Goal: Task Accomplishment & Management: Manage account settings

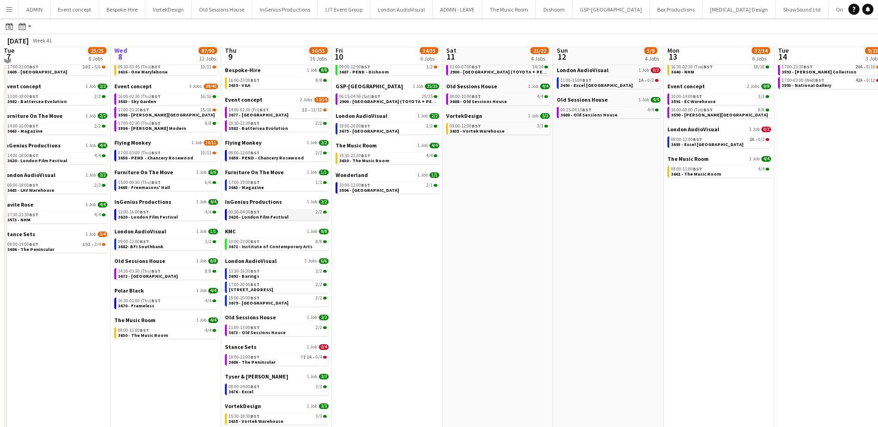
scroll to position [93, 0]
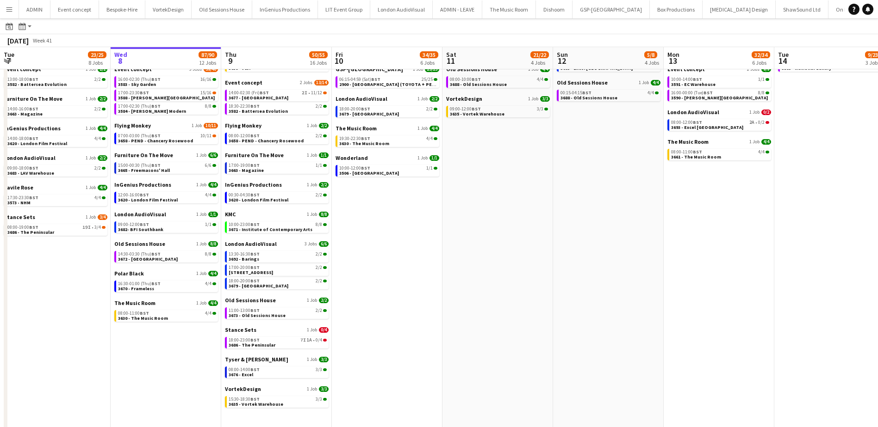
click at [256, 336] on app-calendar-brief-board "Stance Sets 1 Job 0/4 18:00-23:00 BST 7I 1A • 0/4 3686 - The Peninsular" at bounding box center [277, 338] width 104 height 22
click at [255, 342] on span "3686 - The Peninsular" at bounding box center [252, 345] width 47 height 6
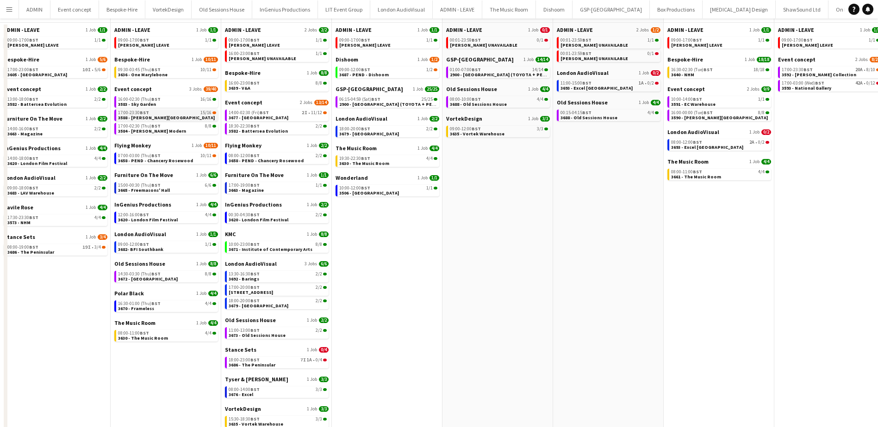
scroll to position [0, 0]
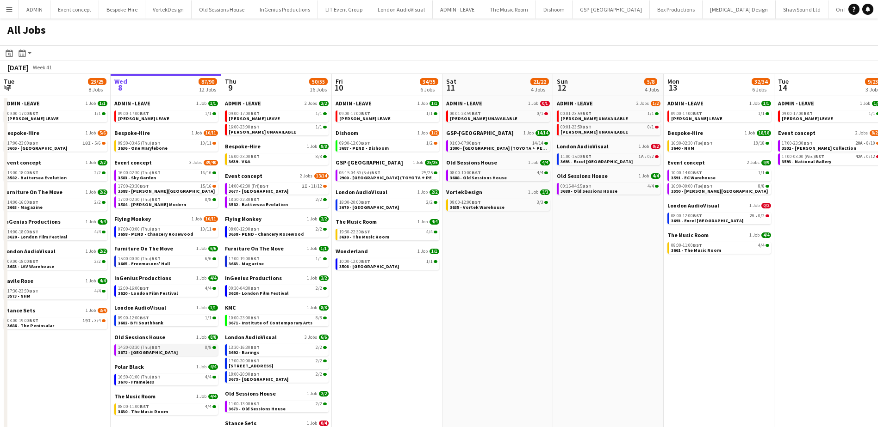
click at [159, 349] on span "BST" at bounding box center [155, 348] width 9 height 6
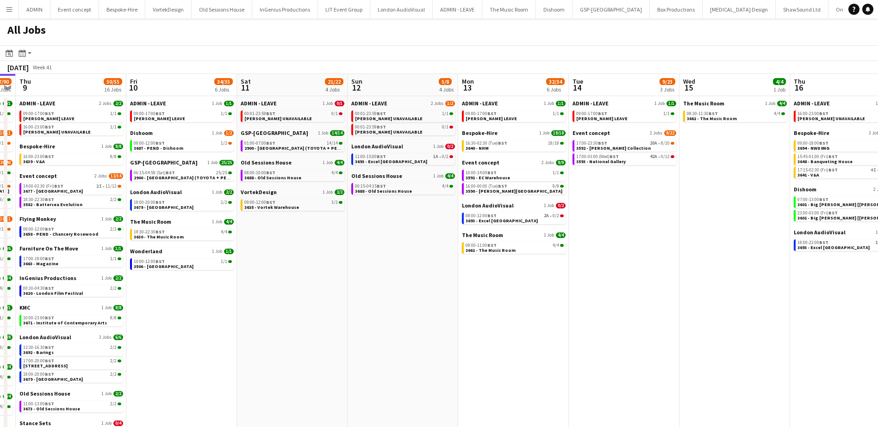
drag, startPoint x: 536, startPoint y: 279, endPoint x: 335, endPoint y: 261, distance: 201.2
click at [335, 261] on app-calendar-viewport "Mon 6 25/25 9 Jobs Tue 7 23/25 8 Jobs Wed 8 87/90 12 Jobs Thu 9 50/55 16 Jobs F…" at bounding box center [439, 302] width 878 height 457
click at [488, 190] on span "3590 - Tate Modern" at bounding box center [513, 191] width 97 height 6
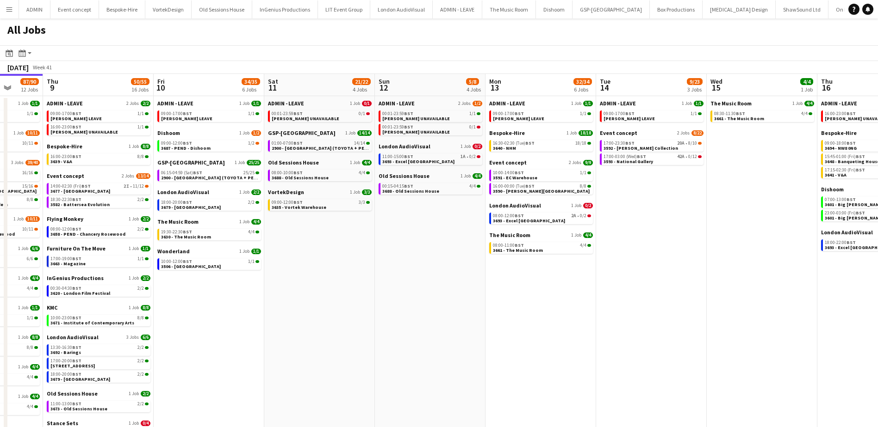
scroll to position [0, 215]
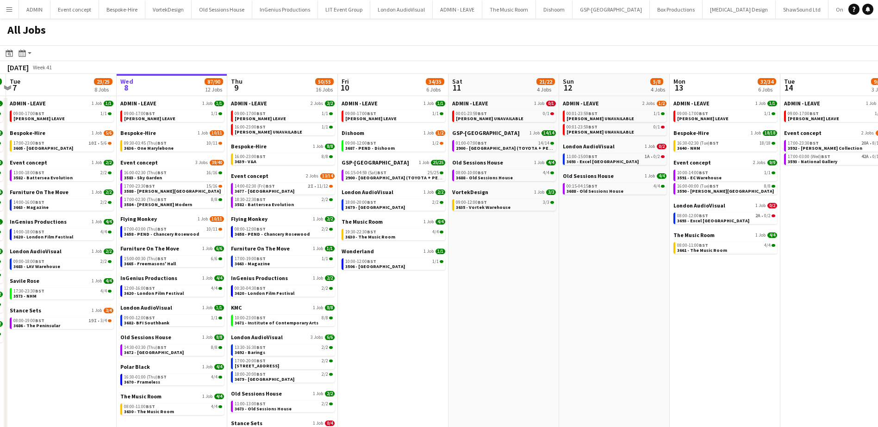
drag, startPoint x: 367, startPoint y: 307, endPoint x: 524, endPoint y: 301, distance: 157.0
click at [524, 301] on app-calendar-viewport "Sun 5 26/26 7 Jobs Mon 6 25/25 9 Jobs Tue 7 23/25 8 Jobs Wed 8 87/90 12 Jobs Th…" at bounding box center [439, 302] width 878 height 457
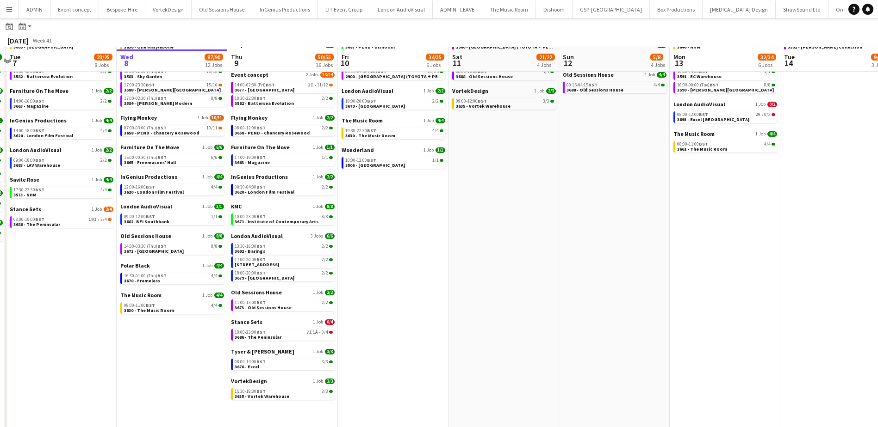
scroll to position [103, 0]
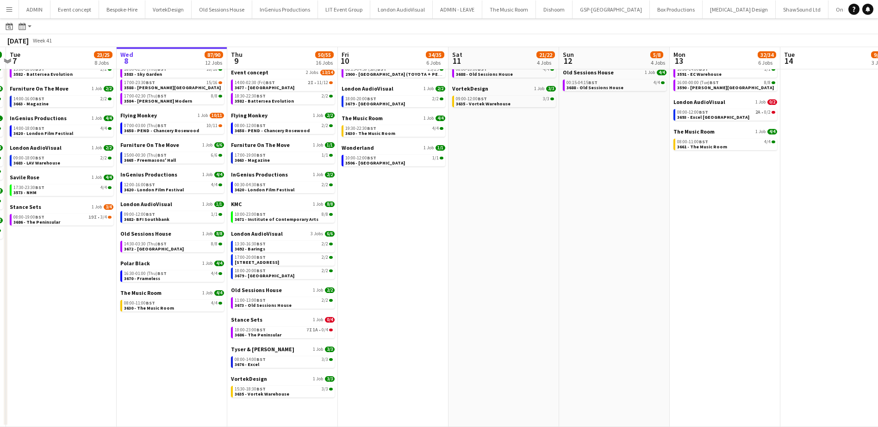
click at [384, 312] on app-date-cell "ADMIN - LEAVE 1 Job 1/1 09:00-17:00 BST 1/1 ANDY LEAVE Dishoom 1 Job 1/2 09:00-…" at bounding box center [393, 210] width 111 height 435
click at [284, 330] on div "18:00-23:00 BST 7I 1A • 0/4" at bounding box center [284, 330] width 98 height 5
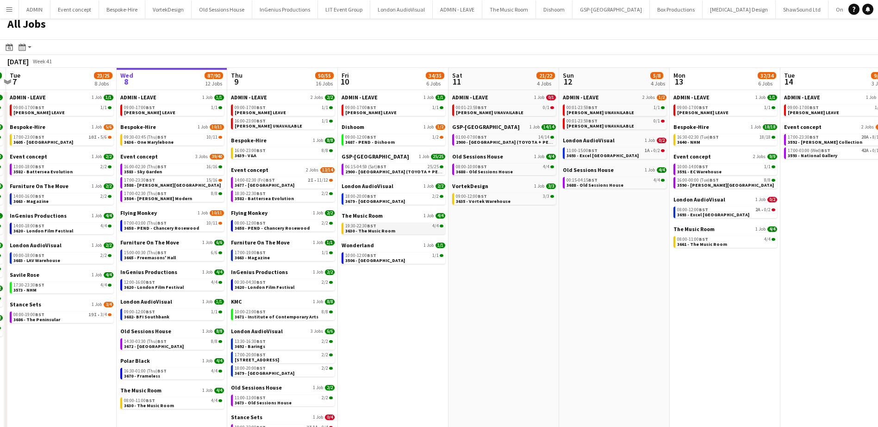
scroll to position [0, 0]
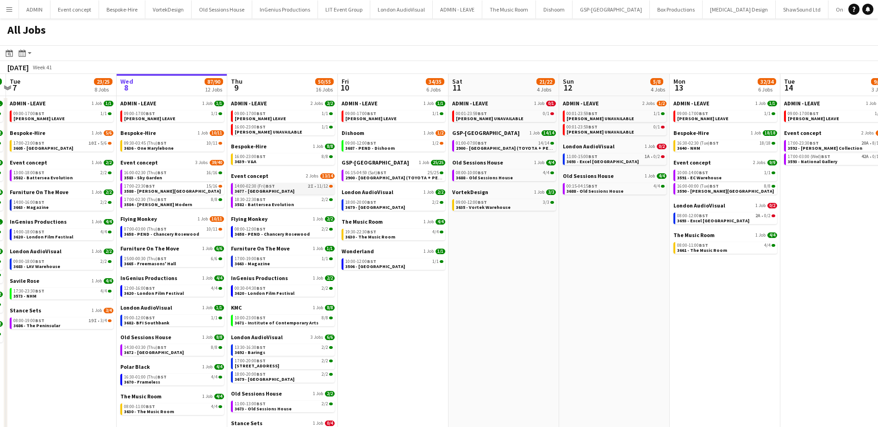
click at [295, 187] on div "14:00-02:30 (Fri) BST 2I • 11/12" at bounding box center [284, 186] width 98 height 5
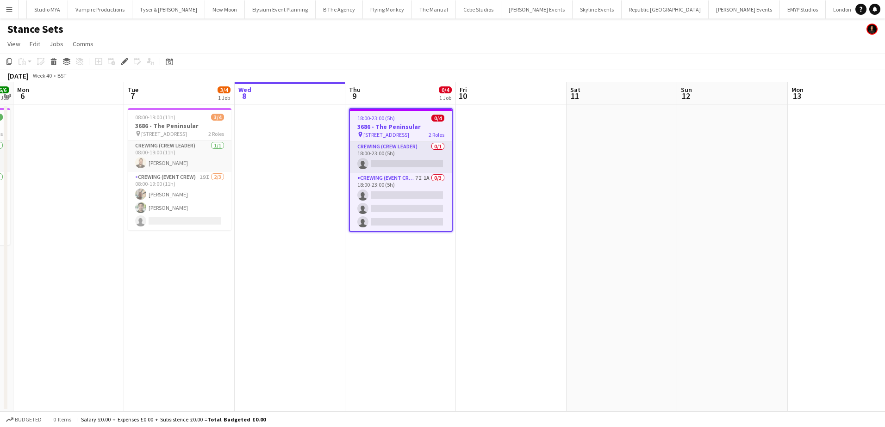
scroll to position [0, 2261]
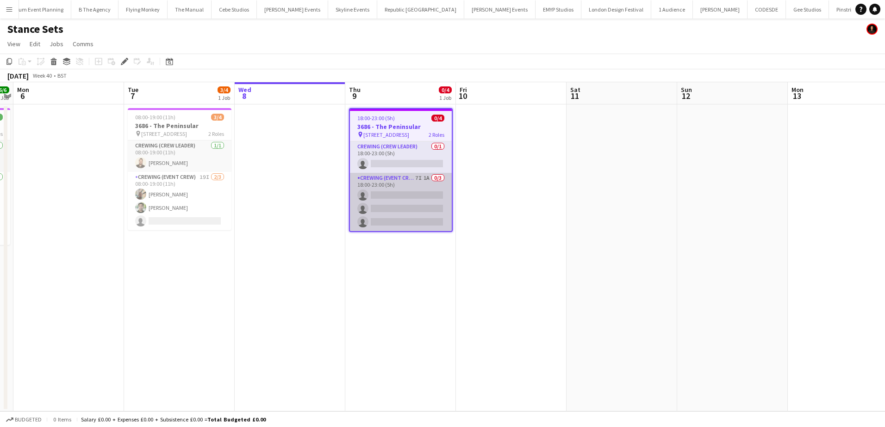
click at [401, 207] on app-card-role "Crewing (Event Crew) 7I 1A 0/3 18:00-23:00 (5h) single-neutral-actions single-n…" at bounding box center [401, 202] width 102 height 58
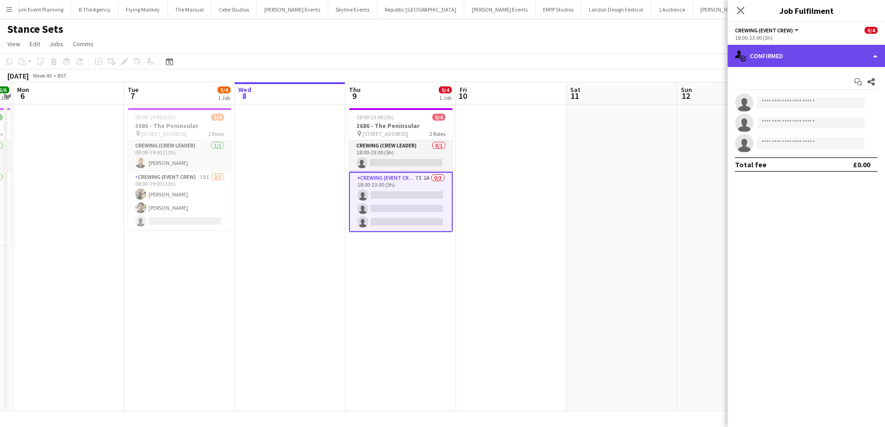
click at [845, 56] on div "single-neutral-actions-check-2 Confirmed" at bounding box center [805, 56] width 157 height 22
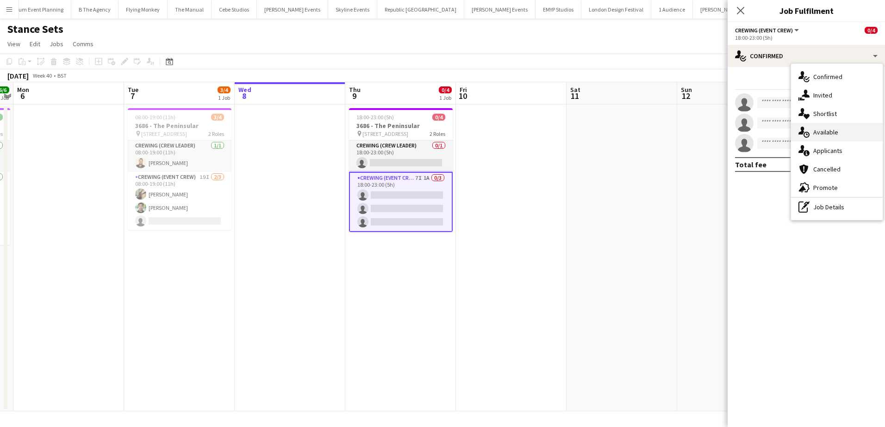
click at [831, 138] on div "single-neutral-actions-upload Available" at bounding box center [837, 132] width 92 height 19
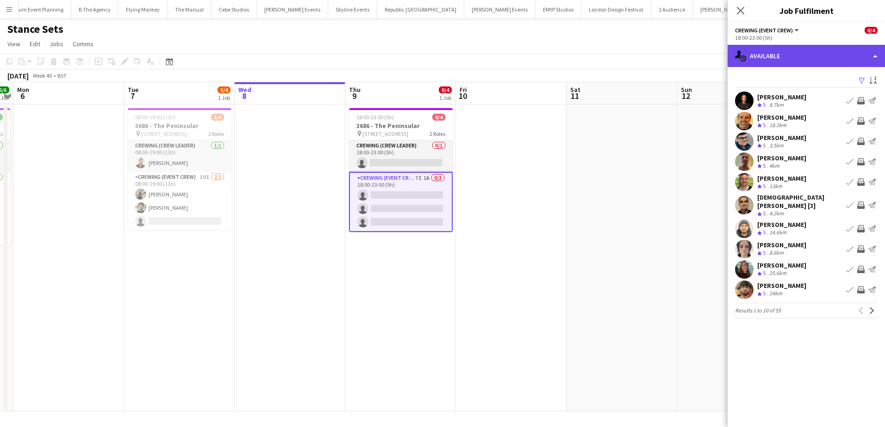
click at [819, 53] on div "single-neutral-actions-upload Available" at bounding box center [805, 56] width 157 height 22
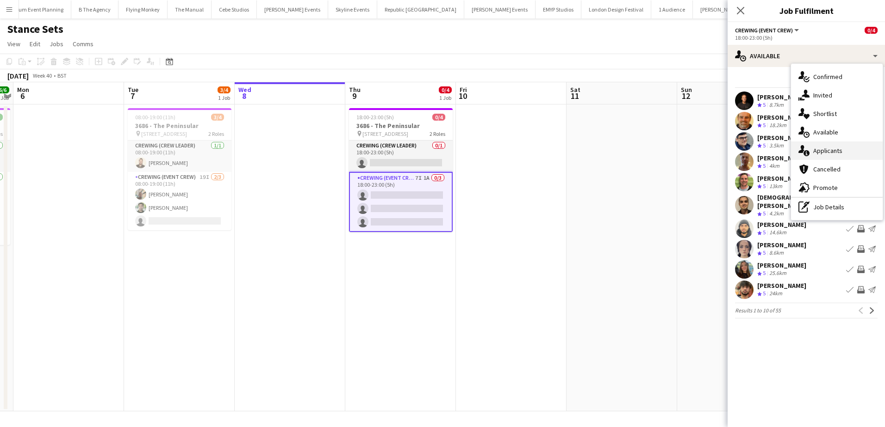
click at [833, 153] on span "Applicants" at bounding box center [827, 151] width 29 height 8
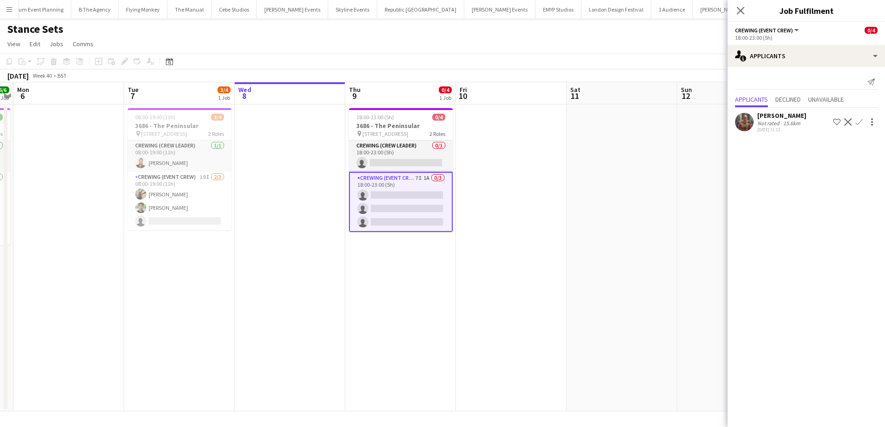
click at [320, 258] on app-date-cell at bounding box center [290, 258] width 111 height 307
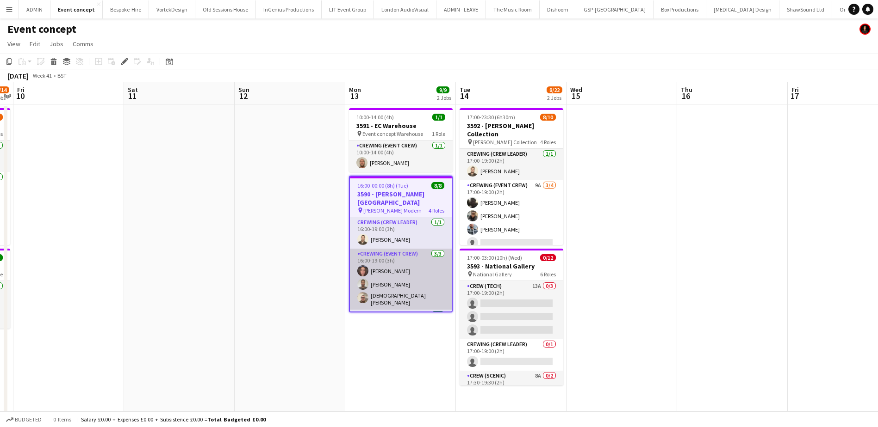
click at [418, 275] on app-card-role "Crewing (Event Crew) 3/3 16:00-19:00 (3h) Jekaterina Berezina Jordan Dunkley Ch…" at bounding box center [401, 279] width 102 height 61
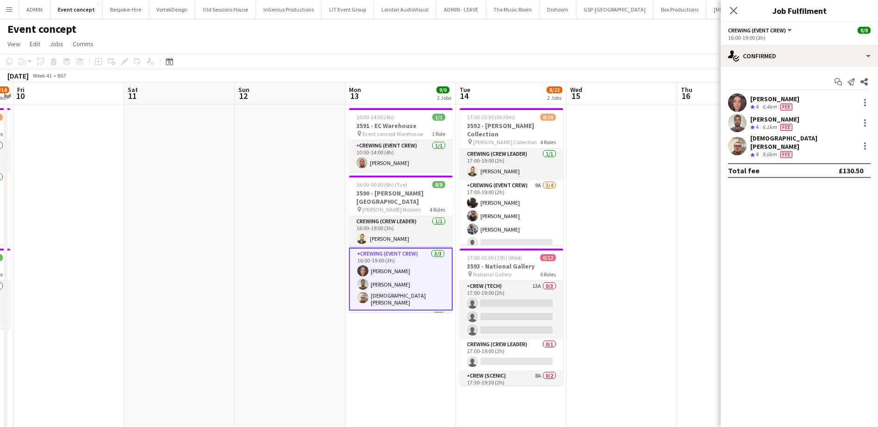
click at [867, 91] on div "Start chat Send notification Share Jekaterina Berezina Crew rating 4 6.4km Fee …" at bounding box center [798, 126] width 157 height 118
click at [866, 100] on div at bounding box center [864, 102] width 11 height 11
click at [830, 208] on span "Remove" at bounding box center [819, 208] width 28 height 8
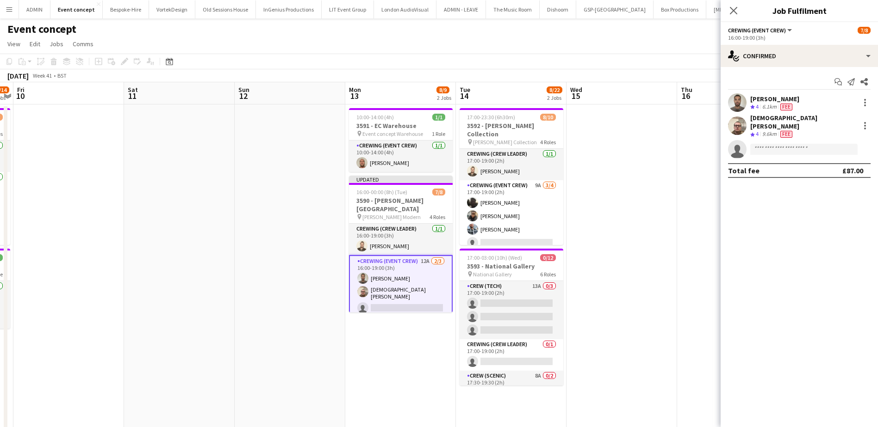
click at [666, 197] on app-date-cell at bounding box center [621, 325] width 111 height 440
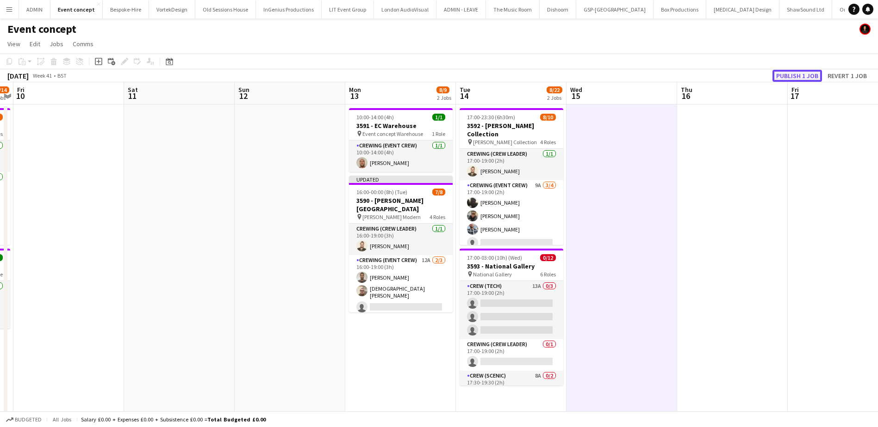
click at [811, 77] on button "Publish 1 job" at bounding box center [797, 76] width 50 height 12
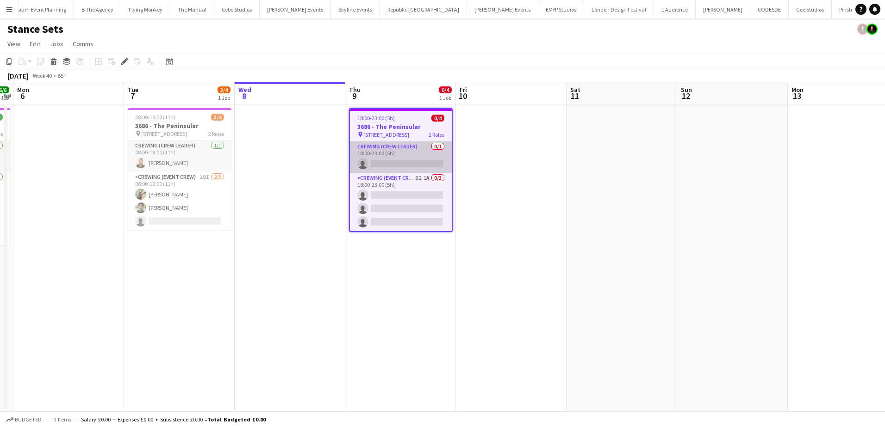
scroll to position [0, 2261]
click at [372, 119] on span "18:00-23:00 (5h)" at bounding box center [375, 118] width 37 height 7
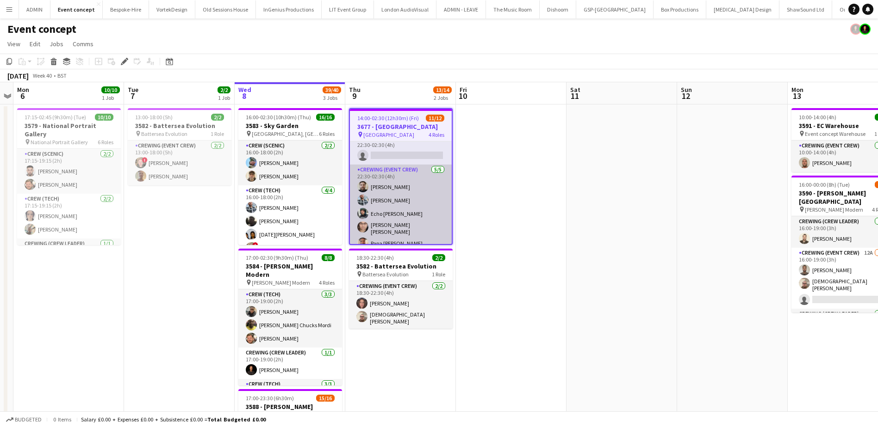
scroll to position [130, 0]
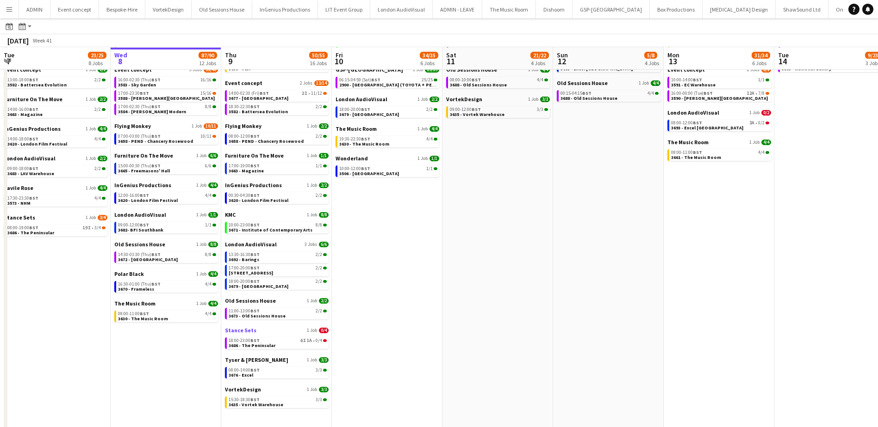
scroll to position [93, 0]
click at [271, 400] on div "15:30-18:30 BST 3/3" at bounding box center [278, 399] width 98 height 5
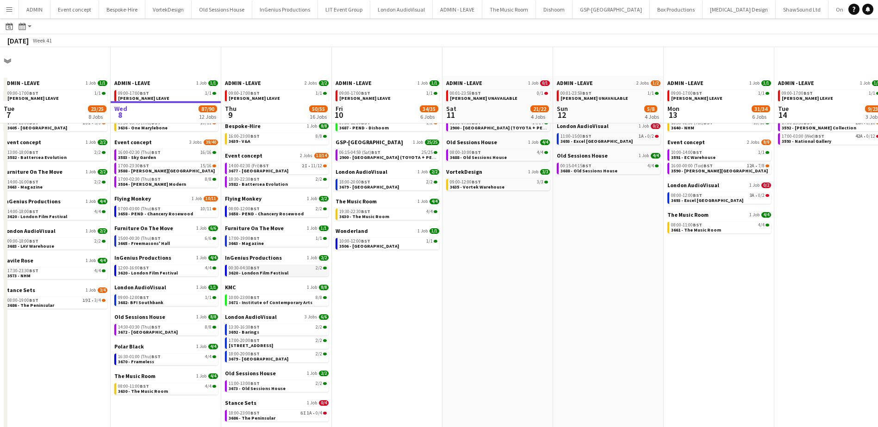
scroll to position [0, 0]
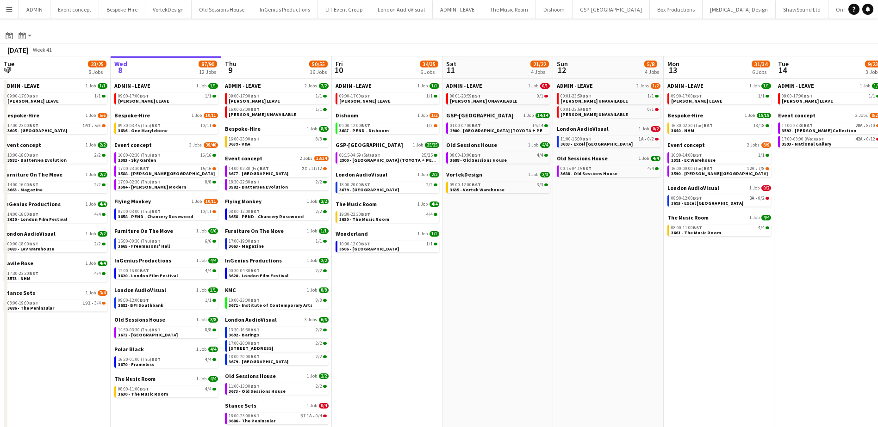
scroll to position [46, 0]
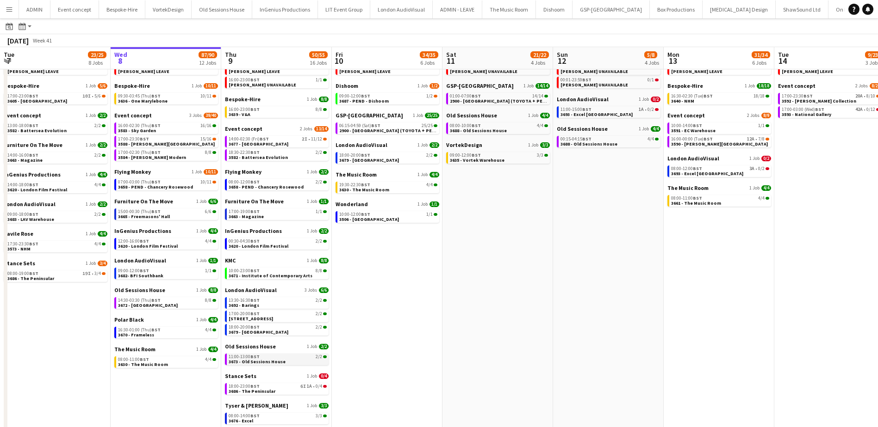
click at [293, 359] on div "11:00-13:00 BST 2/2" at bounding box center [278, 357] width 98 height 5
click at [260, 390] on span "3686 - The Peninsular" at bounding box center [252, 392] width 47 height 6
click at [278, 144] on link "14:00-02:30 (Fri) BST 2I • 11/12 3677 - Somerset House" at bounding box center [278, 141] width 98 height 11
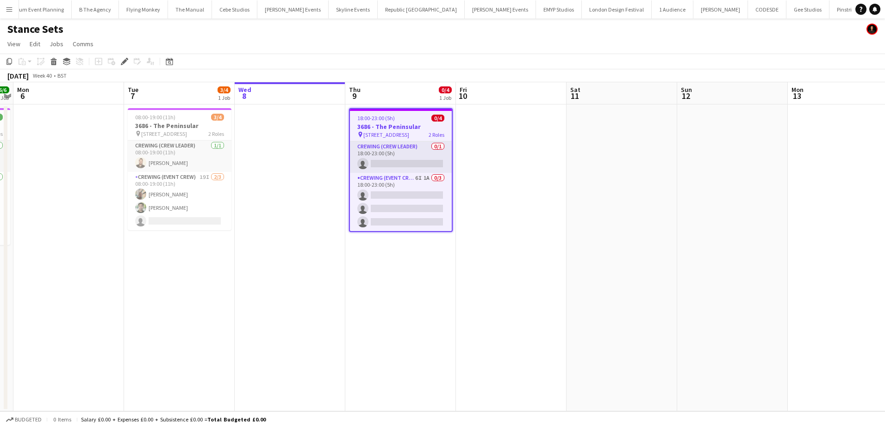
scroll to position [0, 2261]
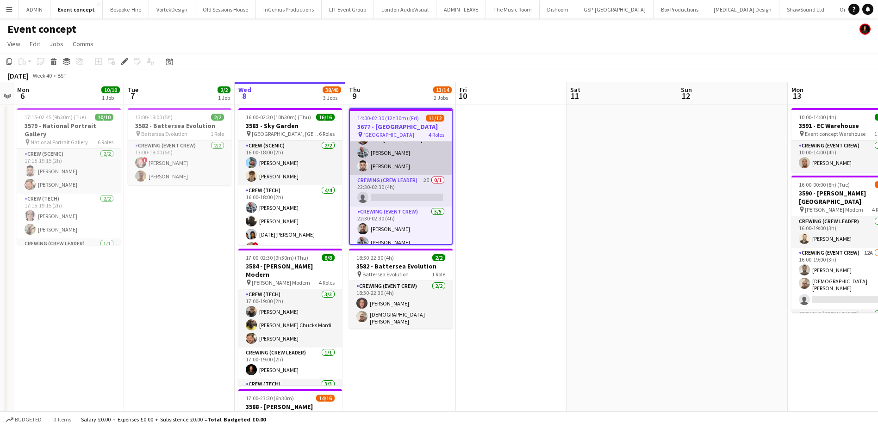
scroll to position [84, 0]
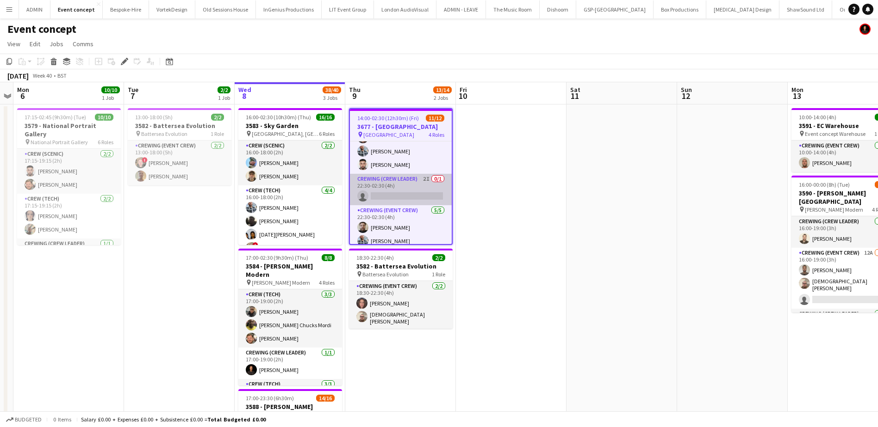
click at [407, 196] on app-card-role "Crewing (Crew Leader) 2I 0/1 22:30-02:30 (4h) single-neutral-actions" at bounding box center [401, 189] width 102 height 31
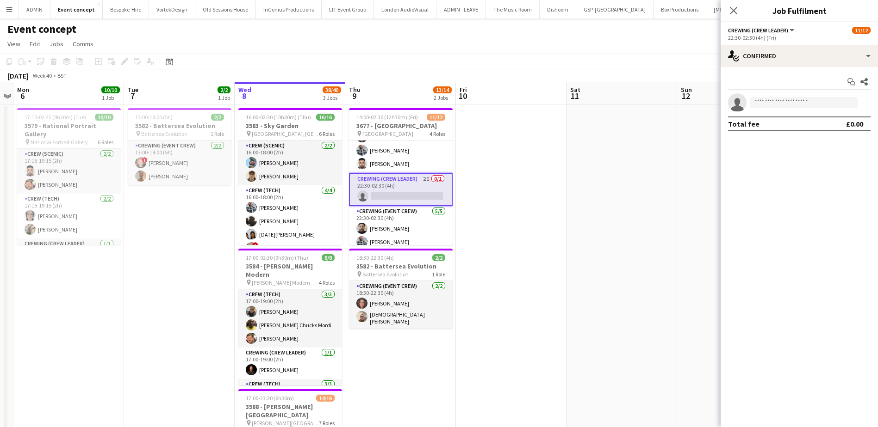
click at [510, 191] on app-date-cell at bounding box center [511, 325] width 111 height 440
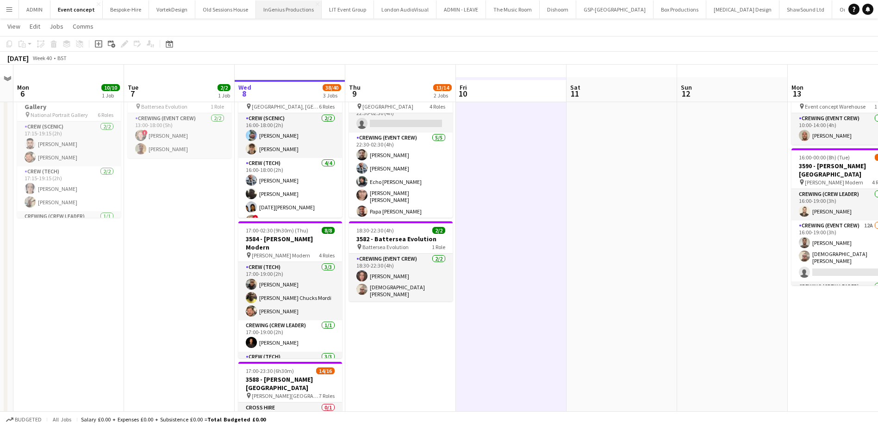
scroll to position [0, 0]
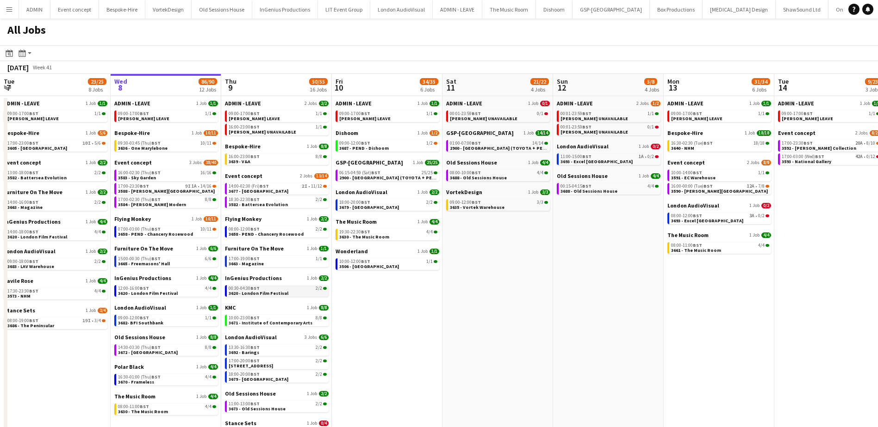
click at [277, 292] on span "3620 - London Film Festival" at bounding box center [259, 294] width 60 height 6
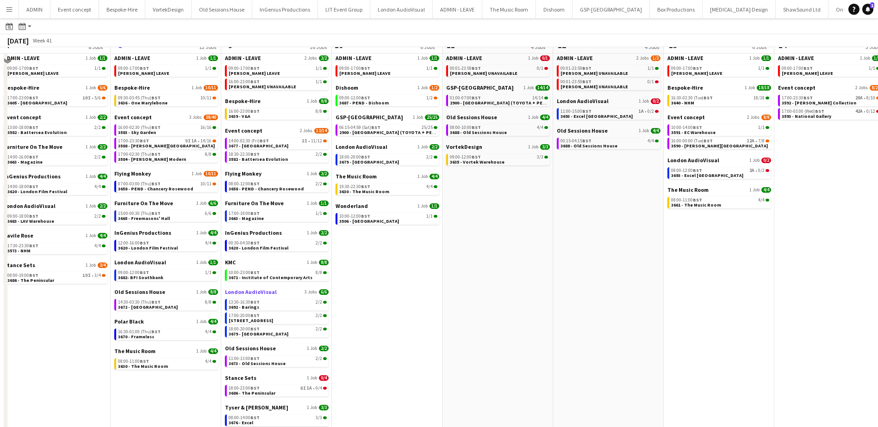
scroll to position [46, 0]
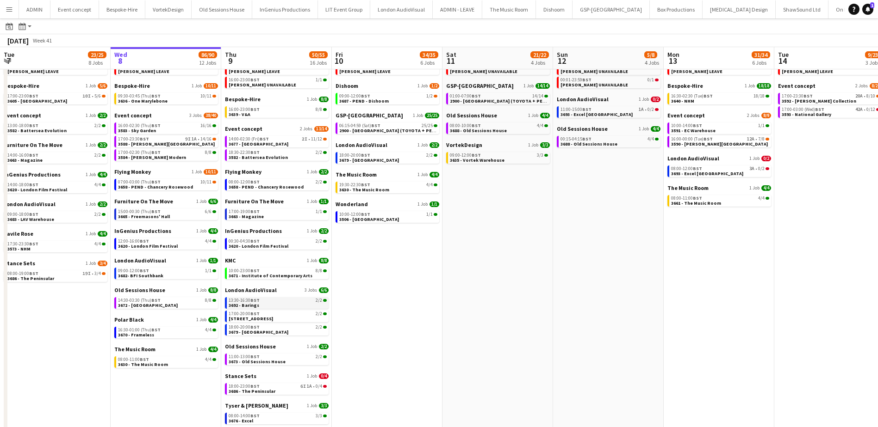
click at [272, 305] on link "13:30-16:30 BST 2/2 3692 - Barings" at bounding box center [278, 302] width 98 height 11
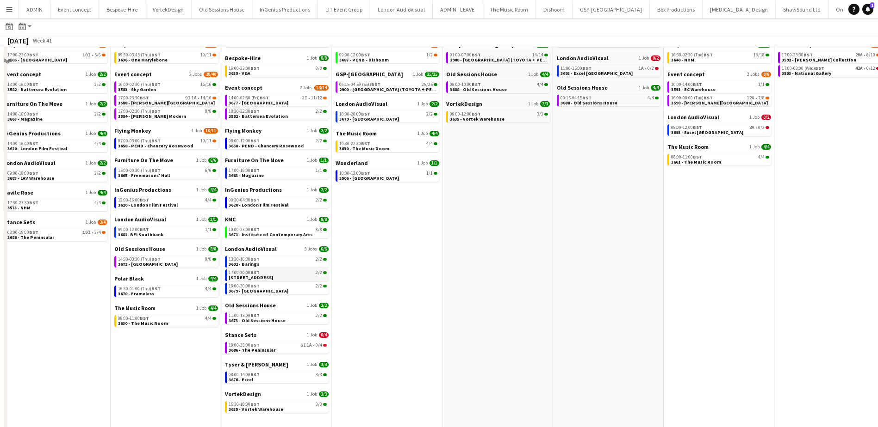
scroll to position [93, 0]
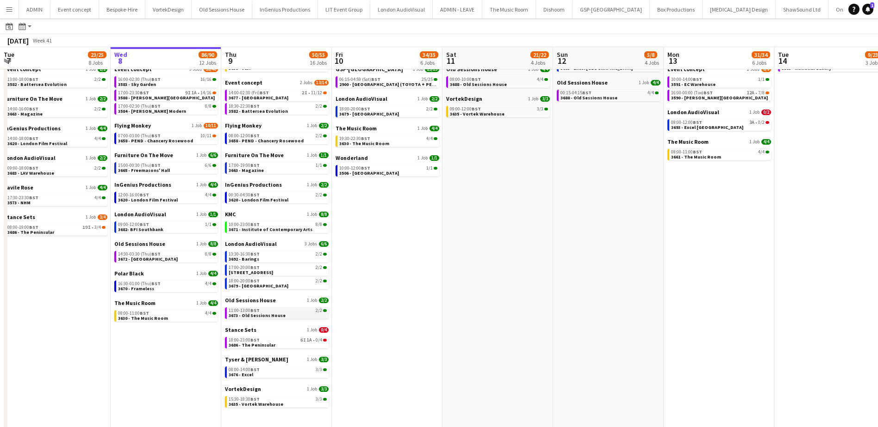
click at [277, 312] on div "11:00-13:00 BST 2/2" at bounding box center [278, 311] width 98 height 5
click at [275, 371] on div "08:00-14:00 BST 3/3" at bounding box center [278, 370] width 98 height 5
click at [277, 405] on span "3635 - Vortek Warehouse" at bounding box center [256, 405] width 55 height 6
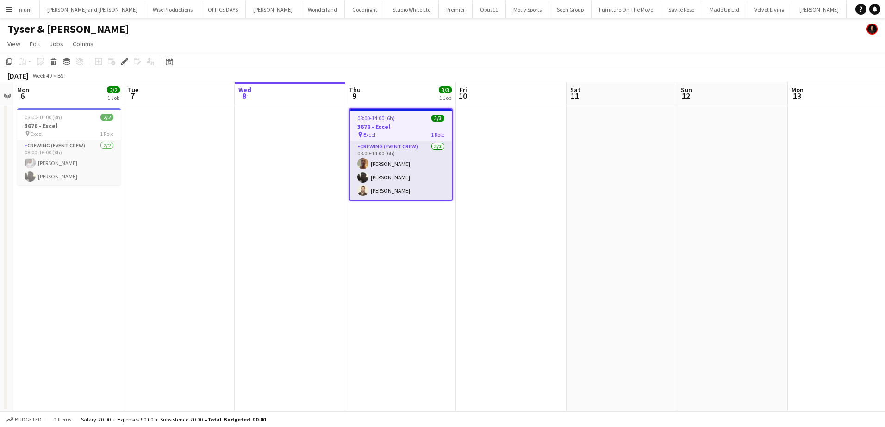
scroll to position [0, 1203]
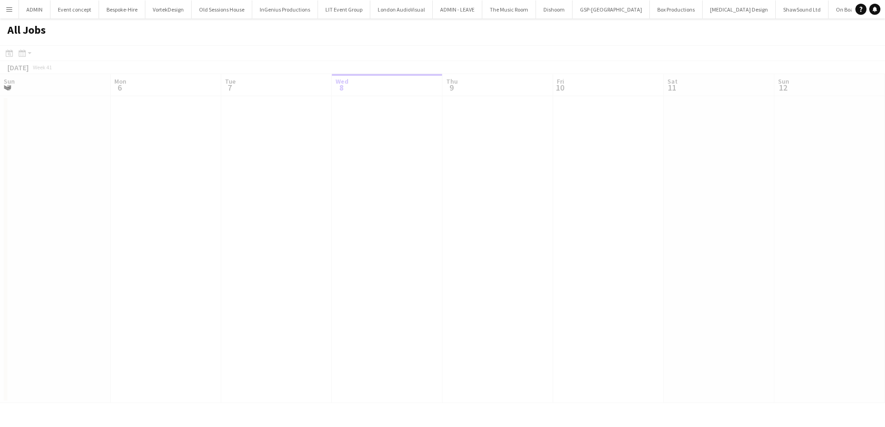
scroll to position [0, 221]
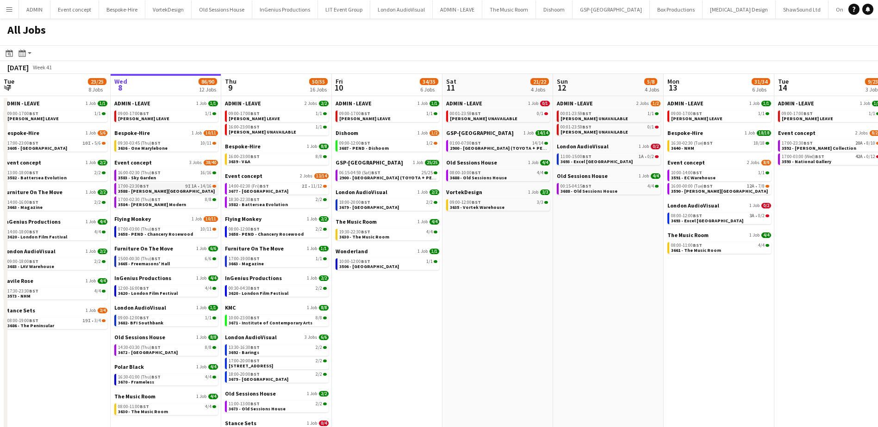
click at [196, 192] on link "17:00-23:30 BST 9I 1A • 14/16 3588 - [PERSON_NAME][GEOGRAPHIC_DATA]" at bounding box center [167, 188] width 98 height 11
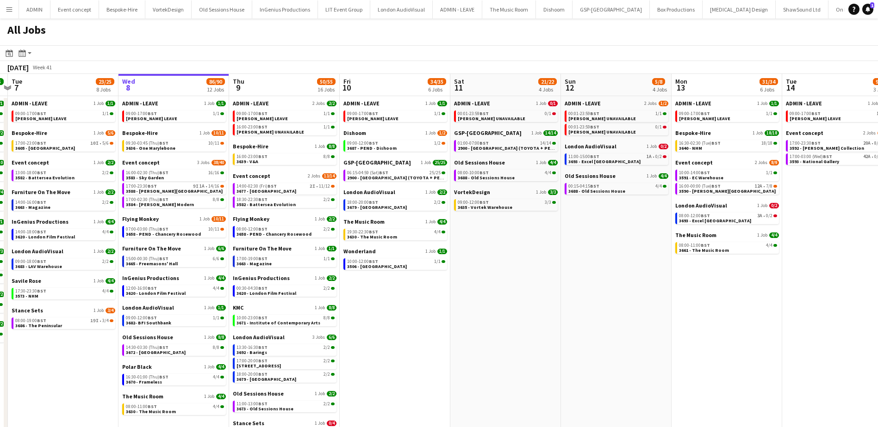
drag, startPoint x: 383, startPoint y: 323, endPoint x: 391, endPoint y: 320, distance: 9.1
click at [390, 322] on app-calendar-viewport "Sun 5 26/26 7 Jobs Mon 6 25/25 9 Jobs Tue 7 23/25 8 Jobs Wed 8 86/90 12 Jobs Th…" at bounding box center [439, 302] width 878 height 457
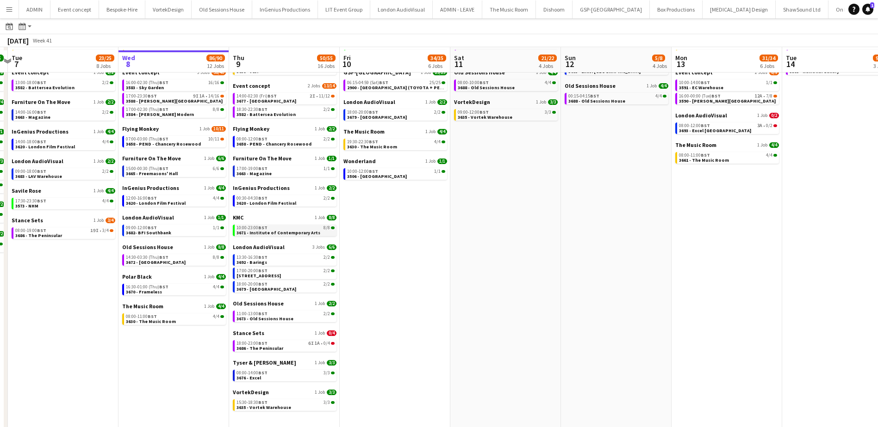
scroll to position [93, 0]
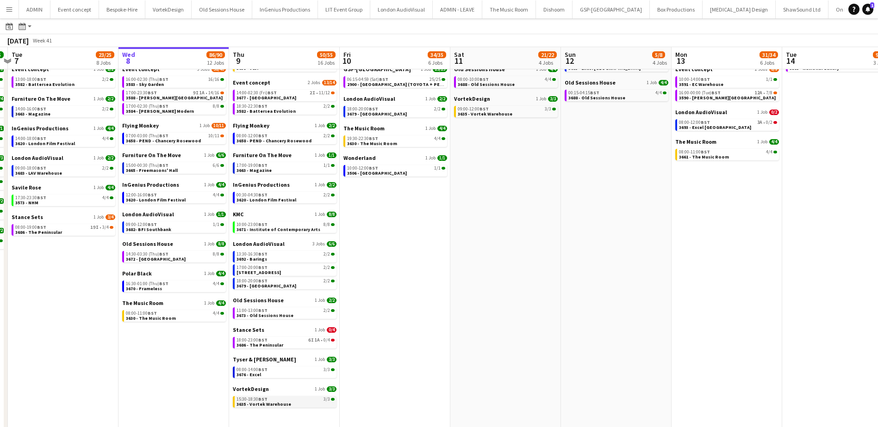
click at [292, 399] on div "15:30-18:30 BST 3/3" at bounding box center [285, 399] width 98 height 5
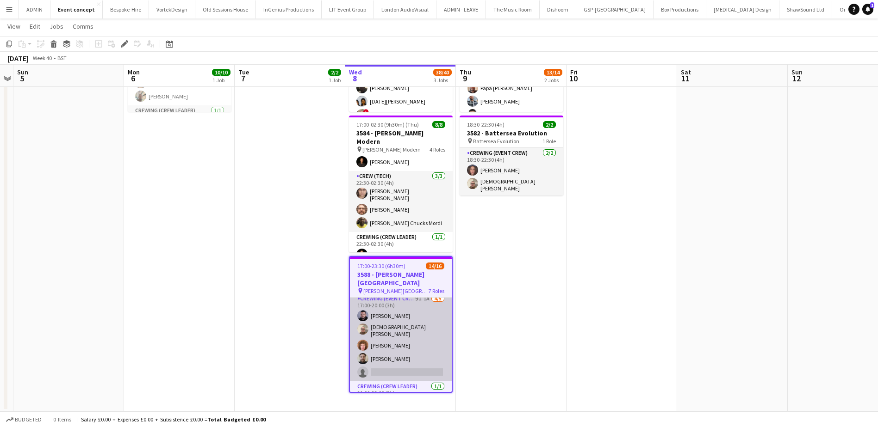
scroll to position [46, 0]
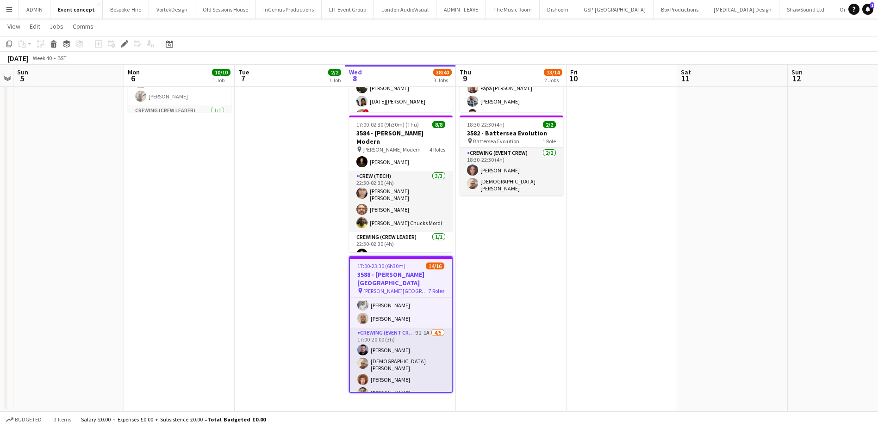
click at [425, 353] on app-card-role "Crewing (Event Crew) 9I 1A 4/5 17:00-20:00 (3h) Paul Fisk Christian Skinner Alf…" at bounding box center [401, 372] width 102 height 88
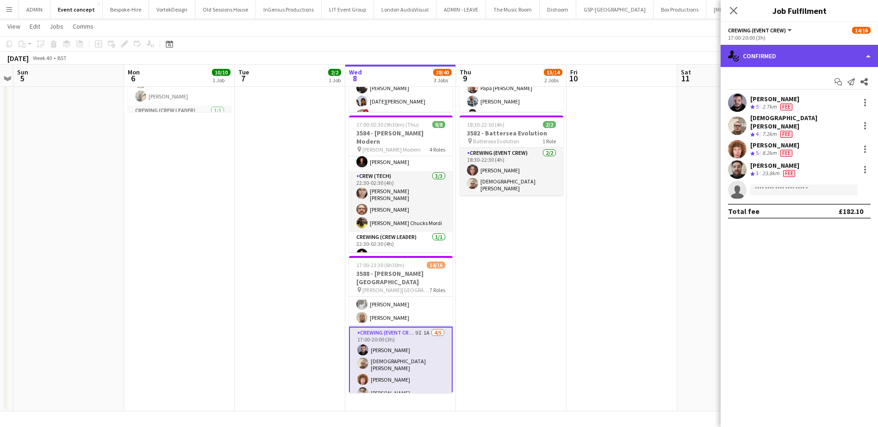
click at [796, 54] on div "single-neutral-actions-check-2 Confirmed" at bounding box center [798, 56] width 157 height 22
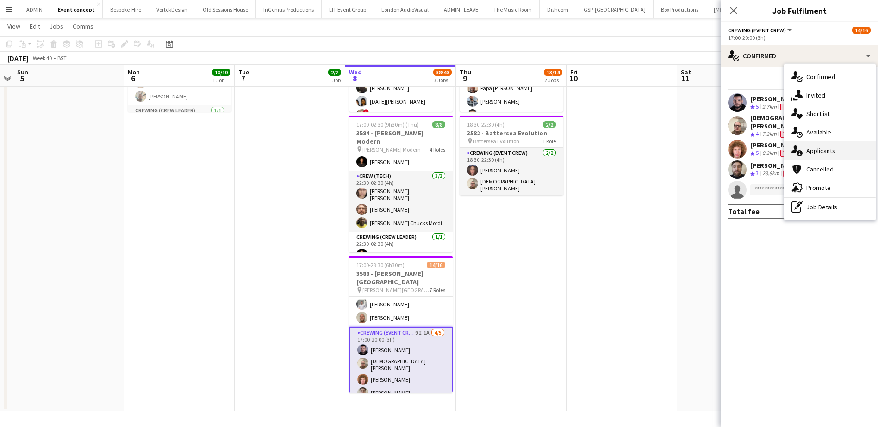
click at [813, 153] on span "Applicants" at bounding box center [820, 151] width 29 height 8
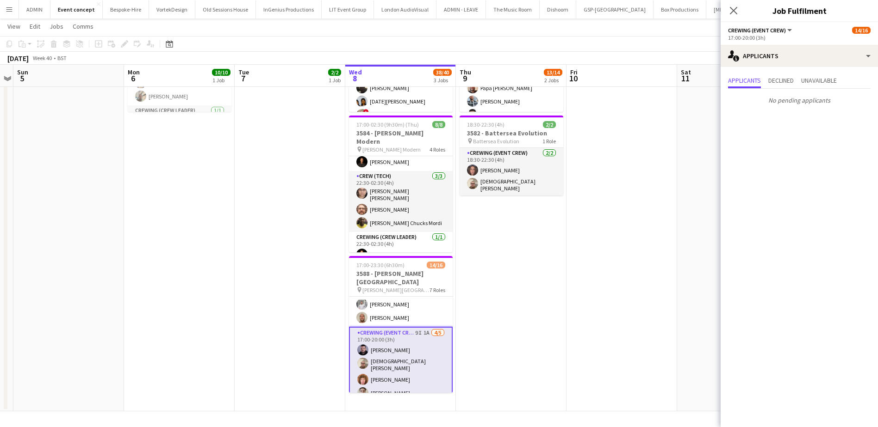
click at [571, 219] on app-date-cell at bounding box center [621, 191] width 111 height 440
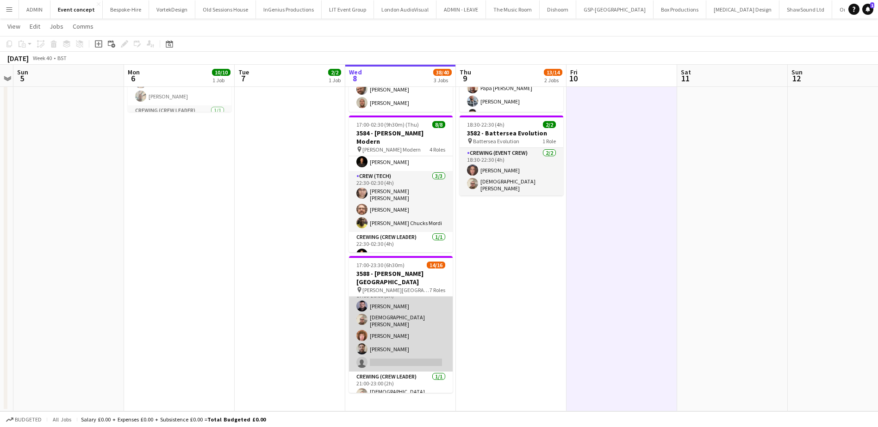
scroll to position [93, 0]
click at [410, 339] on app-card-role "Crewing (Event Crew) 9I 1A 4/5 17:00-20:00 (3h) Paul Fisk Christian Skinner Alf…" at bounding box center [401, 325] width 104 height 88
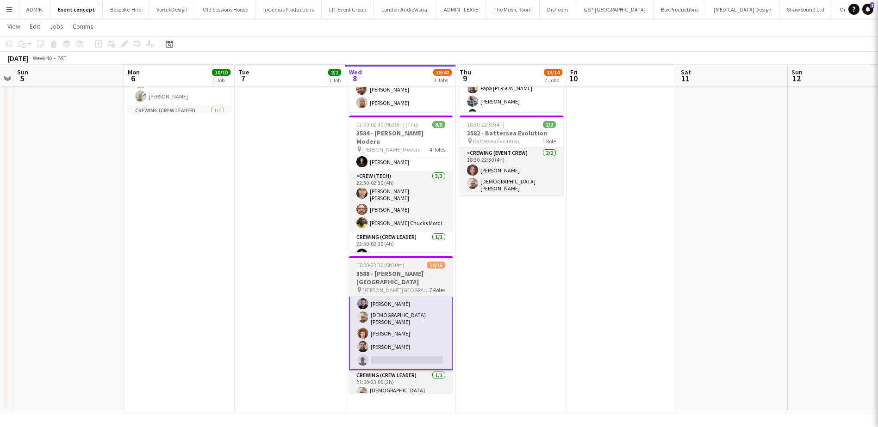
scroll to position [93, 0]
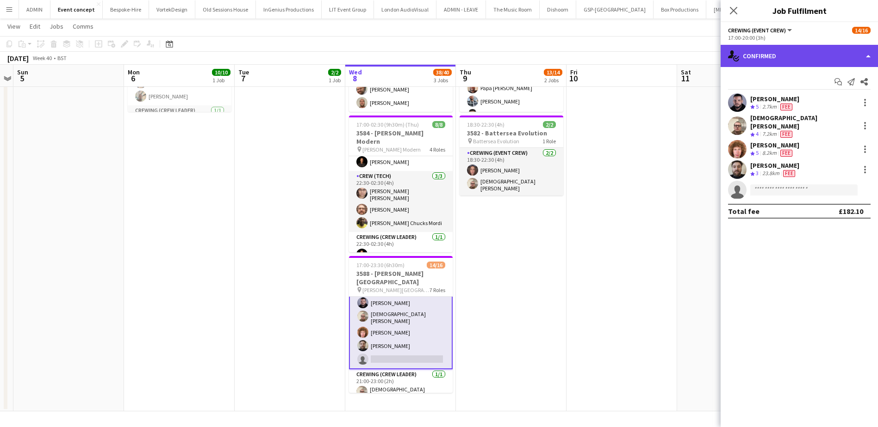
click at [815, 64] on div "single-neutral-actions-check-2 Confirmed" at bounding box center [798, 56] width 157 height 22
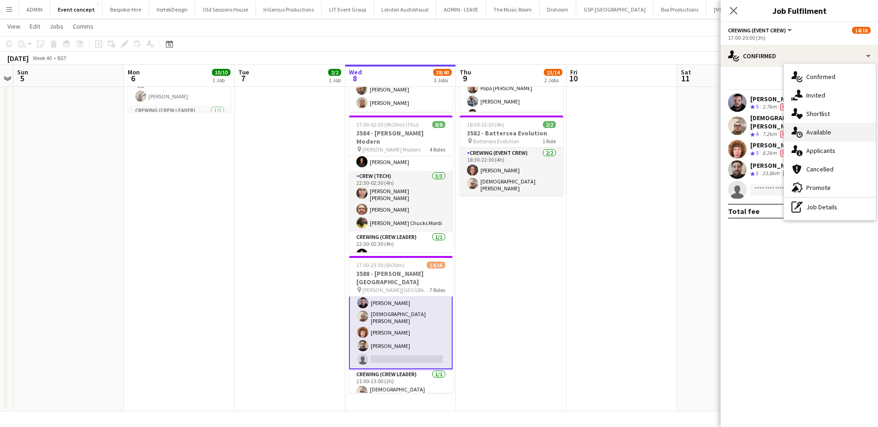
click at [833, 136] on div "single-neutral-actions-upload Available" at bounding box center [830, 132] width 92 height 19
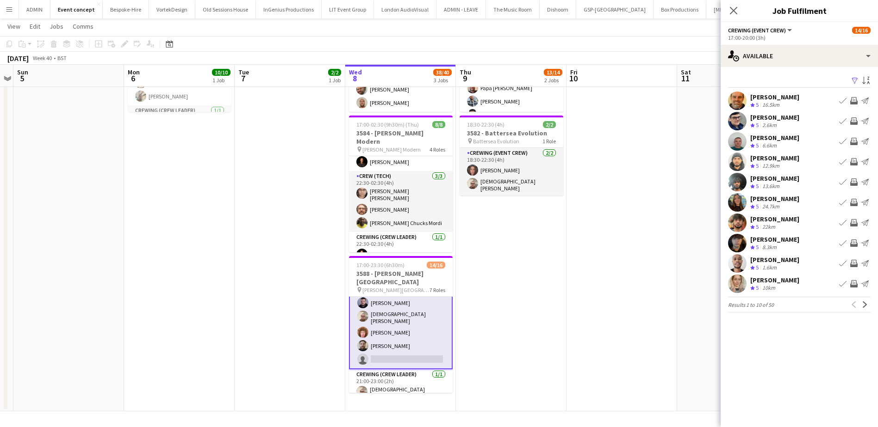
click at [855, 180] on app-icon "Invite crew" at bounding box center [853, 182] width 7 height 7
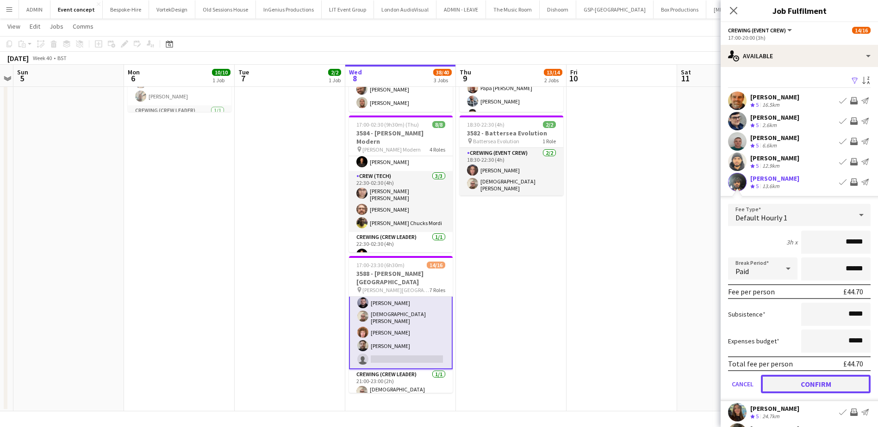
click at [810, 383] on button "Confirm" at bounding box center [816, 384] width 110 height 19
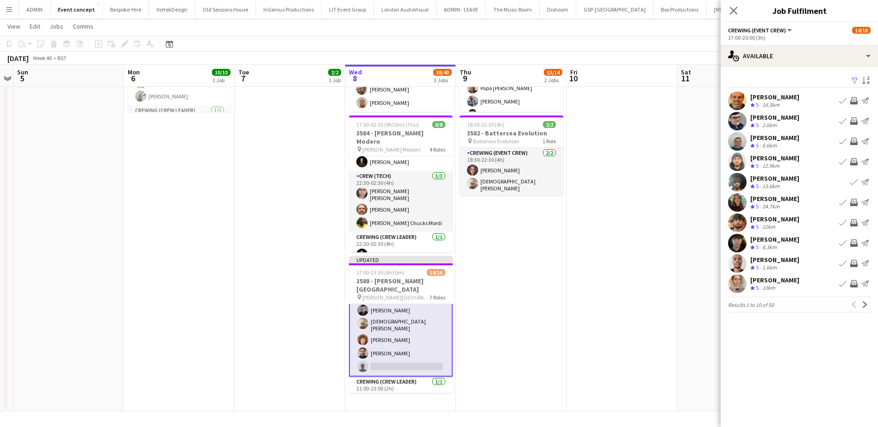
click at [855, 266] on app-icon "Invite crew" at bounding box center [853, 263] width 7 height 7
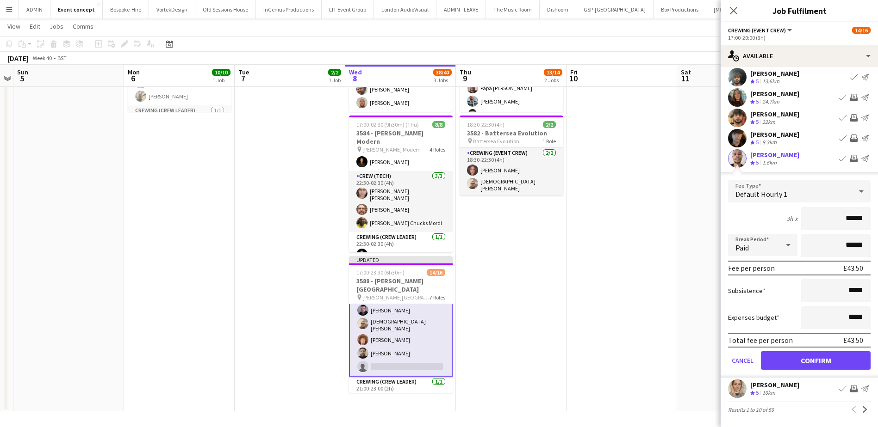
scroll to position [106, 0]
click at [846, 364] on button "Confirm" at bounding box center [816, 359] width 110 height 19
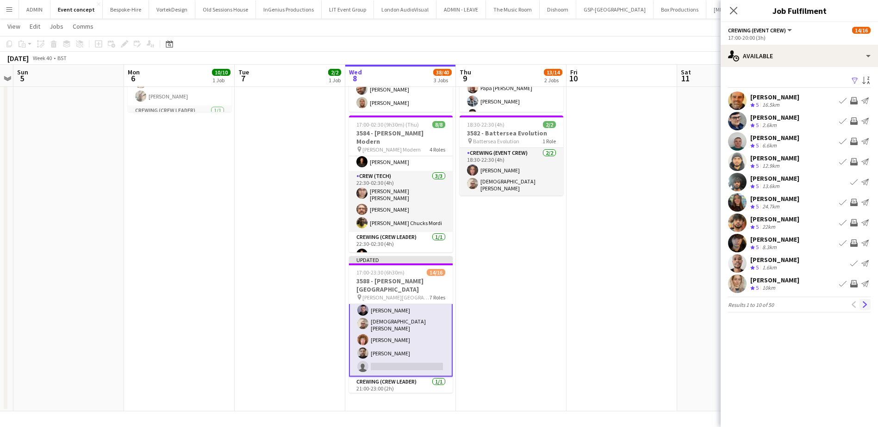
click at [866, 302] on app-icon "Next" at bounding box center [864, 305] width 6 height 6
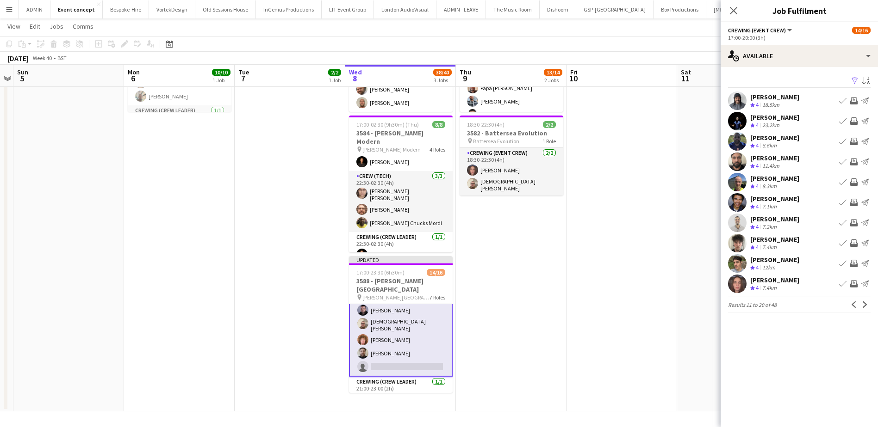
click at [856, 103] on app-icon "Invite crew" at bounding box center [853, 100] width 7 height 7
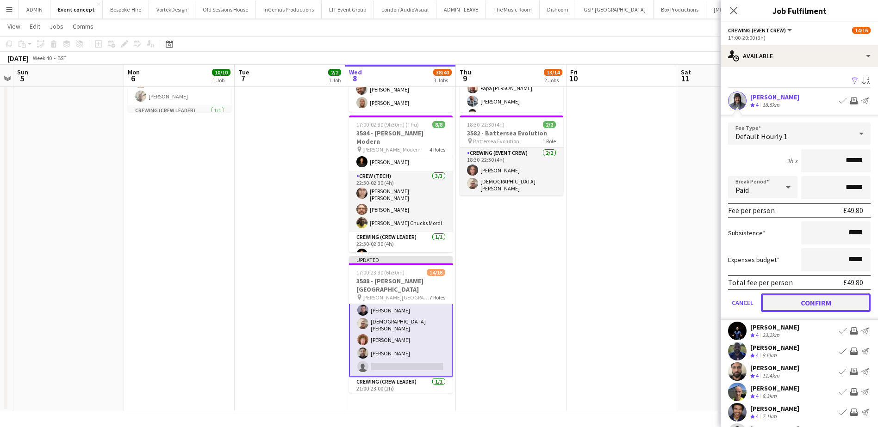
click at [834, 309] on button "Confirm" at bounding box center [816, 303] width 110 height 19
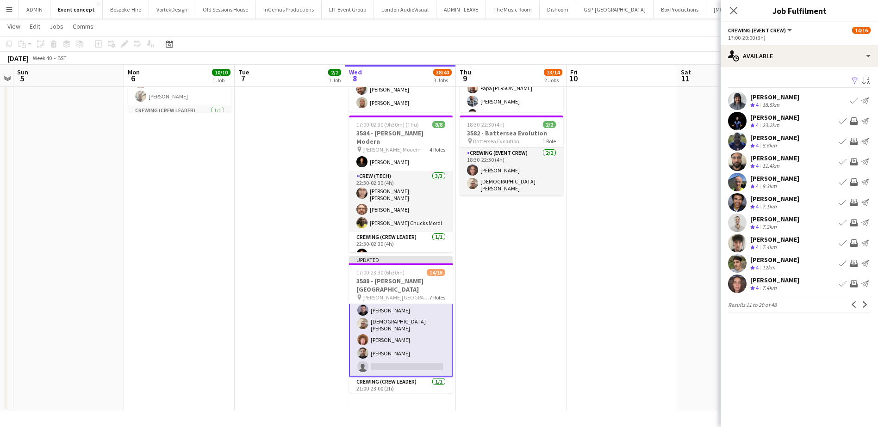
click at [761, 98] on div "Kaine Caldeira" at bounding box center [774, 97] width 49 height 8
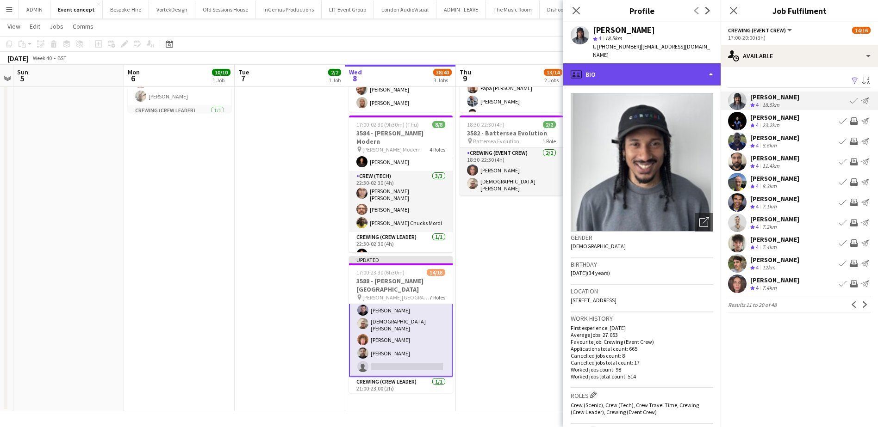
click at [688, 65] on div "profile Bio" at bounding box center [641, 74] width 157 height 22
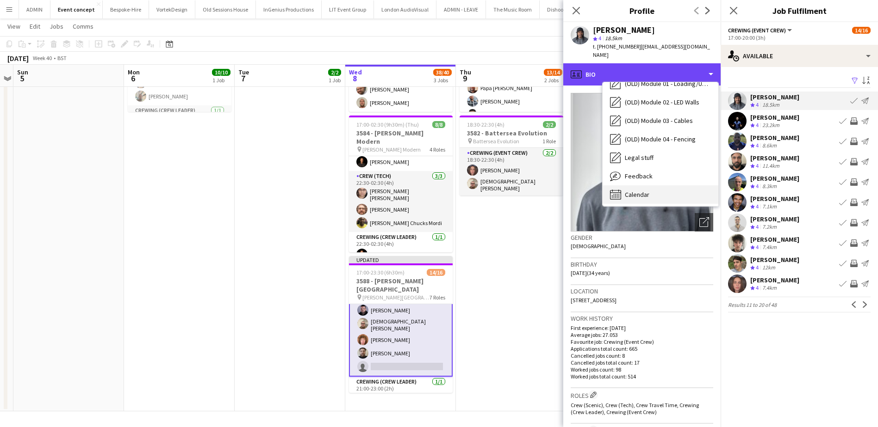
scroll to position [309, 0]
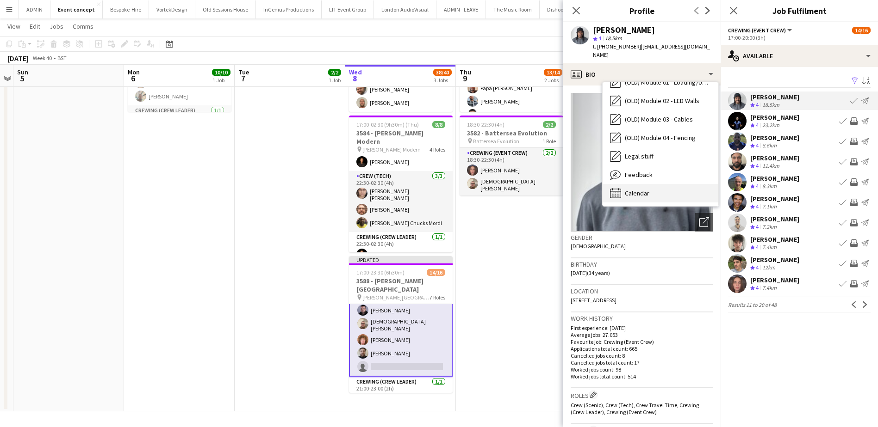
click at [653, 184] on div "Calendar Calendar" at bounding box center [660, 193] width 116 height 19
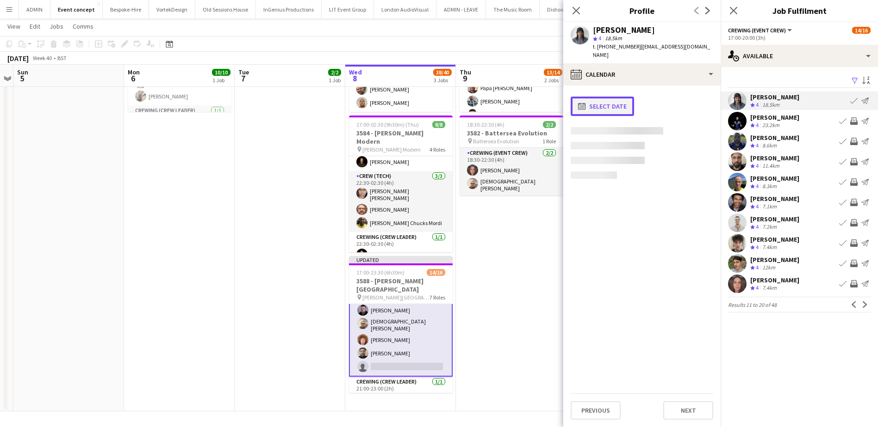
click at [622, 97] on button "calendar-full Select date" at bounding box center [601, 106] width 63 height 19
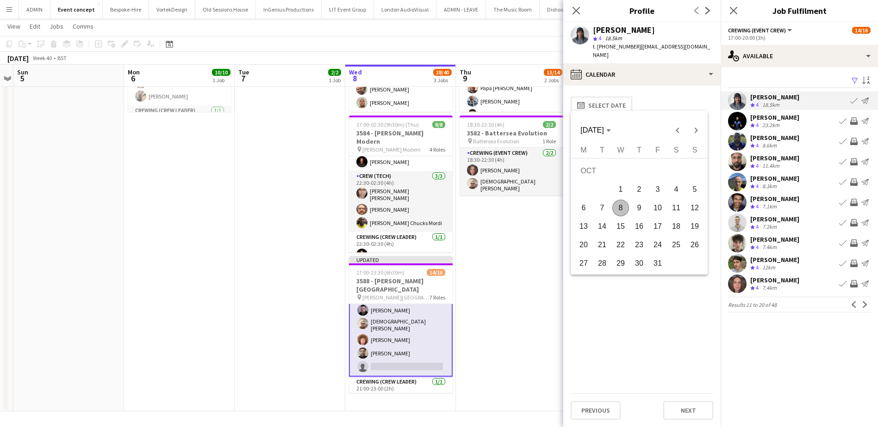
click at [624, 211] on span "8" at bounding box center [620, 208] width 17 height 17
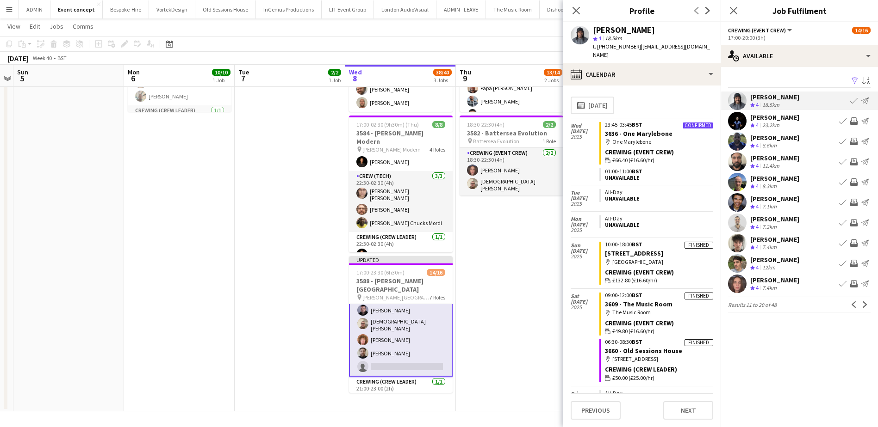
click at [496, 222] on app-date-cell "14:00-02:30 (12h30m) (Fri) 11/12 3677 - Somerset House pin Somerset House 4 Rol…" at bounding box center [511, 191] width 111 height 440
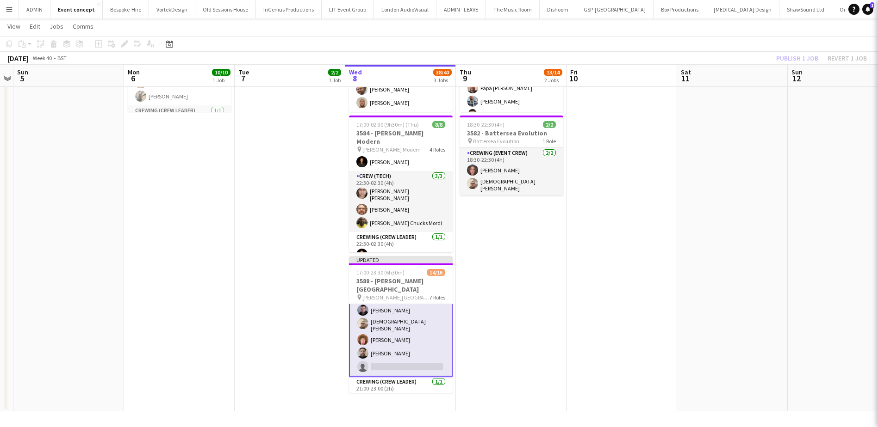
scroll to position [93, 0]
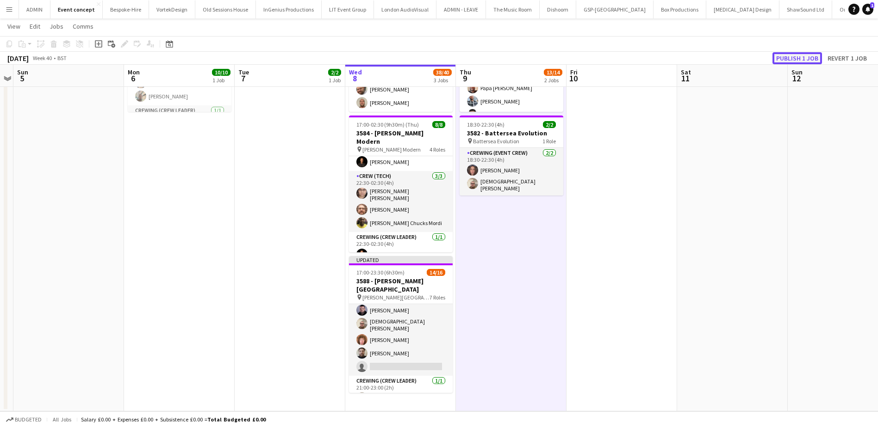
click at [792, 58] on button "Publish 1 job" at bounding box center [797, 58] width 50 height 12
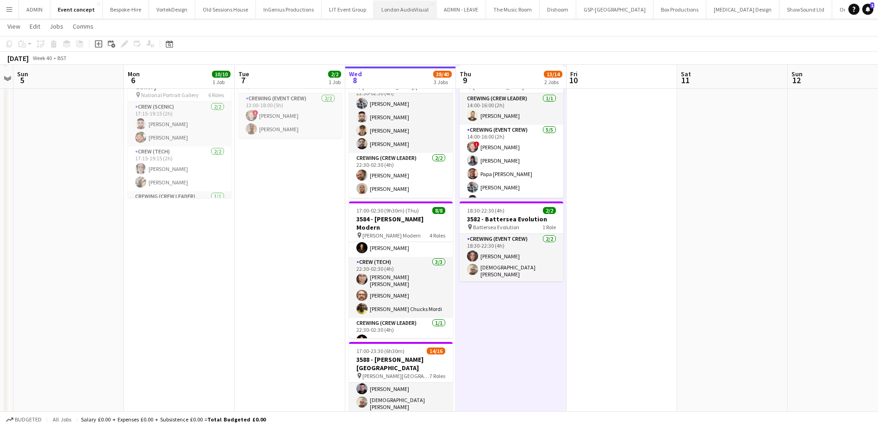
scroll to position [40, 0]
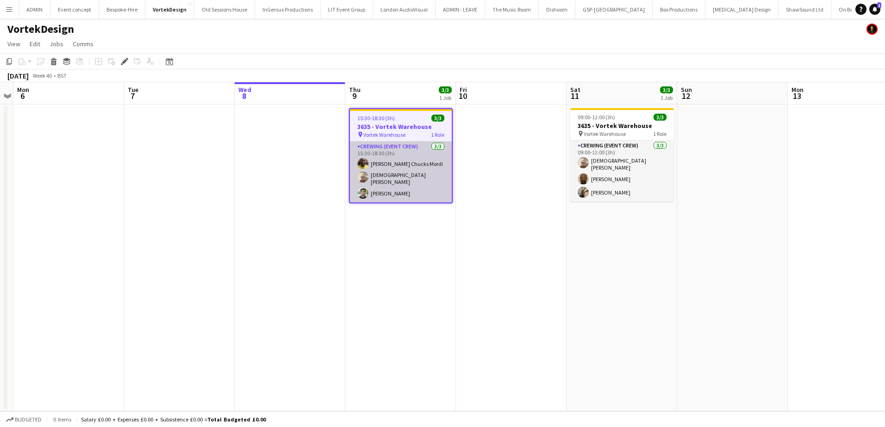
click at [384, 180] on app-card-role "Crewing (Event Crew) [DATE] 15:30-18:30 (3h) [PERSON_NAME] Chucks [PERSON_NAME]…" at bounding box center [401, 172] width 102 height 61
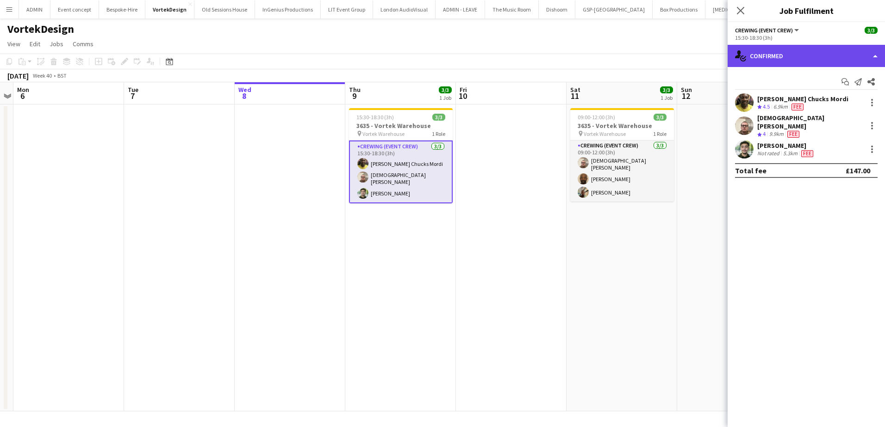
click at [822, 58] on div "single-neutral-actions-check-2 Confirmed" at bounding box center [805, 56] width 157 height 22
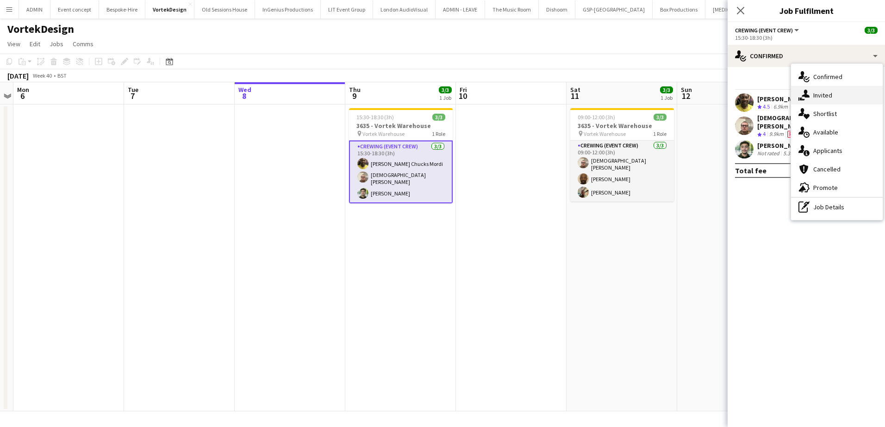
click at [822, 96] on span "Invited" at bounding box center [822, 95] width 19 height 8
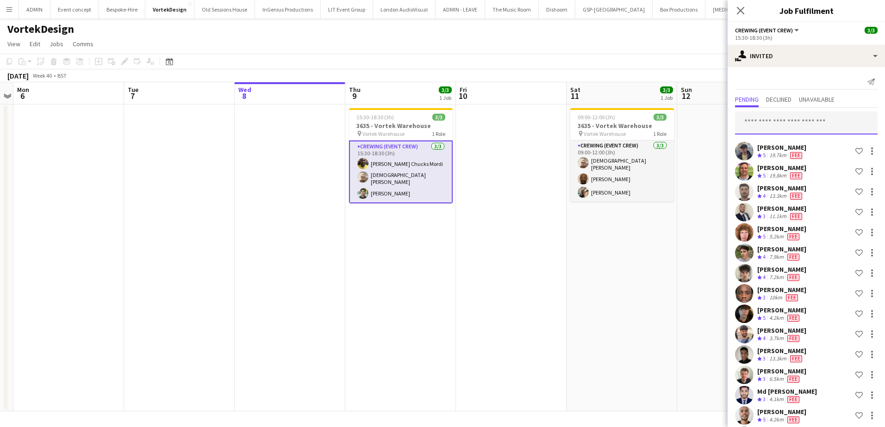
click at [775, 119] on input "text" at bounding box center [806, 122] width 142 height 23
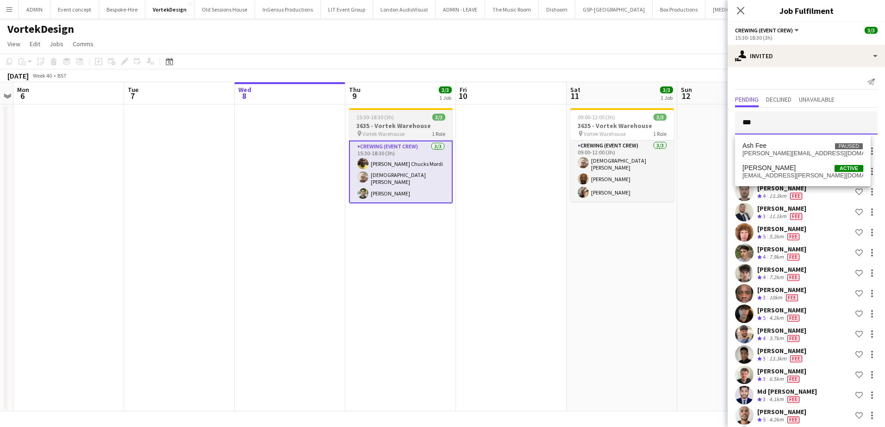
type input "***"
click at [381, 126] on h3 "3635 - Vortek Warehouse" at bounding box center [401, 126] width 104 height 8
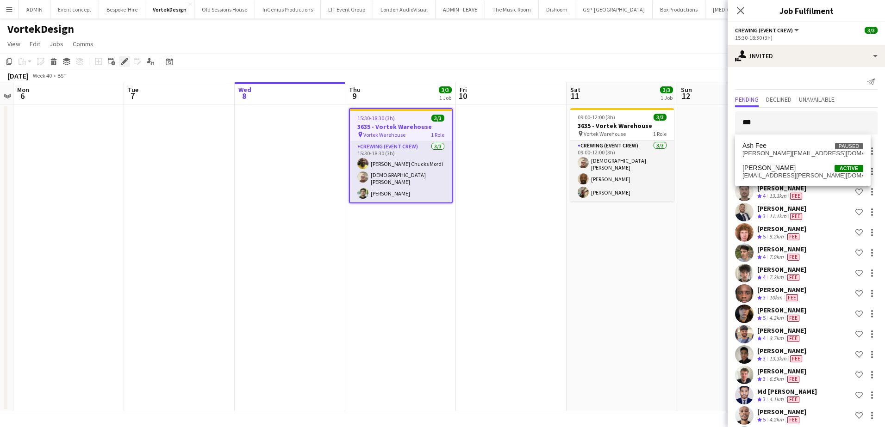
click at [124, 62] on icon at bounding box center [124, 61] width 5 height 5
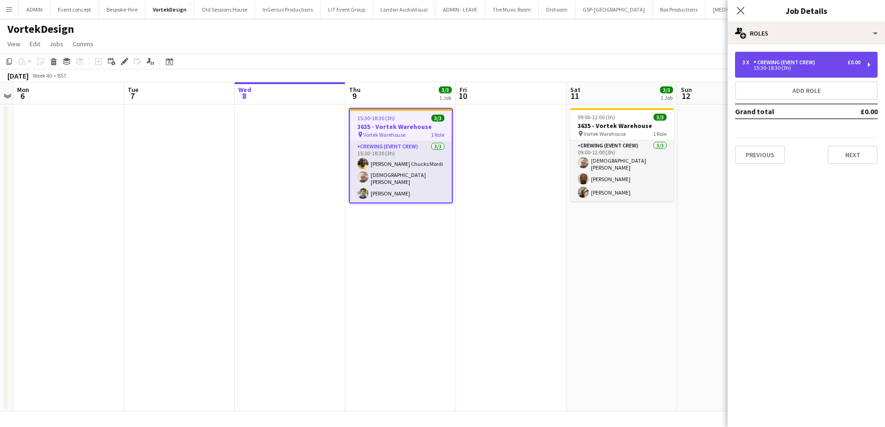
click at [804, 69] on div "15:30-18:30 (3h)" at bounding box center [801, 68] width 118 height 5
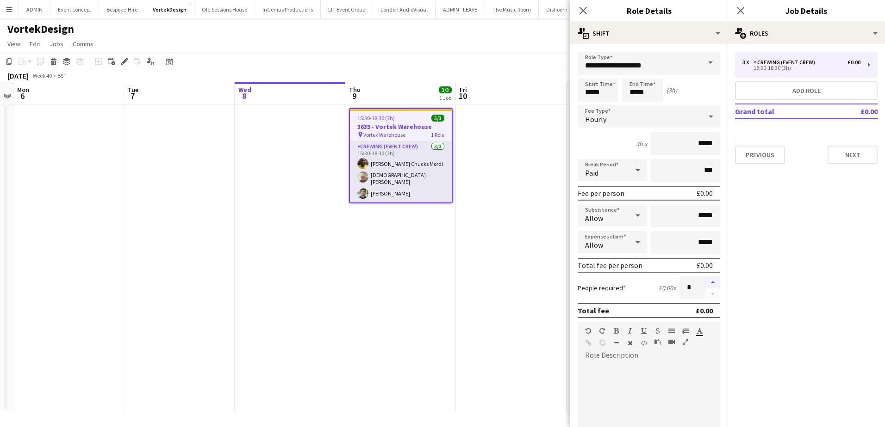
click at [705, 281] on button "button" at bounding box center [712, 283] width 15 height 12
type input "*"
click at [511, 275] on app-date-cell at bounding box center [511, 258] width 111 height 307
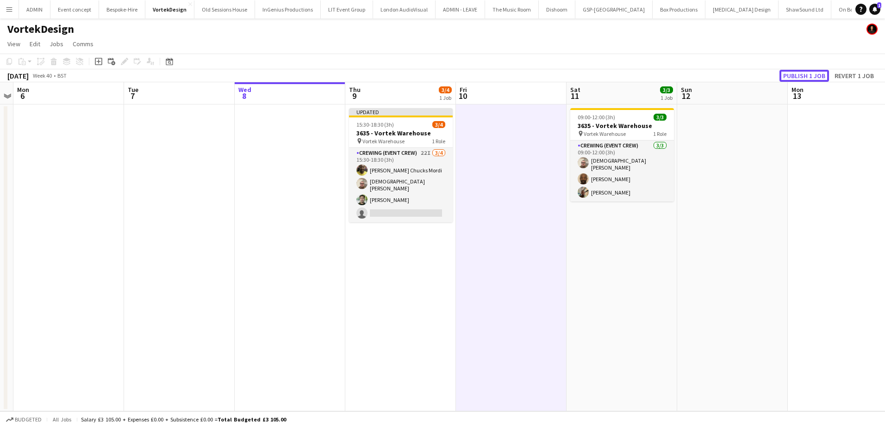
click at [802, 71] on button "Publish 1 job" at bounding box center [804, 76] width 50 height 12
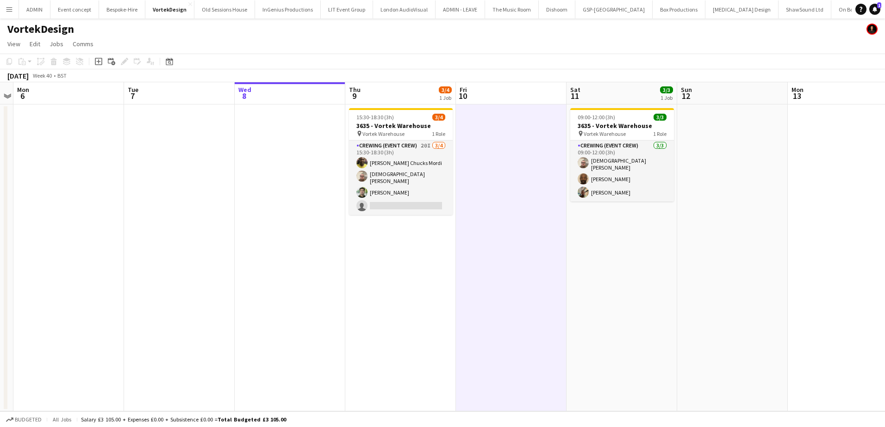
click at [12, 13] on button "Menu" at bounding box center [9, 9] width 19 height 19
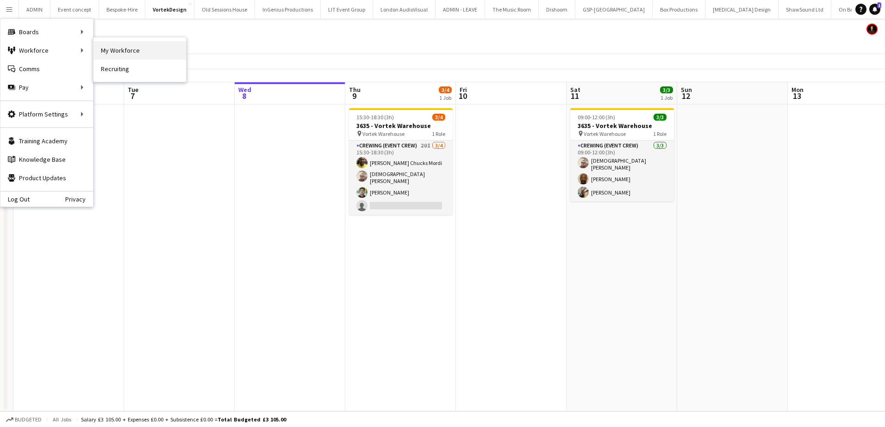
click at [118, 51] on link "My Workforce" at bounding box center [139, 50] width 93 height 19
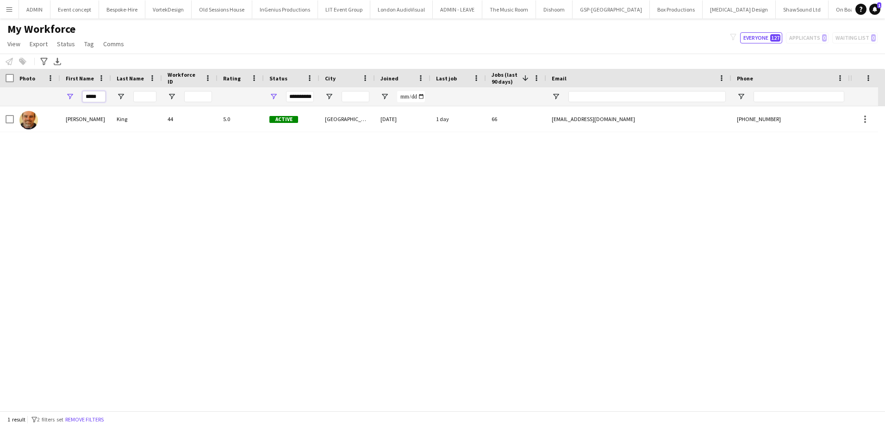
click at [94, 97] on input "*****" at bounding box center [93, 96] width 23 height 11
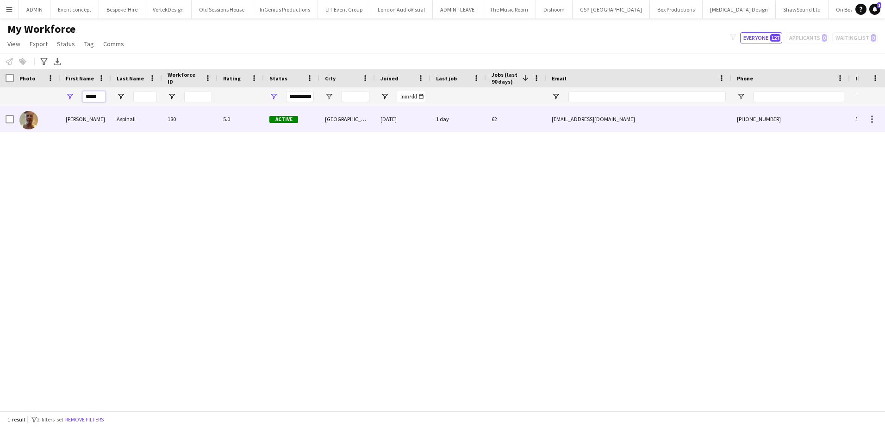
type input "*****"
click at [89, 109] on div "Jason" at bounding box center [85, 118] width 51 height 25
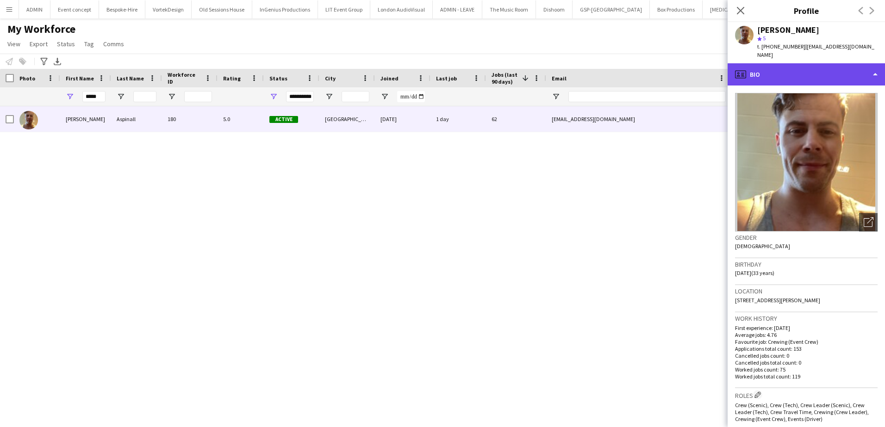
click at [766, 63] on div "profile Bio" at bounding box center [805, 74] width 157 height 22
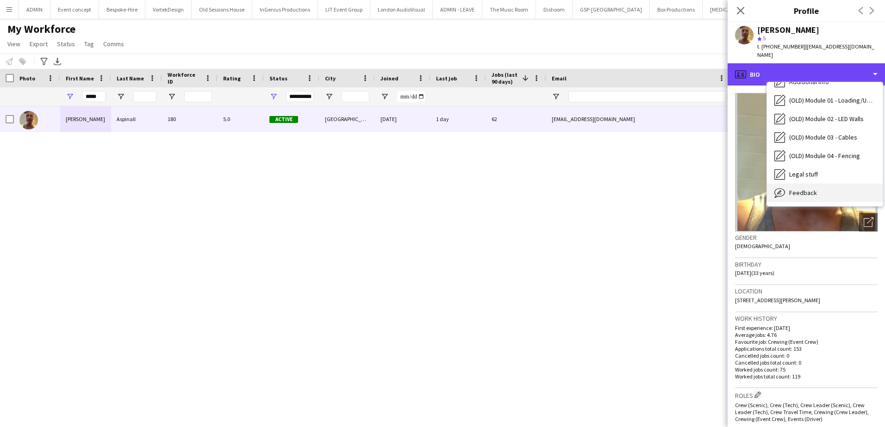
scroll to position [309, 0]
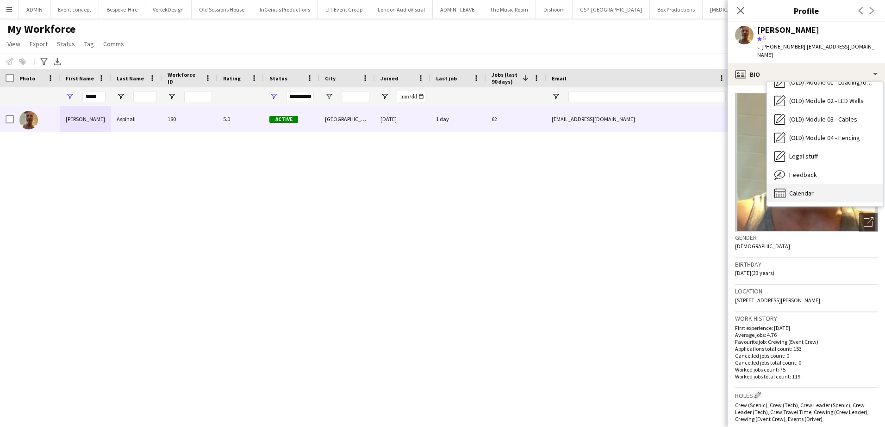
click at [811, 189] on span "Calendar" at bounding box center [801, 193] width 25 height 8
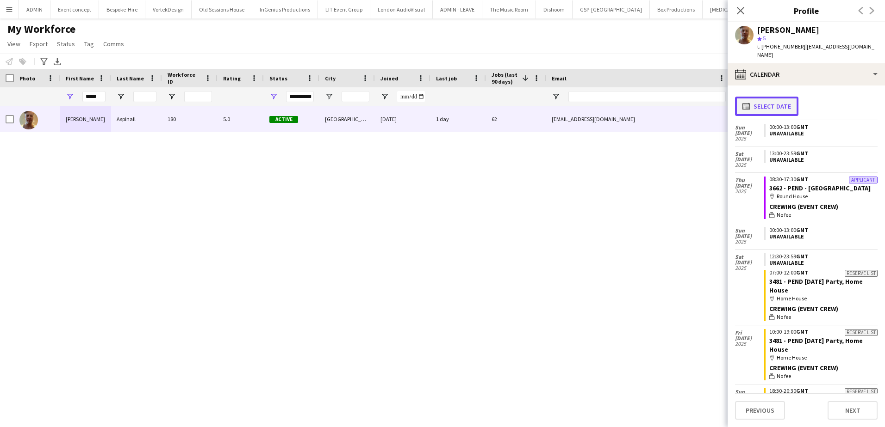
click at [786, 103] on button "calendar-full Select date" at bounding box center [766, 106] width 63 height 19
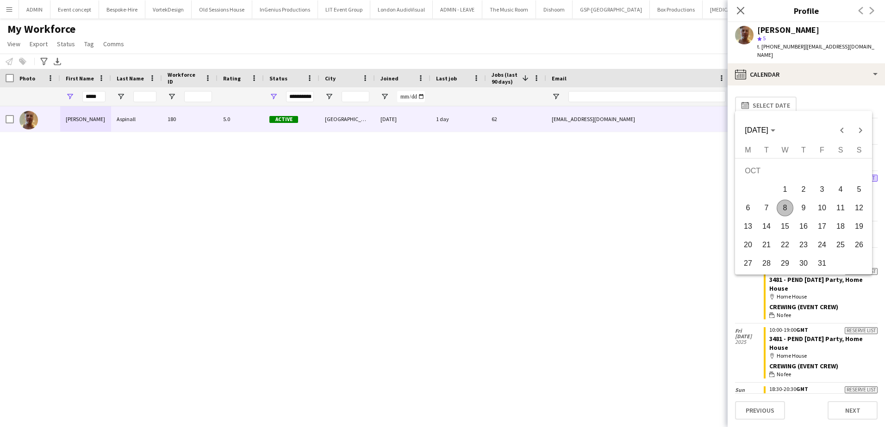
click at [789, 204] on span "8" at bounding box center [784, 208] width 17 height 17
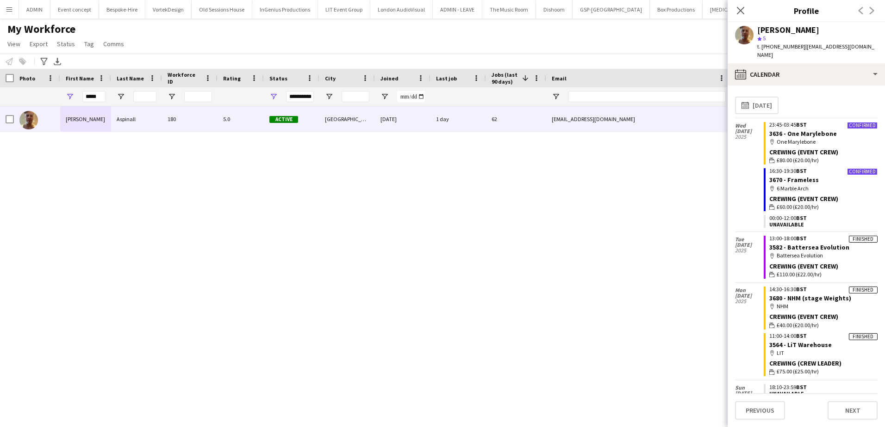
click at [457, 240] on div "Jason Aspinall 180 5.0 Active London 03-10-2023 1 day 62 aspinall.jason13@gmail…" at bounding box center [428, 255] width 857 height 298
drag, startPoint x: 250, startPoint y: 204, endPoint x: 244, endPoint y: 191, distance: 14.9
click at [250, 204] on div "Jason Aspinall 180 5.0 Active London 03-10-2023 1 day 62 aspinall.jason13@gmail…" at bounding box center [428, 255] width 857 height 298
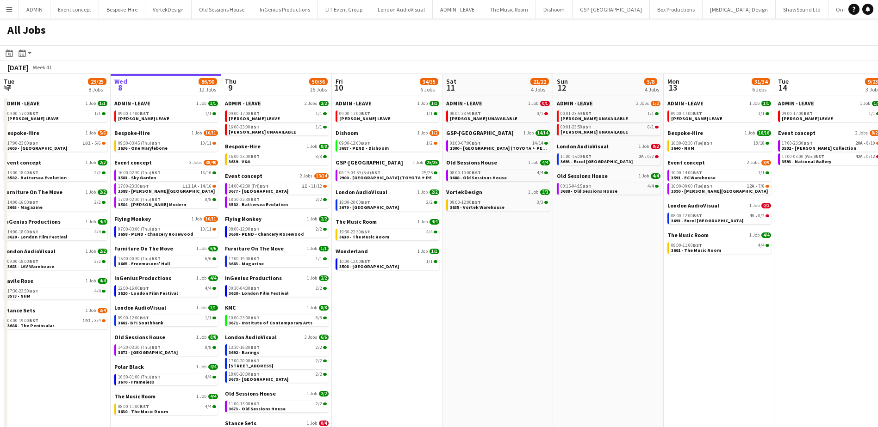
click at [10, 13] on button "Menu" at bounding box center [9, 9] width 19 height 19
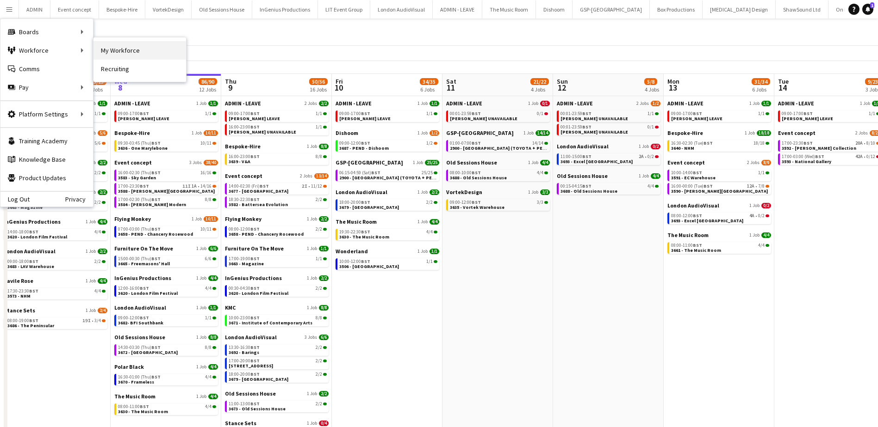
click at [118, 54] on link "My Workforce" at bounding box center [139, 50] width 93 height 19
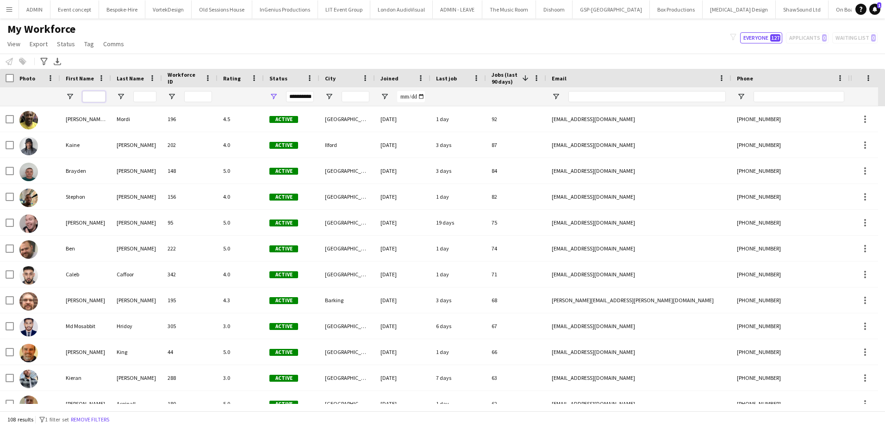
click at [96, 96] on input "First Name Filter Input" at bounding box center [93, 96] width 23 height 11
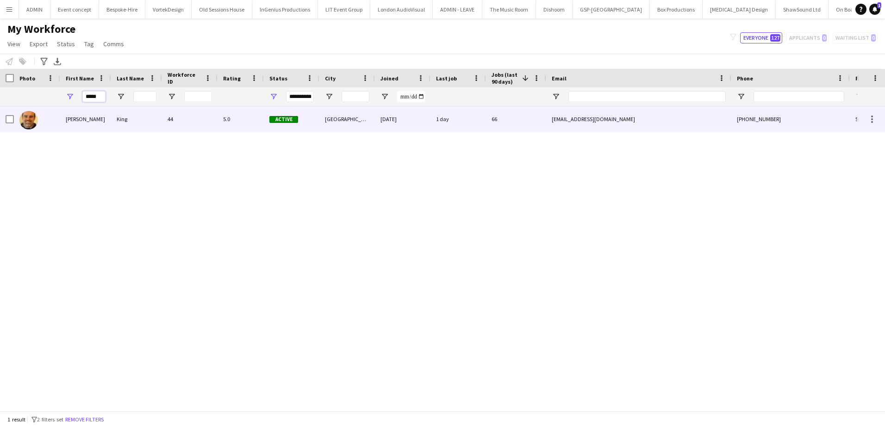
type input "*****"
click at [94, 117] on div "Shane" at bounding box center [85, 118] width 51 height 25
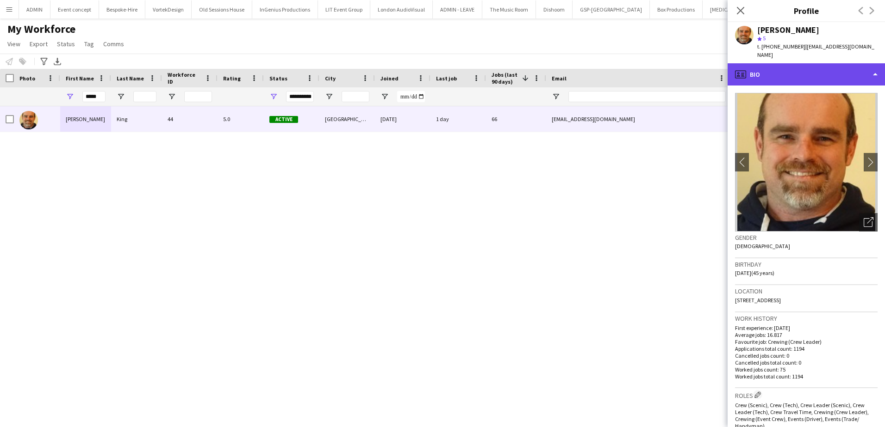
click at [819, 63] on div "profile Bio" at bounding box center [805, 74] width 157 height 22
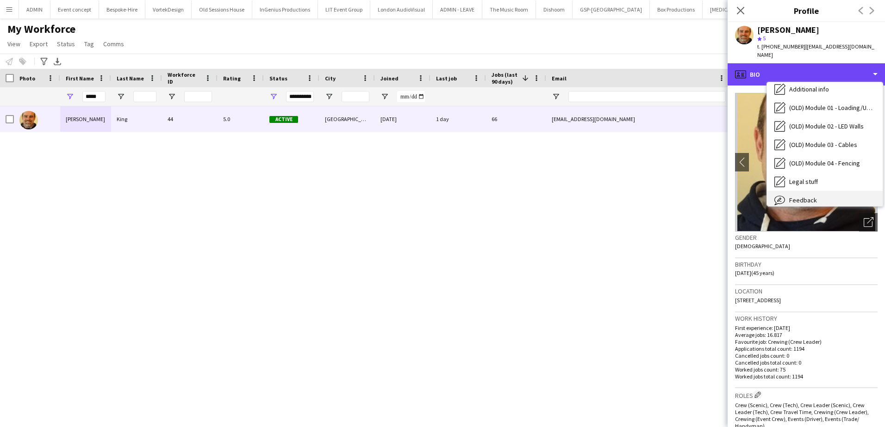
scroll to position [309, 0]
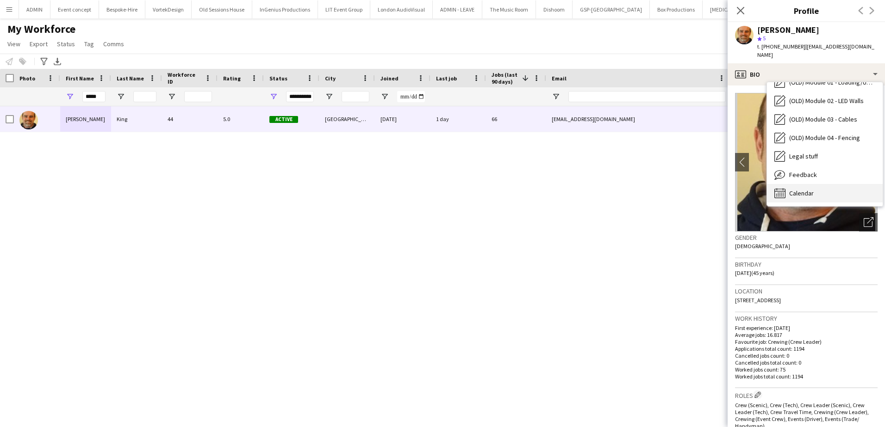
click at [804, 189] on span "Calendar" at bounding box center [801, 193] width 25 height 8
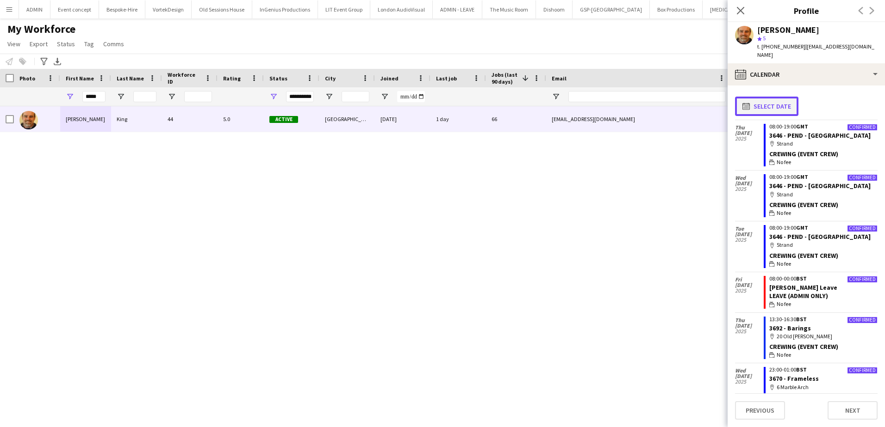
click at [766, 99] on button "calendar-full Select date" at bounding box center [766, 106] width 63 height 19
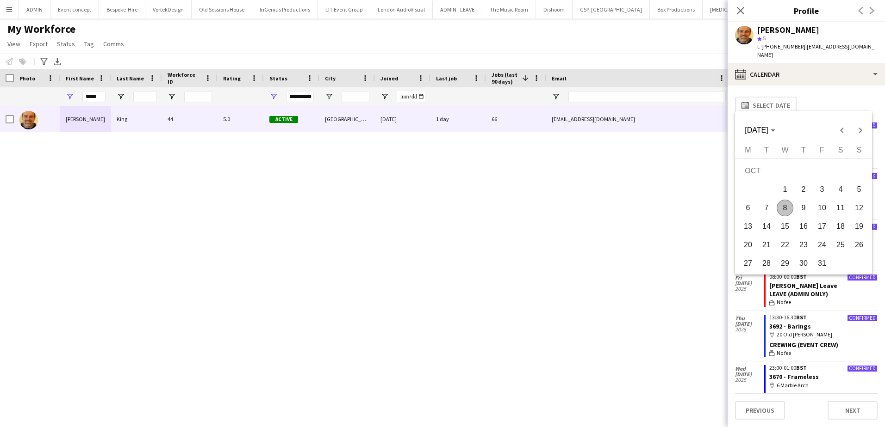
click at [785, 204] on span "8" at bounding box center [784, 208] width 17 height 17
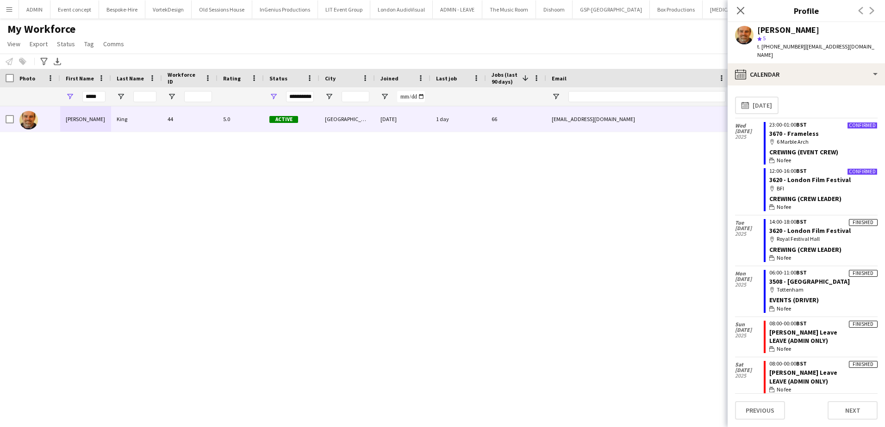
click at [448, 230] on div "Shane King 44 5.0 Active London 23-10-2019 1 day 66 beepking@gmail.com +4477092…" at bounding box center [428, 255] width 857 height 298
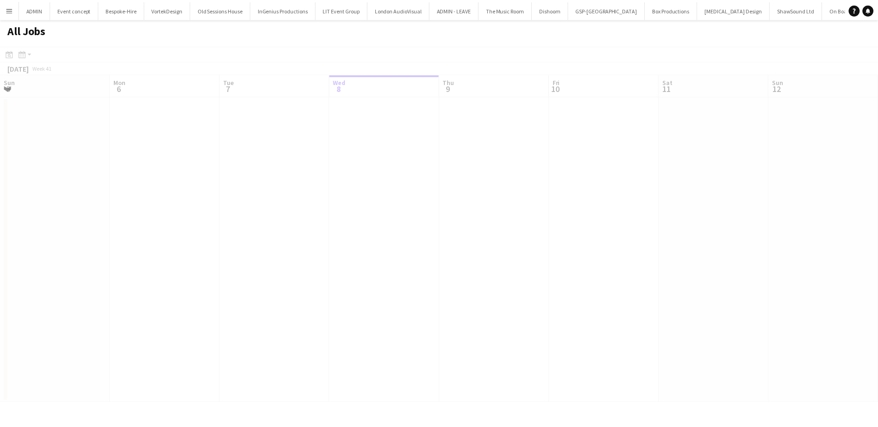
scroll to position [0, 221]
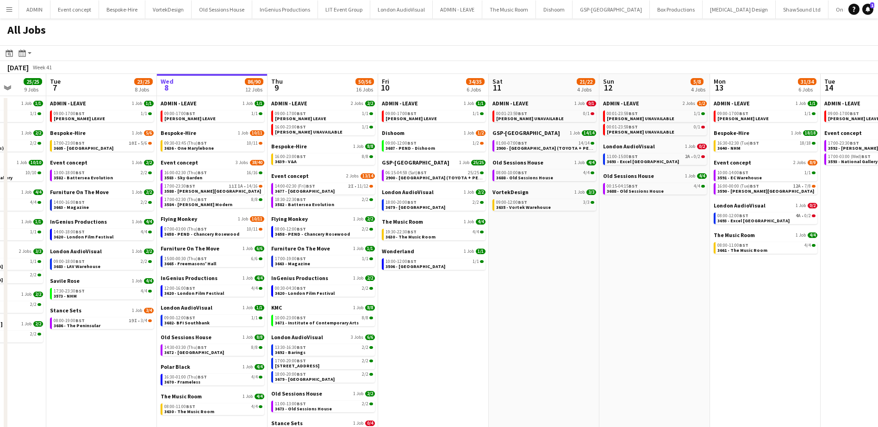
drag, startPoint x: 359, startPoint y: 310, endPoint x: 404, endPoint y: 303, distance: 45.4
click at [404, 308] on app-calendar-viewport "Sat 4 20/20 6 Jobs Sun 5 26/26 7 Jobs Mon 6 25/25 9 Jobs Tue 7 23/25 8 Jobs Wed…" at bounding box center [439, 302] width 878 height 457
click at [235, 189] on link "17:00-23:30 BST 11I 1A • 14/16 3588 - Tate Britain" at bounding box center [214, 188] width 98 height 11
click at [540, 178] on span "3688 - Old Sessions House" at bounding box center [524, 178] width 57 height 6
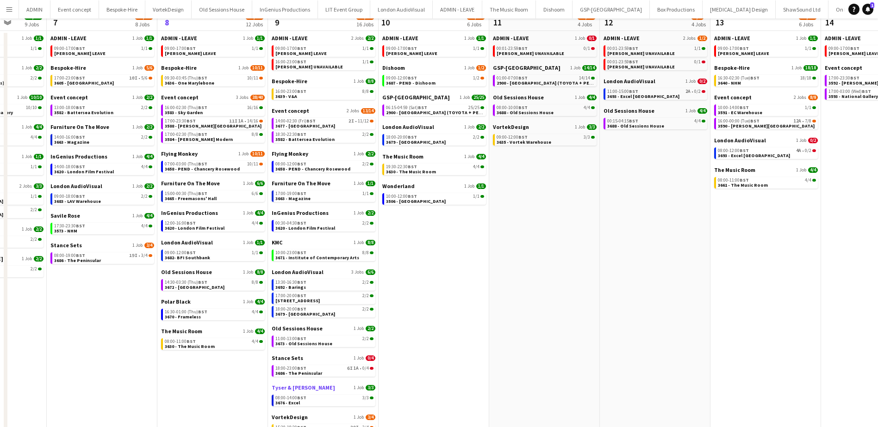
scroll to position [93, 0]
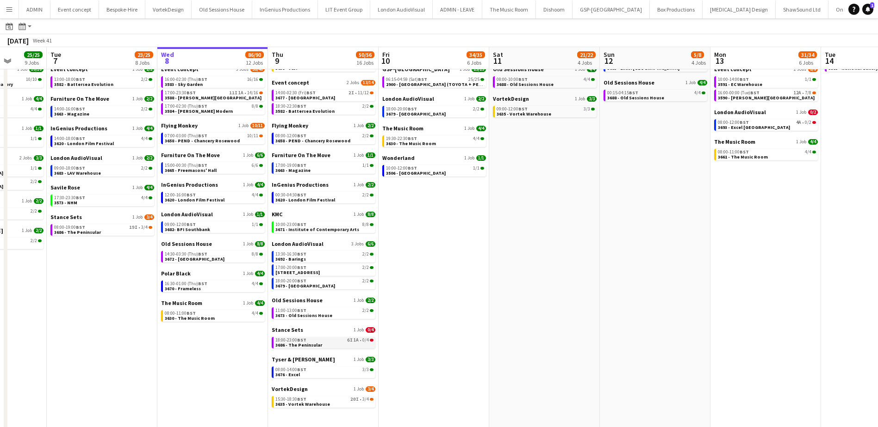
click at [332, 342] on div "18:00-23:00 BST 6I 1A • 0/4" at bounding box center [324, 340] width 98 height 5
click at [313, 404] on span "3635 - Vortek Warehouse" at bounding box center [302, 405] width 55 height 6
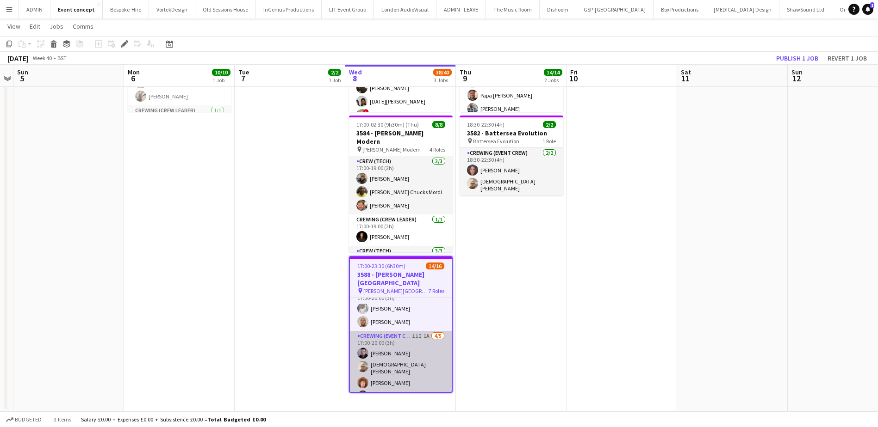
scroll to position [46, 0]
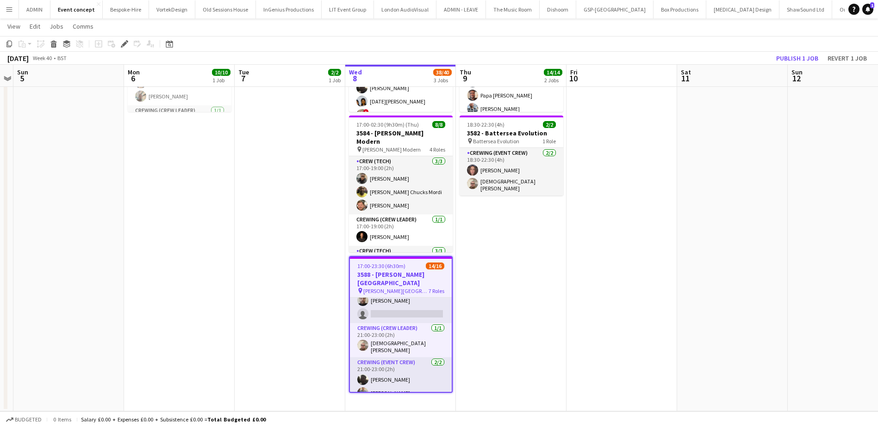
click at [410, 299] on app-card-role "Crewing (Event Crew) 11I 1A [DATE] 17:00-20:00 (3h) [PERSON_NAME] [PERSON_NAME]…" at bounding box center [401, 279] width 102 height 88
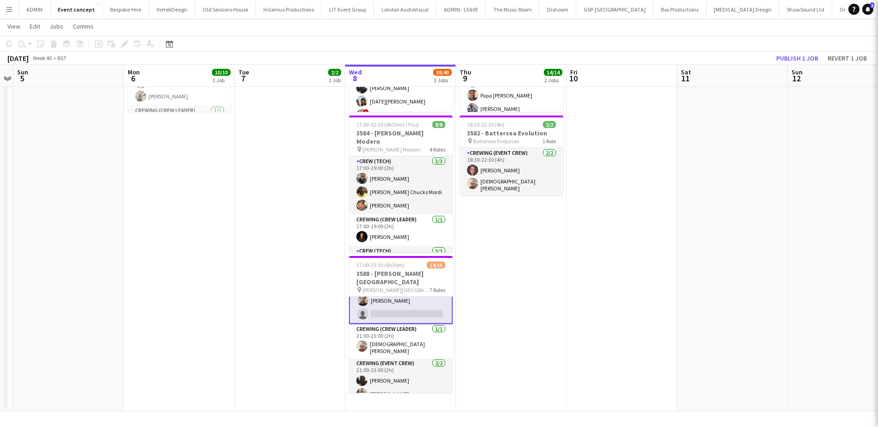
scroll to position [140, 0]
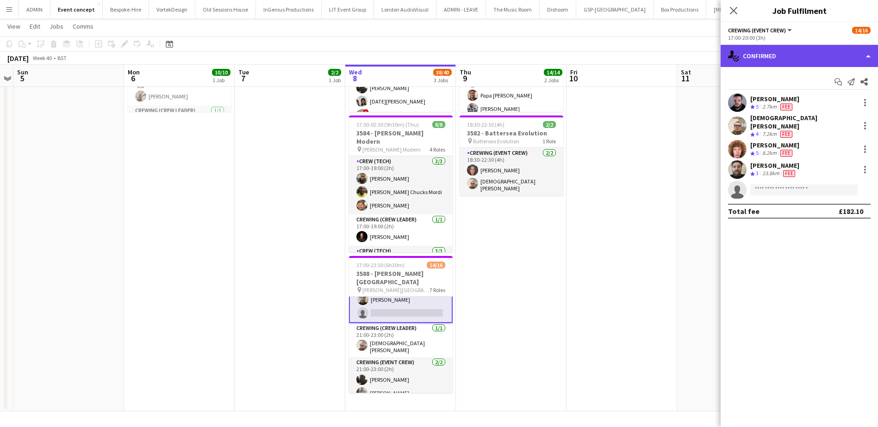
click at [798, 58] on div "single-neutral-actions-check-2 Confirmed" at bounding box center [798, 56] width 157 height 22
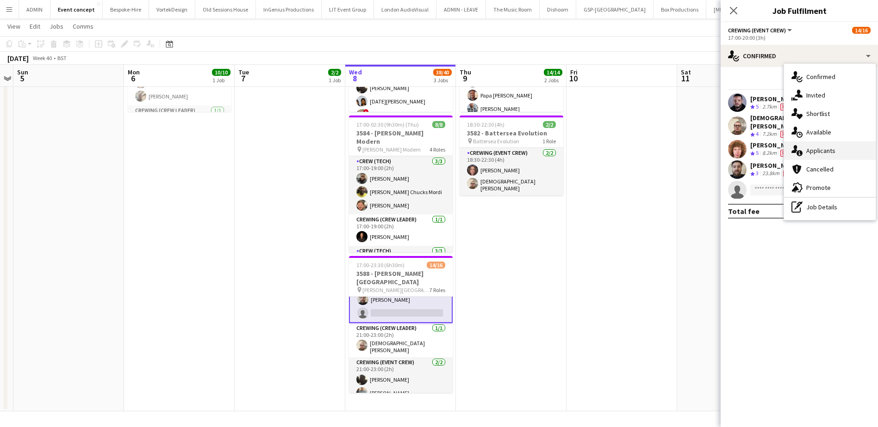
click at [823, 150] on span "Applicants" at bounding box center [820, 151] width 29 height 8
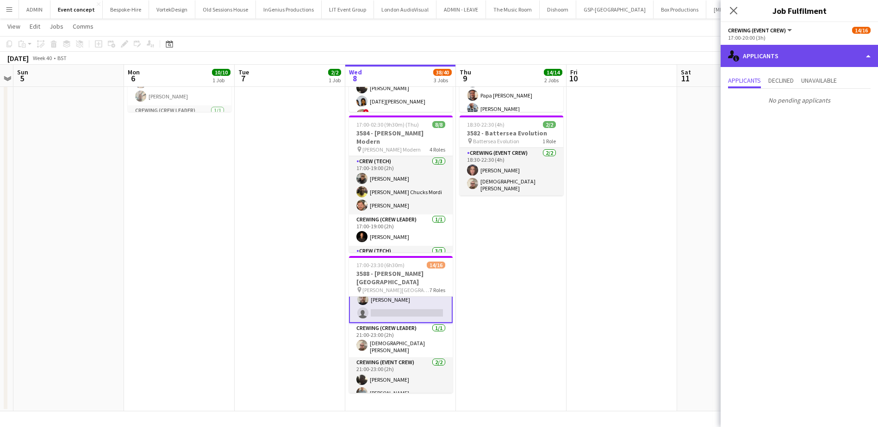
click at [805, 67] on div "single-neutral-actions-information Applicants" at bounding box center [798, 56] width 157 height 22
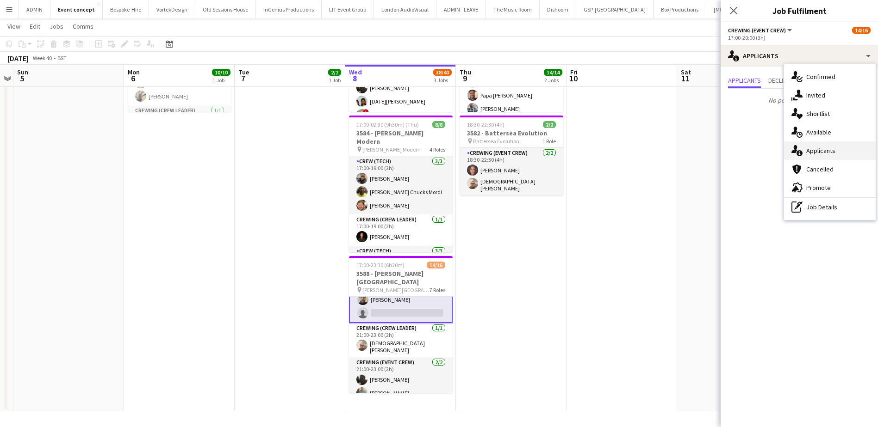
click at [827, 152] on span "Applicants" at bounding box center [820, 151] width 29 height 8
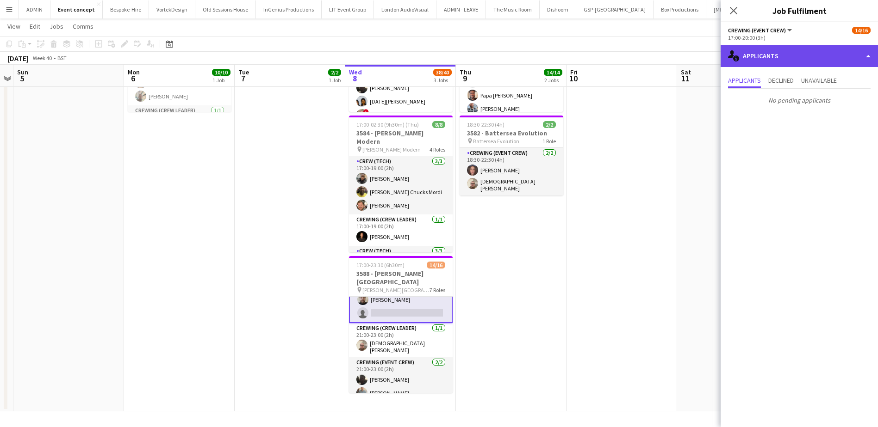
click at [817, 54] on div "single-neutral-actions-information Applicants" at bounding box center [798, 56] width 157 height 22
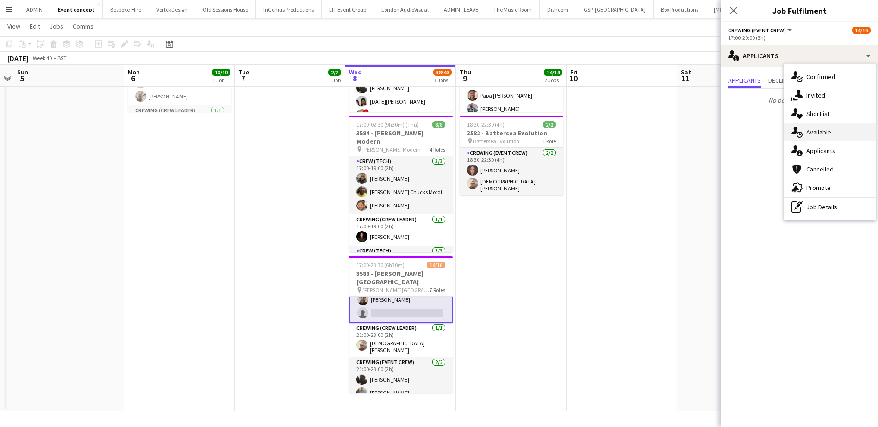
click at [818, 136] on span "Available" at bounding box center [818, 132] width 25 height 8
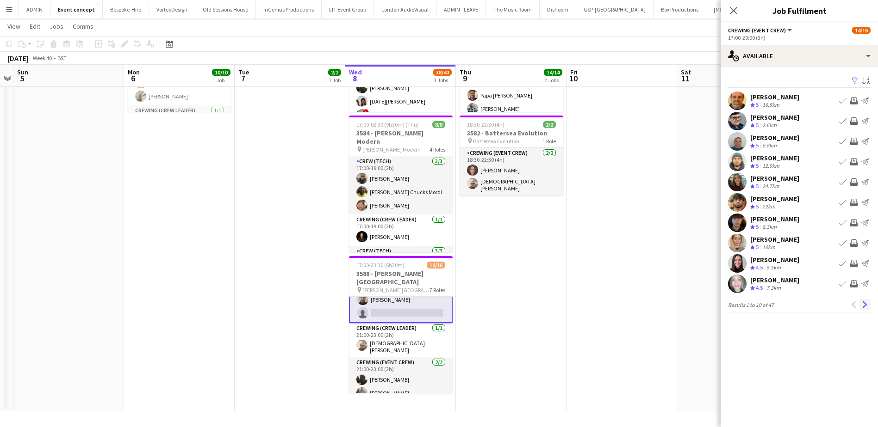
click at [862, 305] on app-icon "Next" at bounding box center [864, 305] width 6 height 6
click at [772, 285] on div "5.7km" at bounding box center [769, 289] width 18 height 8
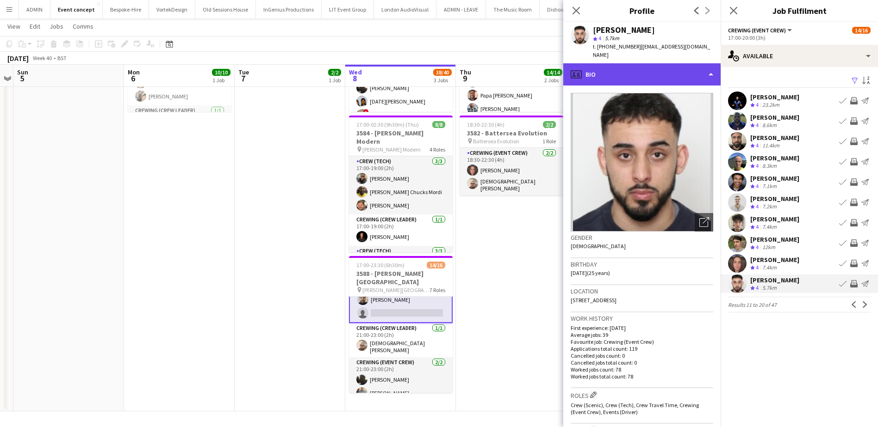
click at [652, 63] on div "profile Bio" at bounding box center [641, 74] width 157 height 22
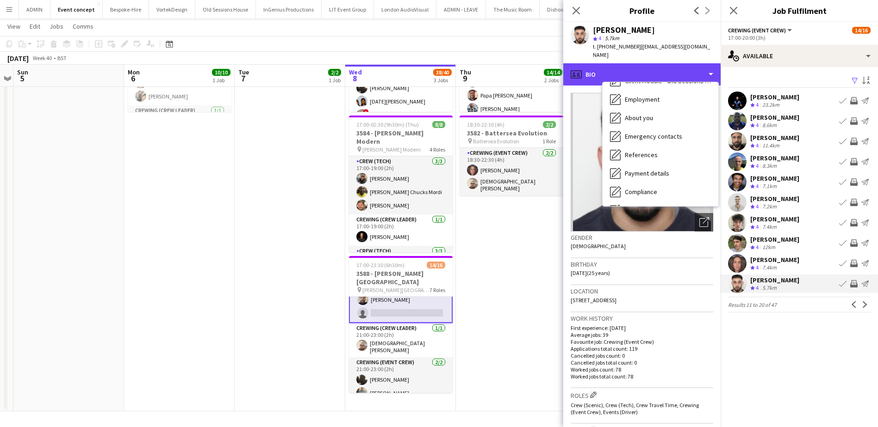
scroll to position [309, 0]
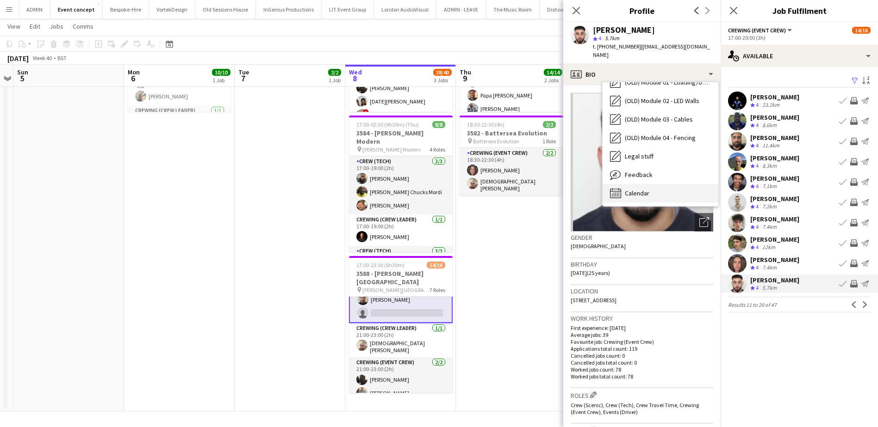
click at [640, 189] on span "Calendar" at bounding box center [637, 193] width 25 height 8
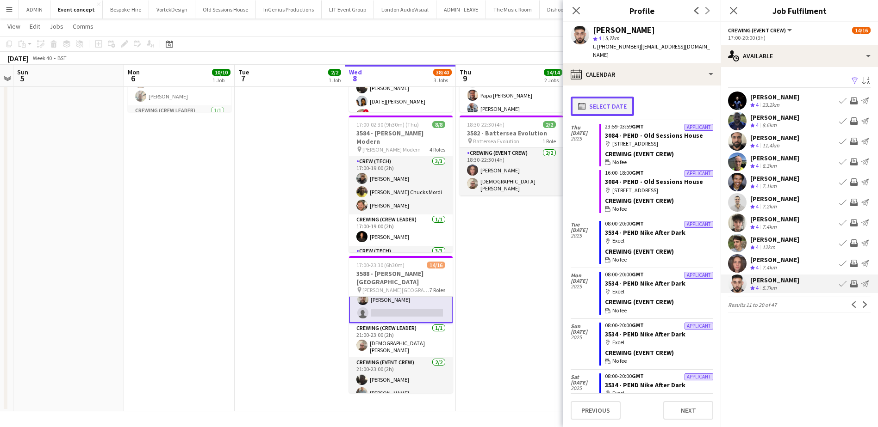
click at [598, 98] on button "calendar-full Select date" at bounding box center [601, 106] width 63 height 19
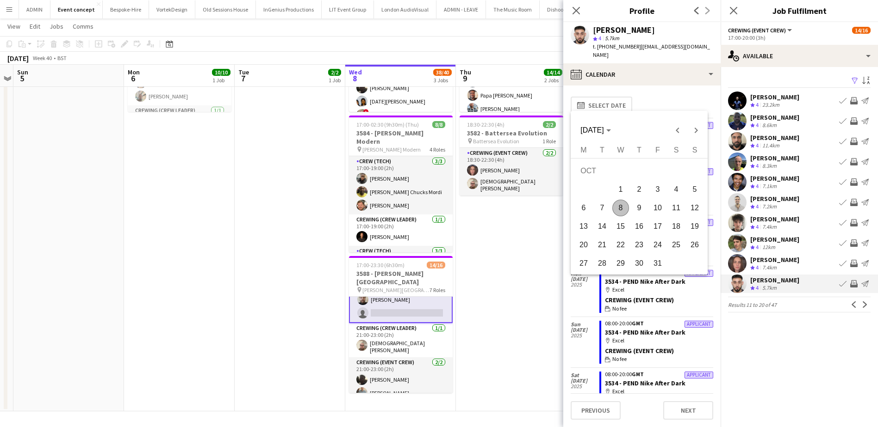
click at [625, 211] on span "8" at bounding box center [620, 208] width 17 height 17
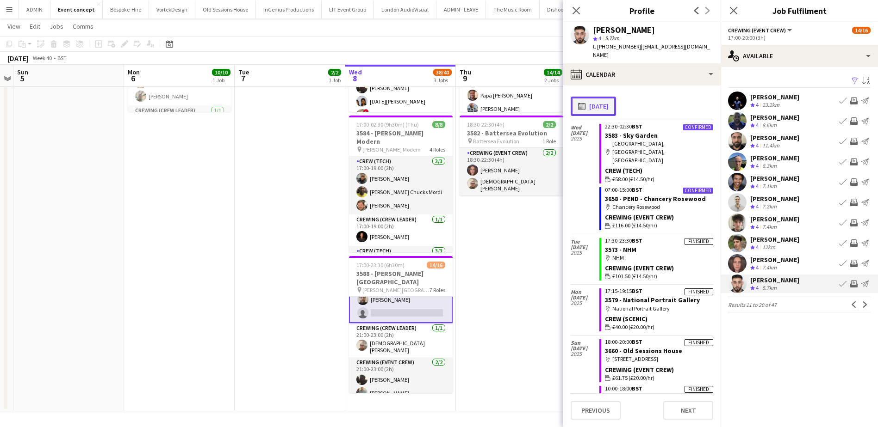
click at [595, 97] on button "calendar-full 08-10-2025" at bounding box center [592, 106] width 45 height 19
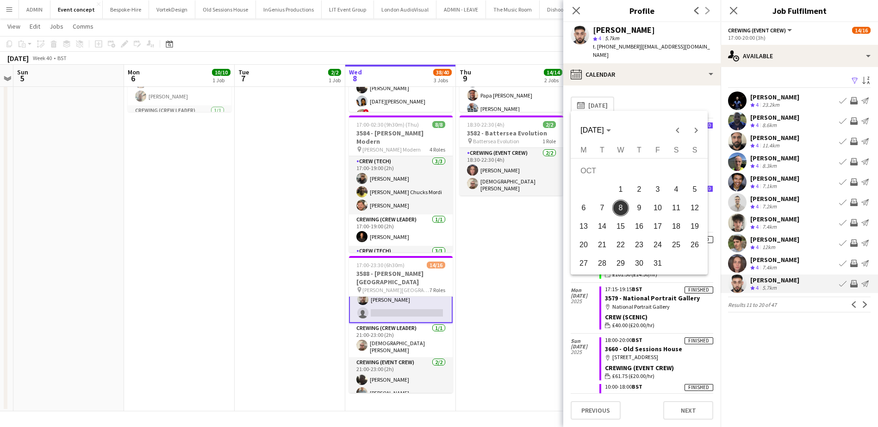
click at [637, 209] on span "9" at bounding box center [639, 208] width 17 height 17
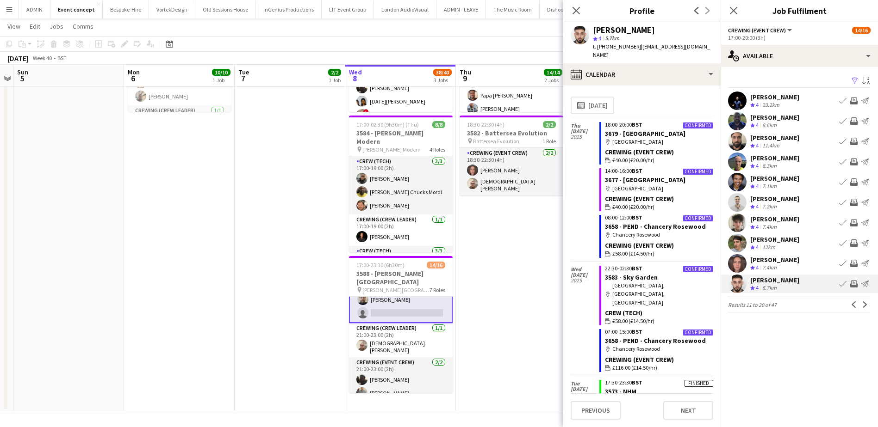
click at [853, 284] on app-icon "Invite crew" at bounding box center [853, 283] width 7 height 7
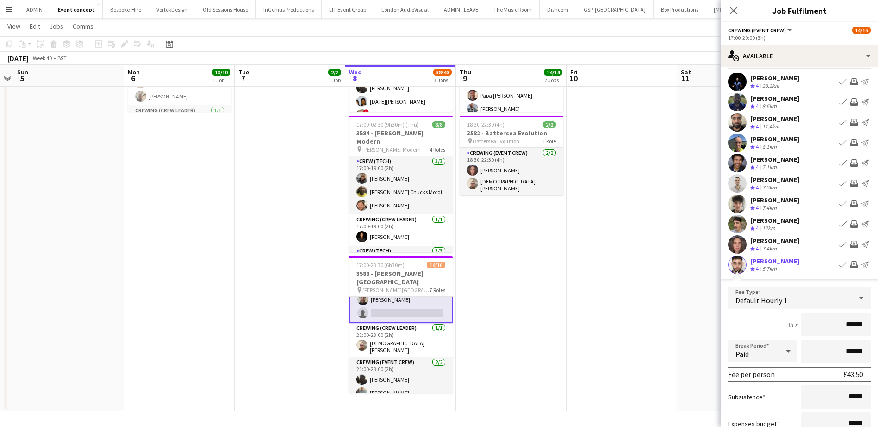
scroll to position [93, 0]
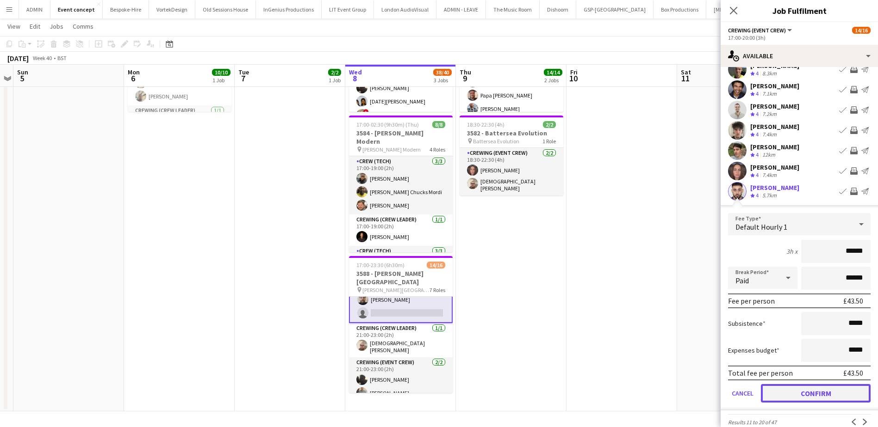
click at [824, 389] on button "Confirm" at bounding box center [816, 393] width 110 height 19
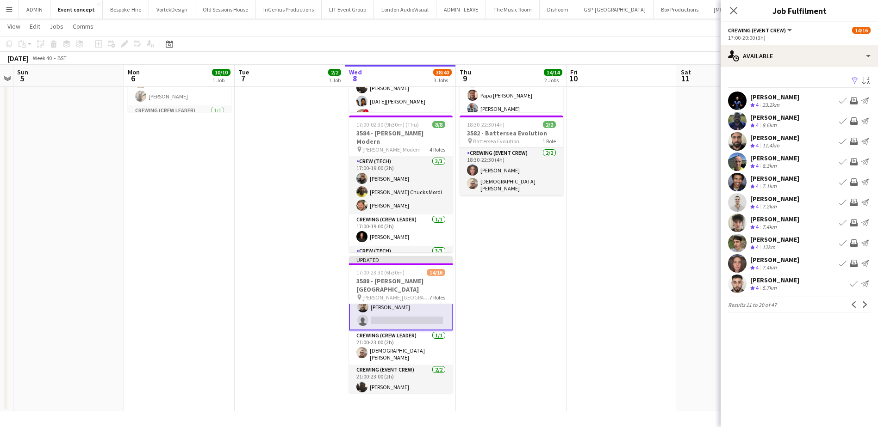
scroll to position [0, 0]
click at [865, 308] on app-icon "Next" at bounding box center [864, 305] width 6 height 6
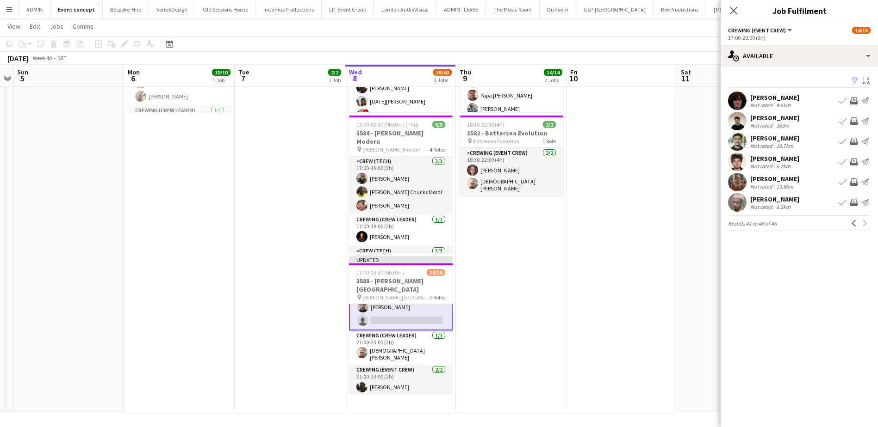
click at [853, 186] on app-icon "Invite crew" at bounding box center [853, 182] width 7 height 7
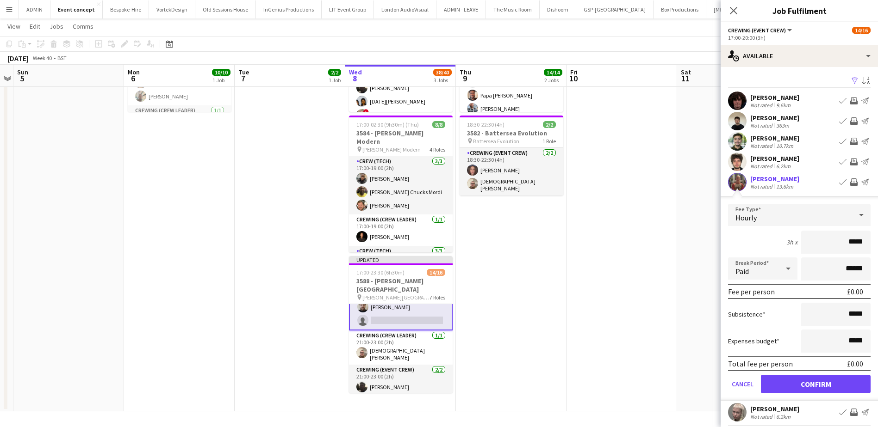
drag, startPoint x: 834, startPoint y: 247, endPoint x: 858, endPoint y: 247, distance: 24.1
click at [858, 247] on input "*****" at bounding box center [835, 242] width 69 height 23
type input "*****"
click at [813, 390] on button "Confirm" at bounding box center [816, 384] width 110 height 19
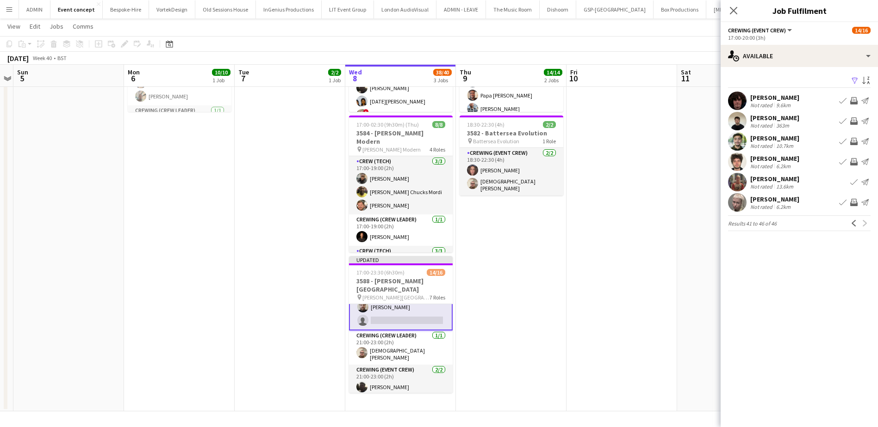
click at [755, 141] on div "[PERSON_NAME]" at bounding box center [774, 138] width 49 height 8
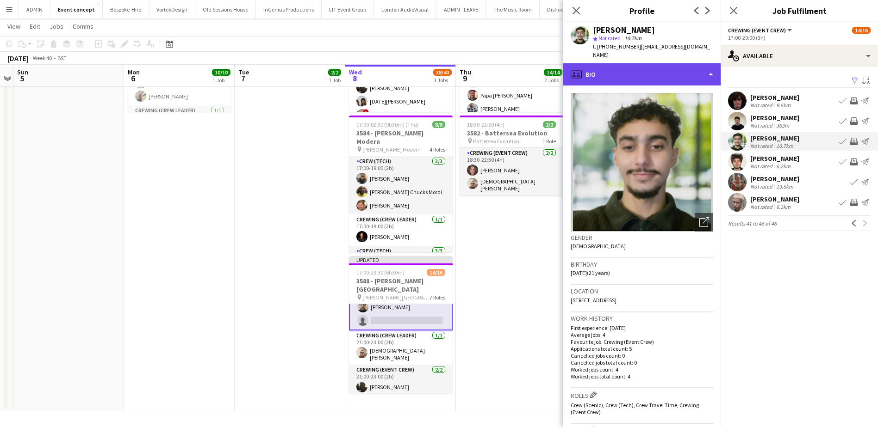
click at [668, 71] on div "profile Bio" at bounding box center [641, 74] width 157 height 22
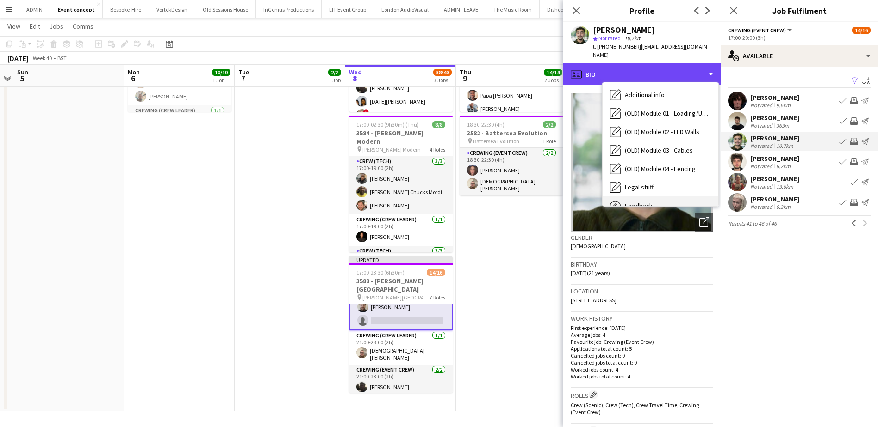
scroll to position [309, 0]
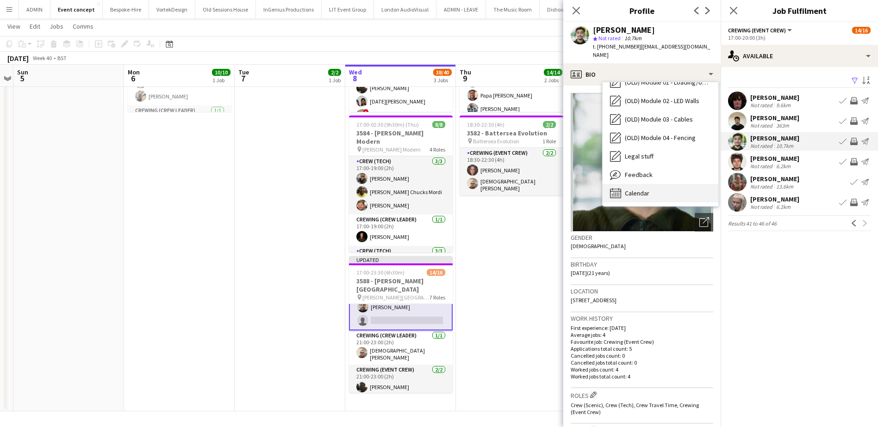
click at [651, 185] on div "Calendar Calendar" at bounding box center [660, 193] width 116 height 19
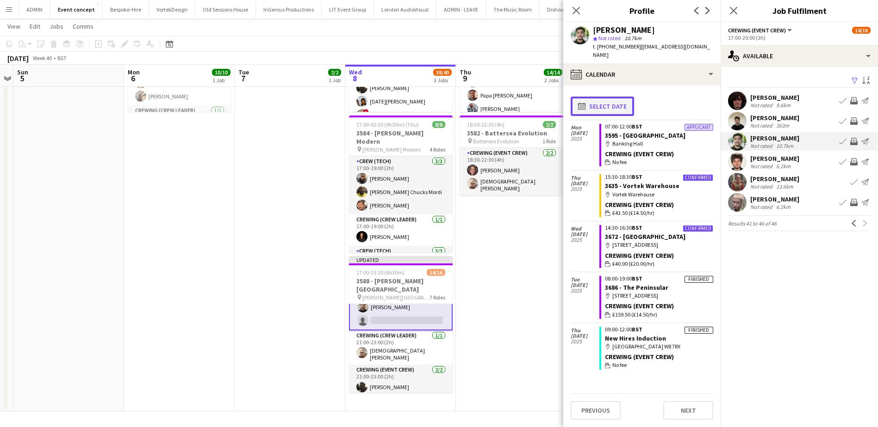
click at [618, 97] on button "calendar-full Select date" at bounding box center [601, 106] width 63 height 19
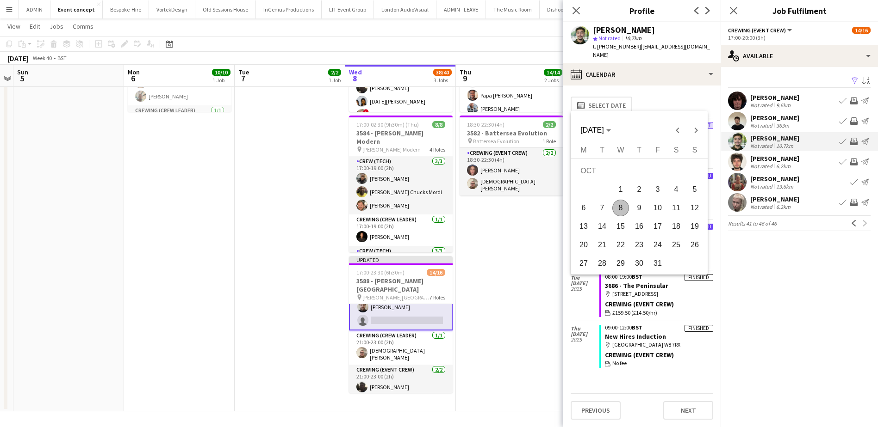
click at [621, 209] on span "8" at bounding box center [620, 208] width 17 height 17
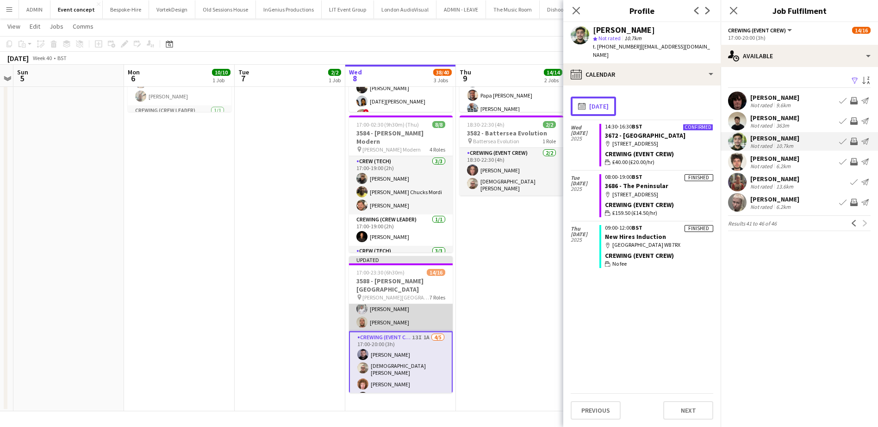
scroll to position [47, 0]
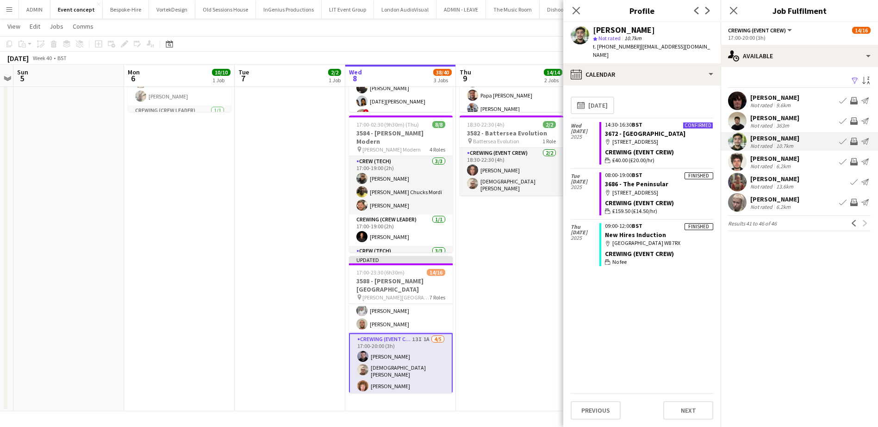
click at [856, 142] on app-icon "Invite crew" at bounding box center [853, 141] width 7 height 7
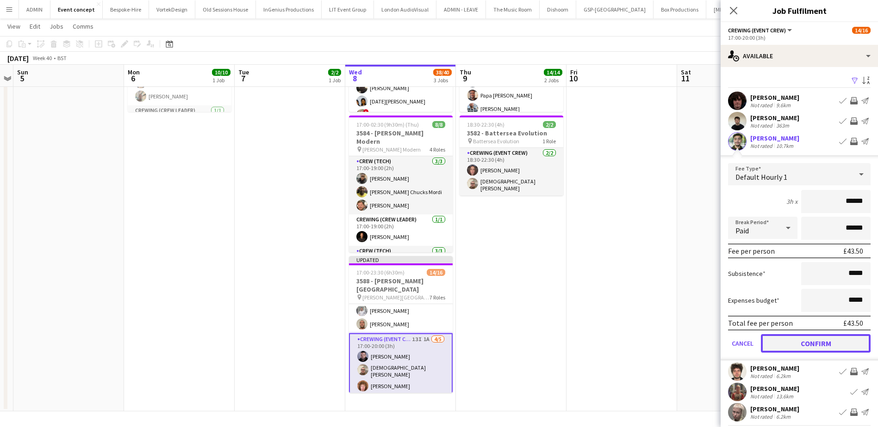
click at [808, 342] on button "Confirm" at bounding box center [816, 343] width 110 height 19
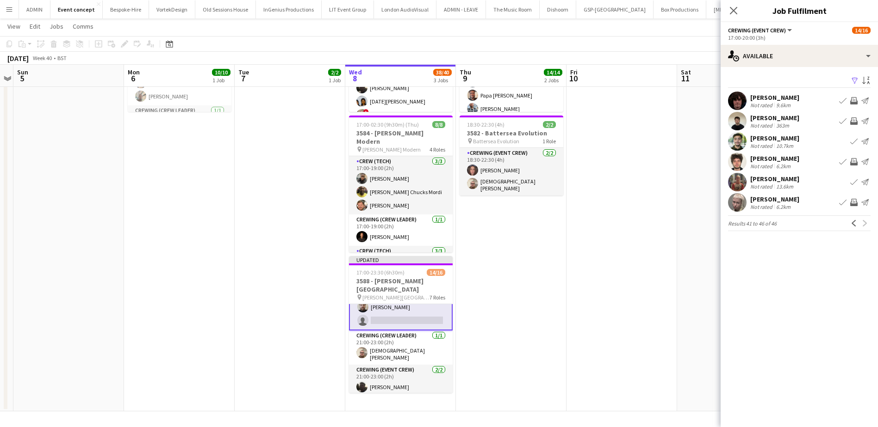
click at [598, 326] on app-date-cell at bounding box center [621, 191] width 111 height 440
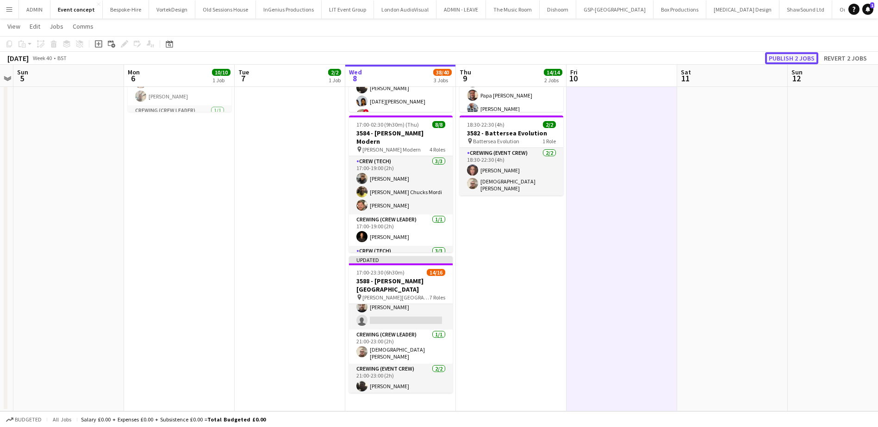
click at [786, 56] on button "Publish 2 jobs" at bounding box center [791, 58] width 53 height 12
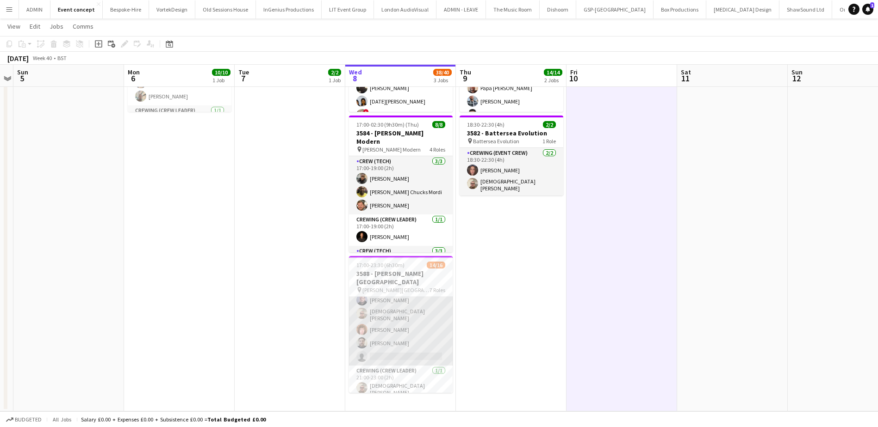
scroll to position [98, 0]
drag, startPoint x: 402, startPoint y: 332, endPoint x: 416, endPoint y: 326, distance: 15.7
click at [402, 332] on app-card-role "Crewing (Event Crew) 13I 1A 4/5 17:00-20:00 (3h) Paul Fisk Christian Skinner Al…" at bounding box center [401, 320] width 104 height 88
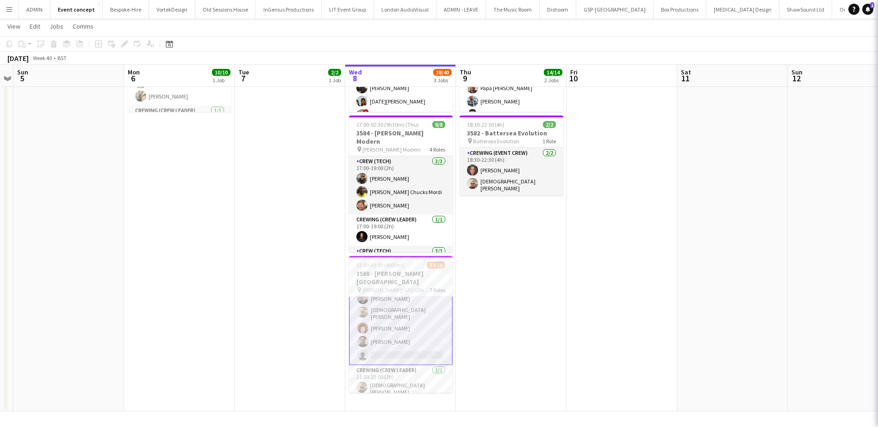
scroll to position [99, 0]
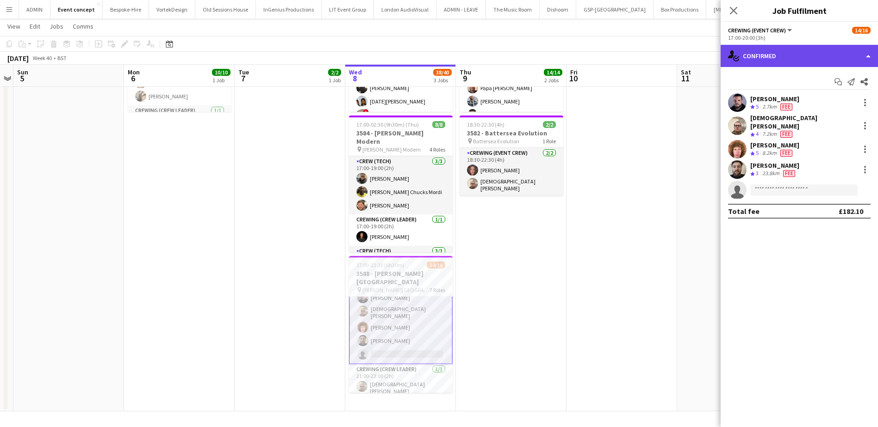
click at [824, 47] on div "single-neutral-actions-check-2 Confirmed" at bounding box center [798, 56] width 157 height 22
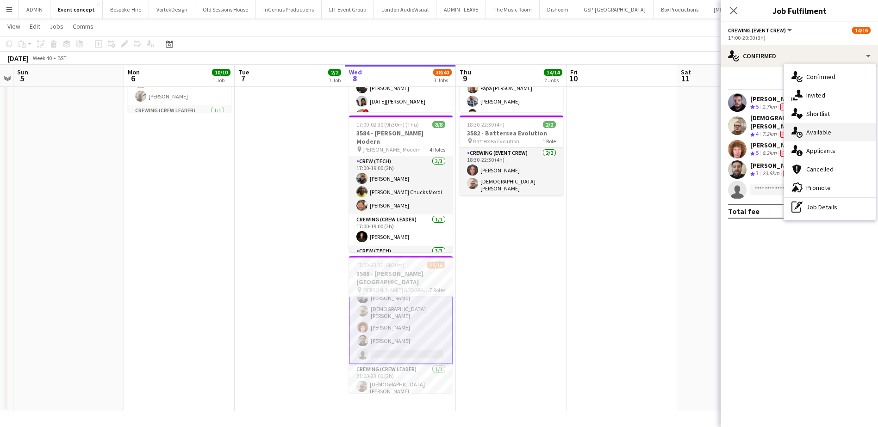
click at [823, 137] on div "single-neutral-actions-upload Available" at bounding box center [830, 132] width 92 height 19
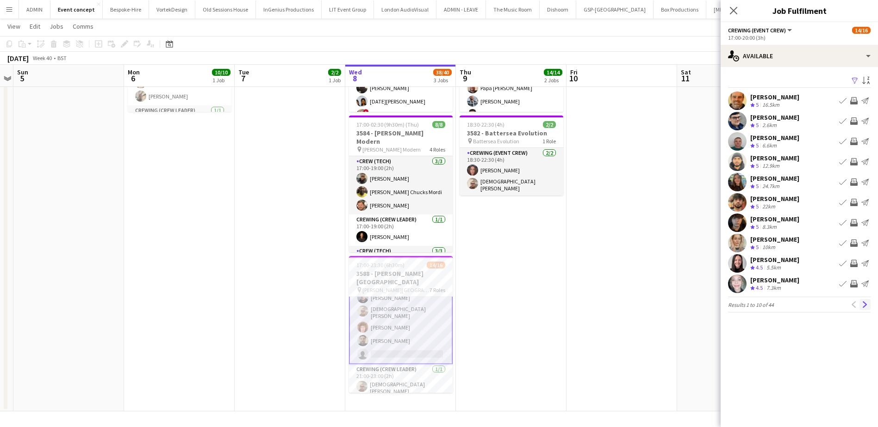
click at [861, 302] on app-icon "Next" at bounding box center [864, 305] width 6 height 6
click at [861, 301] on button "Next" at bounding box center [864, 304] width 11 height 11
click at [852, 301] on button "Previous" at bounding box center [853, 304] width 11 height 11
click at [855, 263] on app-icon "Invite crew" at bounding box center [853, 263] width 7 height 7
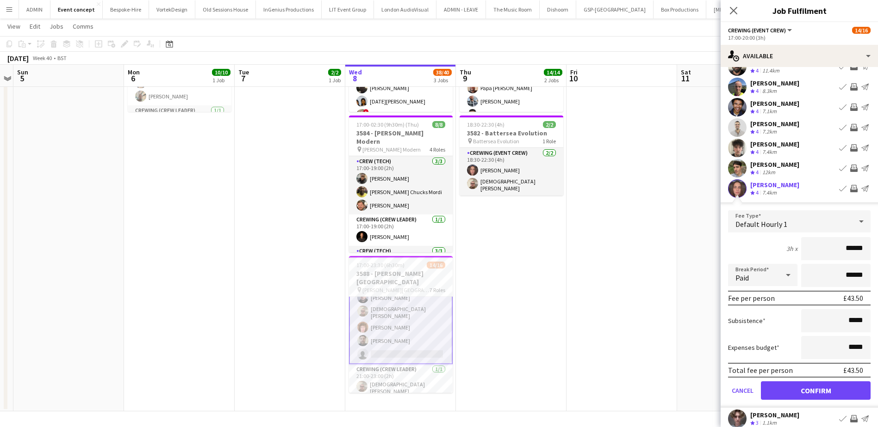
scroll to position [93, 0]
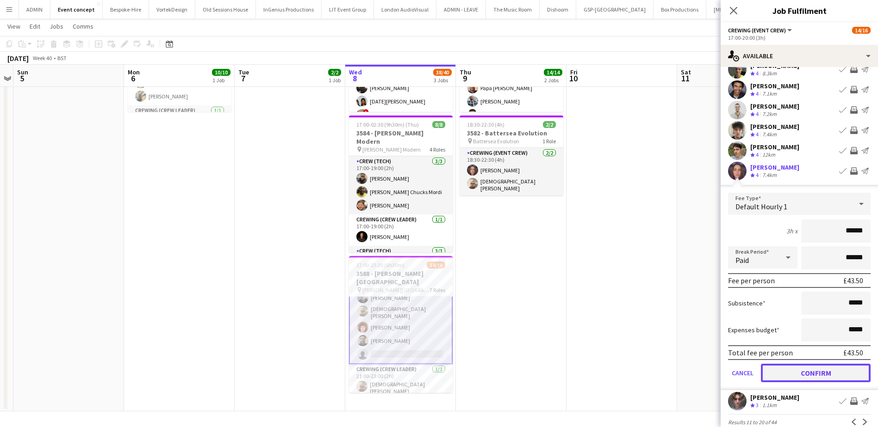
click at [821, 372] on button "Confirm" at bounding box center [816, 373] width 110 height 19
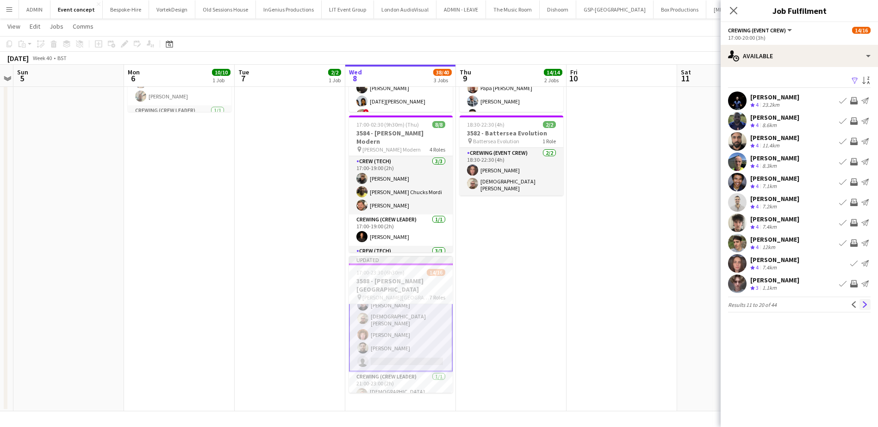
click at [865, 304] on app-icon "Next" at bounding box center [864, 305] width 6 height 6
click at [864, 303] on app-icon "Next" at bounding box center [864, 305] width 6 height 6
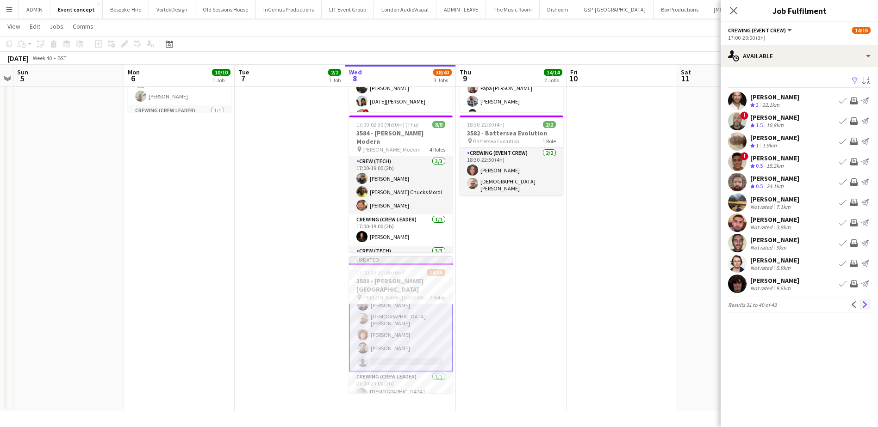
click at [861, 306] on app-icon "Next" at bounding box center [864, 305] width 6 height 6
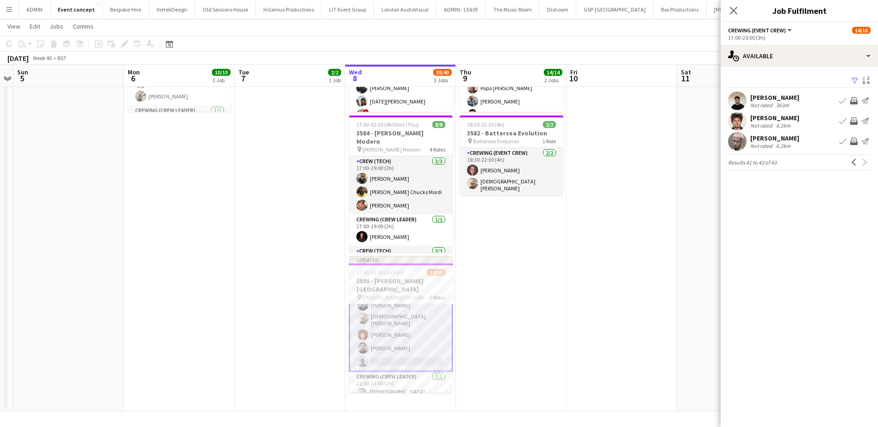
click at [854, 122] on app-icon "Invite crew" at bounding box center [853, 121] width 7 height 7
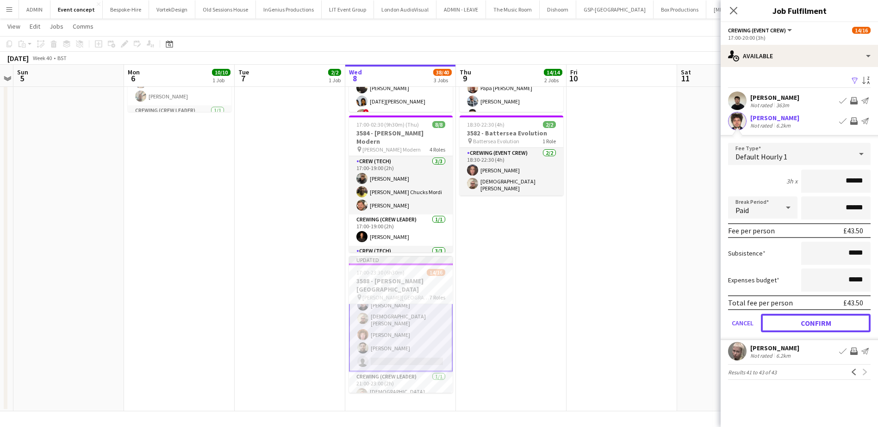
click at [833, 326] on button "Confirm" at bounding box center [816, 323] width 110 height 19
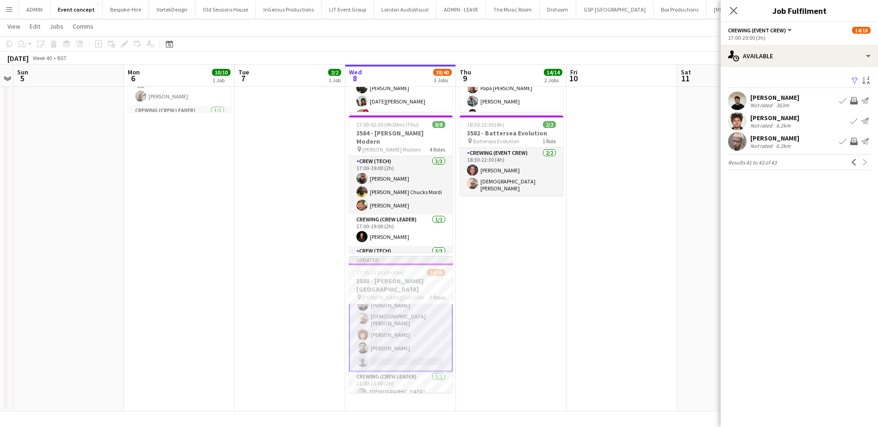
click at [854, 142] on app-icon "Invite crew" at bounding box center [853, 141] width 7 height 7
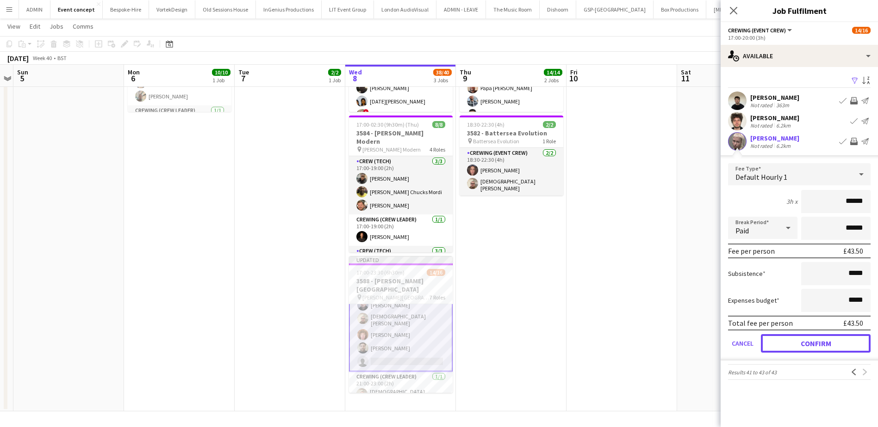
click at [824, 337] on button "Confirm" at bounding box center [816, 343] width 110 height 19
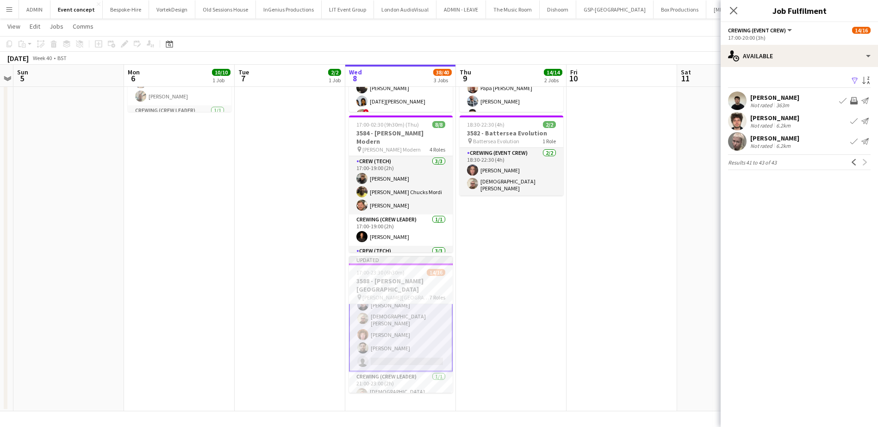
click at [855, 103] on app-icon "Invite crew" at bounding box center [853, 100] width 7 height 7
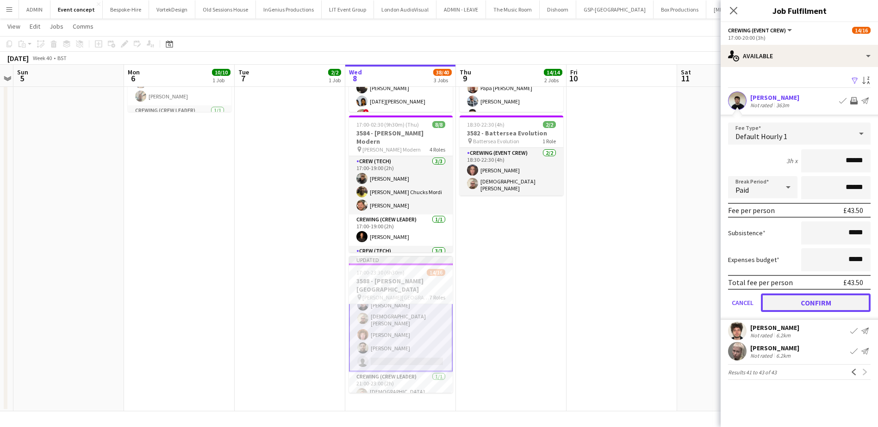
click at [839, 301] on button "Confirm" at bounding box center [816, 303] width 110 height 19
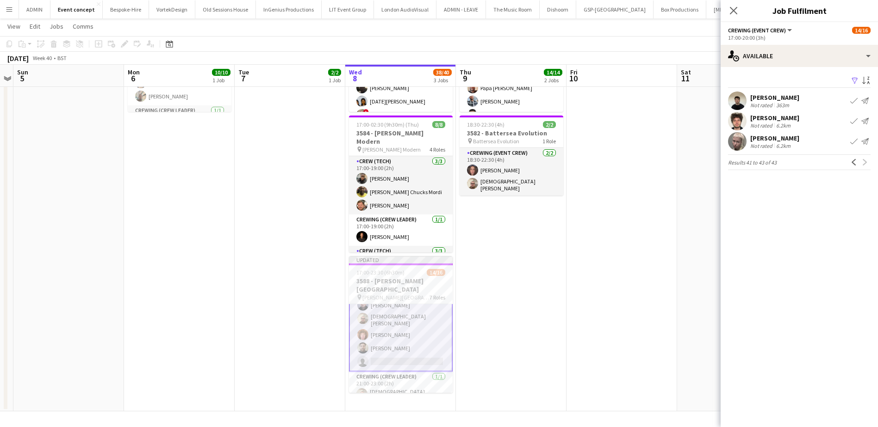
click at [656, 217] on app-date-cell at bounding box center [621, 191] width 111 height 440
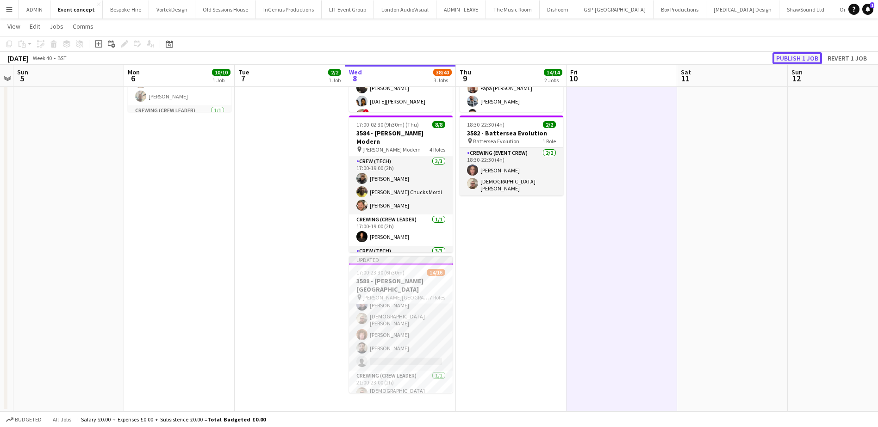
click at [791, 56] on button "Publish 1 job" at bounding box center [797, 58] width 50 height 12
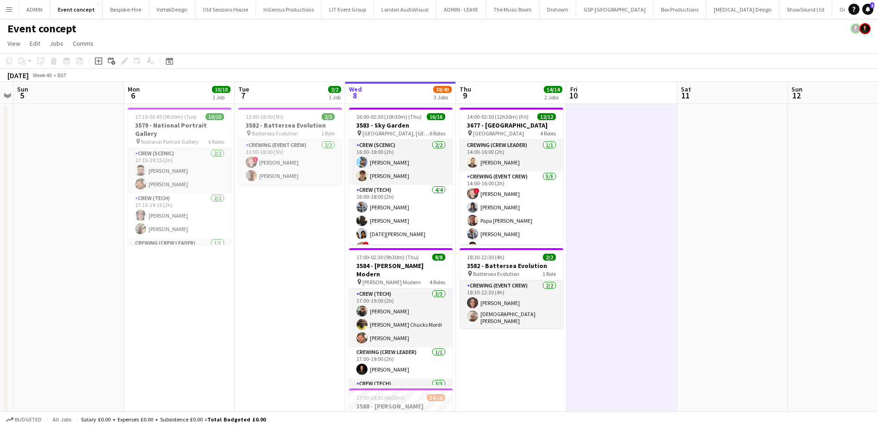
scroll to position [0, 0]
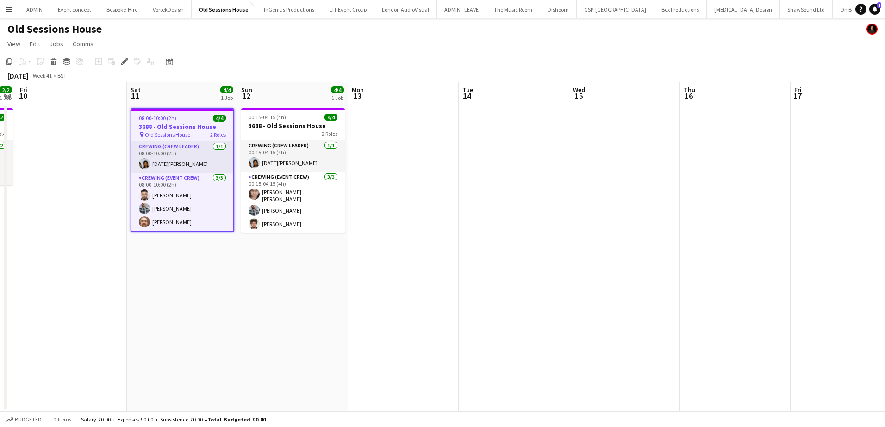
scroll to position [0, 261]
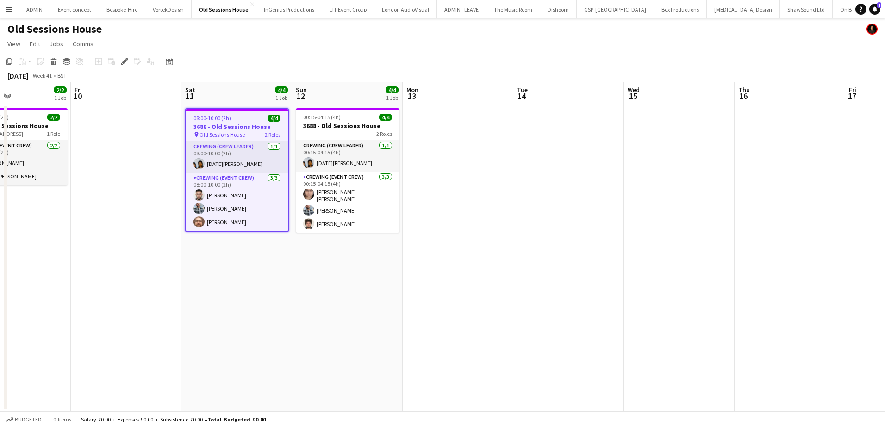
drag, startPoint x: 694, startPoint y: 271, endPoint x: 530, endPoint y: 258, distance: 164.3
click at [530, 258] on app-calendar-viewport "Tue 7 Wed 8 8/8 1 Job Thu 9 2/2 1 Job Fri 10 Sat 11 4/4 1 Job Sun 12 4/4 1 Job …" at bounding box center [442, 246] width 885 height 329
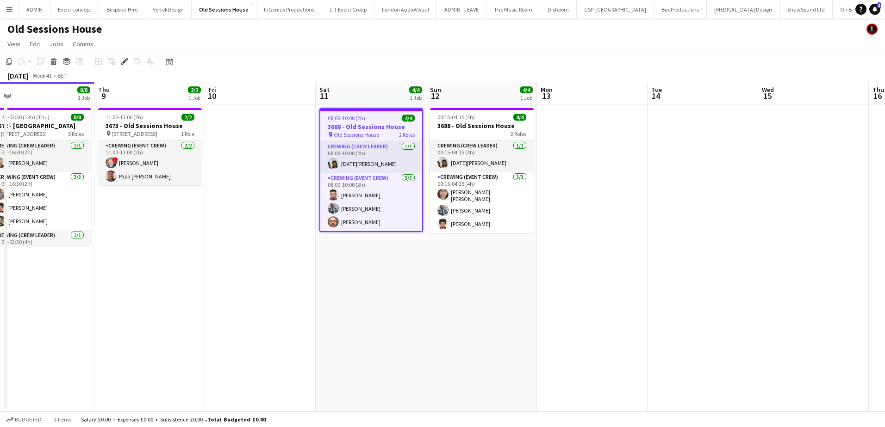
scroll to position [0, 236]
drag, startPoint x: 461, startPoint y: 280, endPoint x: 596, endPoint y: 280, distance: 135.1
click at [596, 280] on app-calendar-viewport "Mon 6 Tue 7 Wed 8 8/8 1 Job Thu 9 2/2 1 Job Fri 10 Sat 11 4/4 1 Job Sun 12 4/4 …" at bounding box center [442, 246] width 885 height 329
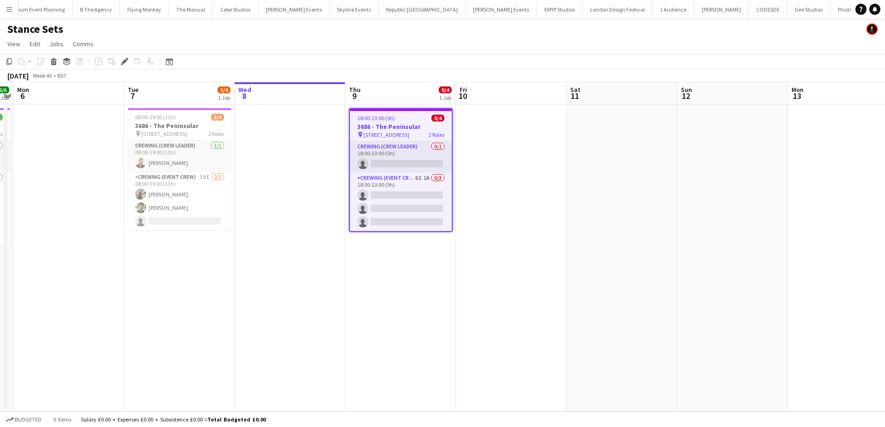
scroll to position [0, 2261]
click at [380, 128] on h3 "3686 - The Peninsular" at bounding box center [401, 127] width 102 height 8
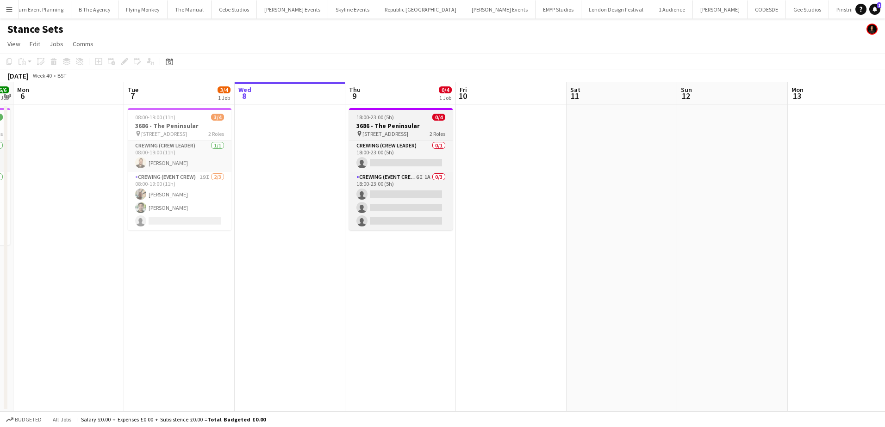
click at [392, 116] on span "18:00-23:00 (5h)" at bounding box center [374, 117] width 37 height 7
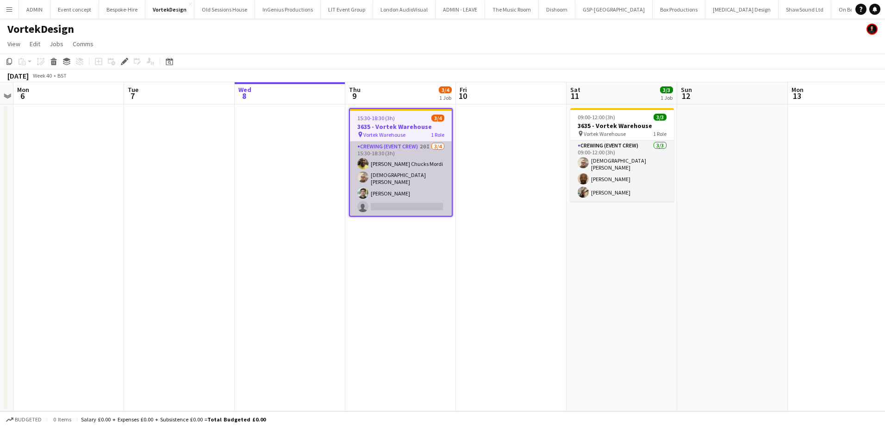
click at [427, 203] on app-card-role "Crewing (Event Crew) 20I [DATE] 15:30-18:30 (3h) [PERSON_NAME] Chucks [PERSON_N…" at bounding box center [401, 179] width 102 height 74
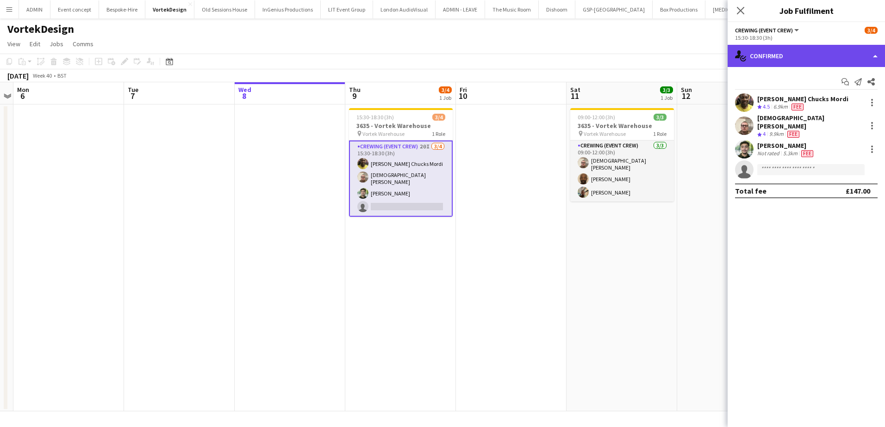
click at [782, 62] on div "single-neutral-actions-check-2 Confirmed" at bounding box center [805, 56] width 157 height 22
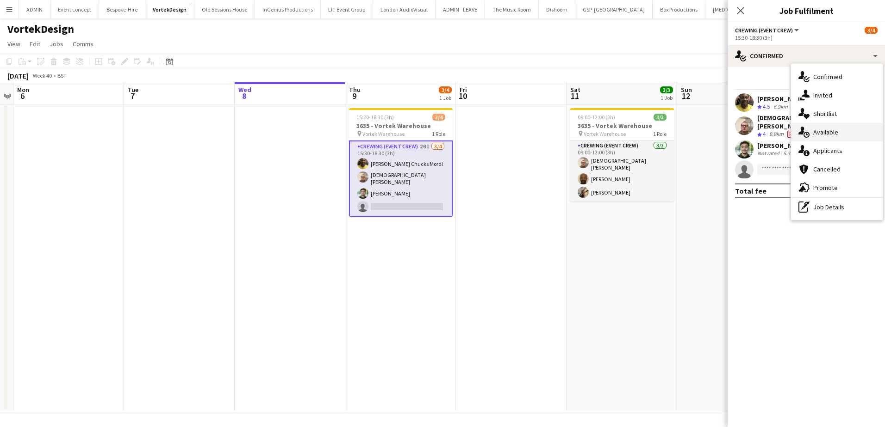
click at [829, 136] on span "Available" at bounding box center [825, 132] width 25 height 8
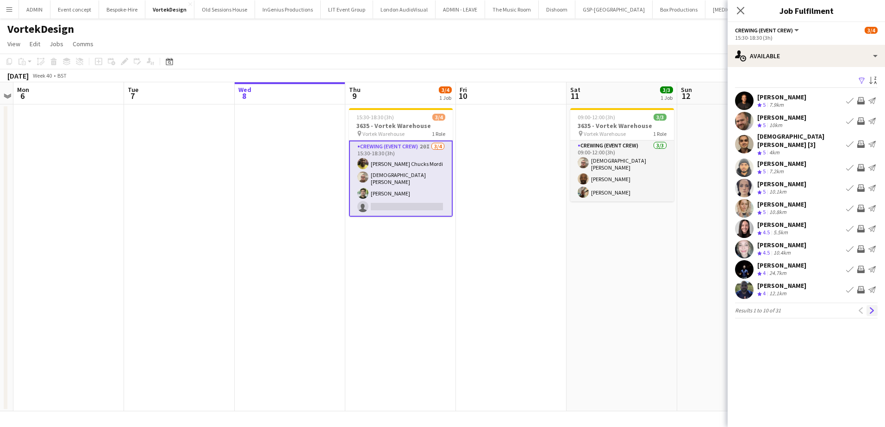
click at [870, 308] on app-icon "Next" at bounding box center [871, 311] width 6 height 6
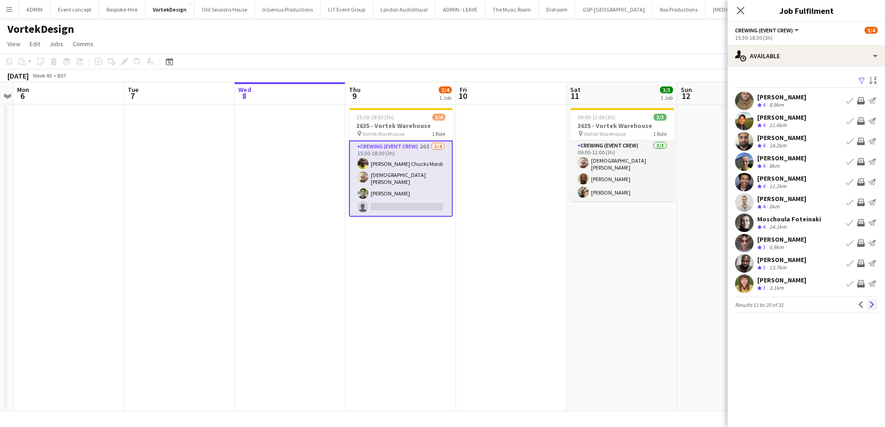
click at [868, 303] on app-icon "Next" at bounding box center [871, 305] width 6 height 6
click at [871, 306] on app-icon "Next" at bounding box center [871, 305] width 6 height 6
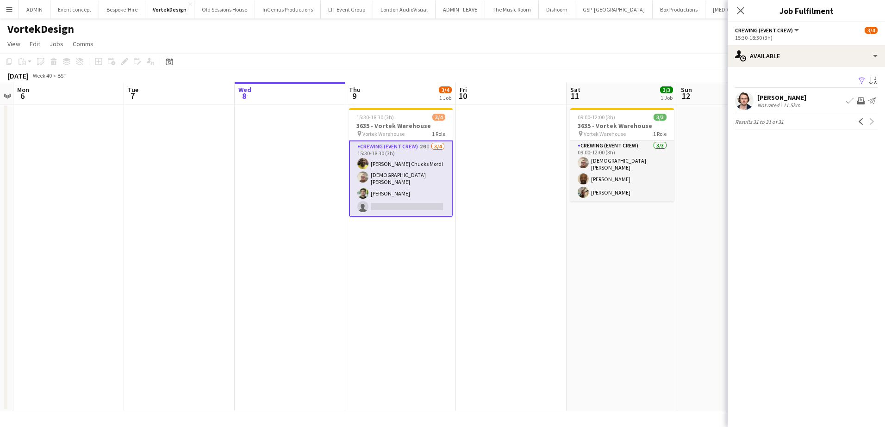
click at [597, 258] on app-date-cell "09:00-12:00 (3h) 3/3 3635 - Vortek Warehouse pin Vortek Warehouse 1 Role Crewin…" at bounding box center [621, 258] width 111 height 307
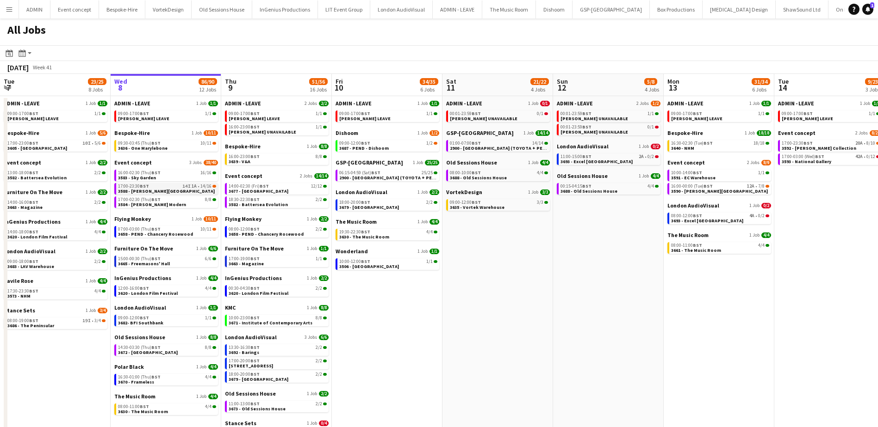
click at [166, 187] on div "17:00-23:30 BST 14I 1A • 14/16" at bounding box center [167, 186] width 98 height 5
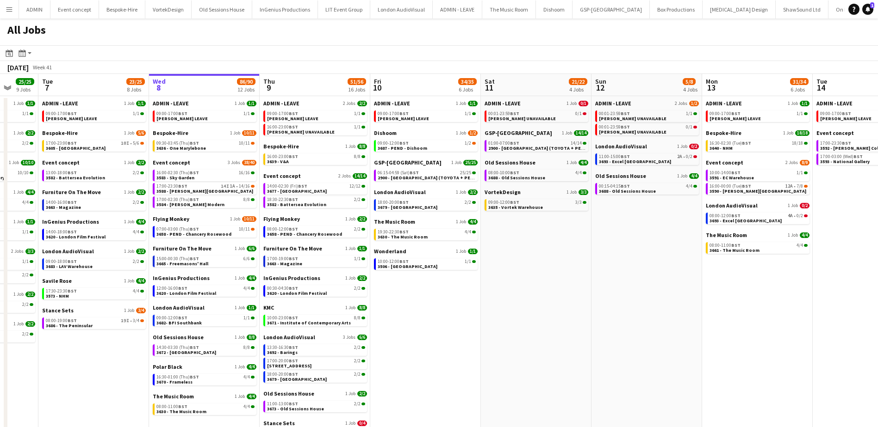
scroll to position [0, 291]
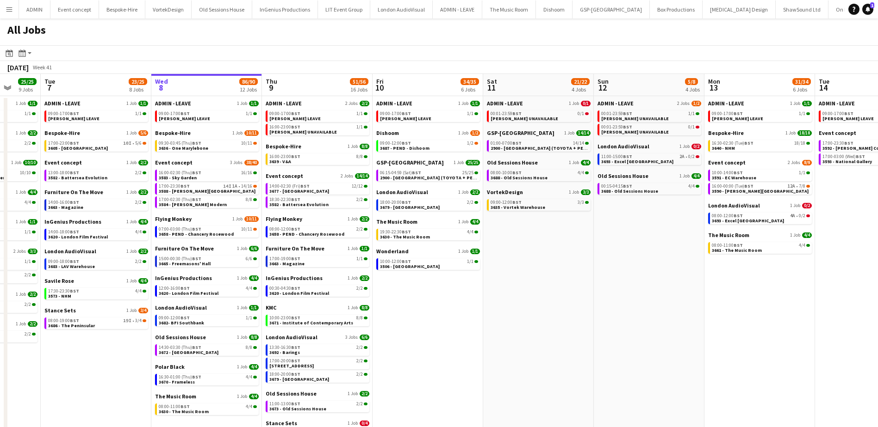
drag, startPoint x: 362, startPoint y: 323, endPoint x: 403, endPoint y: 315, distance: 42.0
click at [402, 319] on app-calendar-viewport "Sat 4 20/20 6 Jobs Sun 5 26/26 7 Jobs Mon 6 25/25 9 Jobs Tue 7 23/25 8 Jobs Wed…" at bounding box center [439, 302] width 878 height 457
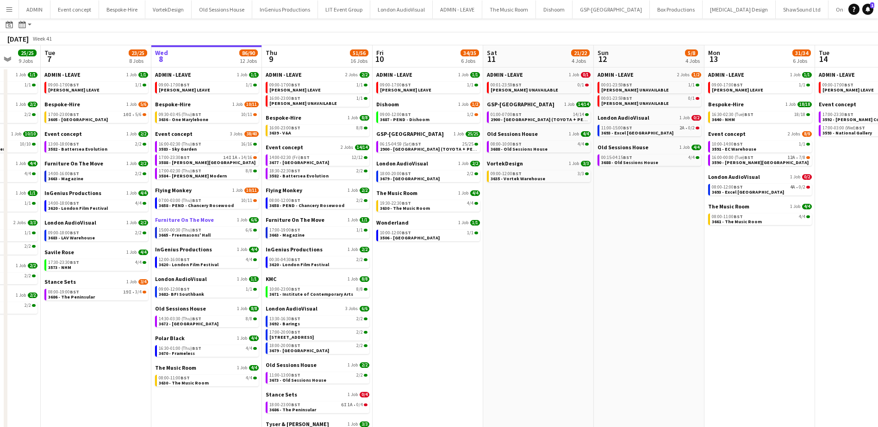
scroll to position [0, 0]
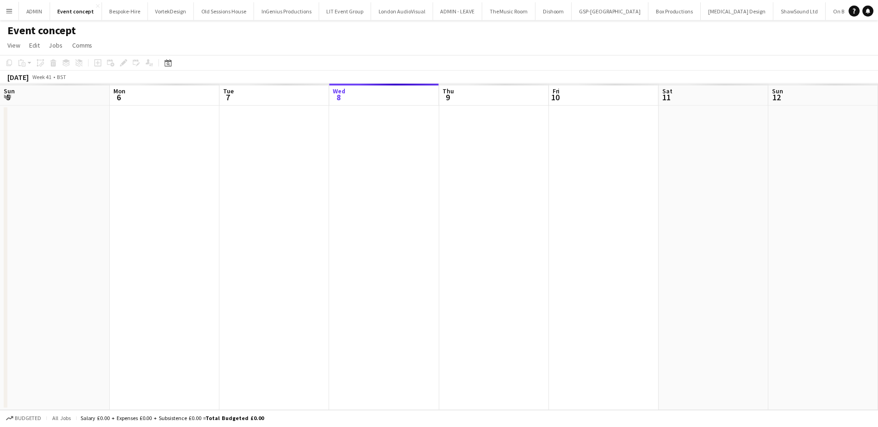
scroll to position [0, 318]
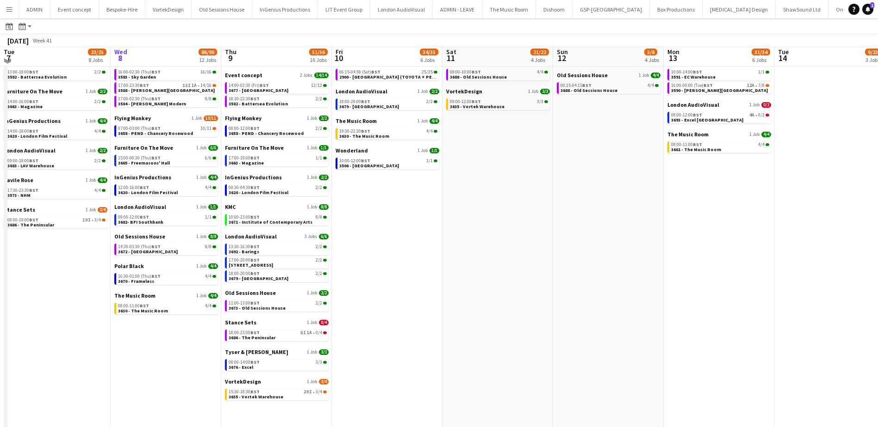
scroll to position [103, 0]
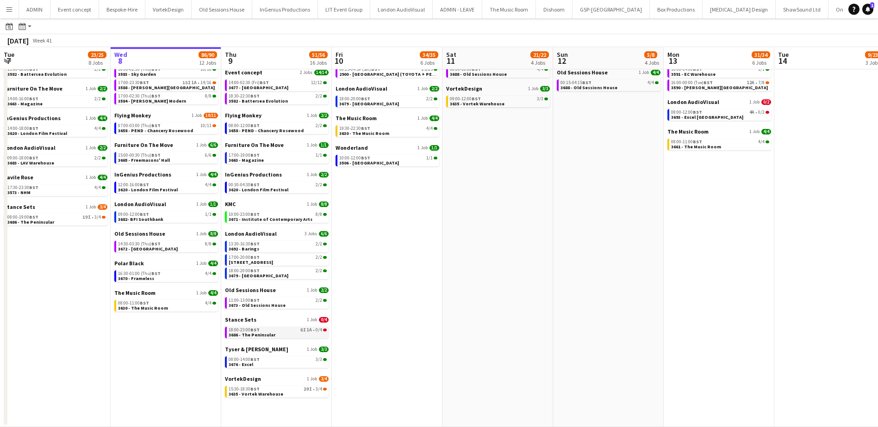
click at [246, 334] on span "3686 - The Peninsular" at bounding box center [252, 335] width 47 height 6
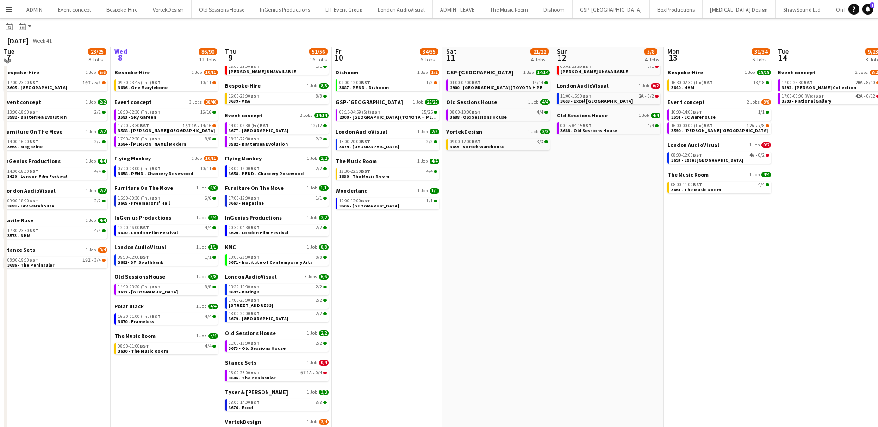
scroll to position [56, 0]
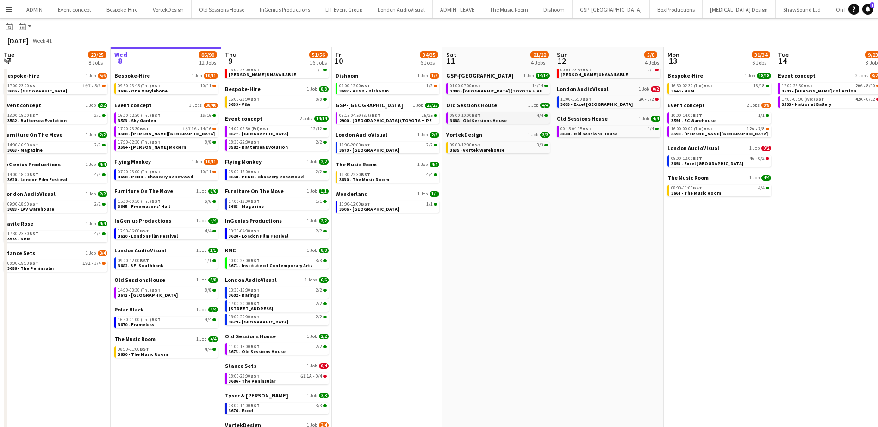
click at [488, 120] on span "3688 - Old Sessions House" at bounding box center [478, 121] width 57 height 6
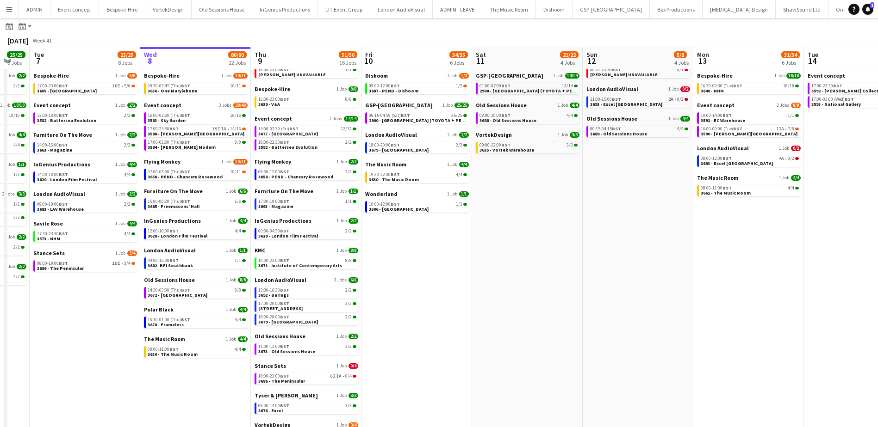
scroll to position [0, 188]
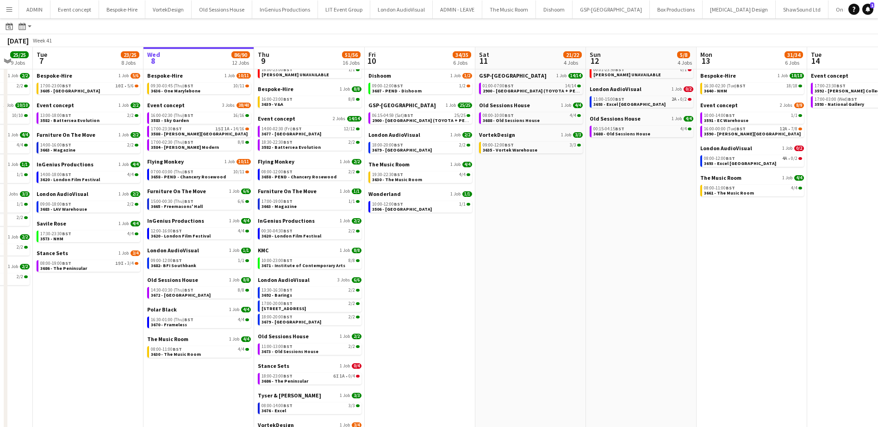
drag, startPoint x: 403, startPoint y: 299, endPoint x: 435, endPoint y: 299, distance: 31.9
click at [435, 299] on app-calendar-viewport "Sun 5 26/26 7 Jobs Mon 6 25/25 9 Jobs Tue 7 23/25 8 Jobs Wed 8 86/90 12 Jobs Th…" at bounding box center [439, 231] width 878 height 485
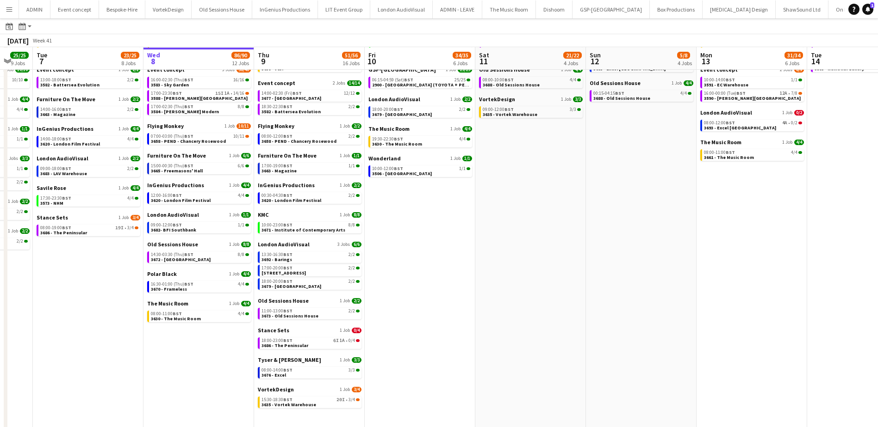
scroll to position [93, 0]
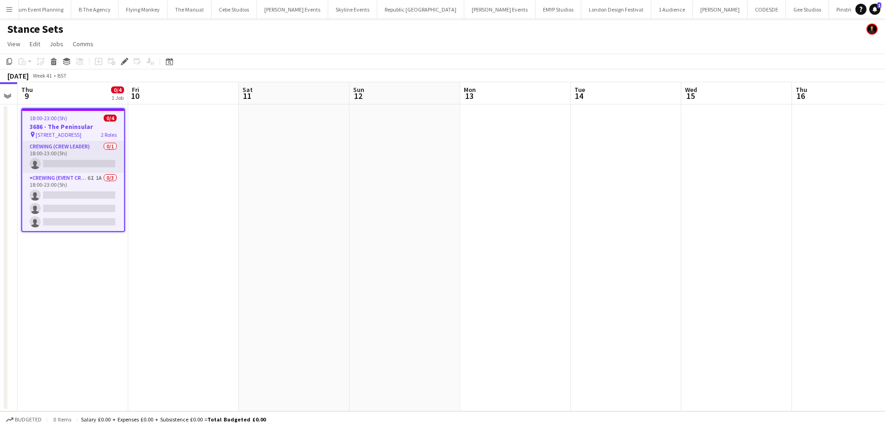
scroll to position [0, 268]
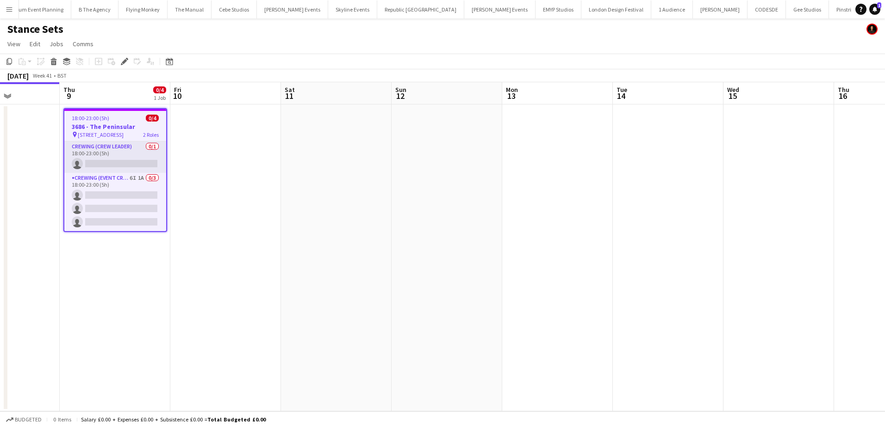
drag, startPoint x: 599, startPoint y: 235, endPoint x: 316, endPoint y: 177, distance: 288.7
click at [324, 220] on app-calendar-viewport "Mon 6 Tue 7 3/4 1 Job Wed 8 Thu 9 0/4 1 Job Fri 10 Sat 11 Sun 12 Mon 13 Tue 14 …" at bounding box center [442, 246] width 885 height 329
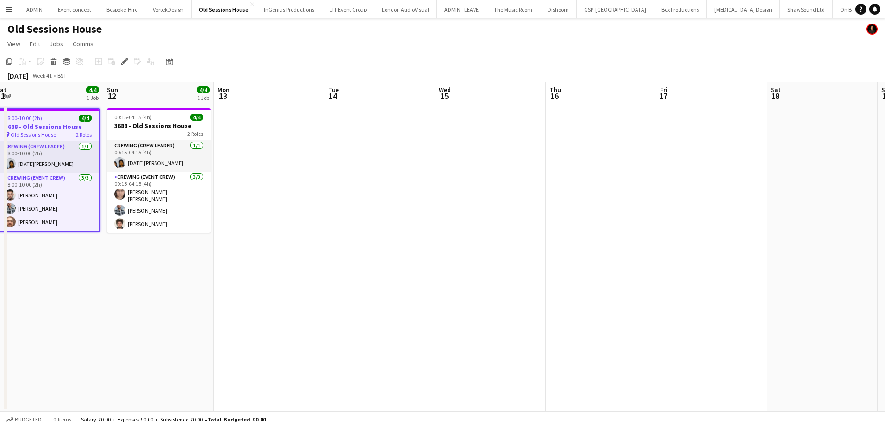
click at [296, 186] on app-calendar-viewport "Wed 8 8/8 1 Job Thu 9 2/2 1 Job Fri 10 Sat 11 4/4 1 Job Sun 12 4/4 1 Job Mon 13…" at bounding box center [442, 246] width 885 height 329
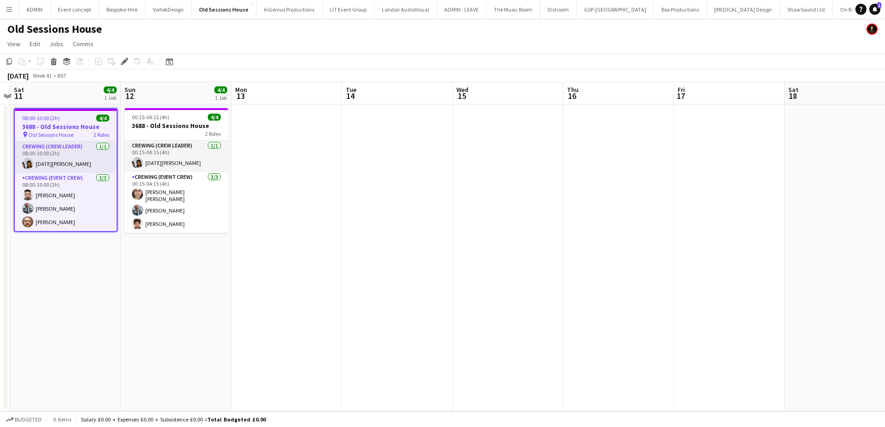
scroll to position [0, 297]
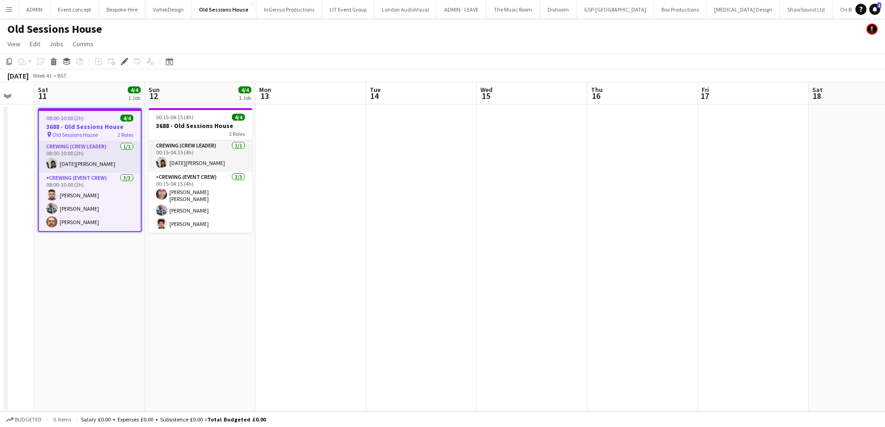
drag, startPoint x: 582, startPoint y: 195, endPoint x: 633, endPoint y: 191, distance: 52.0
click at [637, 190] on app-calendar-viewport "Wed 8 8/8 1 Job Thu 9 2/2 1 Job Fri 10 Sat 11 4/4 1 Job Sun 12 4/4 1 Job Mon 13…" at bounding box center [442, 246] width 885 height 329
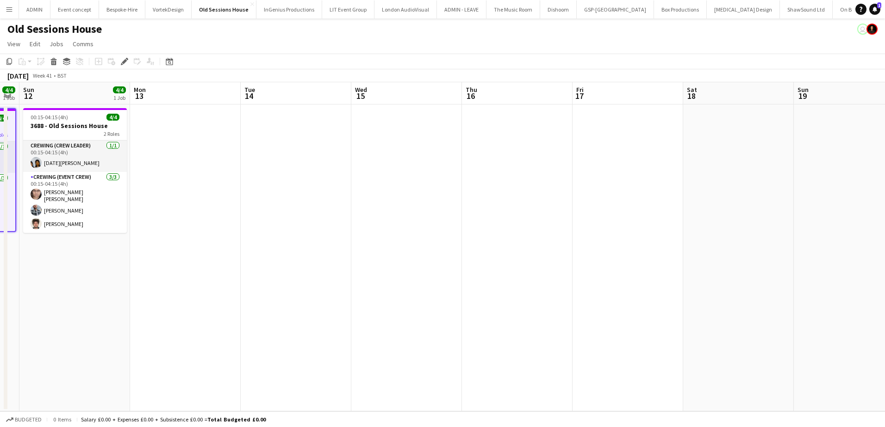
drag, startPoint x: 313, startPoint y: 243, endPoint x: 186, endPoint y: 220, distance: 129.3
click at [186, 220] on app-calendar-viewport "Thu 9 2/2 1 Job Fri 10 Sat 11 4/4 1 Job Sun 12 4/4 1 Job Mon 13 Tue 14 Wed 15 T…" at bounding box center [442, 246] width 885 height 329
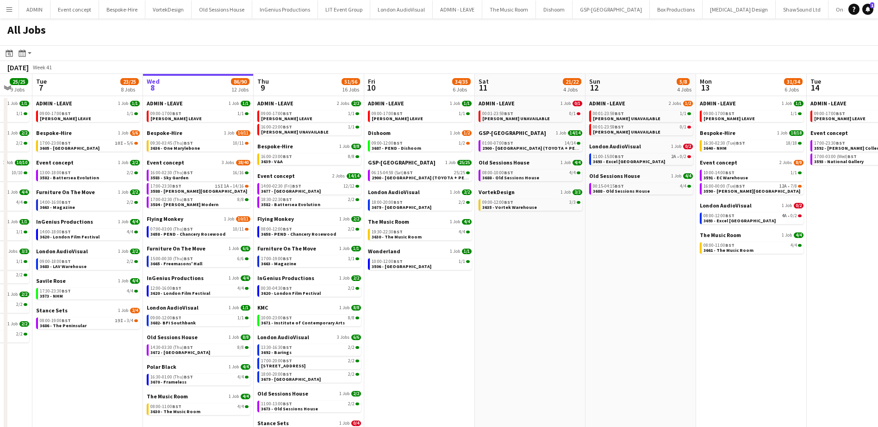
scroll to position [0, 295]
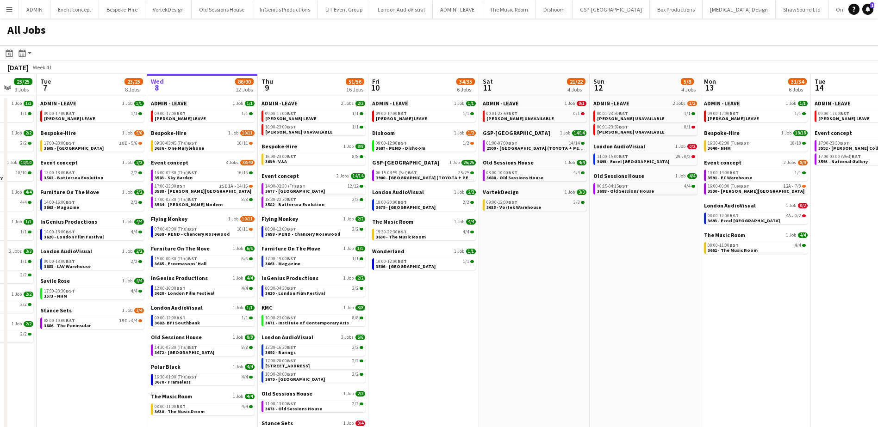
drag, startPoint x: 419, startPoint y: 336, endPoint x: 455, endPoint y: 334, distance: 36.2
click at [455, 334] on app-calendar-viewport "Sat 4 20/20 6 Jobs Sun 5 26/26 7 Jobs Mon 6 25/25 9 Jobs Tue 7 23/25 8 Jobs Wed…" at bounding box center [439, 302] width 878 height 457
click at [217, 191] on link "17:00-23:30 BST 15I 1A • 14/16 3588 - Tate Britain" at bounding box center [204, 188] width 98 height 11
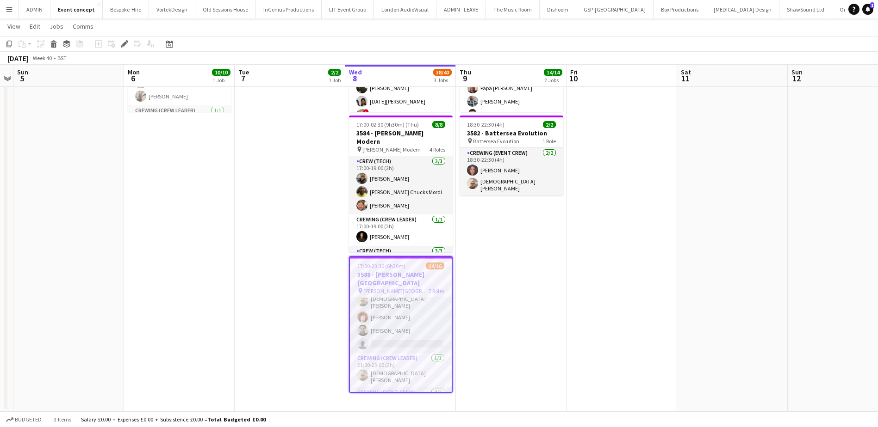
scroll to position [139, 0]
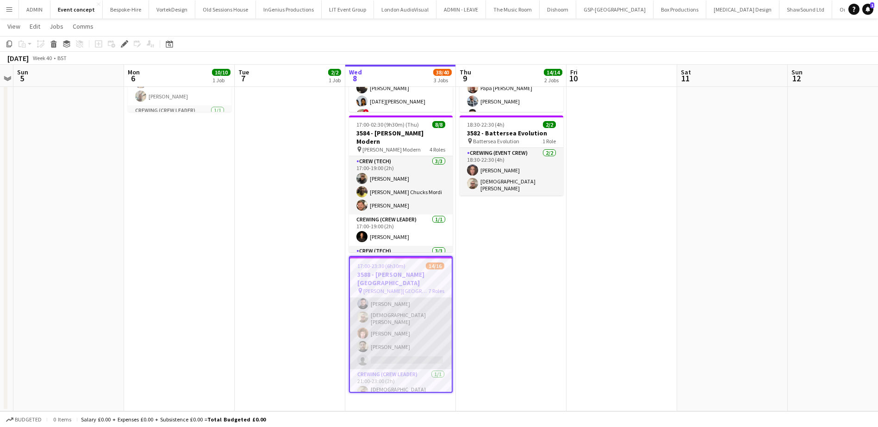
click at [424, 338] on app-card-role "Crewing (Event Crew) 15I 1A [DATE] 17:00-20:00 (3h) [PERSON_NAME] [PERSON_NAME]…" at bounding box center [401, 326] width 102 height 88
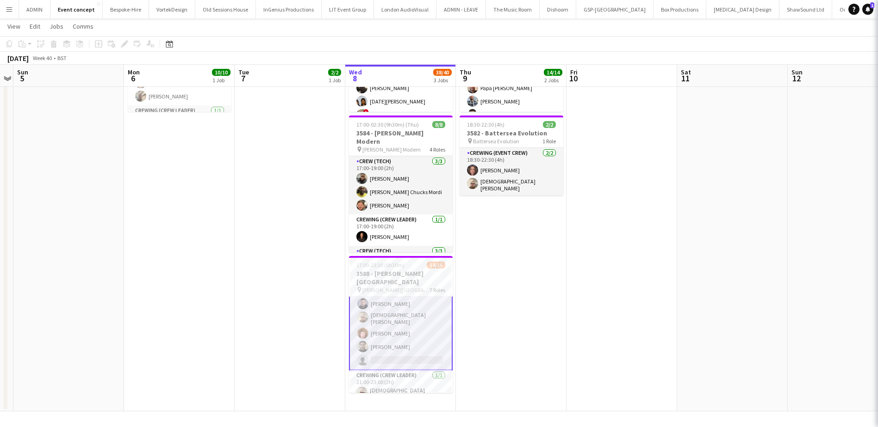
scroll to position [93, 0]
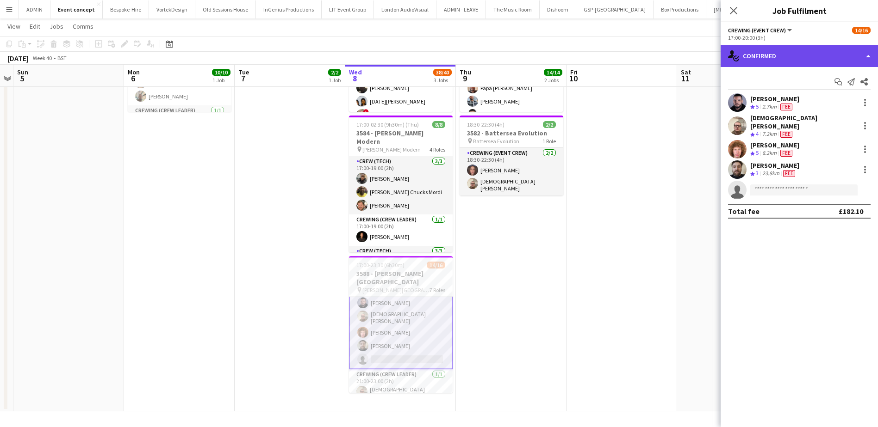
click at [811, 62] on div "single-neutral-actions-check-2 Confirmed" at bounding box center [798, 56] width 157 height 22
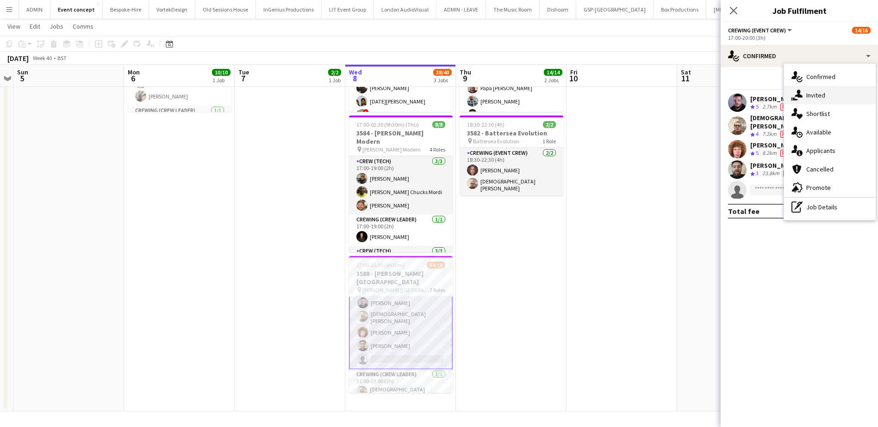
click at [837, 104] on div "single-neutral-actions-share-1 Invited" at bounding box center [830, 95] width 92 height 19
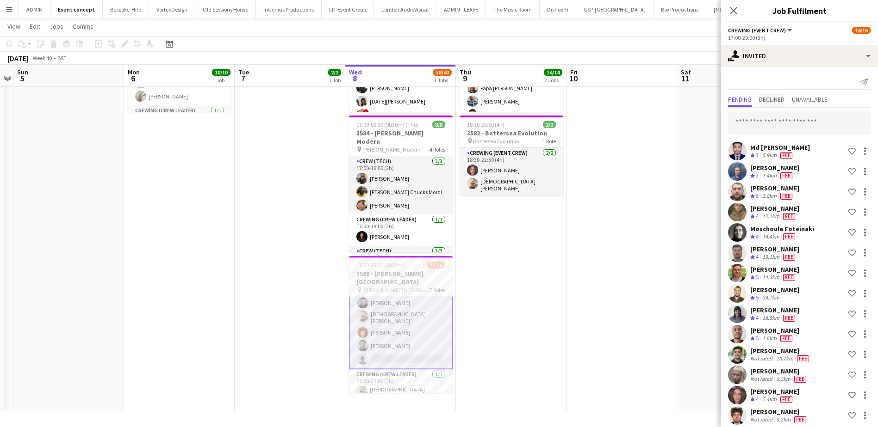
click at [778, 100] on span "Declined" at bounding box center [771, 99] width 25 height 6
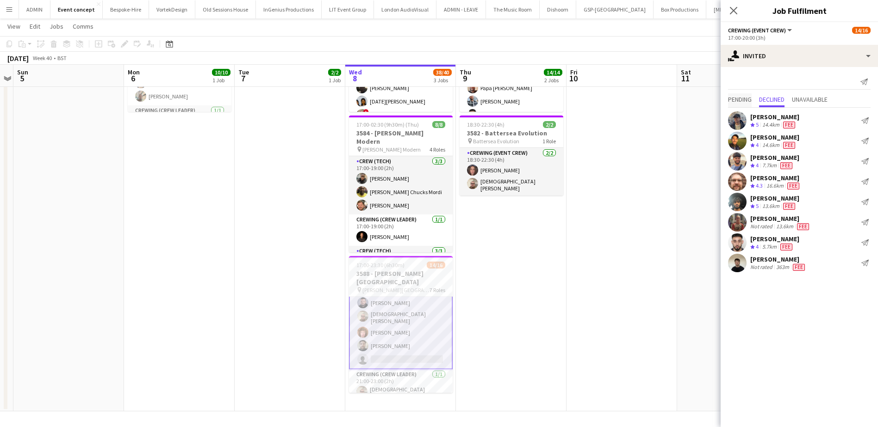
click at [740, 100] on span "Pending" at bounding box center [740, 99] width 24 height 6
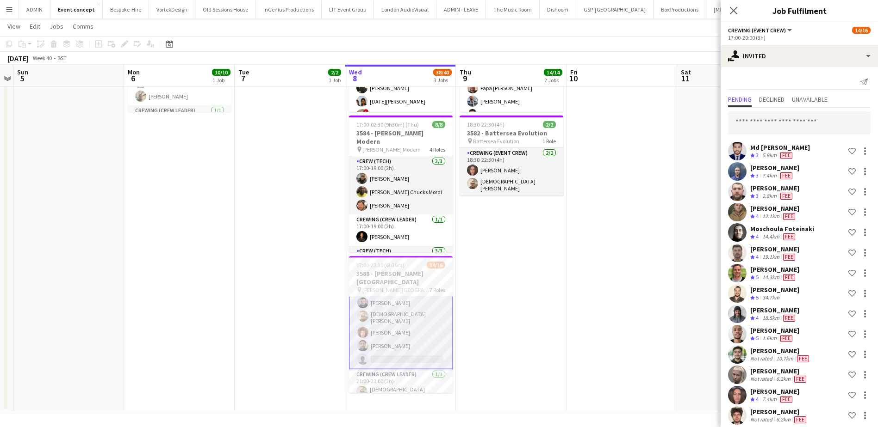
scroll to position [7, 0]
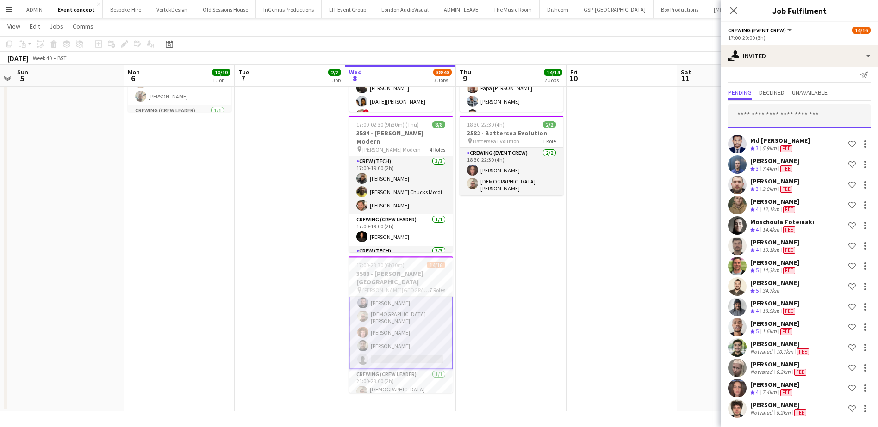
click at [771, 111] on input "text" at bounding box center [799, 116] width 142 height 23
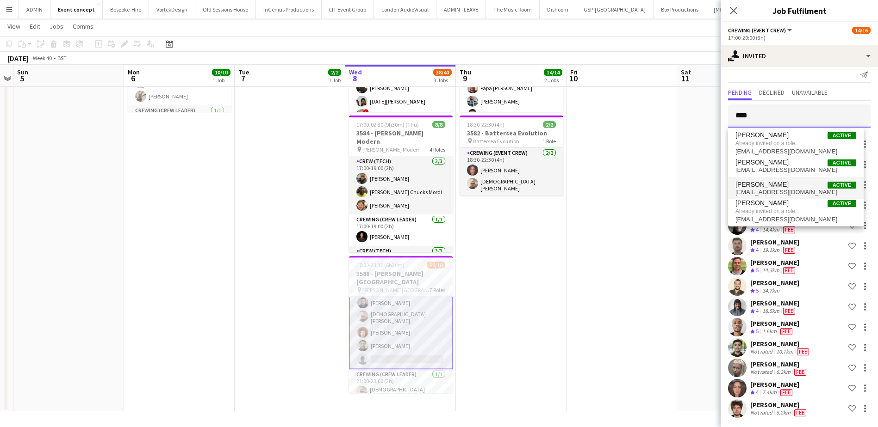
type input "****"
click at [780, 187] on span "David Goulden Active" at bounding box center [795, 185] width 121 height 8
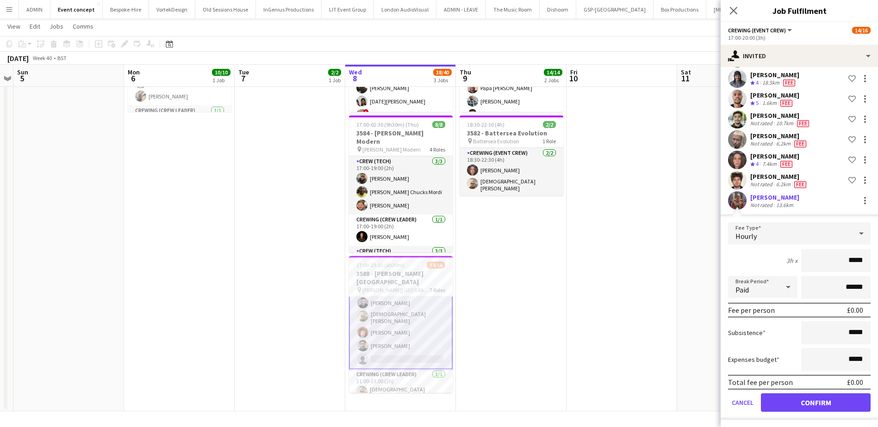
scroll to position [237, 0]
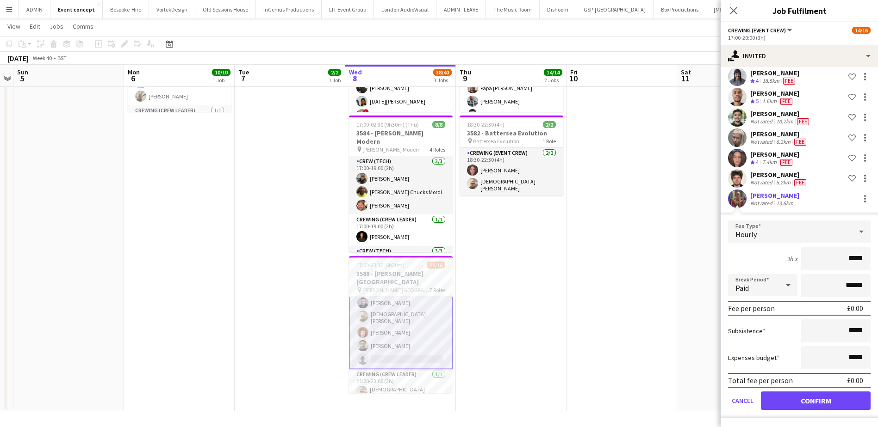
drag, startPoint x: 835, startPoint y: 255, endPoint x: 861, endPoint y: 260, distance: 26.9
click at [861, 260] on input "*****" at bounding box center [835, 259] width 69 height 23
type input "*****"
click at [823, 406] on button "Confirm" at bounding box center [816, 401] width 110 height 19
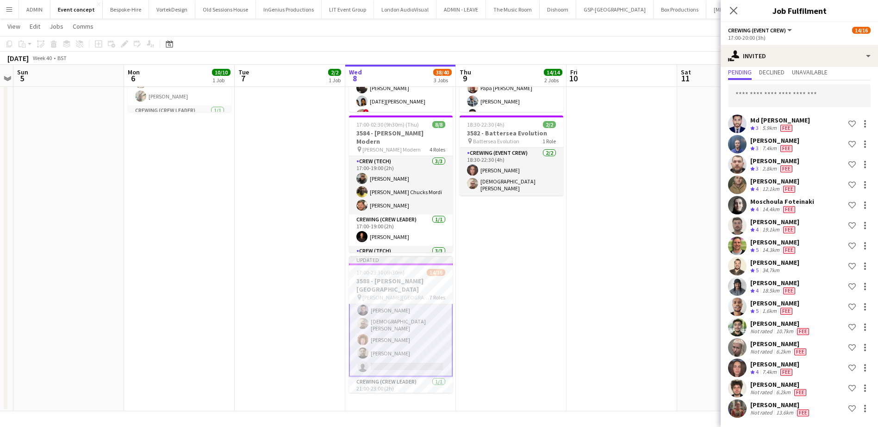
scroll to position [27, 0]
click at [697, 273] on app-date-cell at bounding box center [732, 191] width 111 height 440
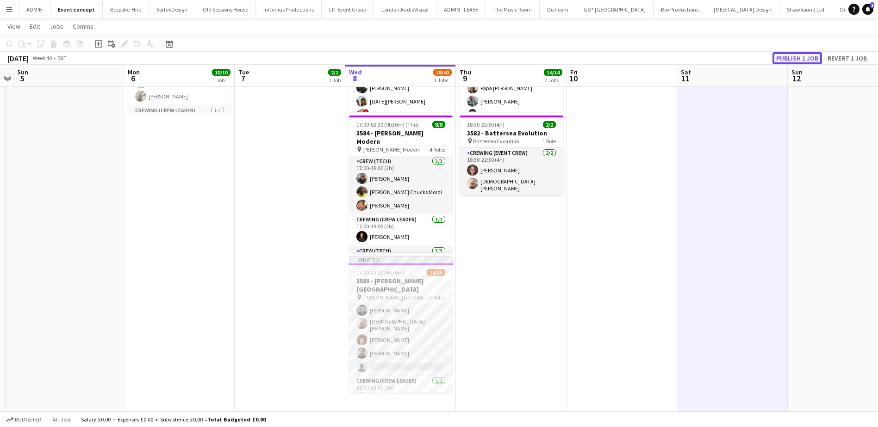
click at [812, 60] on button "Publish 1 job" at bounding box center [797, 58] width 50 height 12
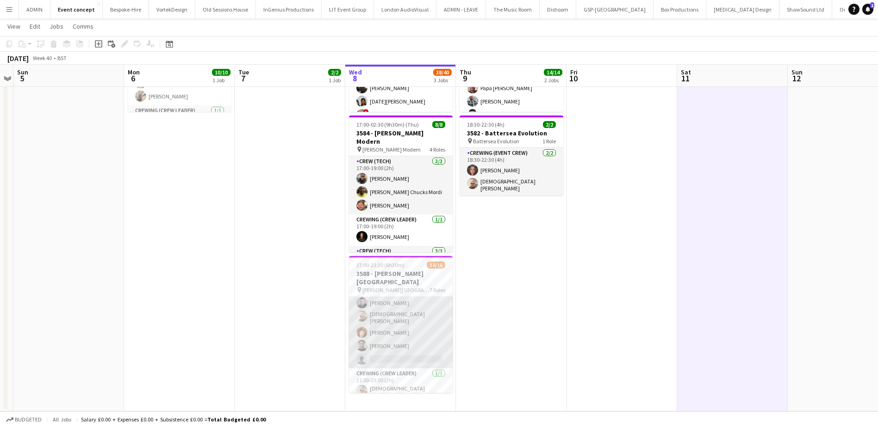
click at [420, 324] on app-card-role "Crewing (Event Crew) 15I 1A 4/5 17:00-20:00 (3h) Paul Fisk Christian Skinner Al…" at bounding box center [401, 325] width 104 height 88
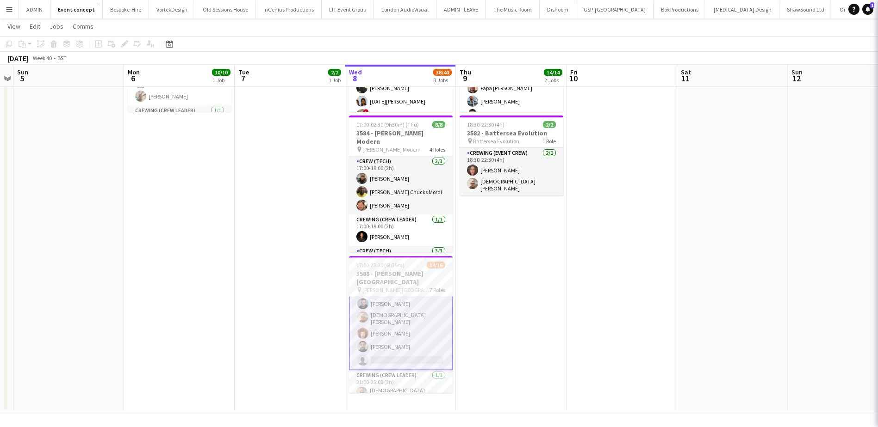
scroll to position [93, 0]
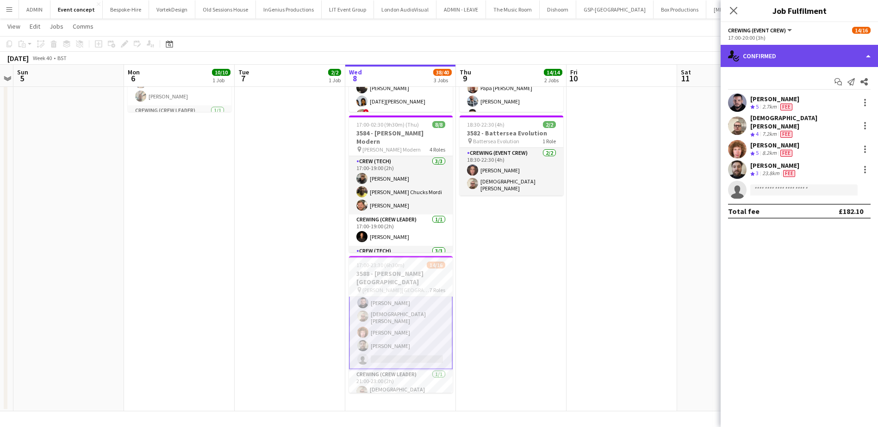
click at [818, 58] on div "single-neutral-actions-check-2 Confirmed" at bounding box center [798, 56] width 157 height 22
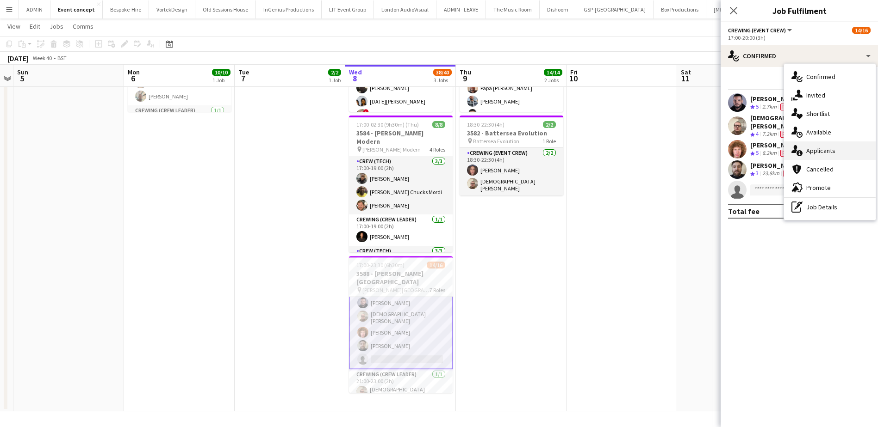
click at [835, 149] on div "single-neutral-actions-information Applicants" at bounding box center [830, 151] width 92 height 19
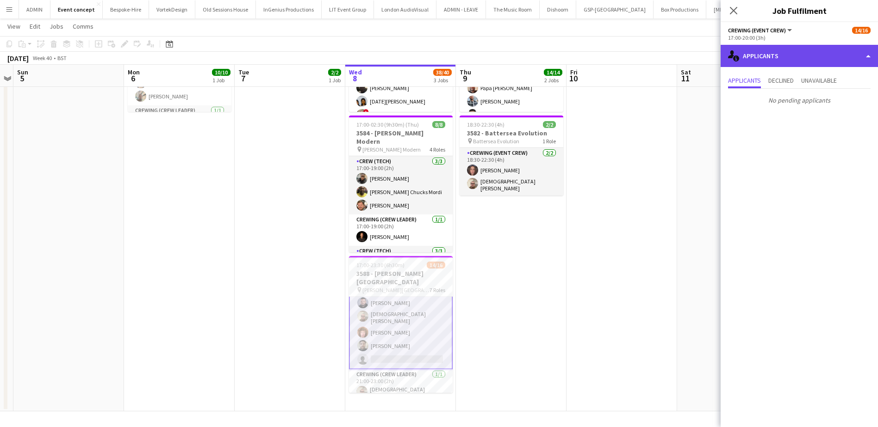
click at [804, 61] on div "single-neutral-actions-information Applicants" at bounding box center [798, 56] width 157 height 22
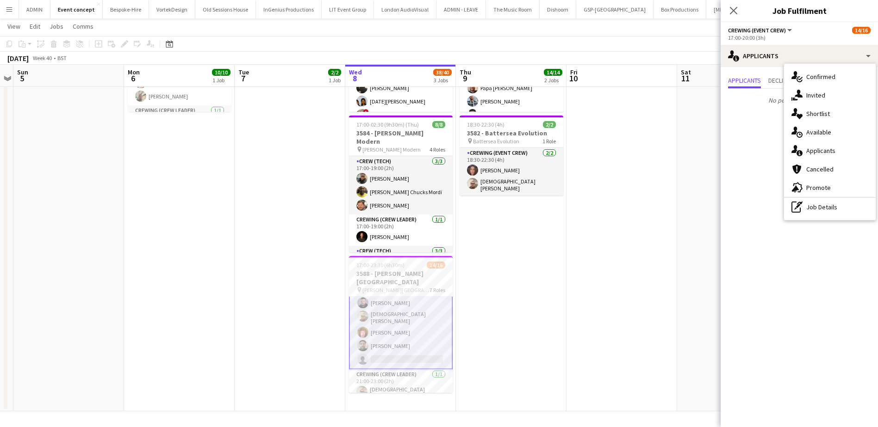
click at [604, 217] on app-date-cell at bounding box center [621, 191] width 111 height 440
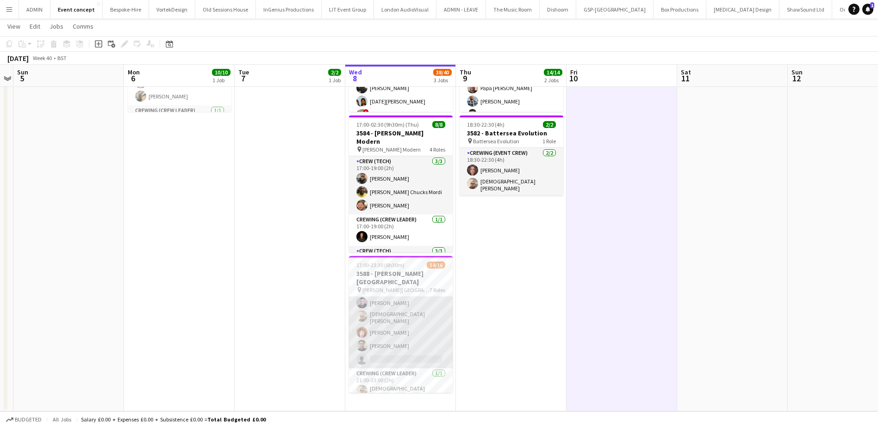
click at [439, 317] on app-card-role "Crewing (Event Crew) 15I 1A 4/5 17:00-20:00 (3h) Paul Fisk Christian Skinner Al…" at bounding box center [401, 325] width 104 height 88
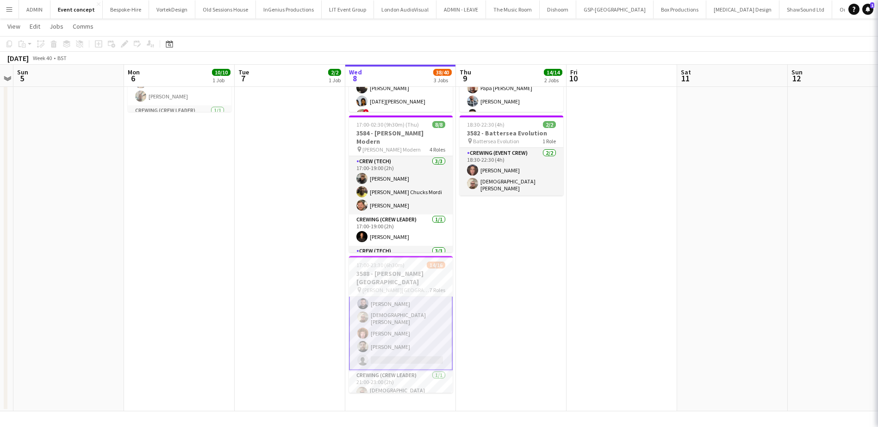
scroll to position [93, 0]
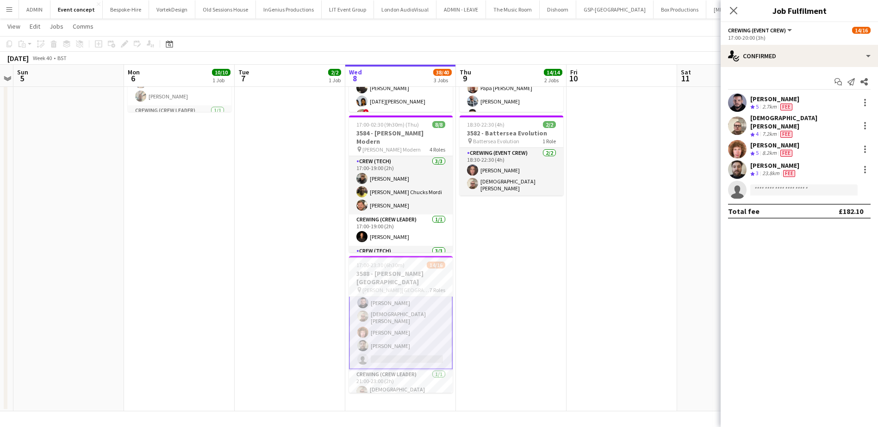
click at [760, 68] on div "Start chat Send notification Share Paul Fisk Crew rating 5 2.7km Fee Christian …" at bounding box center [798, 146] width 157 height 159
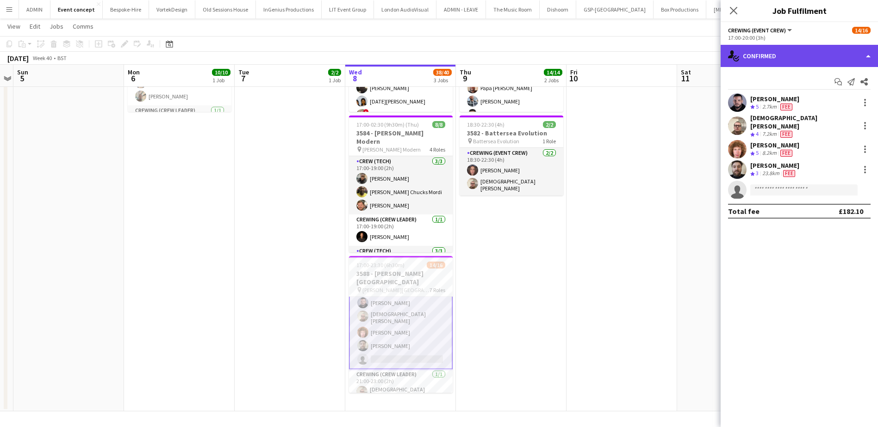
click at [766, 62] on div "single-neutral-actions-check-2 Confirmed" at bounding box center [798, 56] width 157 height 22
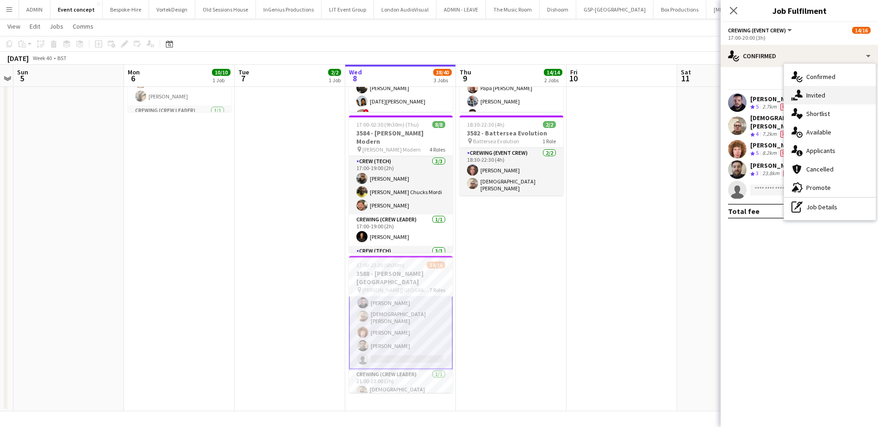
click at [812, 95] on span "Invited" at bounding box center [815, 95] width 19 height 8
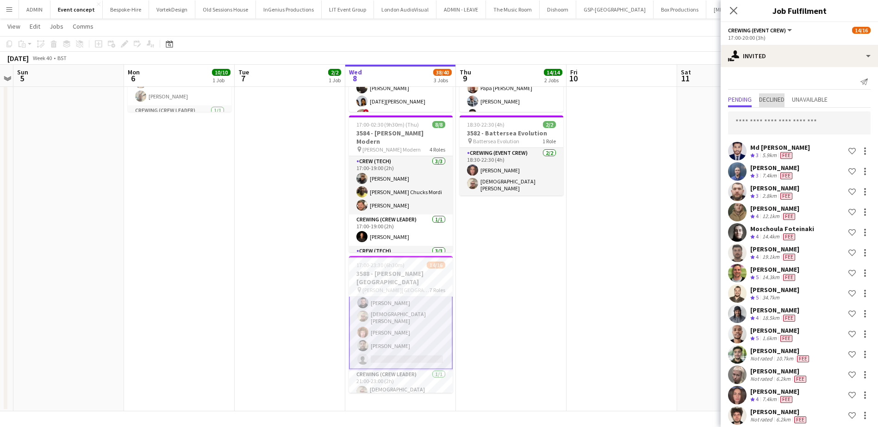
click at [780, 95] on span "Declined" at bounding box center [771, 100] width 25 height 14
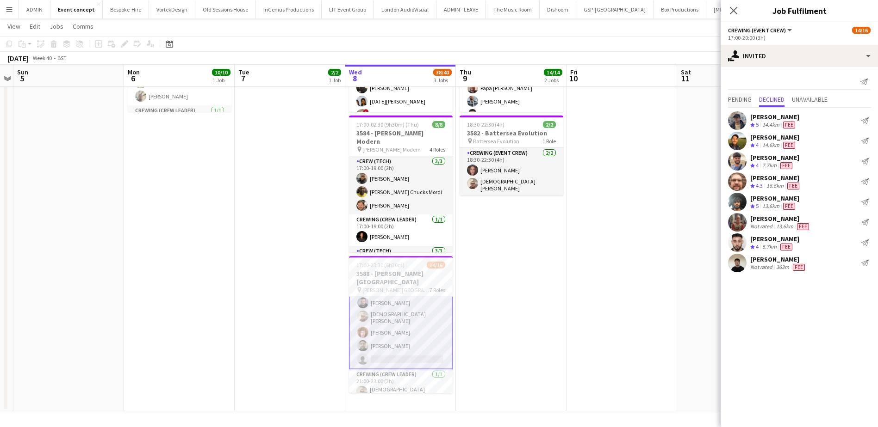
click at [751, 98] on span "Pending" at bounding box center [740, 99] width 24 height 6
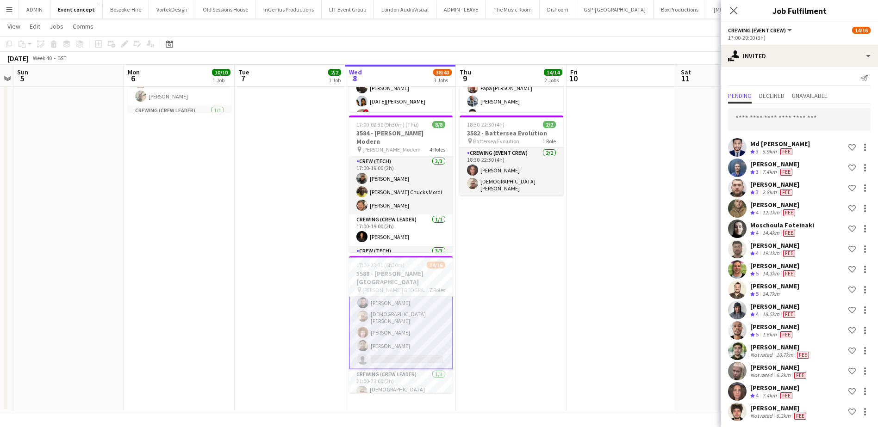
scroll to position [7, 0]
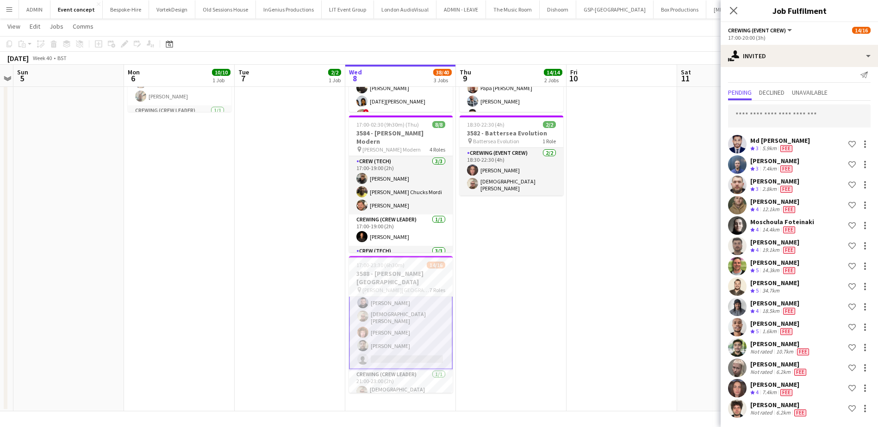
click at [768, 146] on div "5.9km" at bounding box center [769, 149] width 18 height 8
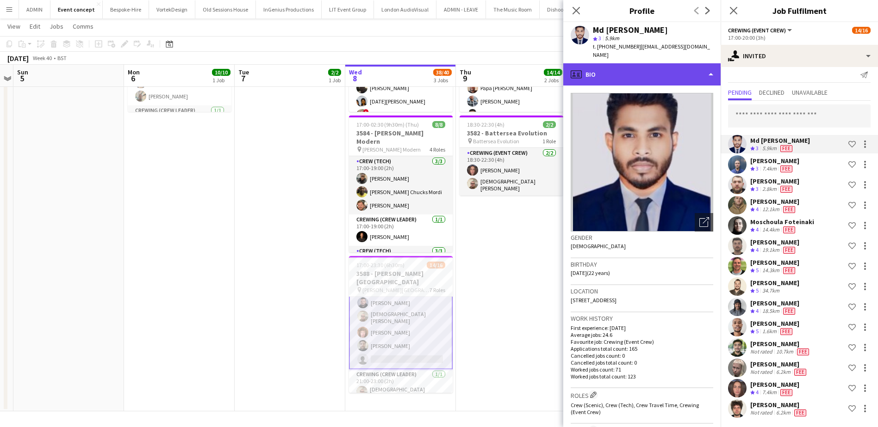
click at [667, 73] on div "profile Bio" at bounding box center [641, 74] width 157 height 22
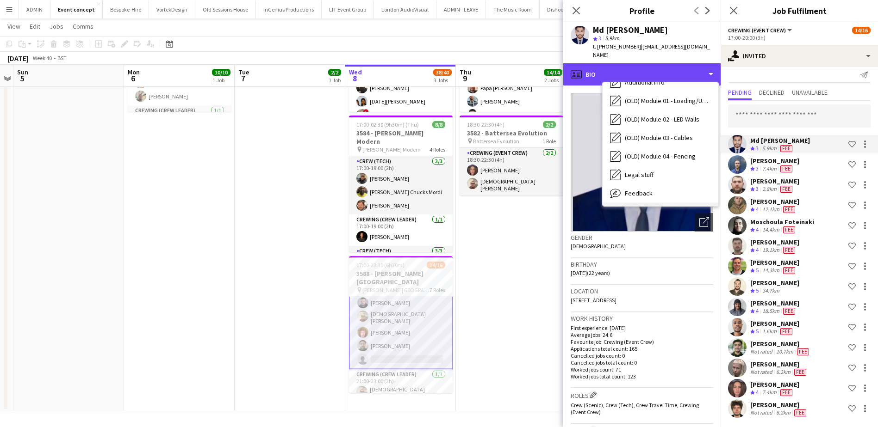
scroll to position [309, 0]
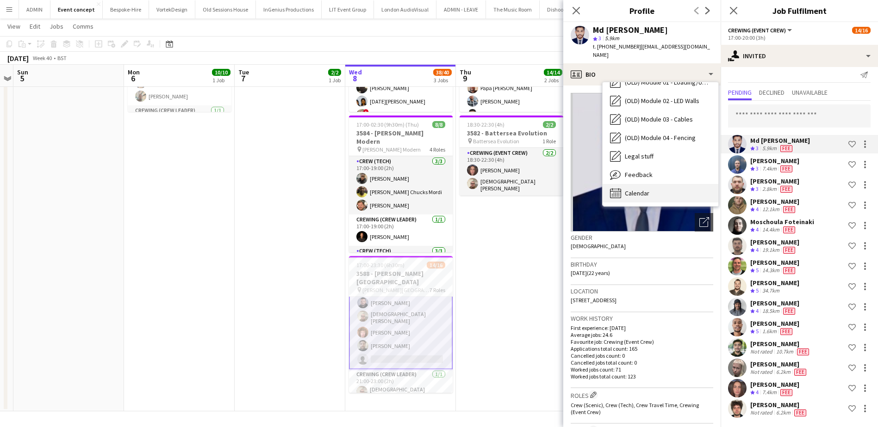
click at [653, 184] on div "Calendar Calendar" at bounding box center [660, 193] width 116 height 19
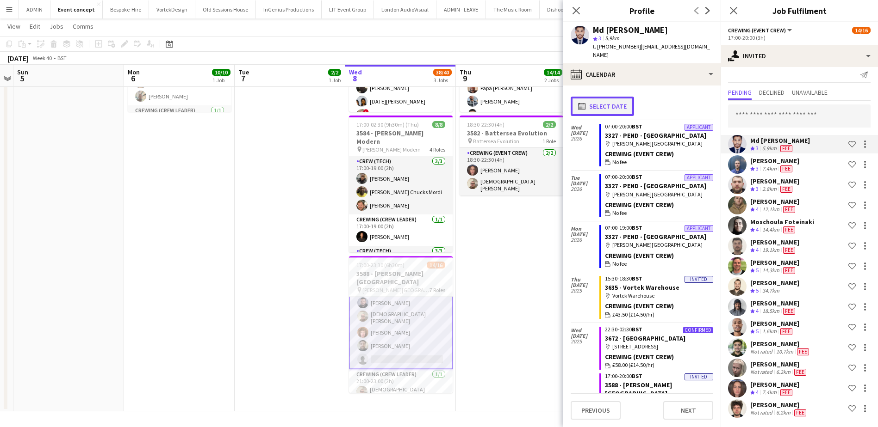
click at [602, 98] on button "calendar-full Select date" at bounding box center [601, 106] width 63 height 19
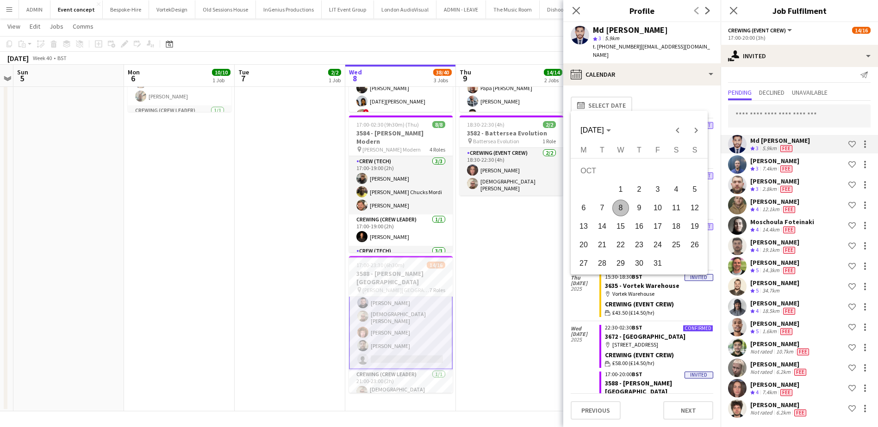
click at [622, 213] on span "8" at bounding box center [620, 208] width 17 height 17
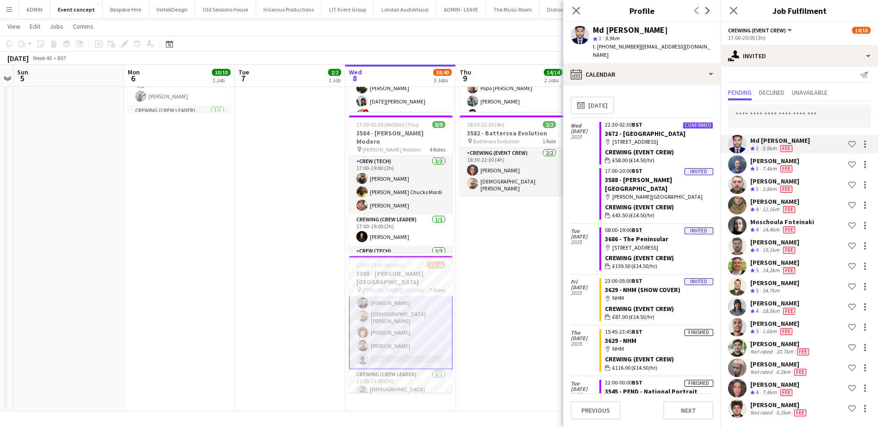
click at [774, 286] on div "[PERSON_NAME]" at bounding box center [774, 283] width 49 height 8
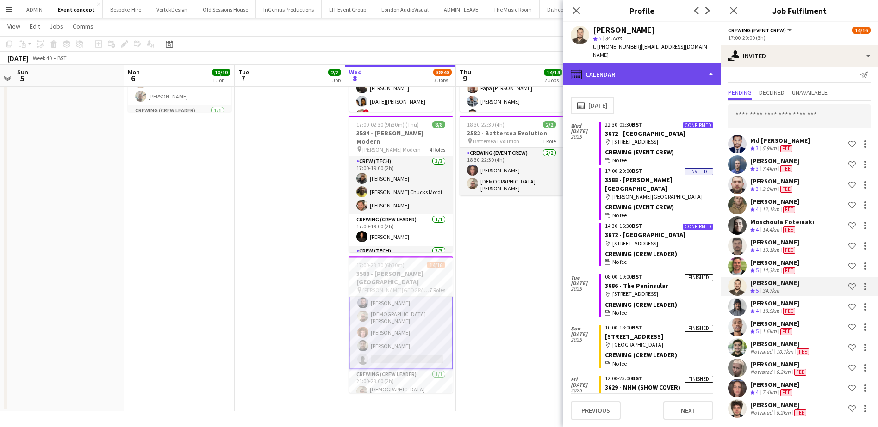
click at [668, 63] on div "calendar-full Calendar" at bounding box center [641, 74] width 157 height 22
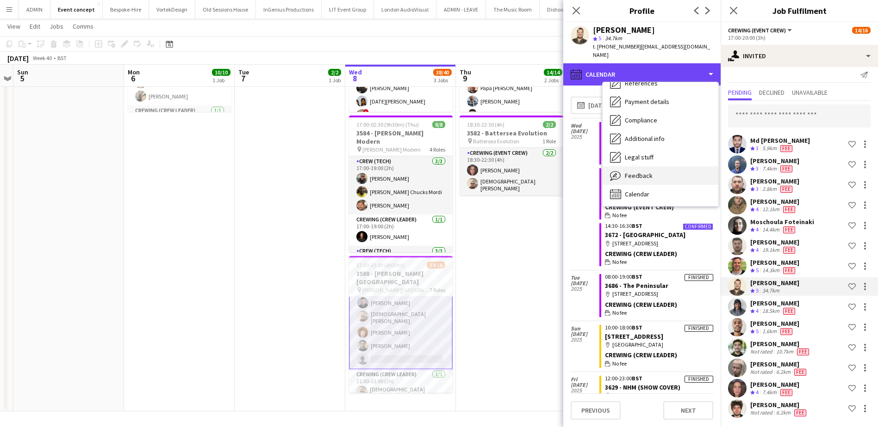
scroll to position [235, 0]
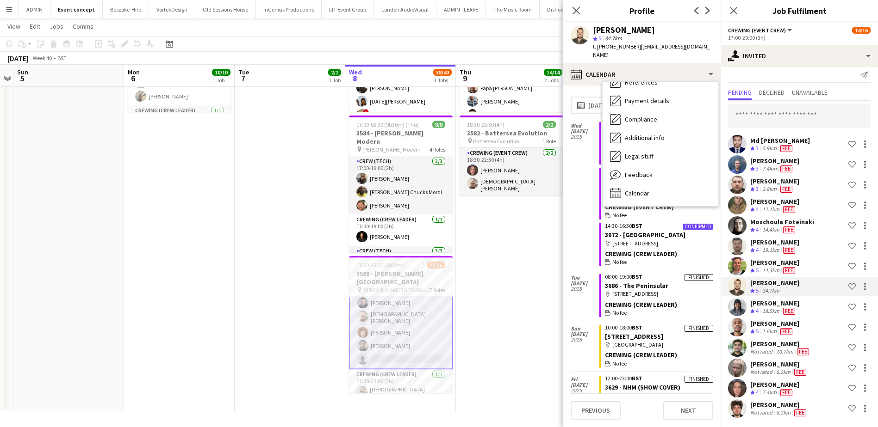
click at [588, 146] on div "Wed 8 Oct 2025" at bounding box center [584, 194] width 29 height 152
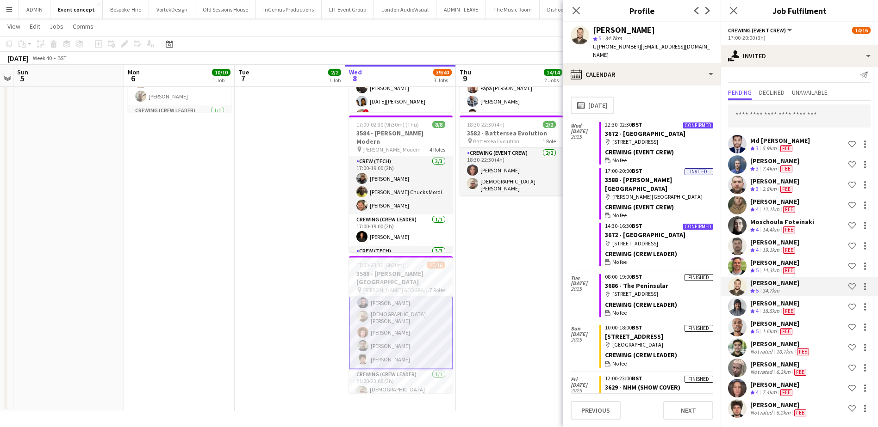
drag, startPoint x: 396, startPoint y: 320, endPoint x: 405, endPoint y: 322, distance: 10.0
click at [396, 320] on app-card-role "Crewing (Event Crew) 5/5 17:00-20:00 (3h) Paul Fisk Christian Skinner Alfie Dye…" at bounding box center [401, 325] width 104 height 90
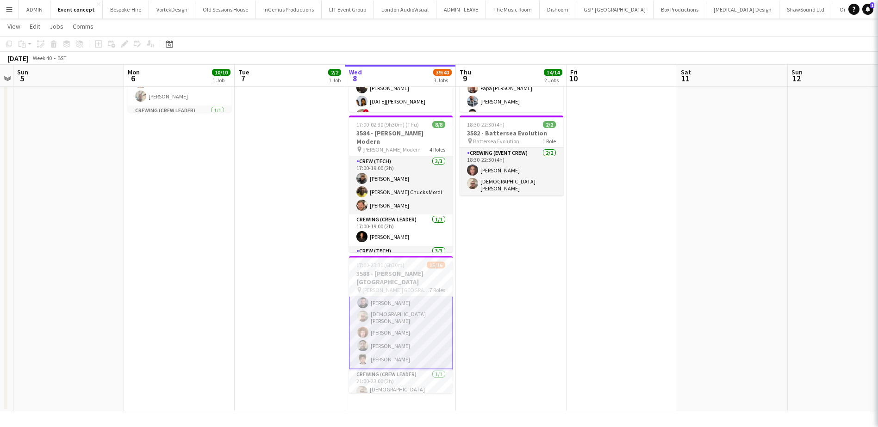
scroll to position [93, 0]
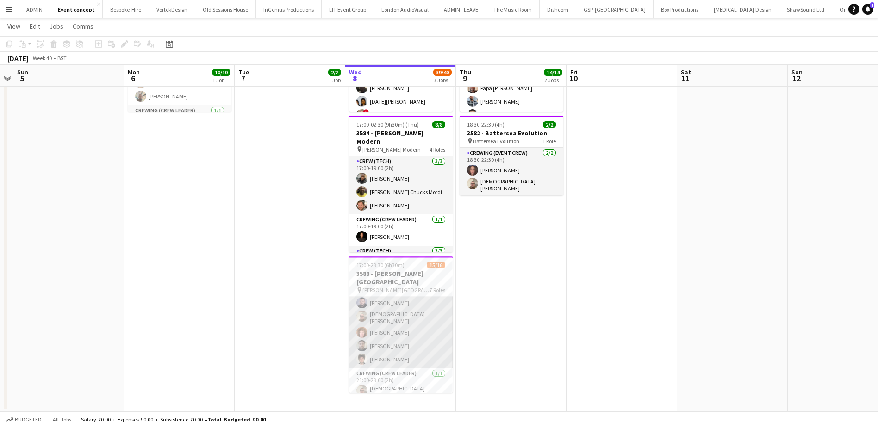
click at [416, 345] on app-card-role "Crewing (Event Crew) 5/5 17:00-20:00 (3h) Paul Fisk Christian Skinner Alfie Dye…" at bounding box center [401, 325] width 104 height 88
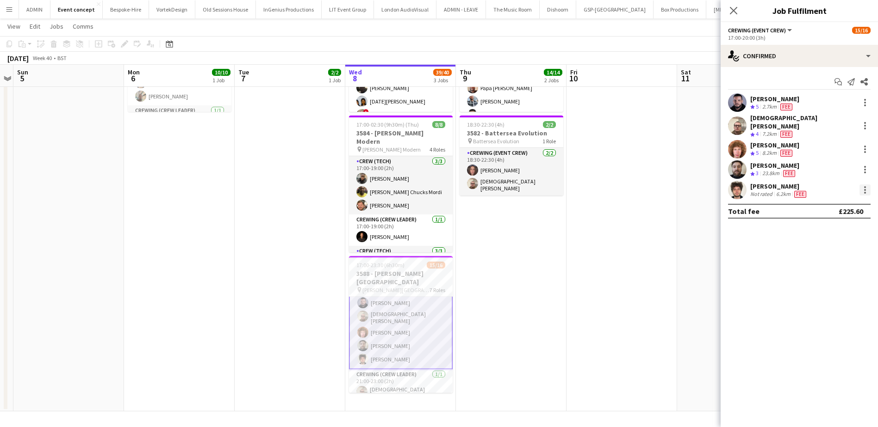
click at [866, 185] on div at bounding box center [864, 190] width 11 height 11
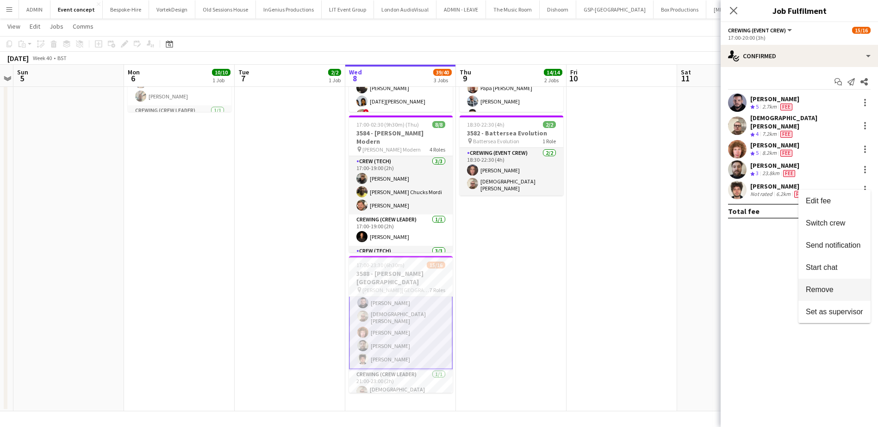
click at [816, 291] on span "Remove" at bounding box center [819, 290] width 28 height 8
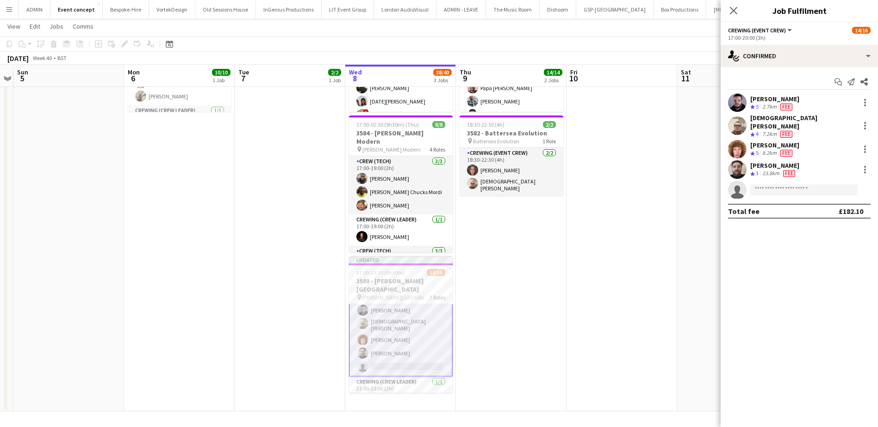
click at [609, 270] on app-date-cell at bounding box center [621, 191] width 111 height 440
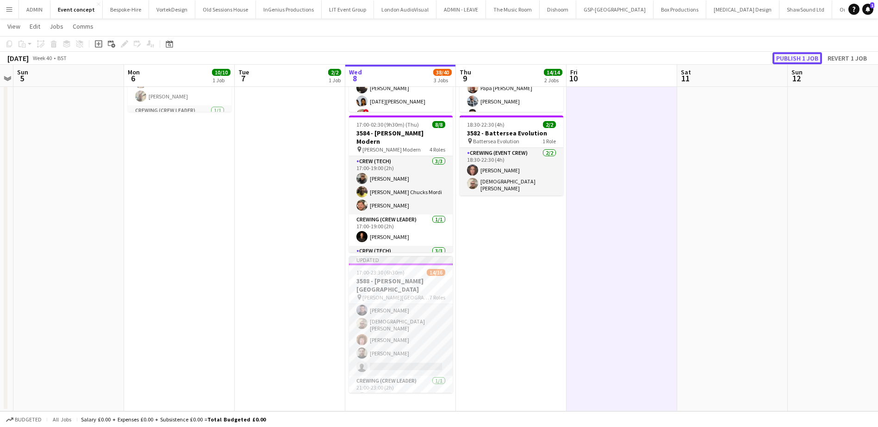
click at [789, 58] on button "Publish 1 job" at bounding box center [797, 58] width 50 height 12
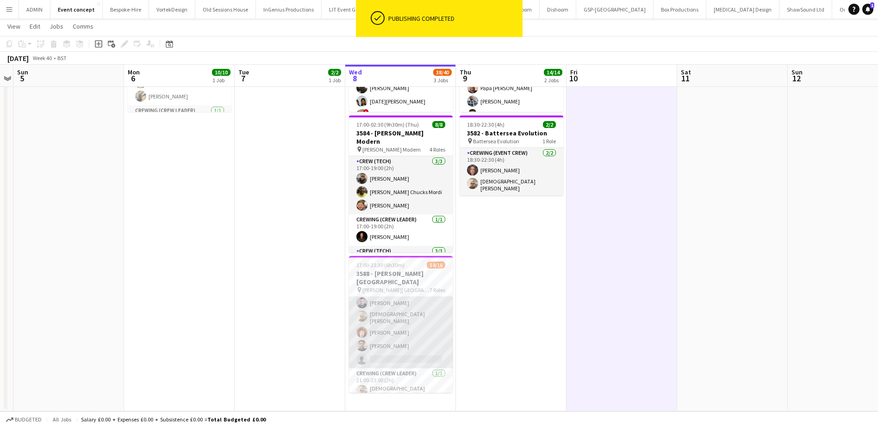
click at [416, 340] on app-card-role "Crewing (Event Crew) 14I 1A 4/5 17:00-20:00 (3h) Paul Fisk Christian Skinner Al…" at bounding box center [401, 325] width 104 height 88
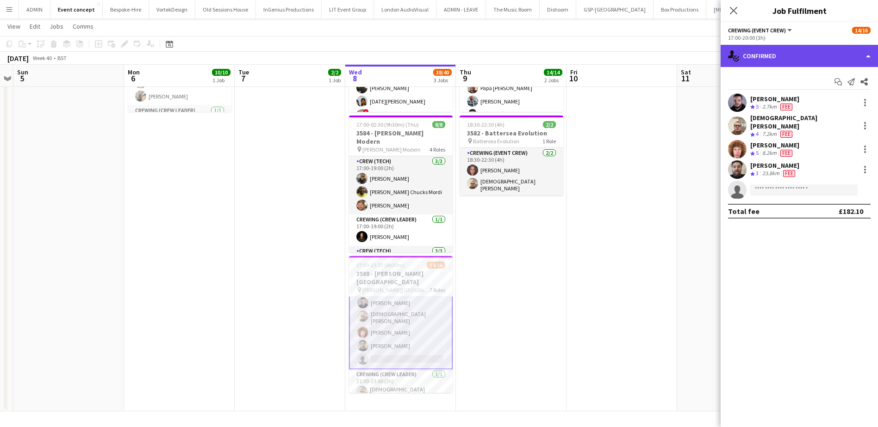
click at [796, 49] on div "single-neutral-actions-check-2 Confirmed" at bounding box center [798, 56] width 157 height 22
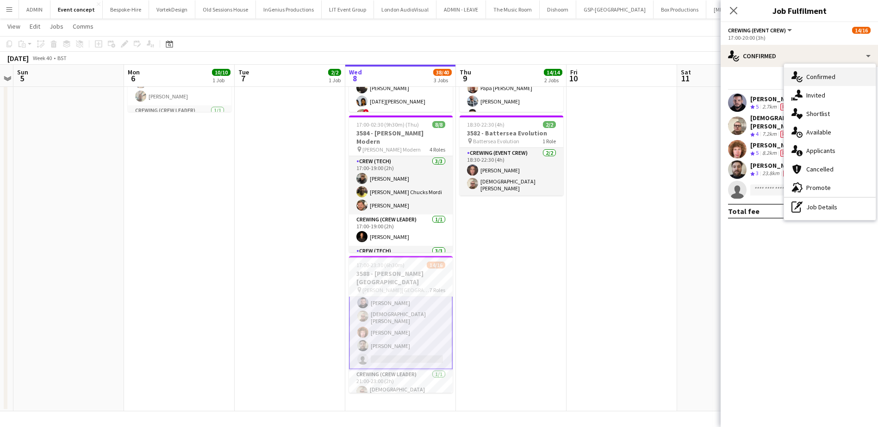
click at [817, 75] on span "Confirmed" at bounding box center [820, 77] width 29 height 8
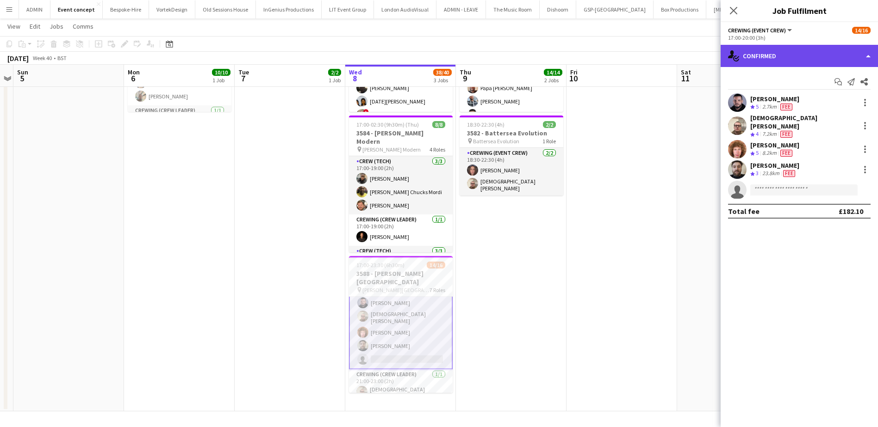
click at [774, 59] on div "single-neutral-actions-check-2 Confirmed" at bounding box center [798, 56] width 157 height 22
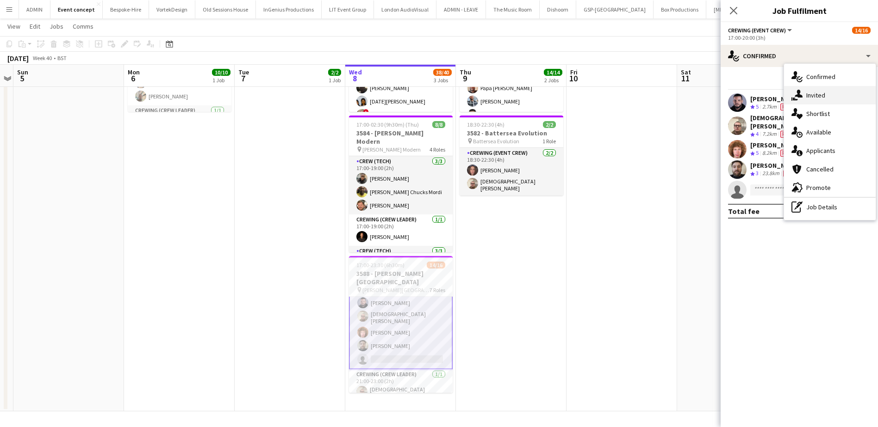
click at [800, 92] on icon "single-neutral-actions-share-1" at bounding box center [796, 95] width 11 height 11
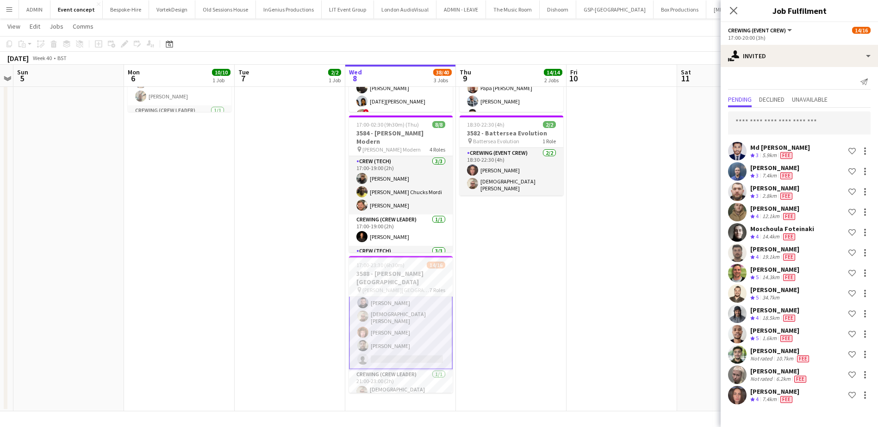
click at [764, 294] on div "34.7km" at bounding box center [770, 298] width 21 height 8
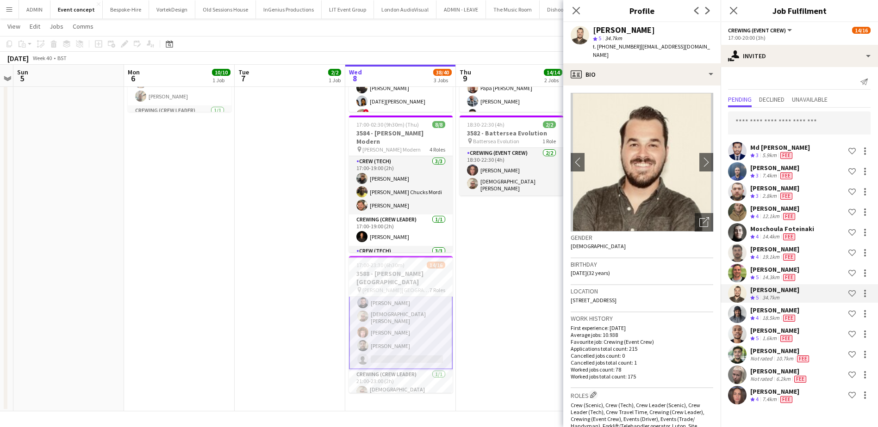
click at [651, 86] on app-crew-profile-bio "chevron-left chevron-right Open photos pop-in Gender Male Birthday 12-05-1993 (…" at bounding box center [641, 257] width 157 height 342
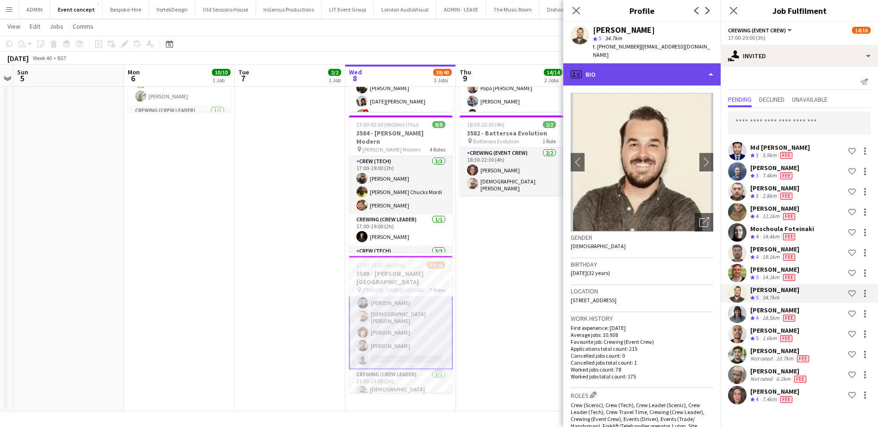
click at [650, 72] on div "profile Bio" at bounding box center [641, 74] width 157 height 22
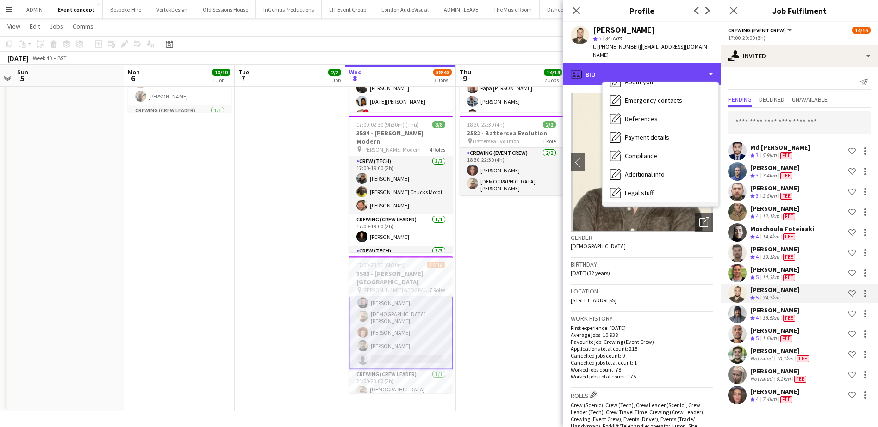
scroll to position [235, 0]
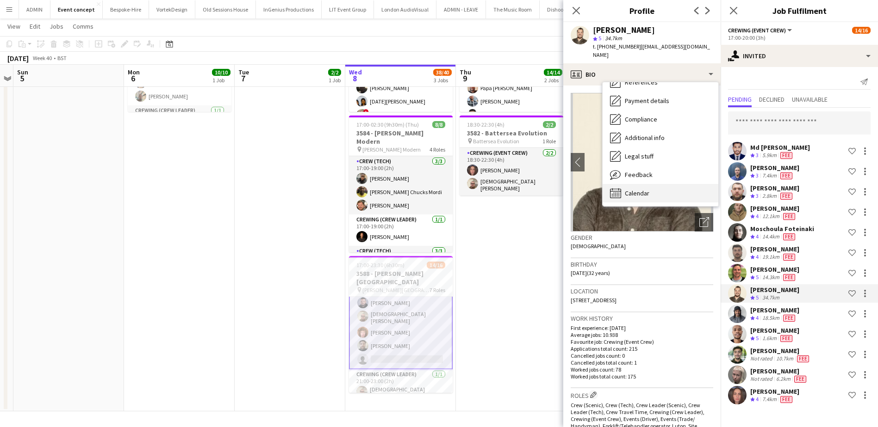
click at [639, 189] on div "Calendar Calendar" at bounding box center [660, 193] width 116 height 19
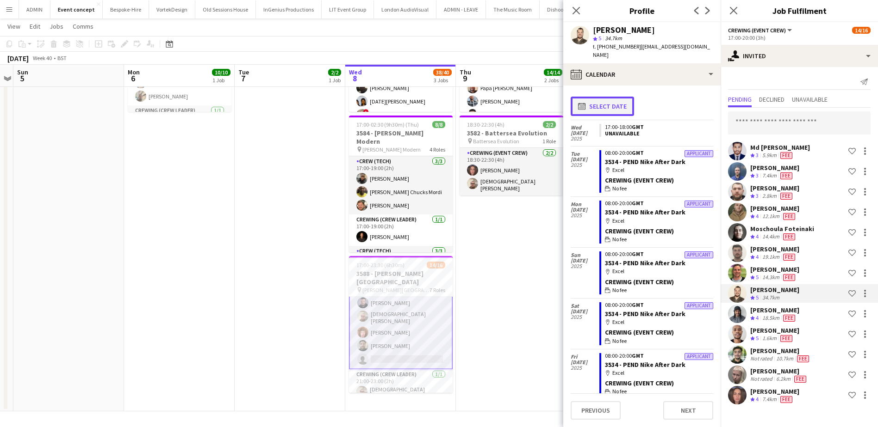
click at [602, 103] on button "calendar-full Select date" at bounding box center [601, 106] width 63 height 19
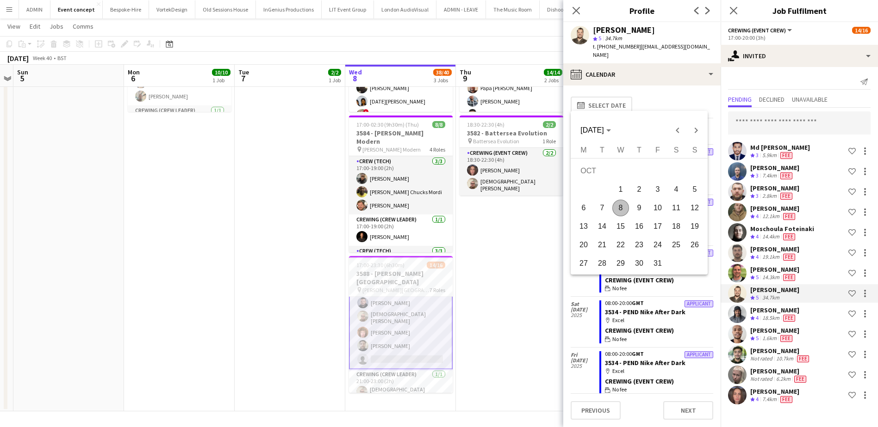
click at [624, 208] on span "8" at bounding box center [620, 208] width 17 height 17
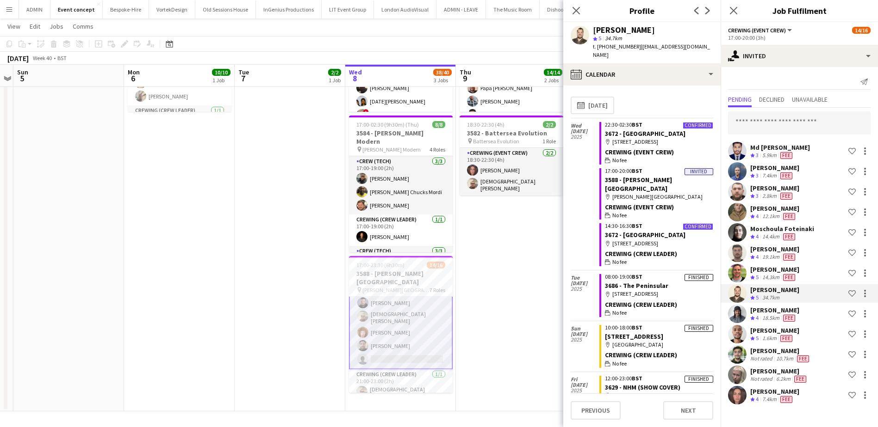
click at [395, 347] on app-card-role "Crewing (Event Crew) 14I 1A 4/5 17:00-20:00 (3h) Paul Fisk Christian Skinner Al…" at bounding box center [401, 325] width 104 height 90
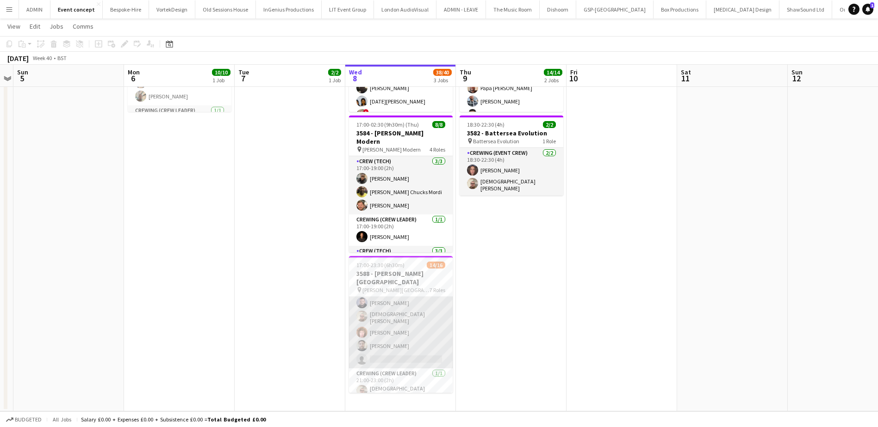
click at [397, 347] on app-card-role "Crewing (Event Crew) 14I 1A 4/5 17:00-20:00 (3h) Paul Fisk Christian Skinner Al…" at bounding box center [401, 325] width 104 height 88
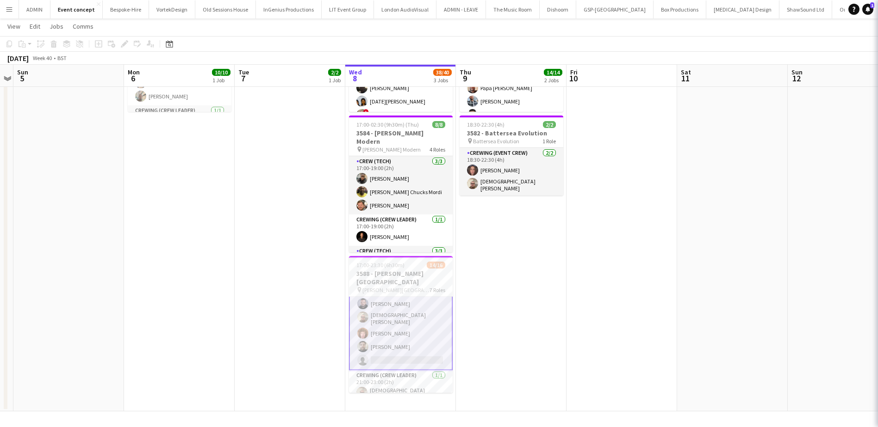
scroll to position [93, 0]
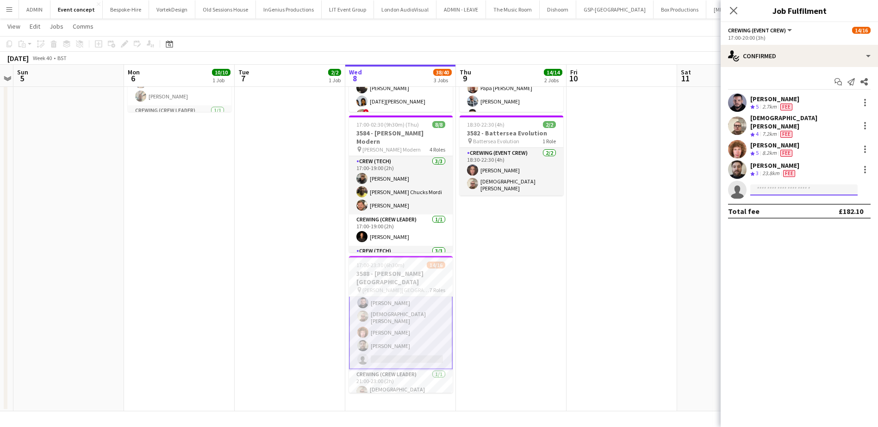
click at [763, 185] on input at bounding box center [803, 190] width 107 height 11
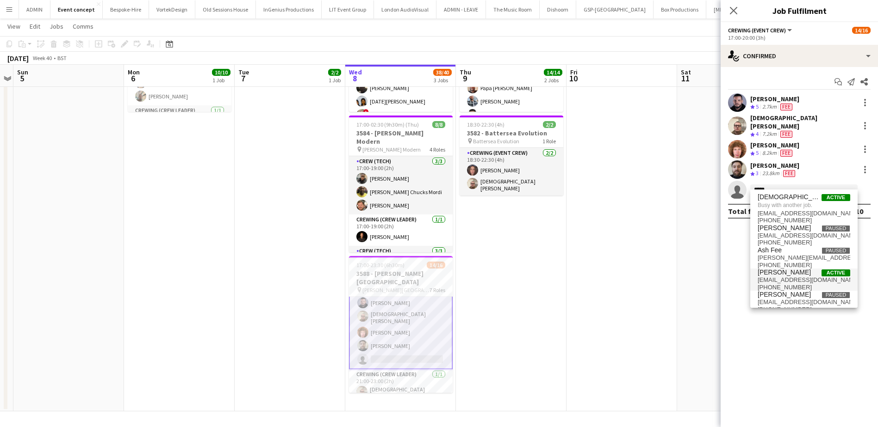
type input "*****"
click at [798, 272] on span "[PERSON_NAME]" at bounding box center [783, 273] width 53 height 8
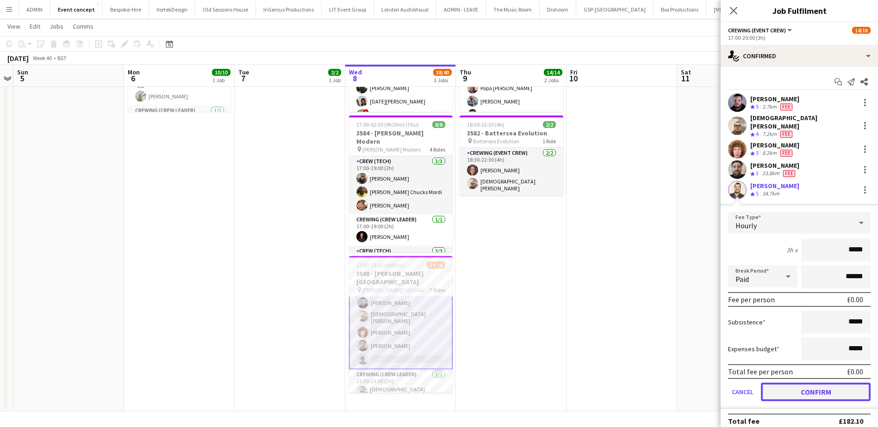
click at [812, 386] on button "Confirm" at bounding box center [816, 392] width 110 height 19
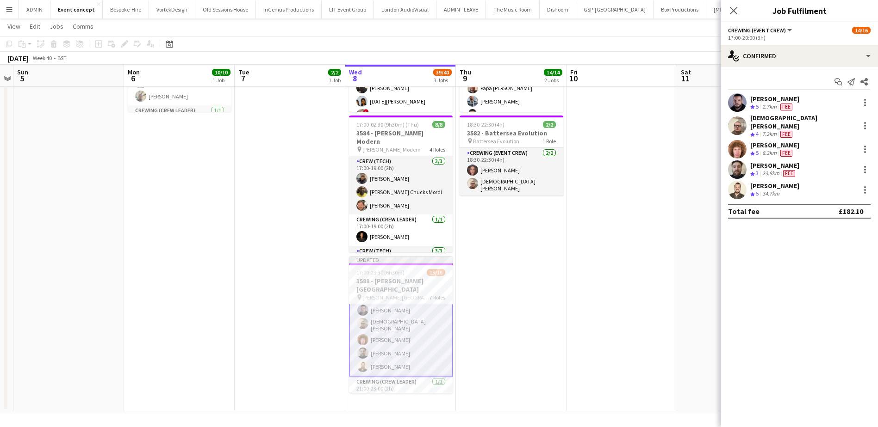
click at [620, 305] on app-date-cell at bounding box center [621, 191] width 111 height 440
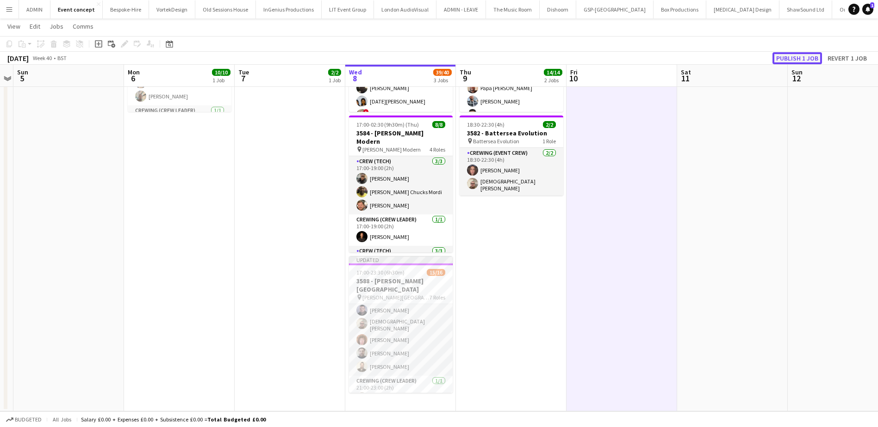
click at [792, 56] on button "Publish 1 job" at bounding box center [797, 58] width 50 height 12
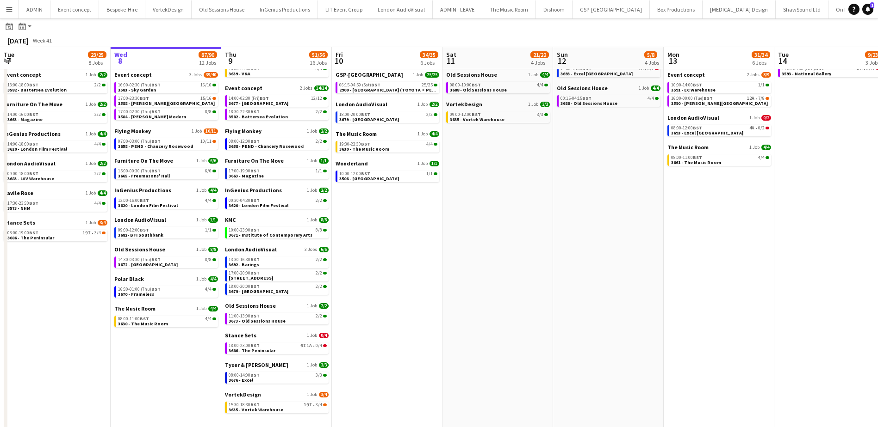
scroll to position [93, 0]
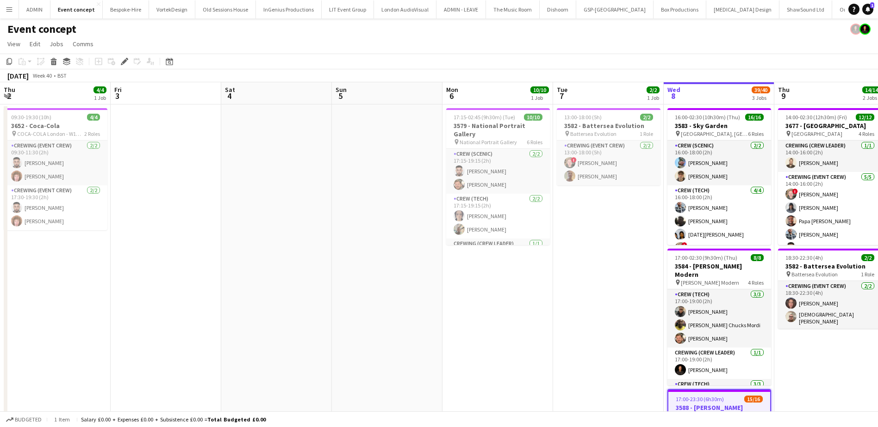
scroll to position [0, 318]
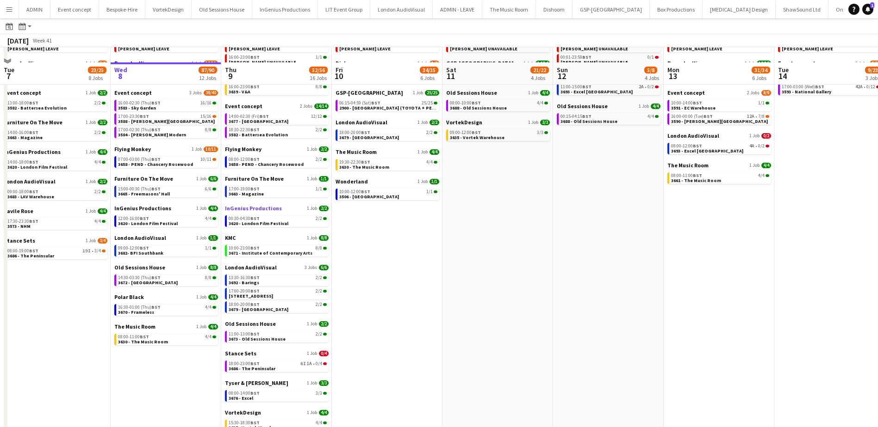
scroll to position [93, 0]
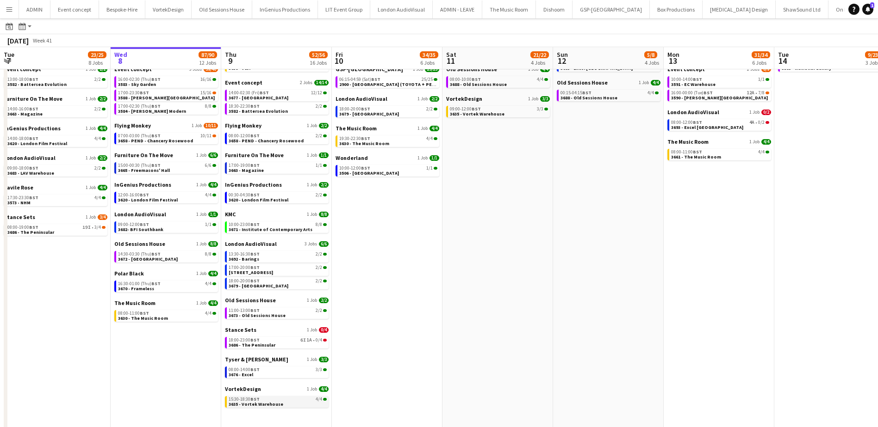
click at [278, 407] on span "3635 - Vortek Warehouse" at bounding box center [256, 405] width 55 height 6
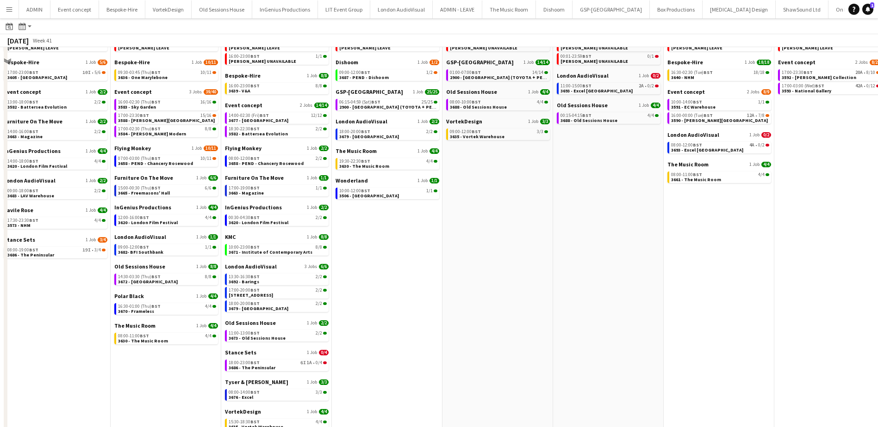
scroll to position [0, 0]
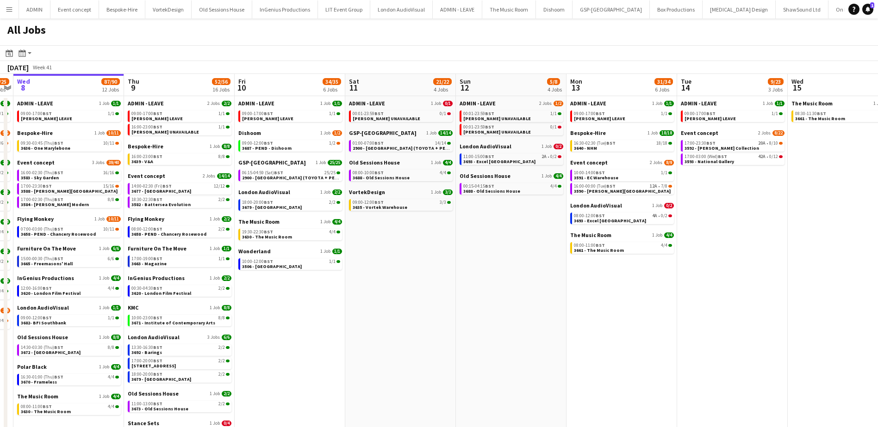
drag, startPoint x: 374, startPoint y: 337, endPoint x: 456, endPoint y: 300, distance: 90.1
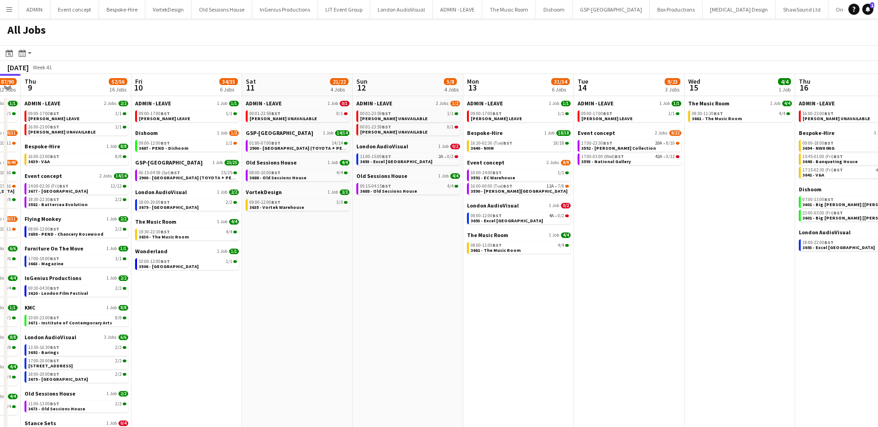
click at [373, 307] on app-date-cell "ADMIN - LEAVE 2 Jobs [DATE] 00:01-23:59 BST 1/1 [PERSON_NAME] UNAVAILABLE 00:01…" at bounding box center [408, 313] width 111 height 435
click at [237, 313] on app-date-cell "ADMIN - LEAVE 1 Job [DATE] 09:00-17:00 BST 1/1 ANDY LEAVE Dishoom 1 Job [DATE] …" at bounding box center [186, 313] width 111 height 435
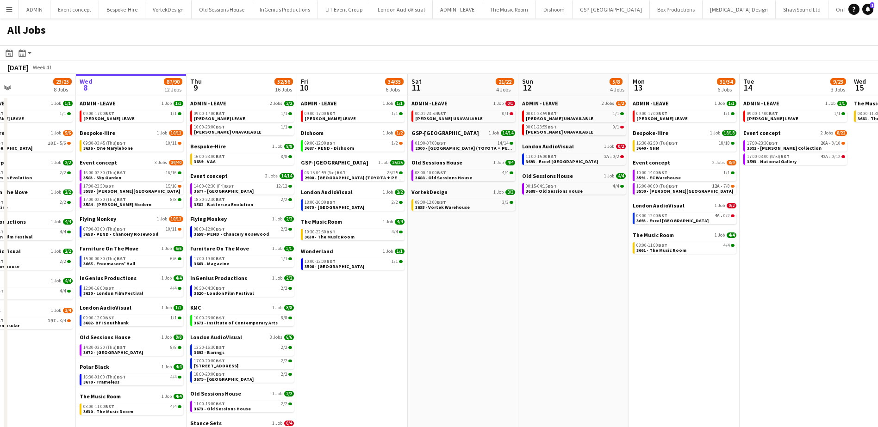
drag, startPoint x: 224, startPoint y: 313, endPoint x: 394, endPoint y: 334, distance: 171.1
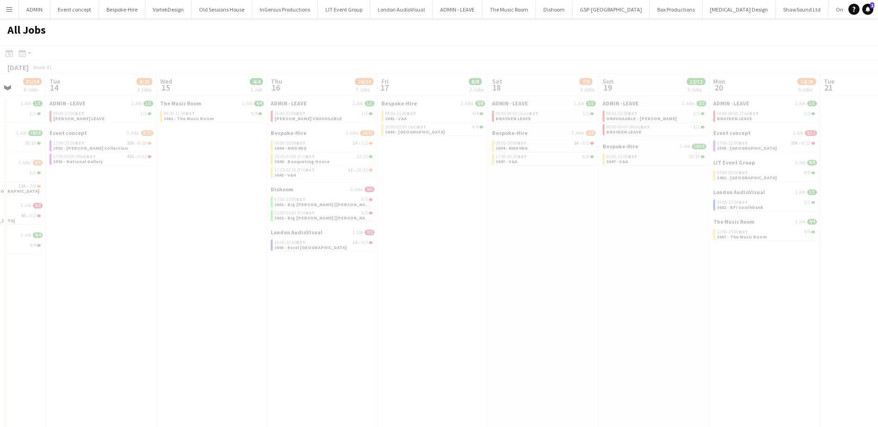
scroll to position [0, 286]
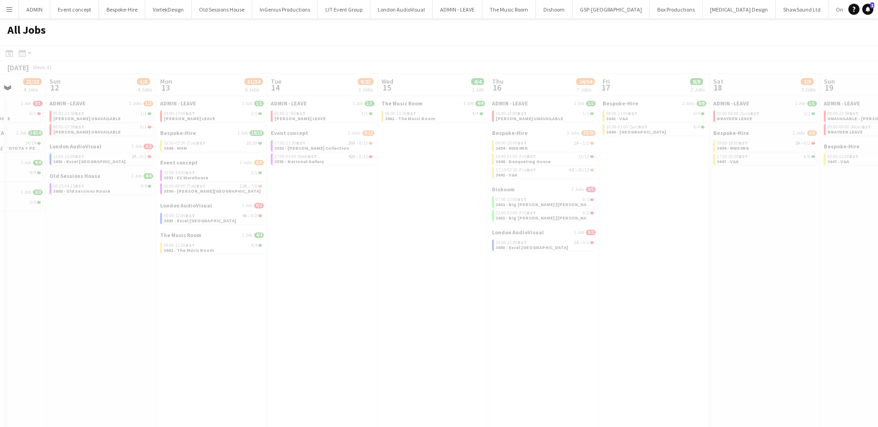
click at [385, 335] on div at bounding box center [439, 301] width 878 height 513
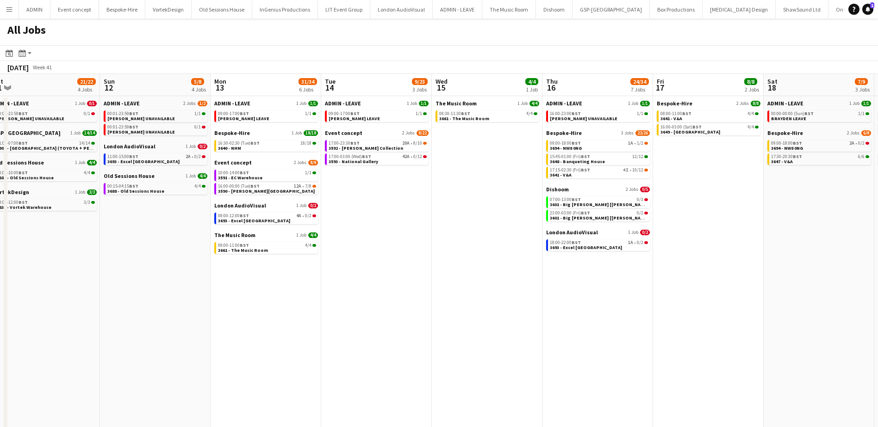
drag, startPoint x: 201, startPoint y: 303, endPoint x: 718, endPoint y: 356, distance: 519.4
click at [717, 356] on app-calendar-viewport "Thu 9 52/56 16 Jobs Fri 10 34/35 6 Jobs Sat 11 21/22 4 Jobs Sun 12 5/8 4 Jobs M…" at bounding box center [439, 302] width 878 height 457
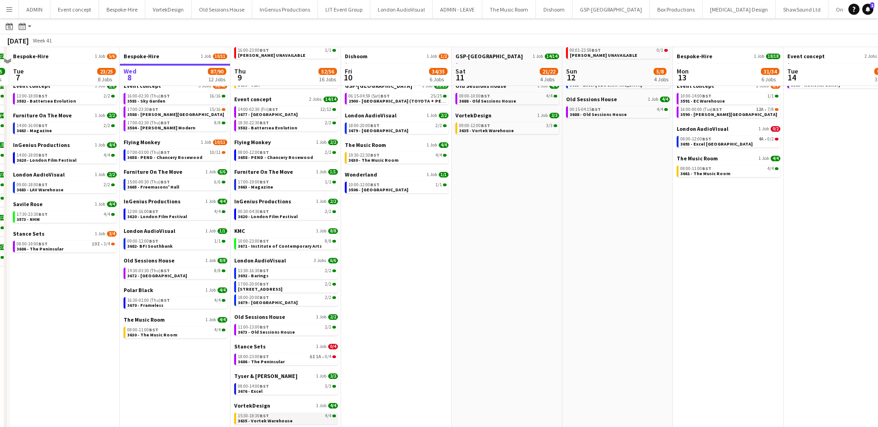
scroll to position [93, 0]
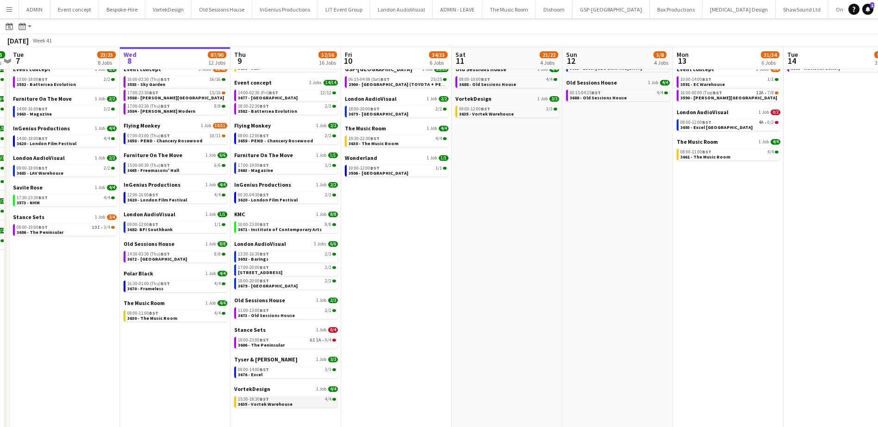
click at [288, 402] on span "3635 - Vortek Warehouse" at bounding box center [265, 405] width 55 height 6
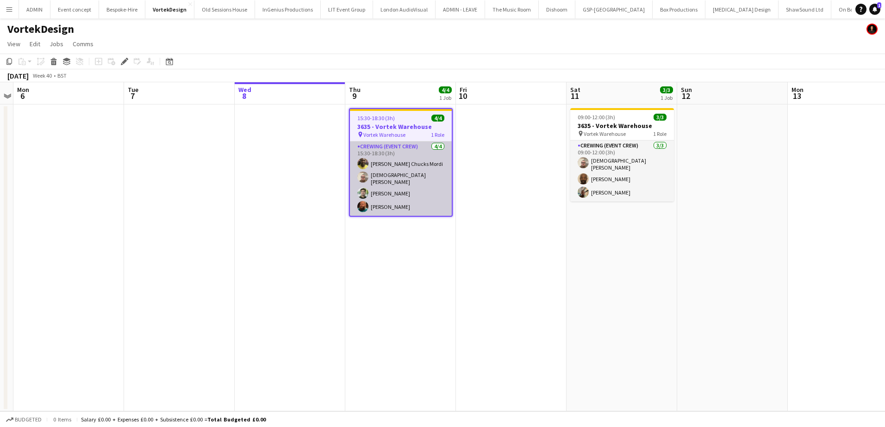
click at [415, 197] on app-card-role "Crewing (Event Crew) [DATE] 15:30-18:30 (3h) [PERSON_NAME] Chucks [PERSON_NAME]…" at bounding box center [401, 179] width 102 height 74
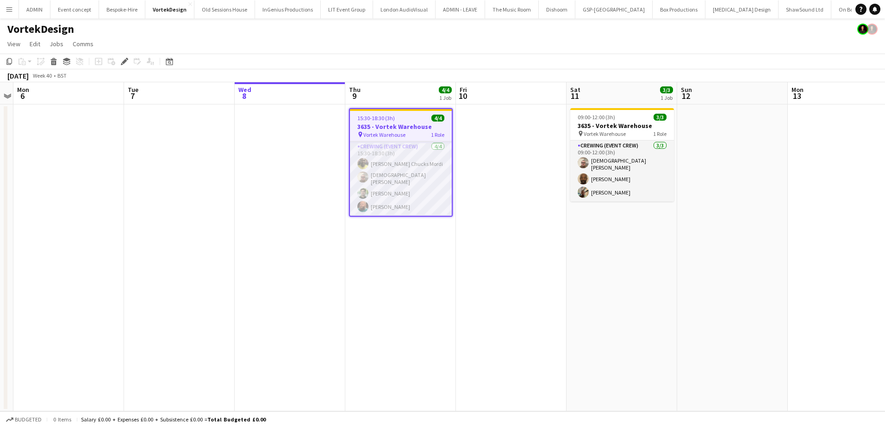
click at [385, 114] on app-job-card "15:30-18:30 (3h) 4/4 3635 - Vortek Warehouse pin Vortek Warehouse 1 Role Crewin…" at bounding box center [401, 162] width 104 height 109
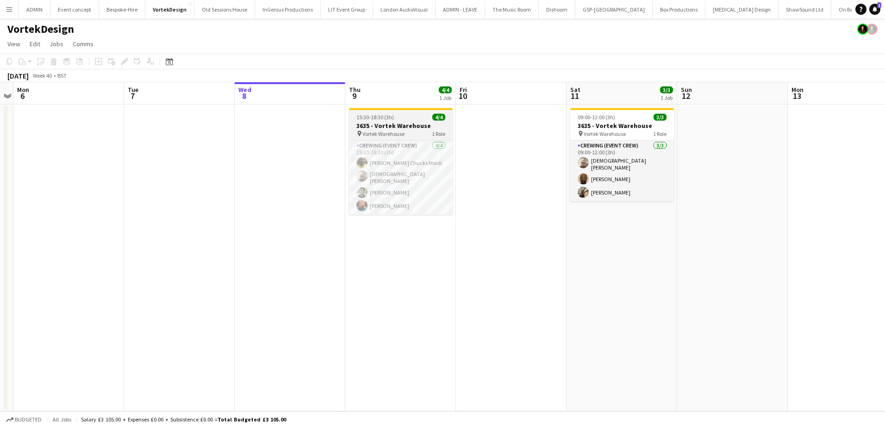
click at [377, 118] on span "15:30-18:30 (3h)" at bounding box center [374, 117] width 37 height 7
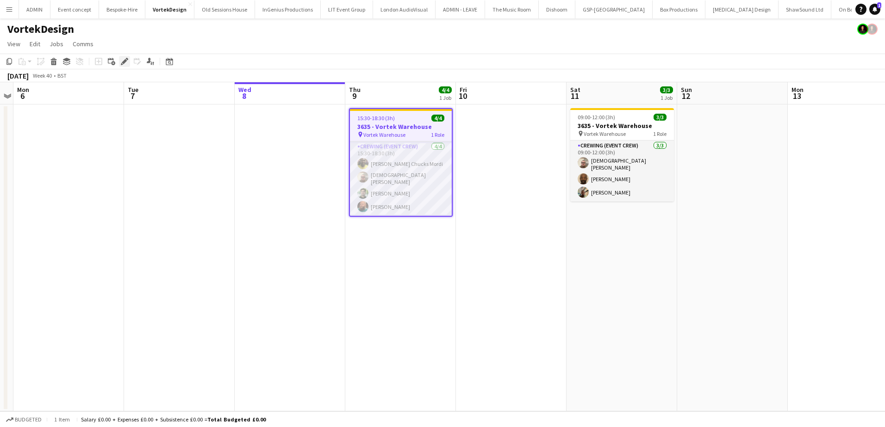
click at [124, 63] on icon at bounding box center [124, 61] width 5 height 5
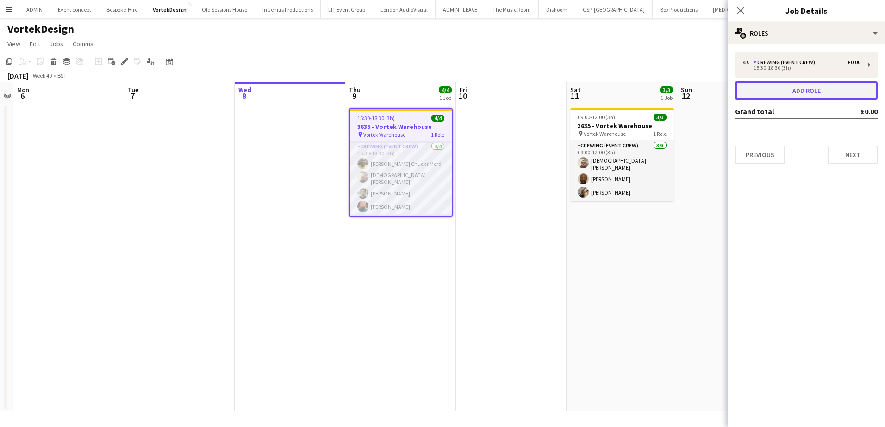
click at [784, 94] on button "Add role" at bounding box center [806, 90] width 142 height 19
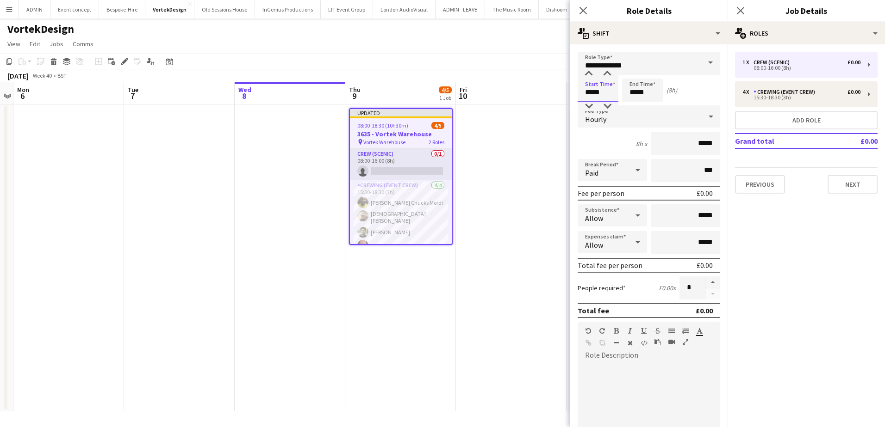
click at [588, 94] on input "*****" at bounding box center [597, 90] width 41 height 23
click at [590, 69] on input "**********" at bounding box center [648, 63] width 142 height 23
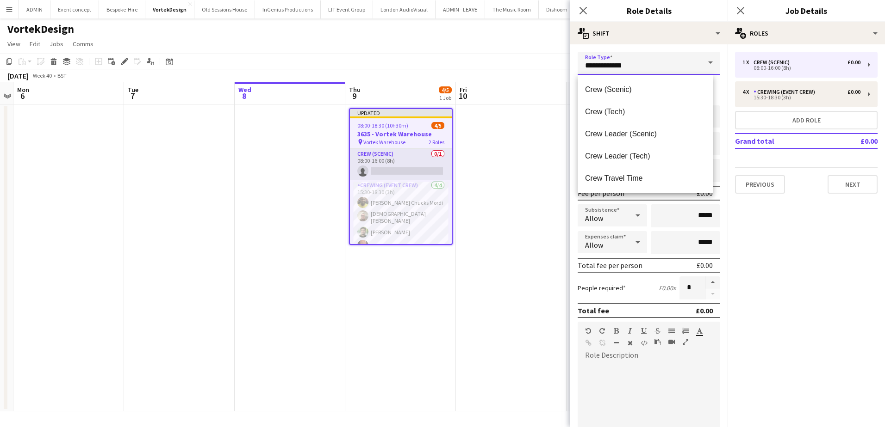
click at [652, 57] on input "**********" at bounding box center [648, 63] width 142 height 23
click at [658, 51] on div "**********" at bounding box center [648, 311] width 157 height 535
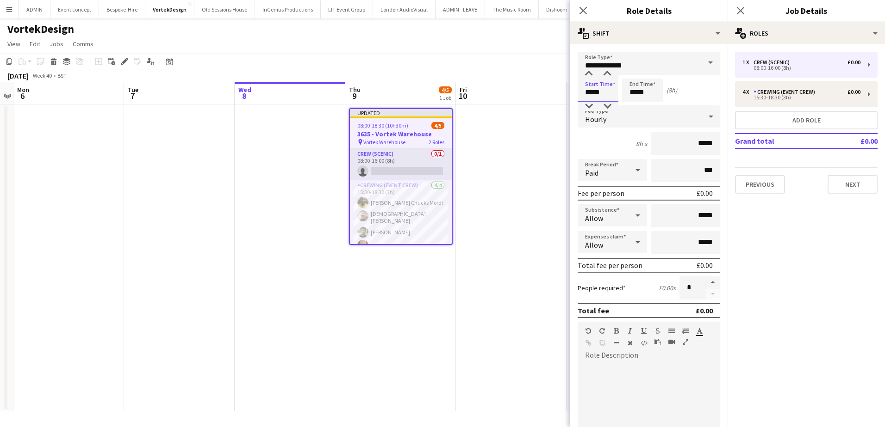
click at [591, 93] on input "*****" at bounding box center [597, 90] width 41 height 23
click at [592, 77] on div at bounding box center [588, 73] width 19 height 9
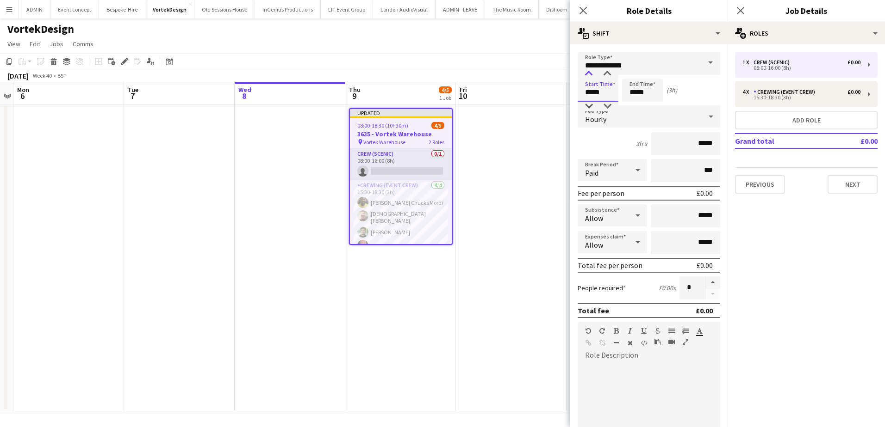
click at [592, 77] on div at bounding box center [588, 73] width 19 height 9
click at [610, 77] on div at bounding box center [607, 73] width 19 height 9
type input "*****"
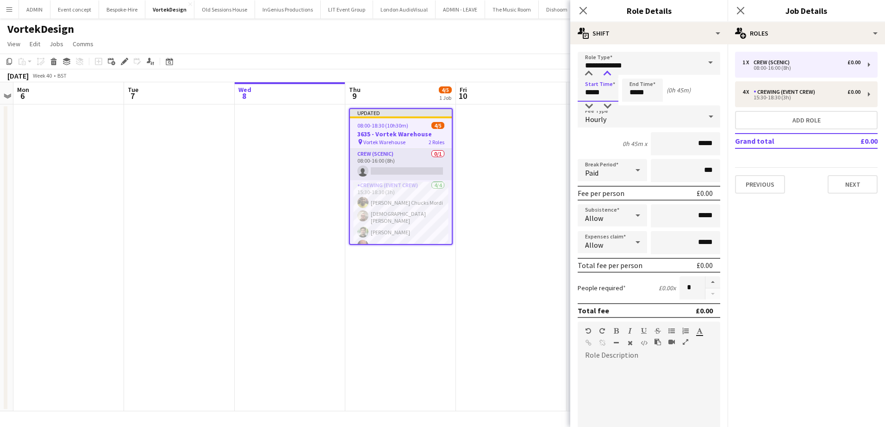
click at [610, 77] on div at bounding box center [607, 73] width 19 height 9
click at [631, 90] on input "*****" at bounding box center [642, 90] width 41 height 23
click at [637, 76] on div at bounding box center [633, 73] width 19 height 9
click at [647, 75] on div at bounding box center [651, 73] width 19 height 9
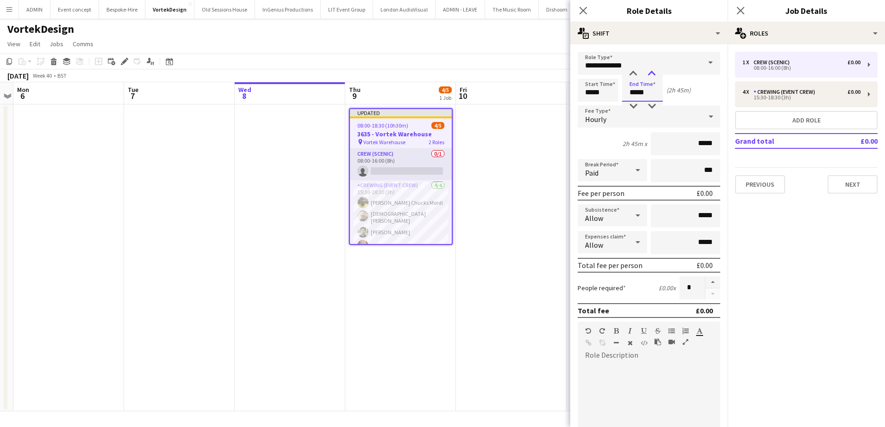
click at [647, 75] on div at bounding box center [651, 73] width 19 height 9
type input "*****"
click at [634, 104] on div at bounding box center [633, 106] width 19 height 9
click at [677, 64] on input "**********" at bounding box center [648, 63] width 142 height 23
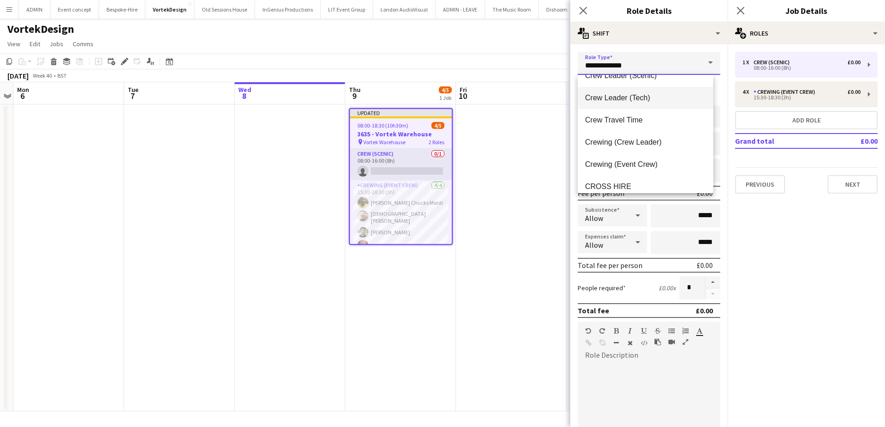
scroll to position [93, 0]
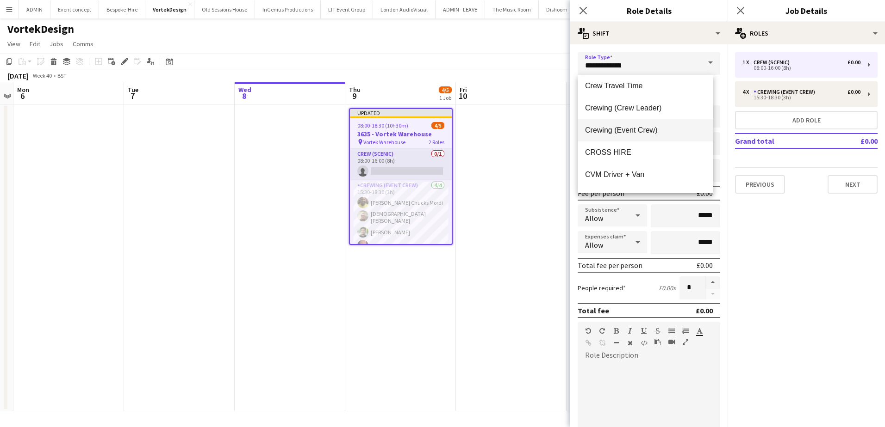
click at [650, 134] on span "Crewing (Event Crew)" at bounding box center [645, 130] width 121 height 9
type input "**********"
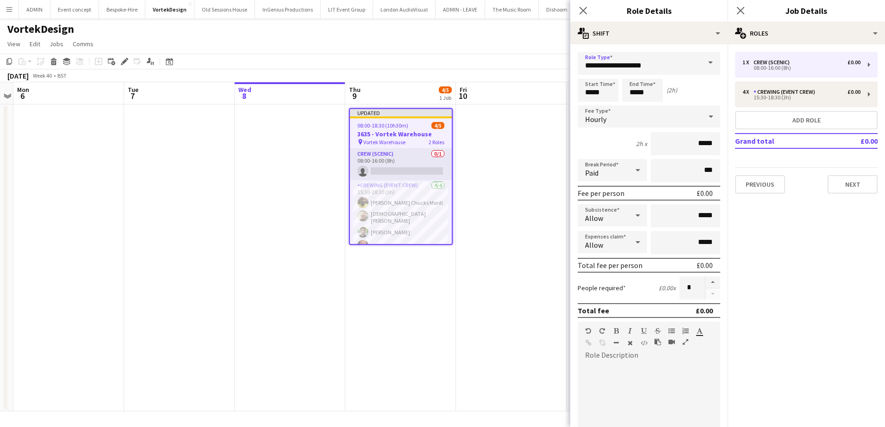
click at [536, 136] on app-date-cell at bounding box center [511, 258] width 111 height 307
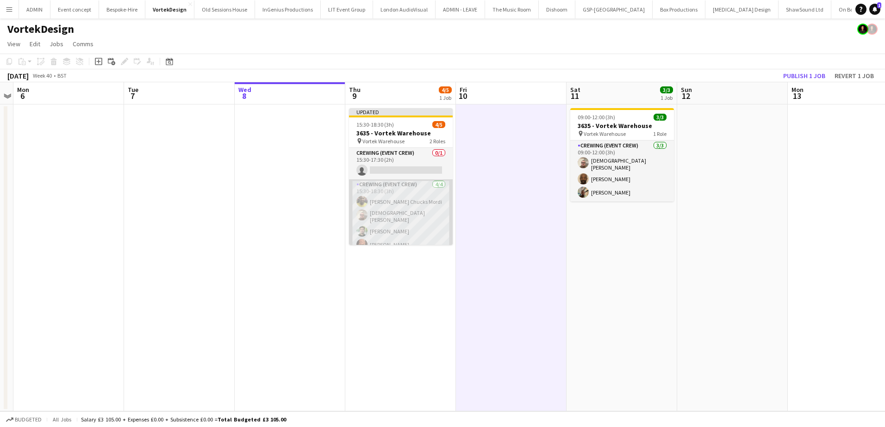
click at [386, 236] on app-card-role "Crewing (Event Crew) 4/4 15:30-18:30 (3h) Alphonsus Chucks Mordi Christian Skin…" at bounding box center [401, 216] width 104 height 74
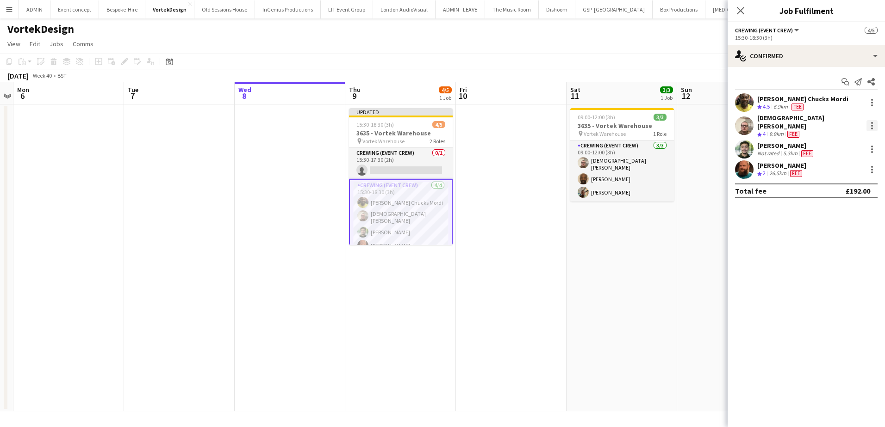
click at [870, 124] on div at bounding box center [871, 125] width 11 height 11
click at [840, 232] on span "Remove" at bounding box center [826, 229] width 28 height 8
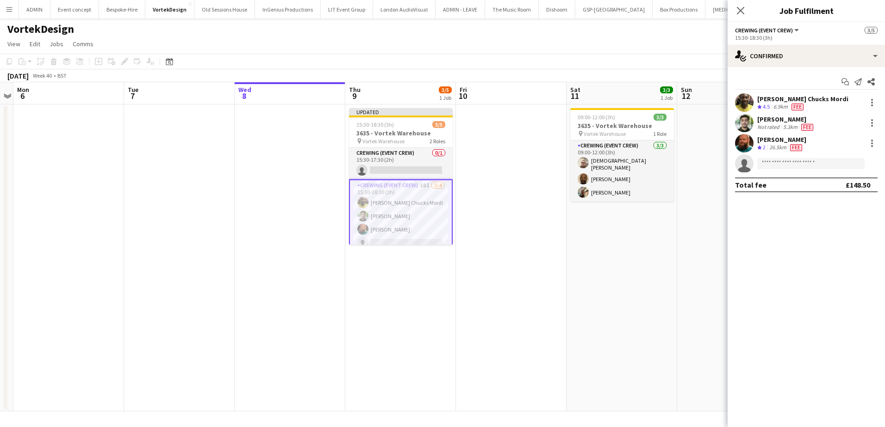
click at [501, 214] on app-date-cell at bounding box center [511, 258] width 111 height 307
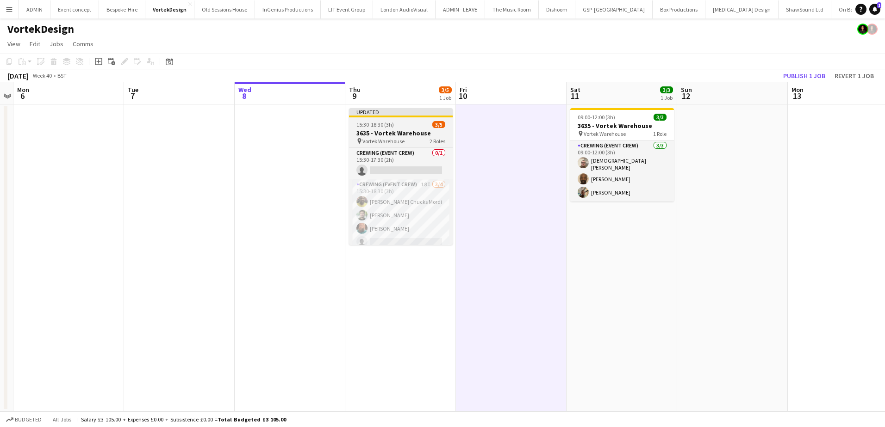
click at [402, 132] on h3 "3635 - Vortek Warehouse" at bounding box center [401, 133] width 104 height 8
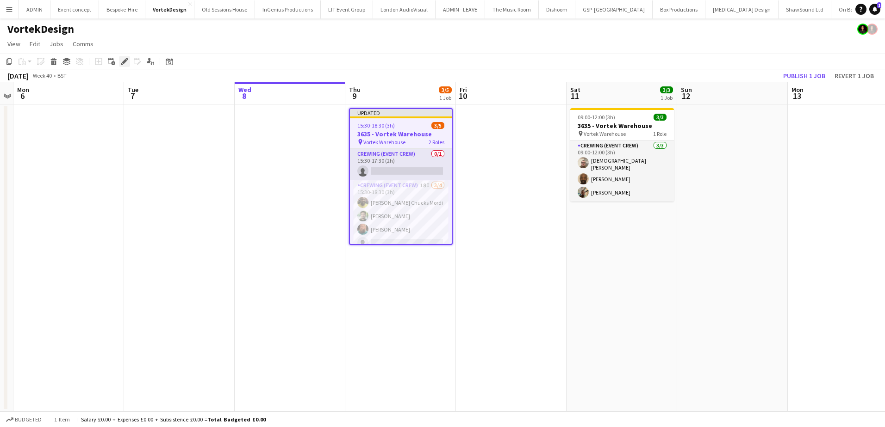
click at [125, 62] on icon at bounding box center [124, 61] width 5 height 5
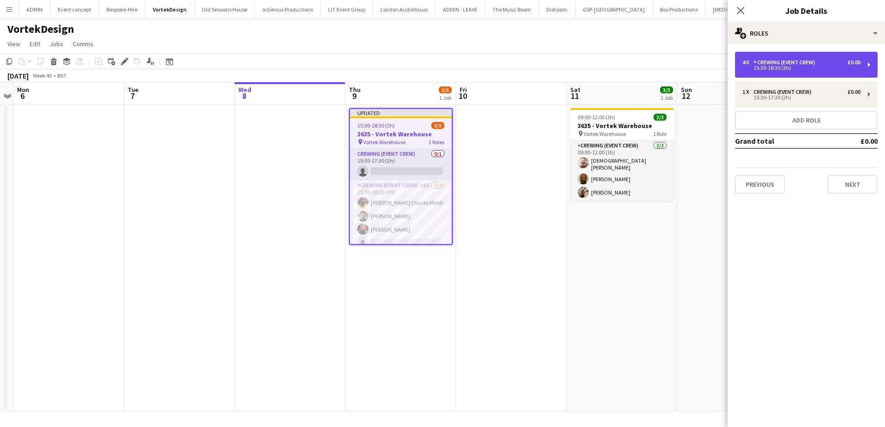
click at [766, 70] on div "15:30-18:30 (3h)" at bounding box center [801, 68] width 118 height 5
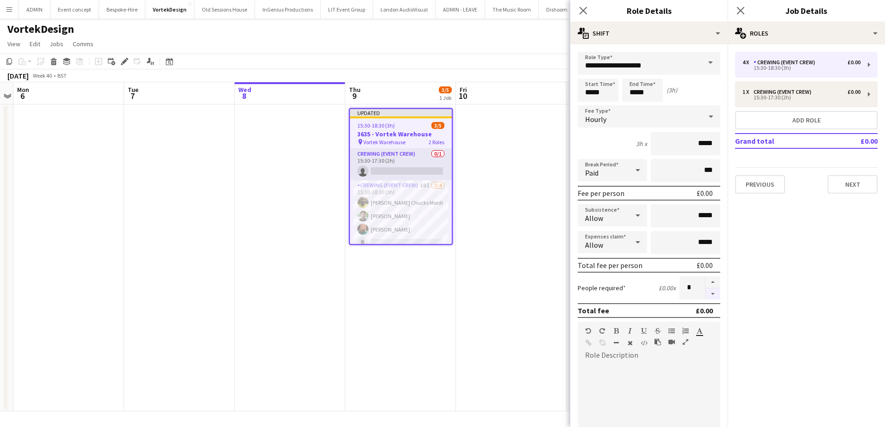
click at [706, 292] on button "button" at bounding box center [712, 295] width 15 height 12
type input "*"
click at [516, 298] on app-date-cell at bounding box center [511, 258] width 111 height 307
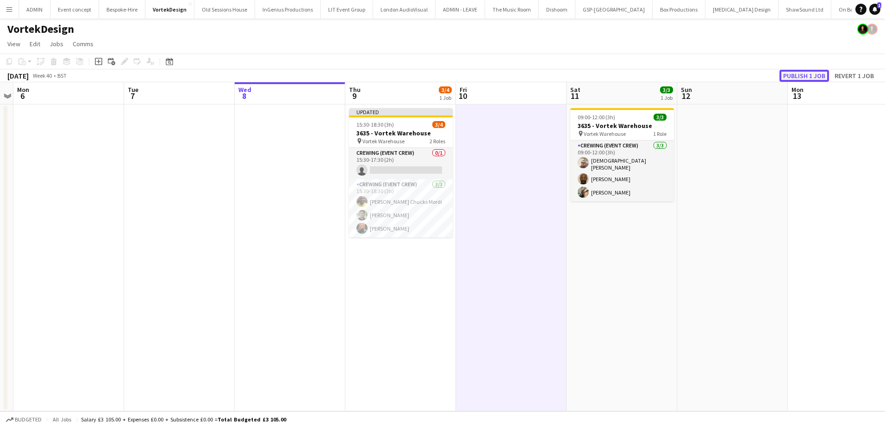
click at [797, 74] on button "Publish 1 job" at bounding box center [804, 76] width 50 height 12
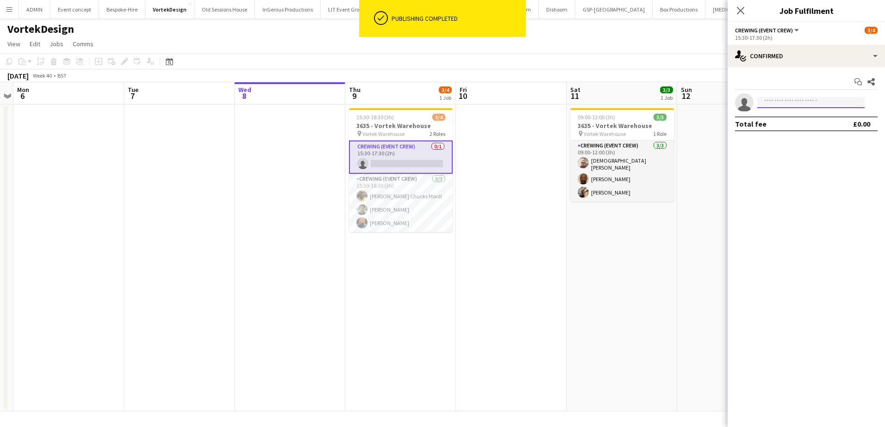
click at [780, 100] on input at bounding box center [810, 102] width 107 height 11
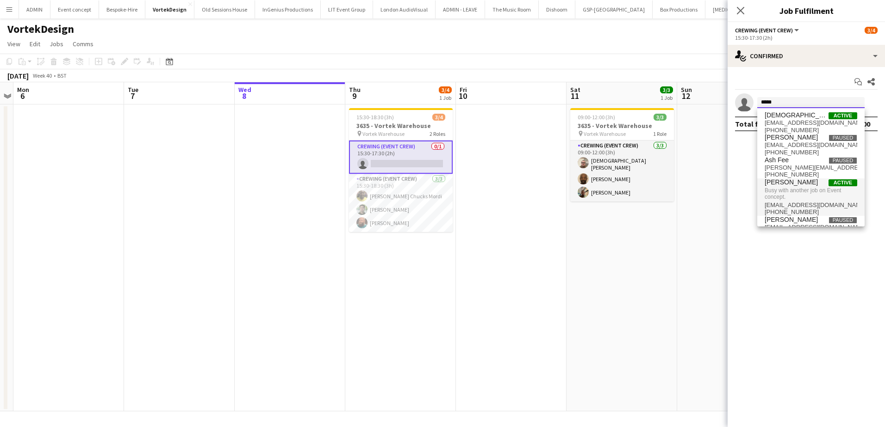
scroll to position [0, 0]
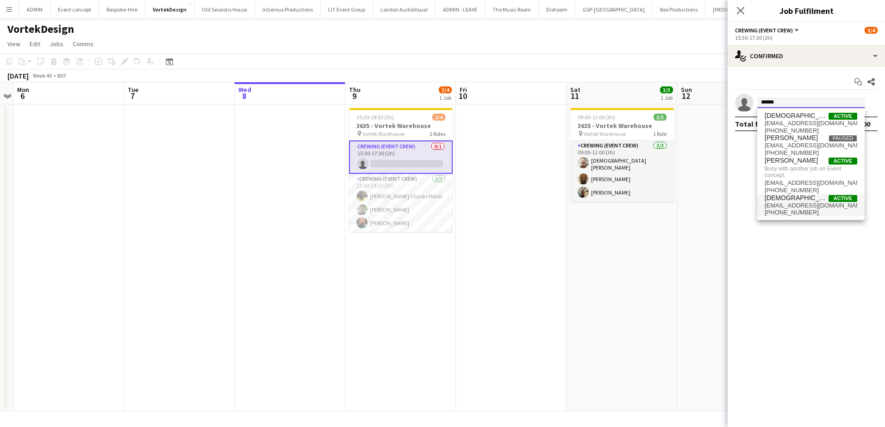
type input "******"
click at [806, 204] on span "cmskinner21@gmail.com" at bounding box center [810, 205] width 93 height 7
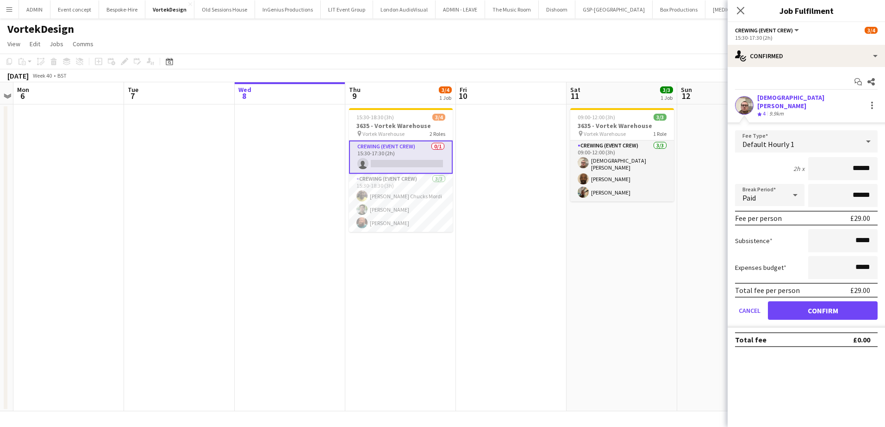
drag, startPoint x: 852, startPoint y: 164, endPoint x: 871, endPoint y: 164, distance: 18.5
click at [871, 164] on input "******" at bounding box center [842, 168] width 69 height 23
type input "***"
click at [810, 302] on button "Confirm" at bounding box center [822, 311] width 110 height 19
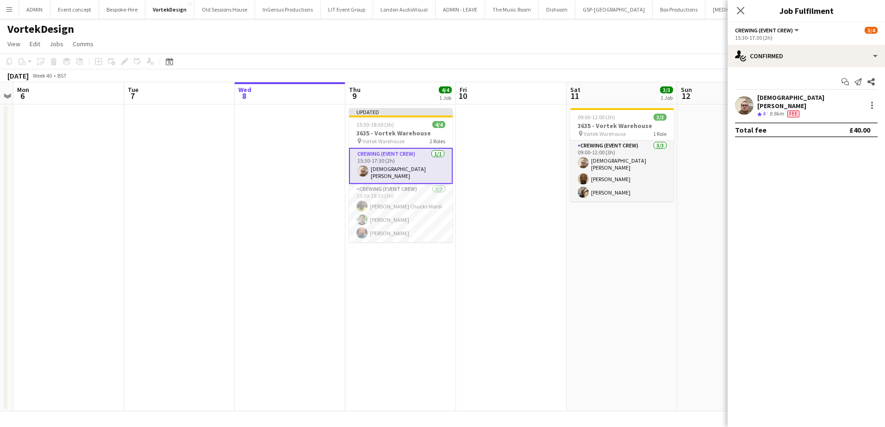
click at [686, 277] on app-date-cell at bounding box center [732, 258] width 111 height 307
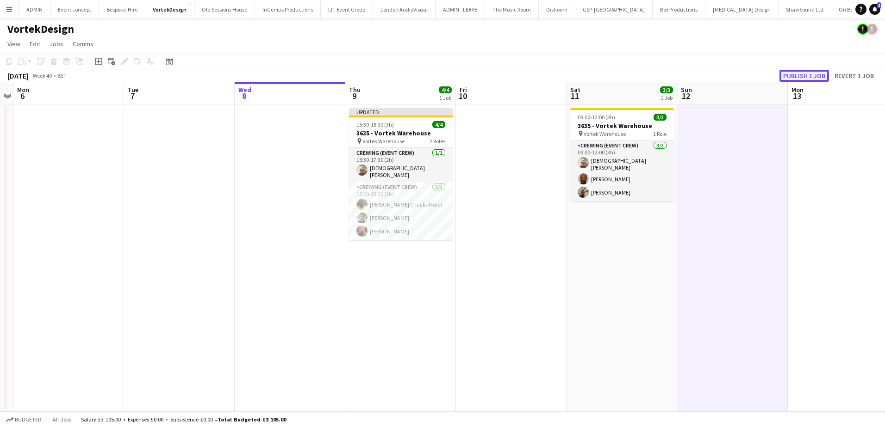
click at [803, 75] on button "Publish 1 job" at bounding box center [804, 76] width 50 height 12
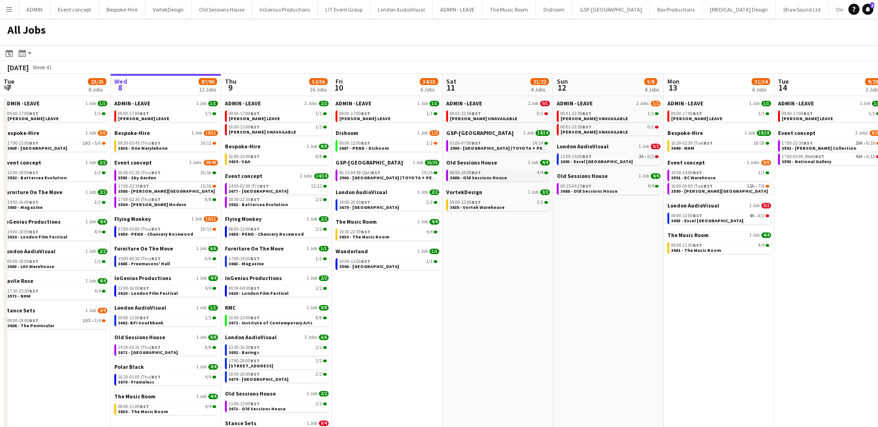
click at [502, 176] on link "08:00-10:00 BST 4/4 3688 - Old Sessions House" at bounding box center [499, 175] width 98 height 11
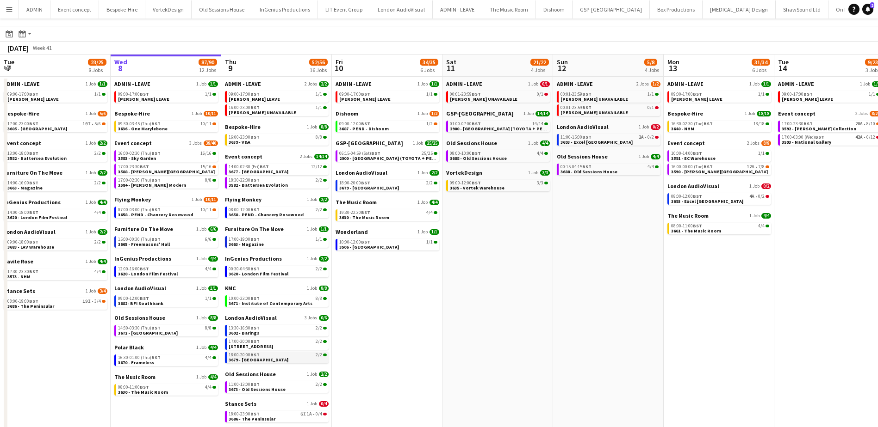
scroll to position [46, 0]
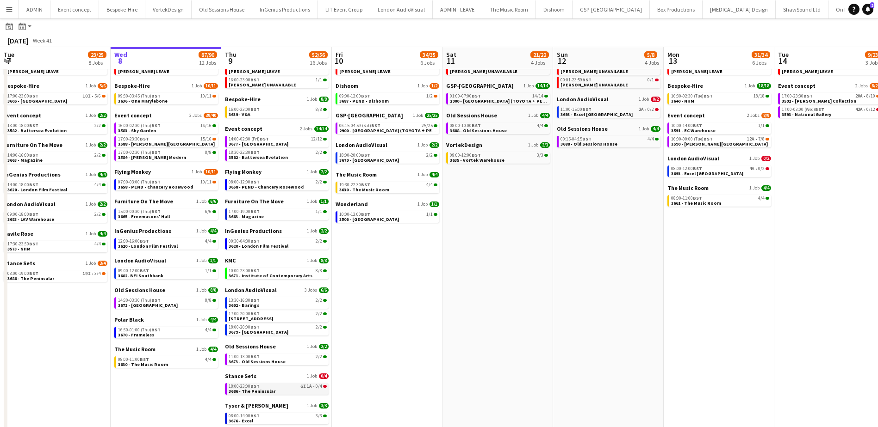
click at [266, 386] on div "18:00-23:00 BST 6I 1A • 0/4" at bounding box center [278, 386] width 98 height 5
click at [160, 102] on span "3636 - One Marylebone" at bounding box center [143, 101] width 50 height 6
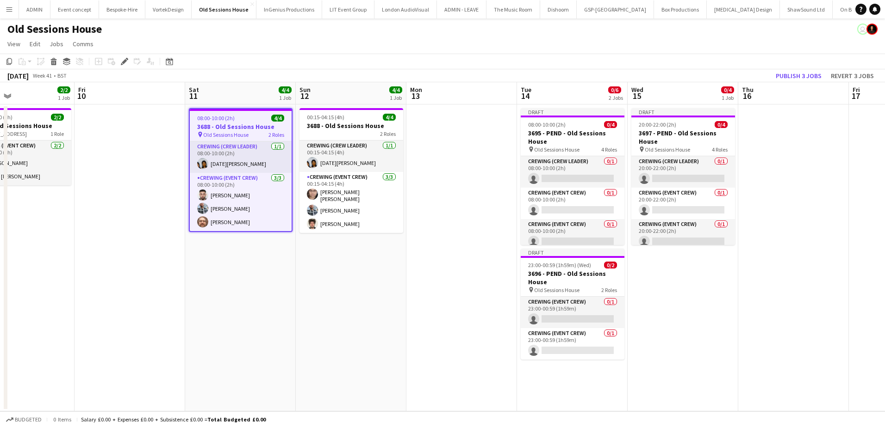
drag, startPoint x: 592, startPoint y: 272, endPoint x: 431, endPoint y: 254, distance: 162.1
click at [432, 254] on app-calendar-viewport "Mon 6 Tue 7 Wed 8 8/8 1 Job Thu 9 2/2 1 Job Fri 10 Sat 11 4/4 1 Job Sun 12 4/4 …" at bounding box center [442, 246] width 885 height 329
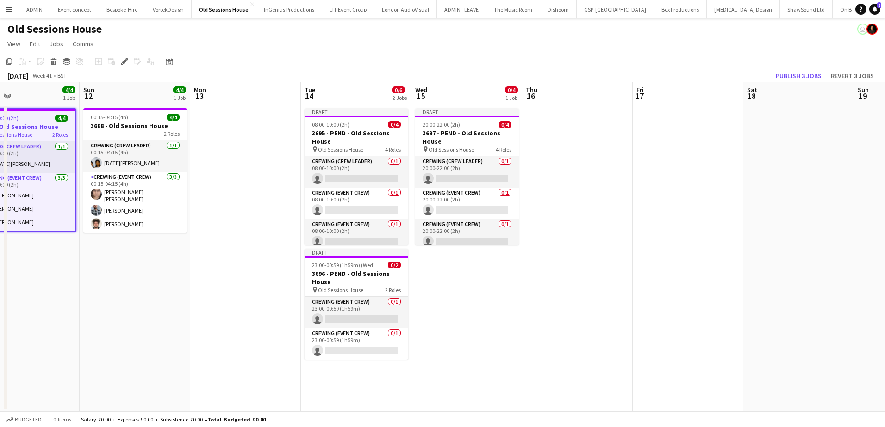
scroll to position [0, 252]
drag, startPoint x: 471, startPoint y: 290, endPoint x: 259, endPoint y: 288, distance: 212.4
click at [259, 288] on app-calendar-viewport "Thu 9 2/2 1 Job Fri 10 Sat 11 4/4 1 Job Sun 12 4/4 1 Job Mon 13 Tue 14 0/6 2 Jo…" at bounding box center [442, 246] width 885 height 329
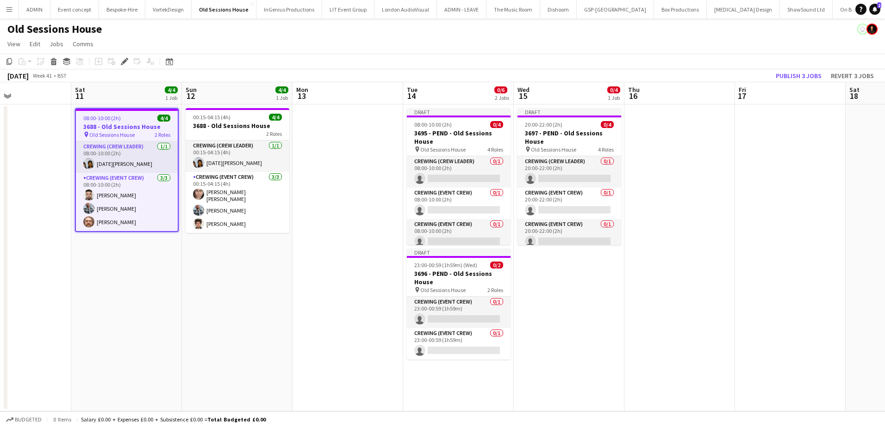
scroll to position [0, 253]
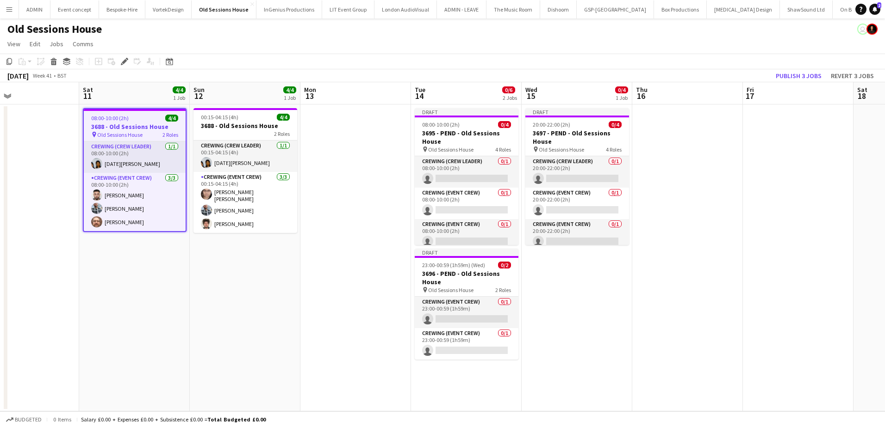
drag, startPoint x: 242, startPoint y: 241, endPoint x: 352, endPoint y: 241, distance: 109.6
click at [352, 241] on app-calendar-viewport "Wed 8 8/8 1 Job Thu 9 2/2 1 Job Fri 10 Sat 11 4/4 1 Job Sun 12 4/4 1 Job Mon 13…" at bounding box center [442, 246] width 885 height 329
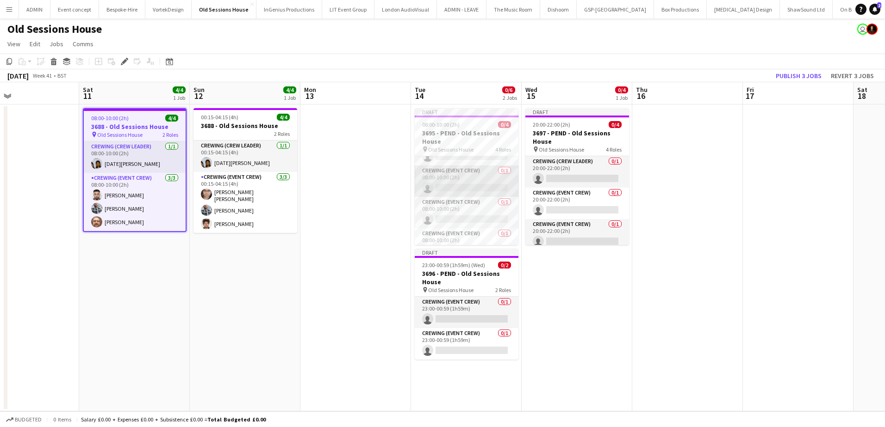
scroll to position [0, 0]
click at [466, 203] on app-card-role "Crewing (Event Crew) 0/1 08:00-10:00 (2h) single-neutral-actions" at bounding box center [467, 203] width 104 height 31
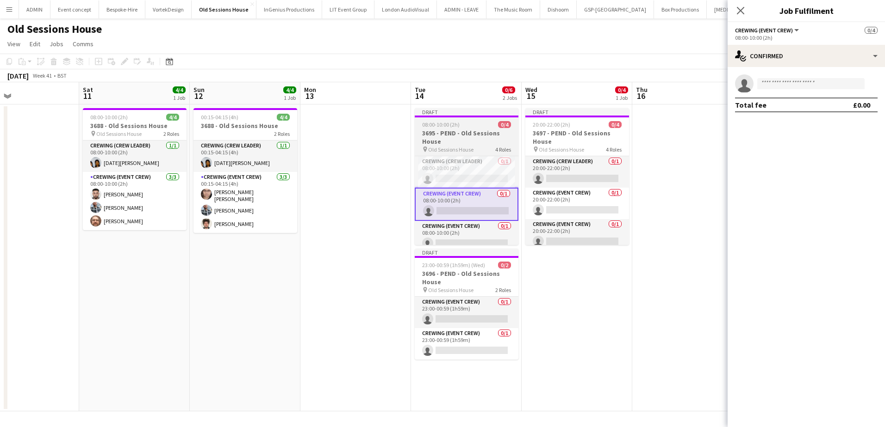
click at [456, 124] on span "08:00-10:00 (2h)" at bounding box center [440, 124] width 37 height 7
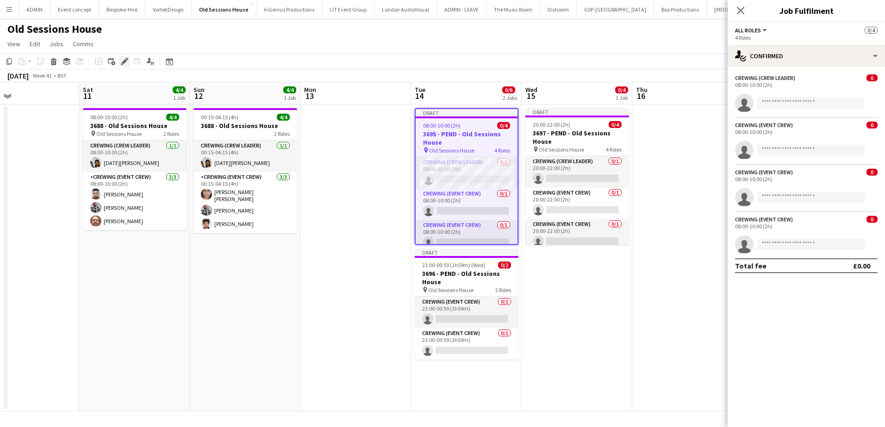
click at [121, 62] on icon "Edit" at bounding box center [124, 61] width 7 height 7
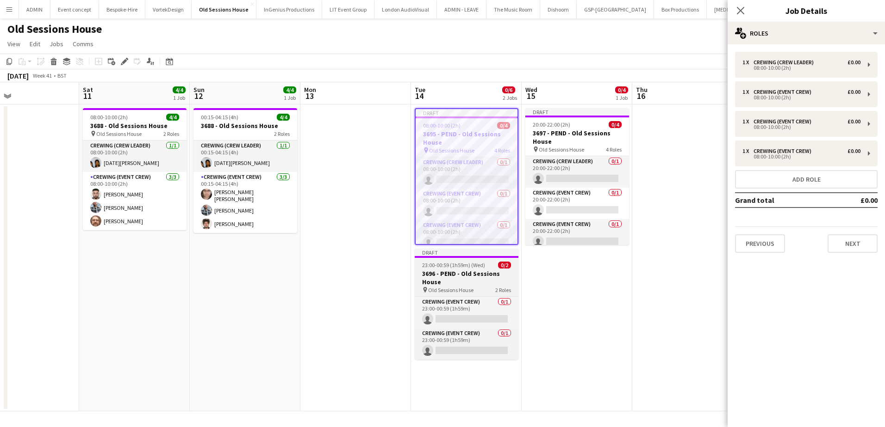
click at [443, 270] on h3 "3696 - PEND - Old Sessions House" at bounding box center [467, 278] width 104 height 17
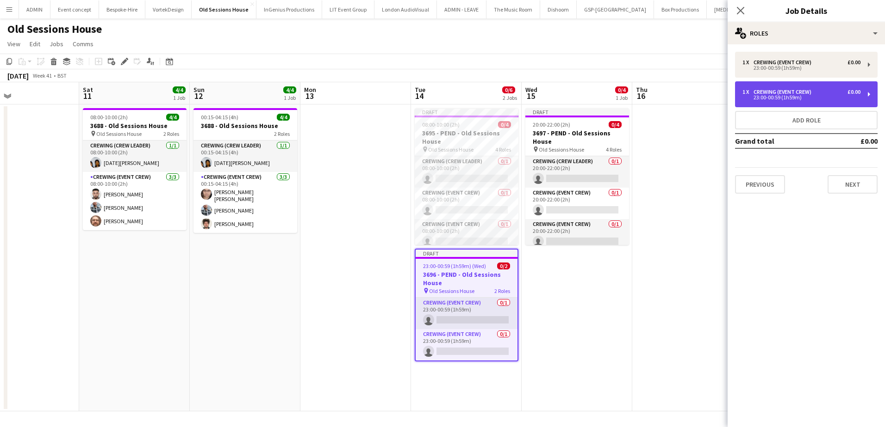
click at [782, 92] on div "Crewing (Event Crew)" at bounding box center [784, 92] width 62 height 6
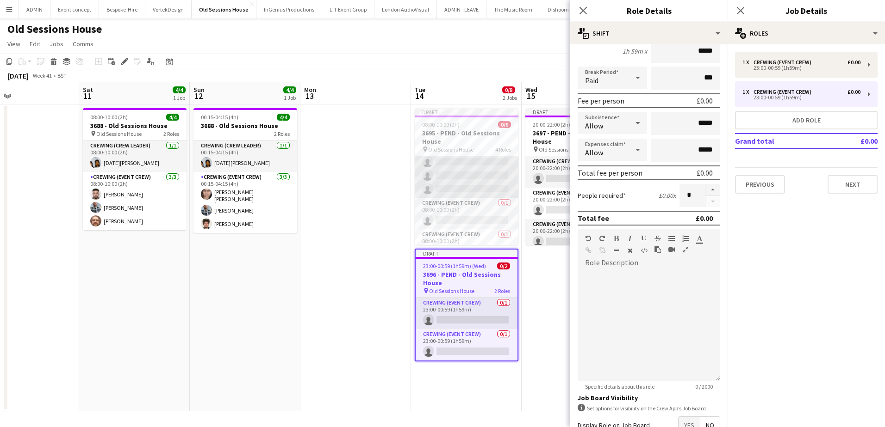
scroll to position [64, 0]
drag, startPoint x: 579, startPoint y: 10, endPoint x: 584, endPoint y: 10, distance: 5.1
click at [579, 10] on icon "Close pop-in" at bounding box center [582, 10] width 7 height 7
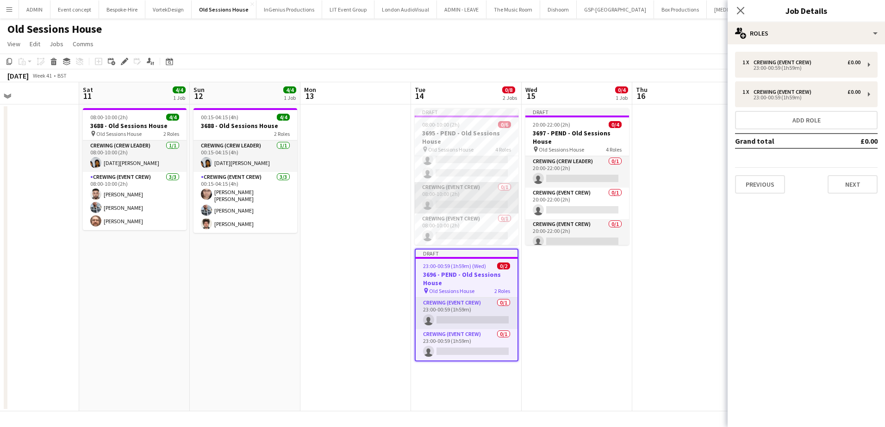
click at [475, 205] on app-card-role "Crewing (Event Crew) 0/1 08:00-10:00 (2h) single-neutral-actions" at bounding box center [467, 197] width 104 height 31
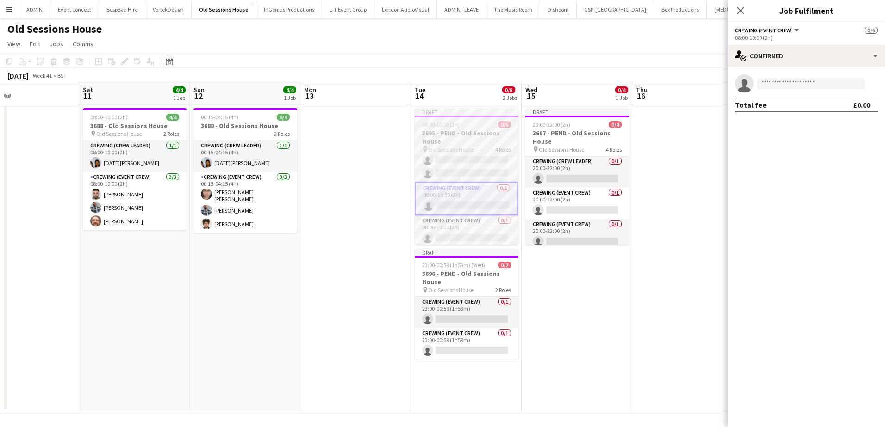
click at [448, 127] on span "08:00-10:00 (2h)" at bounding box center [440, 124] width 37 height 7
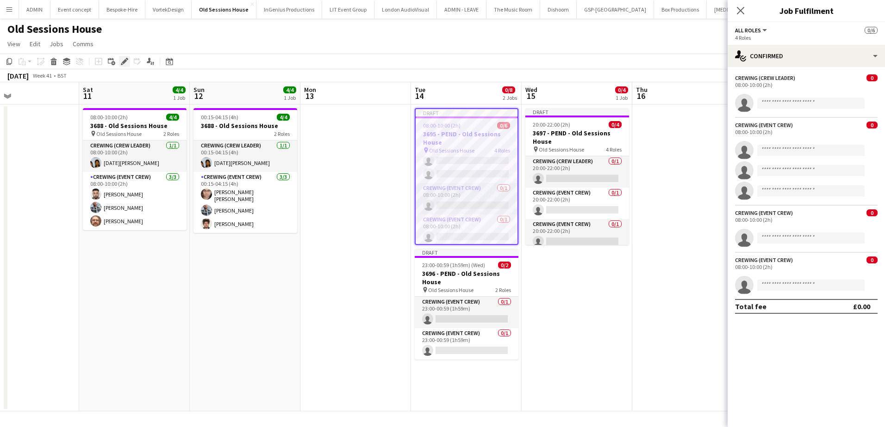
click at [121, 62] on icon "Edit" at bounding box center [124, 61] width 7 height 7
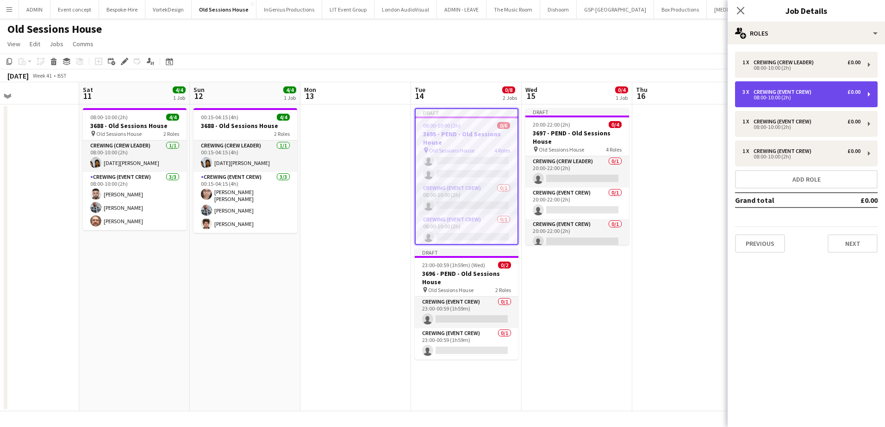
click at [780, 95] on div "08:00-10:00 (2h)" at bounding box center [801, 97] width 118 height 5
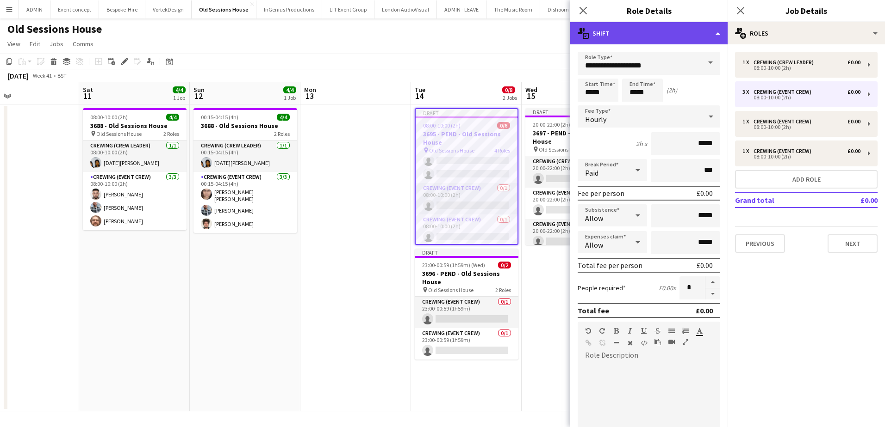
click at [650, 30] on div "multiple-actions-text Shift" at bounding box center [648, 33] width 157 height 22
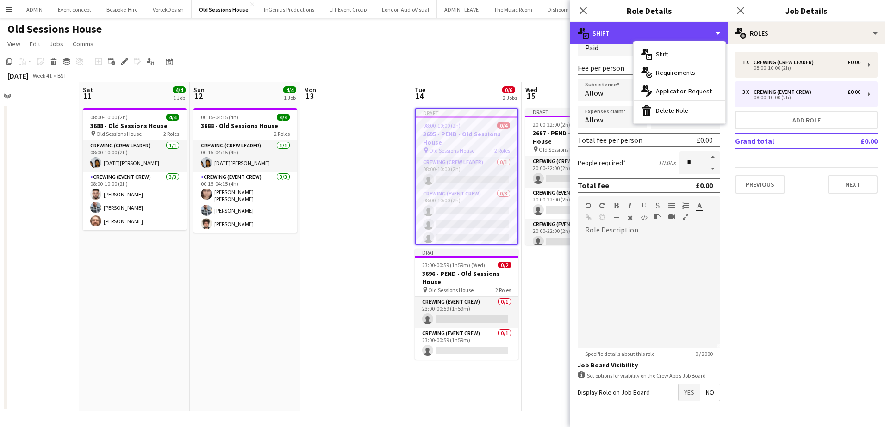
scroll to position [139, 0]
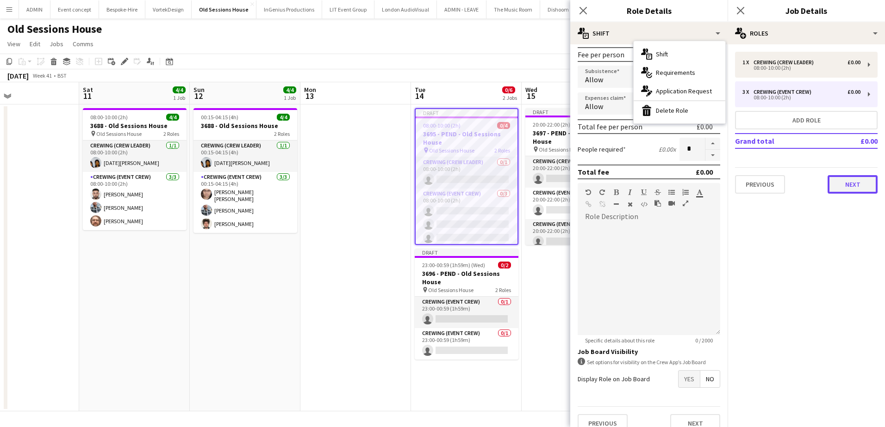
click at [850, 187] on button "Next" at bounding box center [852, 184] width 50 height 19
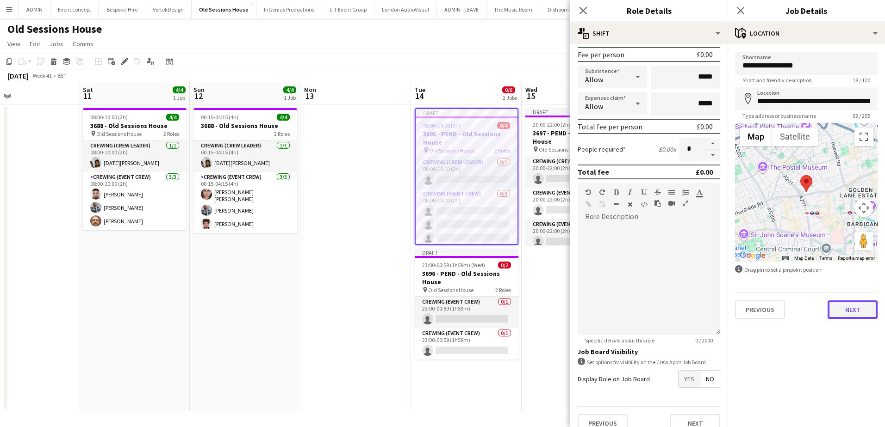
click at [848, 307] on button "Next" at bounding box center [852, 310] width 50 height 19
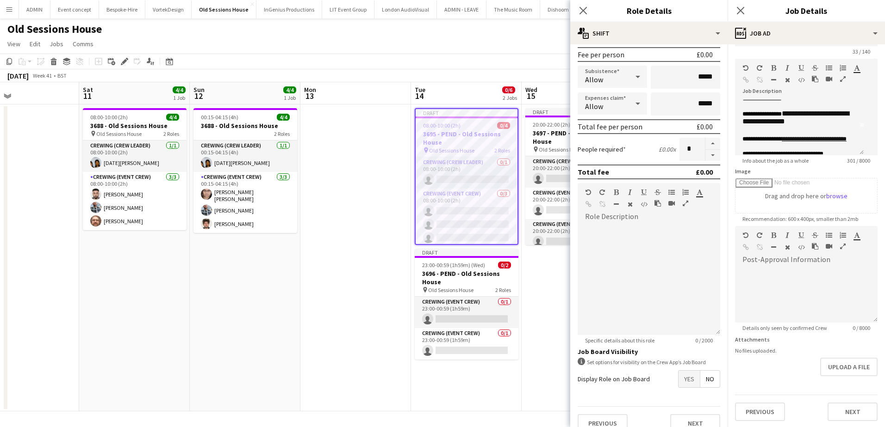
scroll to position [30, 0]
click at [785, 266] on div at bounding box center [806, 294] width 142 height 56
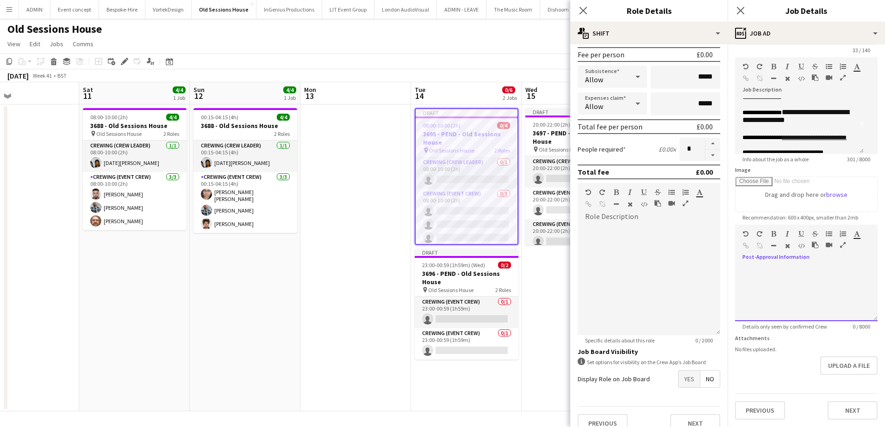
click at [745, 260] on span at bounding box center [742, 266] width 15 height 13
click at [753, 260] on div at bounding box center [806, 291] width 142 height 62
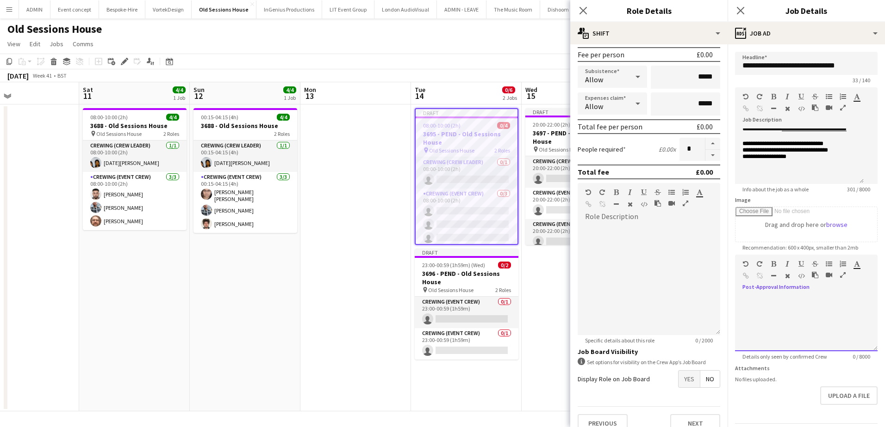
scroll to position [74, 0]
click at [532, 268] on app-date-cell "Draft 20:00-22:00 (2h) 0/4 3697 - PEND - Old Sessions House pin Old Sessions Ho…" at bounding box center [576, 258] width 111 height 307
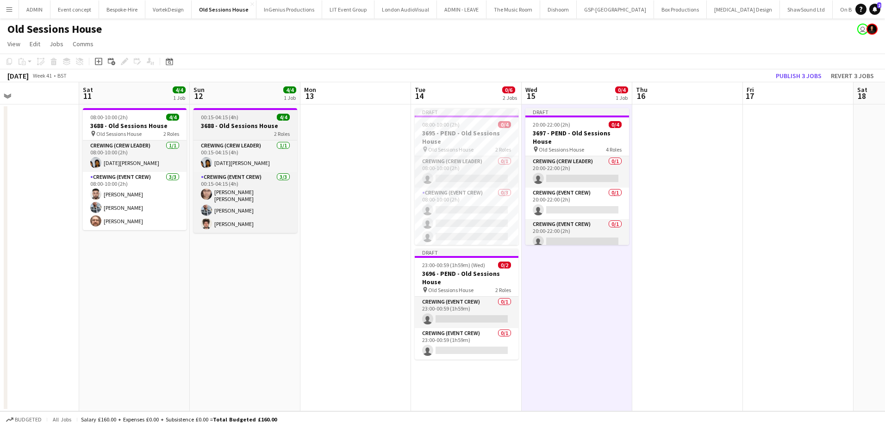
click at [244, 125] on h3 "3688 - Old Sessions House" at bounding box center [245, 126] width 104 height 8
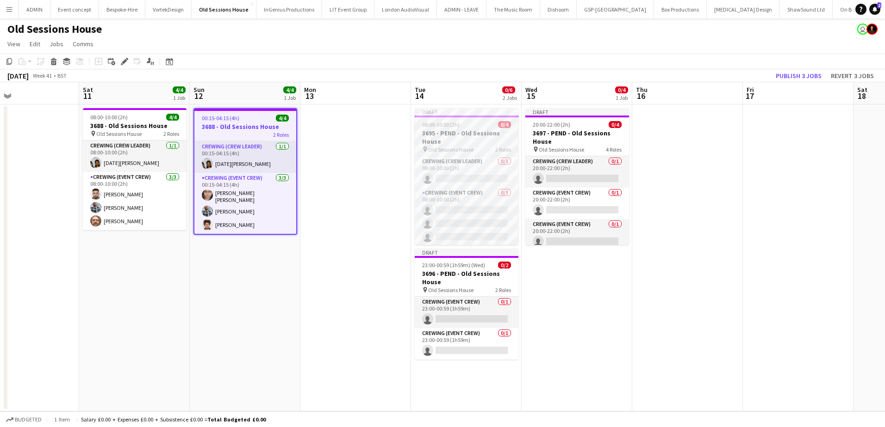
click at [462, 136] on h3 "3695 - PEND - Old Sessions House" at bounding box center [467, 137] width 104 height 17
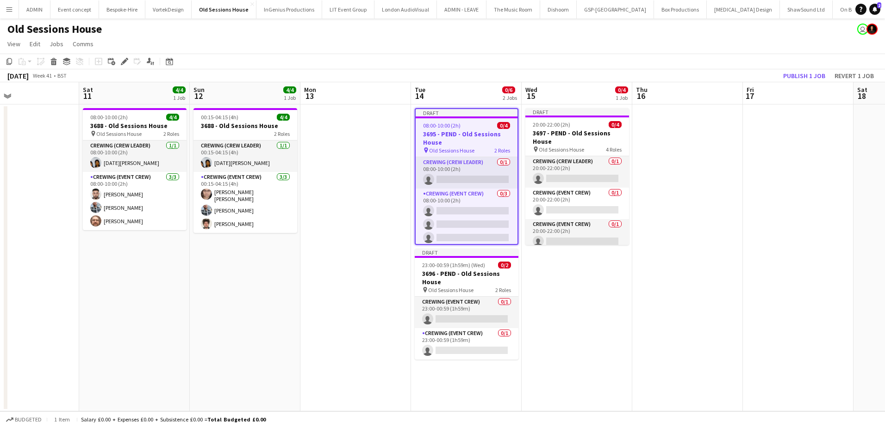
click at [467, 132] on h3 "3695 - PEND - Old Sessions House" at bounding box center [466, 138] width 102 height 17
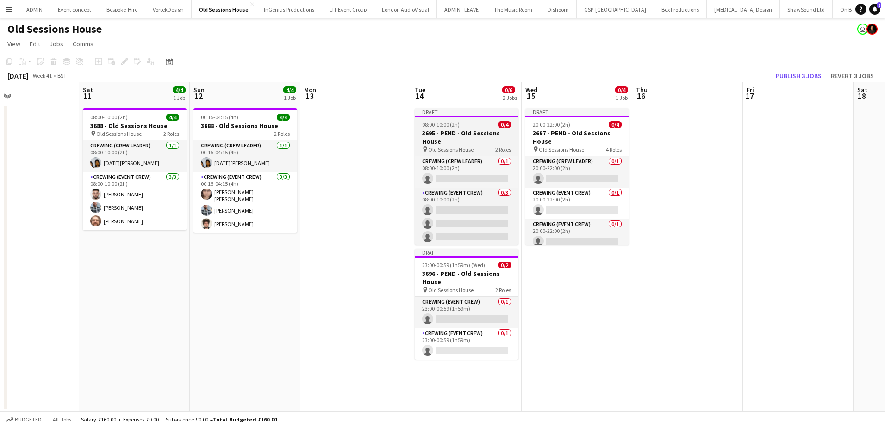
click at [460, 129] on h3 "3695 - PEND - Old Sessions House" at bounding box center [467, 137] width 104 height 17
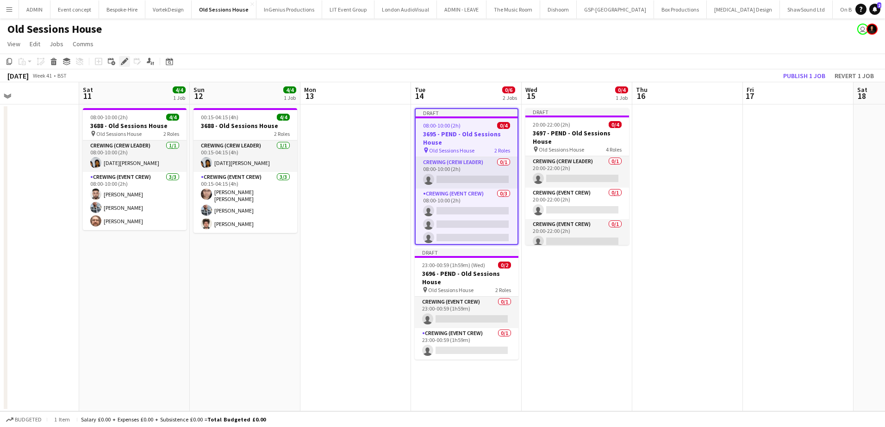
click at [127, 64] on icon "Edit" at bounding box center [124, 61] width 7 height 7
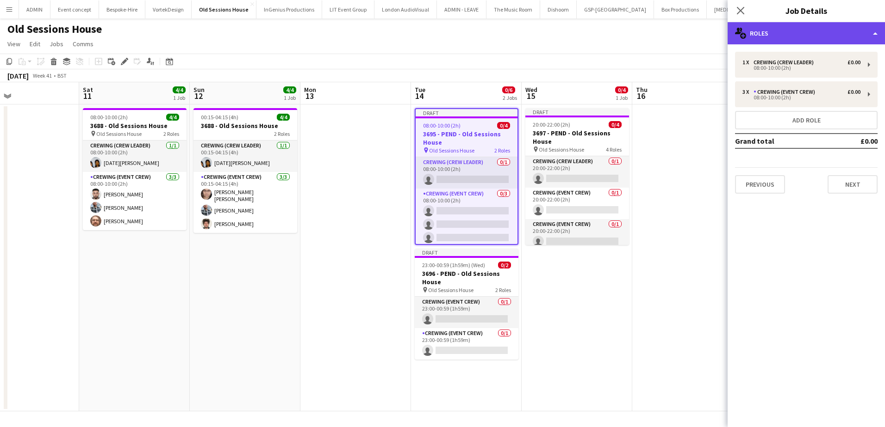
click at [761, 34] on div "multiple-users-add Roles" at bounding box center [805, 33] width 157 height 22
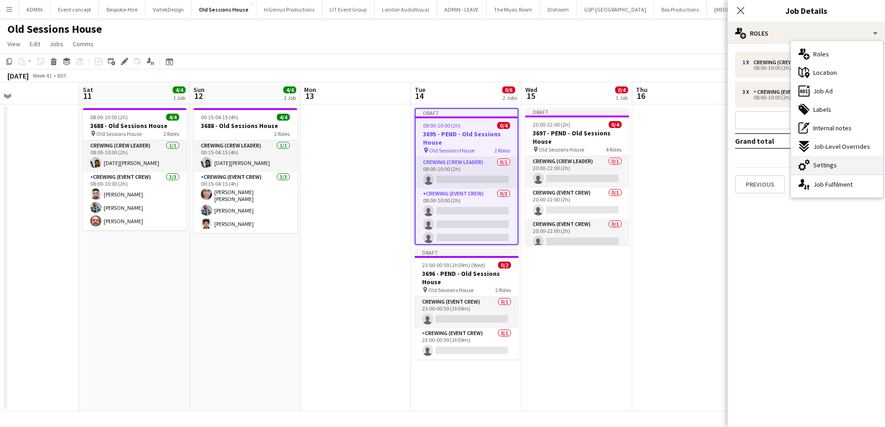
click at [820, 160] on div "cog-double-3 Settings" at bounding box center [837, 165] width 92 height 19
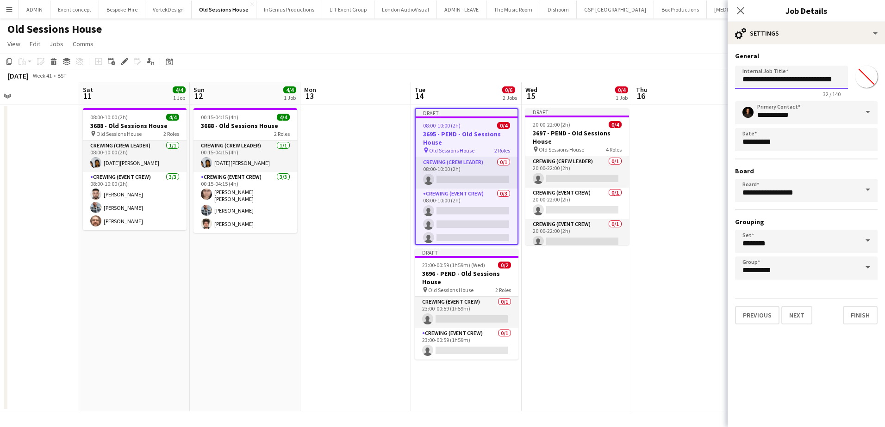
click at [779, 79] on input "**********" at bounding box center [791, 77] width 113 height 23
click at [777, 79] on input "**********" at bounding box center [791, 77] width 113 height 23
type input "**********"
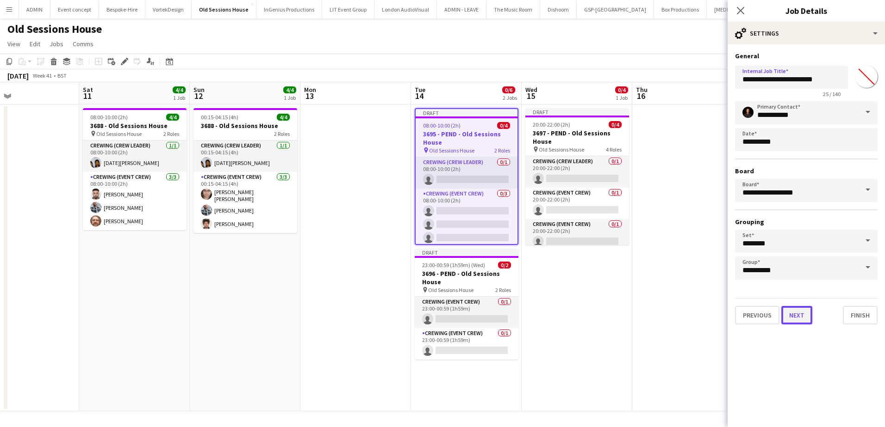
click at [793, 311] on button "Next" at bounding box center [796, 315] width 31 height 19
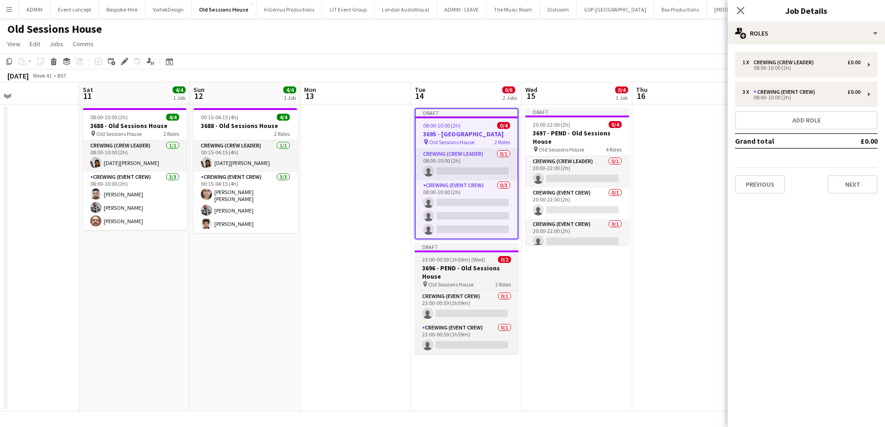
click at [452, 266] on h3 "3696 - PEND - Old Sessions House" at bounding box center [467, 272] width 104 height 17
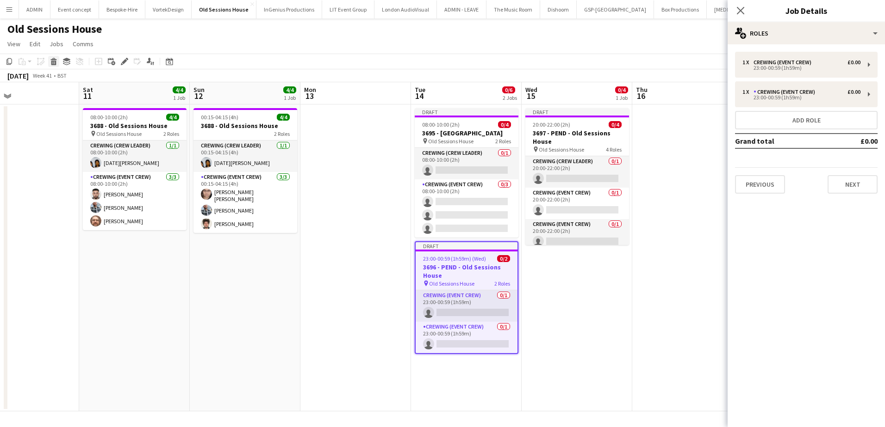
click at [54, 64] on icon at bounding box center [53, 63] width 5 height 5
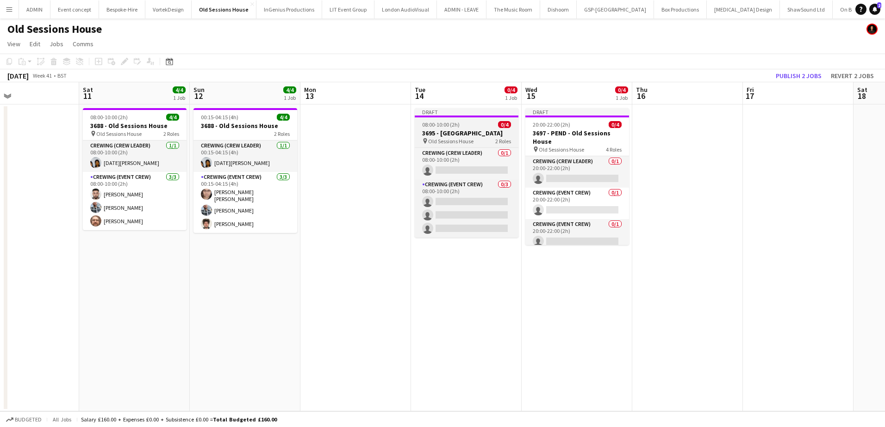
click at [446, 134] on h3 "3695 - [GEOGRAPHIC_DATA]" at bounding box center [467, 133] width 104 height 8
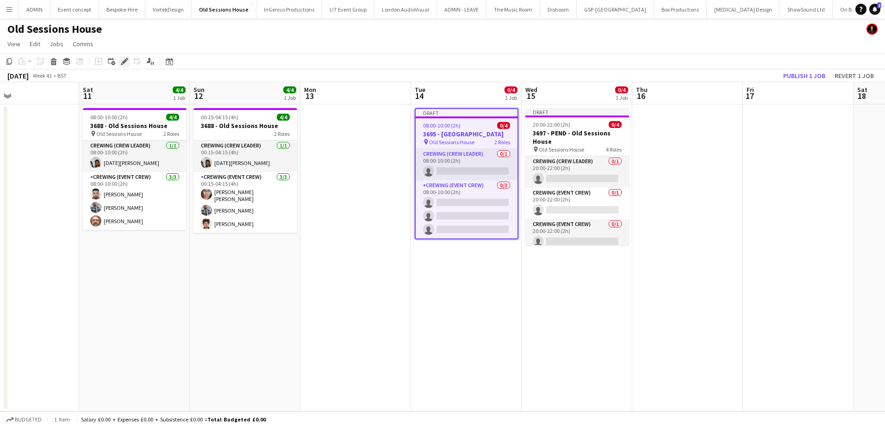
click at [121, 60] on icon "Edit" at bounding box center [124, 61] width 7 height 7
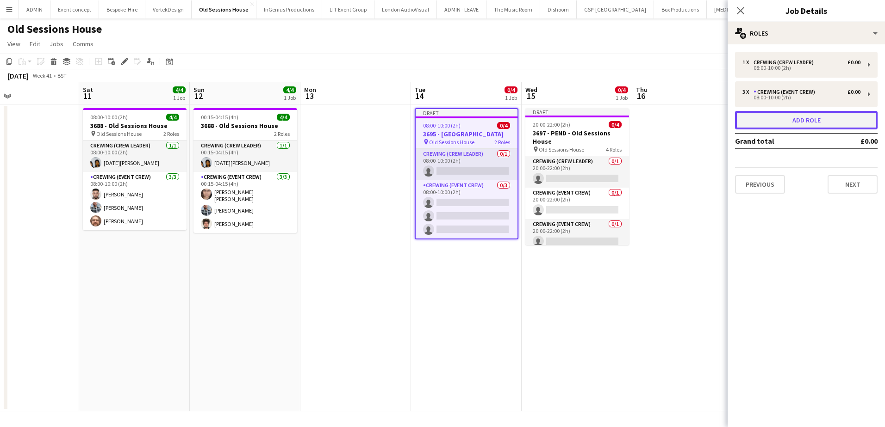
click at [823, 127] on button "Add role" at bounding box center [806, 120] width 142 height 19
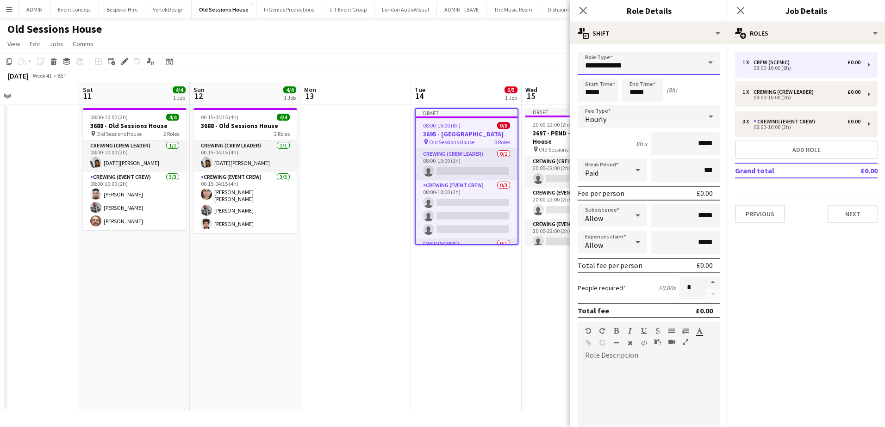
click at [670, 68] on input "**********" at bounding box center [648, 63] width 142 height 23
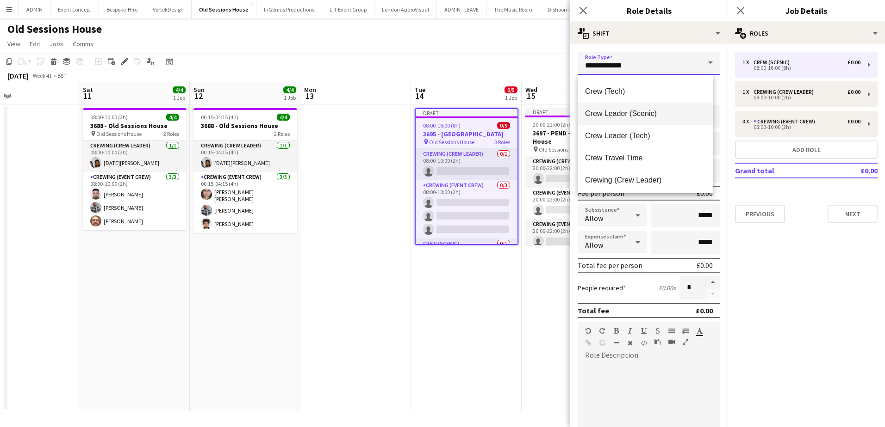
scroll to position [46, 0]
click at [645, 170] on mat-option "Crewing (Event Crew)" at bounding box center [645, 177] width 136 height 22
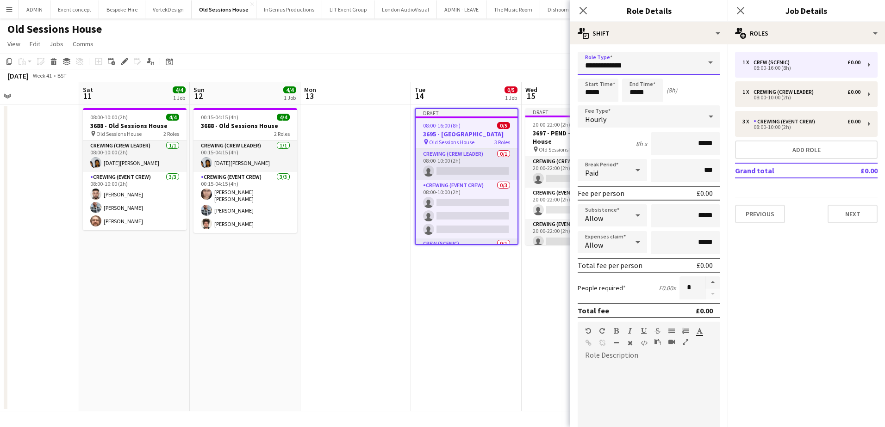
type input "**********"
click at [588, 95] on input "*****" at bounding box center [597, 90] width 41 height 23
click at [593, 89] on input "*****" at bounding box center [597, 90] width 41 height 23
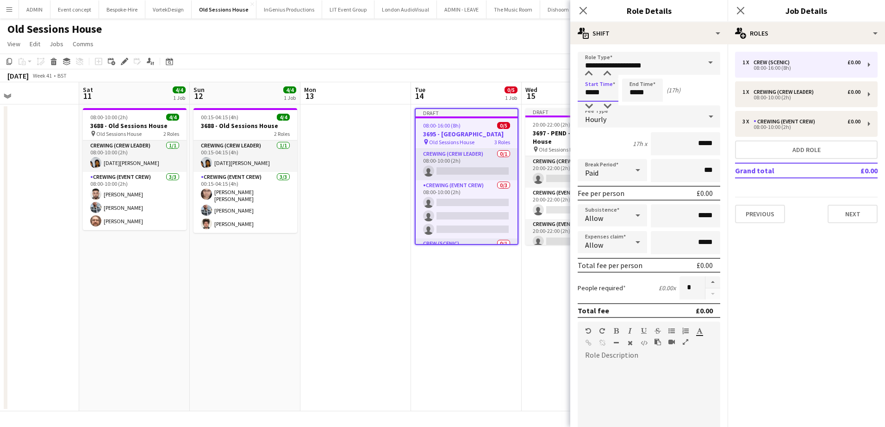
type input "*****"
click at [705, 279] on button "button" at bounding box center [712, 283] width 15 height 12
type input "*"
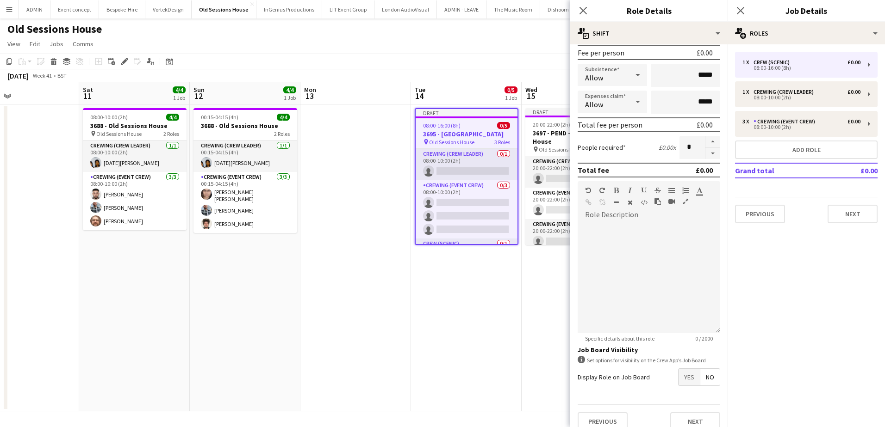
scroll to position [152, 0]
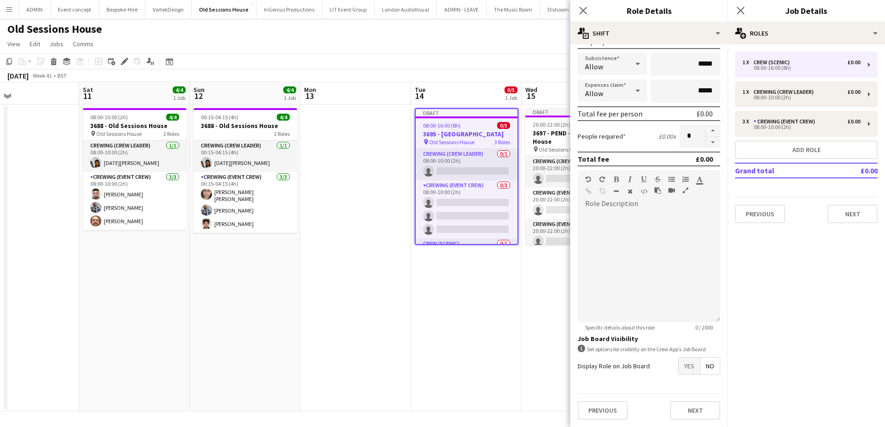
click at [684, 366] on span "Yes" at bounding box center [688, 366] width 21 height 17
click at [586, 12] on icon "Close pop-in" at bounding box center [582, 10] width 9 height 9
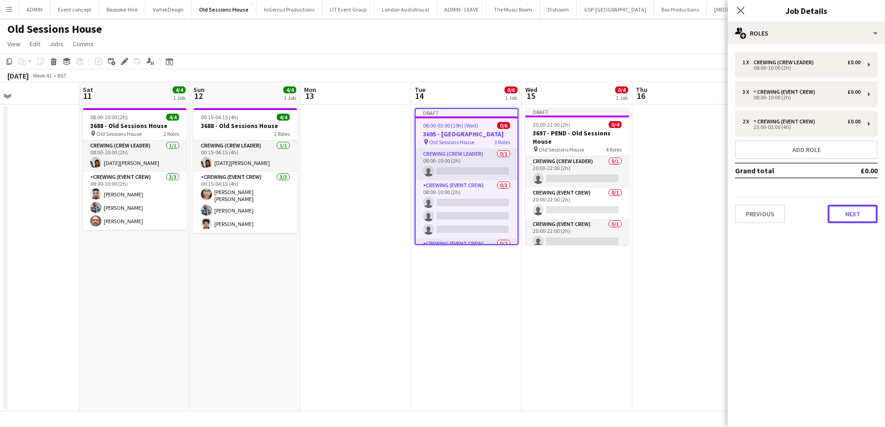
click at [848, 221] on button "Next" at bounding box center [852, 214] width 50 height 19
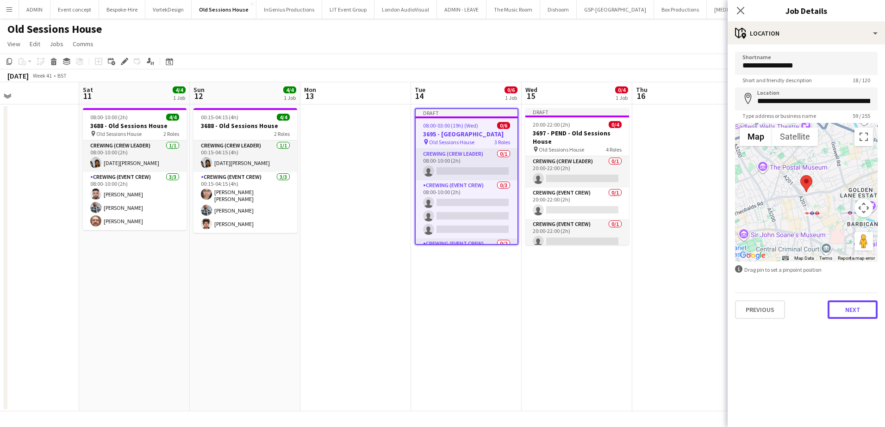
click at [844, 317] on button "Next" at bounding box center [852, 310] width 50 height 19
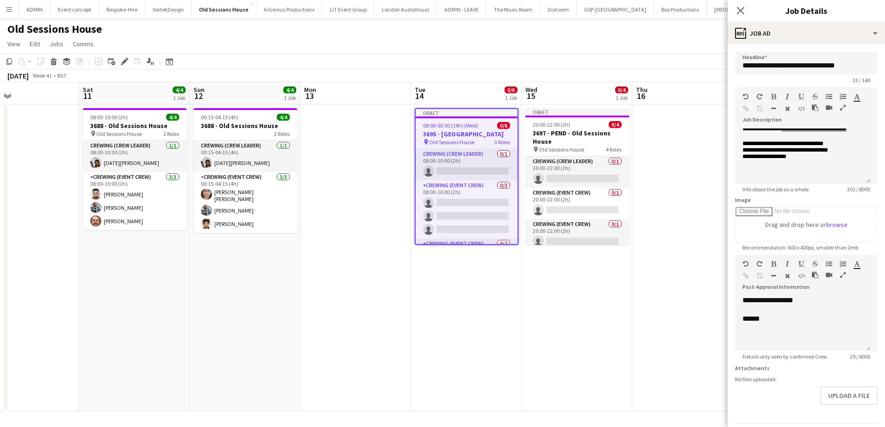
scroll to position [74, 0]
click at [777, 323] on div "******" at bounding box center [802, 319] width 121 height 9
paste div
click at [690, 170] on app-date-cell at bounding box center [687, 258] width 111 height 307
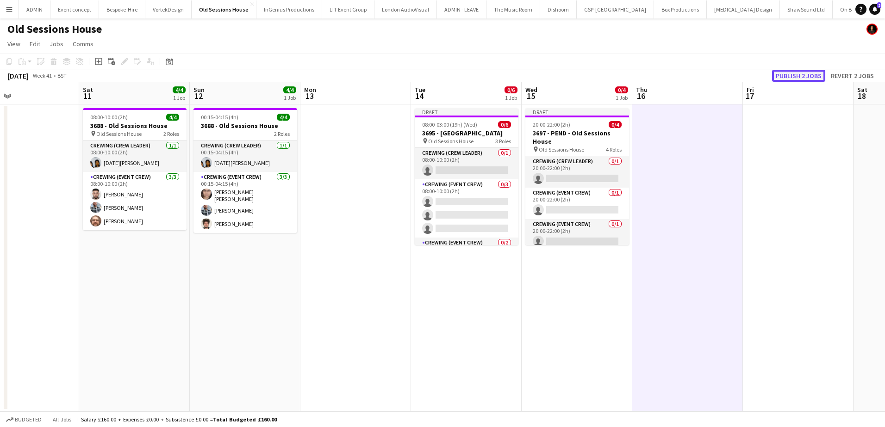
click at [804, 77] on button "Publish 2 jobs" at bounding box center [798, 76] width 53 height 12
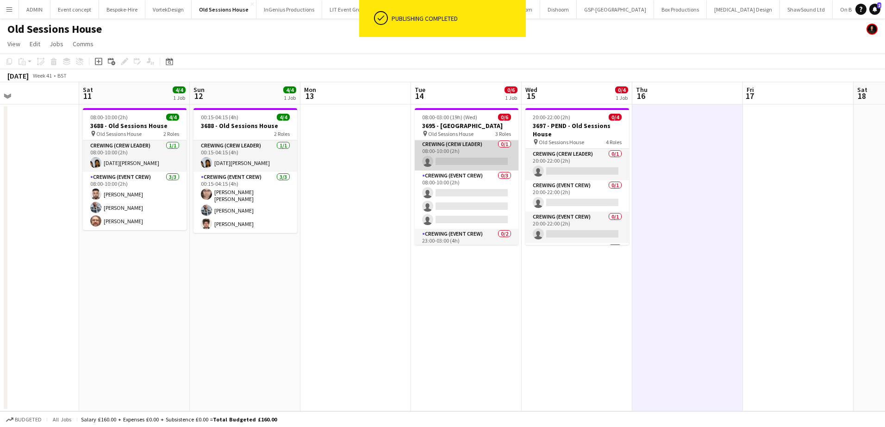
scroll to position [0, 0]
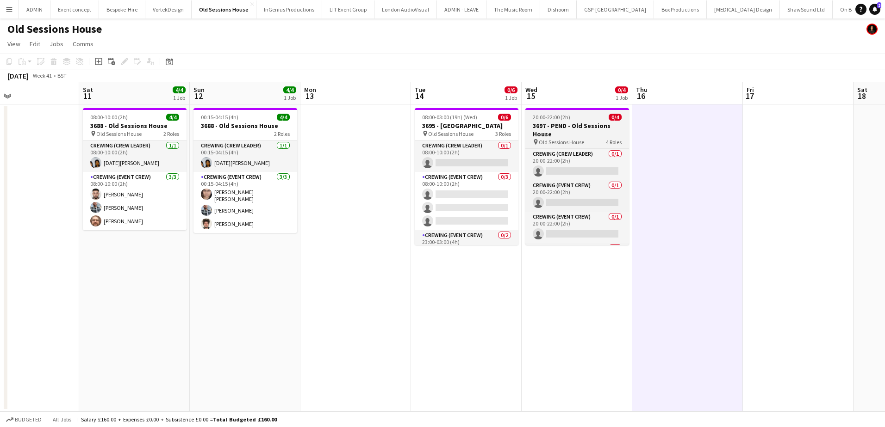
click at [555, 126] on h3 "3697 - PEND - Old Sessions House" at bounding box center [577, 130] width 104 height 17
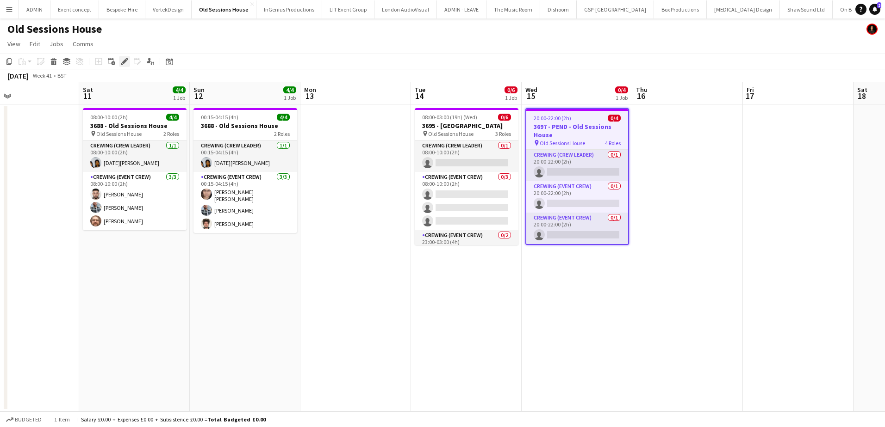
click at [123, 62] on icon at bounding box center [124, 61] width 5 height 5
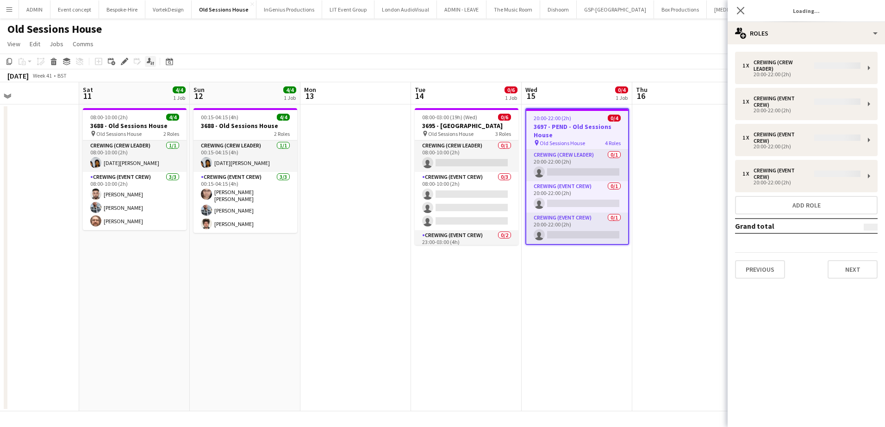
type input "*******"
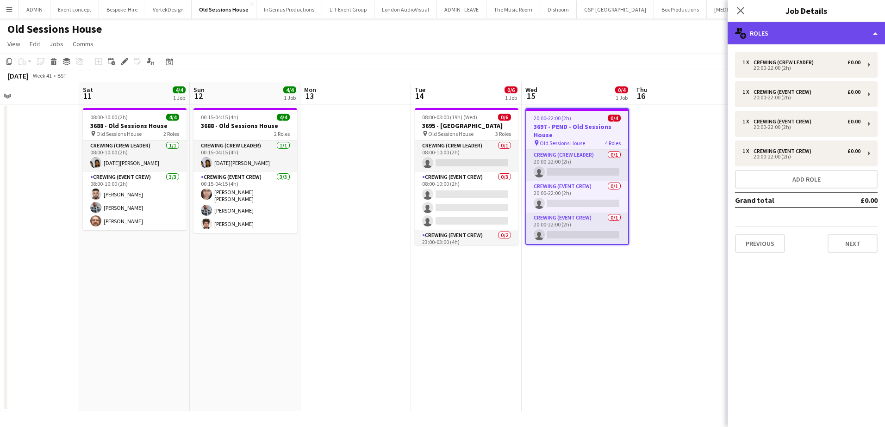
click at [780, 32] on div "multiple-users-add Roles" at bounding box center [805, 33] width 157 height 22
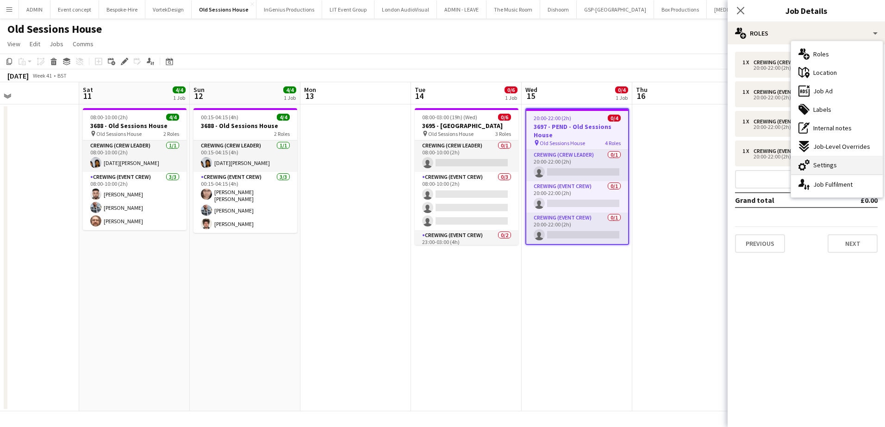
click at [820, 163] on span "Settings" at bounding box center [825, 165] width 24 height 8
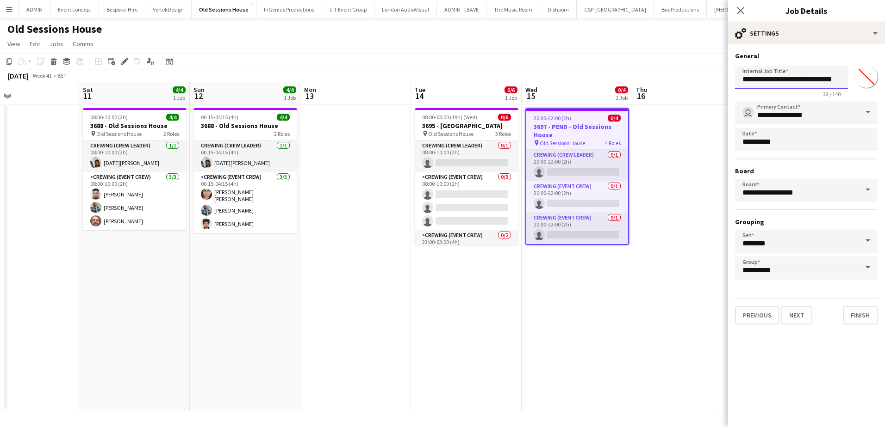
click at [769, 81] on input "**********" at bounding box center [791, 77] width 113 height 23
type input "**********"
click at [815, 118] on input "**********" at bounding box center [806, 112] width 142 height 23
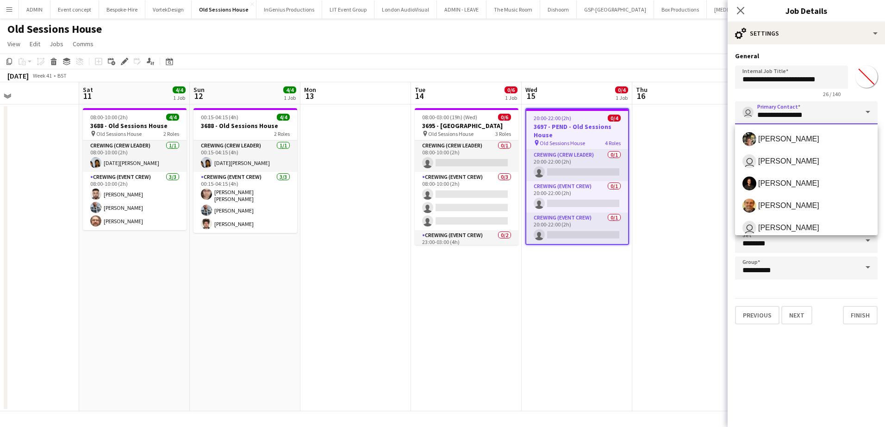
click at [829, 124] on input "**********" at bounding box center [806, 112] width 142 height 23
click at [796, 180] on span "[PERSON_NAME]" at bounding box center [788, 183] width 61 height 9
type input "**********"
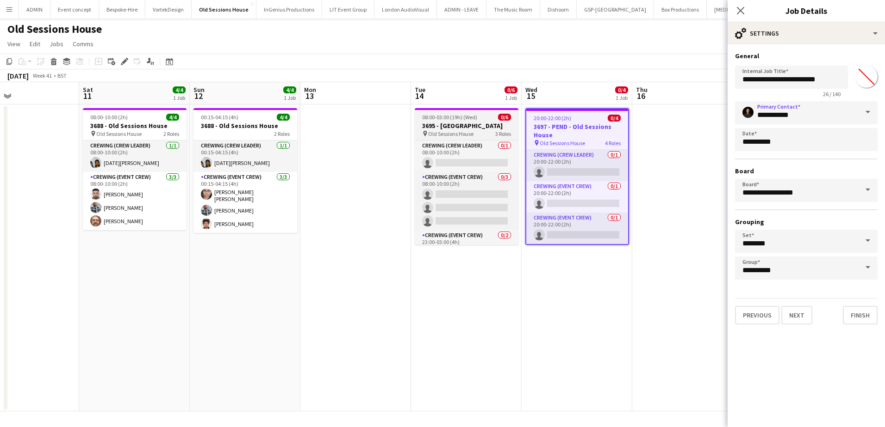
click at [446, 125] on h3 "3695 - Old Sessions House" at bounding box center [467, 126] width 104 height 8
type input "**********"
type input "*******"
type input "**********"
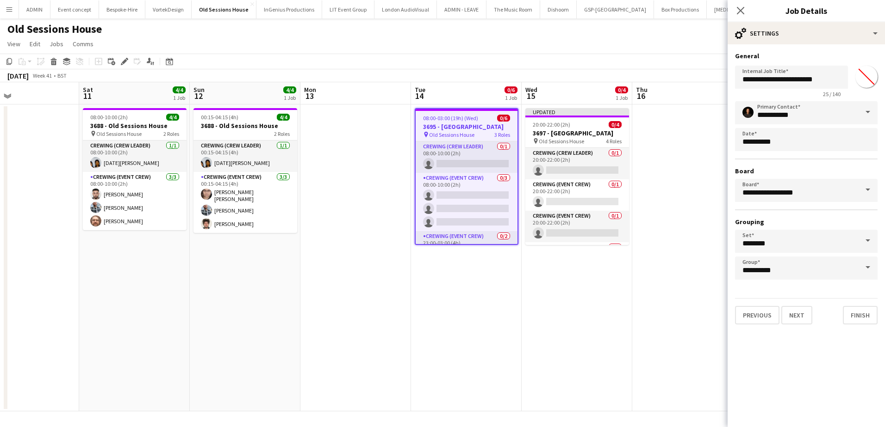
type input "*******"
click at [791, 315] on button "Next" at bounding box center [796, 315] width 31 height 19
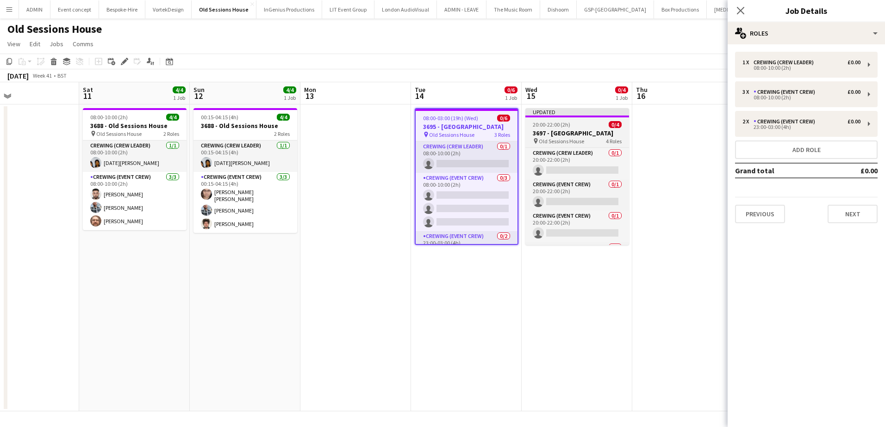
click at [555, 130] on h3 "3697 - Old Sessions House" at bounding box center [577, 133] width 104 height 8
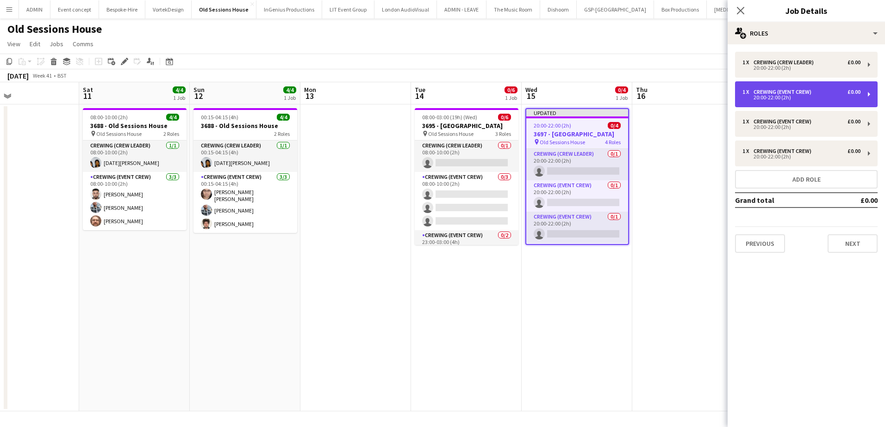
click at [794, 96] on div "20:00-22:00 (2h)" at bounding box center [801, 97] width 118 height 5
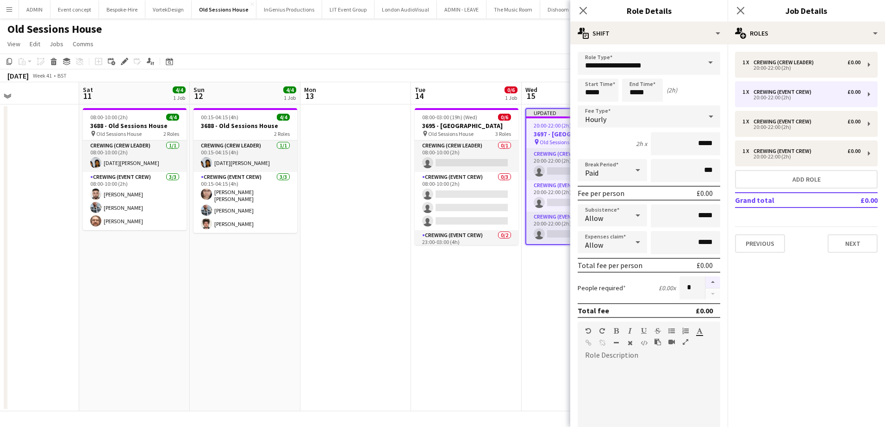
click at [705, 284] on button "button" at bounding box center [712, 283] width 15 height 12
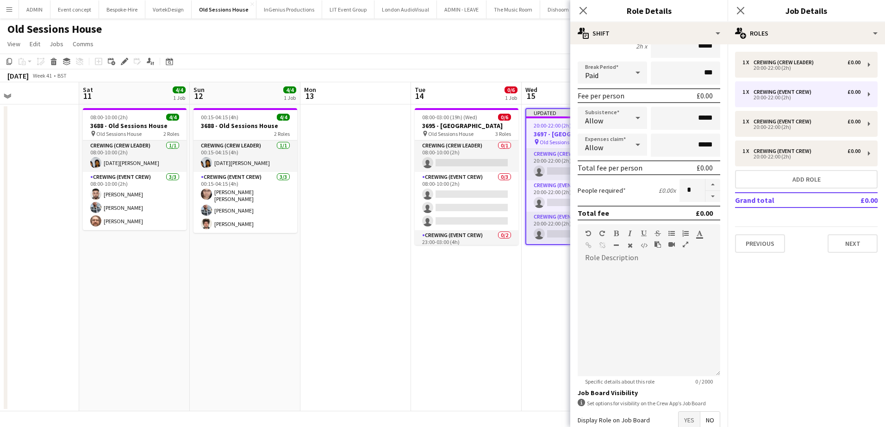
scroll to position [139, 0]
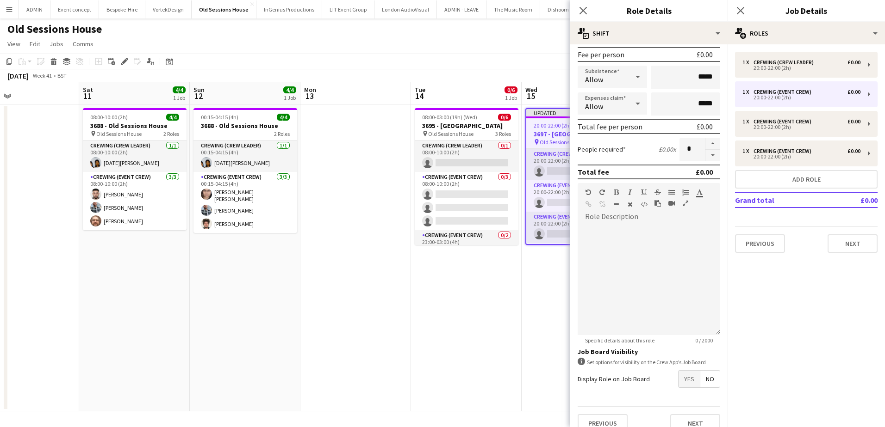
click at [682, 382] on span "Yes" at bounding box center [688, 379] width 21 height 17
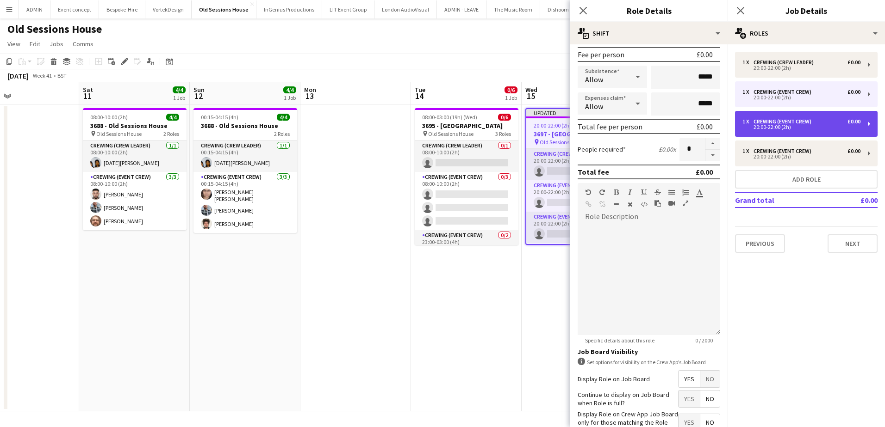
drag, startPoint x: 783, startPoint y: 131, endPoint x: 777, endPoint y: 124, distance: 8.9
click at [782, 130] on div "1 x Crewing (Event Crew) £0.00 20:00-22:00 (2h)" at bounding box center [806, 124] width 142 height 26
type input "*"
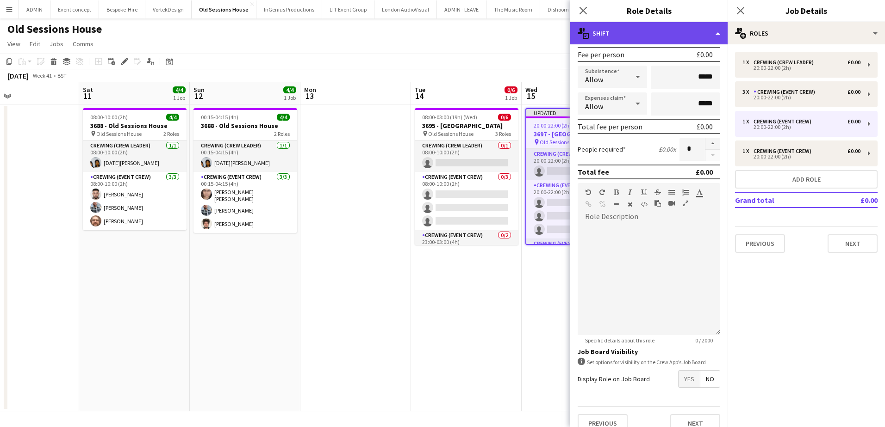
click at [690, 37] on div "multiple-actions-text Shift" at bounding box center [648, 33] width 157 height 22
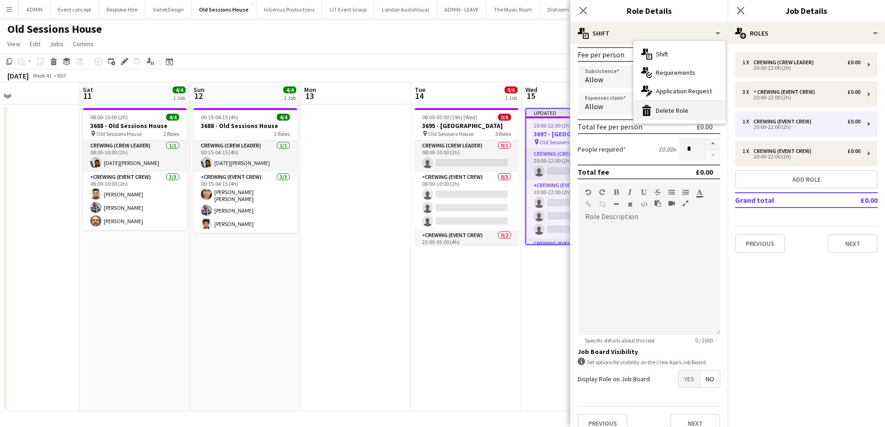
click at [675, 109] on div "bin-2 Delete Role" at bounding box center [679, 110] width 92 height 19
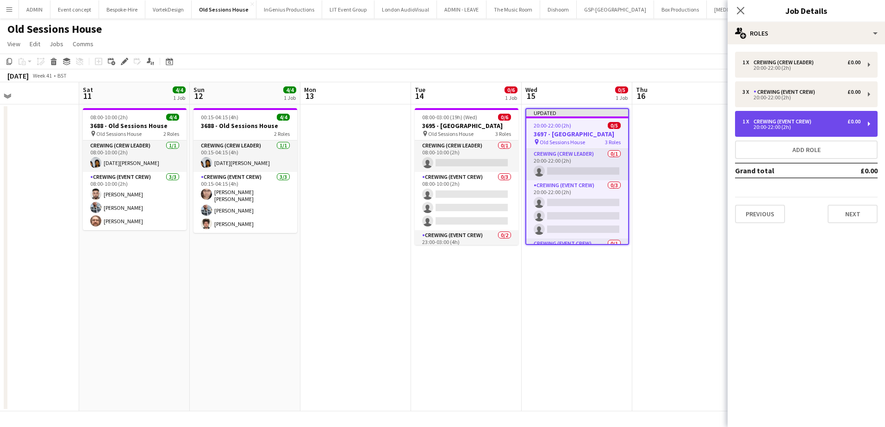
click at [780, 127] on div "20:00-22:00 (2h)" at bounding box center [801, 127] width 118 height 5
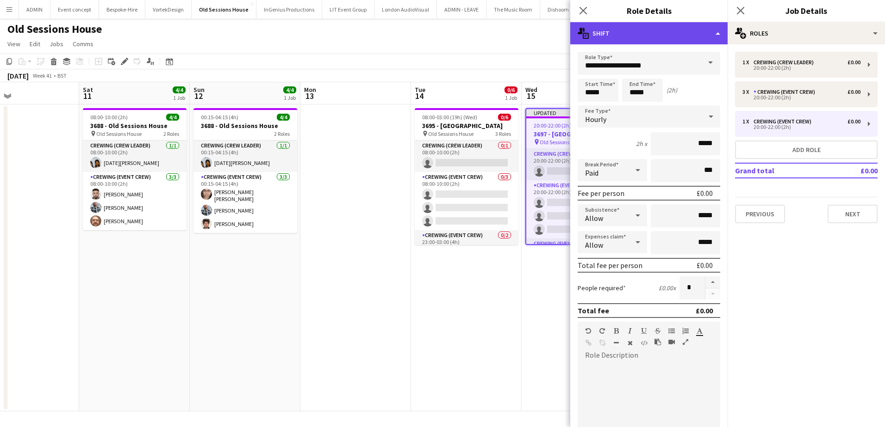
click at [676, 42] on div "multiple-actions-text Shift" at bounding box center [648, 33] width 157 height 22
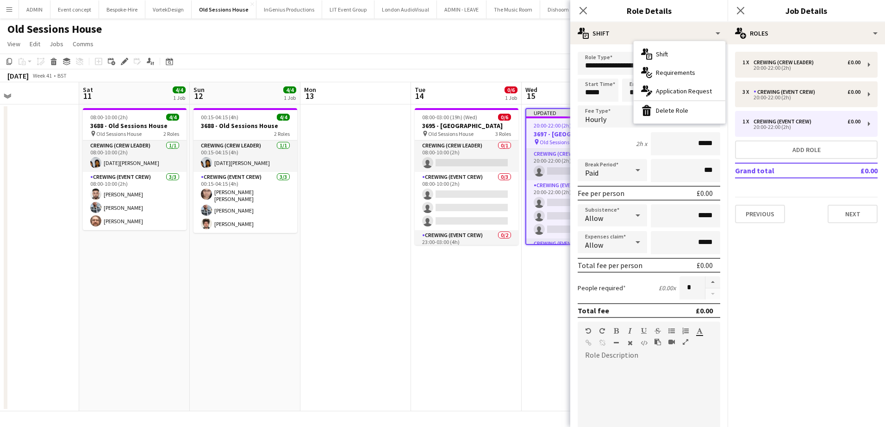
click at [678, 107] on div "bin-2 Delete Role" at bounding box center [679, 110] width 92 height 19
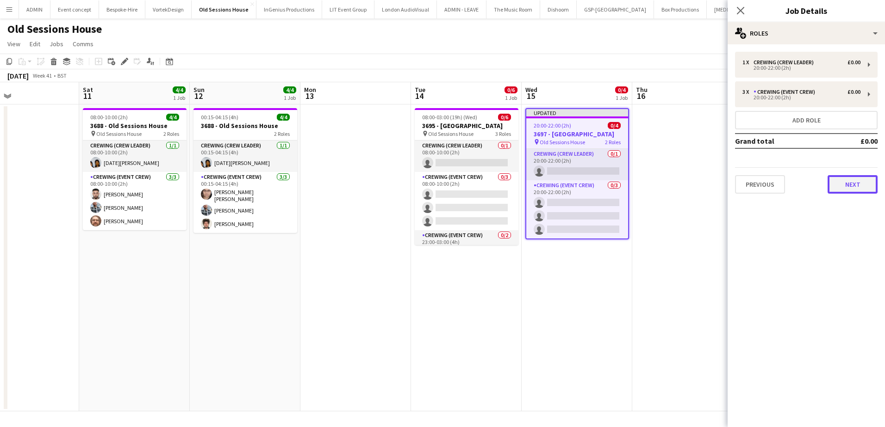
click at [840, 183] on button "Next" at bounding box center [852, 184] width 50 height 19
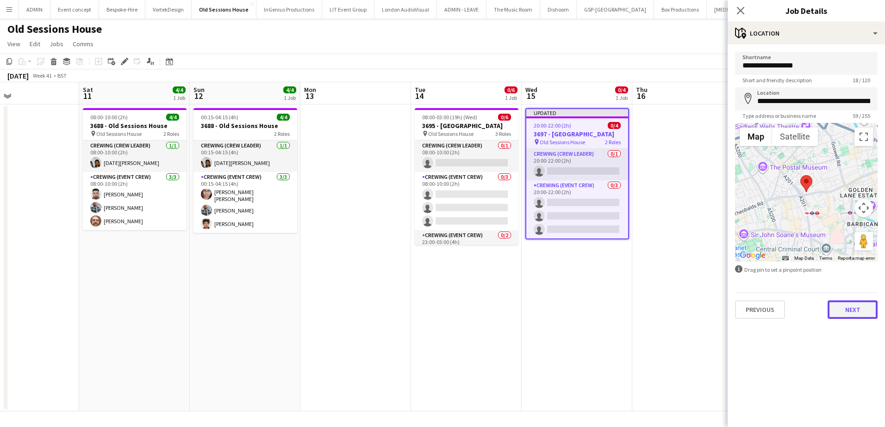
click at [844, 318] on button "Next" at bounding box center [852, 310] width 50 height 19
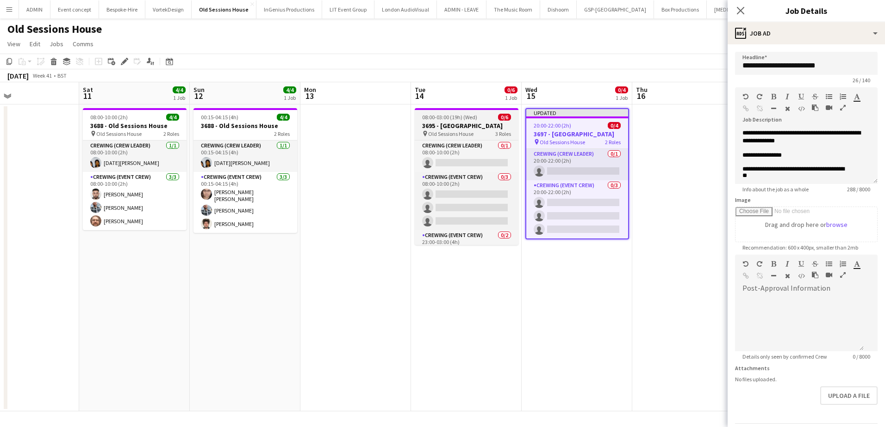
click at [444, 117] on span "08:00-03:00 (19h) (Wed)" at bounding box center [449, 117] width 55 height 7
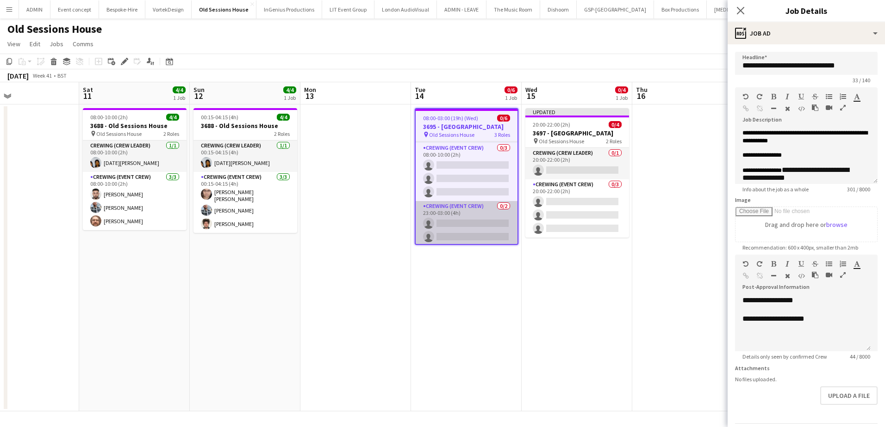
scroll to position [32, 0]
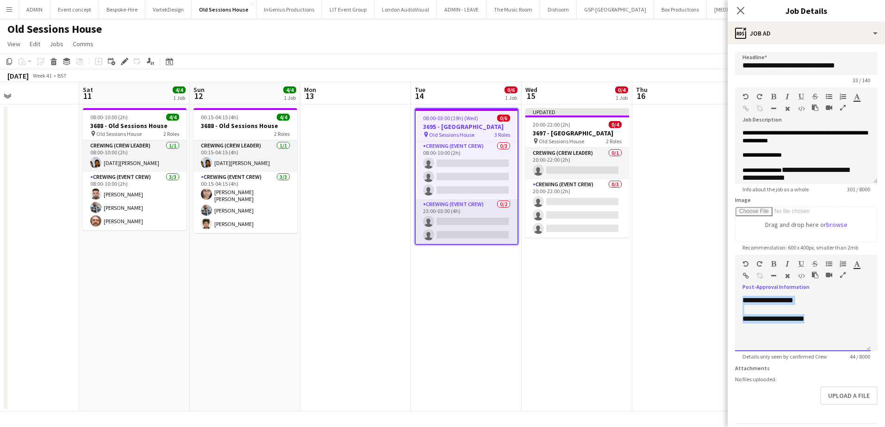
drag, startPoint x: 812, startPoint y: 321, endPoint x: 732, endPoint y: 301, distance: 82.4
click at [732, 301] on form "**********" at bounding box center [805, 251] width 157 height 398
copy div "**********"
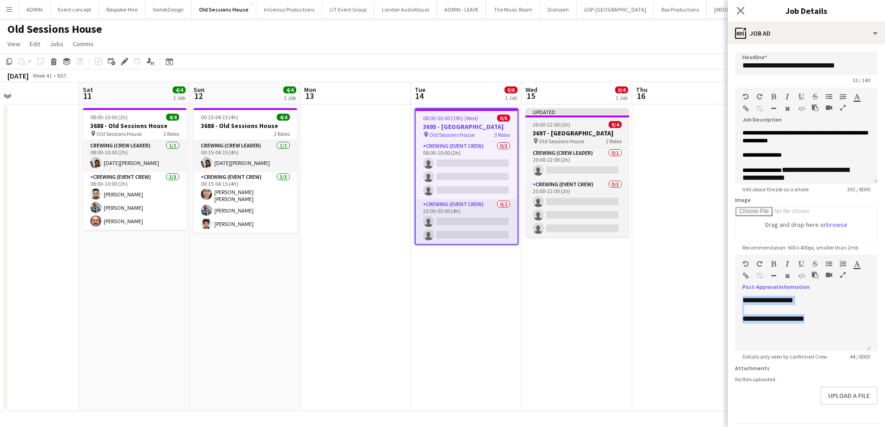
click at [578, 134] on h3 "3697 - [GEOGRAPHIC_DATA]" at bounding box center [577, 133] width 104 height 8
type input "**********"
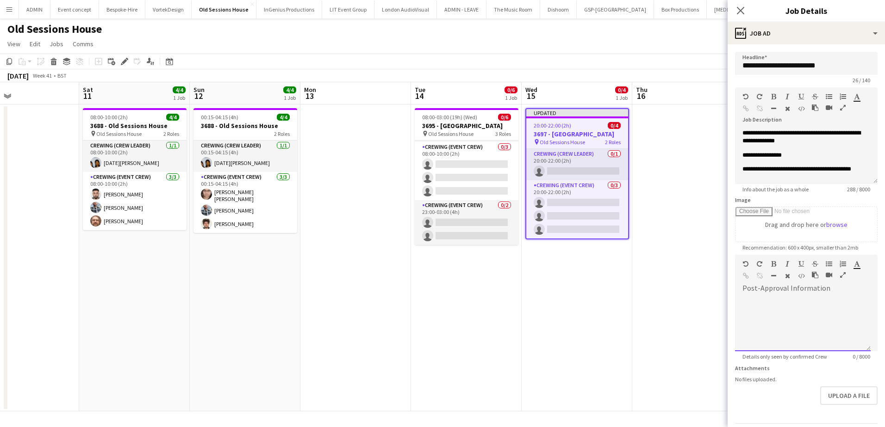
click at [776, 303] on div at bounding box center [803, 324] width 136 height 56
paste div
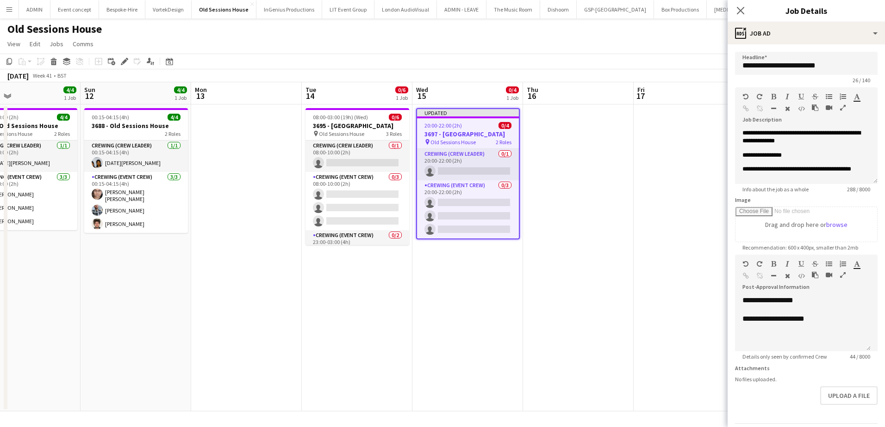
scroll to position [0, 364]
drag, startPoint x: 644, startPoint y: 178, endPoint x: 533, endPoint y: 180, distance: 111.0
click at [533, 180] on app-calendar-viewport "Wed 8 8/8 1 Job Thu 9 2/2 1 Job Fri 10 Sat 11 4/4 1 Job Sun 12 4/4 1 Job Mon 13…" at bounding box center [442, 246] width 885 height 329
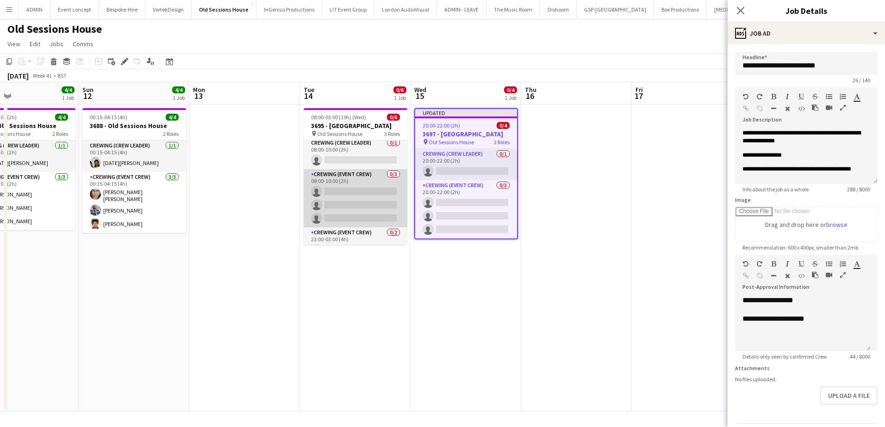
scroll to position [0, 0]
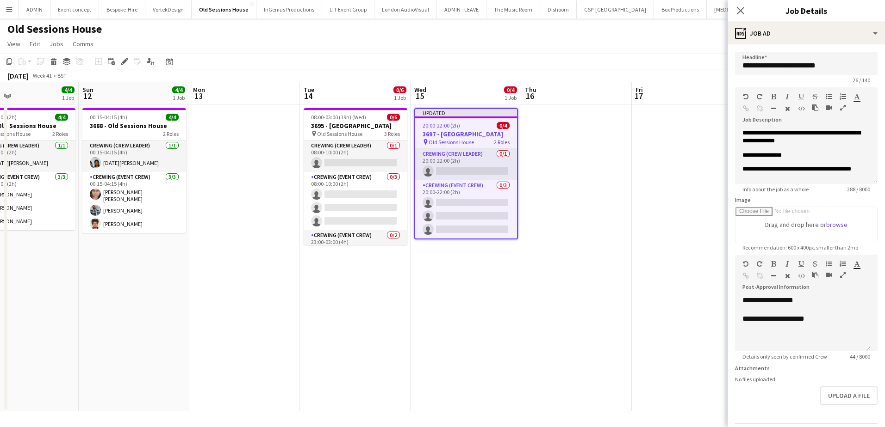
click at [594, 182] on app-date-cell at bounding box center [576, 258] width 111 height 307
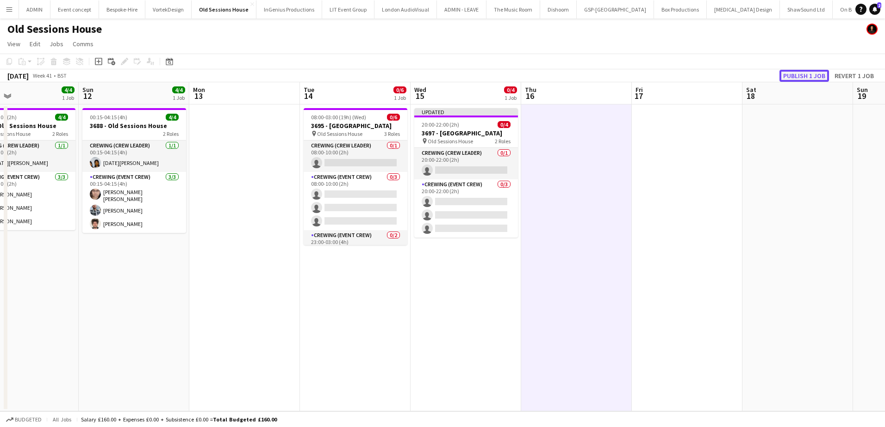
click at [815, 72] on button "Publish 1 job" at bounding box center [804, 76] width 50 height 12
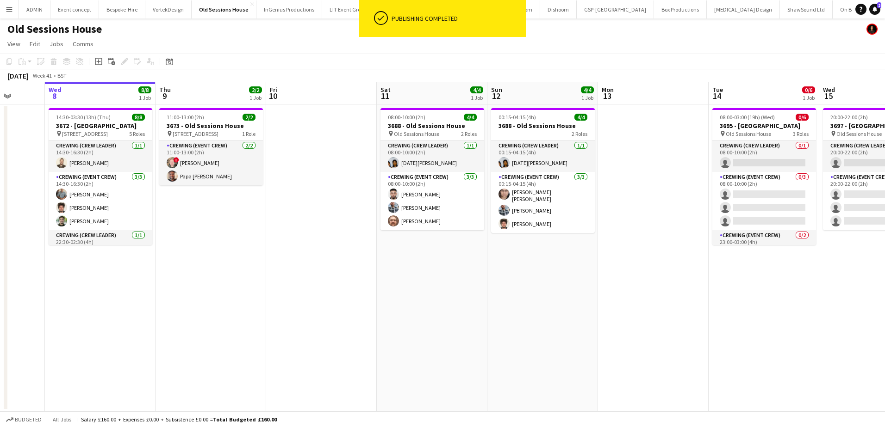
scroll to position [0, 288]
drag, startPoint x: 247, startPoint y: 188, endPoint x: 654, endPoint y: 187, distance: 407.1
click at [654, 187] on app-calendar-viewport "Sun 5 6/6 1 Job Mon 6 Tue 7 Wed 8 8/8 1 Job Thu 9 2/2 1 Job Fri 10 Sat 11 4/4 1…" at bounding box center [442, 246] width 885 height 329
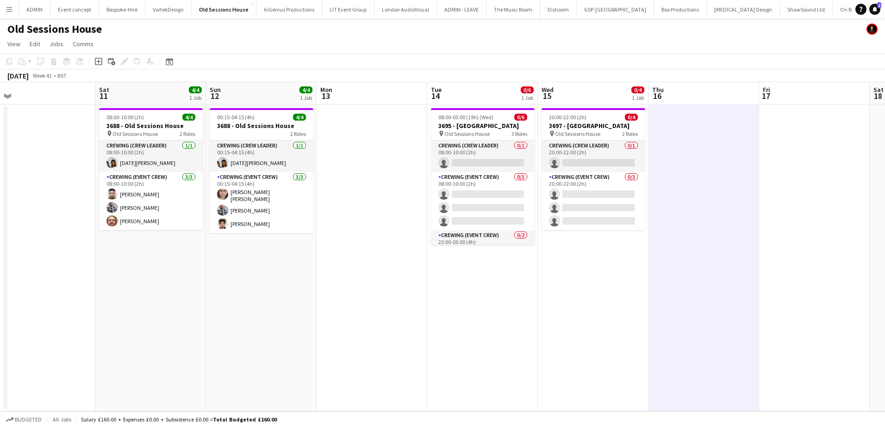
drag, startPoint x: 652, startPoint y: 298, endPoint x: 364, endPoint y: 299, distance: 287.8
click at [374, 299] on app-calendar-viewport "Tue 7 Wed 8 8/8 1 Job Thu 9 2/2 1 Job Fri 10 Sat 11 4/4 1 Job Sun 12 4/4 1 Job …" at bounding box center [442, 246] width 885 height 329
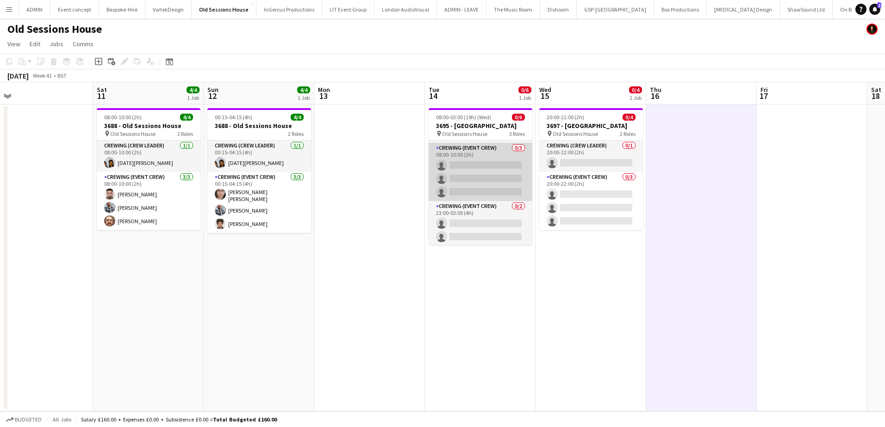
scroll to position [30, 0]
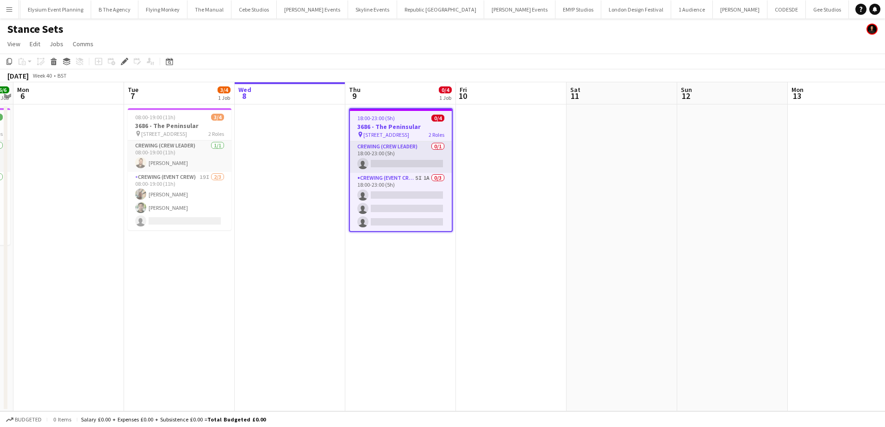
scroll to position [0, 2261]
click at [386, 128] on h3 "3686 - The Peninsular" at bounding box center [401, 127] width 102 height 8
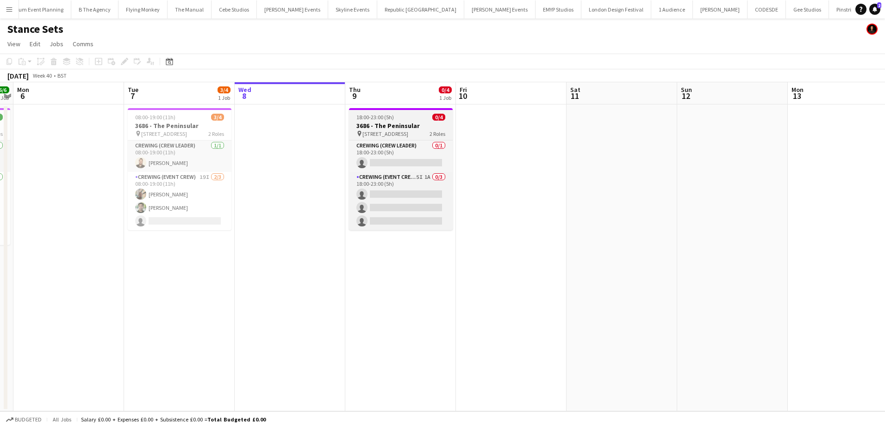
click at [396, 134] on span "[STREET_ADDRESS]" at bounding box center [385, 133] width 46 height 7
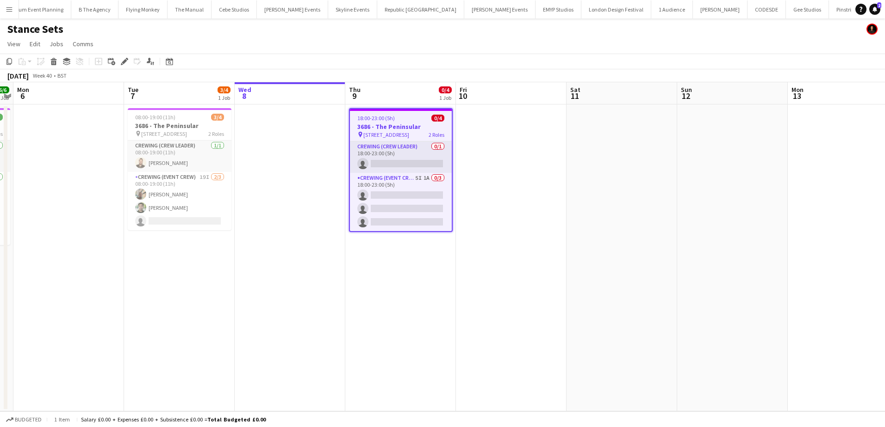
click at [369, 115] on span "18:00-23:00 (5h)" at bounding box center [375, 118] width 37 height 7
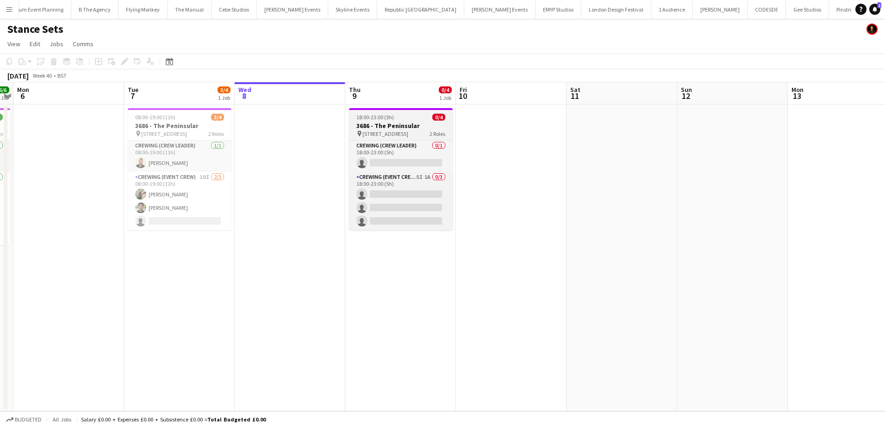
click at [369, 120] on span "18:00-23:00 (5h)" at bounding box center [374, 117] width 37 height 7
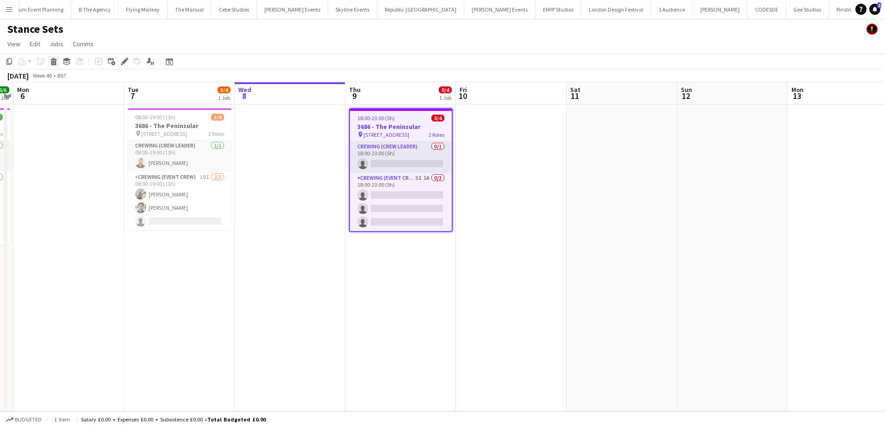
click at [53, 61] on icon "Delete" at bounding box center [53, 61] width 7 height 7
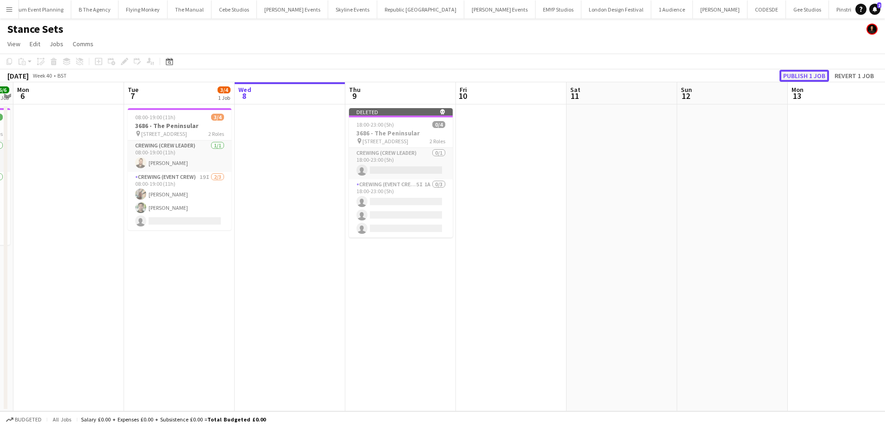
click at [787, 73] on button "Publish 1 job" at bounding box center [804, 76] width 50 height 12
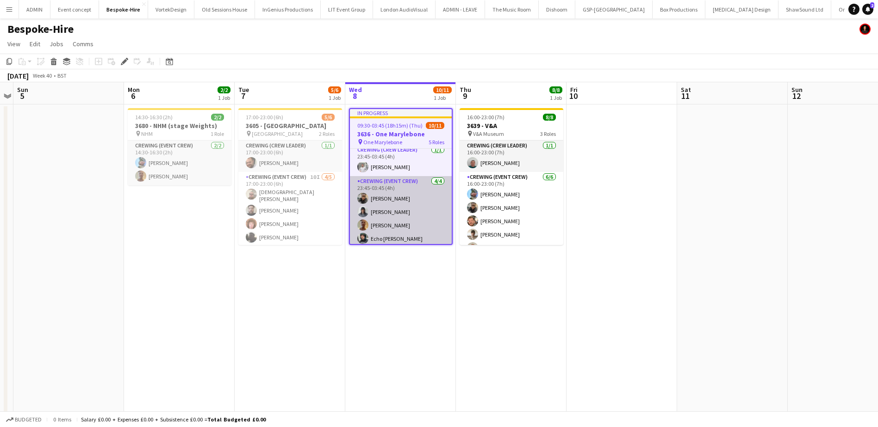
scroll to position [142, 0]
drag, startPoint x: 389, startPoint y: 208, endPoint x: 380, endPoint y: 210, distance: 8.8
click at [389, 207] on app-card-role "Crewing (Event Crew) [DATE] 23:45-03:45 (4h) [PERSON_NAME] Kaine [PERSON_NAME] …" at bounding box center [401, 209] width 102 height 72
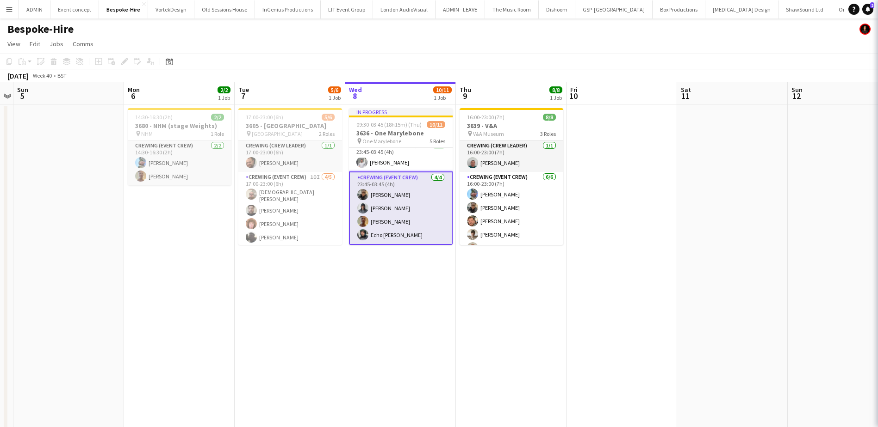
scroll to position [0, 318]
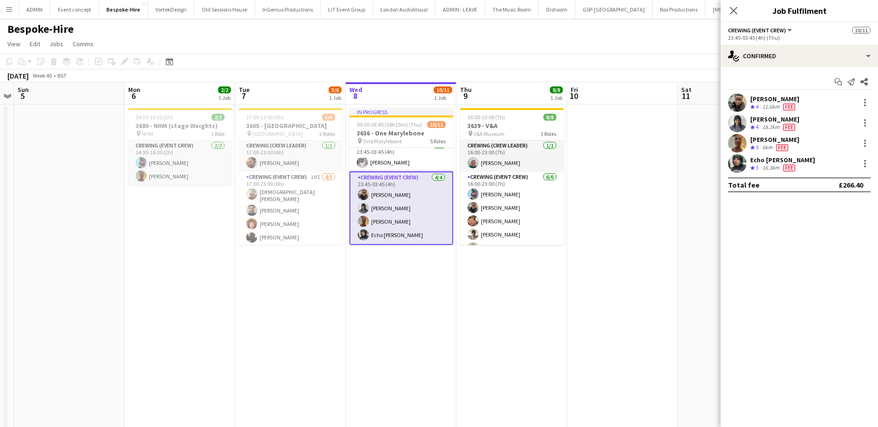
click at [767, 101] on div "[PERSON_NAME]" at bounding box center [774, 99] width 49 height 8
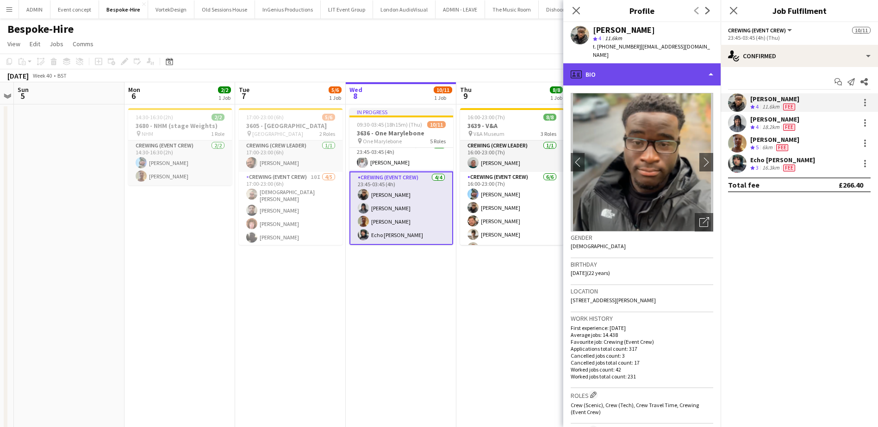
click at [664, 63] on div "profile Bio" at bounding box center [641, 74] width 157 height 22
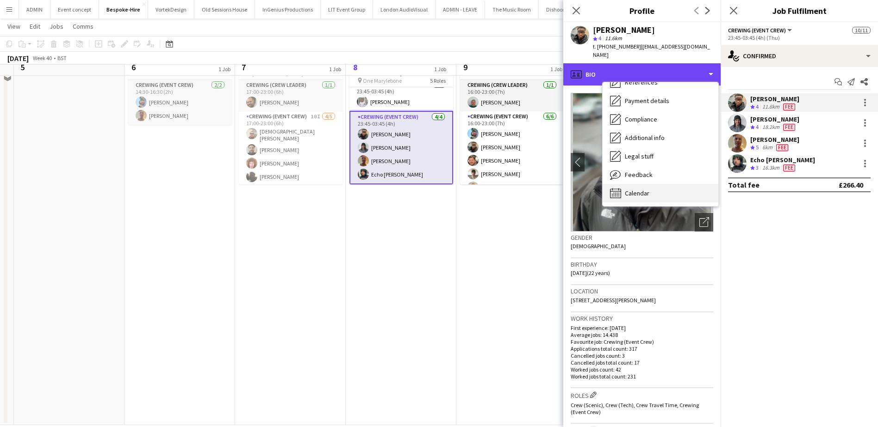
scroll to position [74, 0]
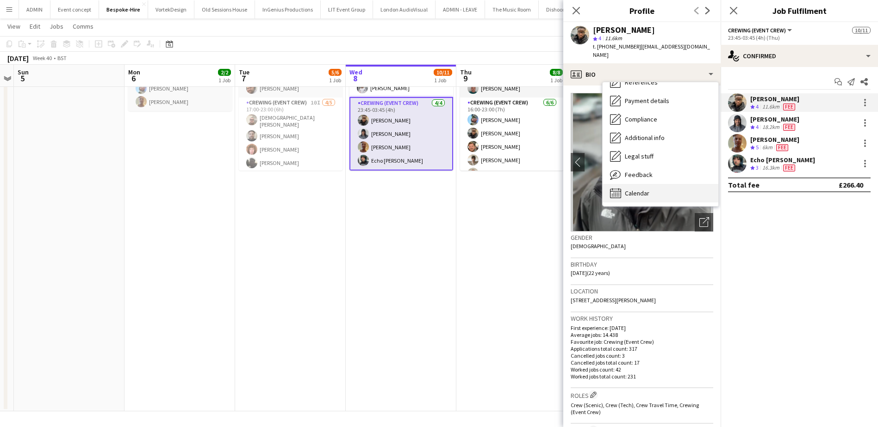
click at [656, 184] on div "Calendar Calendar" at bounding box center [660, 193] width 116 height 19
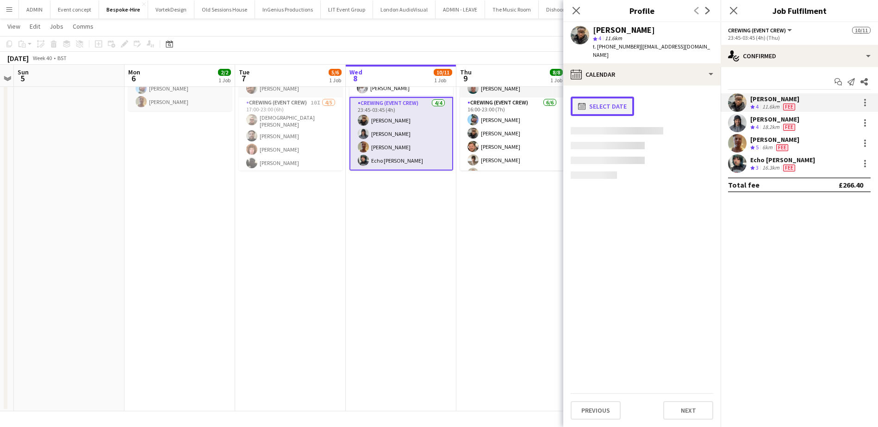
click at [600, 98] on button "calendar-full Select date" at bounding box center [601, 106] width 63 height 19
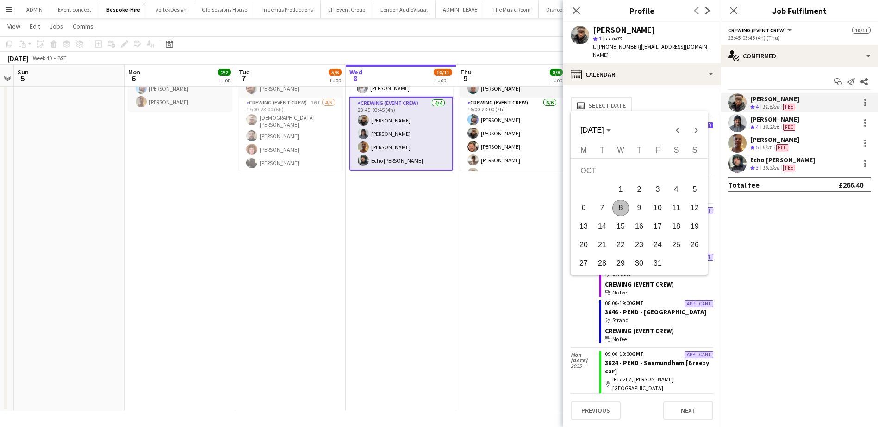
click at [625, 210] on span "8" at bounding box center [620, 208] width 17 height 17
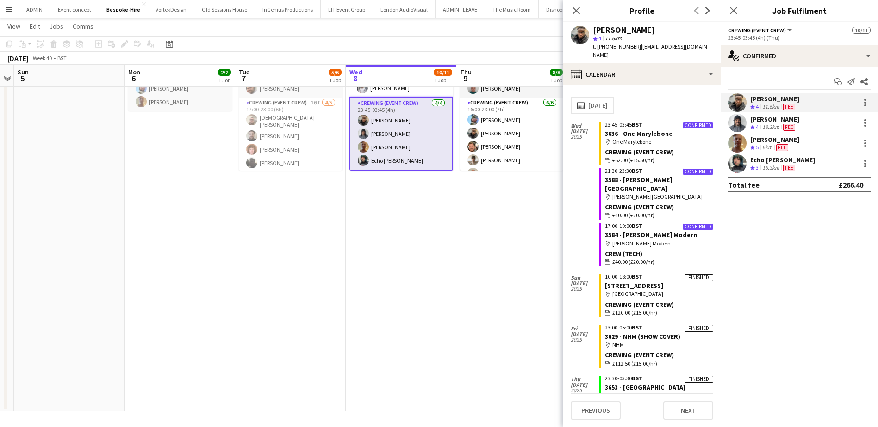
click at [774, 118] on div "Kaine Caldeira" at bounding box center [774, 119] width 49 height 8
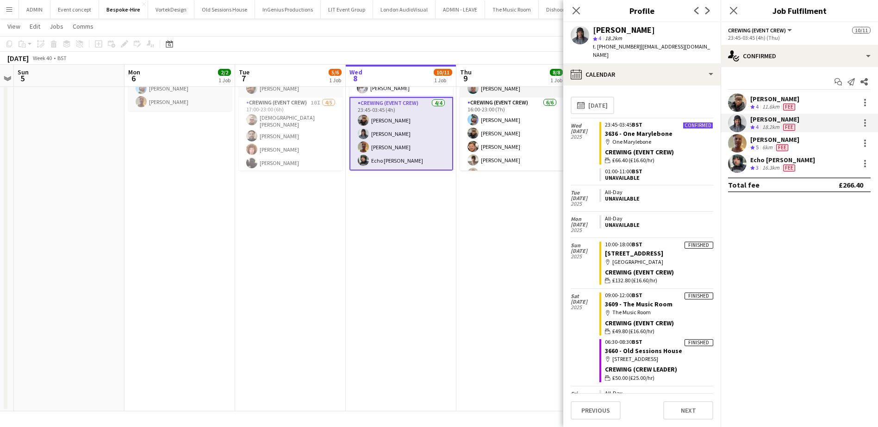
click at [749, 142] on div "Jason Aspinall Crew rating 5 6km Fee" at bounding box center [798, 143] width 157 height 19
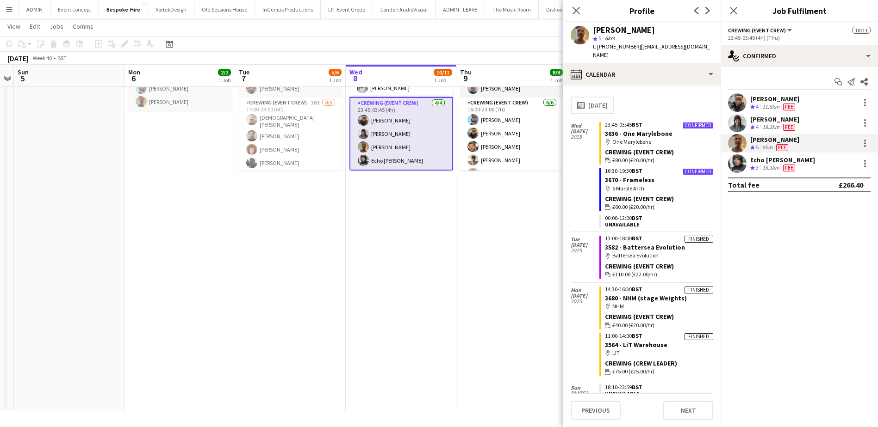
click at [750, 164] on div "Crew rating 3" at bounding box center [755, 168] width 10 height 8
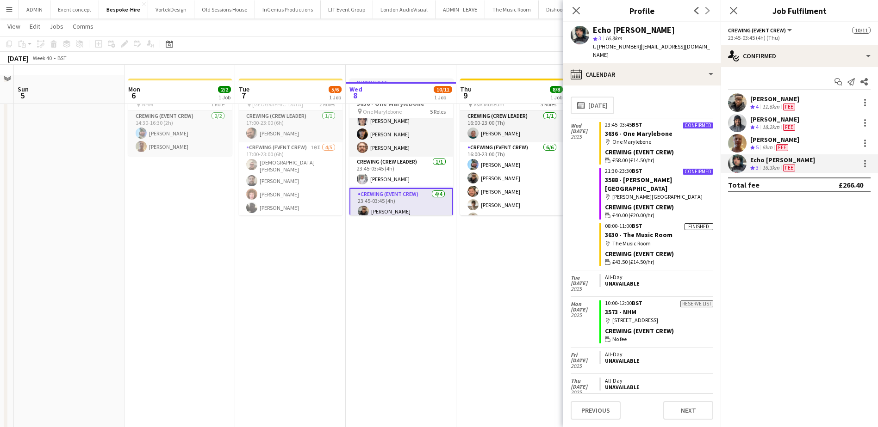
scroll to position [0, 0]
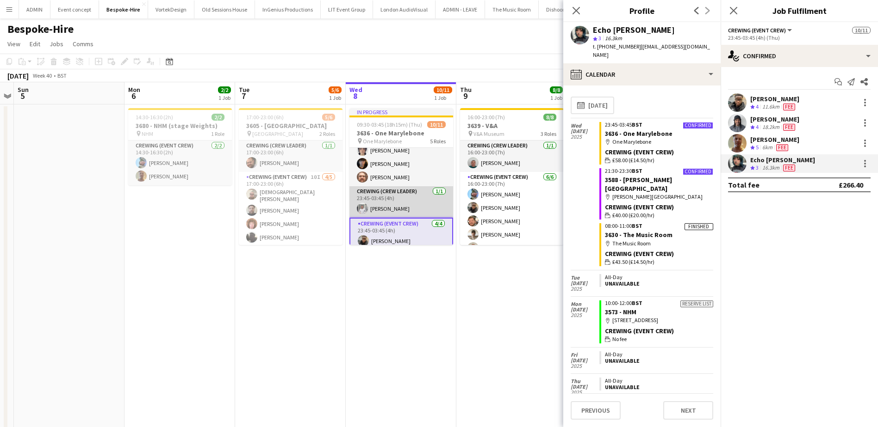
drag, startPoint x: 396, startPoint y: 206, endPoint x: 401, endPoint y: 205, distance: 5.3
click at [396, 206] on app-card-role "Crewing (Crew Leader) 1/1 23:45-03:45 (4h) Graham Rex" at bounding box center [401, 201] width 104 height 31
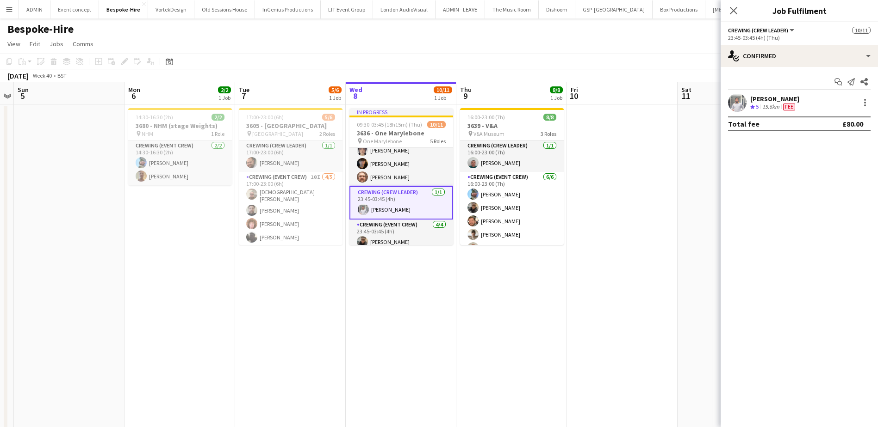
click at [761, 99] on div "Graham Rex" at bounding box center [774, 99] width 49 height 8
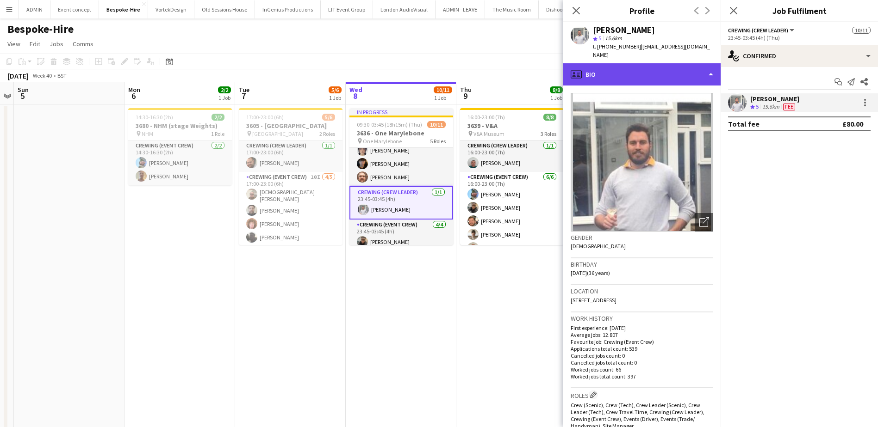
click at [682, 76] on div "profile Bio" at bounding box center [641, 74] width 157 height 22
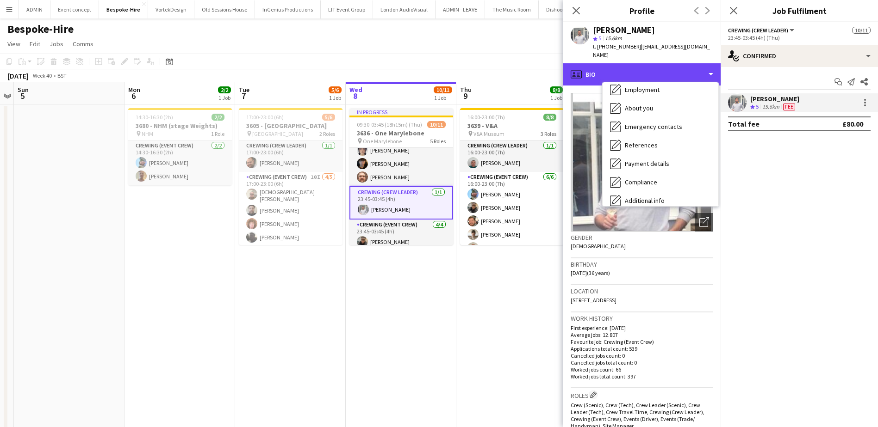
scroll to position [309, 0]
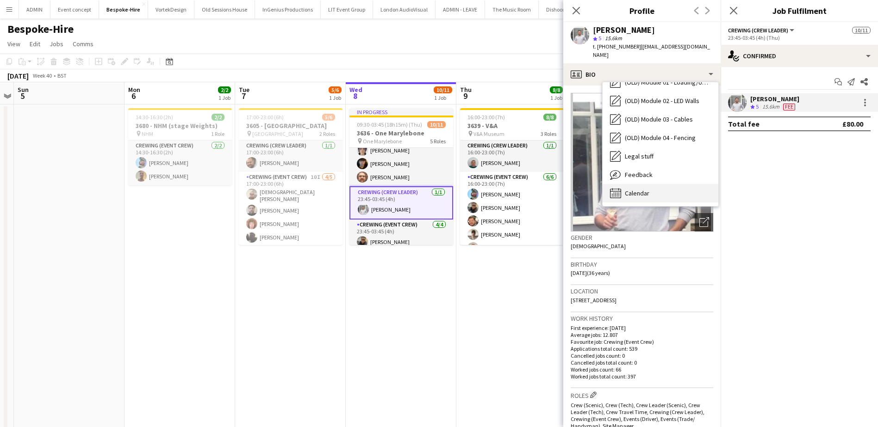
click at [645, 189] on span "Calendar" at bounding box center [637, 193] width 25 height 8
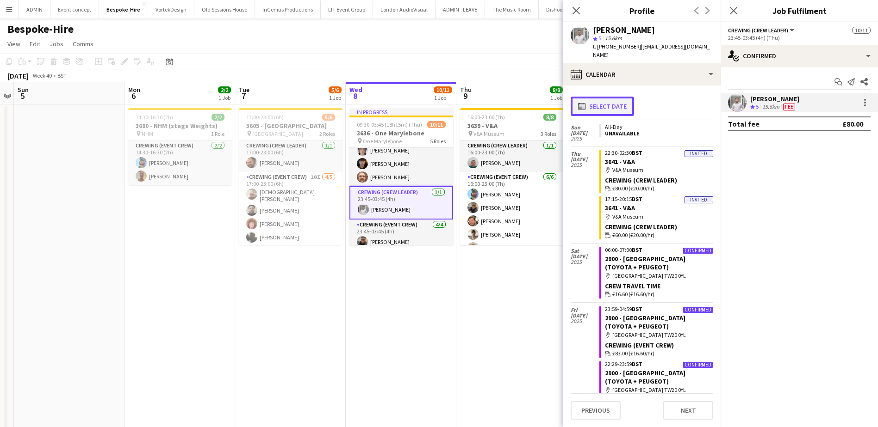
click at [609, 97] on button "calendar-full Select date" at bounding box center [601, 106] width 63 height 19
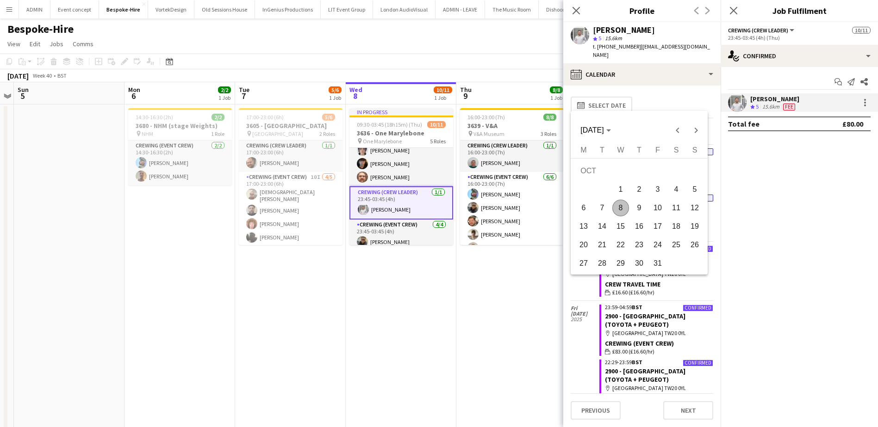
click at [621, 205] on span "8" at bounding box center [620, 208] width 17 height 17
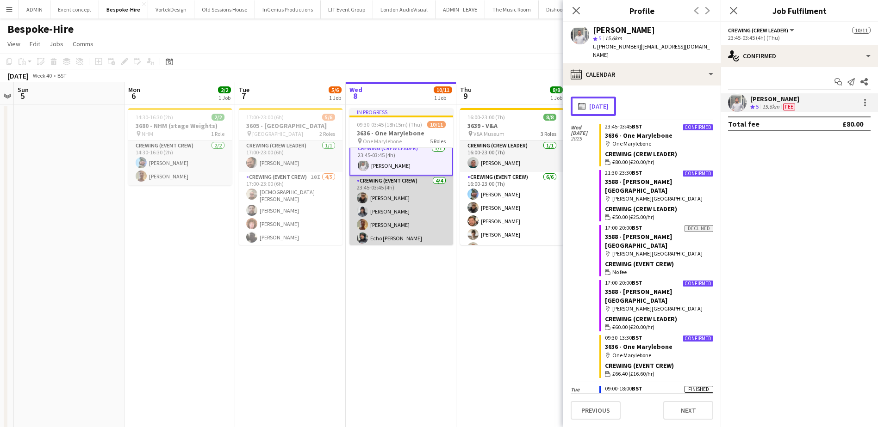
scroll to position [142, 0]
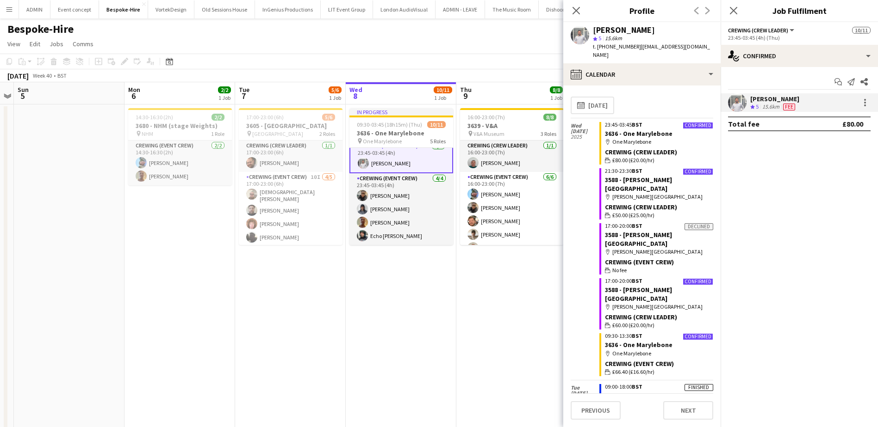
click at [328, 262] on app-date-cell "17:00-23:00 (6h) 5/6 3605 - Tower of London pin Tower of London 2 Roles Crewing…" at bounding box center [290, 296] width 111 height 382
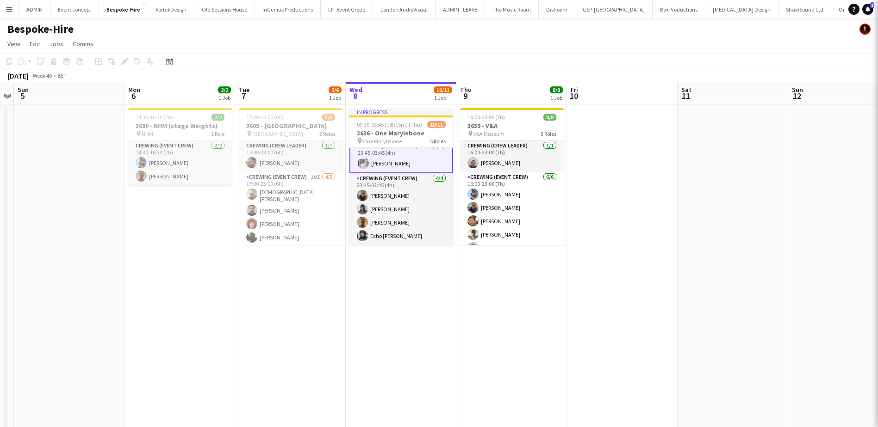
scroll to position [141, 0]
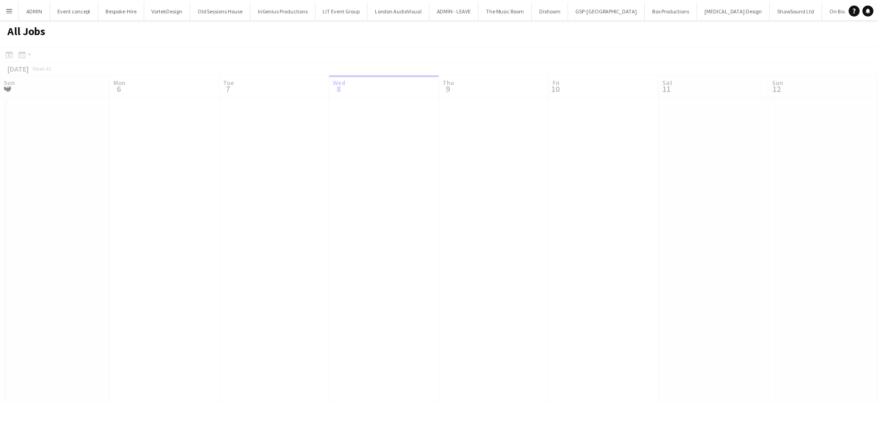
scroll to position [0, 221]
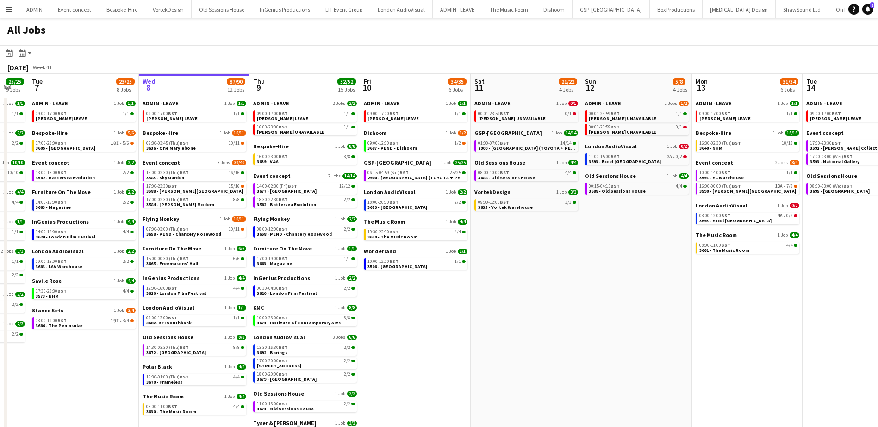
scroll to position [0, 192]
drag, startPoint x: 404, startPoint y: 307, endPoint x: 433, endPoint y: 307, distance: 28.7
click at [433, 307] on app-calendar-viewport "Sun 5 26/26 7 Jobs Mon 6 25/25 9 Jobs Tue 7 23/25 8 Jobs Wed 8 87/90 12 Jobs Th…" at bounding box center [439, 287] width 878 height 426
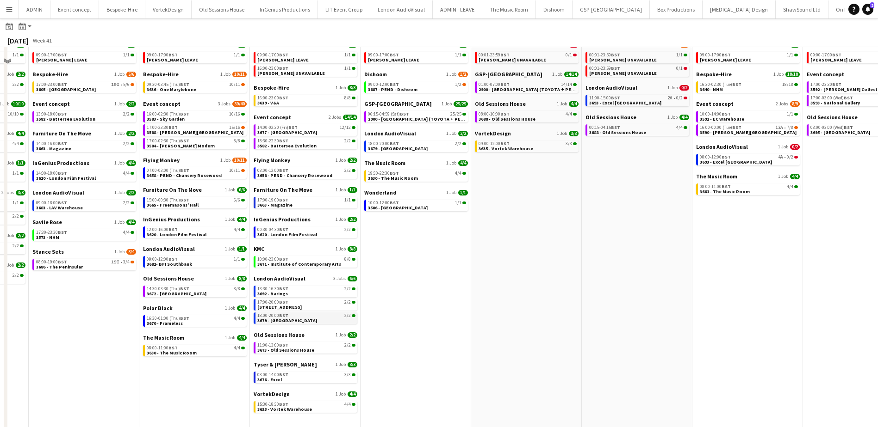
scroll to position [71, 0]
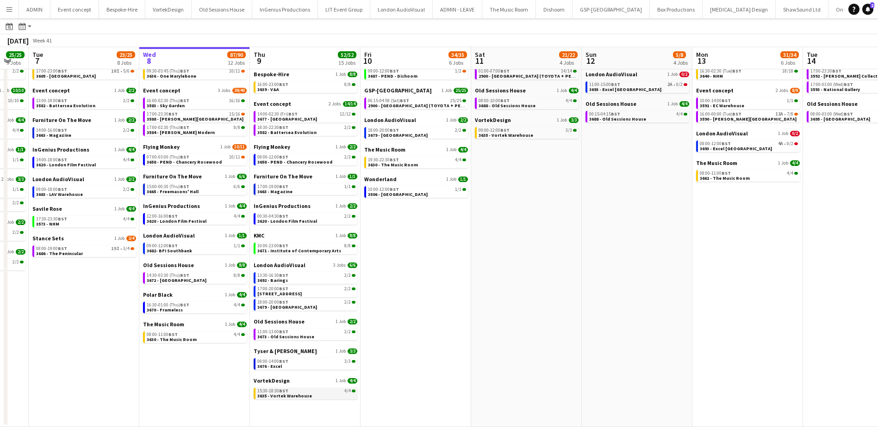
click at [273, 393] on span "15:30-18:30 BST" at bounding box center [272, 391] width 31 height 5
click at [195, 103] on link "16:00-02:30 (Thu) BST 16/16 3583 - Sky Garden" at bounding box center [196, 103] width 98 height 11
click at [198, 74] on link "09:30-03:45 (Thu) BST 10/11 3636 - One Marylebone" at bounding box center [196, 73] width 98 height 11
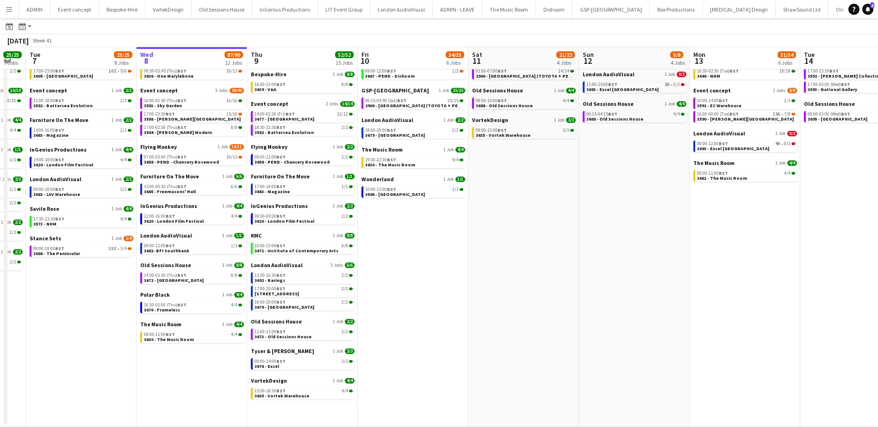
scroll to position [0, 196]
drag, startPoint x: 556, startPoint y: 202, endPoint x: 553, endPoint y: 214, distance: 12.5
click at [553, 214] on app-calendar-viewport "Sun 5 26/26 7 Jobs Mon 6 25/25 9 Jobs Tue 7 23/25 8 Jobs Wed 8 87/90 12 Jobs Th…" at bounding box center [439, 200] width 878 height 453
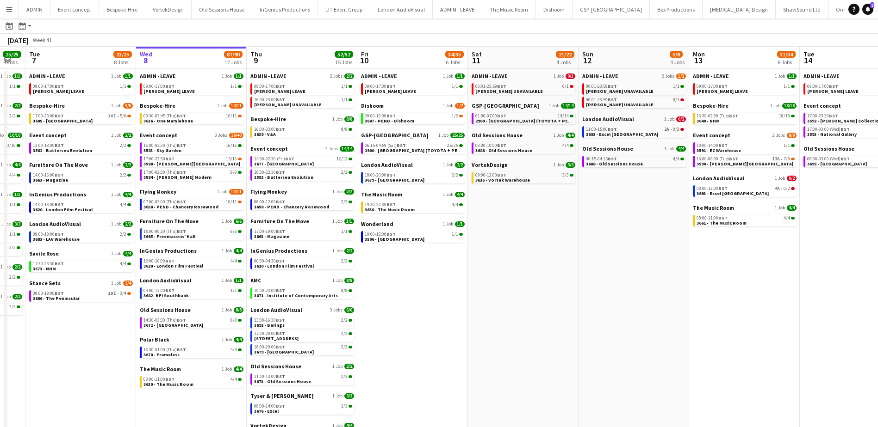
scroll to position [25, 0]
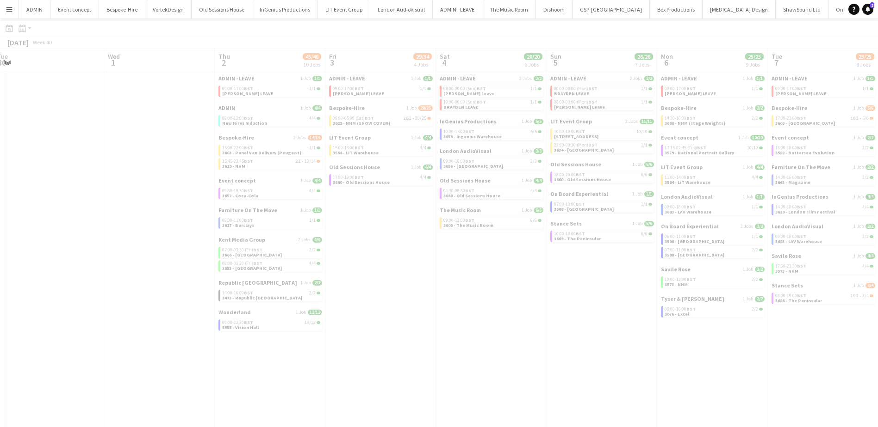
drag, startPoint x: 668, startPoint y: 233, endPoint x: 502, endPoint y: 228, distance: 165.7
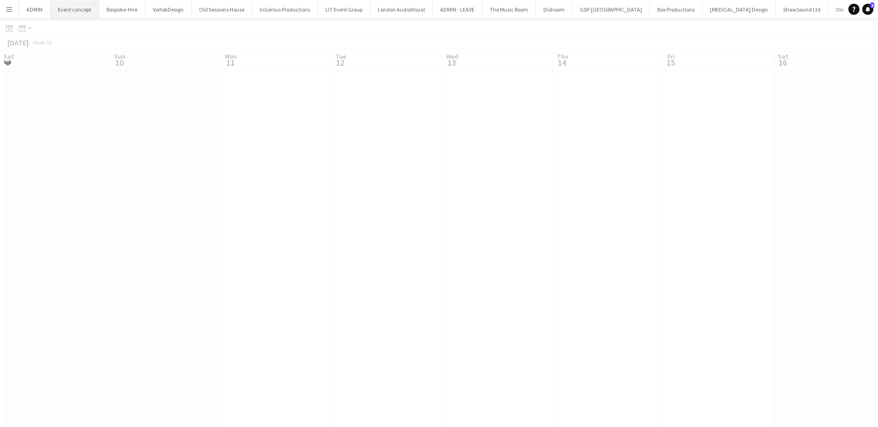
scroll to position [0, 0]
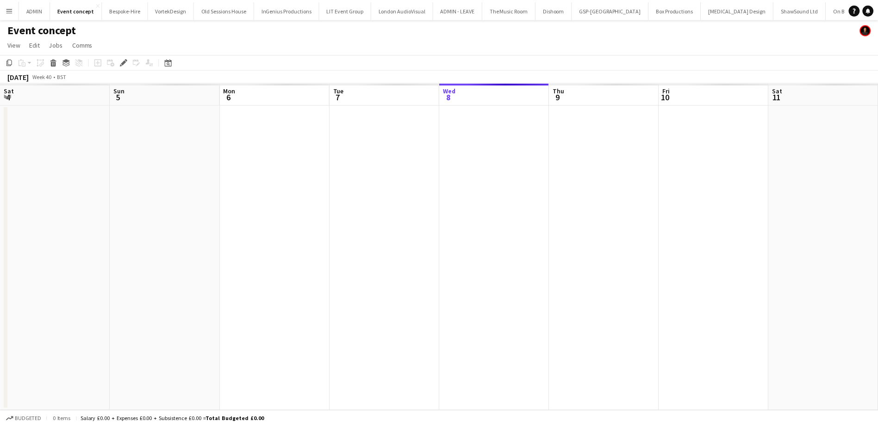
scroll to position [0, 318]
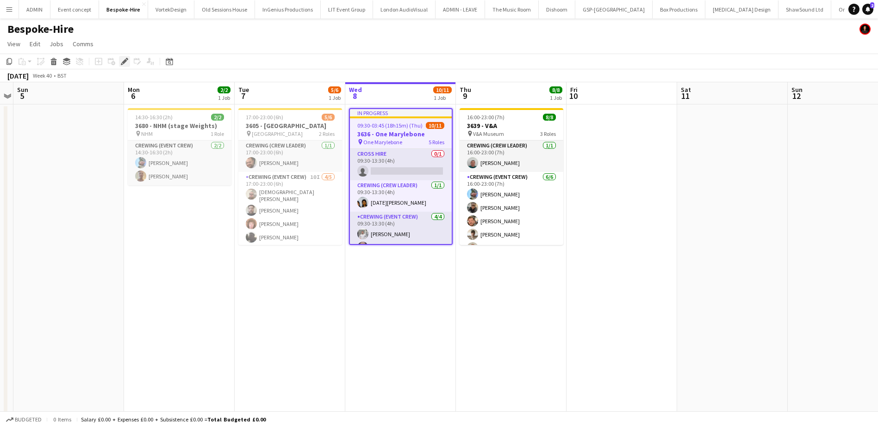
click at [120, 62] on div "Edit" at bounding box center [124, 61] width 11 height 11
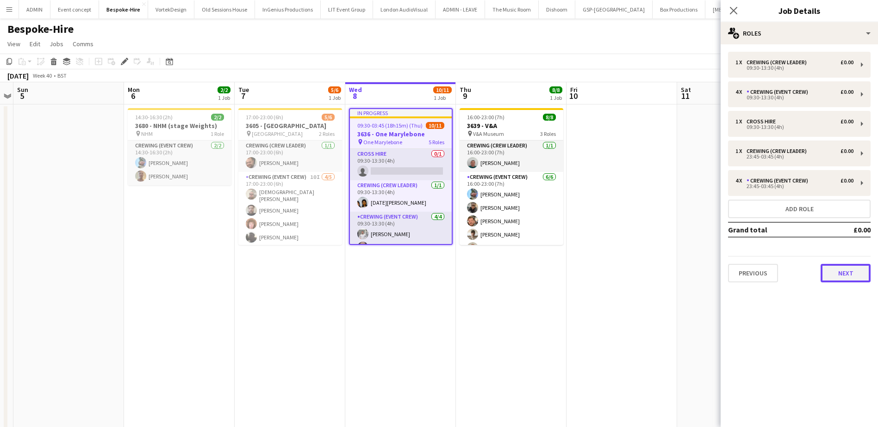
click at [839, 275] on button "Next" at bounding box center [845, 273] width 50 height 19
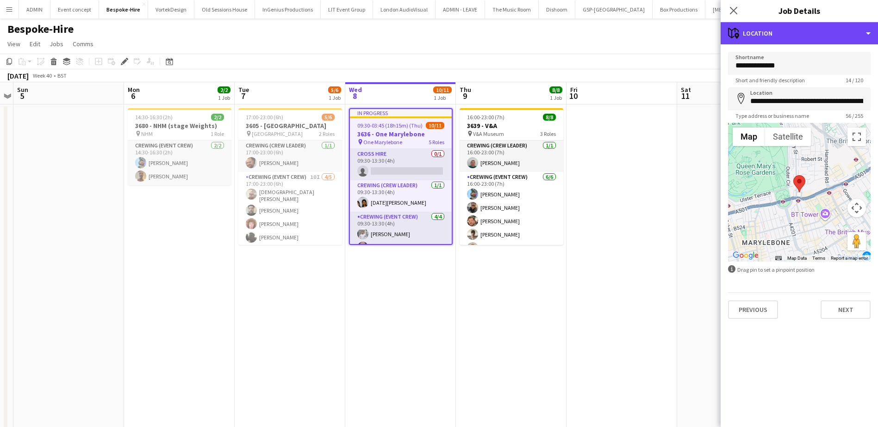
drag, startPoint x: 829, startPoint y: 35, endPoint x: 832, endPoint y: 41, distance: 6.8
click at [829, 35] on div "maps-pin-1 Location" at bounding box center [798, 33] width 157 height 22
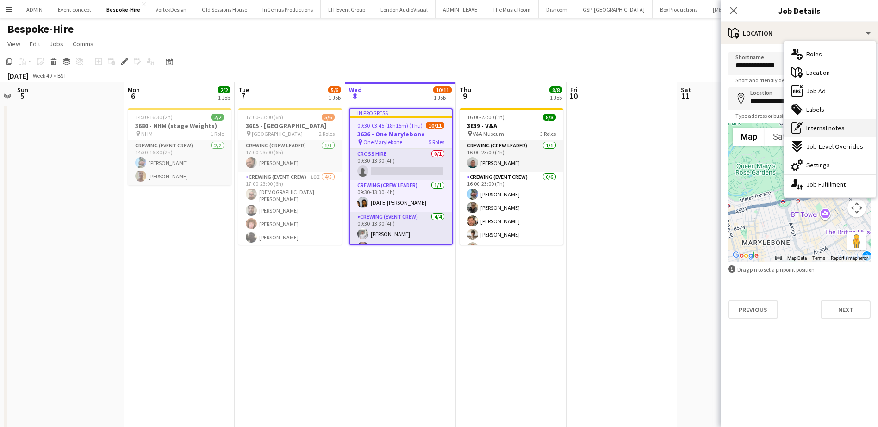
click at [837, 132] on span "Internal notes" at bounding box center [825, 128] width 38 height 8
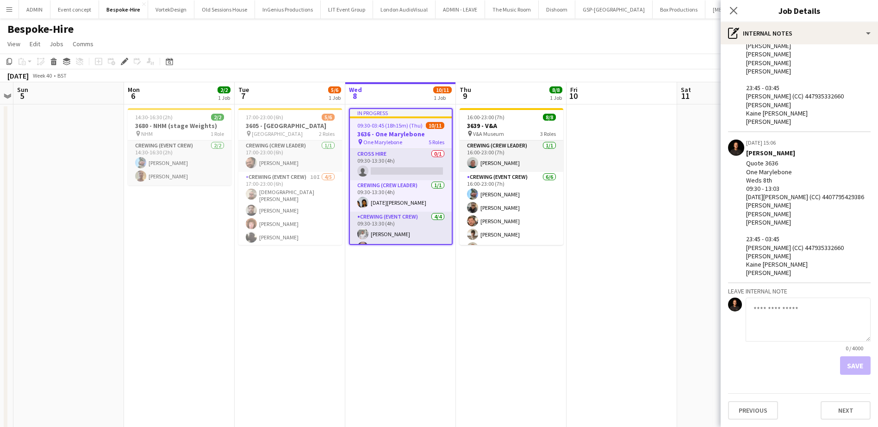
scroll to position [124, 0]
click at [772, 302] on textarea at bounding box center [807, 320] width 125 height 44
click at [777, 319] on textarea "**********" at bounding box center [807, 320] width 125 height 44
type textarea "**********"
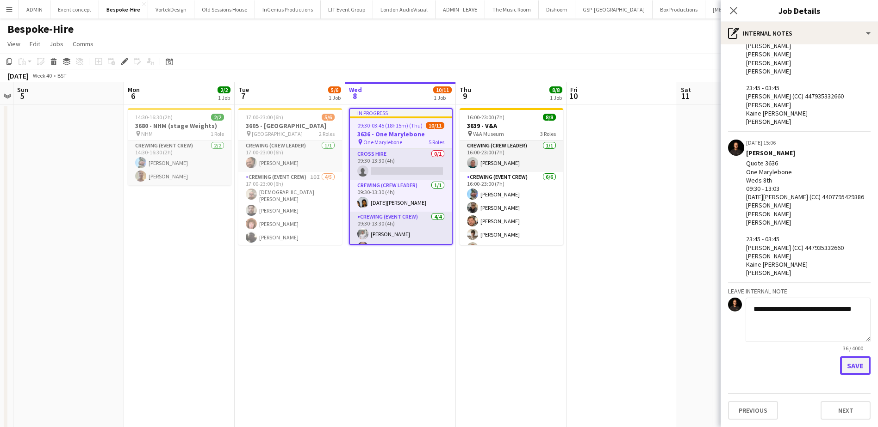
click at [850, 365] on button "Save" at bounding box center [855, 366] width 31 height 19
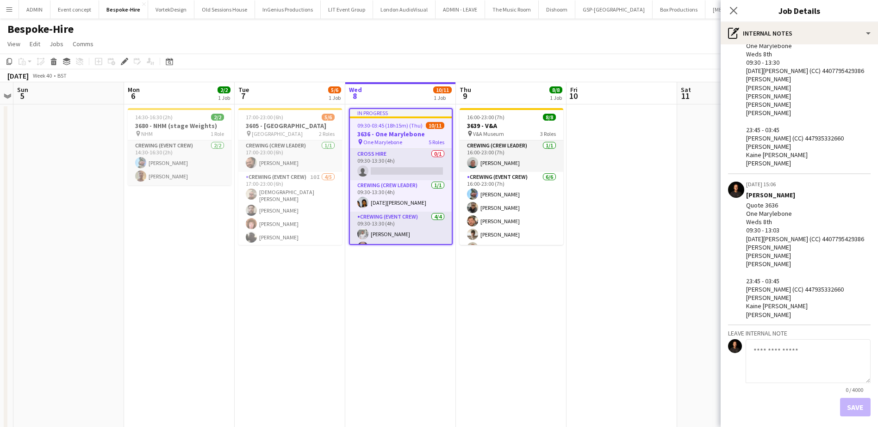
click at [641, 290] on app-date-cell at bounding box center [621, 296] width 111 height 382
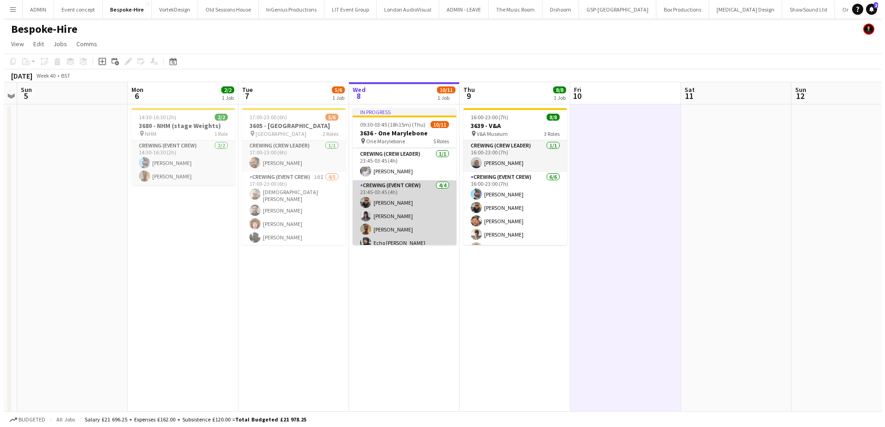
scroll to position [139, 0]
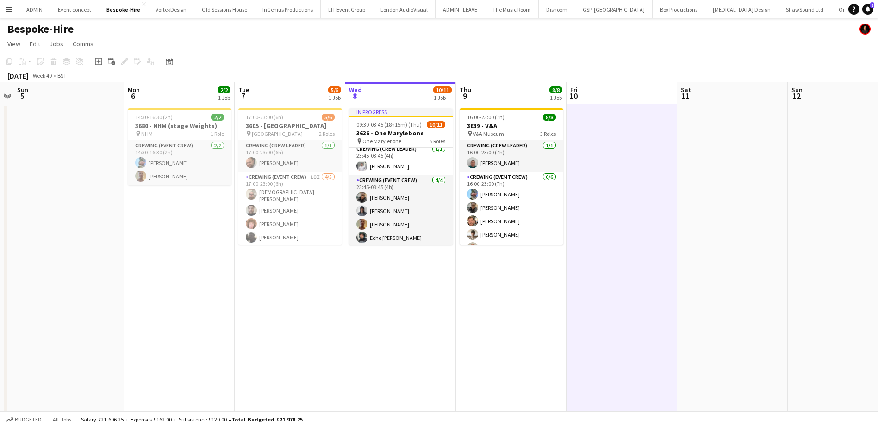
click at [18, 6] on button "Menu" at bounding box center [9, 9] width 19 height 19
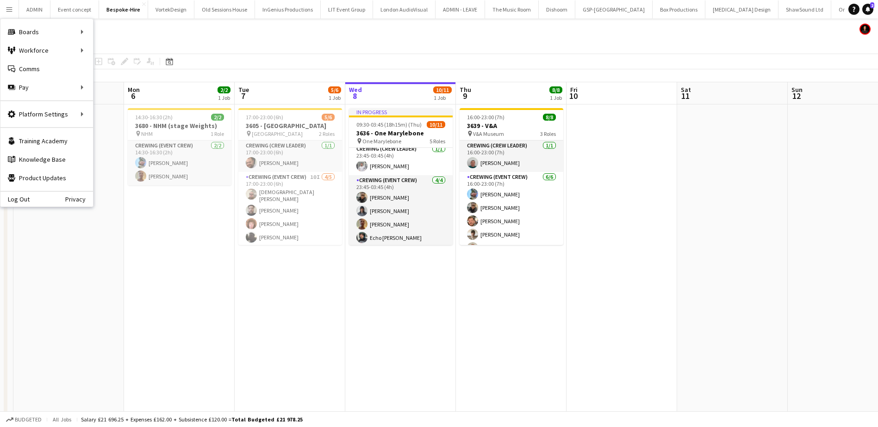
click at [11, 10] on app-icon "Menu" at bounding box center [9, 9] width 7 height 7
click at [118, 31] on link "Boards" at bounding box center [139, 32] width 93 height 19
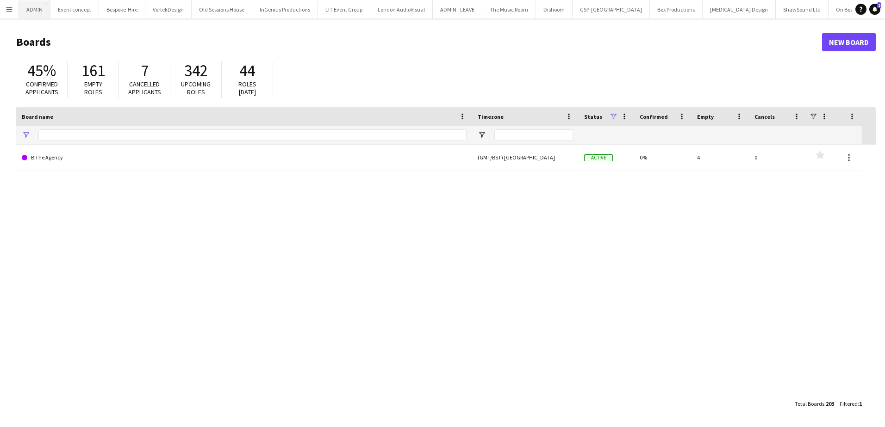
type input "*****"
click at [2, 6] on button "Menu" at bounding box center [9, 9] width 19 height 19
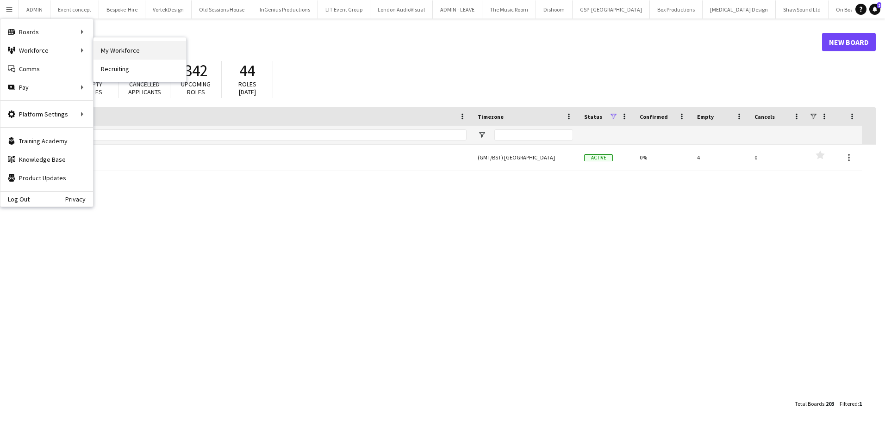
click at [99, 53] on link "My Workforce" at bounding box center [139, 50] width 93 height 19
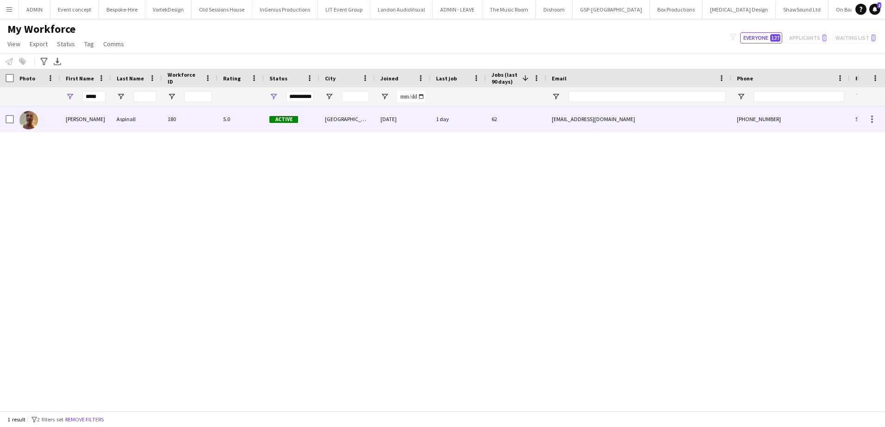
click at [117, 126] on div "Aspinall" at bounding box center [136, 118] width 51 height 25
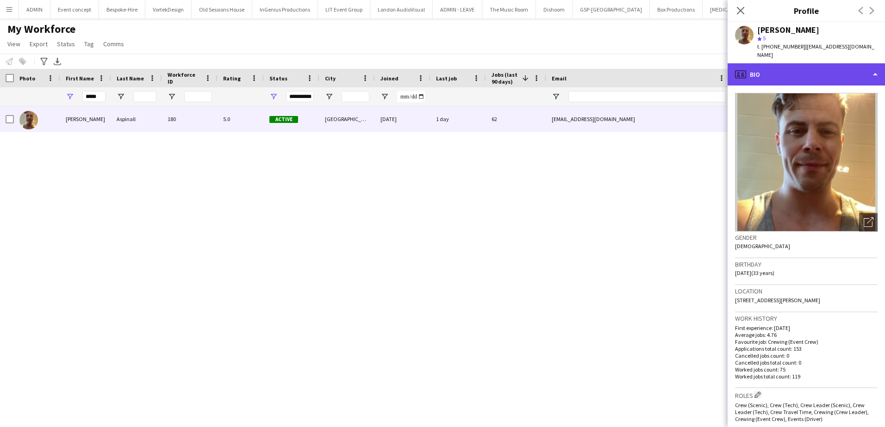
click at [798, 72] on div "profile Bio" at bounding box center [805, 74] width 157 height 22
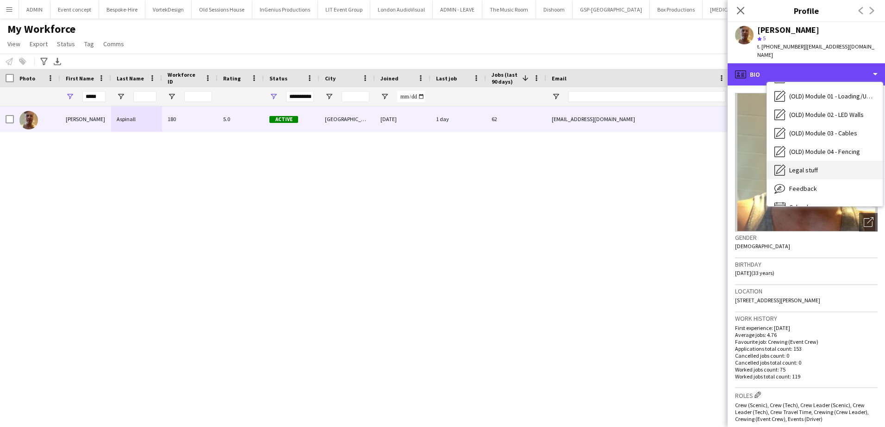
scroll to position [309, 0]
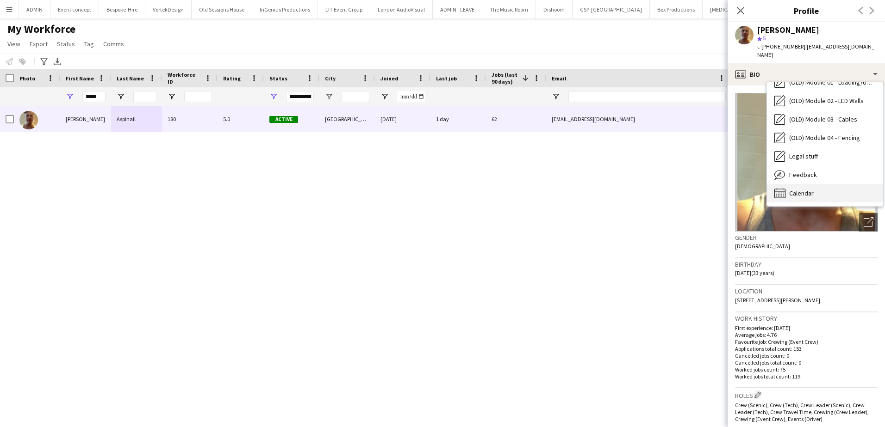
click at [810, 184] on div "Calendar Calendar" at bounding box center [825, 193] width 116 height 19
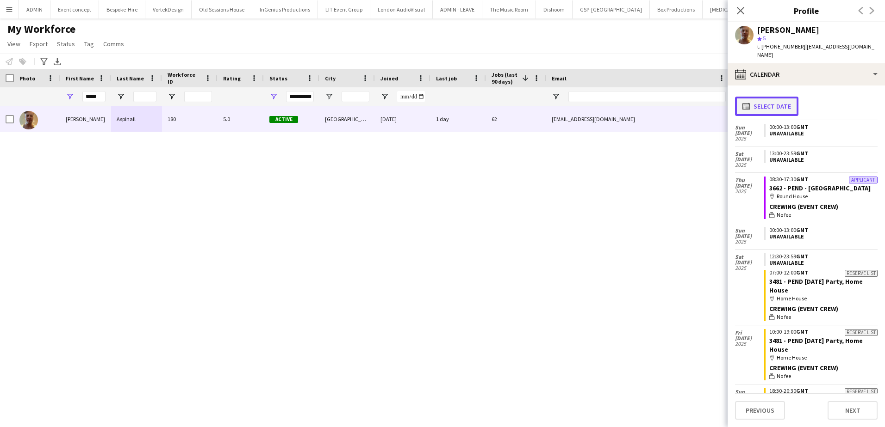
click at [778, 99] on button "calendar-full Select date" at bounding box center [766, 106] width 63 height 19
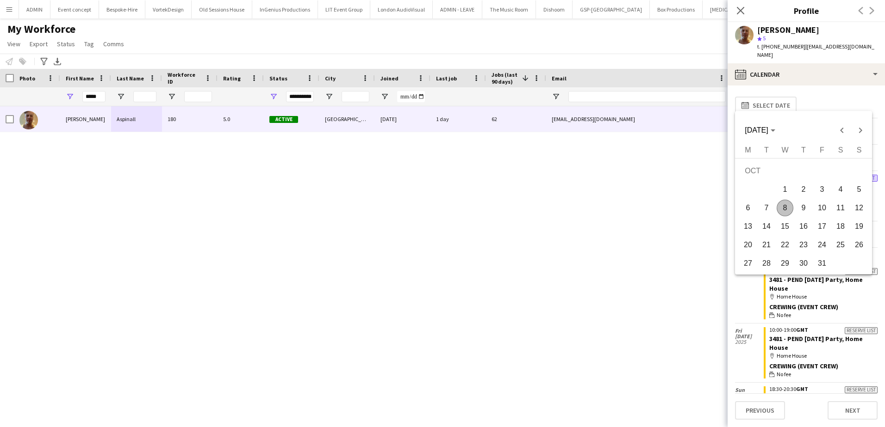
click at [781, 211] on span "8" at bounding box center [784, 208] width 17 height 17
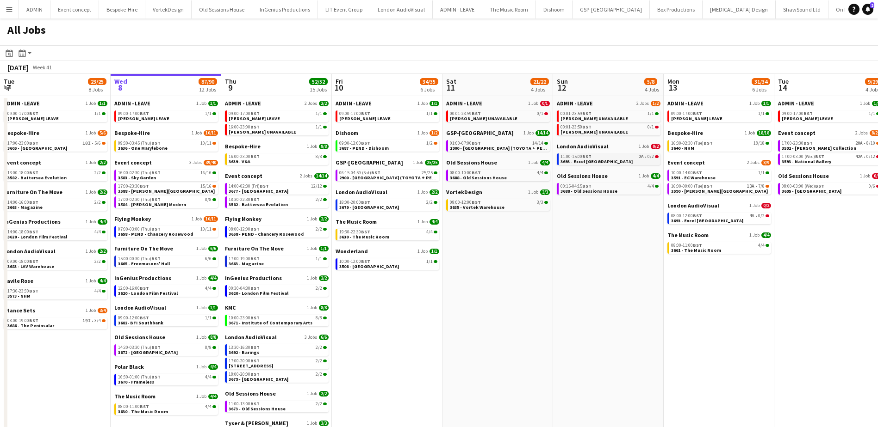
click at [620, 161] on link "11:00-15:00 BST 2A • 0/2 3693 - Excel [GEOGRAPHIC_DATA]" at bounding box center [609, 159] width 98 height 11
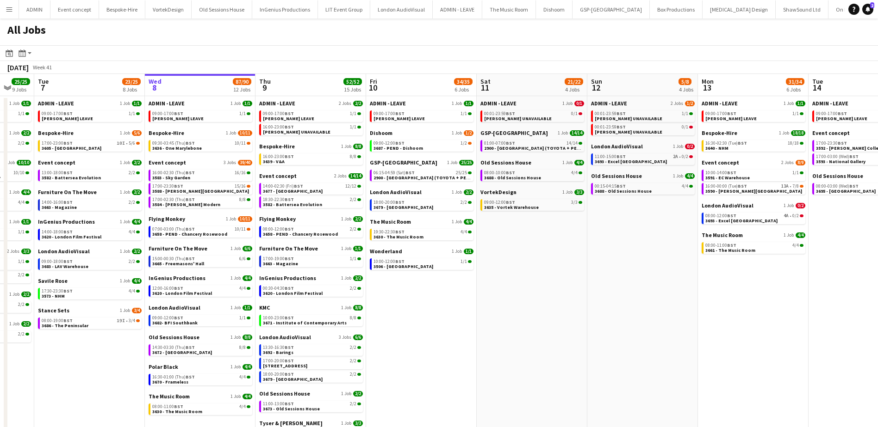
scroll to position [0, 186]
drag, startPoint x: 410, startPoint y: 316, endPoint x: 445, endPoint y: 316, distance: 34.7
click at [445, 316] on app-calendar-viewport "Sun 5 26/26 7 Jobs Mon 6 25/25 9 Jobs Tue 7 23/25 8 Jobs Wed 8 87/90 12 Jobs Th…" at bounding box center [439, 287] width 878 height 426
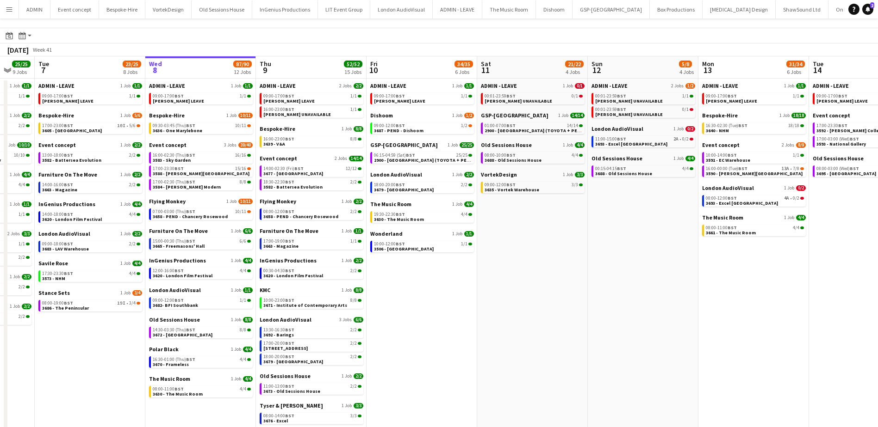
scroll to position [0, 0]
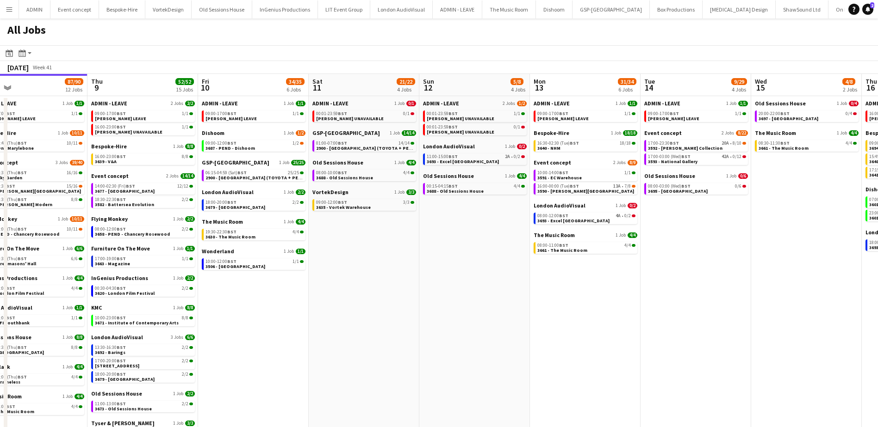
drag, startPoint x: 624, startPoint y: 249, endPoint x: 456, endPoint y: 231, distance: 168.5
click at [446, 241] on app-calendar-viewport "Sun 5 26/26 7 Jobs Mon 6 25/25 9 Jobs Tue 7 23/25 8 Jobs Wed 8 87/90 12 Jobs Th…" at bounding box center [439, 287] width 878 height 426
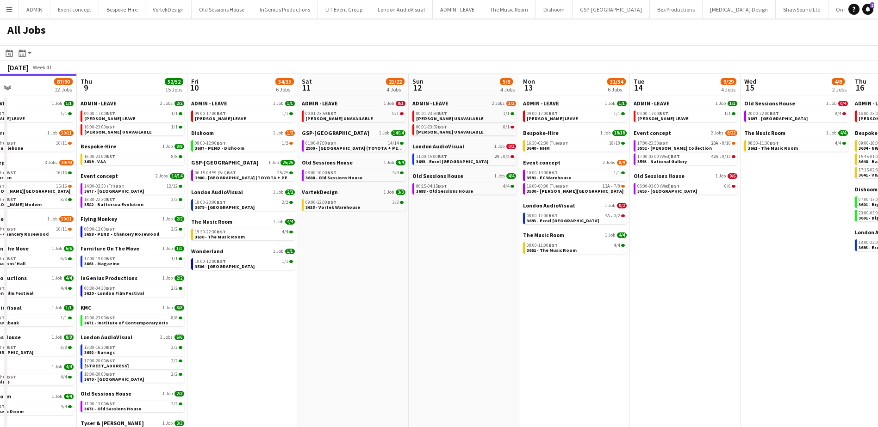
click at [681, 214] on app-date-cell "ADMIN - LEAVE 1 Job [DATE] 09:00-17:00 BST 1/1 [PERSON_NAME] LEAVE Event concep…" at bounding box center [685, 297] width 111 height 403
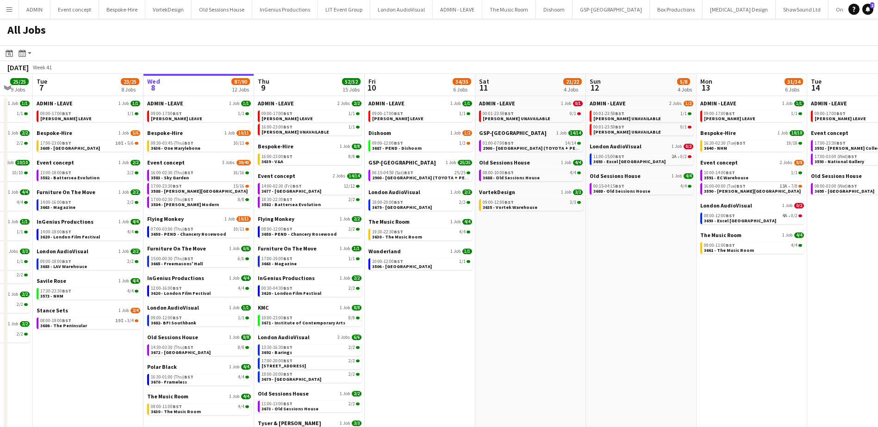
drag, startPoint x: 309, startPoint y: 320, endPoint x: 487, endPoint y: 316, distance: 178.6
click at [487, 318] on app-calendar-viewport "Sun 5 26/26 7 Jobs Mon 6 25/25 9 Jobs Tue 7 23/25 8 Jobs Wed 8 87/90 12 Jobs Th…" at bounding box center [439, 287] width 878 height 426
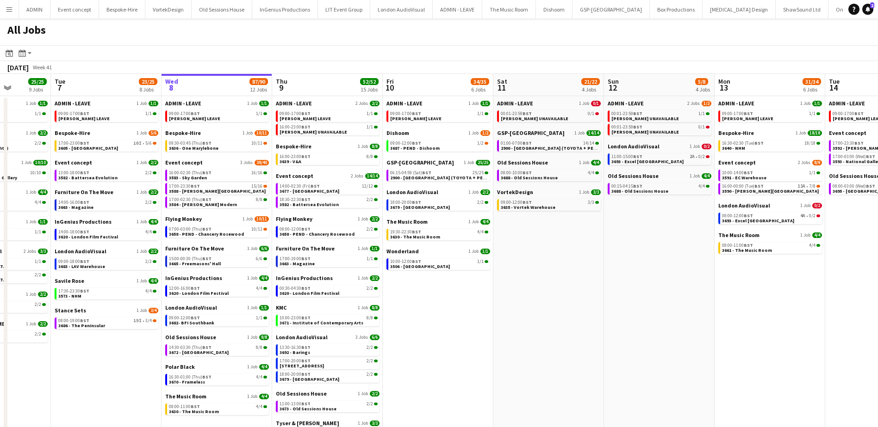
drag, startPoint x: 99, startPoint y: 354, endPoint x: 119, endPoint y: 349, distance: 20.1
click at [118, 351] on app-calendar-viewport "Sat 4 20/20 6 Jobs Sun 5 26/26 7 Jobs Mon 6 25/25 9 Jobs Tue 7 23/25 8 Jobs Wed…" at bounding box center [439, 287] width 878 height 426
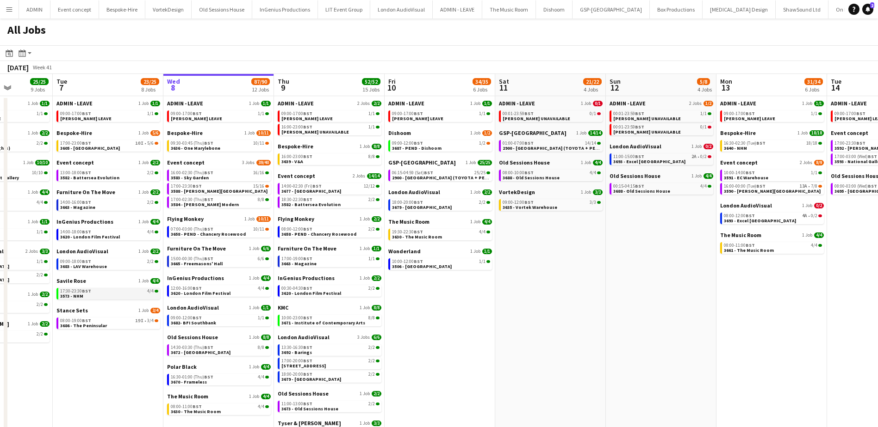
click at [111, 293] on div "17:30-23:30 BST 4/4" at bounding box center [109, 291] width 98 height 5
click at [201, 188] on span "BST" at bounding box center [196, 186] width 9 height 6
click at [111, 294] on link "17:30-23:30 BST 4/4 3573 - NHM" at bounding box center [109, 293] width 98 height 11
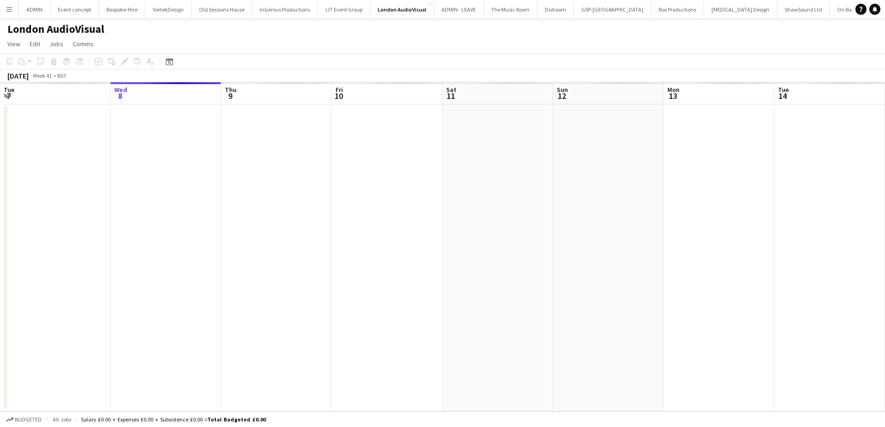
scroll to position [0, 318]
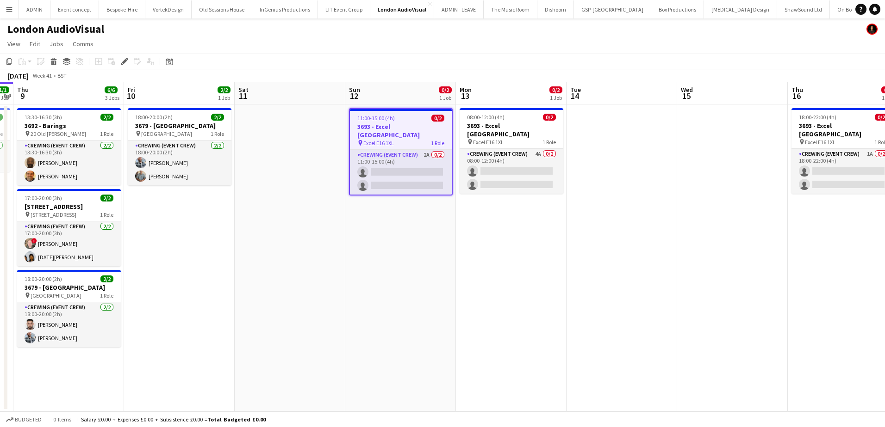
click at [381, 124] on h3 "3693 - Excel [GEOGRAPHIC_DATA]" at bounding box center [401, 131] width 102 height 17
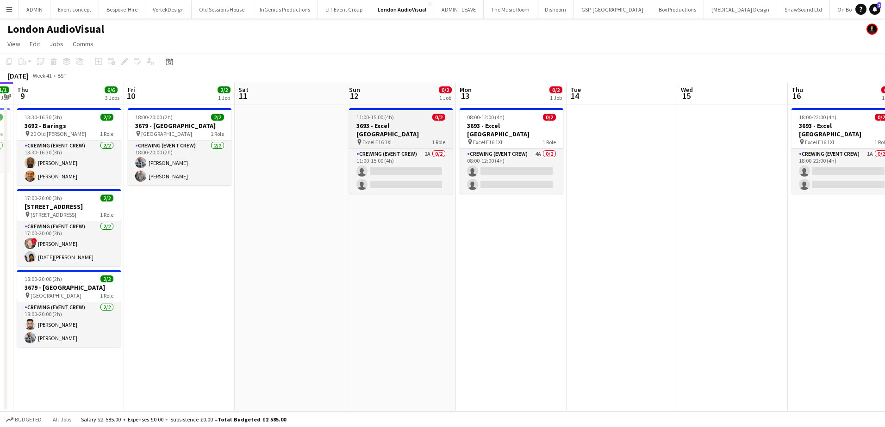
click at [373, 118] on span "11:00-15:00 (4h)" at bounding box center [374, 117] width 37 height 7
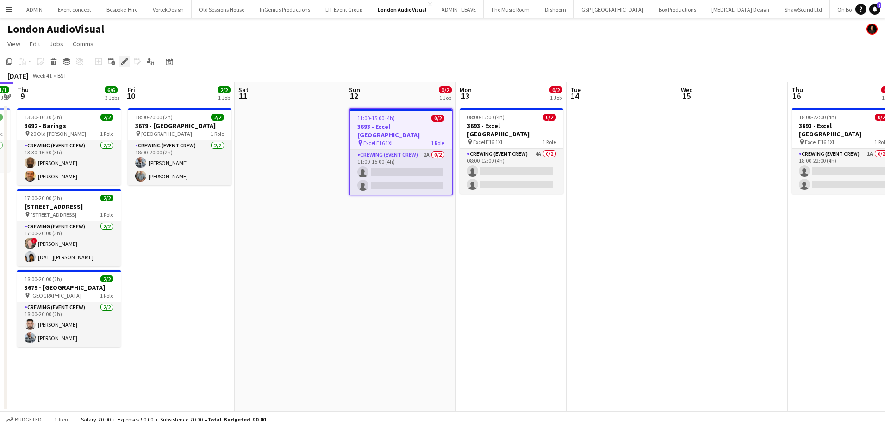
click at [124, 60] on icon at bounding box center [124, 61] width 5 height 5
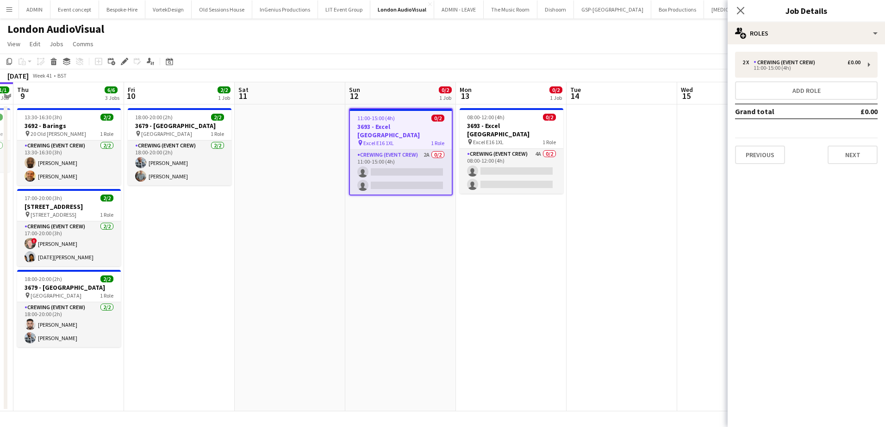
click at [313, 216] on app-date-cell at bounding box center [290, 258] width 111 height 307
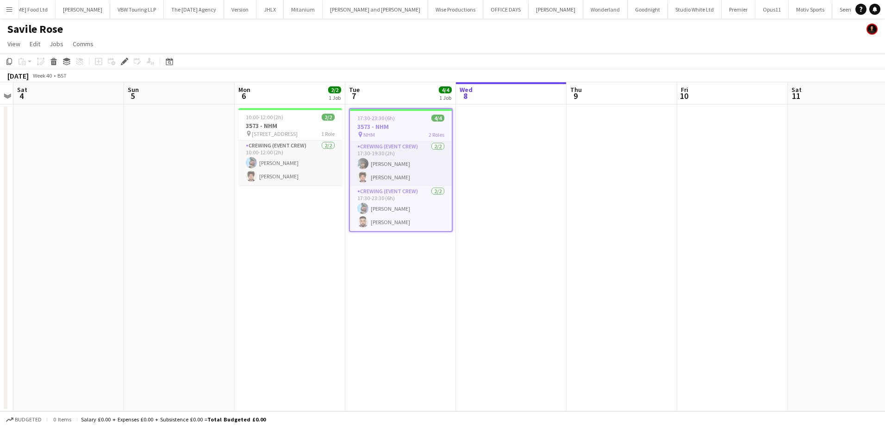
scroll to position [0, 919]
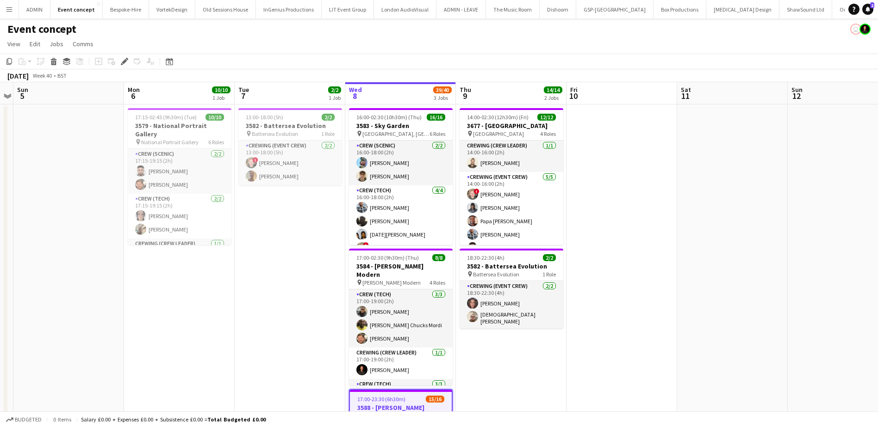
drag, startPoint x: 129, startPoint y: 60, endPoint x: 153, endPoint y: 61, distance: 24.1
click at [129, 60] on div "Edit" at bounding box center [124, 61] width 11 height 11
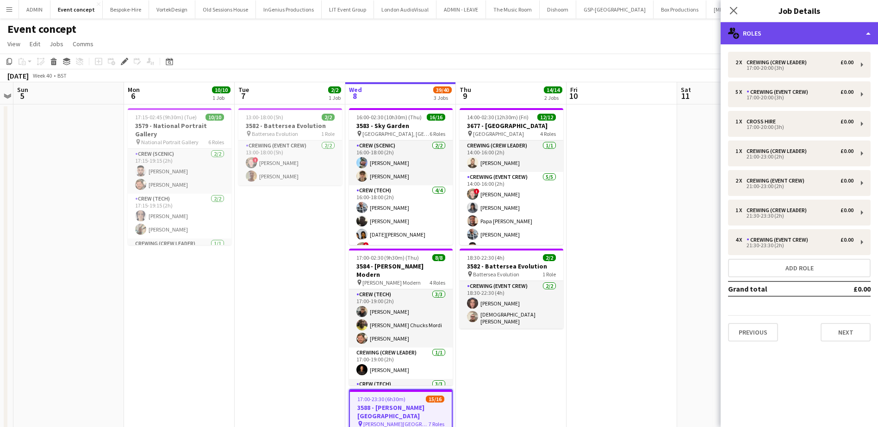
click at [859, 37] on div "multiple-users-add Roles" at bounding box center [798, 33] width 157 height 22
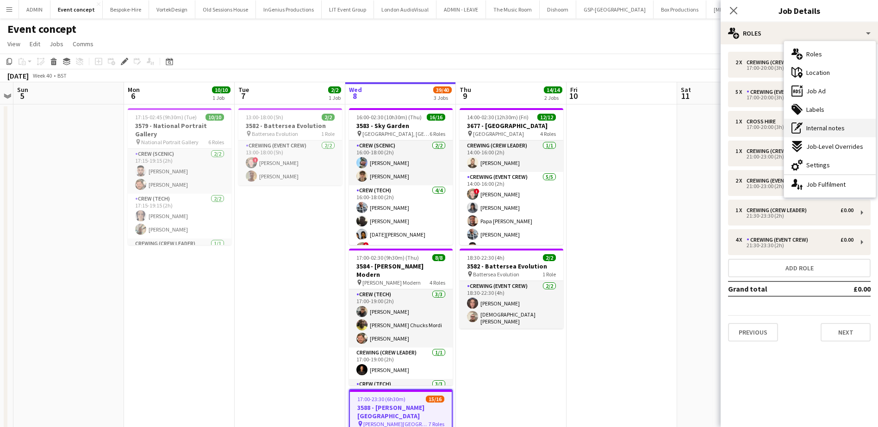
click at [836, 134] on div "pen-write Internal notes" at bounding box center [830, 128] width 92 height 19
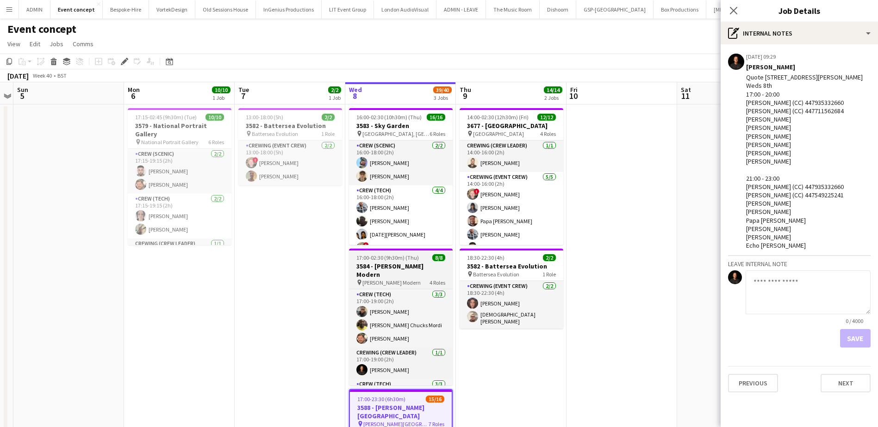
click at [390, 264] on h3 "3584 - [PERSON_NAME] Modern" at bounding box center [401, 270] width 104 height 17
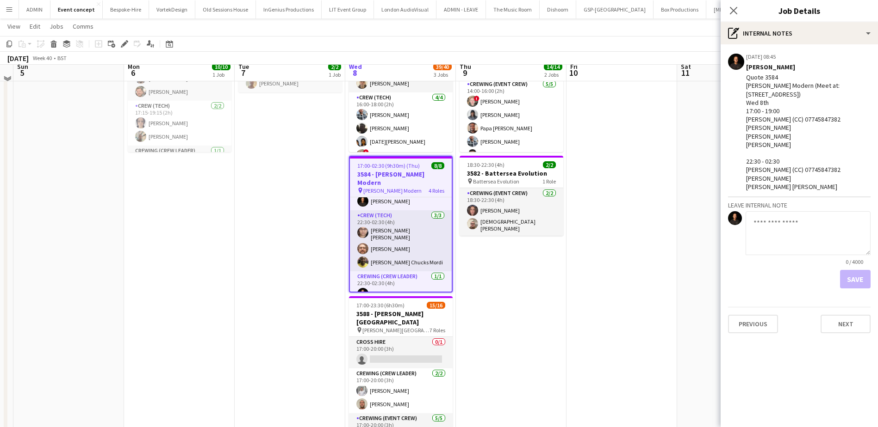
scroll to position [93, 0]
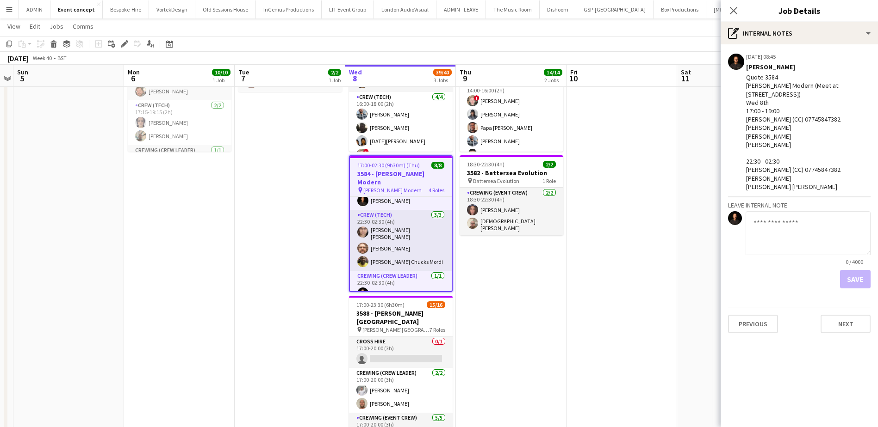
click at [265, 266] on app-date-cell "13:00-18:00 (5h) 2/2 3582 - Battersea Evolution pin Battersea Evolution 1 Role …" at bounding box center [290, 231] width 111 height 440
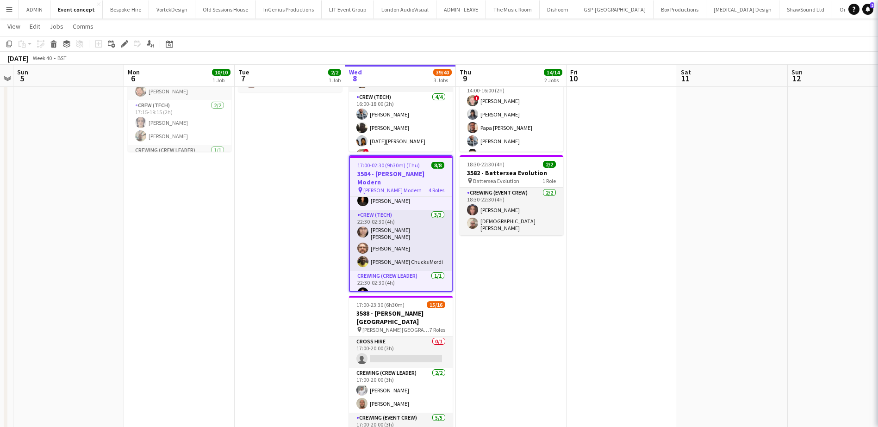
scroll to position [75, 0]
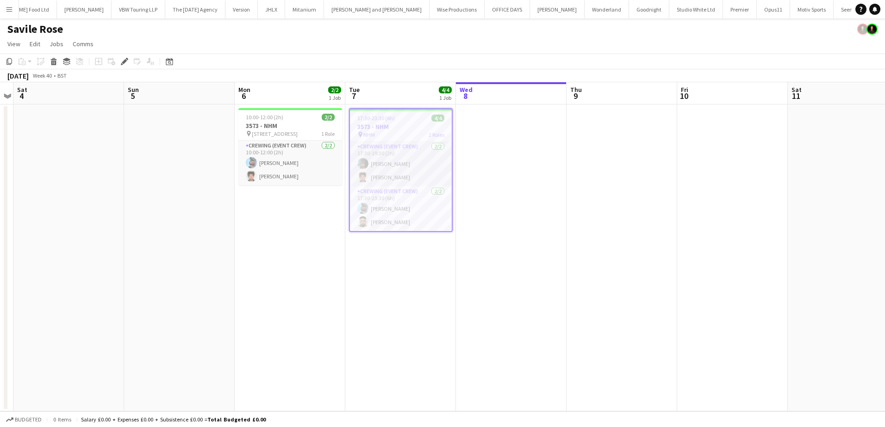
scroll to position [0, 919]
click at [12, 12] on app-icon "Menu" at bounding box center [9, 9] width 7 height 7
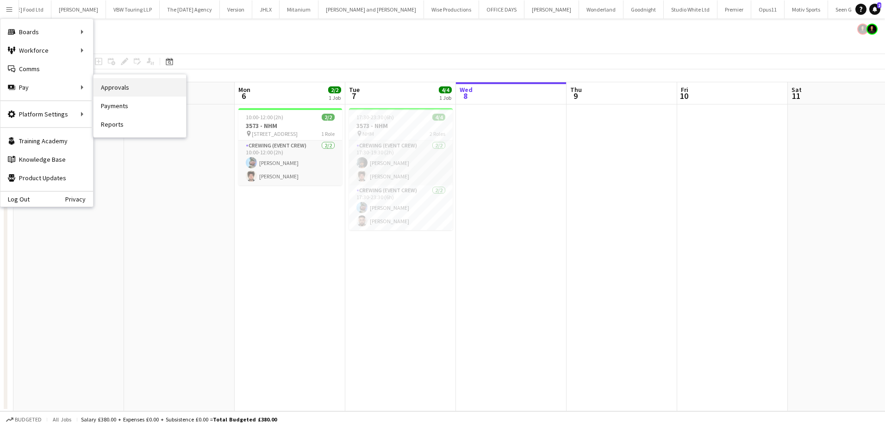
click at [120, 93] on link "Approvals" at bounding box center [139, 87] width 93 height 19
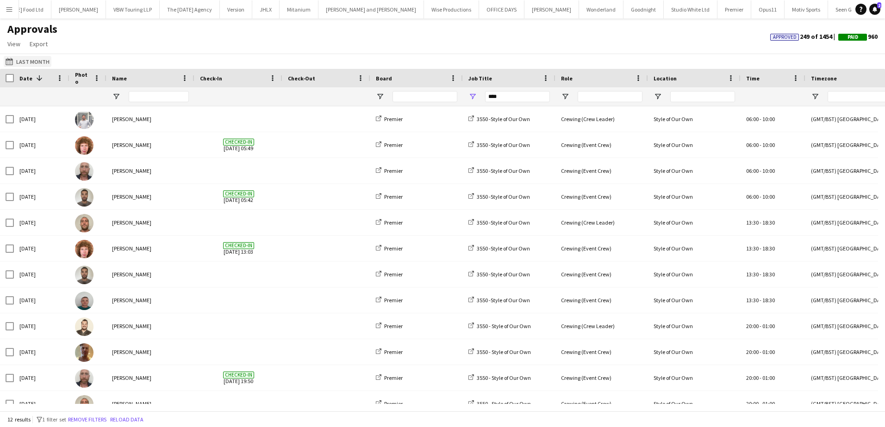
click at [34, 63] on button "Last Month Last Month" at bounding box center [28, 61] width 48 height 11
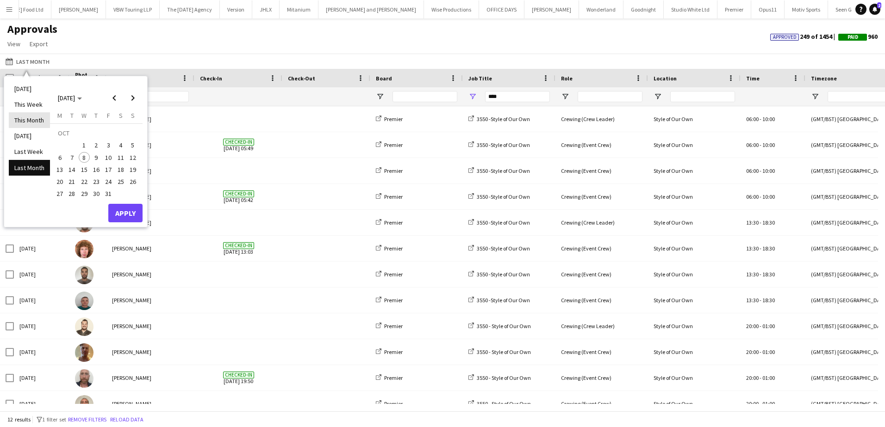
click at [32, 123] on li "This Month" at bounding box center [29, 120] width 41 height 16
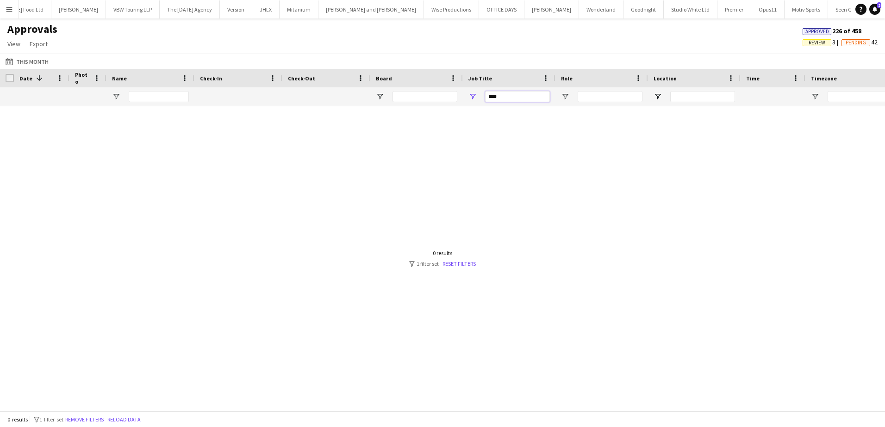
click at [500, 98] on input "****" at bounding box center [517, 96] width 65 height 11
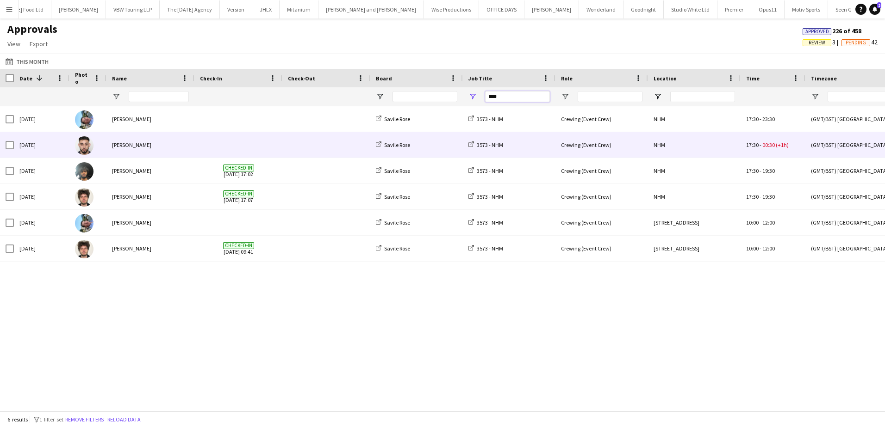
type input "****"
click at [661, 149] on div "NHM" at bounding box center [694, 144] width 93 height 25
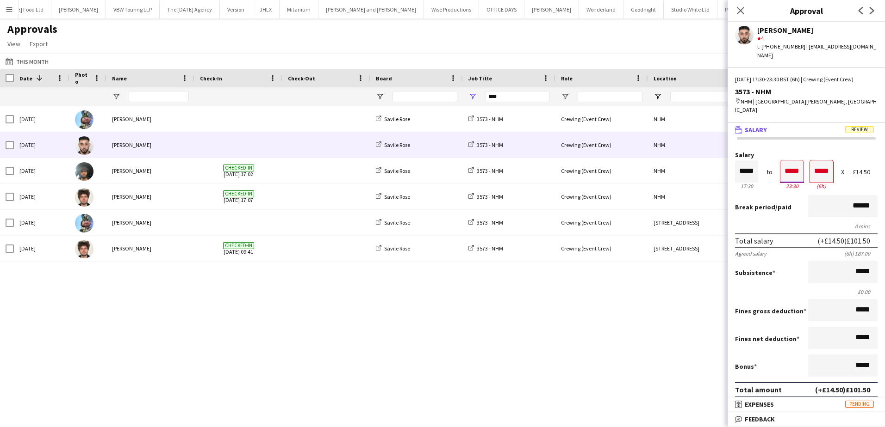
click at [786, 161] on input "*****" at bounding box center [791, 172] width 23 height 22
type input "*****"
click at [785, 184] on div at bounding box center [786, 188] width 12 height 9
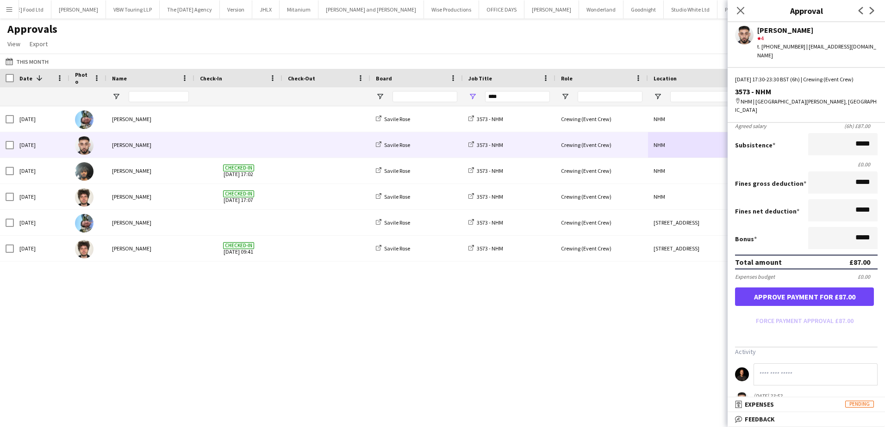
scroll to position [139, 0]
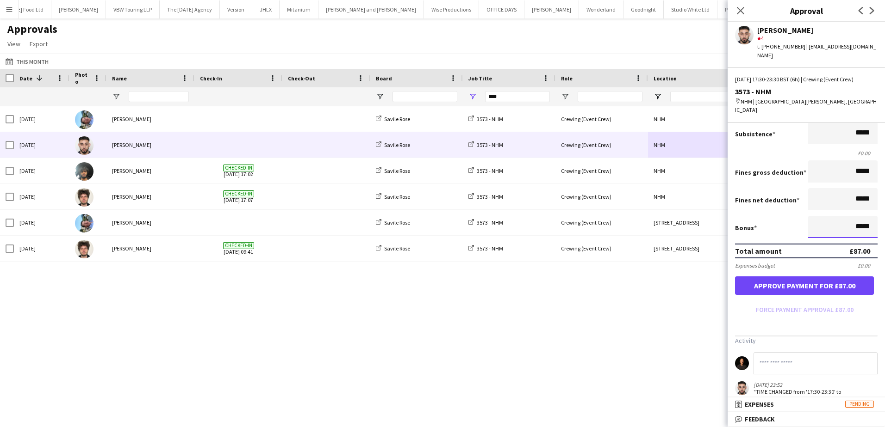
drag, startPoint x: 842, startPoint y: 212, endPoint x: 876, endPoint y: 211, distance: 33.8
click at [876, 211] on form "Salary ***** 17:30 to ***** 23:30 ***** (6h) X £14.50 Break period /paid ******…" at bounding box center [805, 165] width 157 height 304
drag, startPoint x: 850, startPoint y: 210, endPoint x: 866, endPoint y: 210, distance: 15.7
click at [866, 216] on input "*****" at bounding box center [842, 227] width 69 height 22
click at [859, 216] on input "******" at bounding box center [842, 227] width 69 height 22
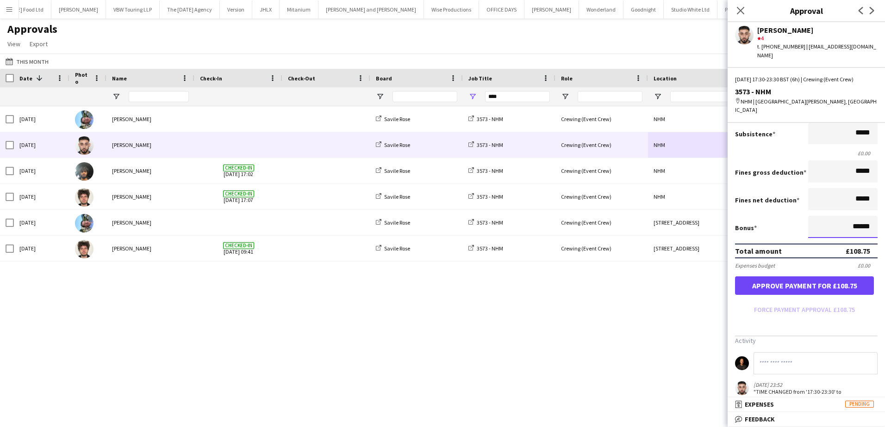
click at [859, 216] on input "******" at bounding box center [842, 227] width 69 height 22
type input "******"
click at [802, 277] on button "Approve payment for £108.75" at bounding box center [804, 286] width 139 height 19
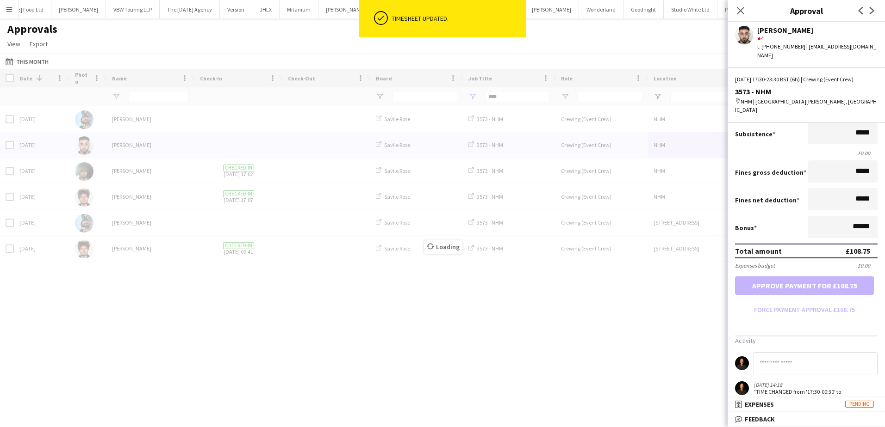
click at [590, 122] on div "Loading" at bounding box center [442, 240] width 885 height 342
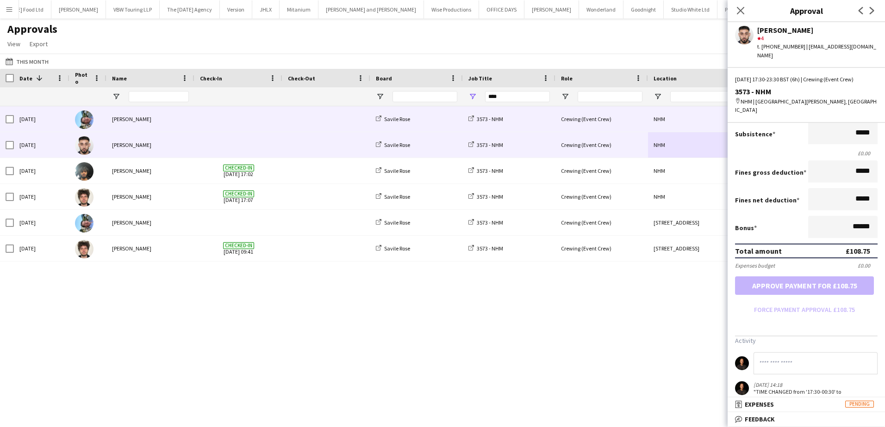
click at [626, 120] on div "Crewing (Event Crew)" at bounding box center [601, 118] width 93 height 25
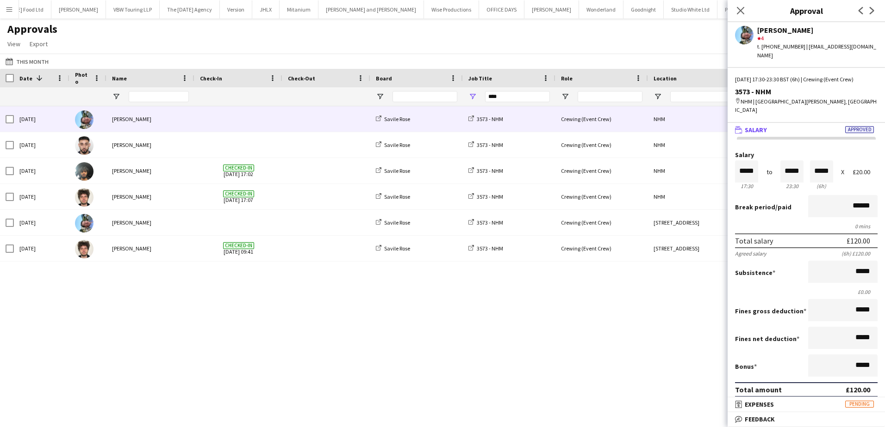
click at [425, 311] on div "[DATE] [PERSON_NAME] Savile Rose 3573 - NHM Crewing (Event Crew) NHM 17:30 - 23…" at bounding box center [442, 255] width 885 height 298
click at [741, 12] on icon at bounding box center [740, 10] width 9 height 9
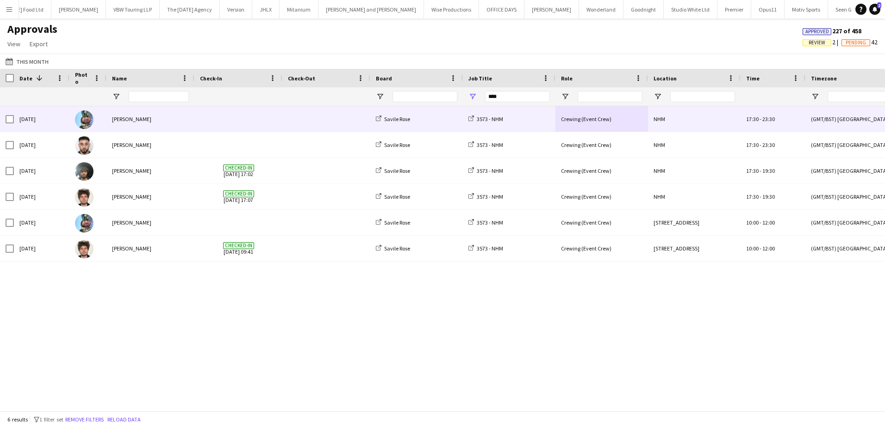
click at [697, 119] on div "NHM" at bounding box center [694, 118] width 93 height 25
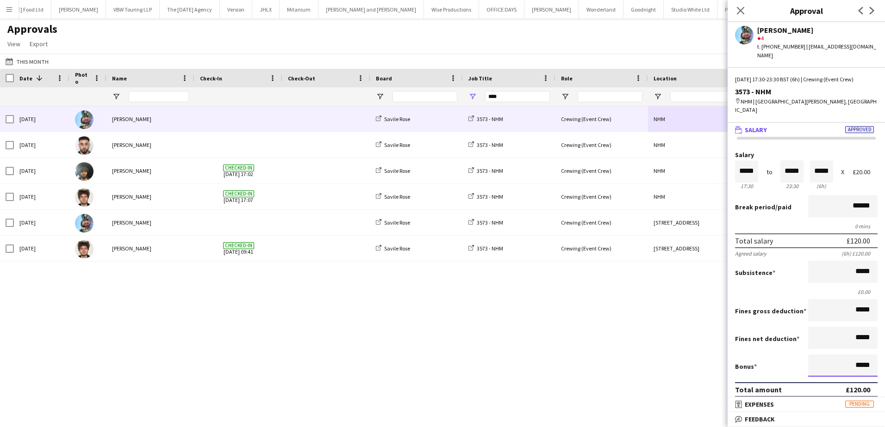
scroll to position [0, 0]
drag, startPoint x: 850, startPoint y: 356, endPoint x: 866, endPoint y: 354, distance: 15.8
click at [866, 355] on input "*****" at bounding box center [842, 366] width 69 height 22
paste input "*"
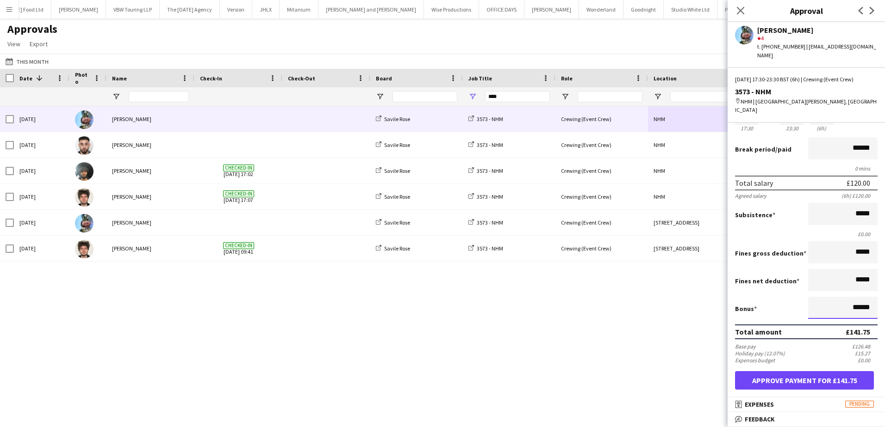
scroll to position [93, 0]
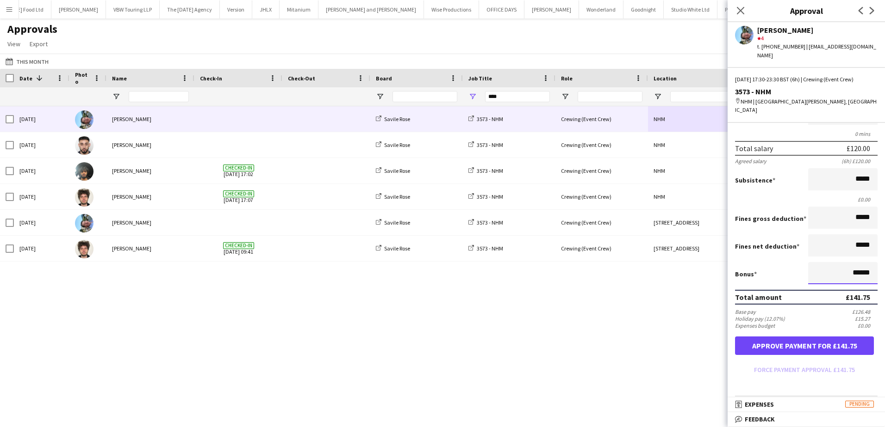
type input "******"
click at [826, 337] on button "Approve payment for £141.75" at bounding box center [804, 346] width 139 height 19
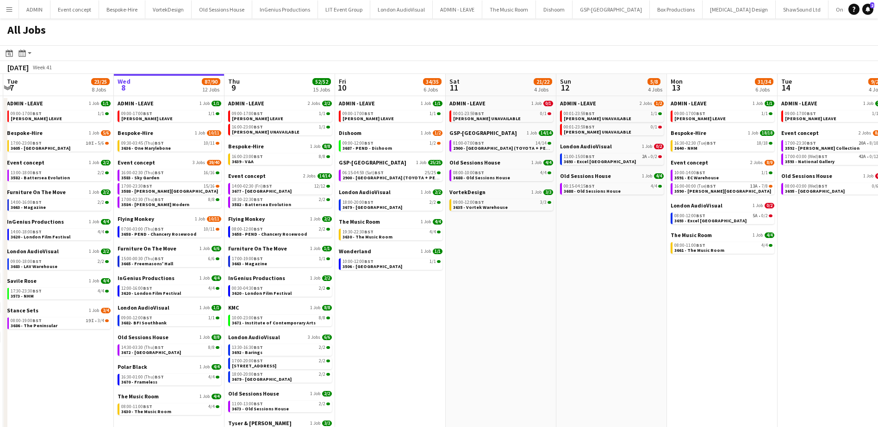
scroll to position [0, 210]
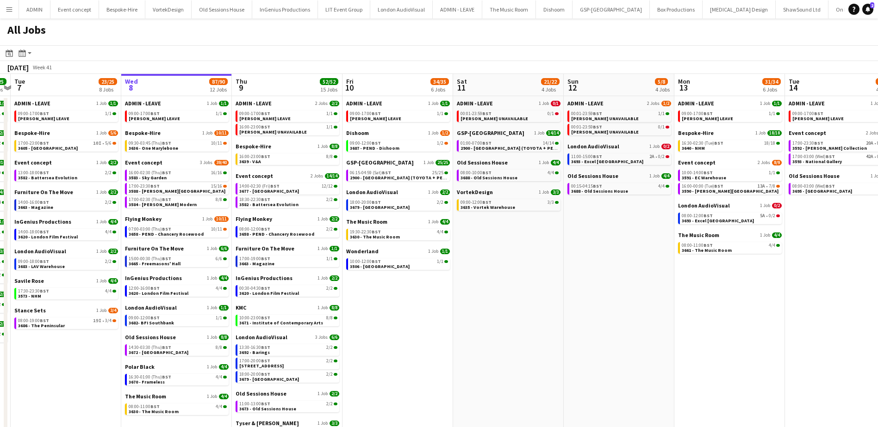
drag, startPoint x: 391, startPoint y: 325, endPoint x: 397, endPoint y: 313, distance: 13.9
click at [402, 325] on app-calendar-viewport "Sun 5 26/26 7 Jobs Mon 6 25/25 9 Jobs Tue 7 23/25 8 Jobs Wed 8 87/90 12 Jobs Th…" at bounding box center [439, 287] width 878 height 426
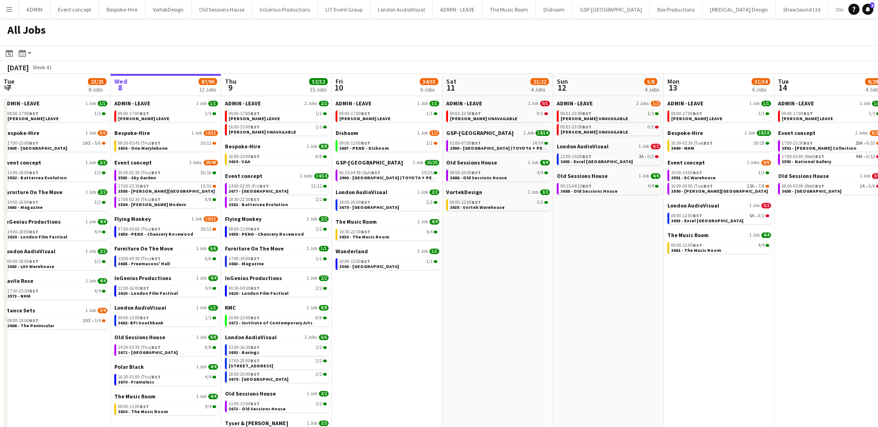
click at [10, 9] on app-icon "Menu" at bounding box center [9, 9] width 7 height 7
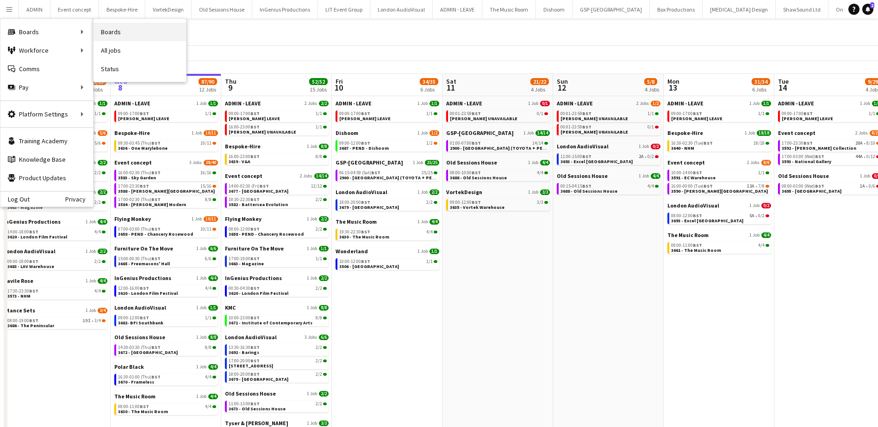
click at [125, 32] on link "Boards" at bounding box center [139, 32] width 93 height 19
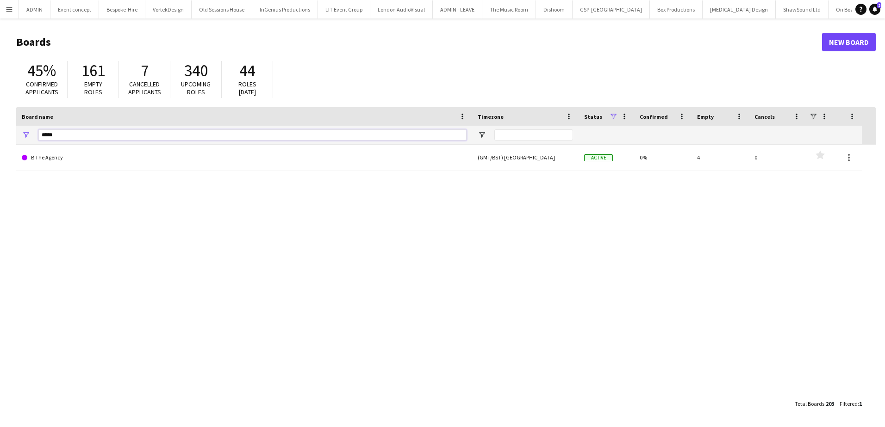
drag, startPoint x: 64, startPoint y: 133, endPoint x: 31, endPoint y: 134, distance: 32.8
click at [31, 134] on div "*****" at bounding box center [244, 135] width 456 height 19
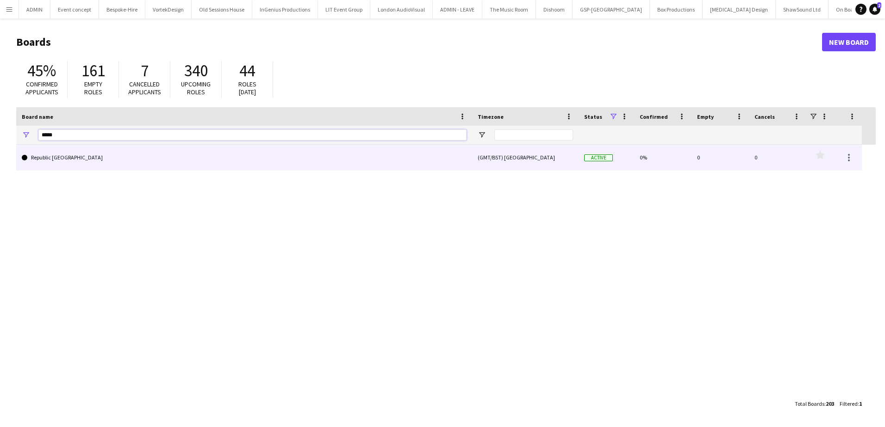
type input "*****"
click at [129, 170] on link "Republic [GEOGRAPHIC_DATA]" at bounding box center [244, 158] width 445 height 26
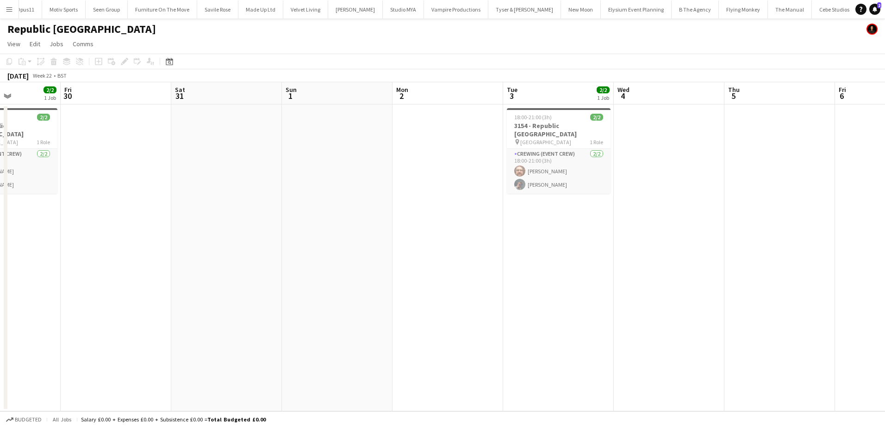
scroll to position [0, 284]
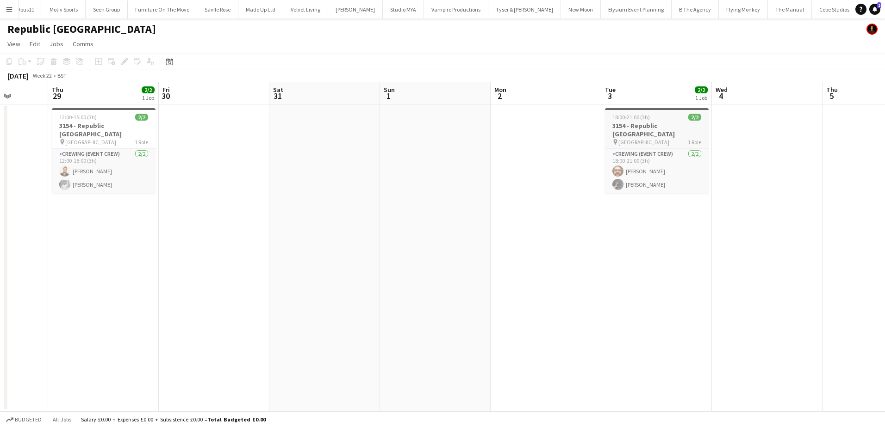
click at [644, 126] on h3 "3154 - Republic London" at bounding box center [657, 130] width 104 height 17
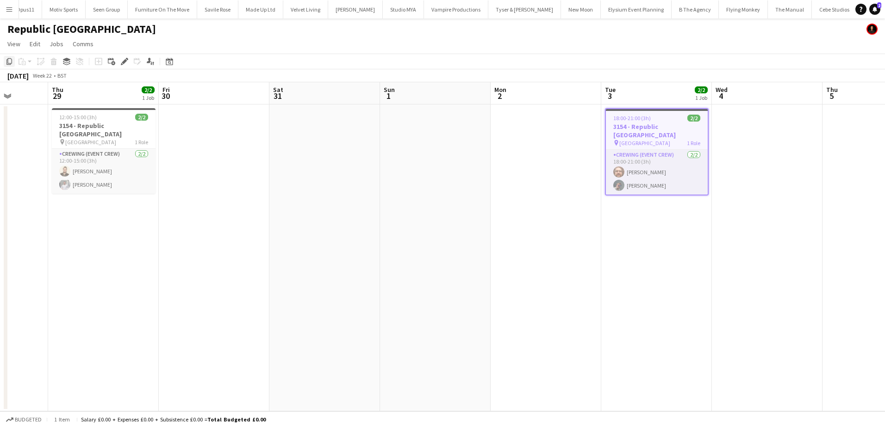
click at [10, 61] on icon "Copy" at bounding box center [9, 61] width 7 height 7
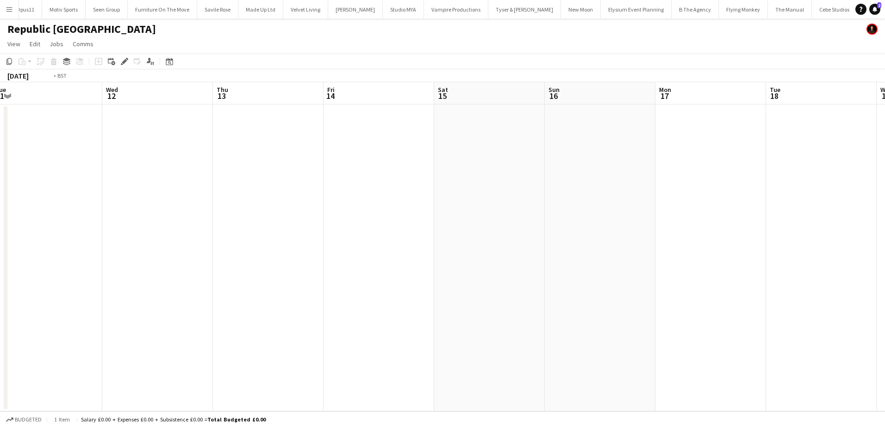
drag, startPoint x: 297, startPoint y: 154, endPoint x: 881, endPoint y: 160, distance: 583.4
click at [884, 160] on html "Menu Boards Boards Boards All jobs Status Workforce Workforce My Workforce Recr…" at bounding box center [442, 213] width 885 height 427
drag, startPoint x: 514, startPoint y: 204, endPoint x: 790, endPoint y: 209, distance: 276.2
click at [814, 204] on app-calendar-viewport "Mon 3 Tue 4 Wed 5 Thu 6 Fri 7 Sat 8 Sun 9 Mon 10 Tue 11 Wed 12 Thu 13 Fri 14 Sa…" at bounding box center [442, 246] width 885 height 329
drag, startPoint x: 419, startPoint y: 229, endPoint x: 515, endPoint y: 225, distance: 96.3
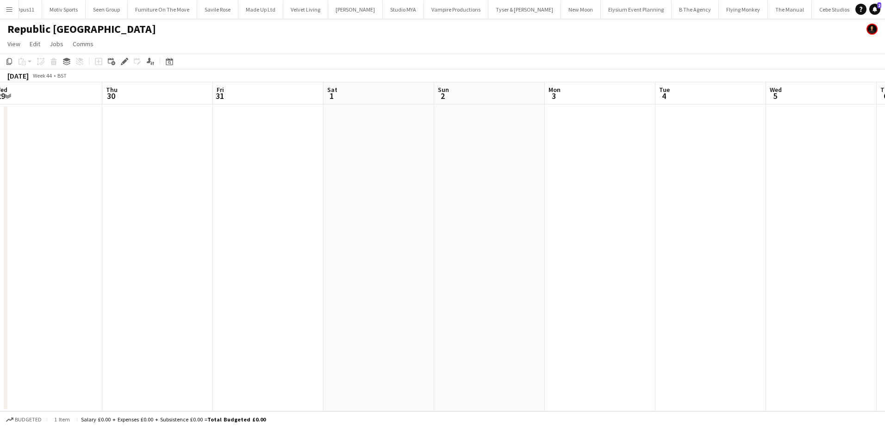
click at [884, 227] on html "Menu Boards Boards Boards All jobs Status Workforce Workforce My Workforce Recr…" at bounding box center [442, 213] width 885 height 427
drag, startPoint x: 372, startPoint y: 225, endPoint x: 699, endPoint y: 222, distance: 326.6
click at [699, 222] on app-calendar-viewport "Mon 27 Tue 28 Wed 29 Thu 30 Fri 31 Sat 1 Sun 2 Mon 3 Tue 4 Wed 5 Thu 6 Fri 7 Sa…" at bounding box center [442, 246] width 885 height 329
drag, startPoint x: 344, startPoint y: 221, endPoint x: 588, endPoint y: 221, distance: 243.8
click at [587, 221] on app-calendar-viewport "Fri 24 Sat 25 Sun 26 Mon 27 Tue 28 Wed 29 Thu 30 Fri 31 Sat 1 Sun 2 Mon 3 Tue 4…" at bounding box center [442, 246] width 885 height 329
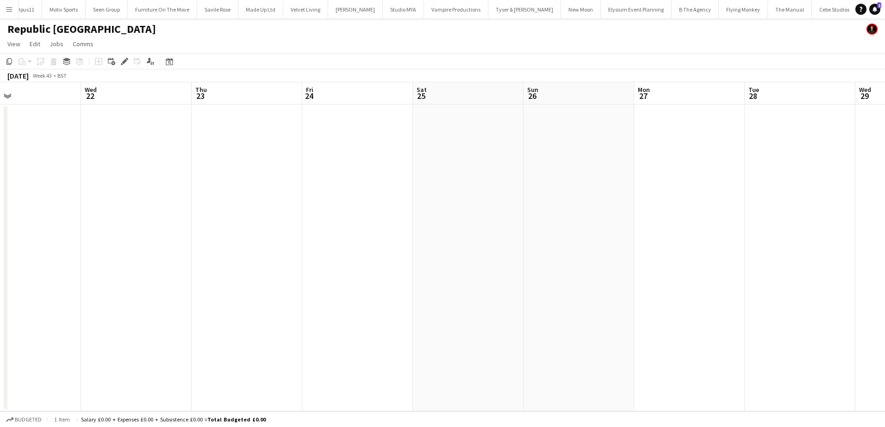
drag, startPoint x: 451, startPoint y: 222, endPoint x: 730, endPoint y: 220, distance: 278.5
click at [730, 220] on app-calendar-viewport "Sun 19 Mon 20 Tue 21 Wed 22 Thu 23 Fri 24 Sat 25 Sun 26 Mon 27 Tue 28 Wed 29 Th…" at bounding box center [442, 246] width 885 height 329
click at [241, 137] on app-date-cell at bounding box center [263, 258] width 111 height 307
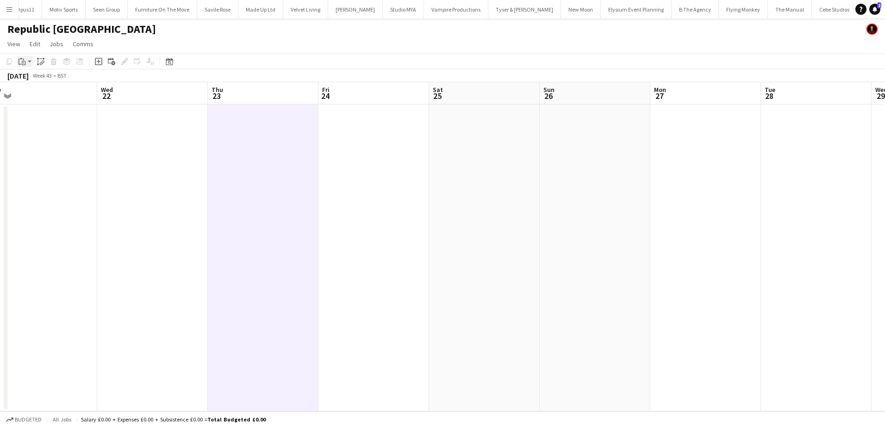
click at [25, 65] on icon at bounding box center [24, 63] width 4 height 4
click at [30, 79] on link "Paste Ctrl+V" at bounding box center [68, 79] width 87 height 8
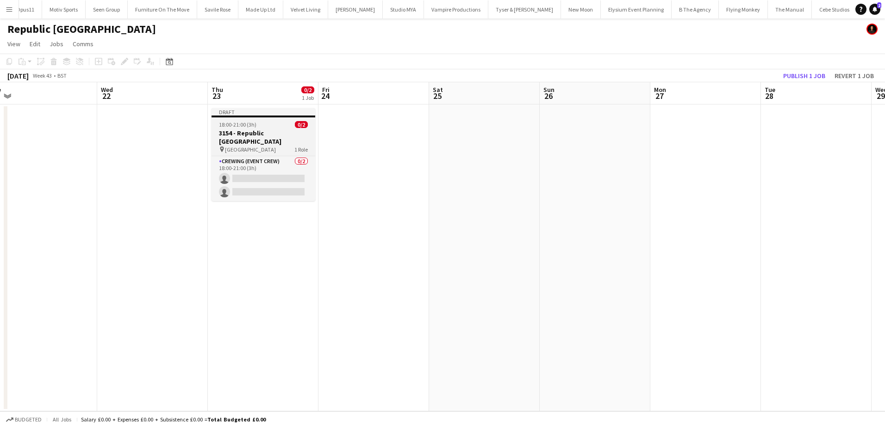
click at [232, 124] on span "18:00-21:00 (3h)" at bounding box center [237, 124] width 37 height 7
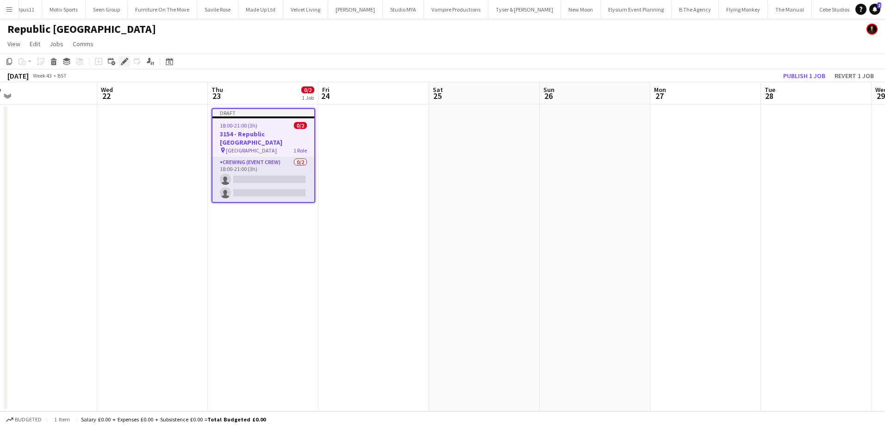
click at [124, 65] on icon "Edit" at bounding box center [124, 61] width 7 height 7
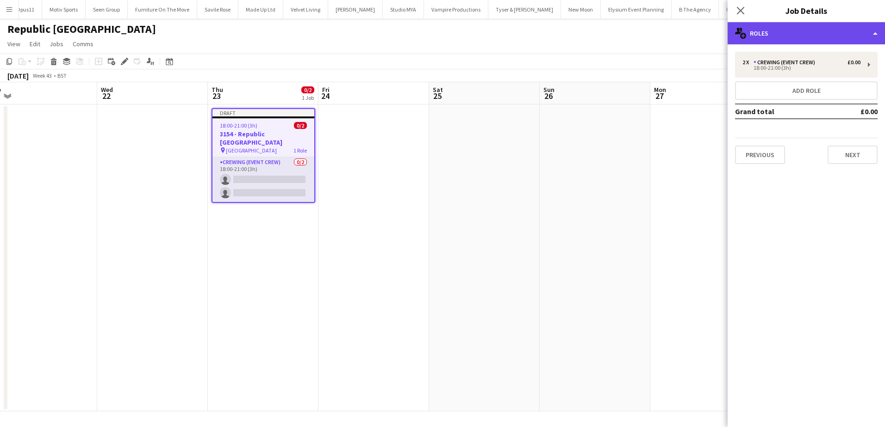
click at [800, 37] on div "multiple-users-add Roles" at bounding box center [805, 33] width 157 height 22
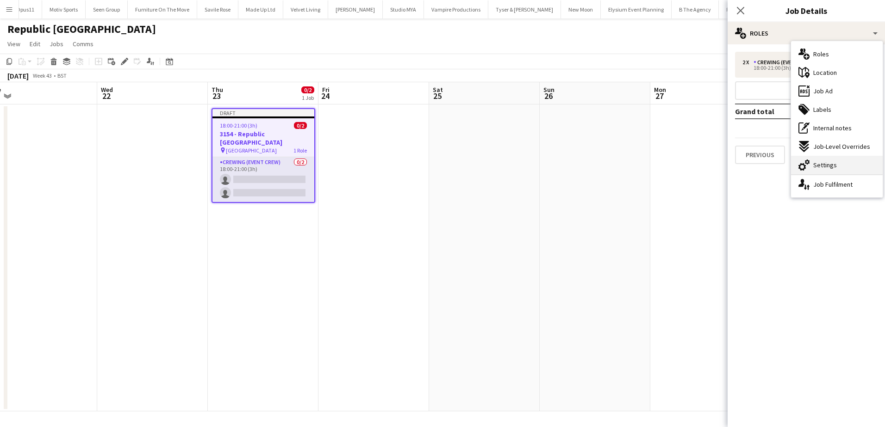
click at [829, 161] on span "Settings" at bounding box center [825, 165] width 24 height 8
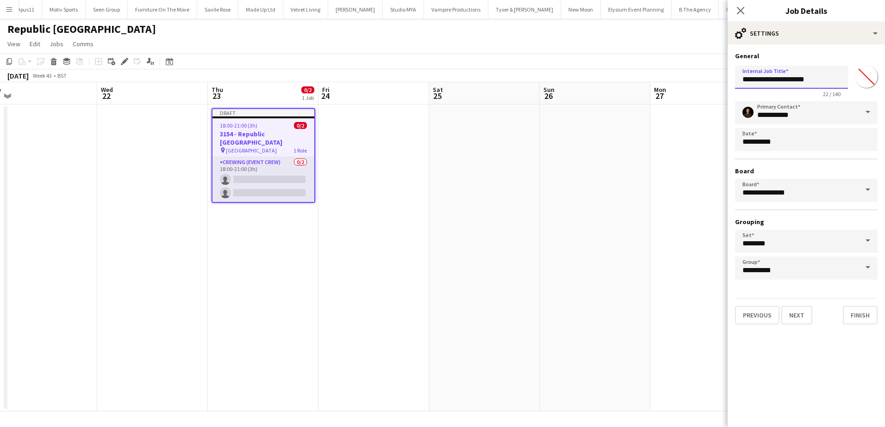
drag, startPoint x: 756, startPoint y: 80, endPoint x: 737, endPoint y: 80, distance: 18.5
click at [737, 80] on input "**********" at bounding box center [791, 77] width 113 height 23
type input "**********"
click at [788, 317] on button "Next" at bounding box center [796, 315] width 31 height 19
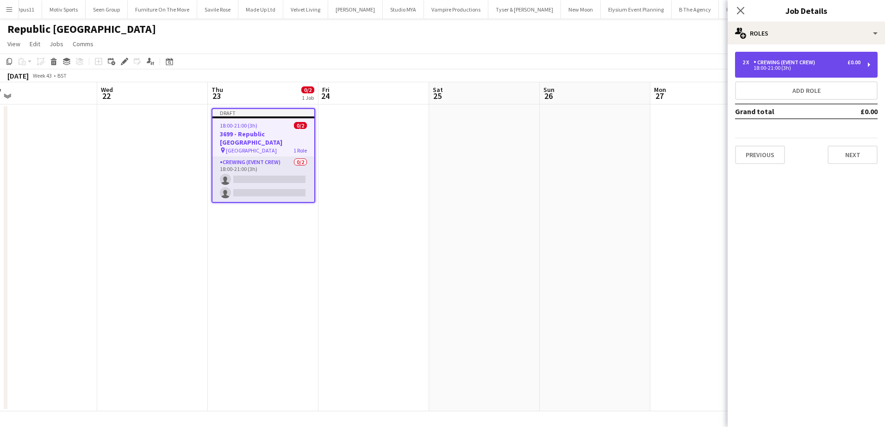
click at [793, 61] on div "Crewing (Event Crew)" at bounding box center [785, 62] width 65 height 6
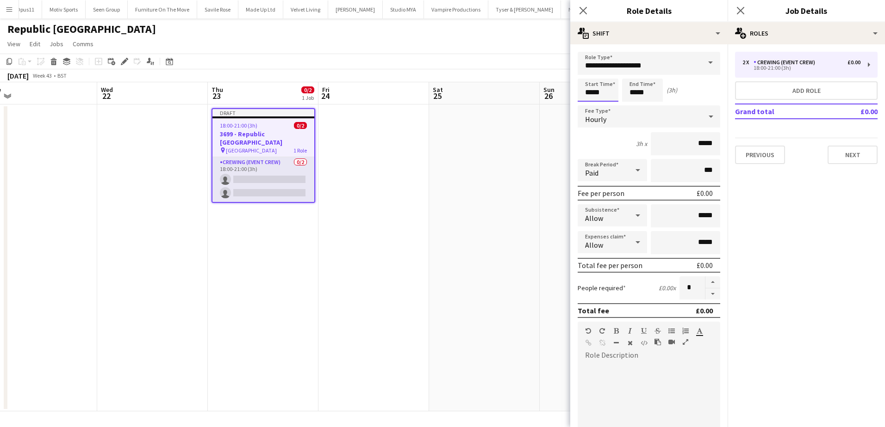
click at [590, 95] on input "*****" at bounding box center [597, 90] width 41 height 23
click at [590, 102] on div at bounding box center [588, 106] width 19 height 9
click at [590, 104] on div at bounding box center [588, 106] width 19 height 9
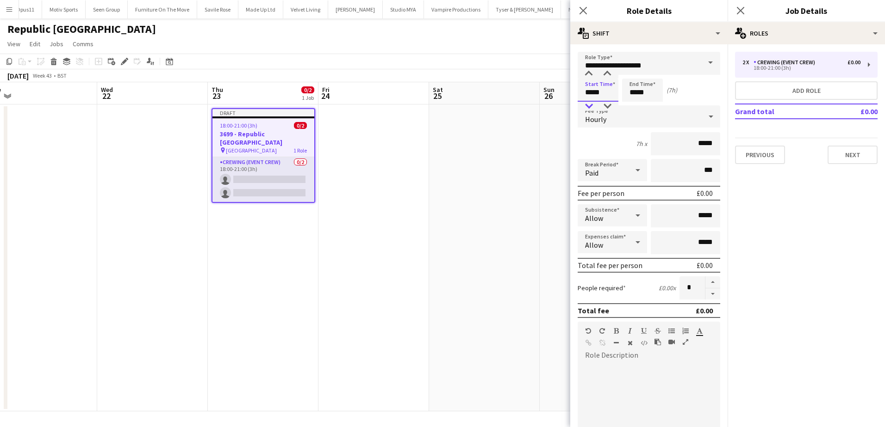
click at [590, 104] on div at bounding box center [588, 106] width 19 height 9
type input "*****"
click at [590, 104] on div at bounding box center [588, 106] width 19 height 9
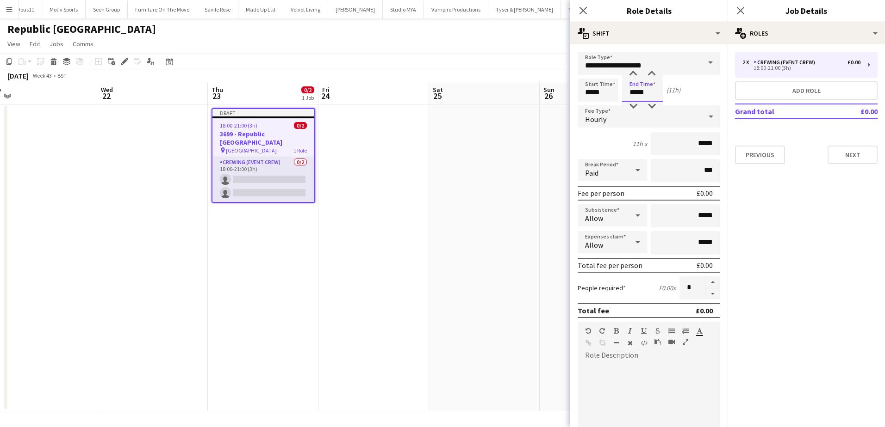
click at [632, 94] on input "*****" at bounding box center [642, 90] width 41 height 23
click at [632, 105] on div at bounding box center [633, 106] width 19 height 9
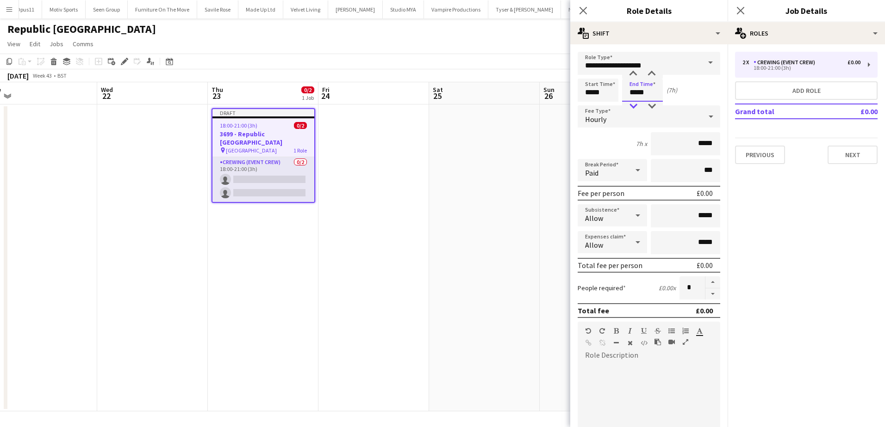
type input "*****"
click at [632, 105] on div at bounding box center [633, 106] width 19 height 9
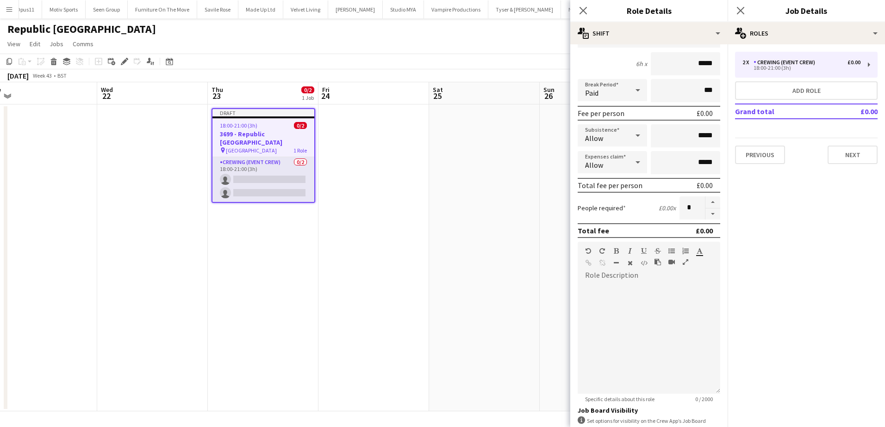
scroll to position [93, 0]
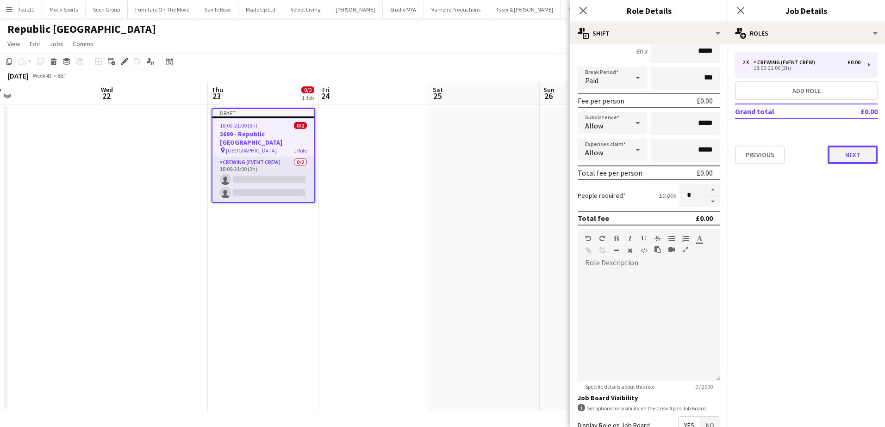
click at [847, 152] on button "Next" at bounding box center [852, 155] width 50 height 19
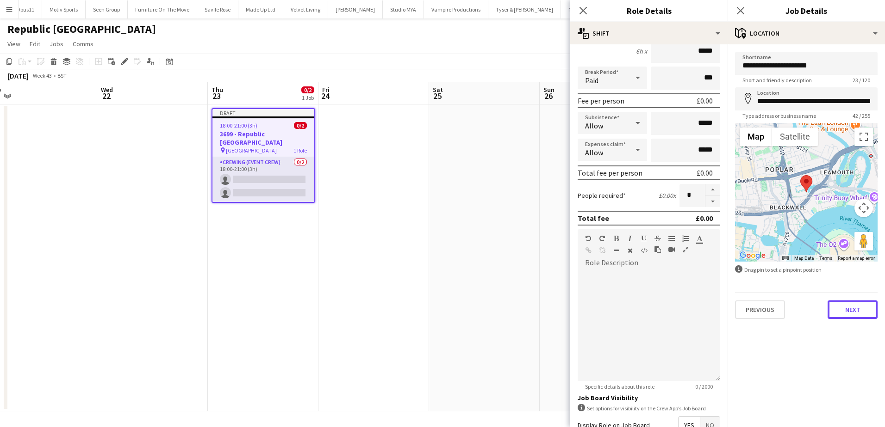
click at [840, 316] on button "Next" at bounding box center [852, 310] width 50 height 19
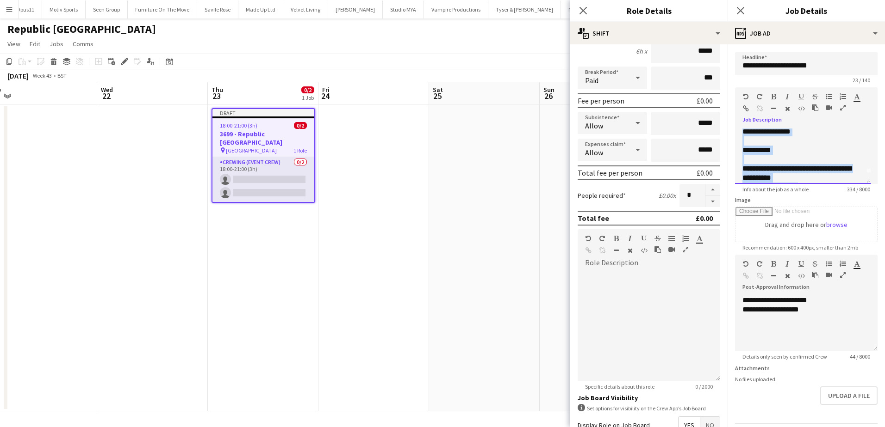
scroll to position [0, 0]
drag, startPoint x: 768, startPoint y: 168, endPoint x: 743, endPoint y: 137, distance: 40.5
click at [743, 137] on div "**********" at bounding box center [803, 157] width 136 height 56
click at [751, 154] on div at bounding box center [802, 151] width 121 height 9
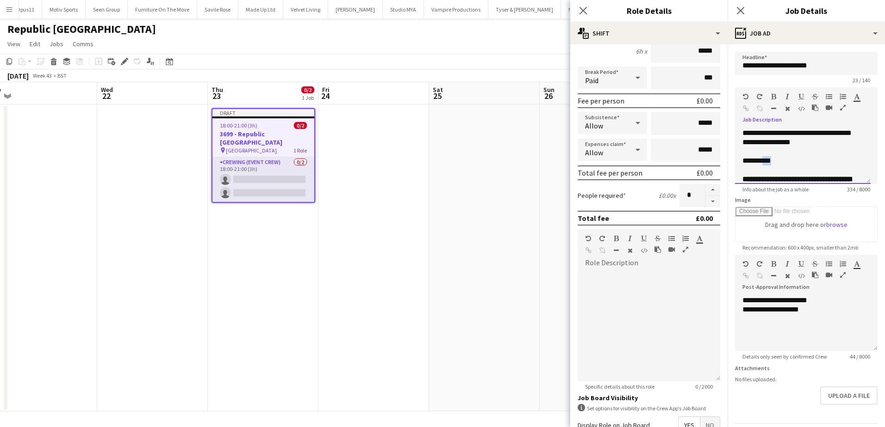
drag, startPoint x: 765, startPoint y: 161, endPoint x: 775, endPoint y: 162, distance: 10.7
click at [775, 162] on div "**********" at bounding box center [799, 160] width 114 height 9
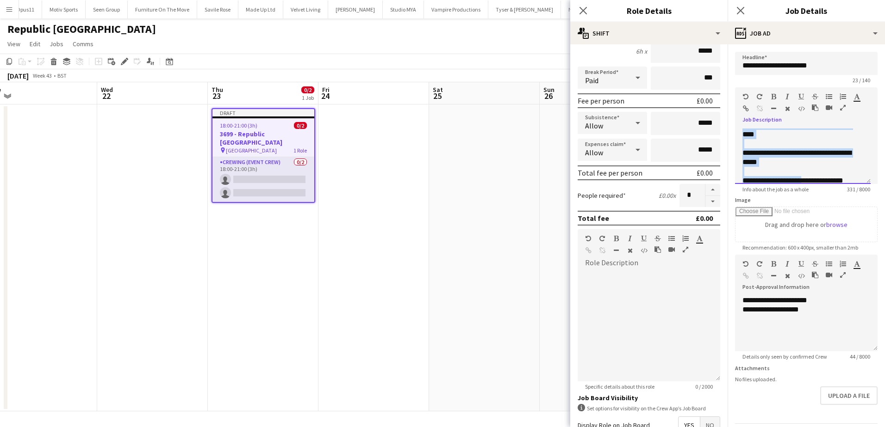
scroll to position [87, 0]
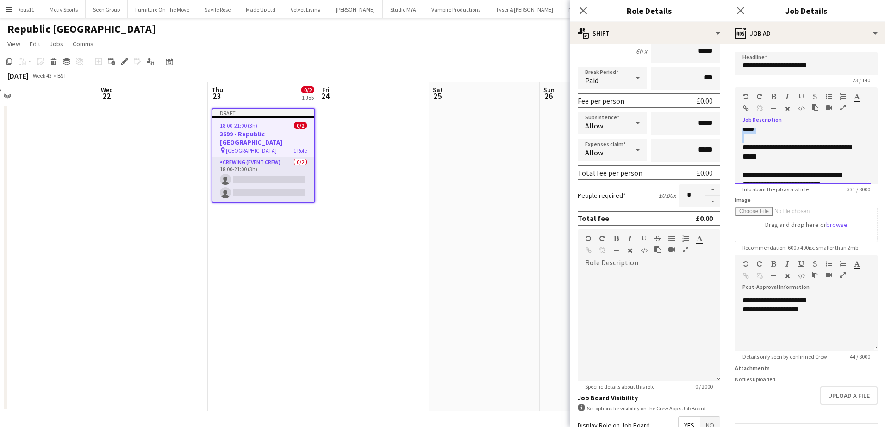
drag, startPoint x: 756, startPoint y: 179, endPoint x: 780, endPoint y: 140, distance: 45.5
click at [780, 140] on div "**********" at bounding box center [803, 157] width 136 height 56
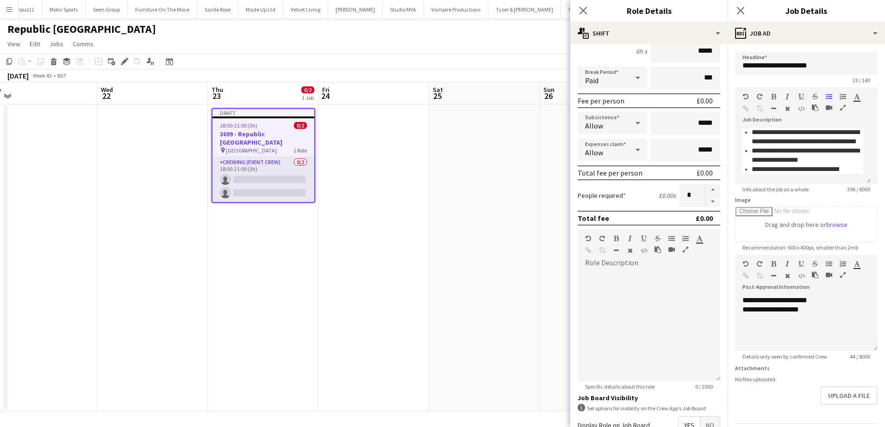
click at [390, 161] on app-date-cell at bounding box center [373, 258] width 111 height 307
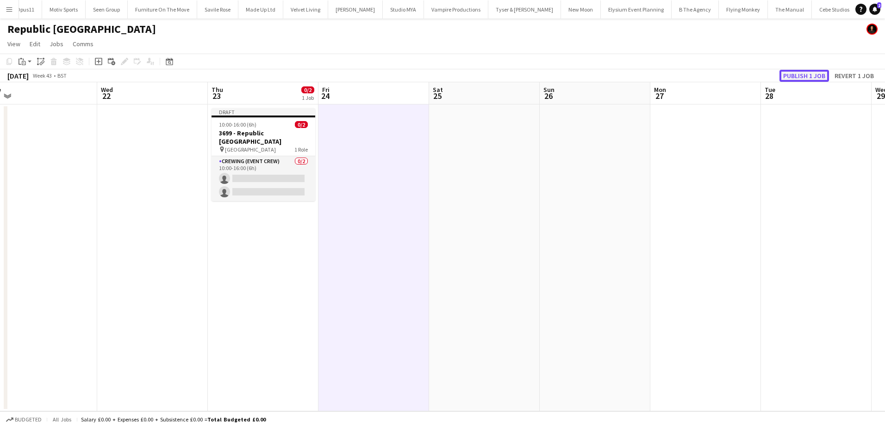
click at [789, 77] on button "Publish 1 job" at bounding box center [804, 76] width 50 height 12
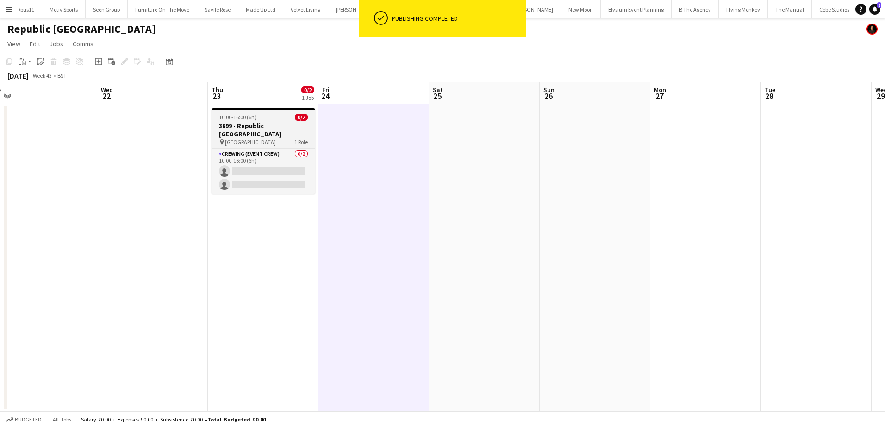
click at [229, 115] on span "10:00-16:00 (6h)" at bounding box center [237, 117] width 37 height 7
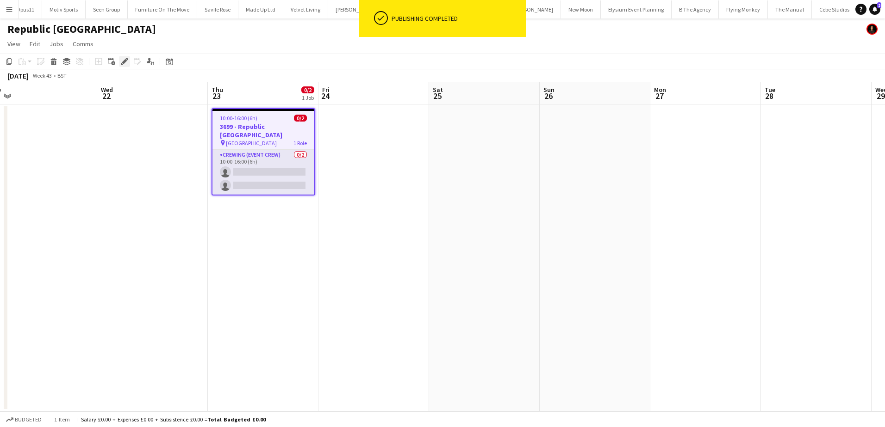
click at [124, 64] on icon "Edit" at bounding box center [124, 61] width 7 height 7
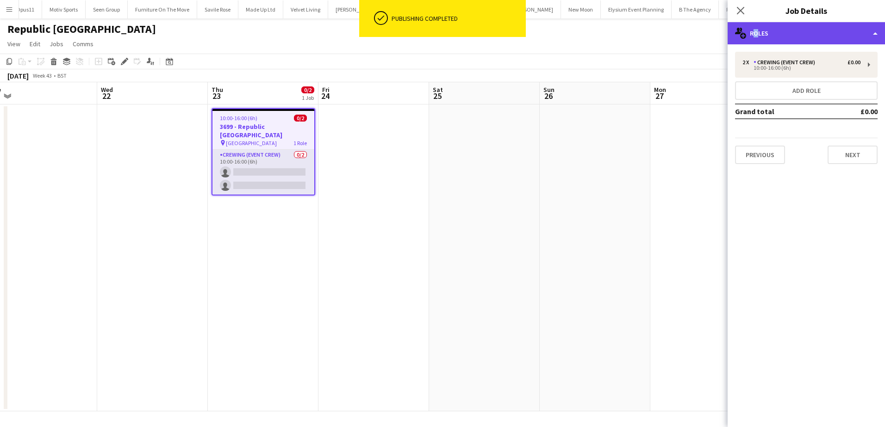
click at [754, 37] on div "multiple-users-add Roles" at bounding box center [805, 33] width 157 height 22
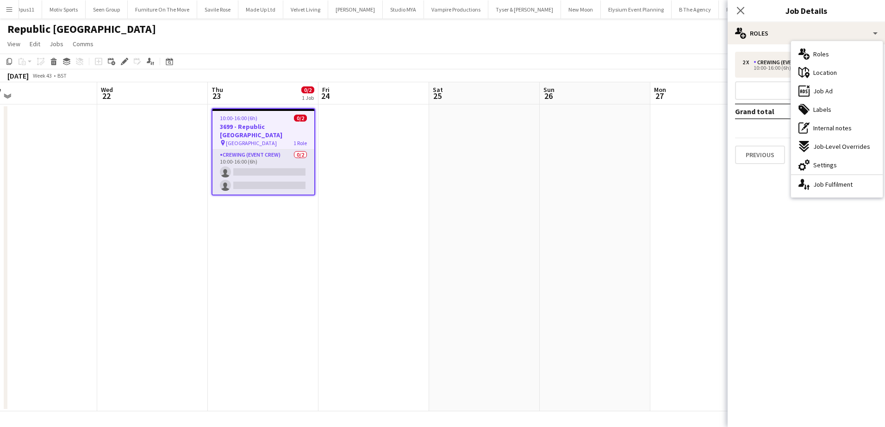
click at [823, 165] on span "Settings" at bounding box center [825, 165] width 24 height 8
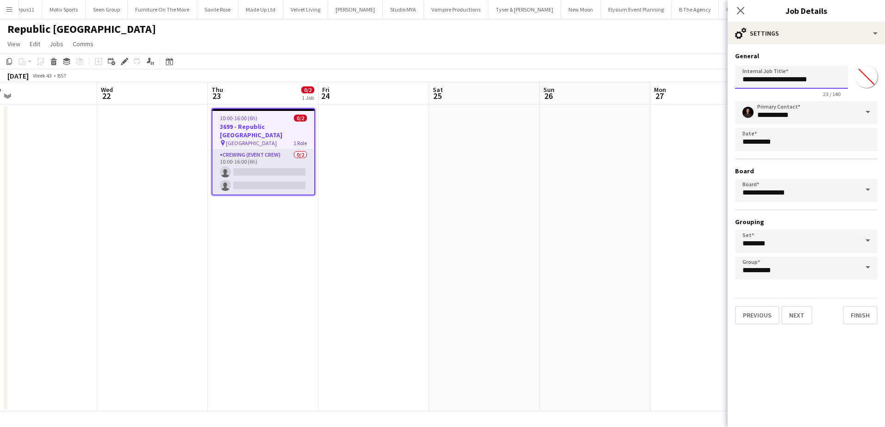
click at [761, 78] on input "**********" at bounding box center [791, 77] width 113 height 23
click at [761, 80] on input "**********" at bounding box center [791, 77] width 113 height 23
click at [756, 74] on input "**********" at bounding box center [791, 77] width 113 height 23
type input "**********"
click at [493, 104] on app-board-header-date "Sat 25" at bounding box center [484, 93] width 111 height 22
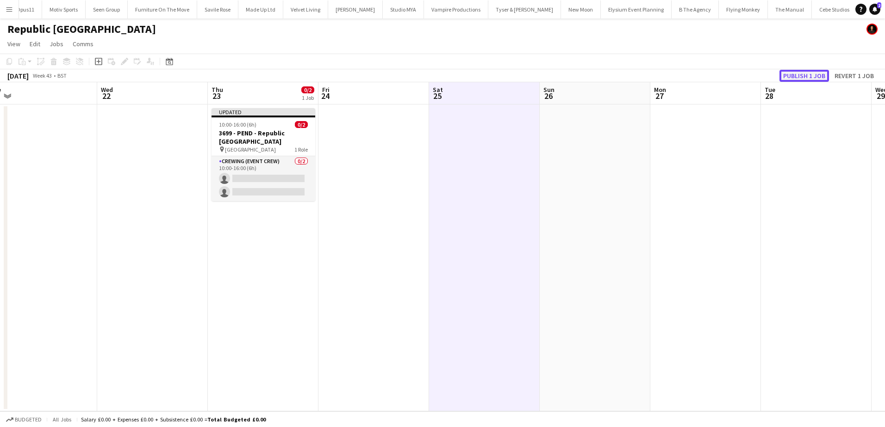
click at [794, 75] on button "Publish 1 job" at bounding box center [804, 76] width 50 height 12
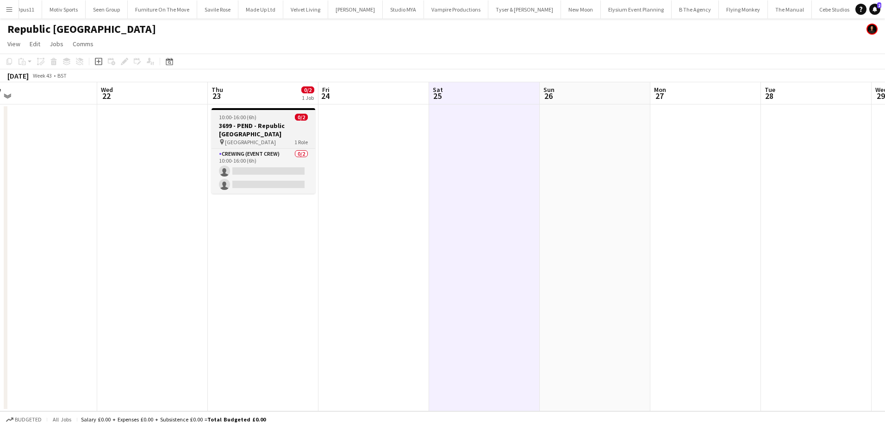
click at [236, 128] on h3 "3699 - PEND - Republic London" at bounding box center [263, 130] width 104 height 17
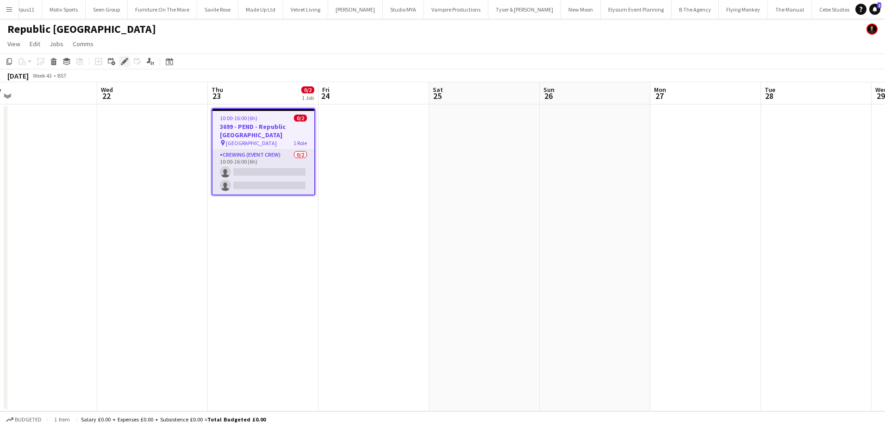
click at [120, 64] on div "Edit" at bounding box center [124, 61] width 11 height 11
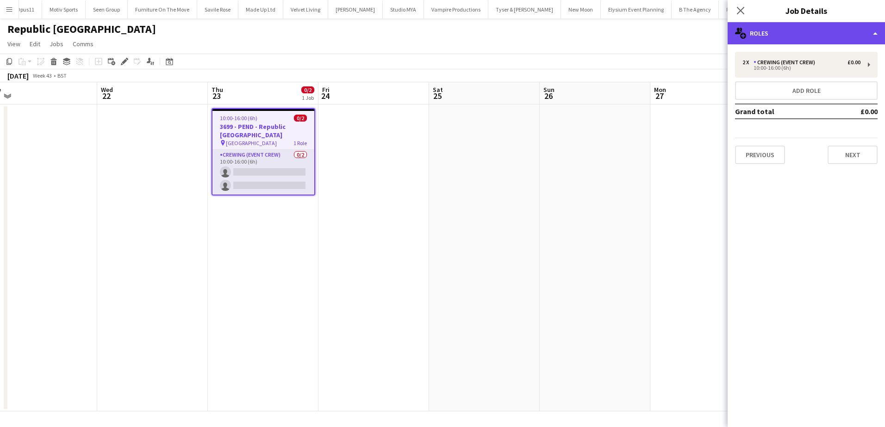
click at [808, 32] on div "multiple-users-add Roles" at bounding box center [805, 33] width 157 height 22
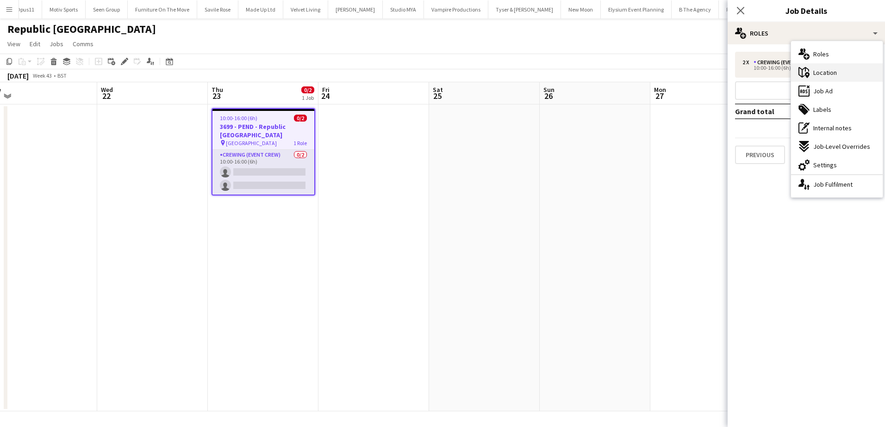
click at [835, 78] on div "maps-pin-1 Location" at bounding box center [837, 72] width 92 height 19
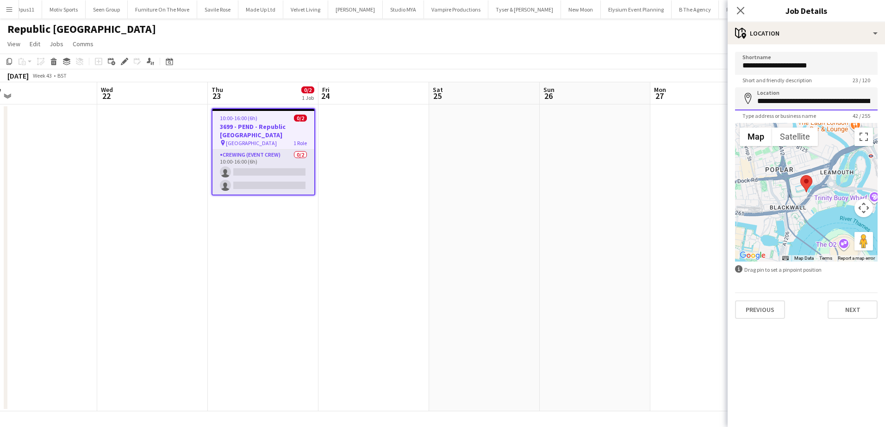
click at [786, 99] on input "**********" at bounding box center [806, 98] width 142 height 23
click at [488, 204] on app-date-cell at bounding box center [484, 258] width 111 height 307
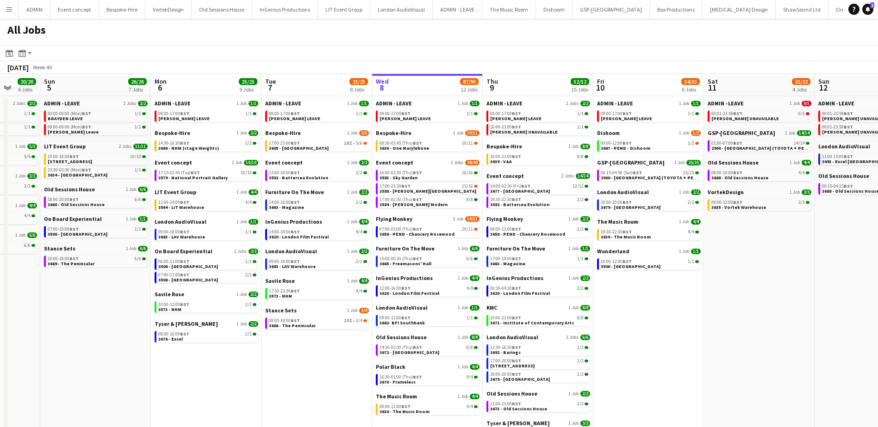
scroll to position [0, 312]
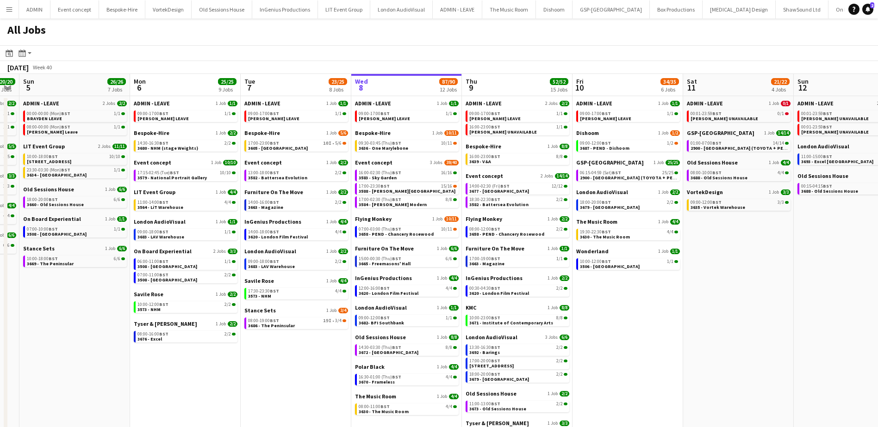
drag, startPoint x: 416, startPoint y: 330, endPoint x: 503, endPoint y: 331, distance: 87.4
click at [546, 327] on app-calendar-viewport "Thu 2 45/46 10 Jobs Fri 3 29/34 4 Jobs Sat 4 20/20 6 Jobs Sun 5 26/26 7 Jobs Mo…" at bounding box center [439, 287] width 878 height 426
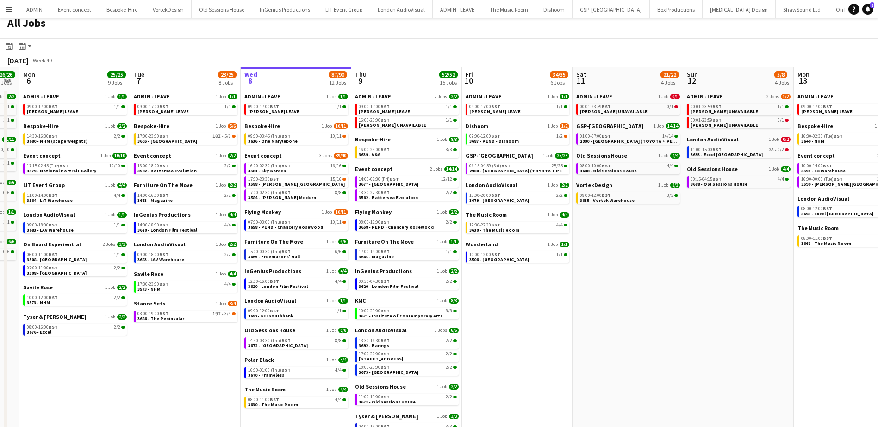
scroll to position [0, 0]
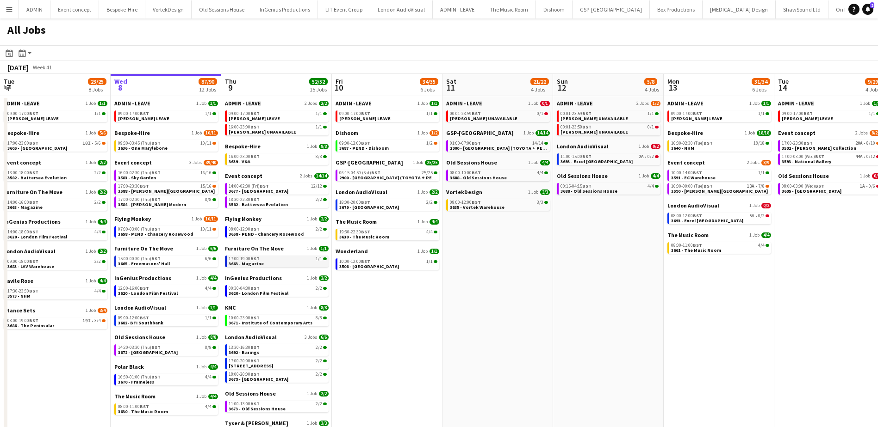
click at [258, 265] on span "3663 - Magazine" at bounding box center [246, 264] width 35 height 6
click at [173, 201] on div "17:00-02:30 (Thu) BST 8/8" at bounding box center [167, 200] width 98 height 5
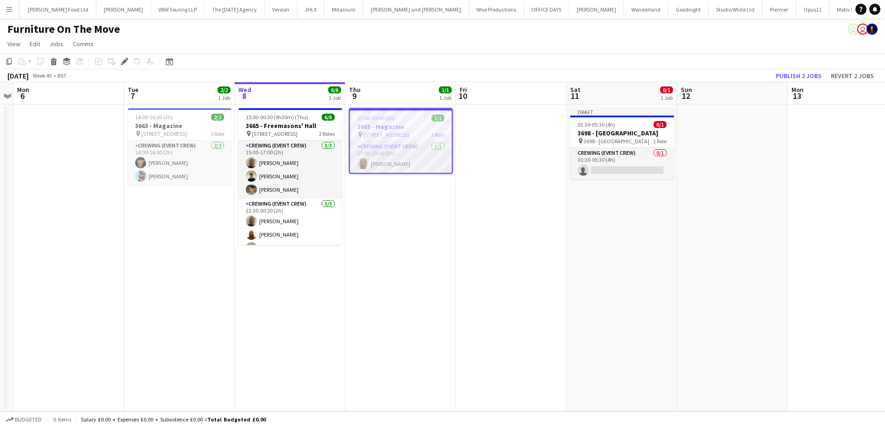
scroll to position [0, 879]
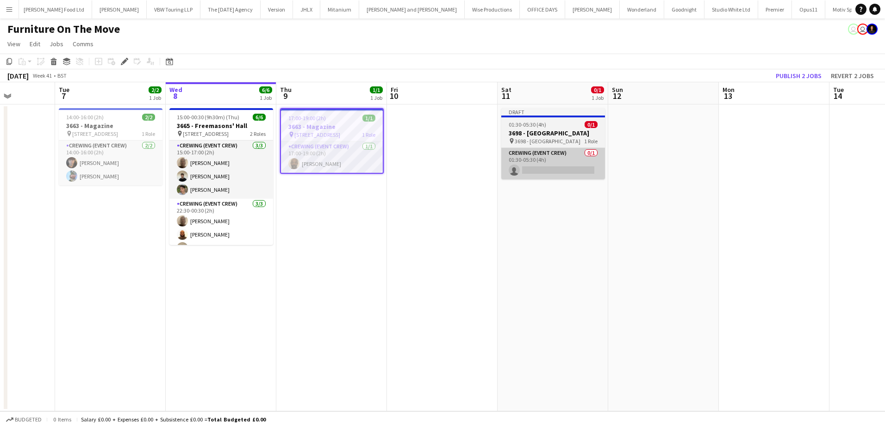
drag, startPoint x: 619, startPoint y: 229, endPoint x: 511, endPoint y: 169, distance: 124.1
click at [532, 210] on app-calendar-viewport "Sat 4 Sun 5 Mon 6 Tue 7 2/2 1 Job Wed 8 6/6 1 Job Thu 9 1/1 1 Job Fri 10 Sat 11…" at bounding box center [442, 246] width 885 height 329
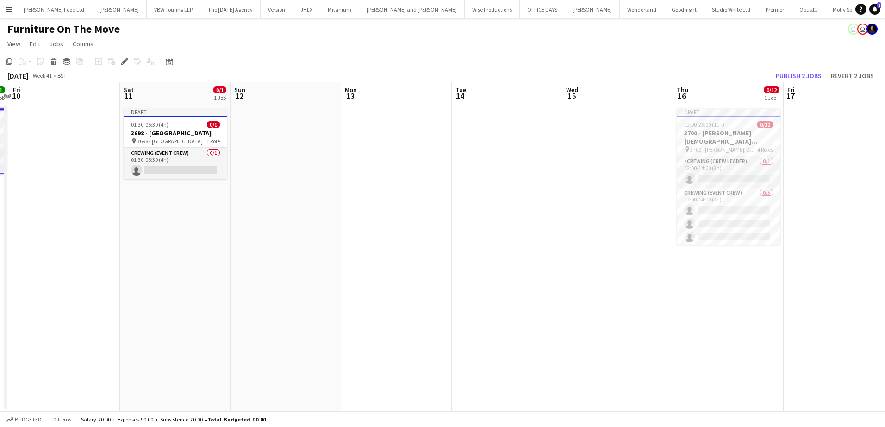
scroll to position [0, 326]
drag, startPoint x: 658, startPoint y: 222, endPoint x: 295, endPoint y: 221, distance: 363.2
click at [295, 221] on app-calendar-viewport "Tue 7 2/2 1 Job Wed 8 6/6 1 Job Thu 9 1/1 1 Job Fri 10 Sat 11 0/1 1 Job Sun 12 …" at bounding box center [442, 246] width 885 height 329
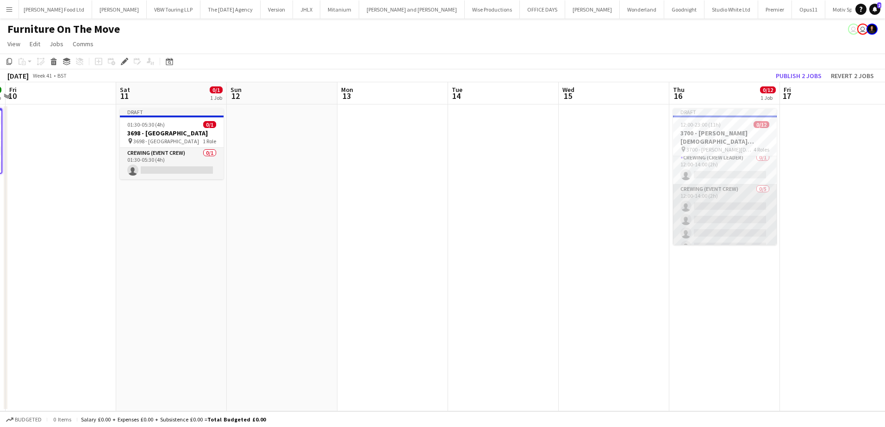
scroll to position [0, 0]
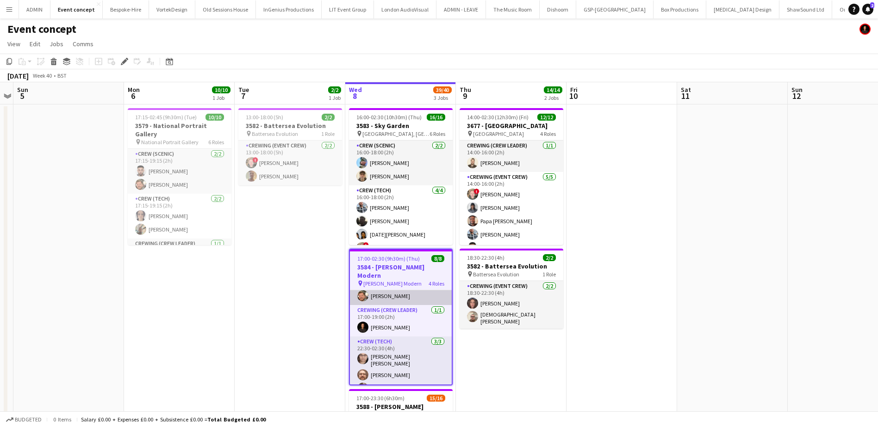
scroll to position [46, 0]
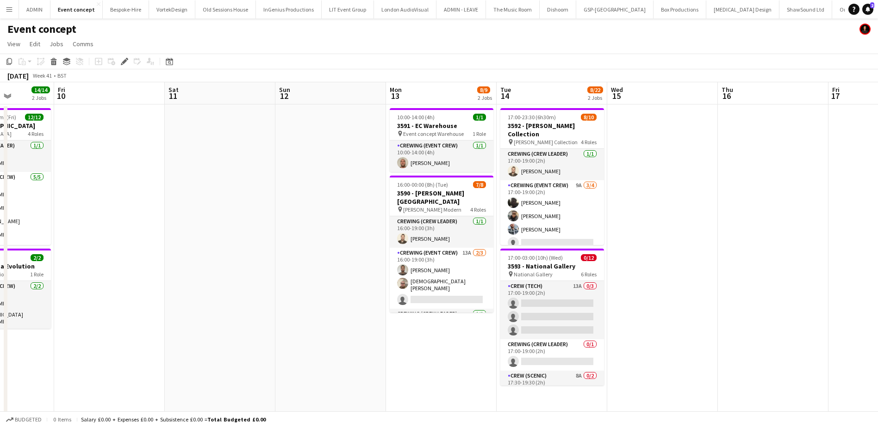
drag, startPoint x: 634, startPoint y: 165, endPoint x: 140, endPoint y: 155, distance: 494.6
click at [140, 155] on app-calendar-viewport "Tue 7 2/2 1 Job Wed 8 39/40 3 Jobs Thu 9 14/14 2 Jobs Fri 10 Sat 11 Sun 12 Mon …" at bounding box center [439, 313] width 878 height 463
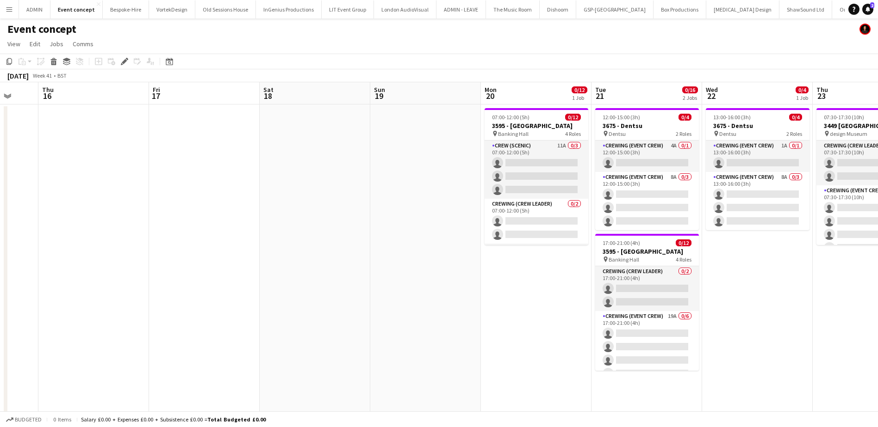
scroll to position [0, 332]
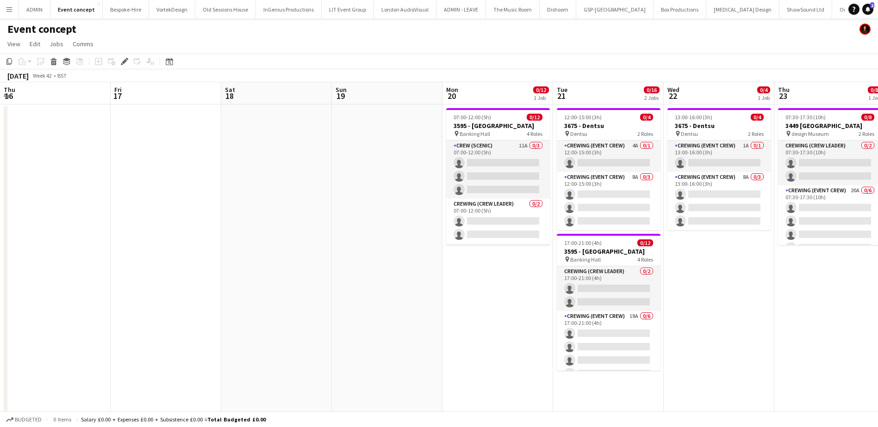
drag, startPoint x: 709, startPoint y: 258, endPoint x: -76, endPoint y: 219, distance: 786.5
click at [0, 219] on html "Menu Boards Boards Boards All jobs Status Workforce Workforce My Workforce Recr…" at bounding box center [439, 280] width 878 height 561
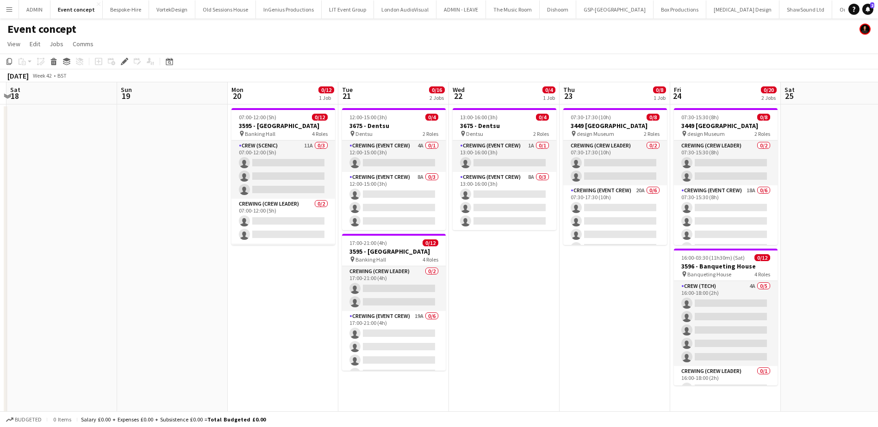
scroll to position [0, 326]
drag, startPoint x: 371, startPoint y: 271, endPoint x: 175, endPoint y: 260, distance: 196.9
click at [175, 260] on app-calendar-viewport "Wed 15 Thu 16 Fri 17 Sat 18 Sun 19 Mon 20 0/12 1 Job Tue 21 0/16 2 Jobs Wed 22 …" at bounding box center [439, 313] width 878 height 463
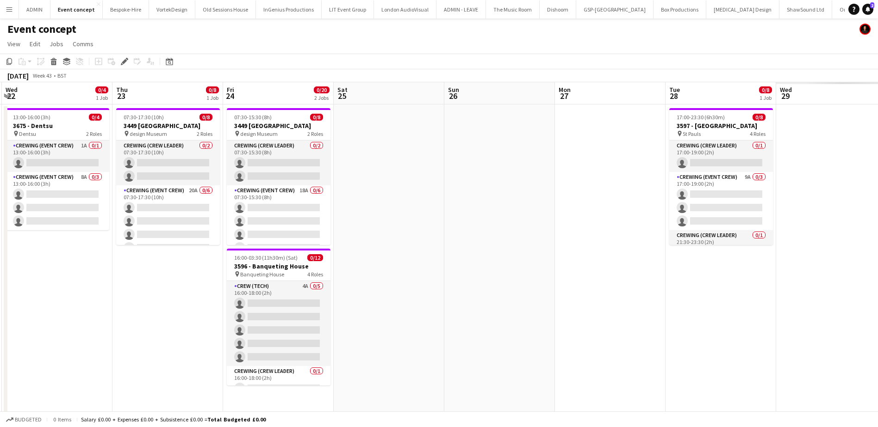
drag, startPoint x: 583, startPoint y: 293, endPoint x: 128, endPoint y: 255, distance: 456.8
click at [128, 255] on app-calendar-viewport "Sun 19 Mon 20 0/12 1 Job Tue 21 0/16 2 Jobs Wed 22 0/4 1 Job Thu 23 0/8 1 Job F…" at bounding box center [439, 313] width 878 height 463
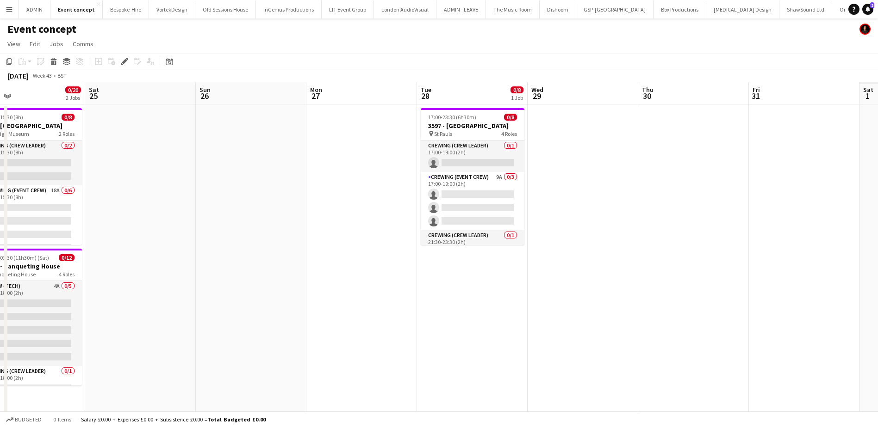
scroll to position [0, 274]
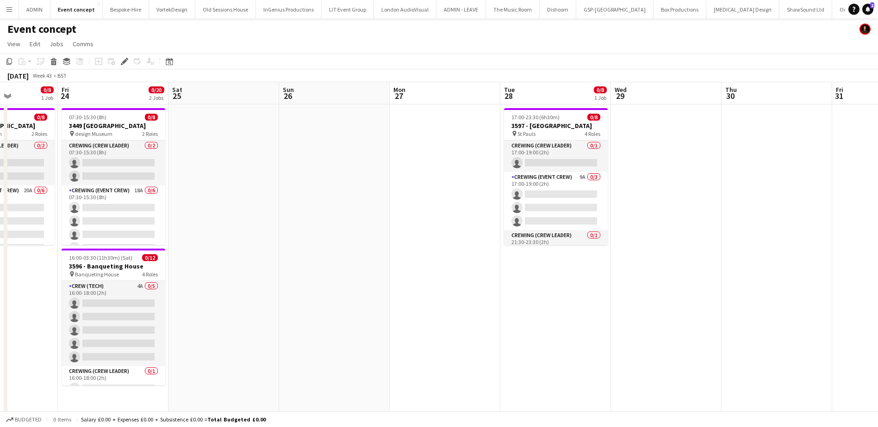
drag, startPoint x: 557, startPoint y: 265, endPoint x: 379, endPoint y: 192, distance: 192.8
click at [291, 235] on app-calendar-viewport "Tue 21 0/16 2 Jobs Wed 22 0/4 1 Job Thu 23 0/8 1 Job Fri 24 0/20 2 Jobs Sat 25 …" at bounding box center [439, 313] width 878 height 463
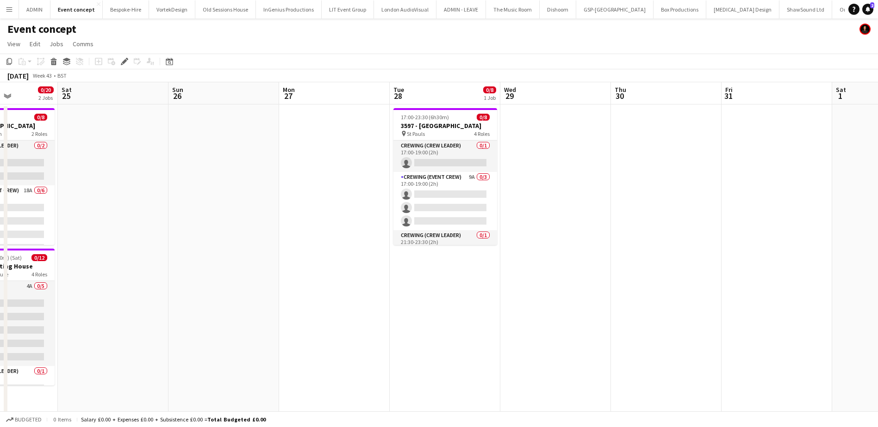
click at [429, 118] on span "17:00-23:30 (6h30m)" at bounding box center [425, 117] width 48 height 7
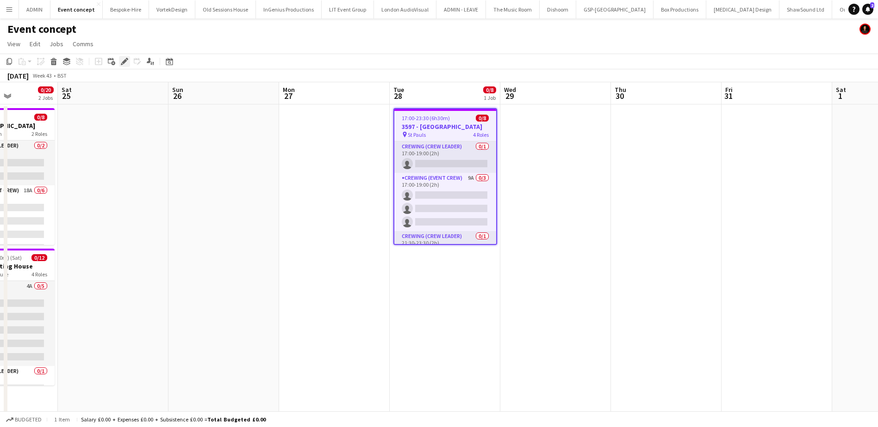
click at [125, 60] on icon at bounding box center [124, 61] width 5 height 5
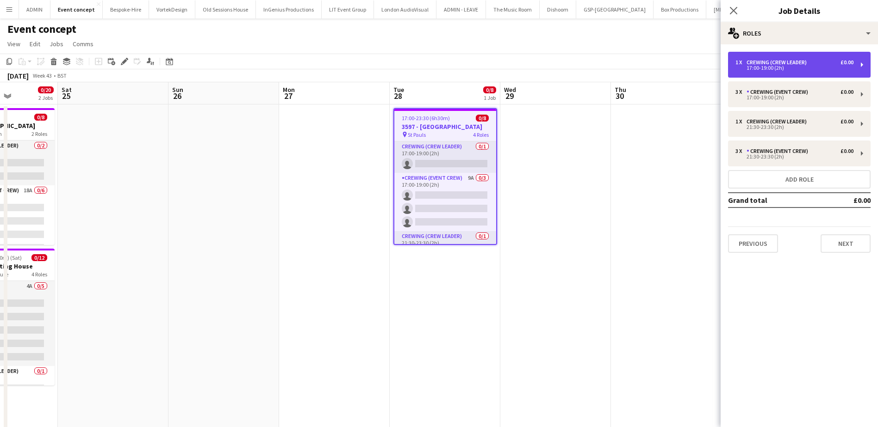
click at [811, 73] on div "1 x Crewing (Crew Leader) £0.00 17:00-19:00 (2h)" at bounding box center [799, 65] width 142 height 26
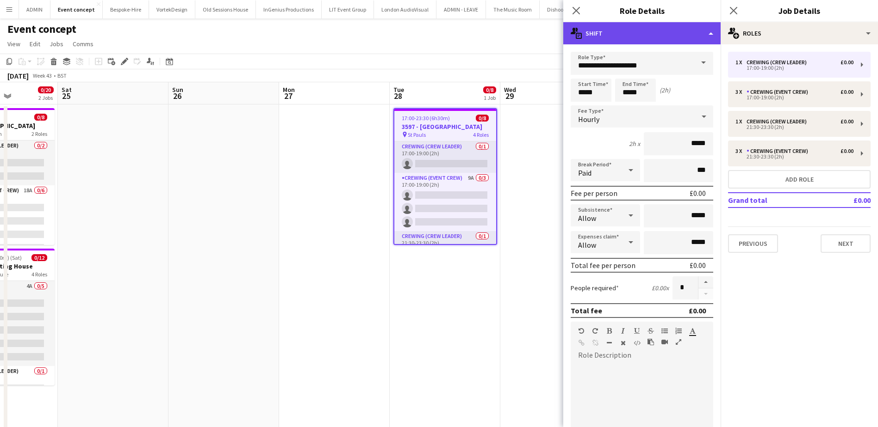
click at [678, 33] on div "multiple-actions-text Shift" at bounding box center [641, 33] width 157 height 22
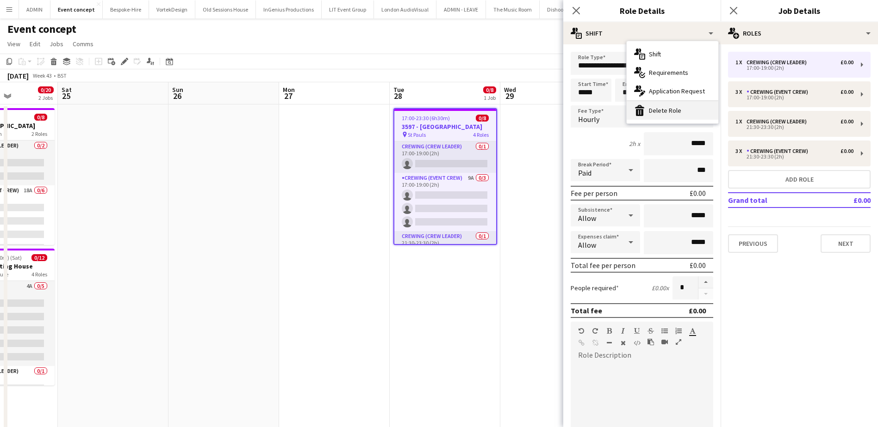
click at [676, 110] on div "bin-2 Delete Role" at bounding box center [672, 110] width 92 height 19
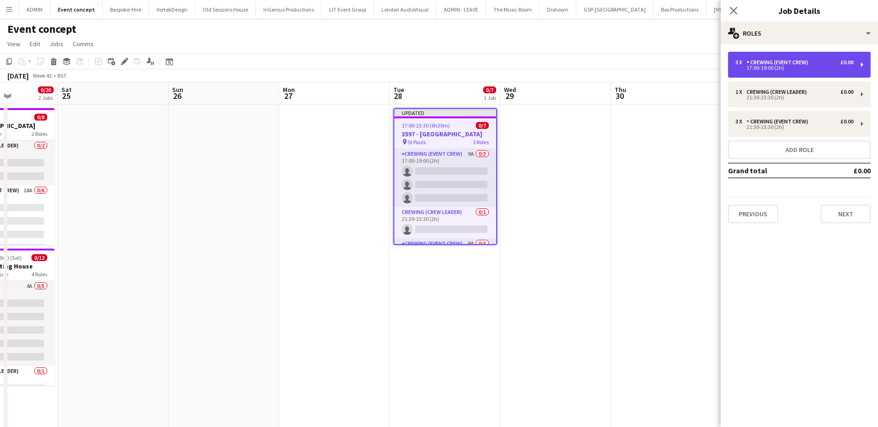
click at [777, 60] on div "Crewing (Event Crew)" at bounding box center [778, 62] width 65 height 6
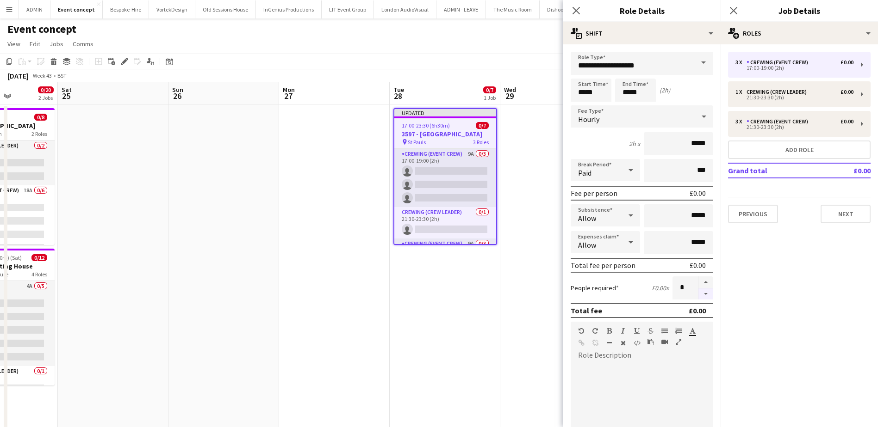
click at [698, 292] on button "button" at bounding box center [705, 295] width 15 height 12
type input "*"
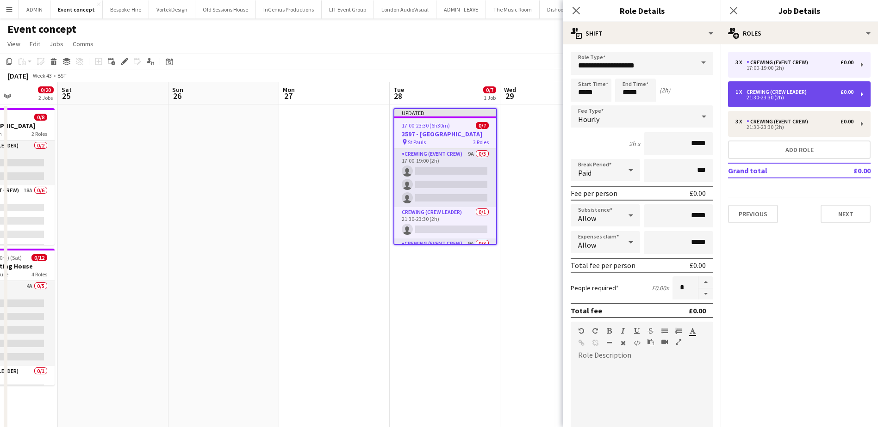
click at [800, 95] on div "Crewing (Crew Leader)" at bounding box center [778, 92] width 64 height 6
type input "**********"
type input "*****"
type input "*"
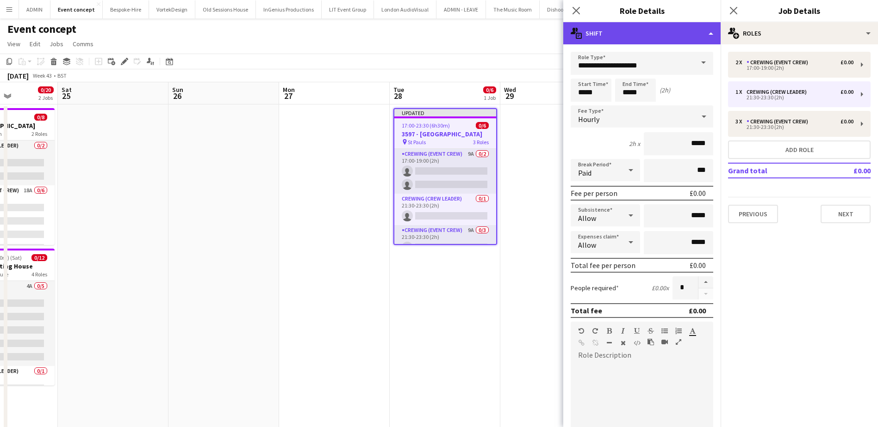
click at [666, 38] on div "multiple-actions-text Shift" at bounding box center [641, 33] width 157 height 22
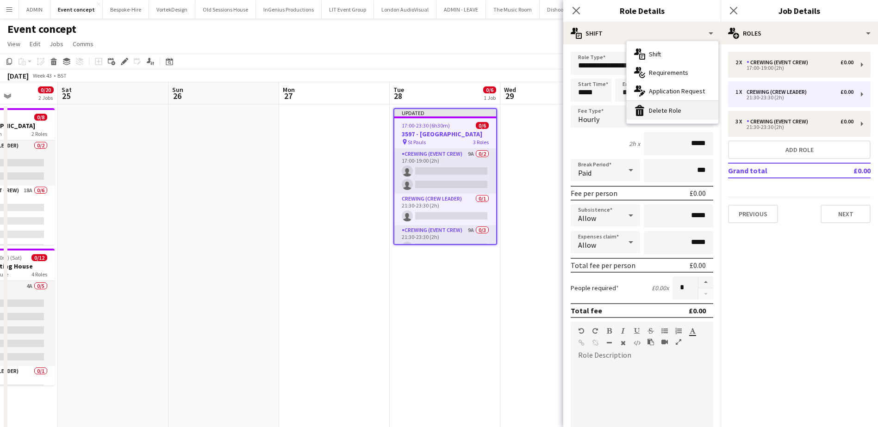
click at [675, 111] on div "bin-2 Delete Role" at bounding box center [672, 110] width 92 height 19
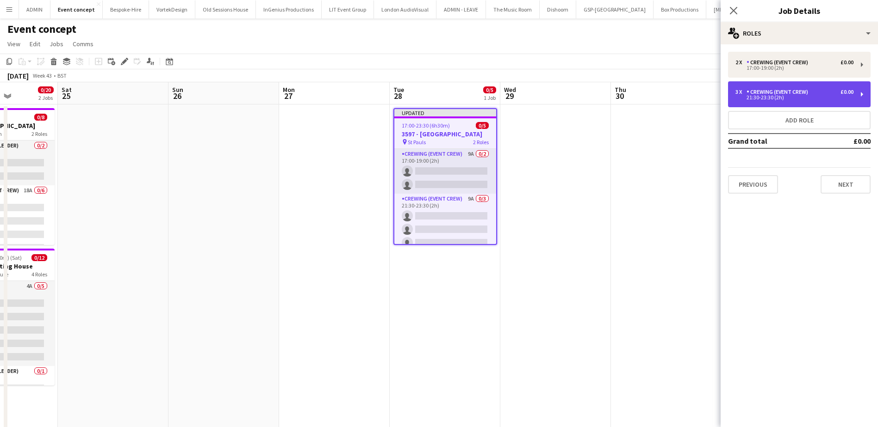
click at [769, 97] on div "21:30-23:30 (2h)" at bounding box center [794, 97] width 118 height 5
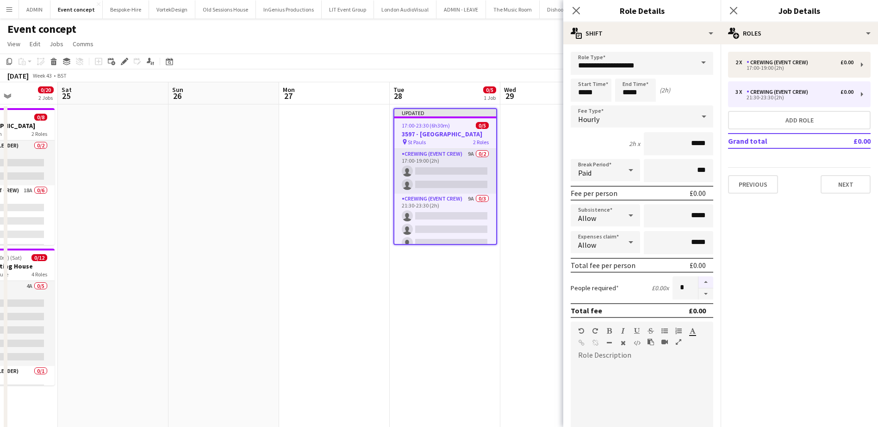
click at [699, 284] on button "button" at bounding box center [705, 283] width 15 height 12
click at [701, 293] on button "button" at bounding box center [705, 295] width 15 height 12
type input "*"
click at [798, 120] on button "Add role" at bounding box center [799, 120] width 142 height 19
type input "**********"
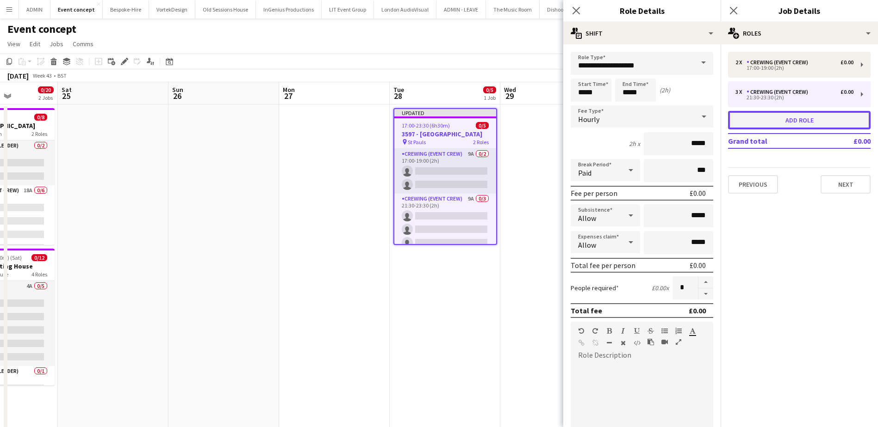
type input "*****"
type input "*"
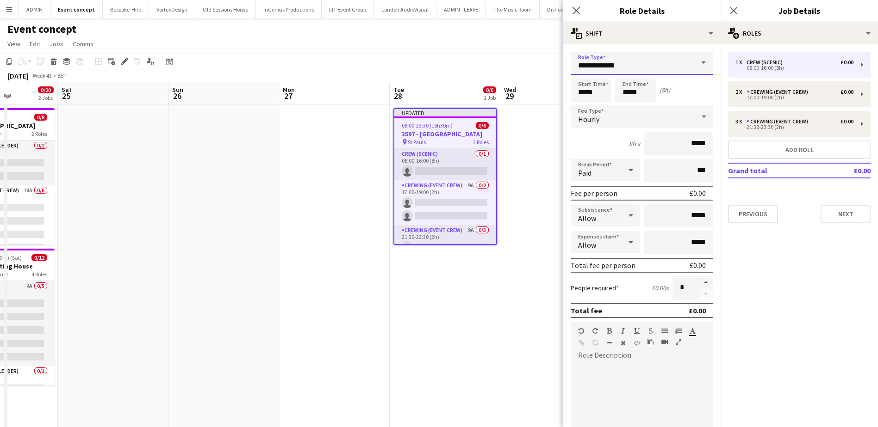
click at [651, 70] on input "**********" at bounding box center [641, 63] width 142 height 23
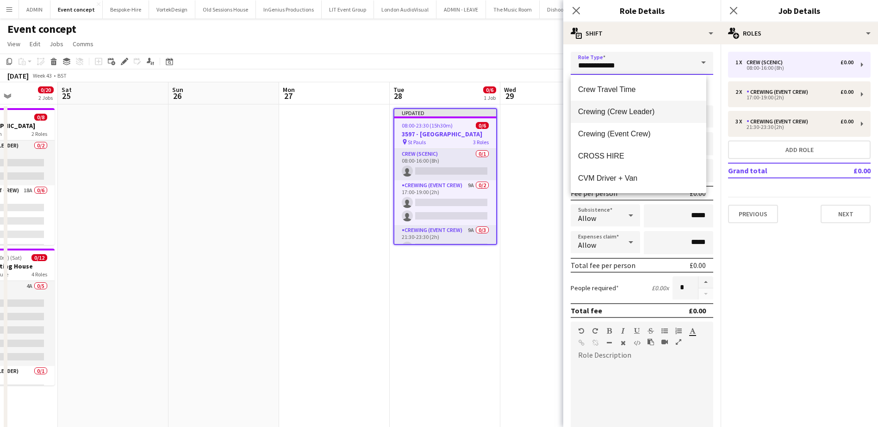
scroll to position [93, 0]
click at [629, 133] on span "Crewing (Event Crew)" at bounding box center [638, 130] width 121 height 9
type input "**********"
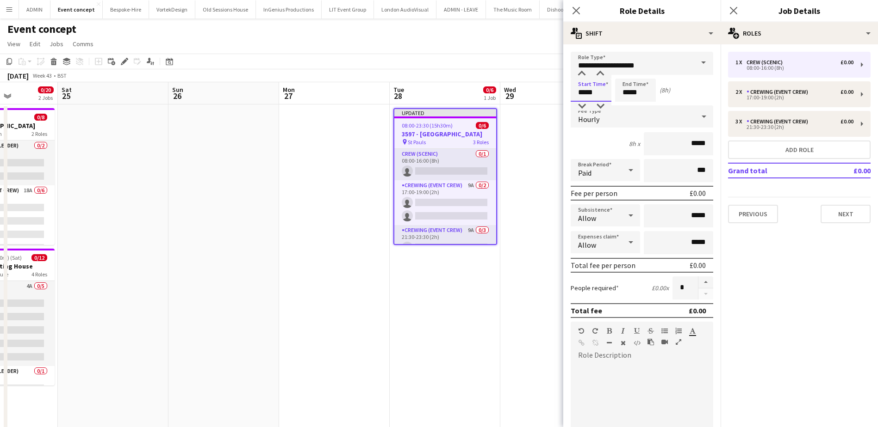
click at [593, 94] on input "*****" at bounding box center [590, 90] width 41 height 23
click at [599, 77] on div at bounding box center [600, 73] width 19 height 9
type input "*****"
click at [600, 77] on div at bounding box center [600, 73] width 19 height 9
click at [629, 94] on input "*****" at bounding box center [635, 90] width 41 height 23
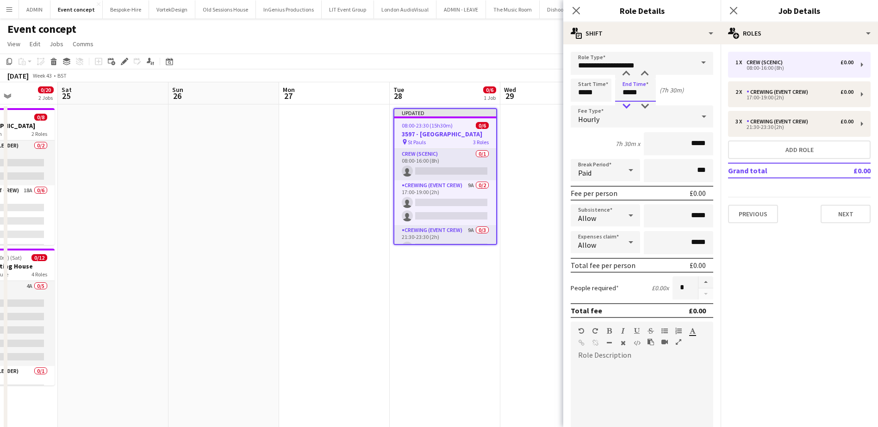
click at [628, 104] on div at bounding box center [626, 106] width 19 height 9
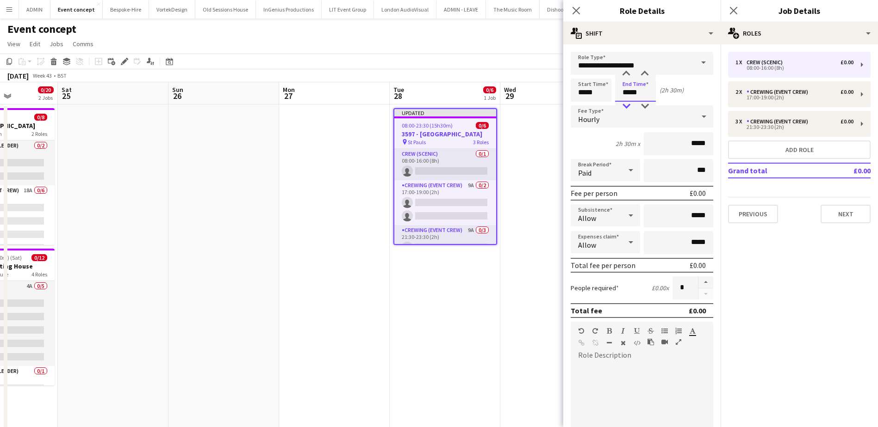
click at [629, 104] on div at bounding box center [626, 106] width 19 height 9
click at [639, 104] on div at bounding box center [644, 106] width 19 height 9
type input "*****"
click at [639, 104] on div at bounding box center [644, 106] width 19 height 9
click at [698, 282] on button "button" at bounding box center [705, 283] width 15 height 12
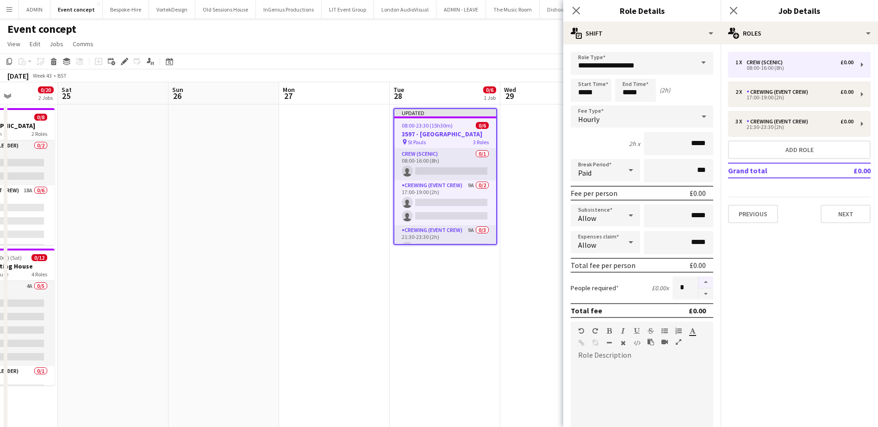
click at [698, 283] on button "button" at bounding box center [705, 283] width 15 height 12
type input "*"
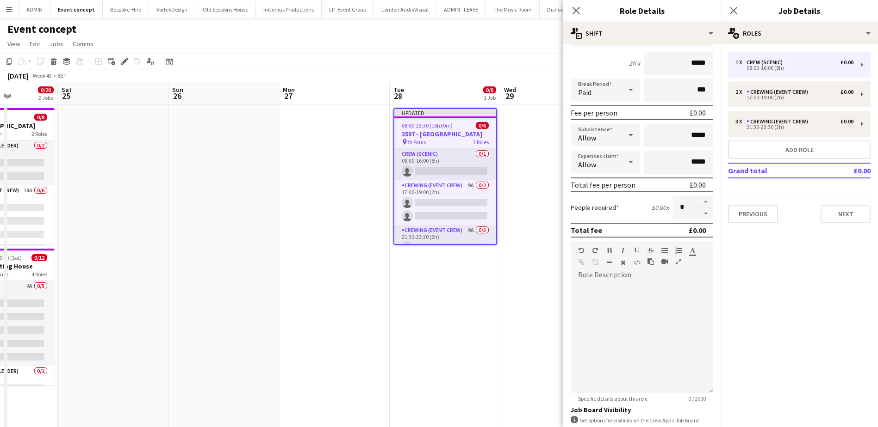
scroll to position [139, 0]
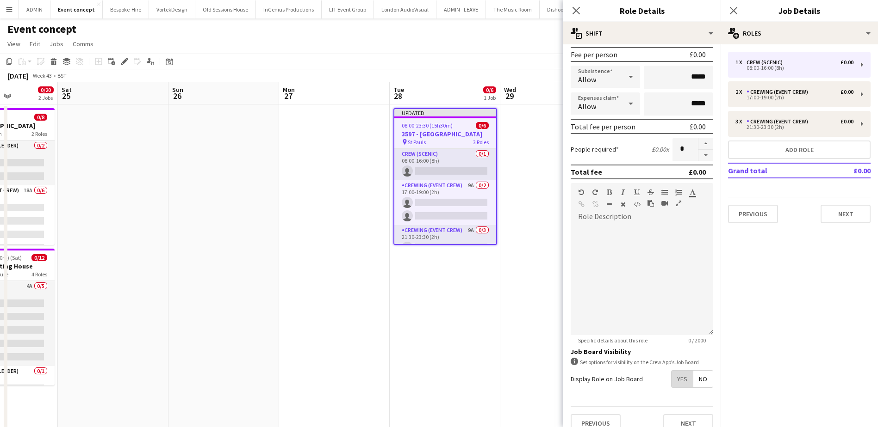
click at [678, 381] on span "Yes" at bounding box center [681, 379] width 21 height 17
click at [580, 9] on icon "Close pop-in" at bounding box center [575, 10] width 9 height 9
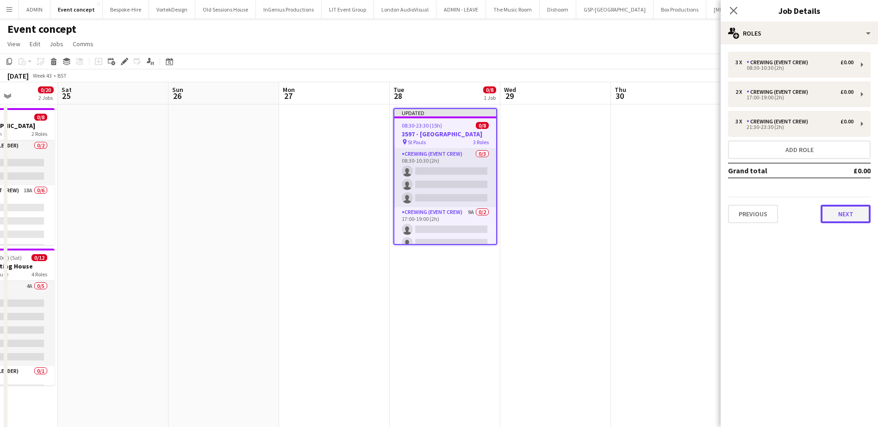
click at [834, 212] on button "Next" at bounding box center [845, 214] width 50 height 19
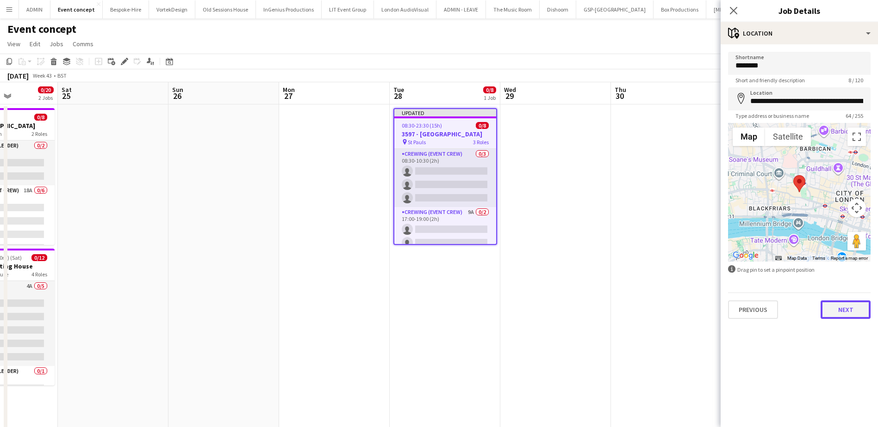
click at [836, 307] on button "Next" at bounding box center [845, 310] width 50 height 19
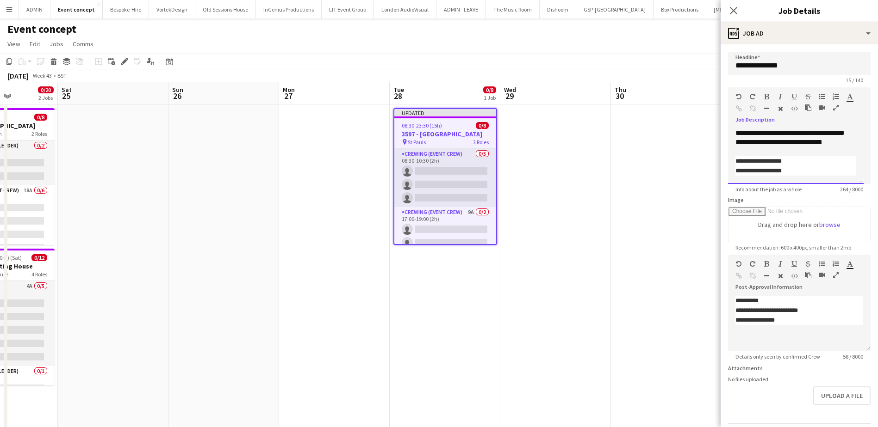
click at [736, 161] on span "**********" at bounding box center [758, 161] width 46 height 6
click at [736, 172] on span "**********" at bounding box center [758, 171] width 46 height 6
drag, startPoint x: 792, startPoint y: 162, endPoint x: 736, endPoint y: 163, distance: 56.4
click at [736, 163] on p "**********" at bounding box center [795, 161] width 121 height 10
copy span "**********"
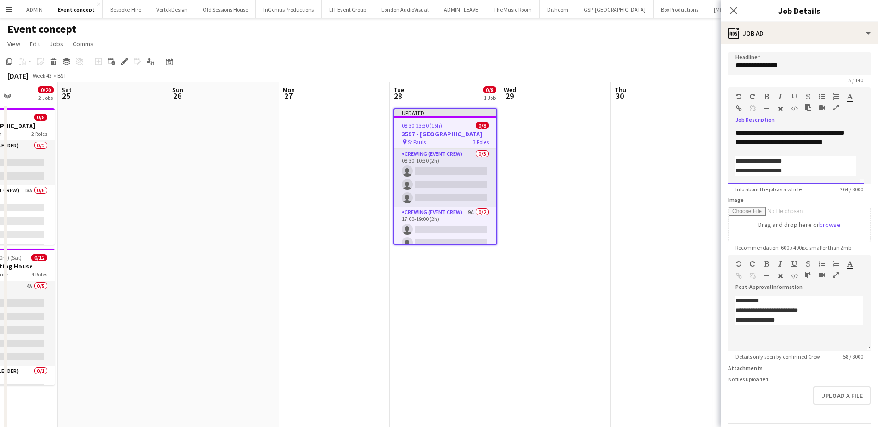
click at [735, 154] on div "**********" at bounding box center [796, 157] width 136 height 56
click at [752, 161] on span "**********" at bounding box center [758, 161] width 46 height 6
click at [738, 161] on span "**********" at bounding box center [758, 161] width 46 height 6
click at [587, 215] on app-date-cell at bounding box center [555, 325] width 111 height 440
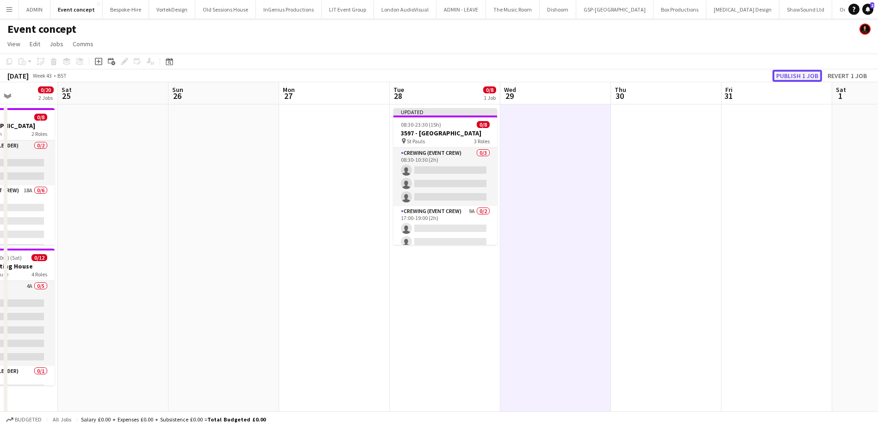
click at [808, 74] on button "Publish 1 job" at bounding box center [797, 76] width 50 height 12
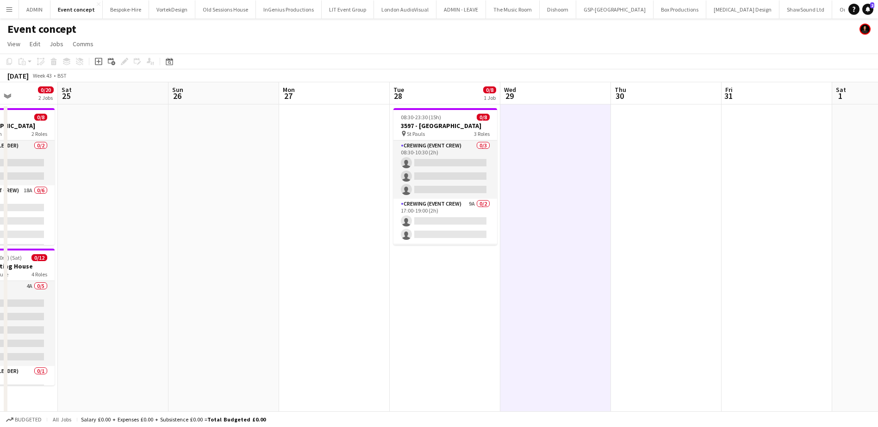
click at [409, 105] on app-date-cell "08:30-23:30 (15h) 0/8 3597 - St Pauls pin St Pauls 3 Roles Crewing (Event Crew)…" at bounding box center [445, 325] width 111 height 440
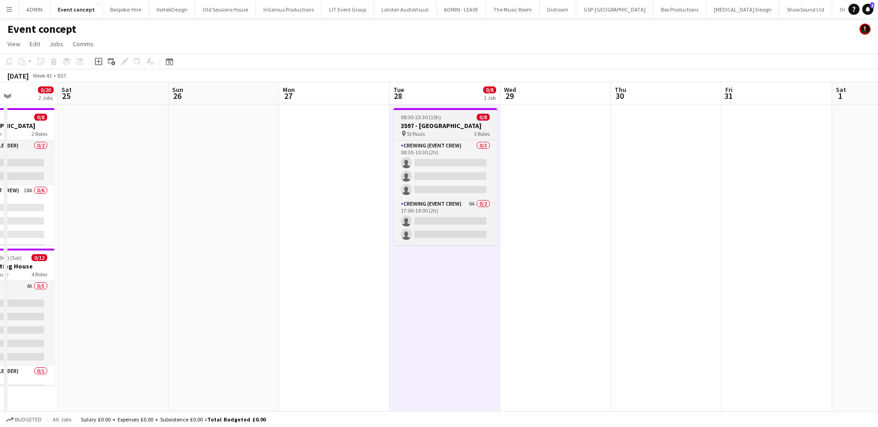
scroll to position [0, 273]
click at [412, 115] on span "08:30-23:30 (15h)" at bounding box center [421, 117] width 40 height 7
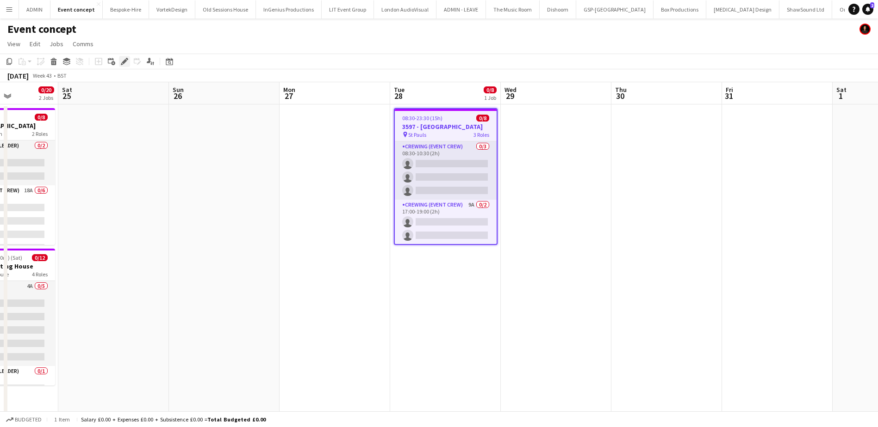
click at [128, 65] on icon "Edit" at bounding box center [124, 61] width 7 height 7
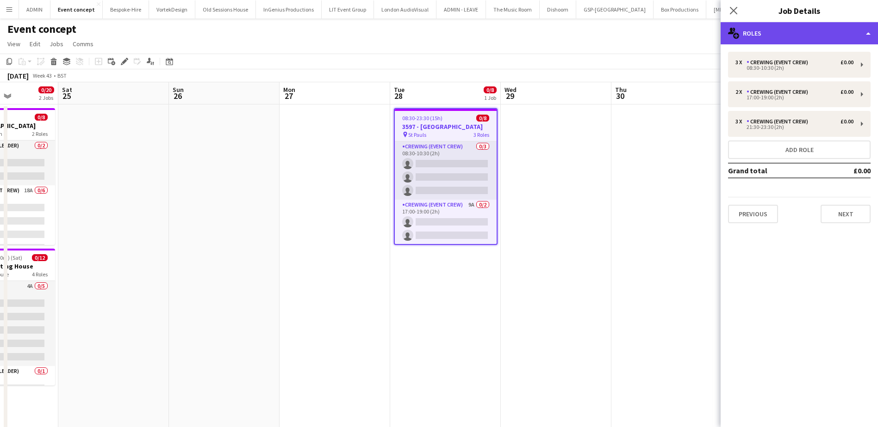
click at [757, 37] on div "multiple-users-add Roles" at bounding box center [798, 33] width 157 height 22
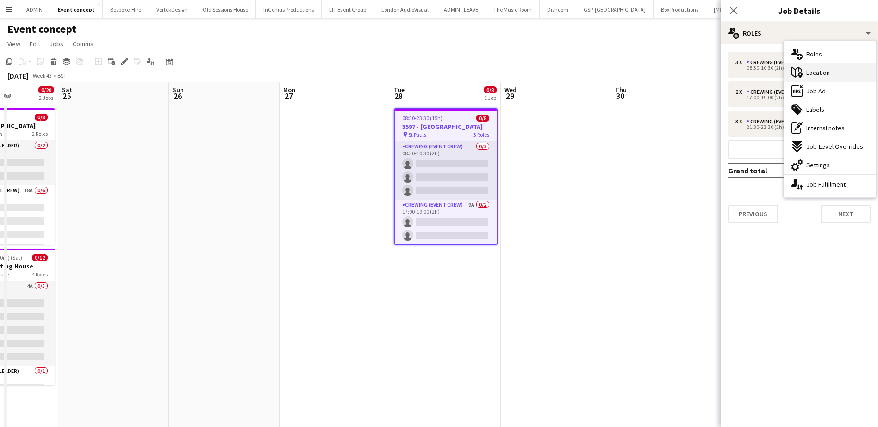
click at [828, 71] on span "Location" at bounding box center [818, 72] width 24 height 8
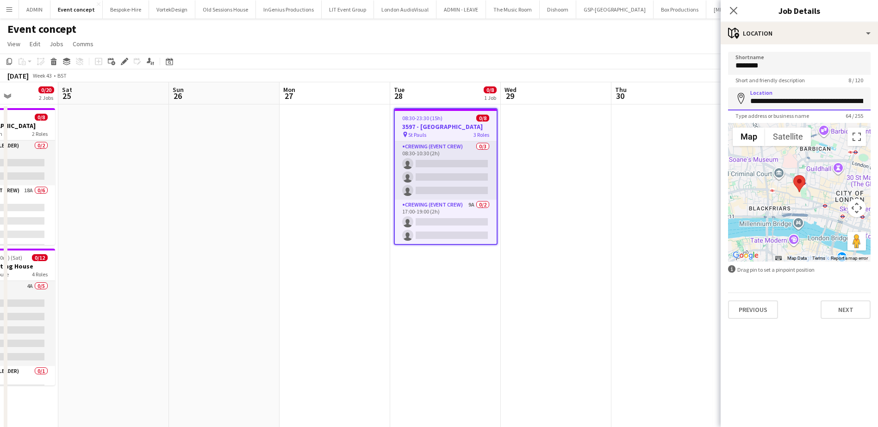
click at [774, 103] on input "**********" at bounding box center [799, 98] width 142 height 23
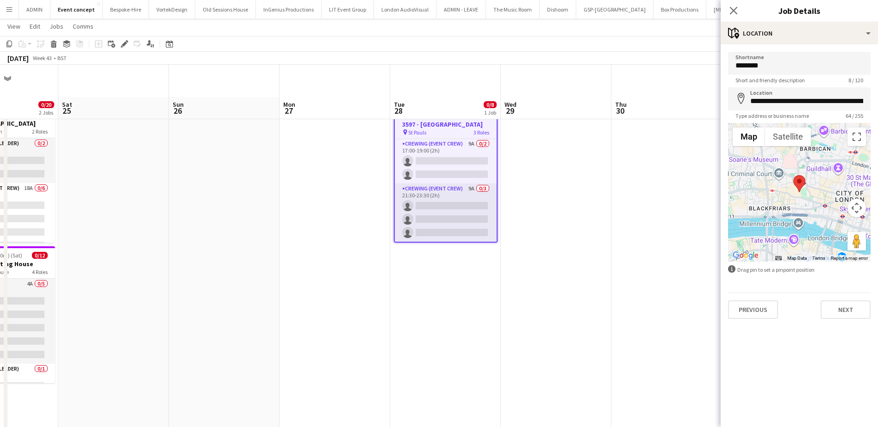
scroll to position [0, 0]
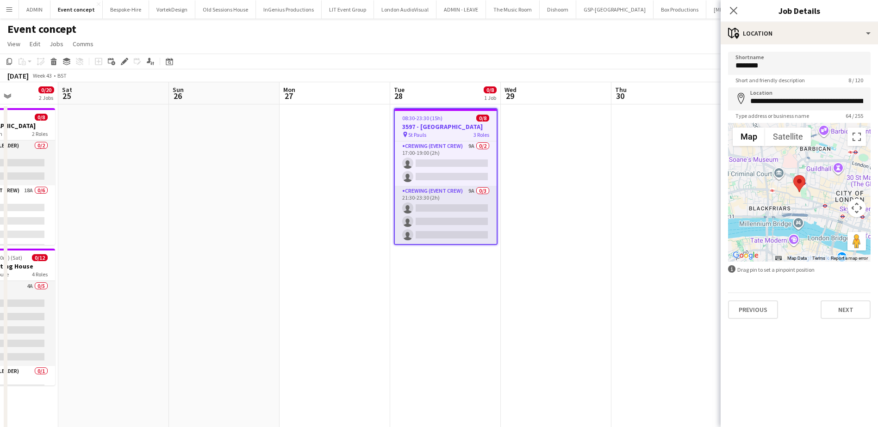
drag, startPoint x: 297, startPoint y: 204, endPoint x: 298, endPoint y: 193, distance: 11.7
click at [297, 204] on app-date-cell at bounding box center [334, 325] width 111 height 440
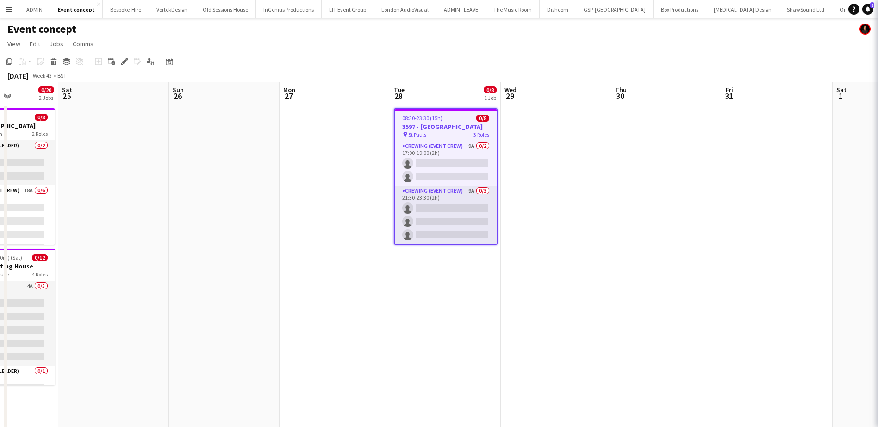
scroll to position [57, 0]
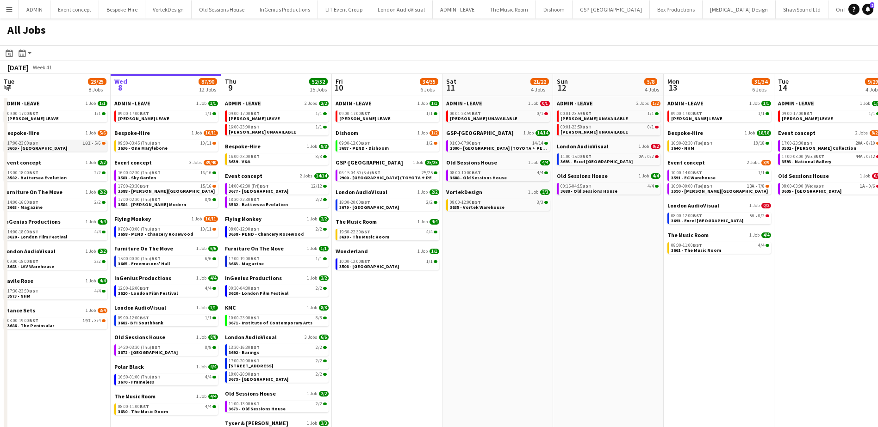
click at [137, 88] on app-all-jobs-date-header "Wed 8 87/90 12 Jobs" at bounding box center [166, 85] width 111 height 22
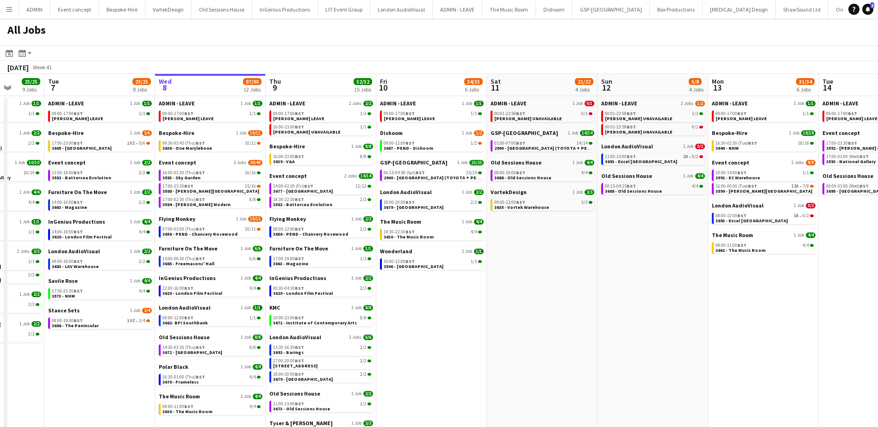
drag, startPoint x: 368, startPoint y: 312, endPoint x: 414, endPoint y: 312, distance: 45.8
click at [414, 312] on app-calendar-viewport "Sat 4 20/20 6 Jobs Sun 5 26/26 7 Jobs Mon 6 25/25 9 Jobs Tue 7 23/25 8 Jobs Wed…" at bounding box center [439, 287] width 878 height 426
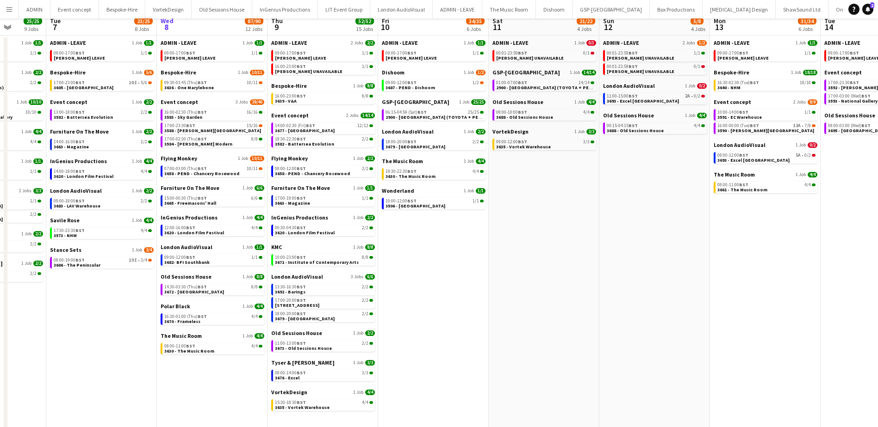
scroll to position [71, 0]
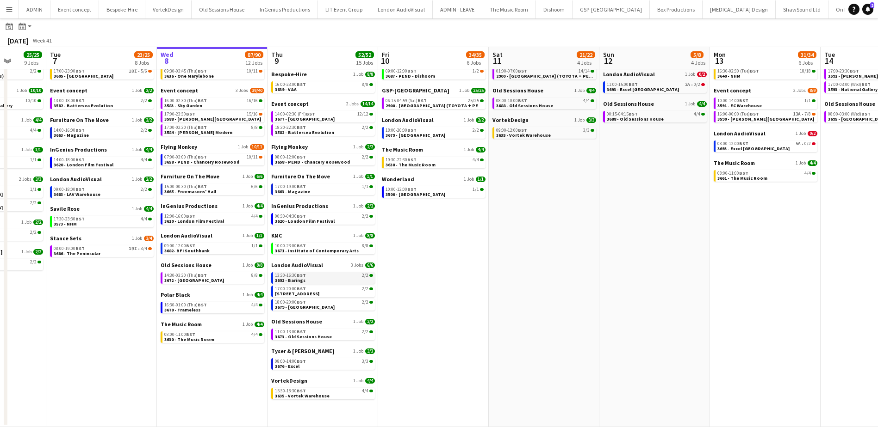
click at [289, 276] on span "13:30-16:30 BST" at bounding box center [290, 275] width 31 height 5
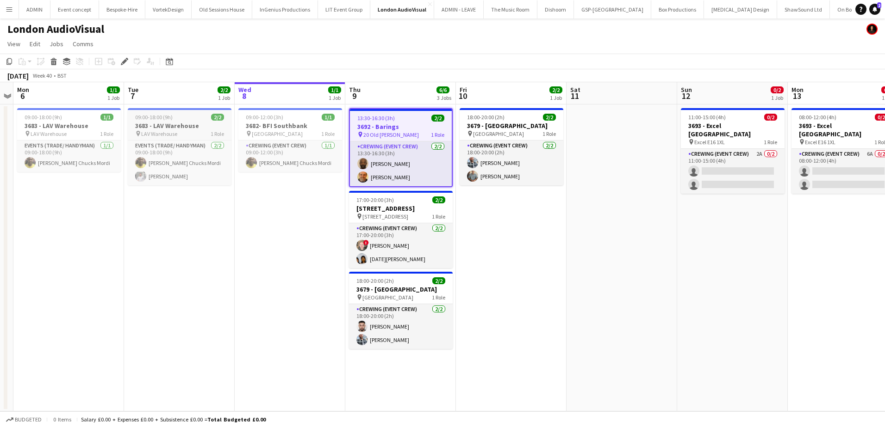
click at [167, 130] on span "LAV Warehouse" at bounding box center [159, 133] width 36 height 7
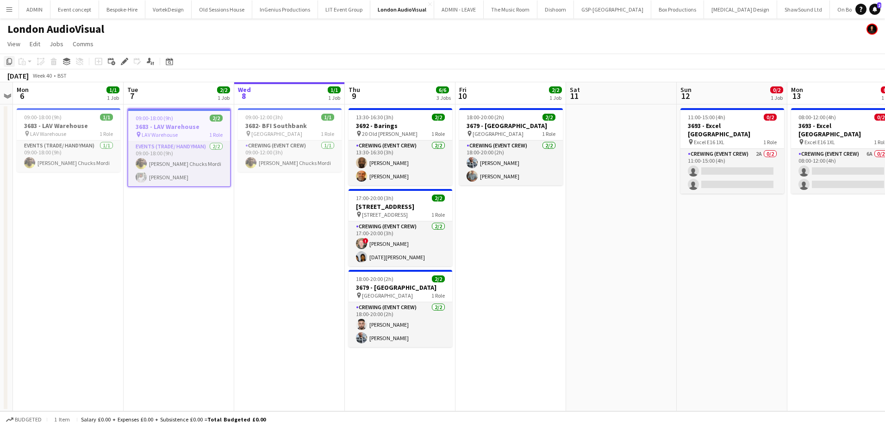
click at [7, 61] on icon "Copy" at bounding box center [9, 61] width 7 height 7
click at [477, 245] on app-date-cell "18:00-20:00 (2h) 2/2 3679 - [GEOGRAPHIC_DATA] pin Corinthia Hotel 1 Role Crewin…" at bounding box center [510, 258] width 111 height 307
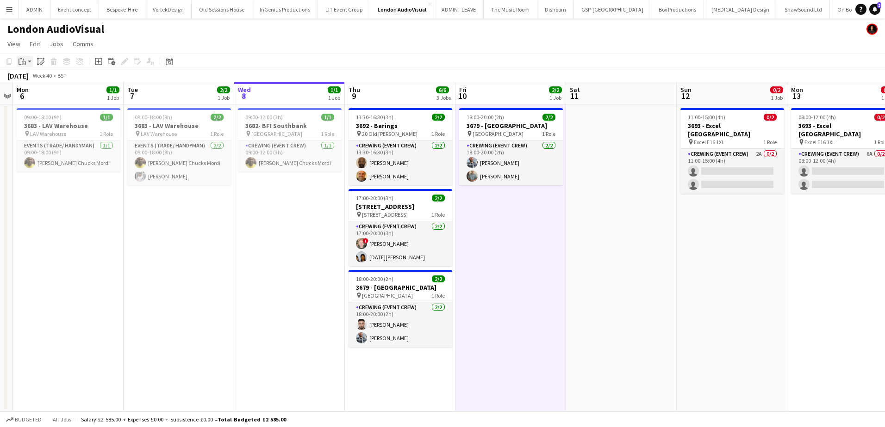
click at [23, 62] on icon at bounding box center [24, 63] width 4 height 4
click at [41, 76] on link "Paste Ctrl+V" at bounding box center [68, 79] width 87 height 8
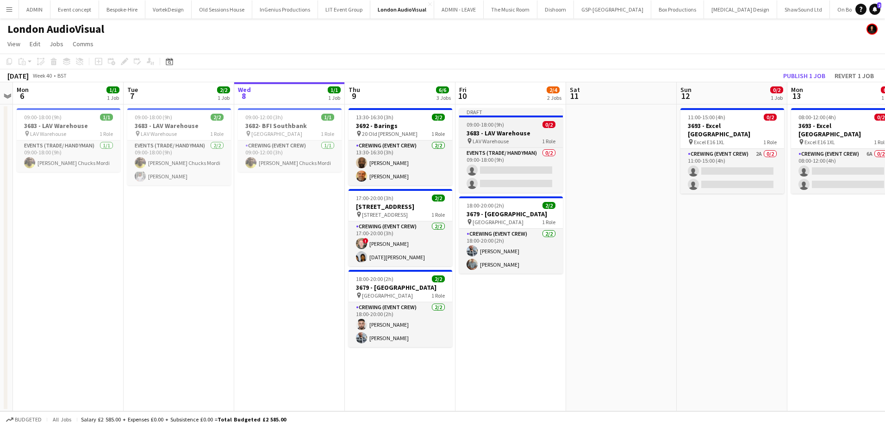
click at [483, 125] on span "09:00-18:00 (9h)" at bounding box center [484, 124] width 37 height 7
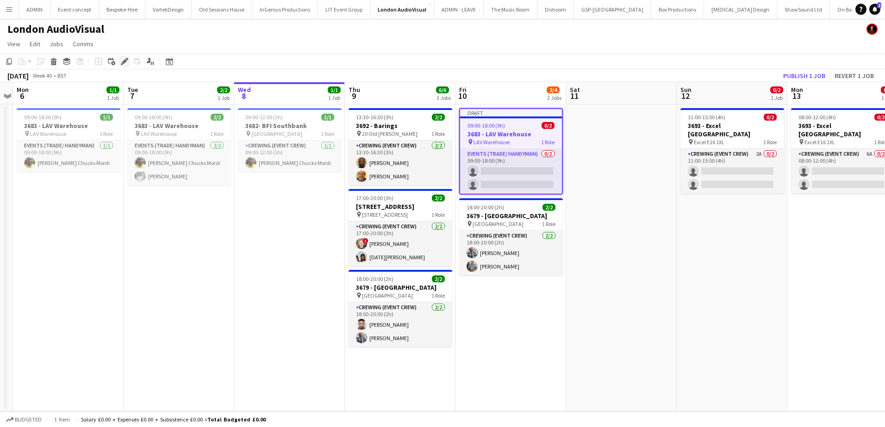
click at [121, 60] on icon "Edit" at bounding box center [124, 61] width 7 height 7
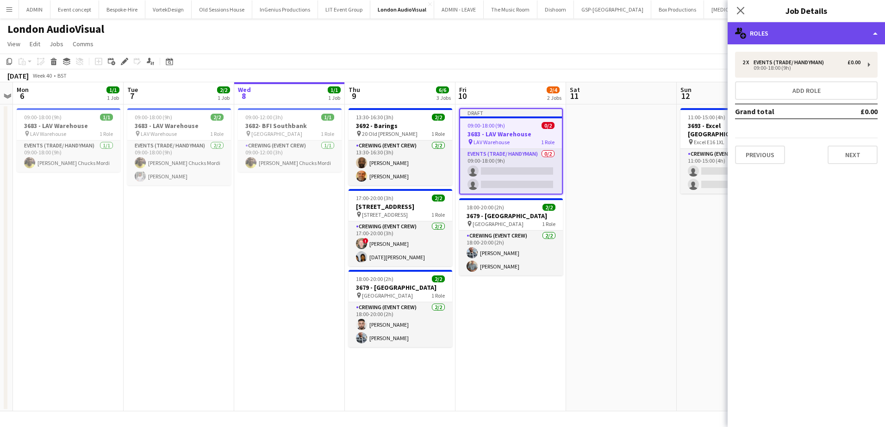
click at [784, 37] on div "multiple-users-add Roles" at bounding box center [805, 33] width 157 height 22
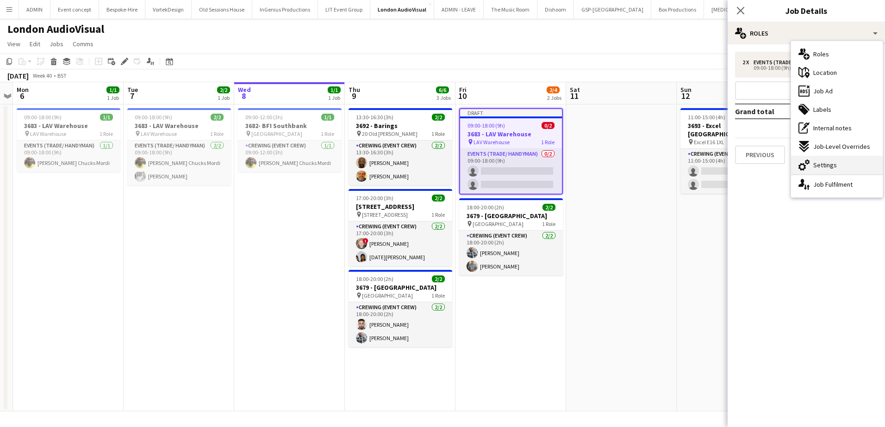
click at [842, 161] on div "cog-double-3 Settings" at bounding box center [837, 165] width 92 height 19
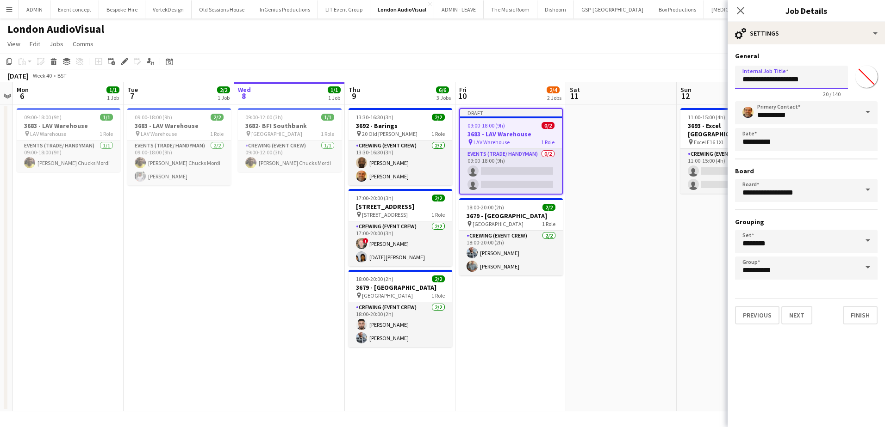
click at [745, 78] on input "**********" at bounding box center [791, 77] width 113 height 23
type input "**********"
click at [647, 149] on app-date-cell at bounding box center [621, 258] width 111 height 307
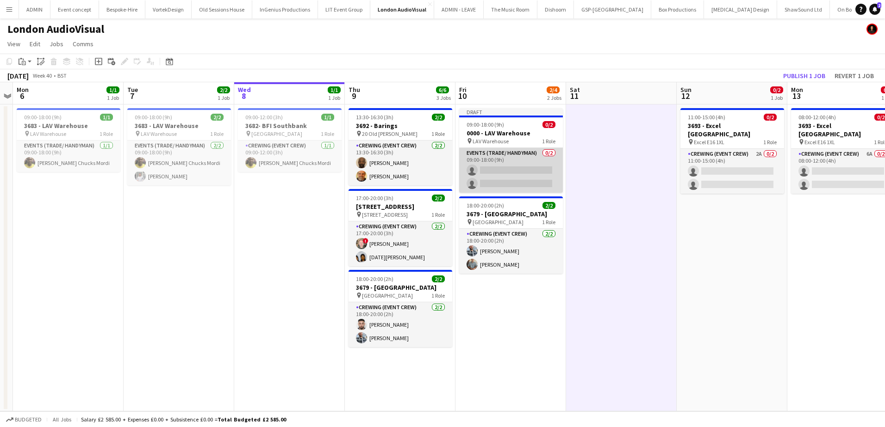
click at [530, 176] on app-card-role "Events (Trade/ Handyman) 0/2 09:00-18:00 (9h) single-neutral-actions single-neu…" at bounding box center [511, 170] width 104 height 45
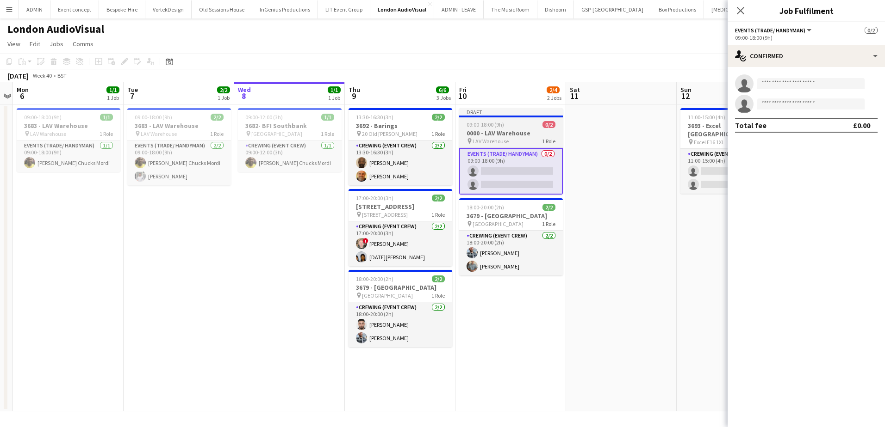
click at [496, 130] on h3 "0000 - LAV Warehouse" at bounding box center [511, 133] width 104 height 8
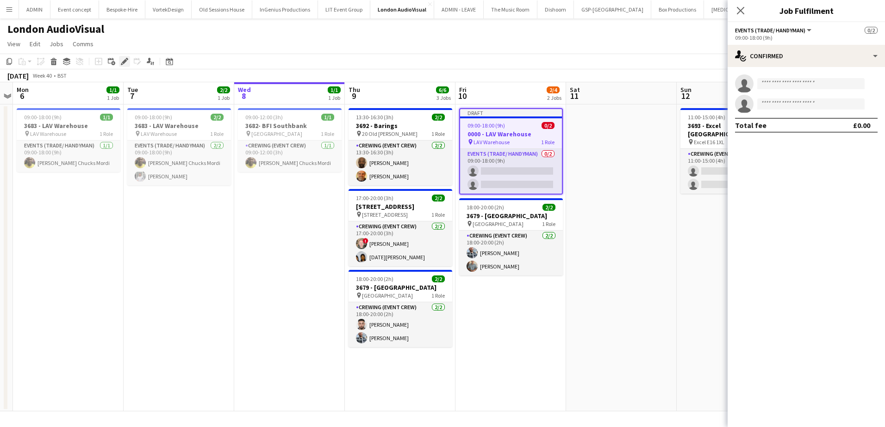
click at [127, 64] on icon "Edit" at bounding box center [124, 61] width 7 height 7
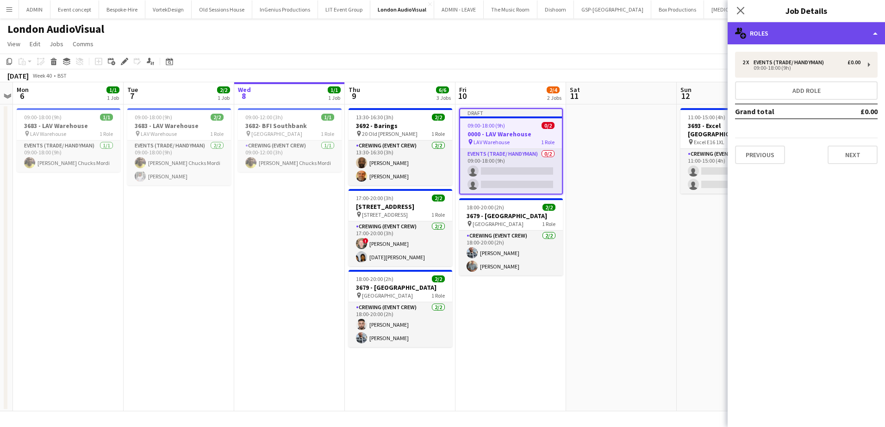
click at [810, 36] on div "multiple-users-add Roles" at bounding box center [805, 33] width 157 height 22
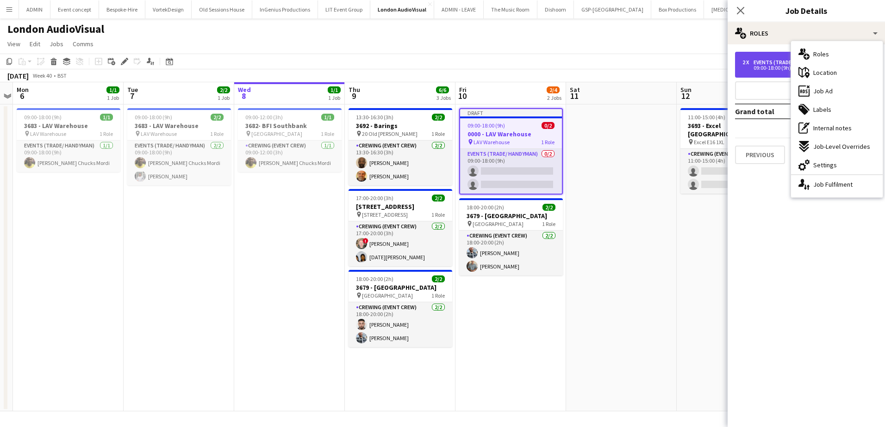
click at [769, 66] on div "09:00-18:00 (9h)" at bounding box center [801, 68] width 118 height 5
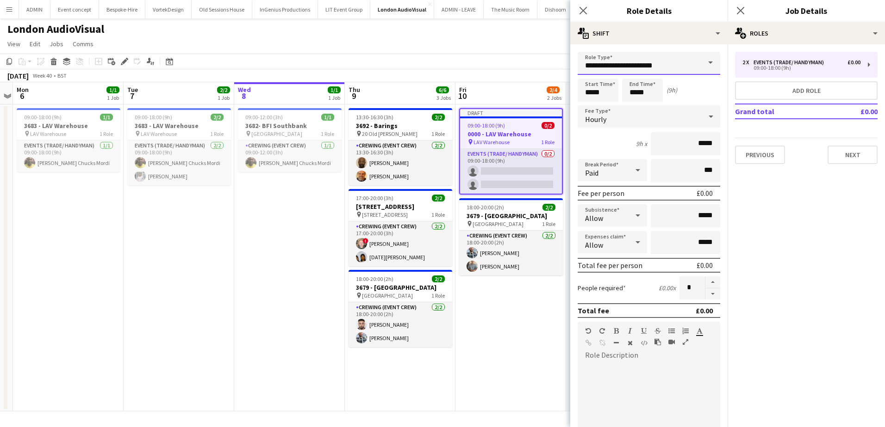
click at [638, 61] on input "**********" at bounding box center [648, 63] width 142 height 23
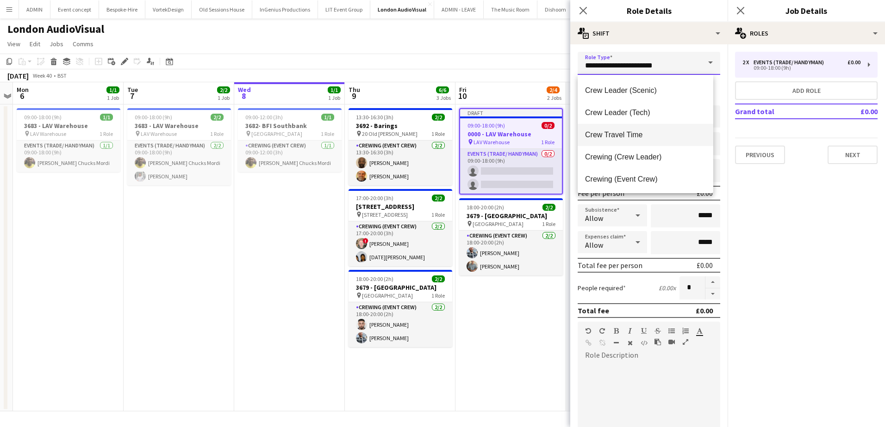
scroll to position [46, 0]
click at [623, 172] on span "Crewing (Event Crew)" at bounding box center [645, 176] width 121 height 9
type input "**********"
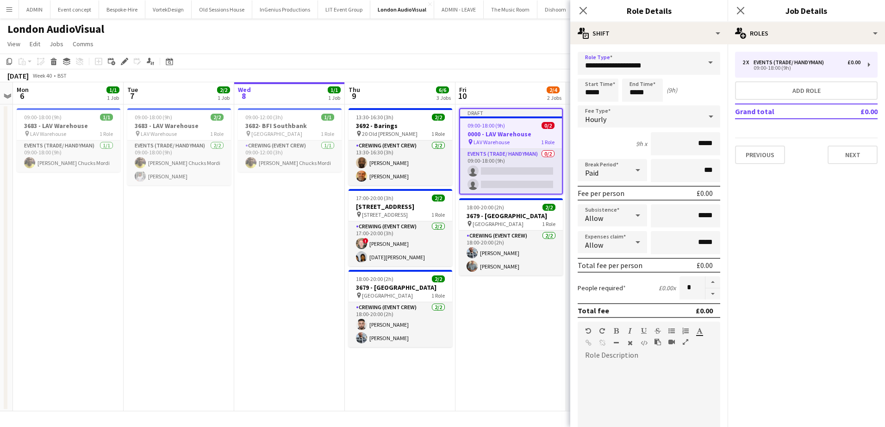
click at [512, 304] on app-date-cell "Draft 09:00-18:00 (9h) 0/2 0000 - LAV Warehouse pin LAV Warehouse 1 Role Events…" at bounding box center [510, 258] width 111 height 307
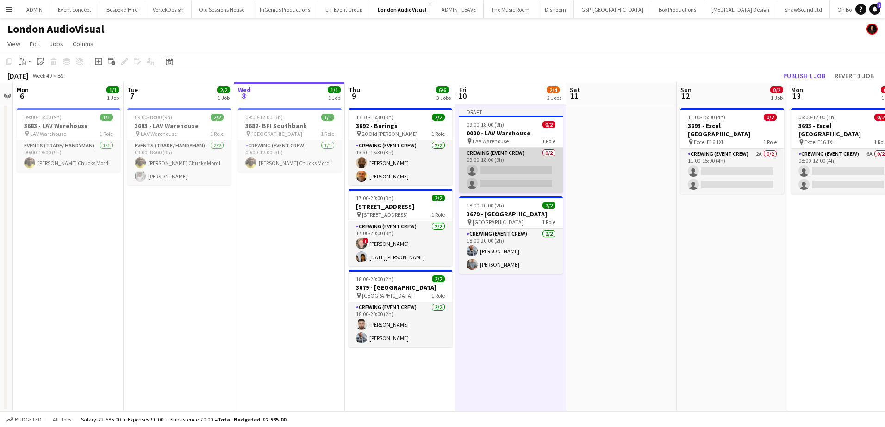
click at [512, 170] on app-card-role "Crewing (Event Crew) 0/2 09:00-18:00 (9h) single-neutral-actions single-neutral…" at bounding box center [511, 170] width 104 height 45
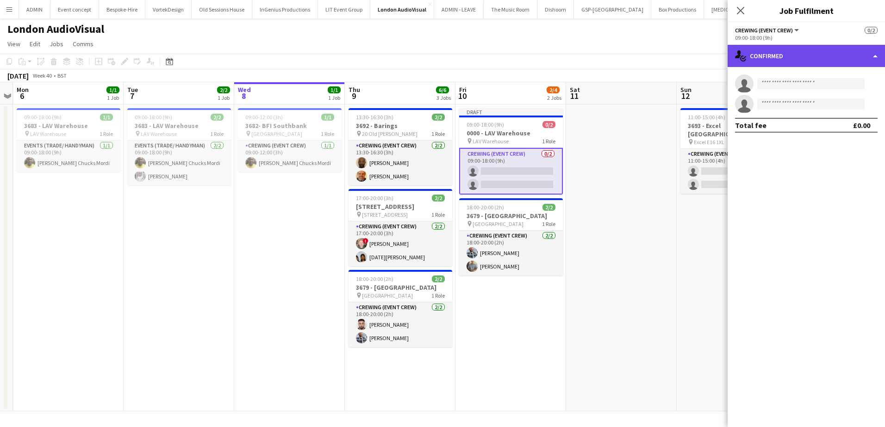
click at [835, 58] on div "single-neutral-actions-check-2 Confirmed" at bounding box center [805, 56] width 157 height 22
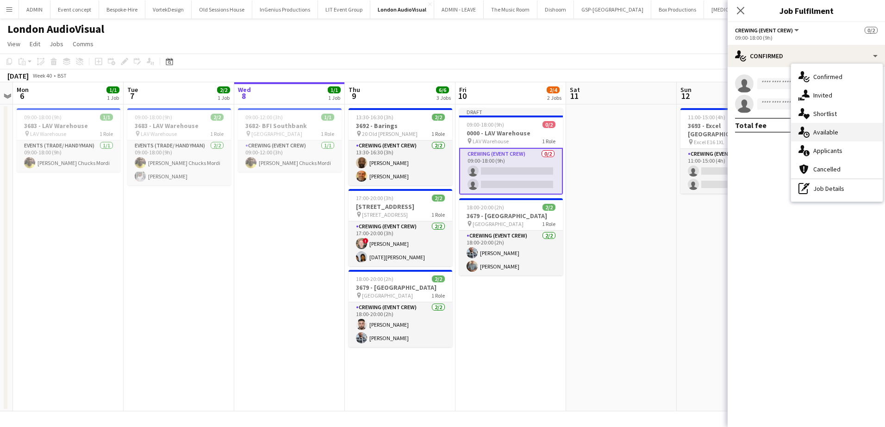
click at [837, 129] on span "Available" at bounding box center [825, 132] width 25 height 8
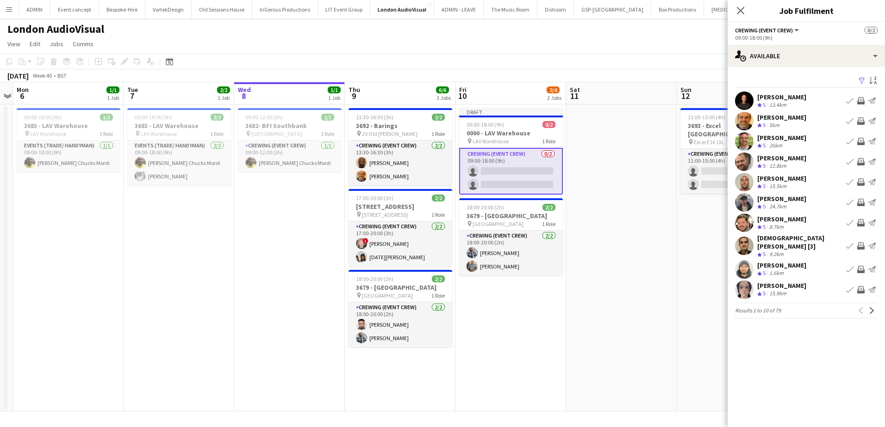
click at [778, 163] on div "12.8km" at bounding box center [777, 166] width 21 height 8
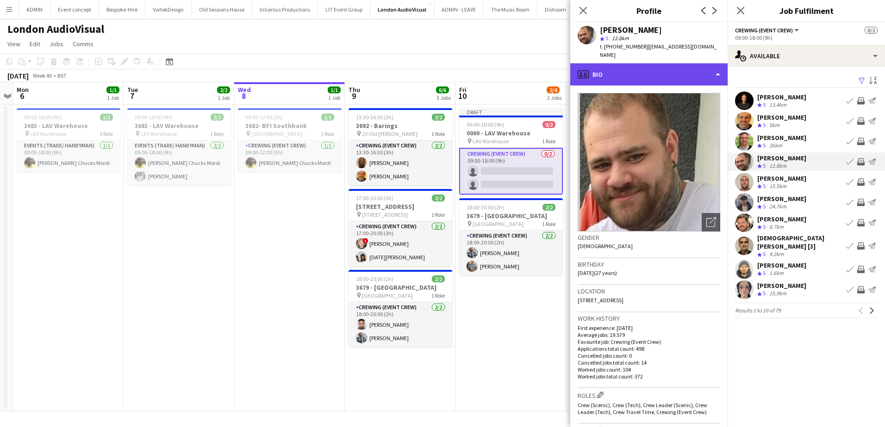
click at [664, 68] on div "profile Bio" at bounding box center [648, 74] width 157 height 22
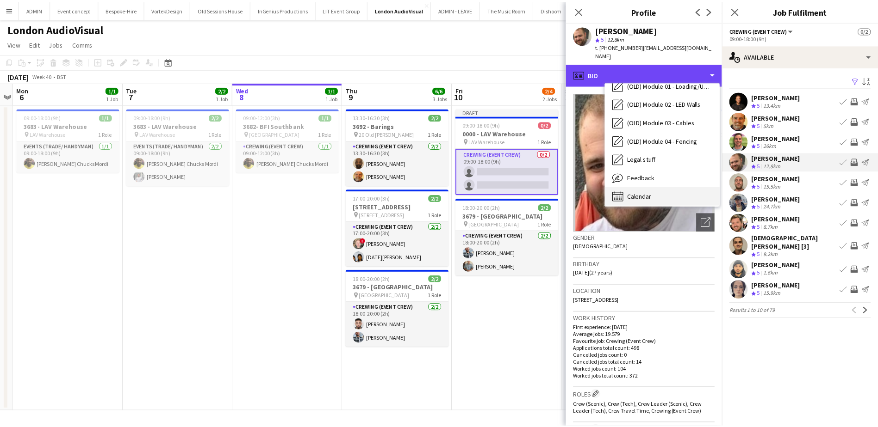
scroll to position [309, 0]
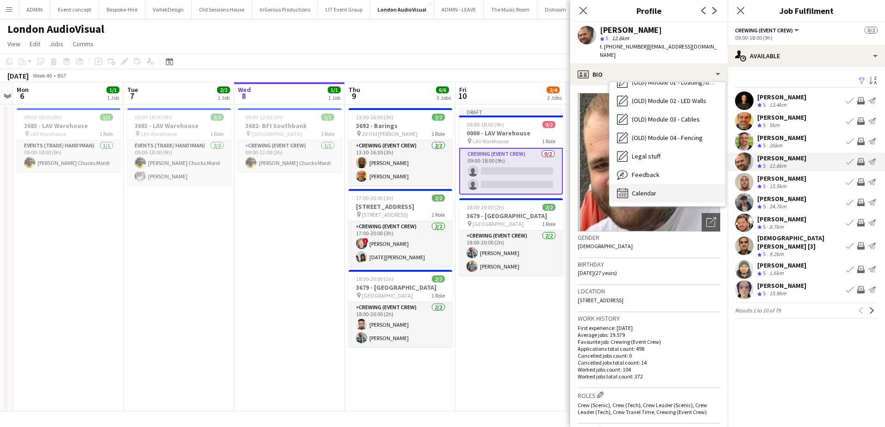
click at [662, 184] on div "Calendar Calendar" at bounding box center [667, 193] width 116 height 19
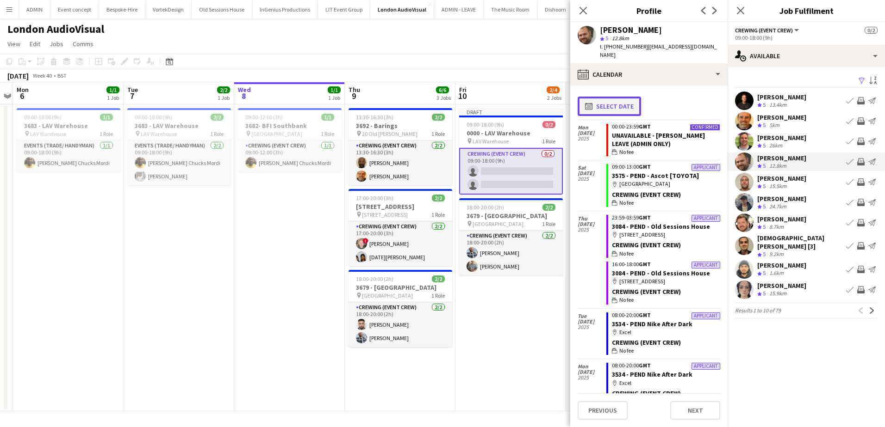
click at [627, 97] on button "calendar-full Select date" at bounding box center [608, 106] width 63 height 19
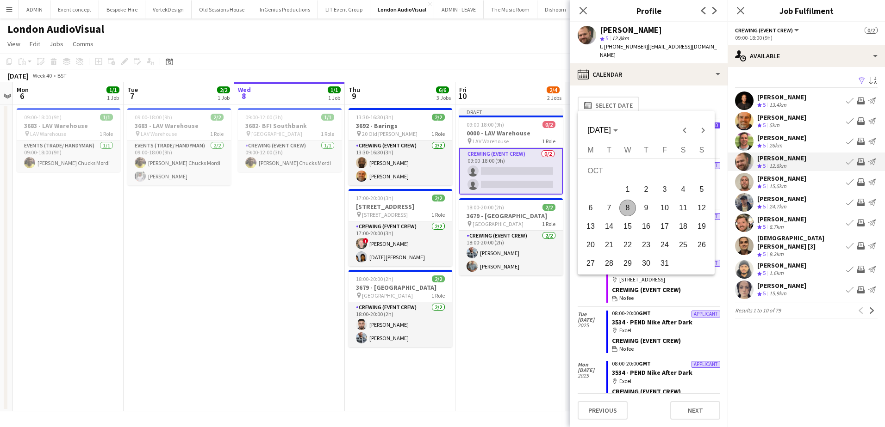
click at [500, 135] on div at bounding box center [442, 213] width 885 height 427
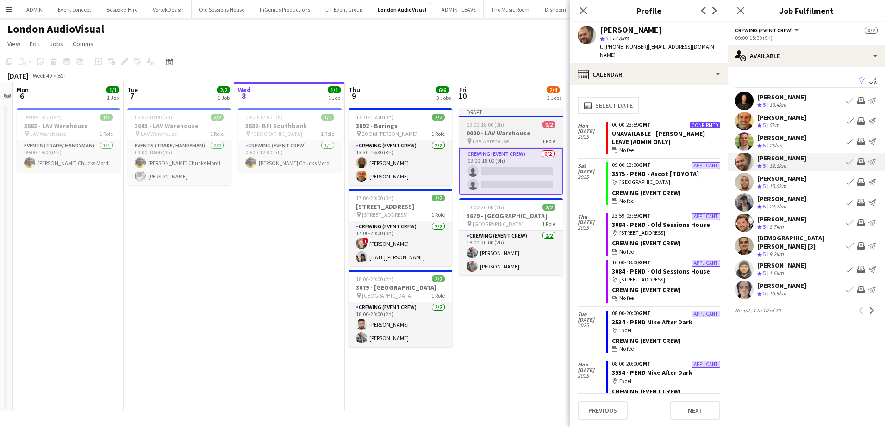
click at [493, 134] on h3 "0000 - LAV Warehouse" at bounding box center [511, 133] width 104 height 8
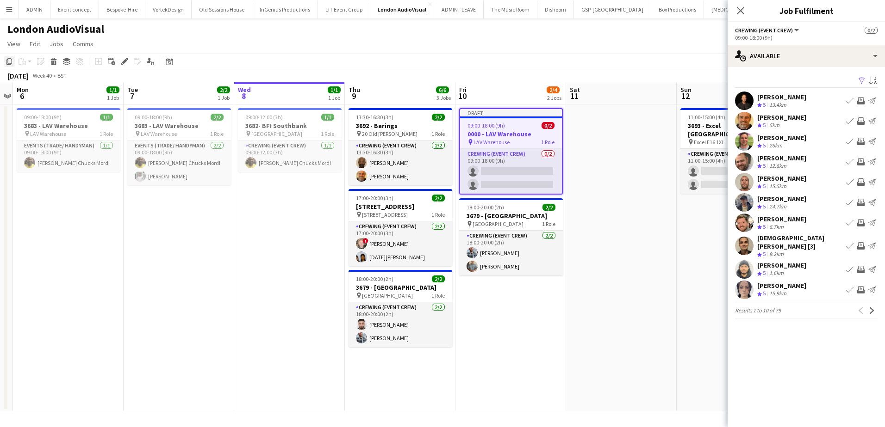
click at [11, 60] on icon "Copy" at bounding box center [9, 61] width 7 height 7
click at [406, 388] on app-date-cell "13:30-16:30 (3h) 2/2 3692 - Barings pin 20 Old [PERSON_NAME] 1 Role Crewing (Ev…" at bounding box center [400, 258] width 111 height 307
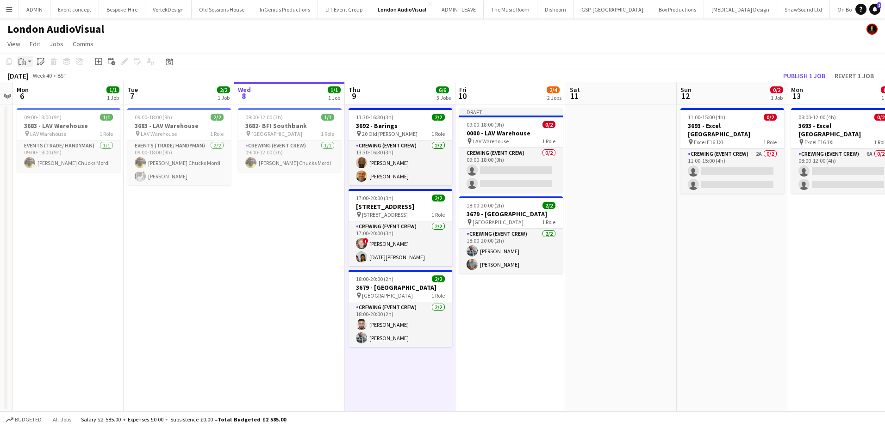
click at [27, 59] on div "Paste" at bounding box center [22, 61] width 11 height 11
click at [25, 79] on link "Paste Ctrl+V" at bounding box center [68, 79] width 87 height 8
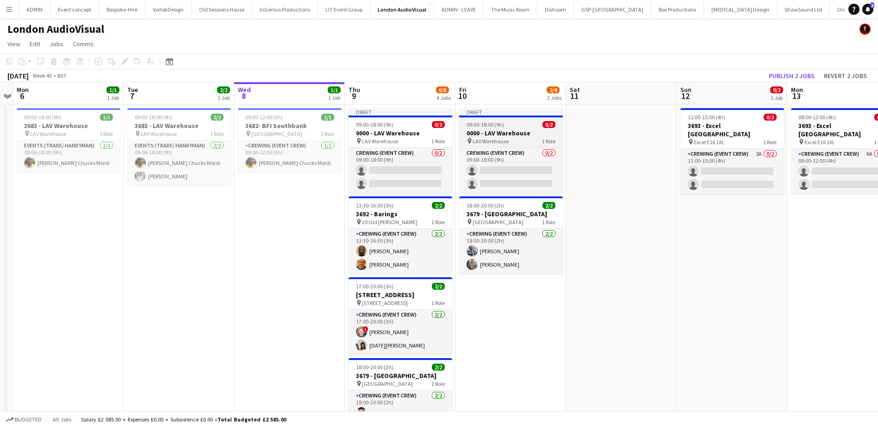
click at [484, 138] on span "LAV Warehouse" at bounding box center [490, 141] width 36 height 7
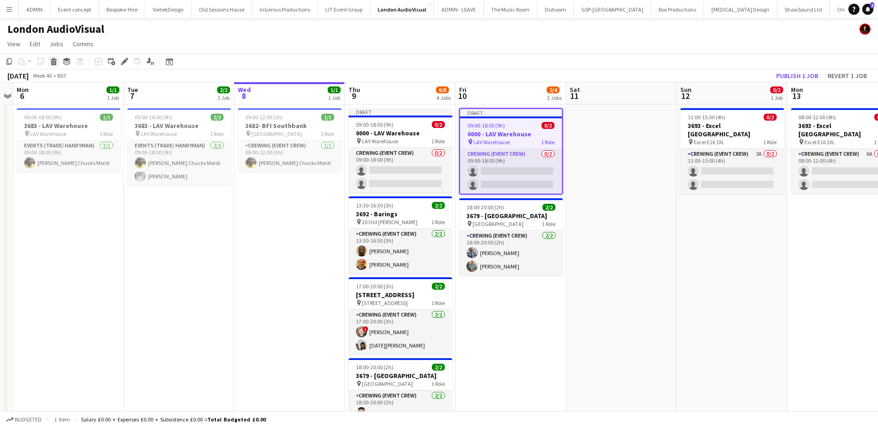
click at [57, 63] on icon "Delete" at bounding box center [53, 61] width 7 height 7
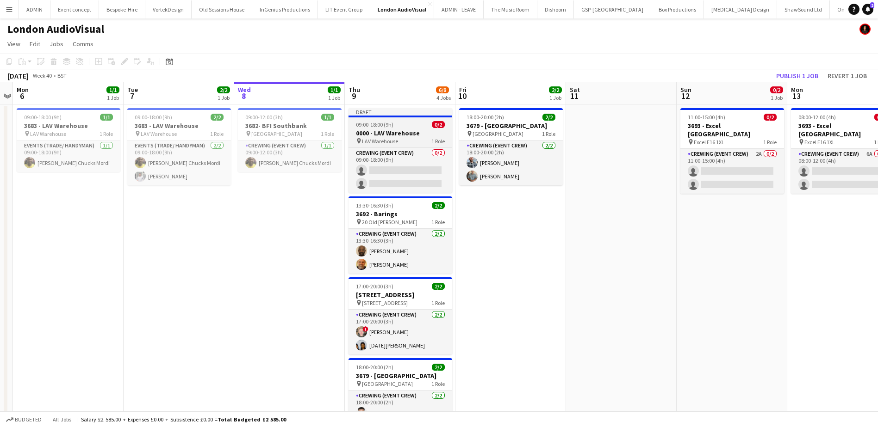
click at [387, 138] on span "LAV Warehouse" at bounding box center [380, 141] width 36 height 7
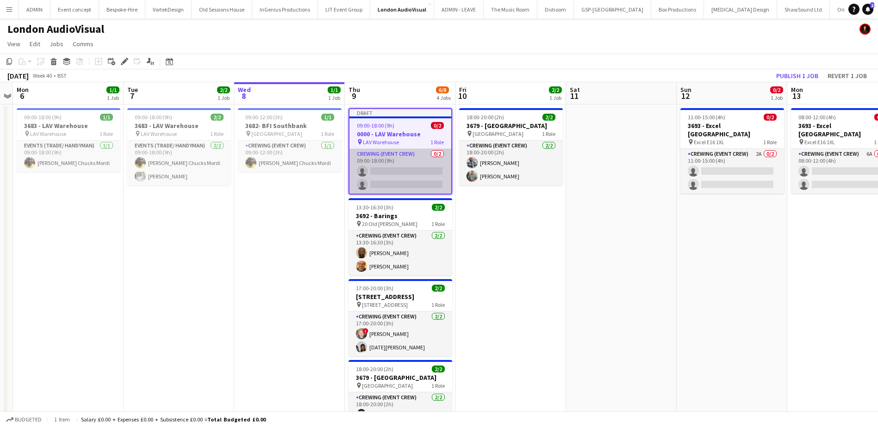
click at [399, 173] on app-card-role "Crewing (Event Crew) 0/2 09:00-18:00 (9h) single-neutral-actions single-neutral…" at bounding box center [400, 171] width 102 height 45
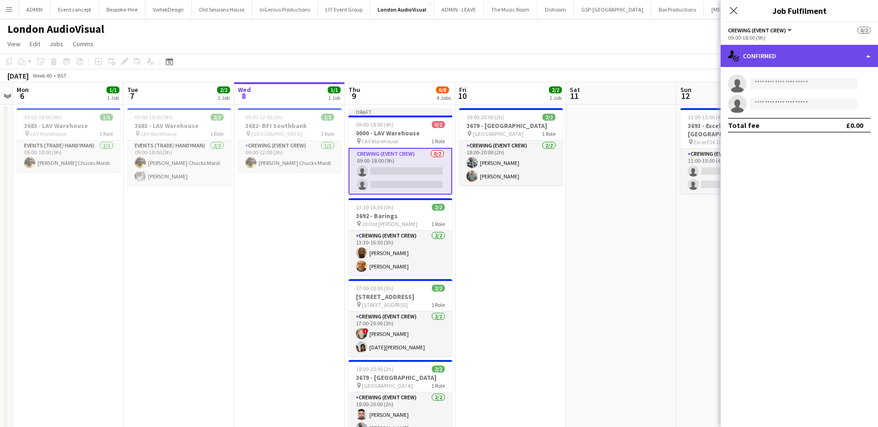
click at [827, 63] on div "single-neutral-actions-check-2 Confirmed" at bounding box center [798, 56] width 157 height 22
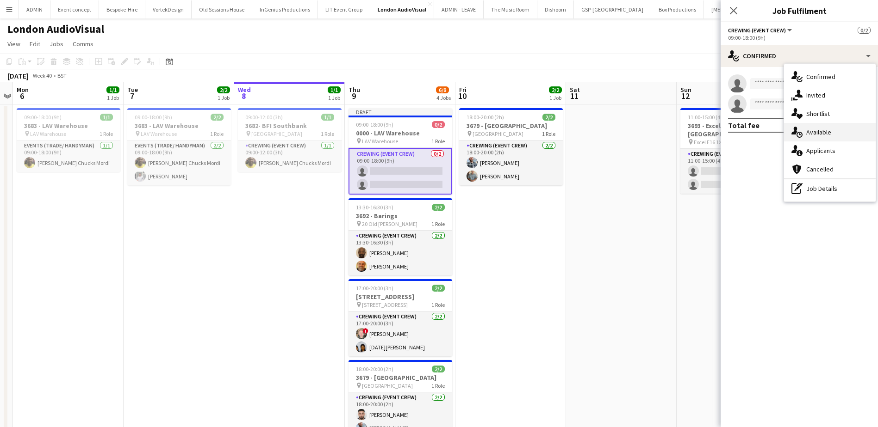
click at [838, 134] on div "single-neutral-actions-upload Available" at bounding box center [830, 132] width 92 height 19
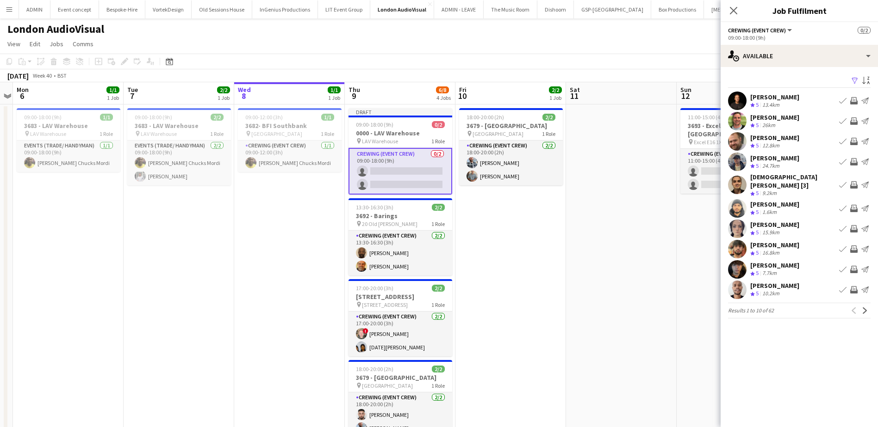
click at [780, 137] on div "[PERSON_NAME]" at bounding box center [774, 138] width 49 height 8
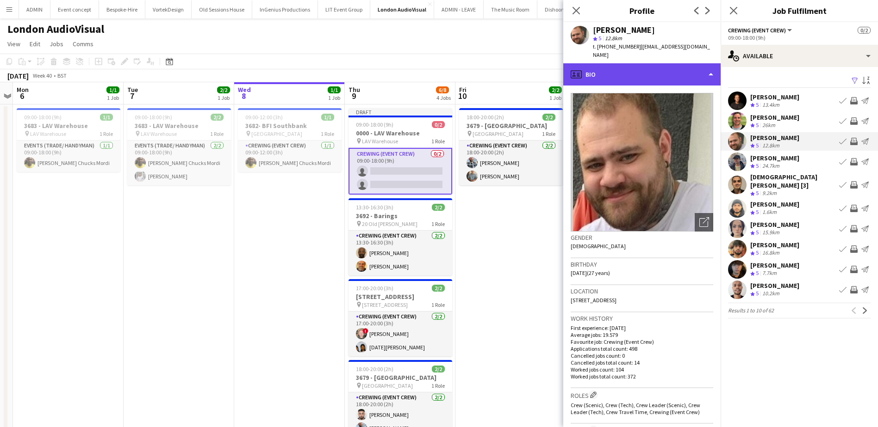
click at [678, 69] on div "profile Bio" at bounding box center [641, 74] width 157 height 22
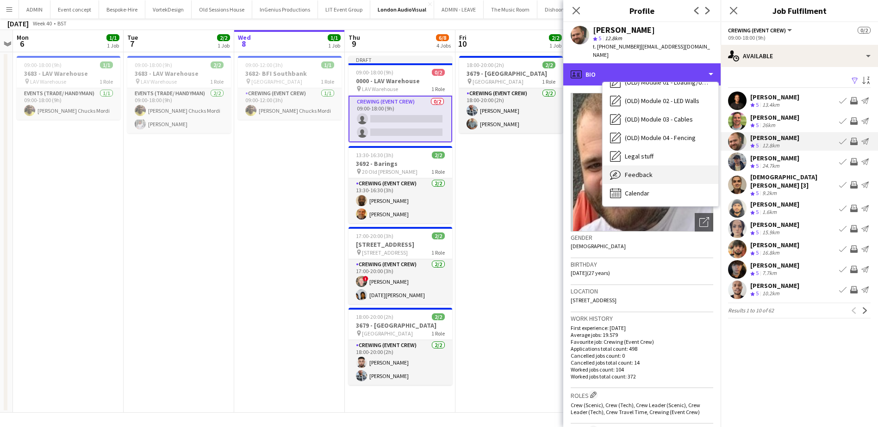
scroll to position [53, 0]
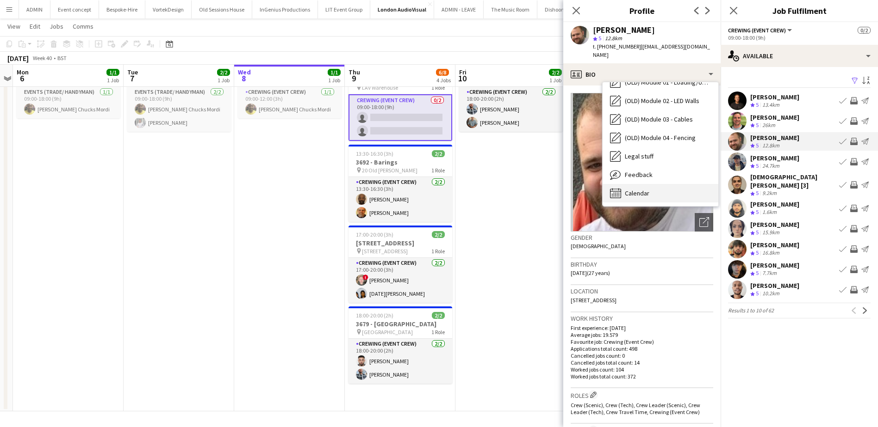
click at [658, 188] on div "Calendar Calendar" at bounding box center [660, 193] width 116 height 19
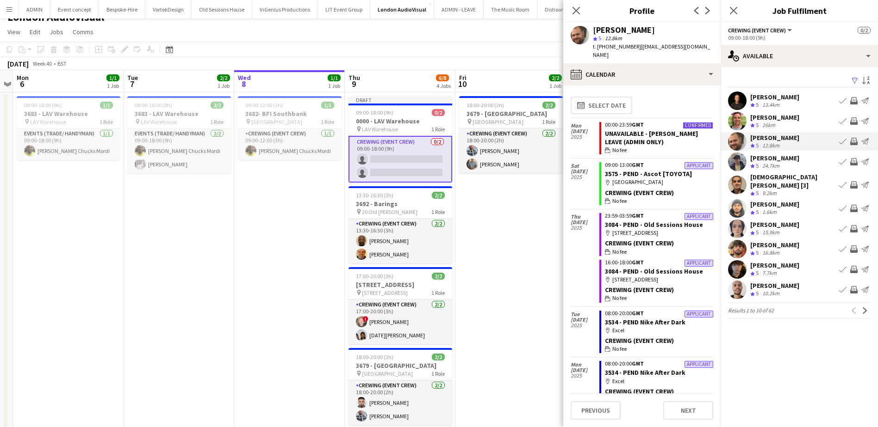
scroll to position [0, 0]
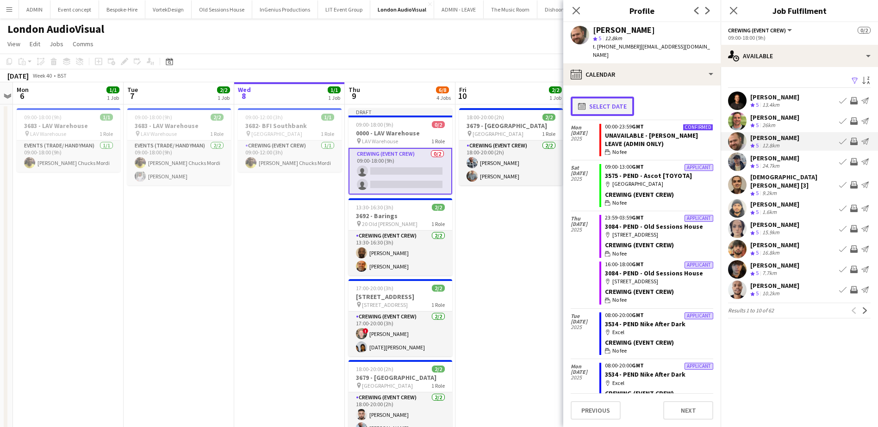
click at [611, 97] on button "calendar-full Select date" at bounding box center [601, 106] width 63 height 19
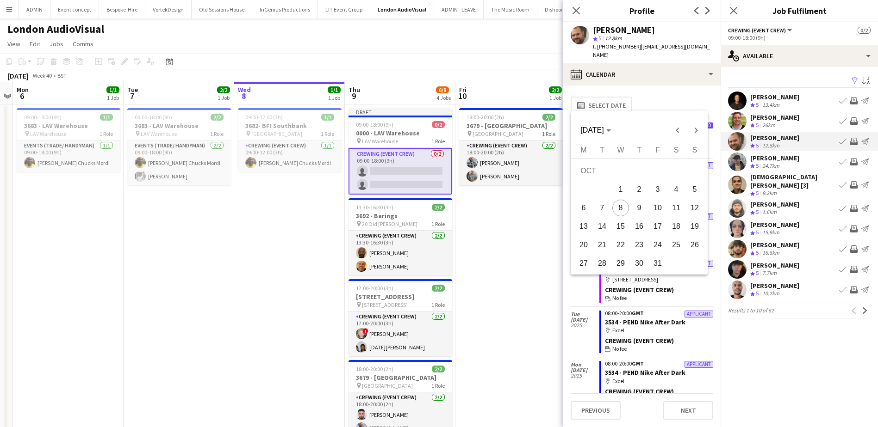
click at [663, 209] on span "10" at bounding box center [657, 208] width 17 height 17
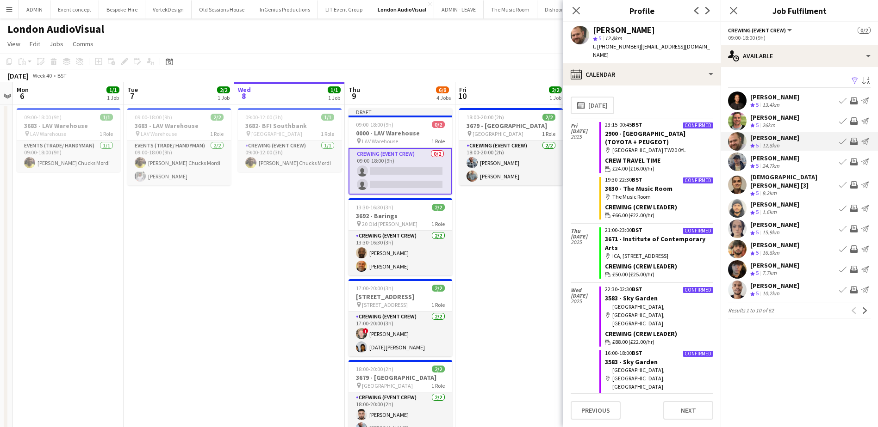
click at [852, 138] on app-icon "Invite crew" at bounding box center [853, 141] width 7 height 7
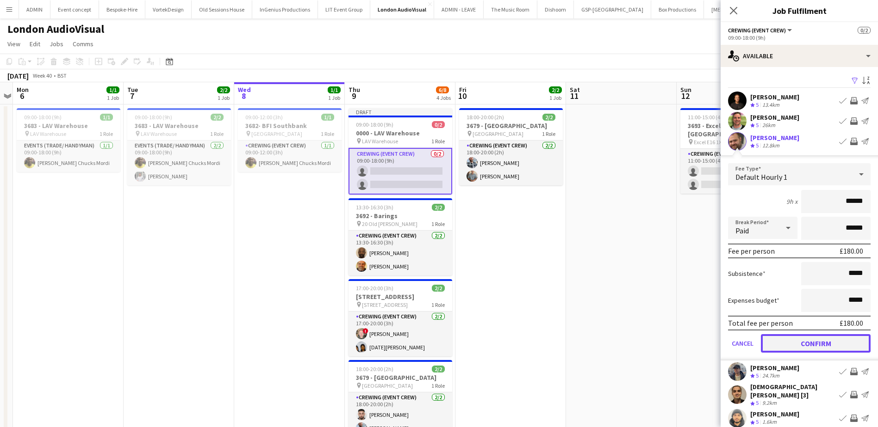
click at [824, 349] on button "Confirm" at bounding box center [816, 343] width 110 height 19
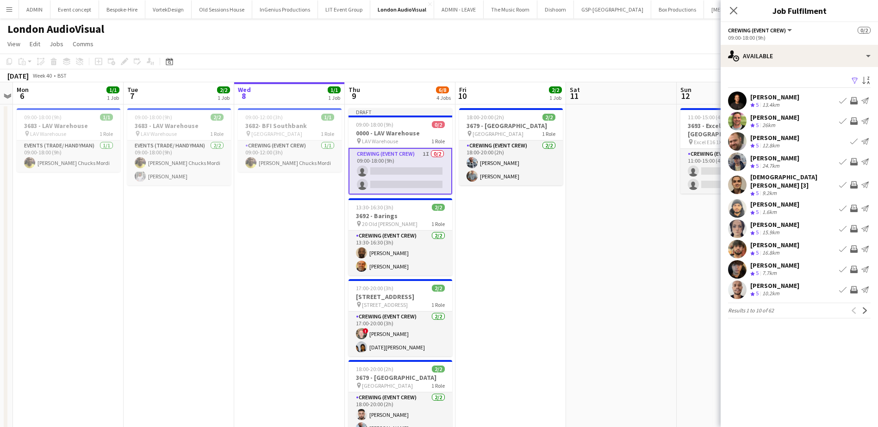
click at [853, 184] on app-icon "Invite crew" at bounding box center [853, 184] width 7 height 7
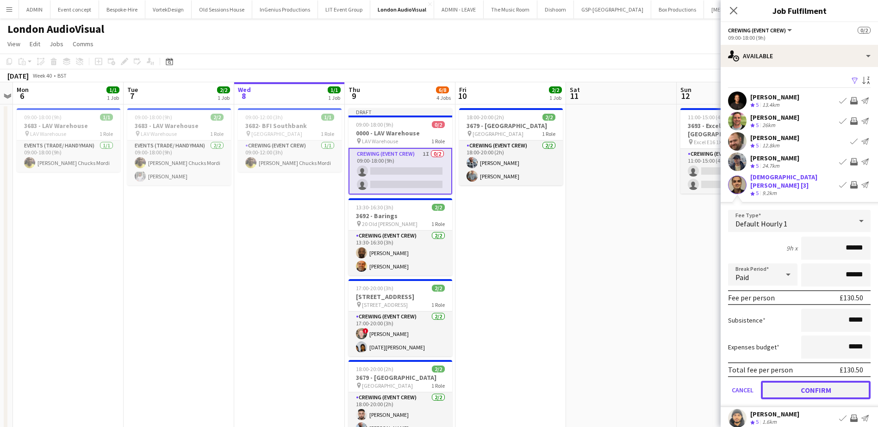
click at [828, 386] on button "Confirm" at bounding box center [816, 390] width 110 height 19
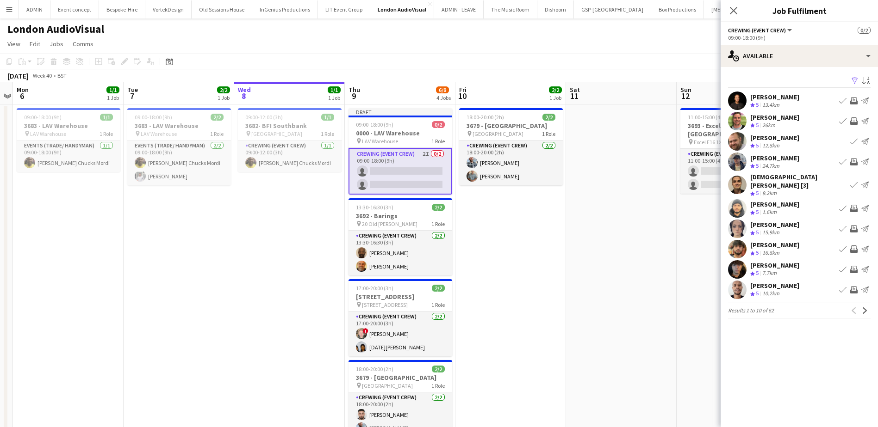
click at [854, 123] on app-icon "Invite crew" at bounding box center [853, 121] width 7 height 7
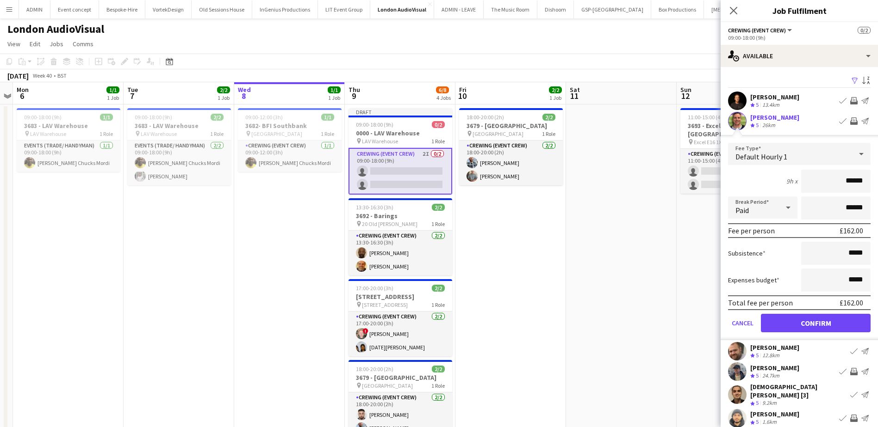
drag, startPoint x: 827, startPoint y: 182, endPoint x: 874, endPoint y: 184, distance: 47.2
click at [874, 184] on mat-expansion-panel "users Available Filter Sort asc [PERSON_NAME] Crew rating 5 13.4km Book crew In…" at bounding box center [798, 247] width 157 height 360
click at [837, 317] on button "Confirm" at bounding box center [816, 323] width 110 height 19
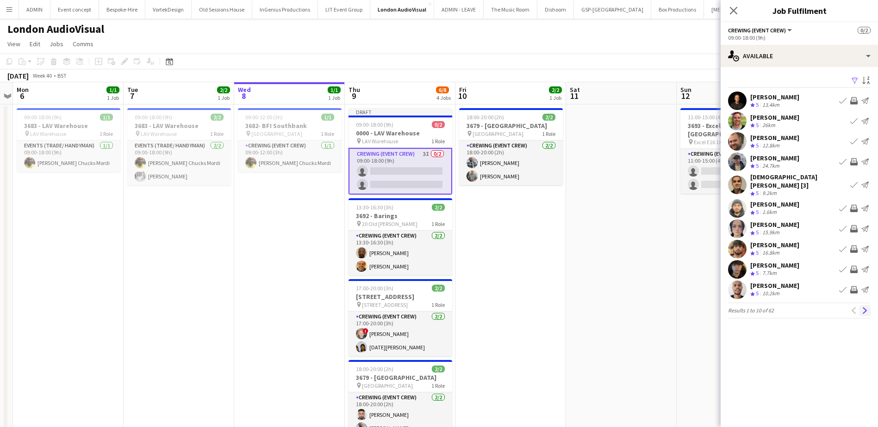
click at [868, 305] on button "Next" at bounding box center [864, 310] width 11 height 11
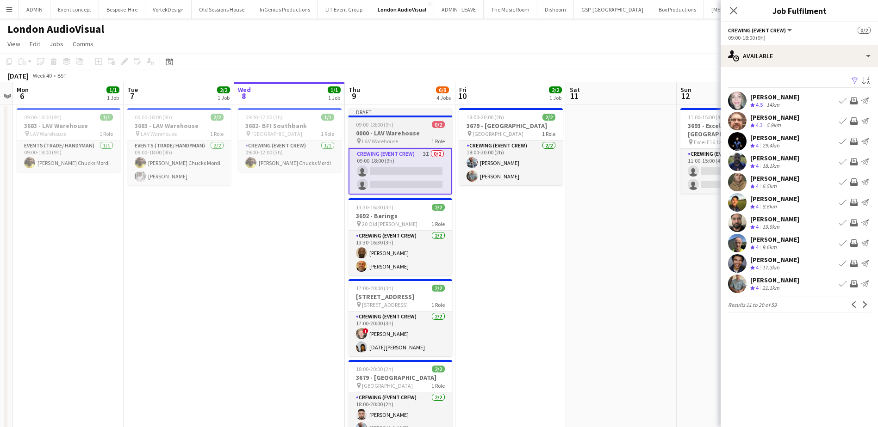
click at [413, 127] on div "09:00-18:00 (9h) 0/2" at bounding box center [400, 124] width 104 height 7
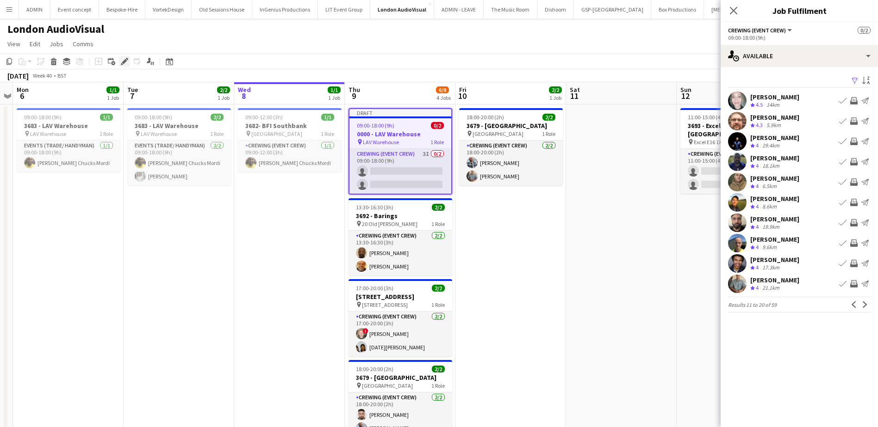
click at [123, 62] on icon at bounding box center [124, 61] width 5 height 5
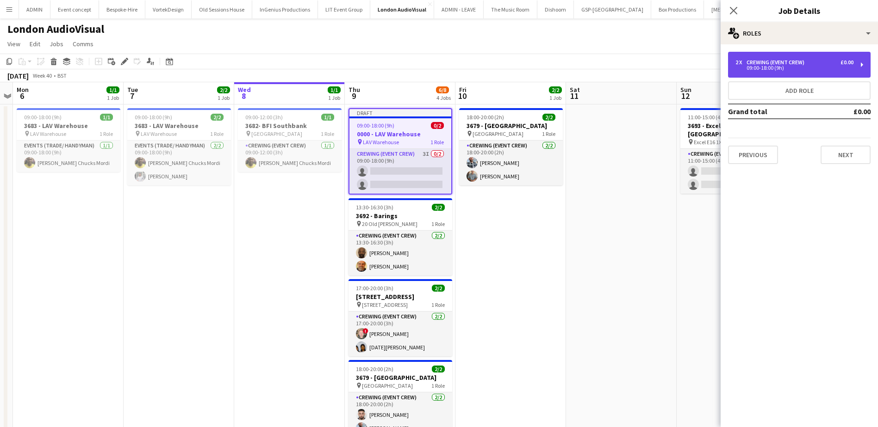
click at [780, 69] on div "09:00-18:00 (9h)" at bounding box center [794, 68] width 118 height 5
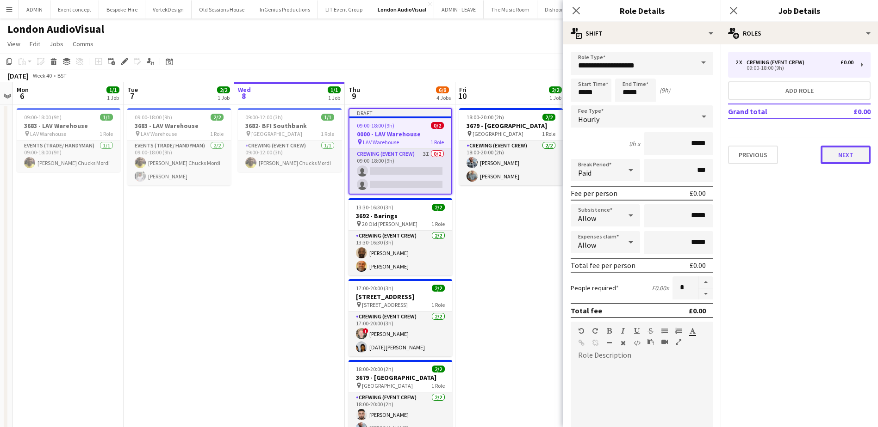
click at [854, 152] on button "Next" at bounding box center [845, 155] width 50 height 19
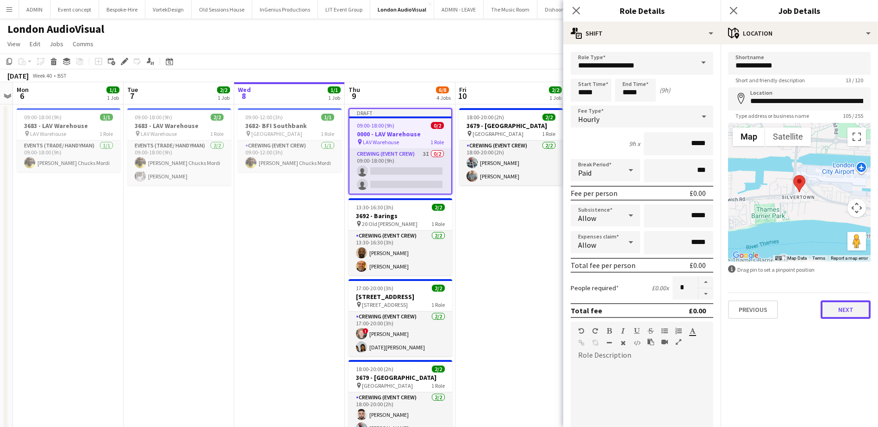
click at [840, 305] on button "Next" at bounding box center [845, 310] width 50 height 19
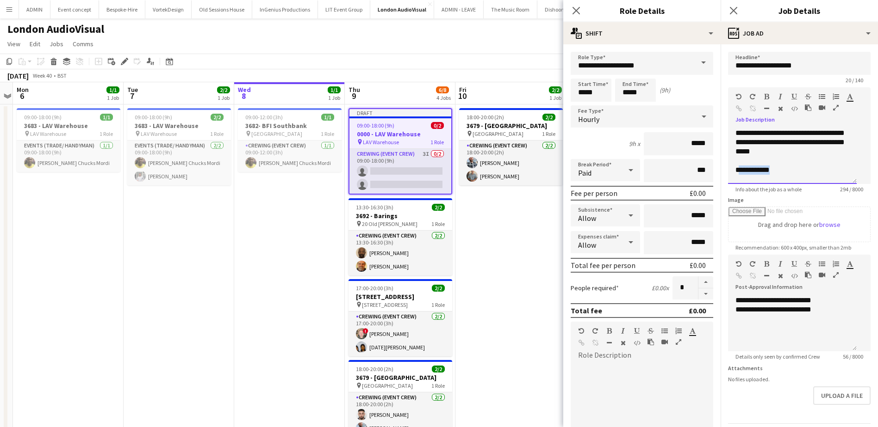
drag, startPoint x: 777, startPoint y: 184, endPoint x: 737, endPoint y: 182, distance: 40.3
click at [737, 175] on div "**********" at bounding box center [788, 170] width 107 height 9
drag, startPoint x: 749, startPoint y: 153, endPoint x: 734, endPoint y: 148, distance: 15.8
click at [734, 148] on div "**********" at bounding box center [796, 157] width 136 height 56
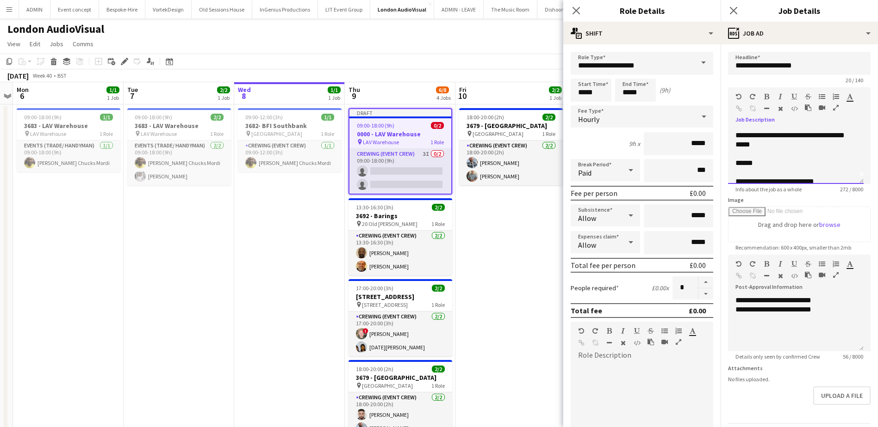
scroll to position [0, 0]
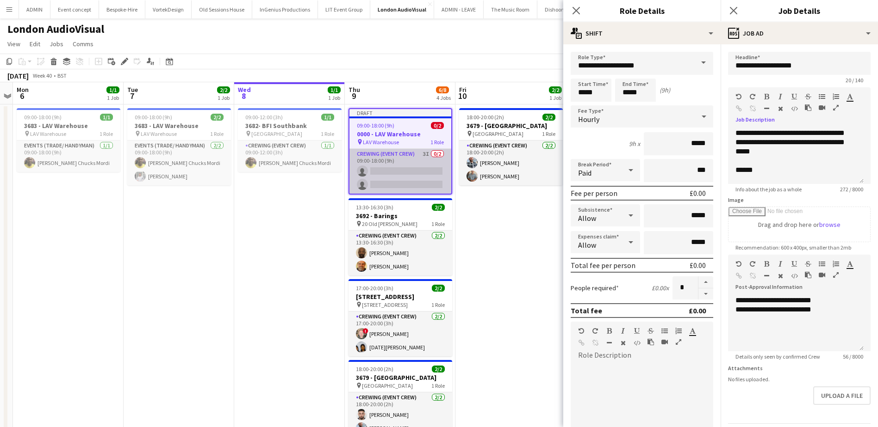
click at [402, 165] on app-card-role "Crewing (Event Crew) 3I 0/2 09:00-18:00 (9h) single-neutral-actions single-neut…" at bounding box center [400, 171] width 102 height 45
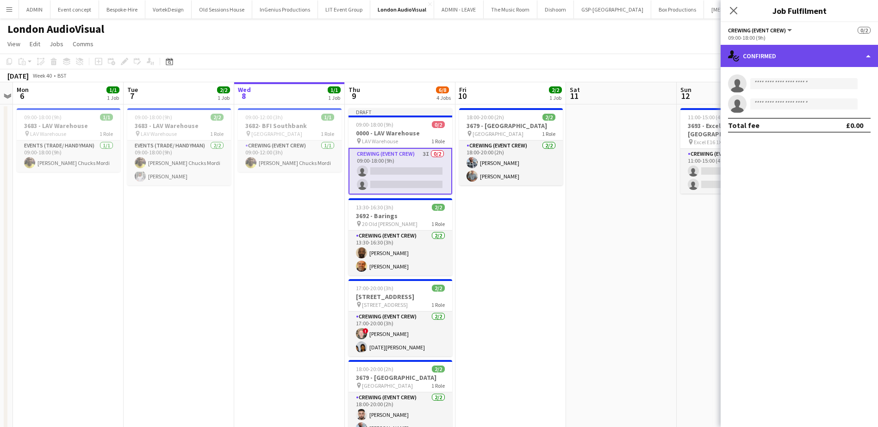
click at [812, 56] on div "single-neutral-actions-check-2 Confirmed" at bounding box center [798, 56] width 157 height 22
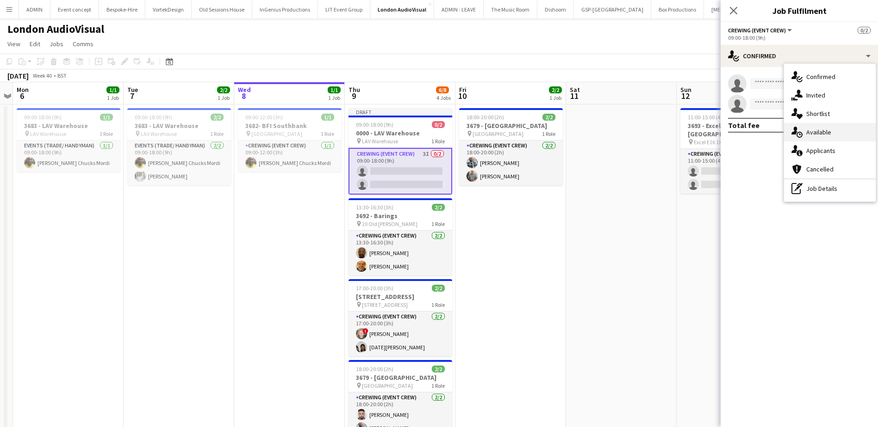
click at [827, 129] on span "Available" at bounding box center [818, 132] width 25 height 8
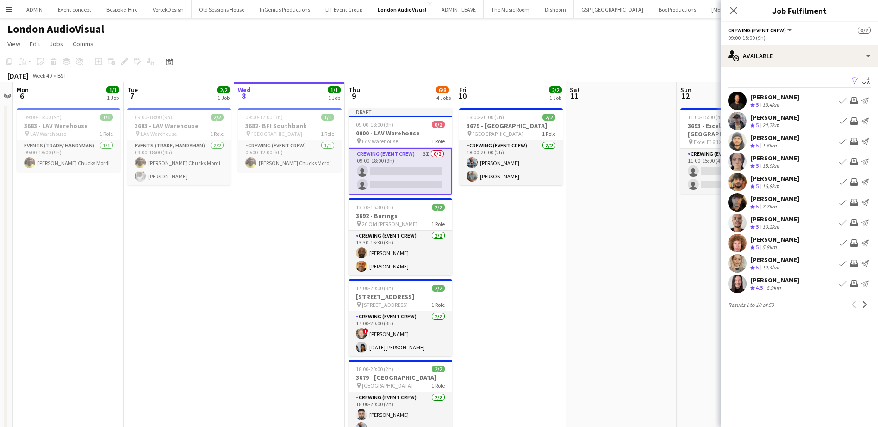
click at [853, 247] on app-icon "Invite crew" at bounding box center [853, 243] width 7 height 7
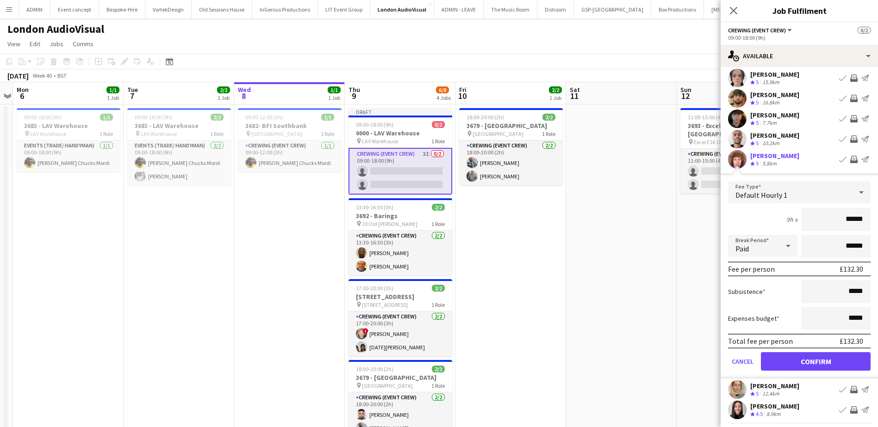
scroll to position [93, 0]
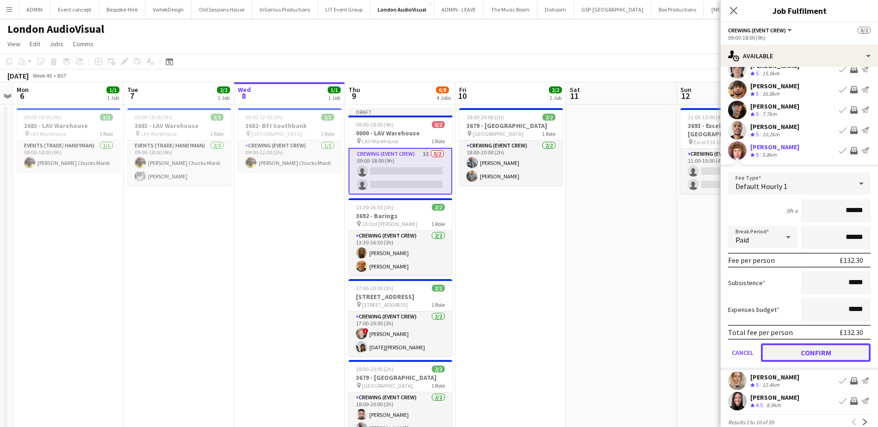
click at [821, 355] on button "Confirm" at bounding box center [816, 353] width 110 height 19
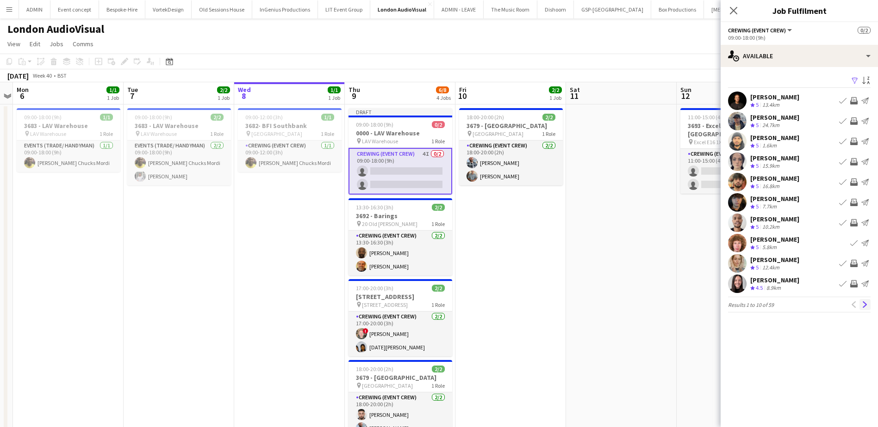
click at [862, 304] on app-icon "Next" at bounding box center [864, 305] width 6 height 6
click at [852, 262] on app-icon "Invite crew" at bounding box center [853, 263] width 7 height 7
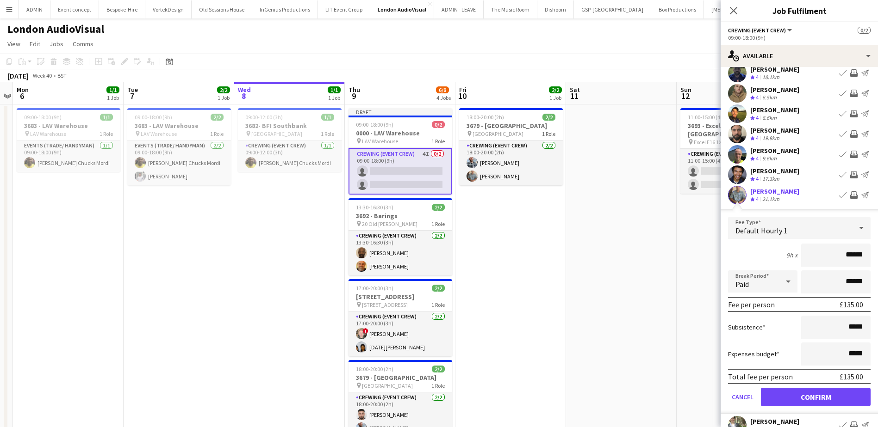
scroll to position [93, 0]
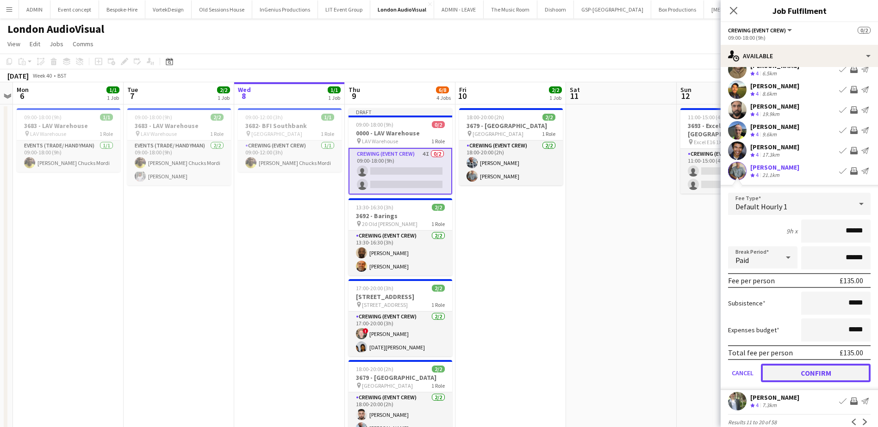
click at [834, 370] on button "Confirm" at bounding box center [816, 373] width 110 height 19
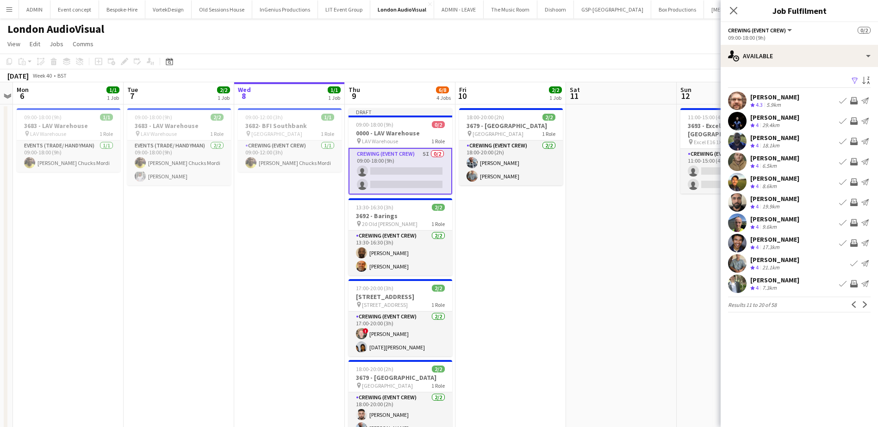
scroll to position [0, 0]
click at [854, 285] on app-icon "Invite crew" at bounding box center [853, 283] width 7 height 7
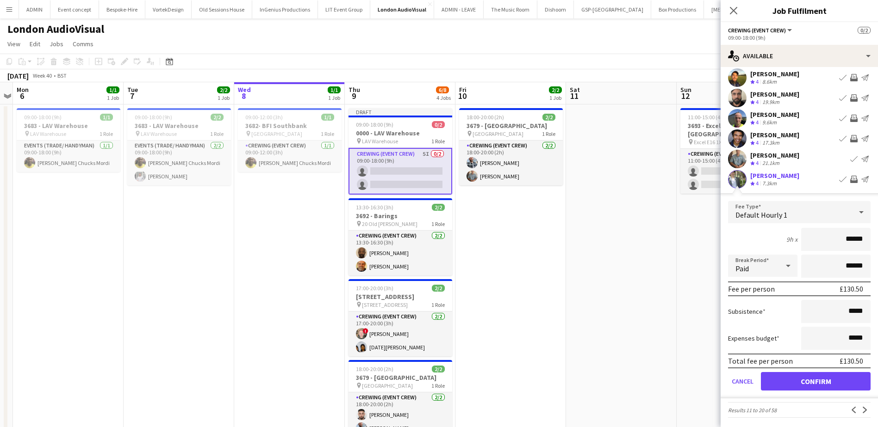
scroll to position [106, 0]
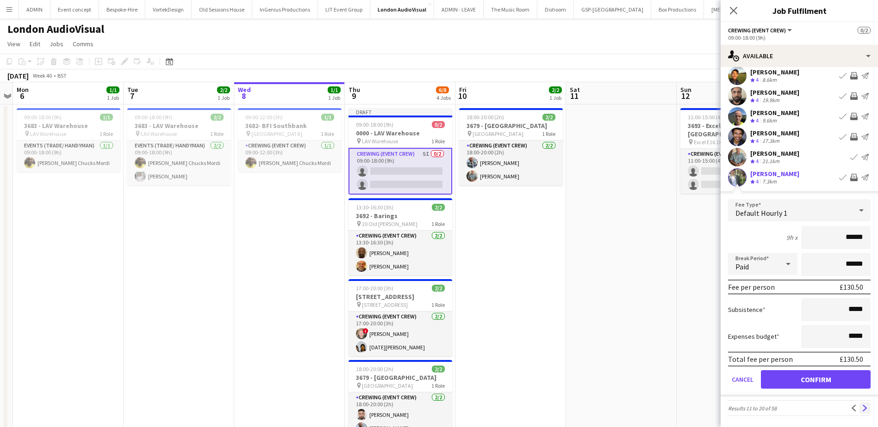
click at [861, 407] on app-icon "Next" at bounding box center [864, 408] width 6 height 6
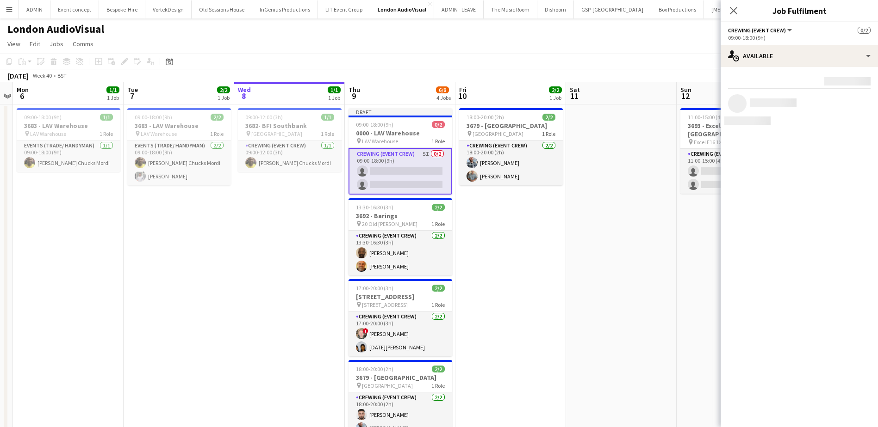
scroll to position [0, 0]
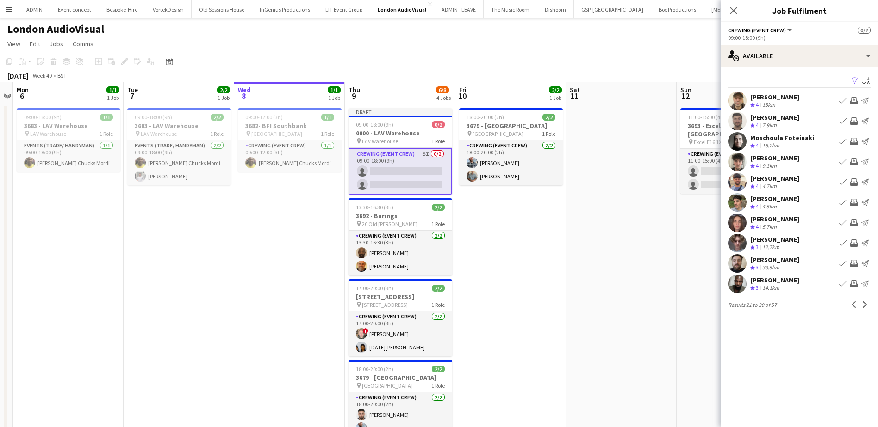
click at [852, 99] on app-icon "Invite crew" at bounding box center [853, 100] width 7 height 7
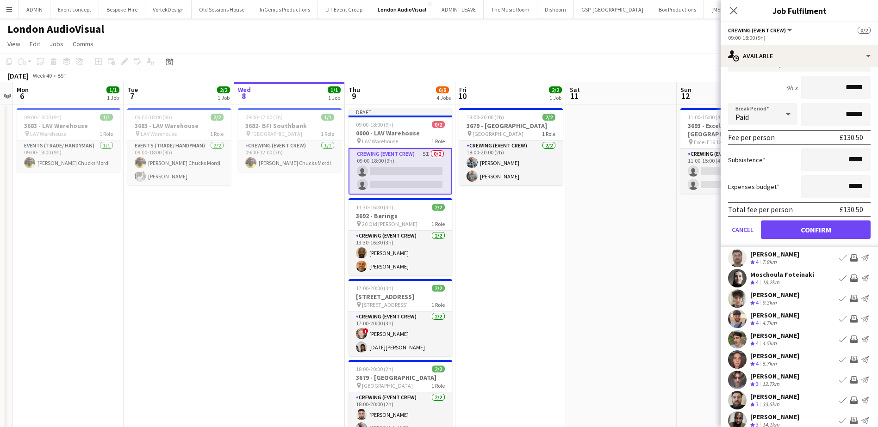
scroll to position [93, 0]
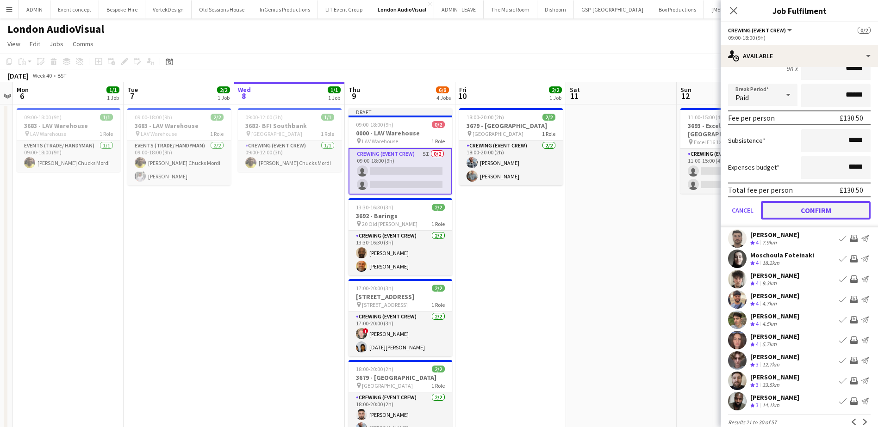
click at [842, 215] on button "Confirm" at bounding box center [816, 210] width 110 height 19
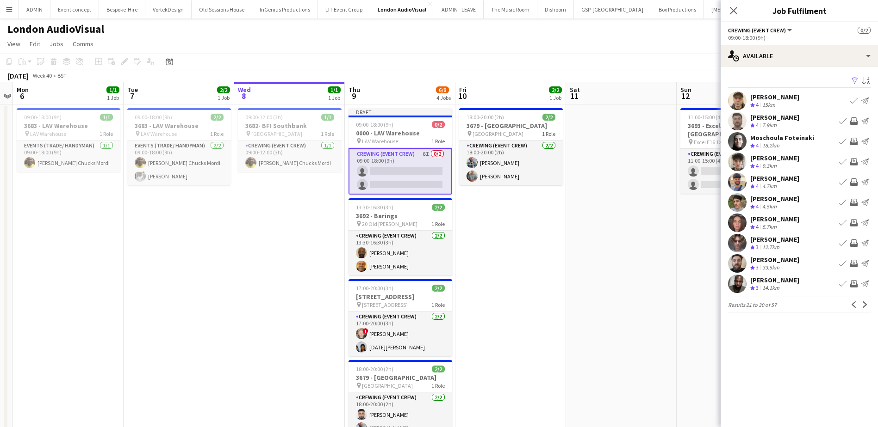
click at [852, 122] on app-icon "Invite crew" at bounding box center [853, 121] width 7 height 7
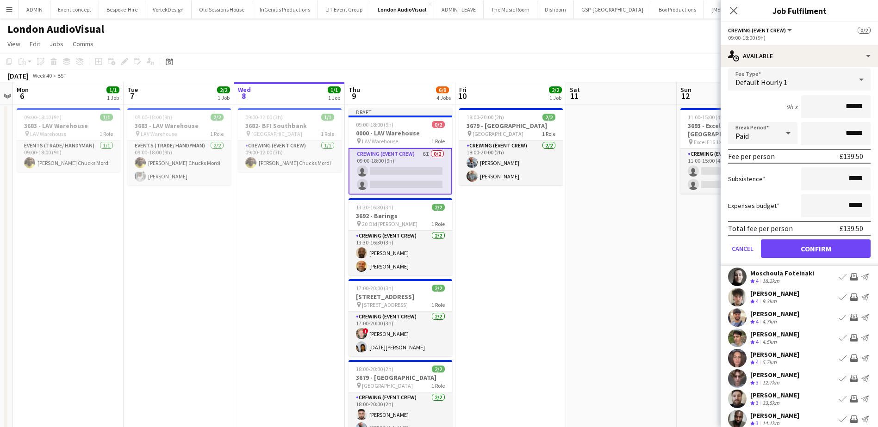
scroll to position [93, 0]
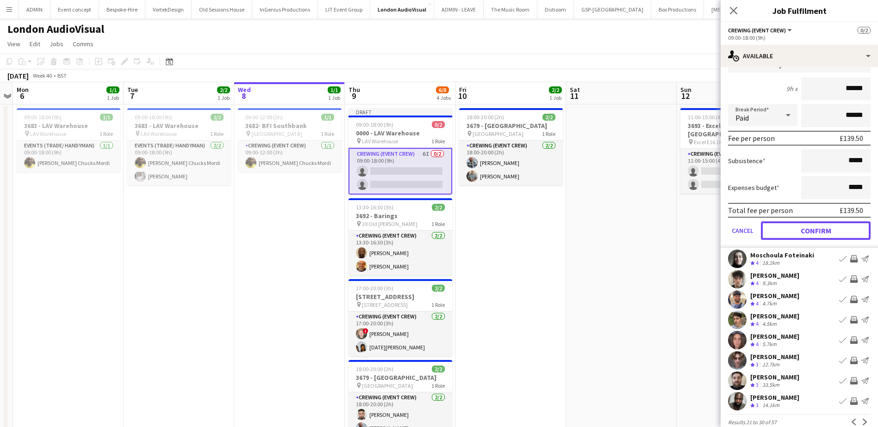
click at [840, 225] on button "Confirm" at bounding box center [816, 231] width 110 height 19
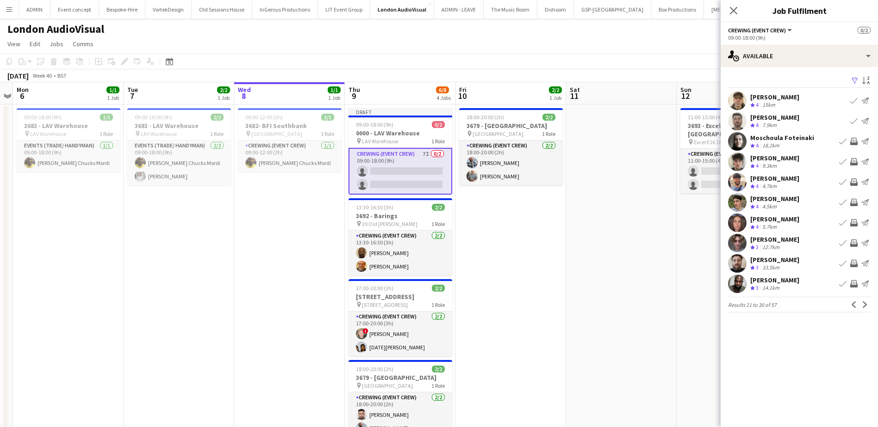
click at [852, 224] on app-icon "Invite crew" at bounding box center [853, 222] width 7 height 7
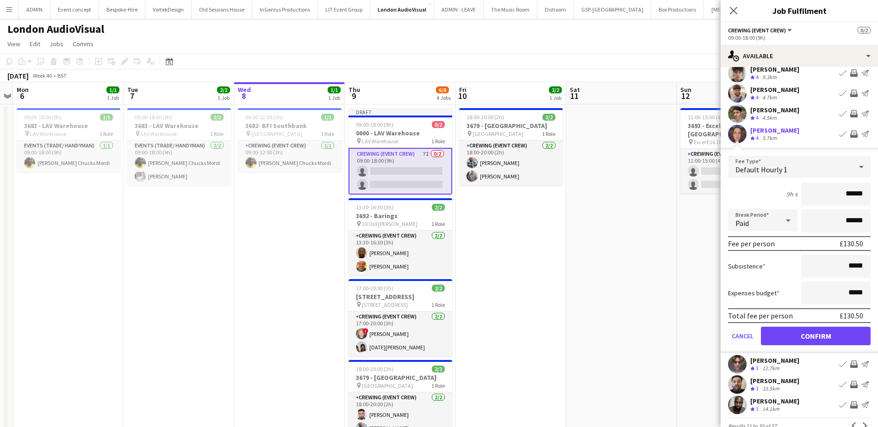
scroll to position [93, 0]
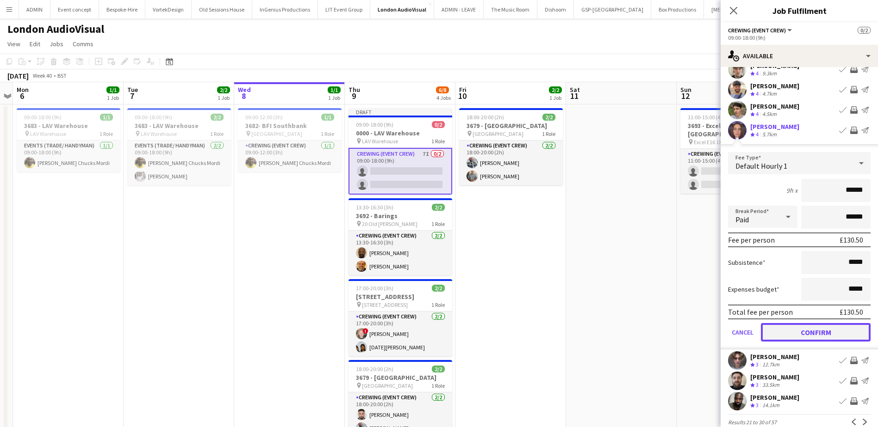
click at [825, 335] on button "Confirm" at bounding box center [816, 332] width 110 height 19
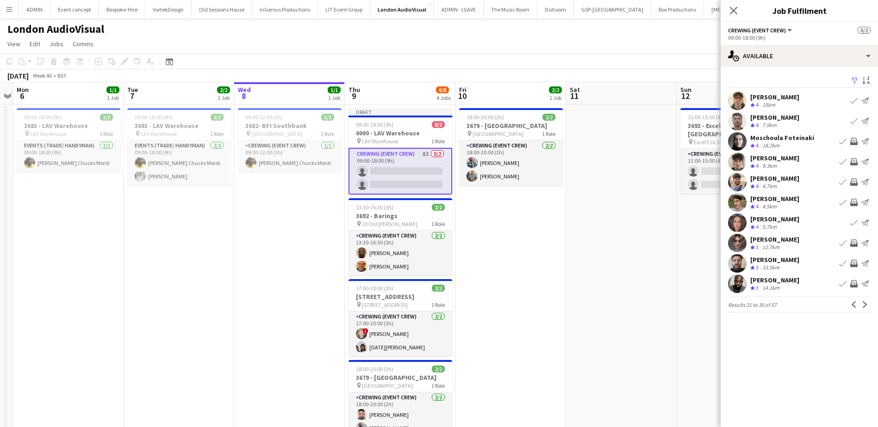
click at [854, 262] on app-icon "Invite crew" at bounding box center [853, 263] width 7 height 7
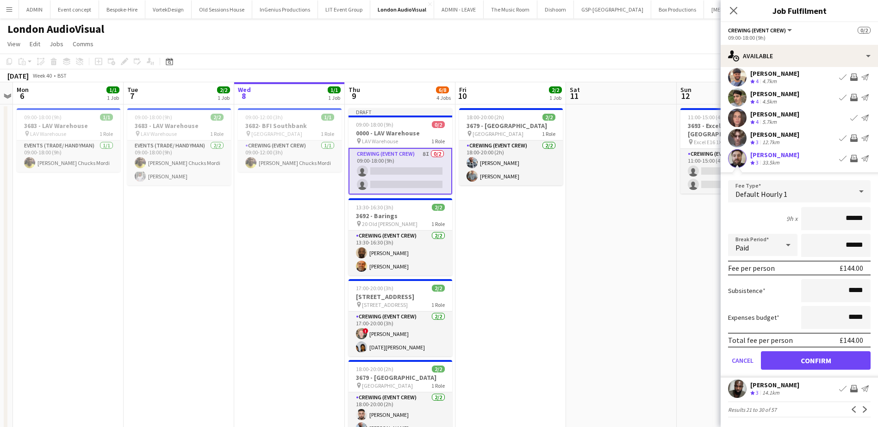
scroll to position [106, 0]
click at [834, 358] on button "Confirm" at bounding box center [816, 359] width 110 height 19
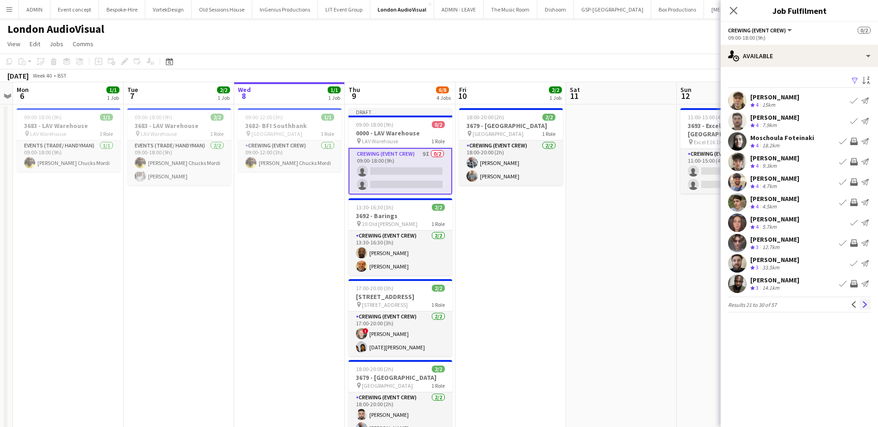
click at [864, 302] on app-icon "Next" at bounding box center [864, 305] width 6 height 6
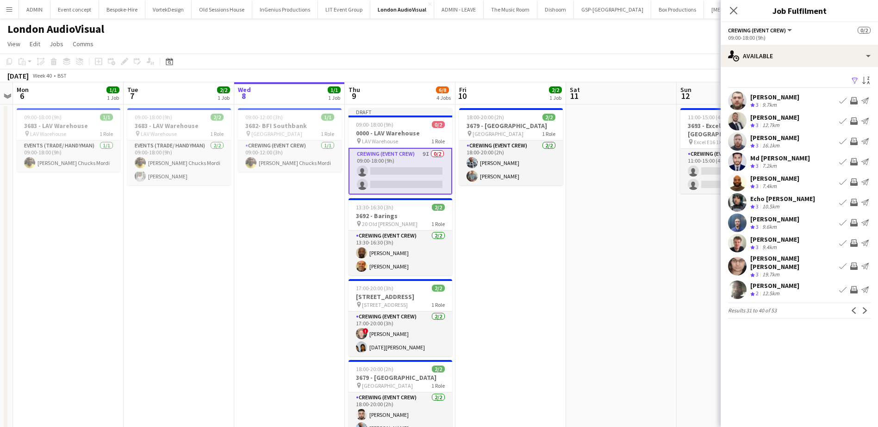
click at [849, 261] on button "Invite crew" at bounding box center [853, 266] width 11 height 11
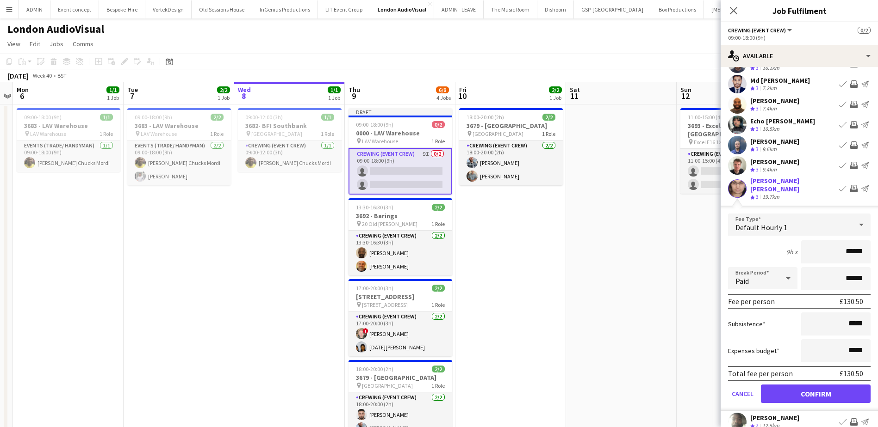
scroll to position [106, 0]
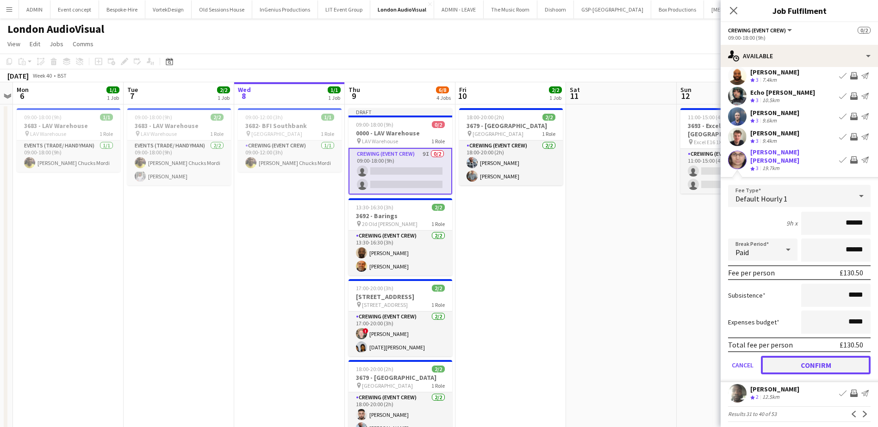
click at [835, 359] on button "Confirm" at bounding box center [816, 365] width 110 height 19
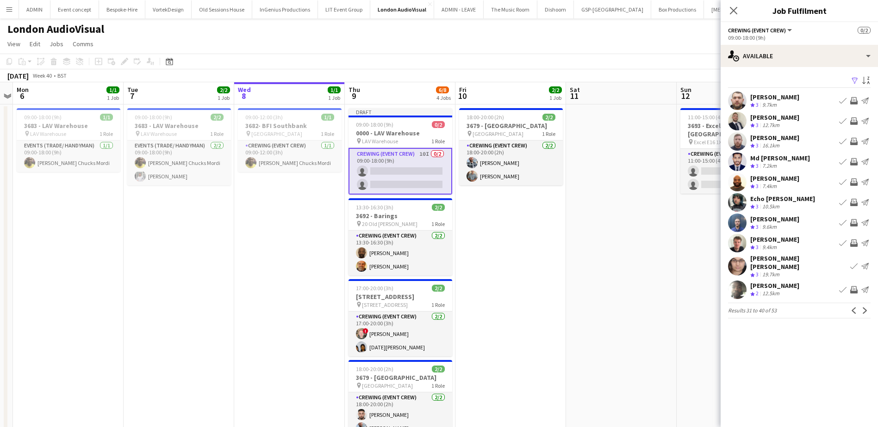
scroll to position [0, 0]
click at [863, 308] on app-icon "Next" at bounding box center [864, 311] width 6 height 6
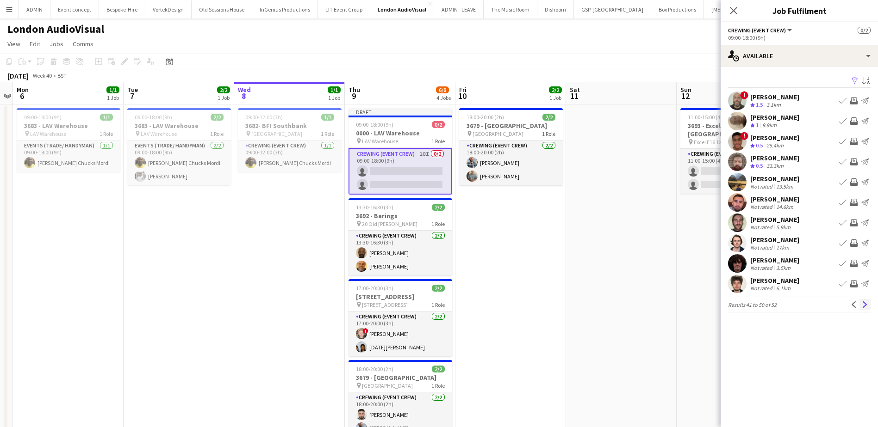
click at [866, 308] on app-icon "Next" at bounding box center [864, 305] width 6 height 6
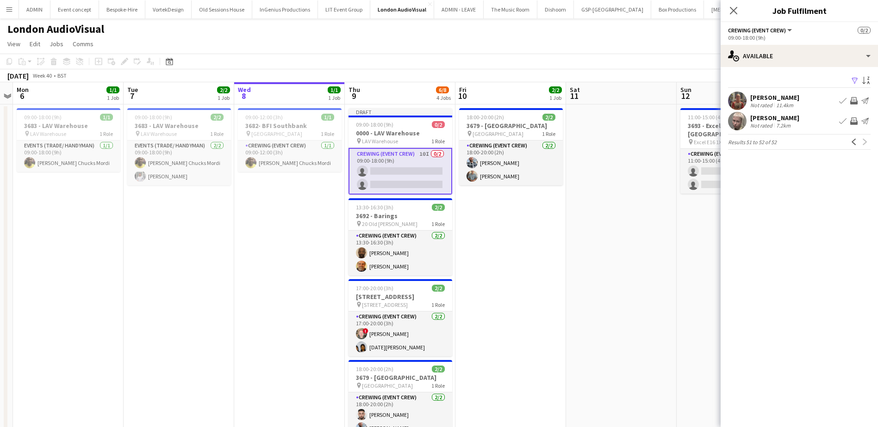
click at [852, 120] on app-icon "Invite crew" at bounding box center [853, 121] width 7 height 7
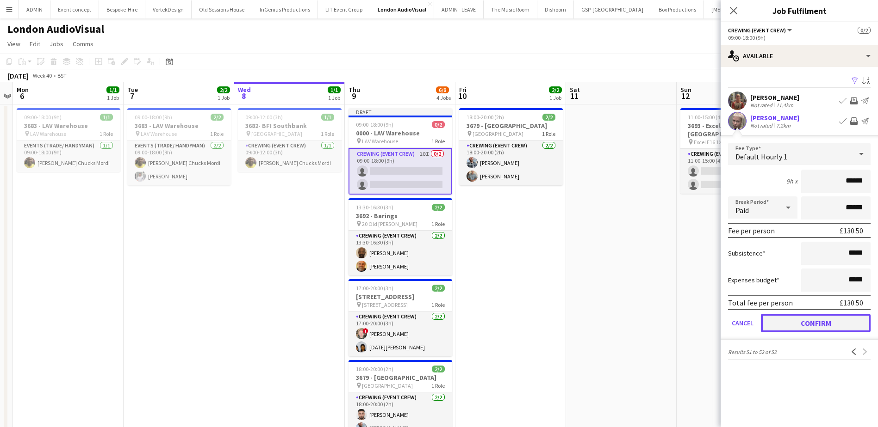
click at [830, 319] on button "Confirm" at bounding box center [816, 323] width 110 height 19
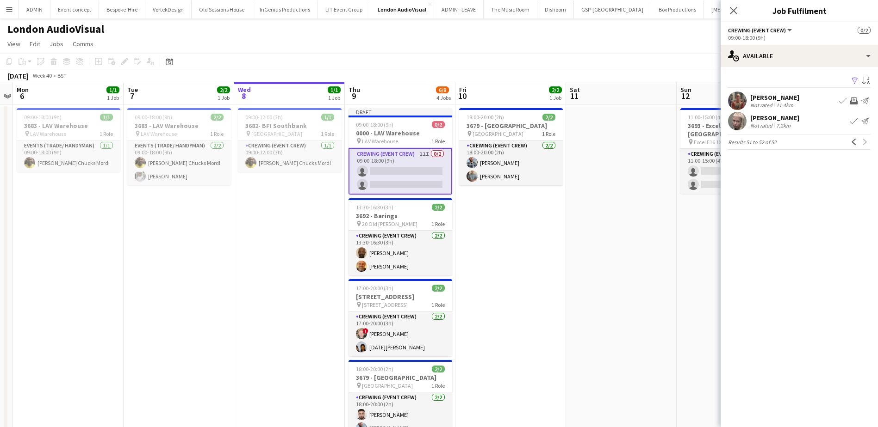
click at [642, 223] on app-date-cell at bounding box center [621, 285] width 111 height 361
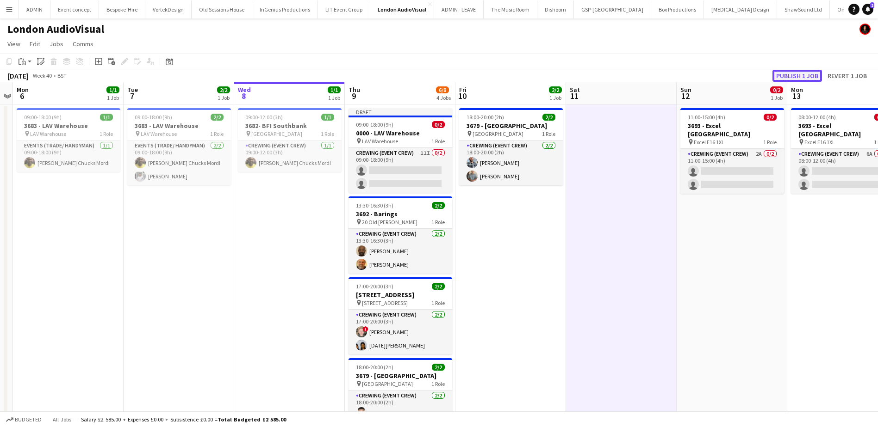
click at [808, 71] on button "Publish 1 job" at bounding box center [797, 76] width 50 height 12
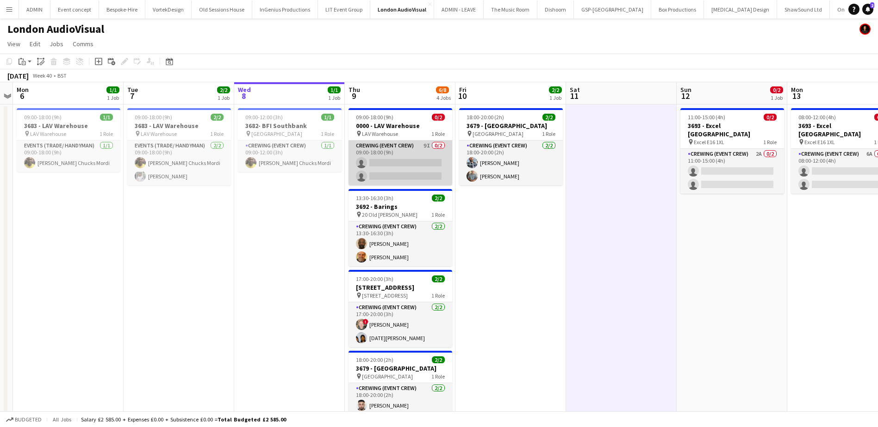
click at [433, 162] on app-card-role "Crewing (Event Crew) 9I 0/2 09:00-18:00 (9h) single-neutral-actions single-neut…" at bounding box center [400, 163] width 104 height 45
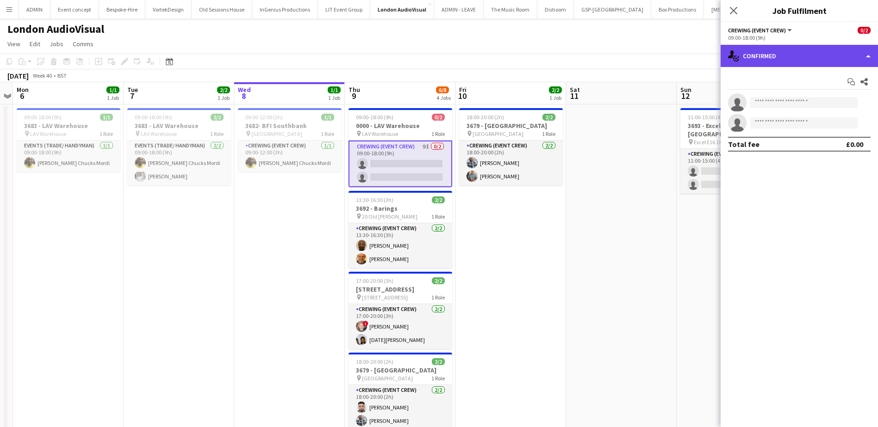
click at [767, 67] on div "single-neutral-actions-check-2 Confirmed" at bounding box center [798, 56] width 157 height 22
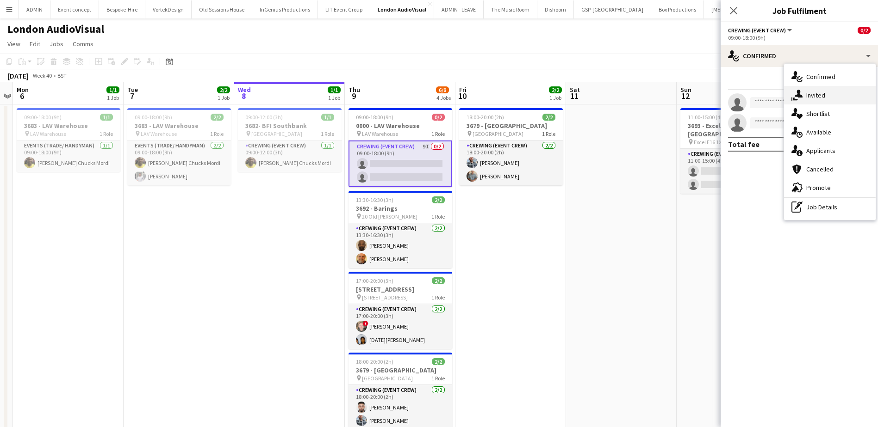
click at [815, 96] on span "Invited" at bounding box center [815, 95] width 19 height 8
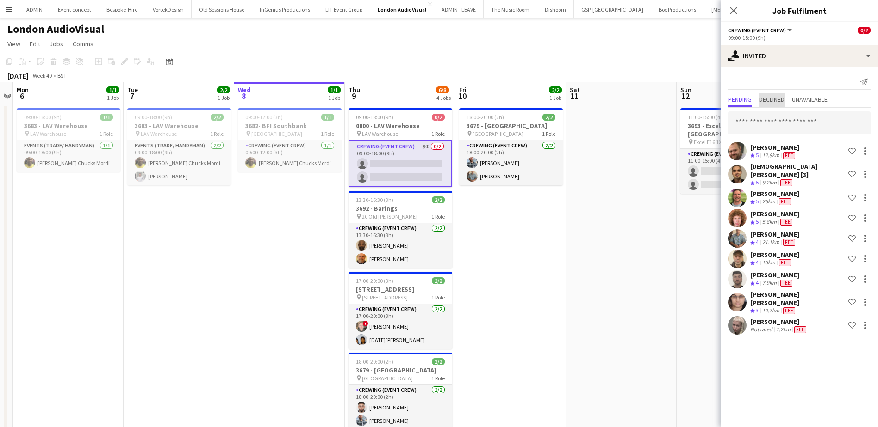
click at [774, 100] on span "Declined" at bounding box center [771, 99] width 25 height 6
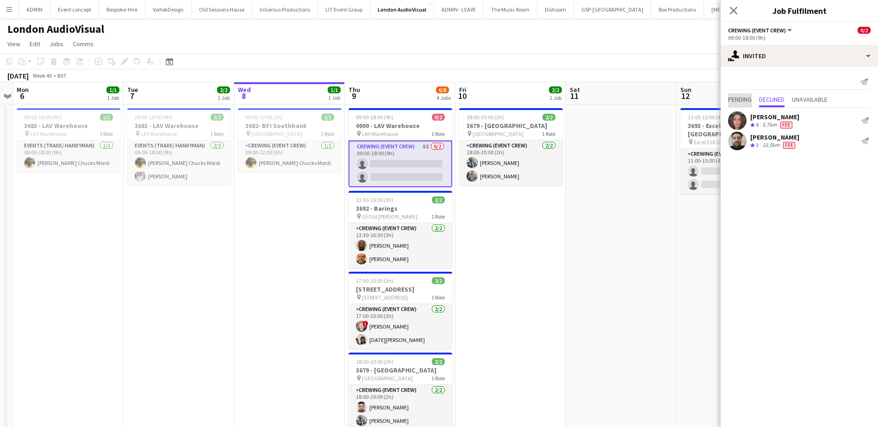
click at [746, 98] on span "Pending" at bounding box center [740, 99] width 24 height 6
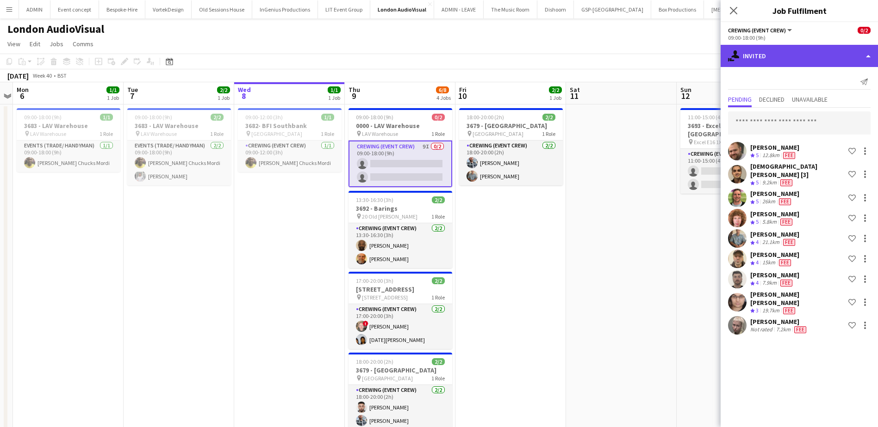
click at [811, 52] on div "single-neutral-actions-share-1 Invited" at bounding box center [798, 56] width 157 height 22
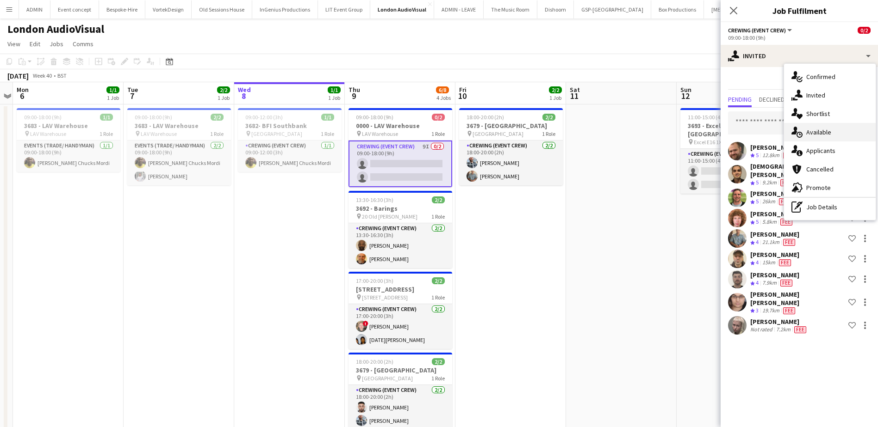
click at [827, 129] on span "Available" at bounding box center [818, 132] width 25 height 8
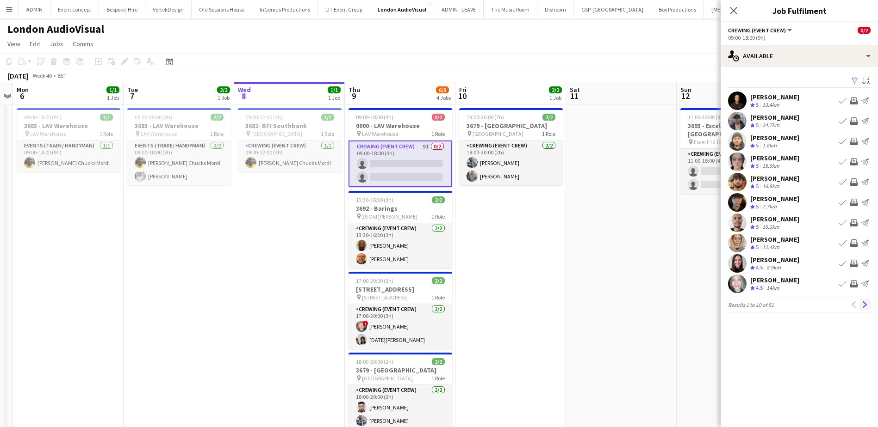
click at [863, 305] on app-icon "Next" at bounding box center [864, 305] width 6 height 6
click at [865, 303] on app-icon "Next" at bounding box center [864, 305] width 6 height 6
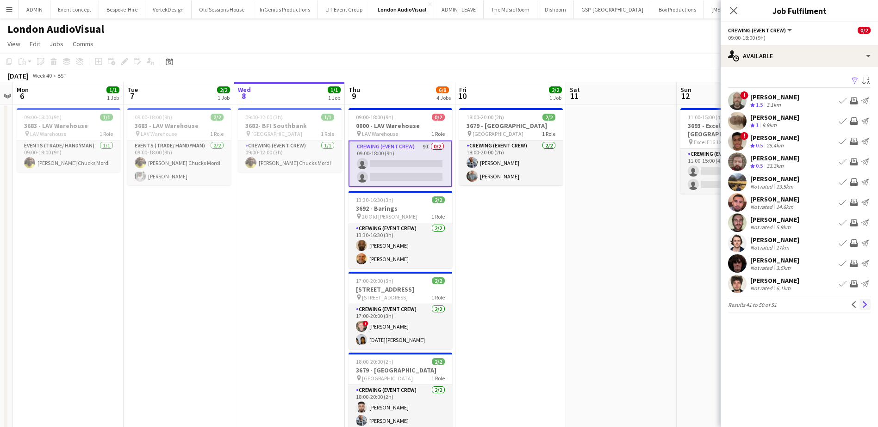
click at [863, 308] on app-icon "Next" at bounding box center [864, 305] width 6 height 6
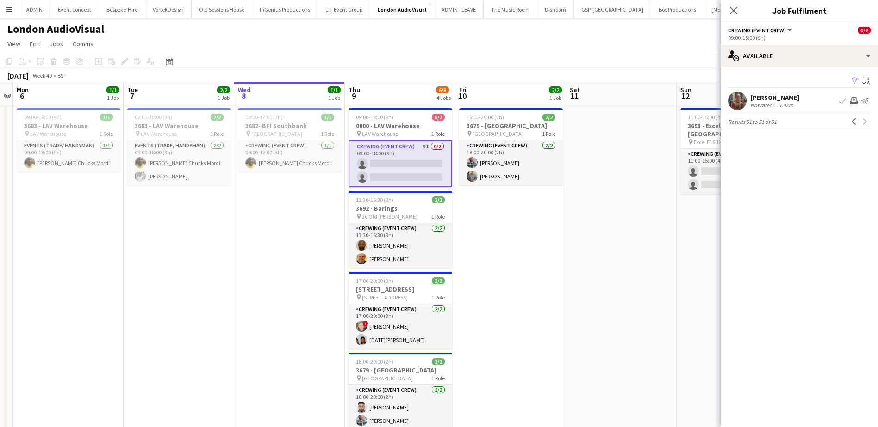
click at [750, 99] on div "David Goulden" at bounding box center [774, 97] width 49 height 8
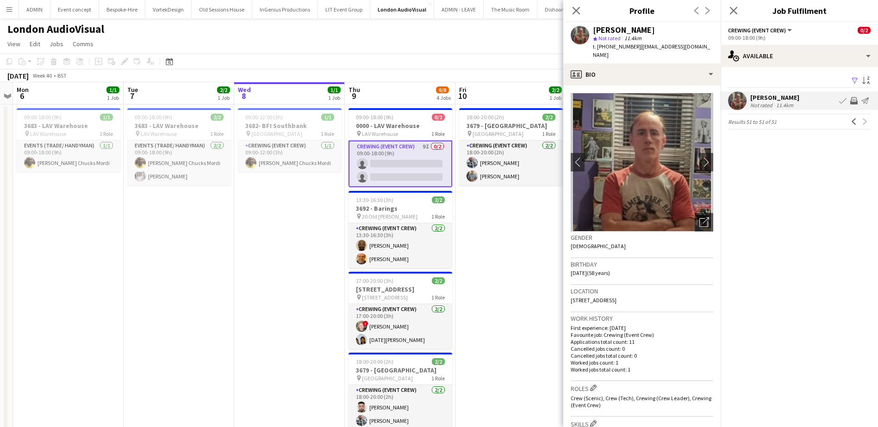
click at [853, 99] on app-icon "Invite crew" at bounding box center [853, 100] width 7 height 7
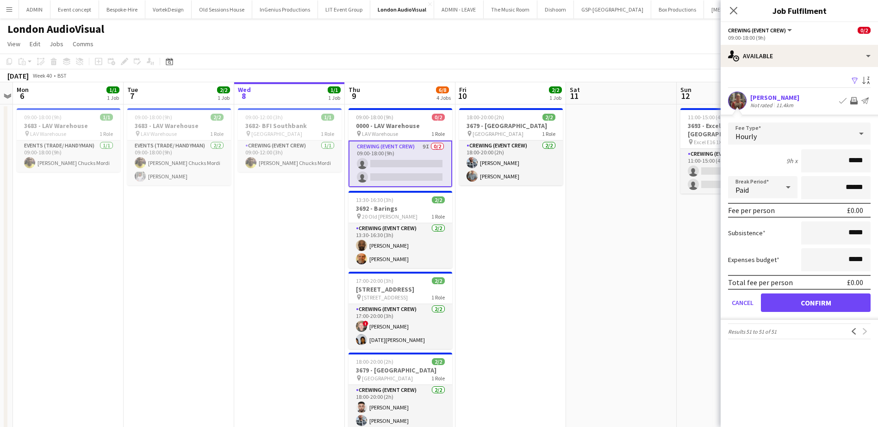
drag, startPoint x: 848, startPoint y: 160, endPoint x: 878, endPoint y: 163, distance: 29.7
click at [878, 163] on html "Menu Boards Boards Boards All jobs Status Workforce Workforce My Workforce Recr…" at bounding box center [439, 237] width 878 height 474
type input "*****"
click at [611, 219] on app-date-cell at bounding box center [621, 281] width 111 height 353
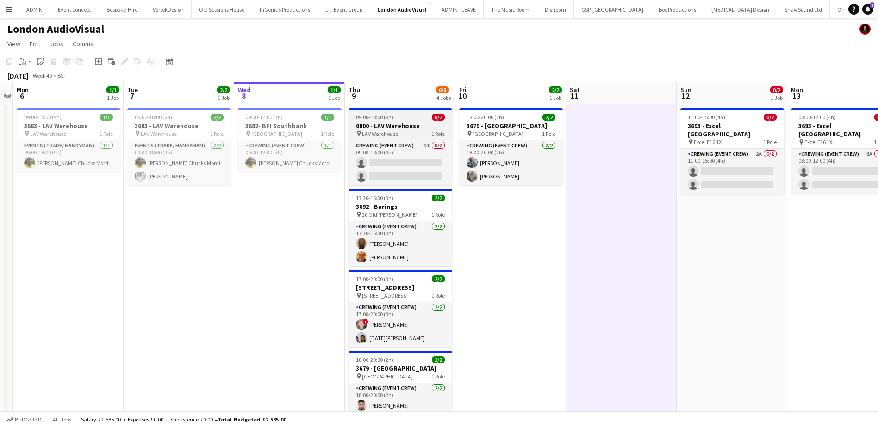
click at [380, 114] on span "09:00-18:00 (9h)" at bounding box center [374, 117] width 37 height 7
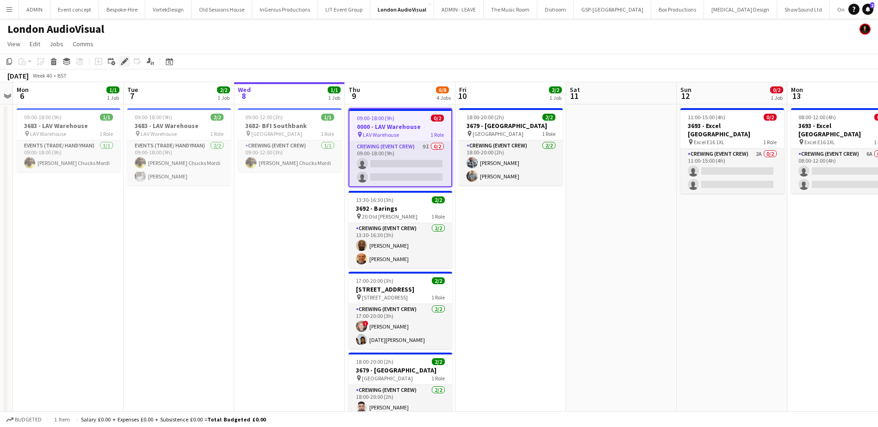
click at [126, 61] on icon at bounding box center [124, 61] width 5 height 5
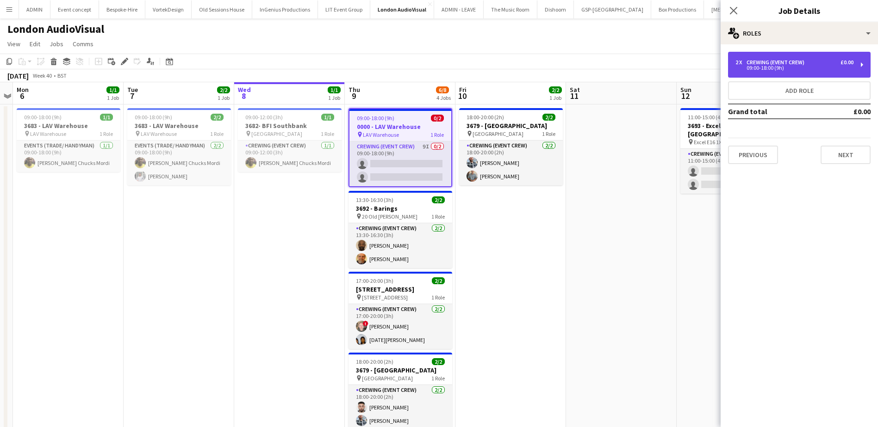
click at [812, 68] on div "09:00-18:00 (9h)" at bounding box center [794, 68] width 118 height 5
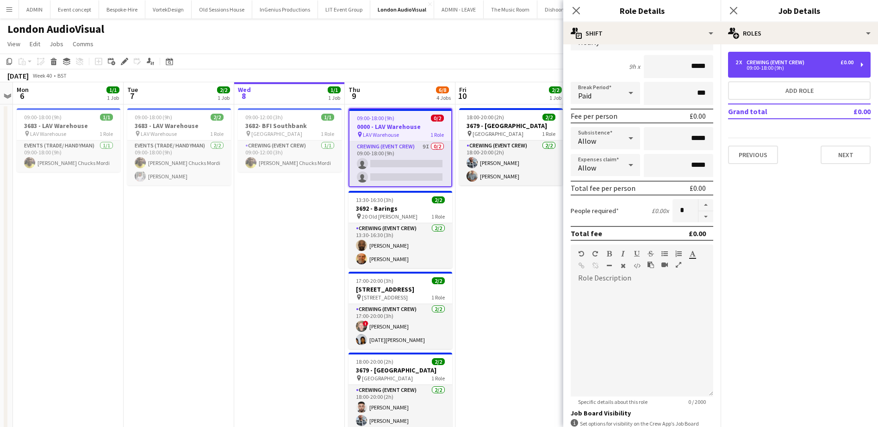
scroll to position [93, 0]
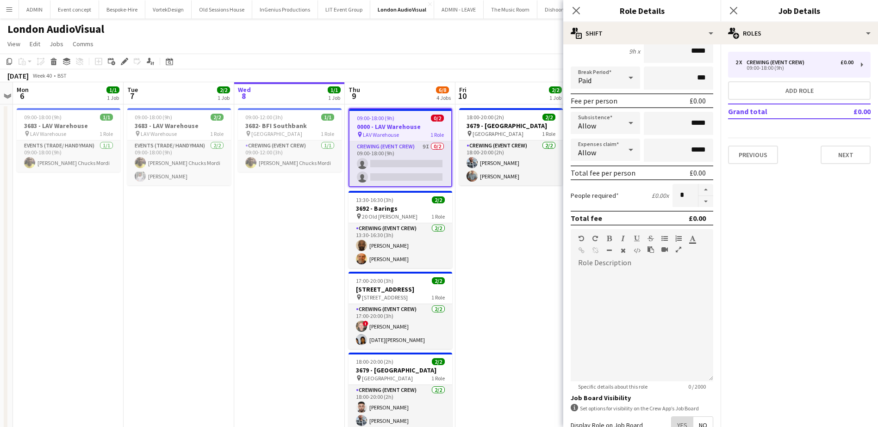
click at [674, 423] on span "Yes" at bounding box center [681, 425] width 21 height 17
click at [517, 302] on app-date-cell "18:00-20:00 (2h) 2/2 3679 - Corinthia Hotel pin Corinthia Hotel 1 Role Crewing …" at bounding box center [510, 281] width 111 height 353
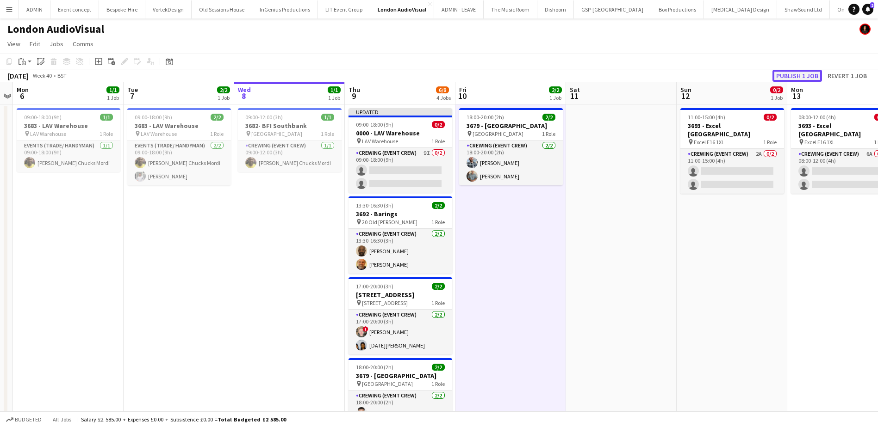
click at [782, 77] on button "Publish 1 job" at bounding box center [797, 76] width 50 height 12
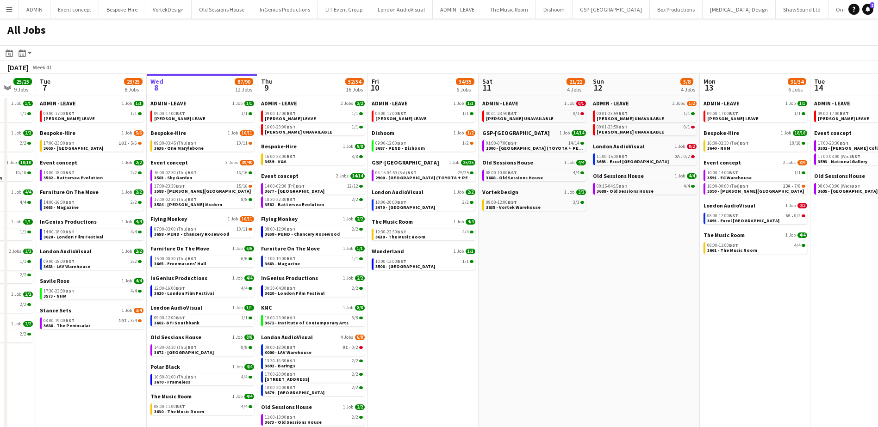
scroll to position [0, 295]
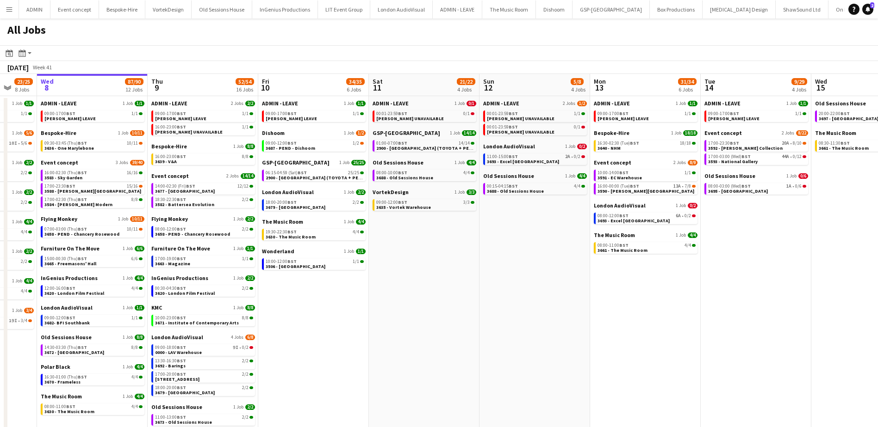
drag, startPoint x: 400, startPoint y: 316, endPoint x: 437, endPoint y: 312, distance: 37.7
click at [437, 312] on app-calendar-viewport "Sun 5 26/26 7 Jobs Mon 6 25/25 9 Jobs Tue 7 23/25 8 Jobs Wed 8 87/90 12 Jobs Th…" at bounding box center [439, 293] width 878 height 439
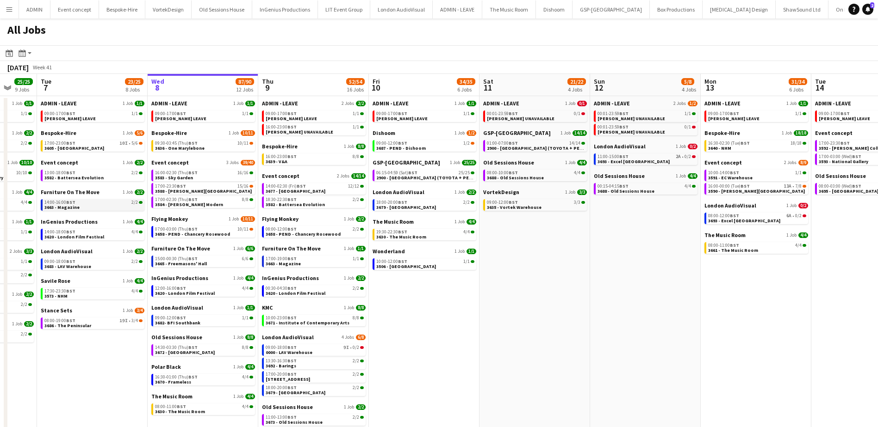
click at [70, 207] on span "3663 - Magazine" at bounding box center [61, 207] width 35 height 6
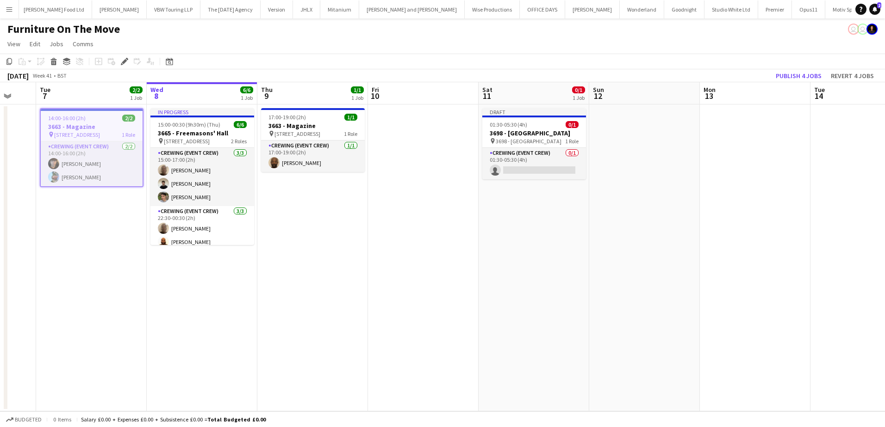
scroll to position [0, 363]
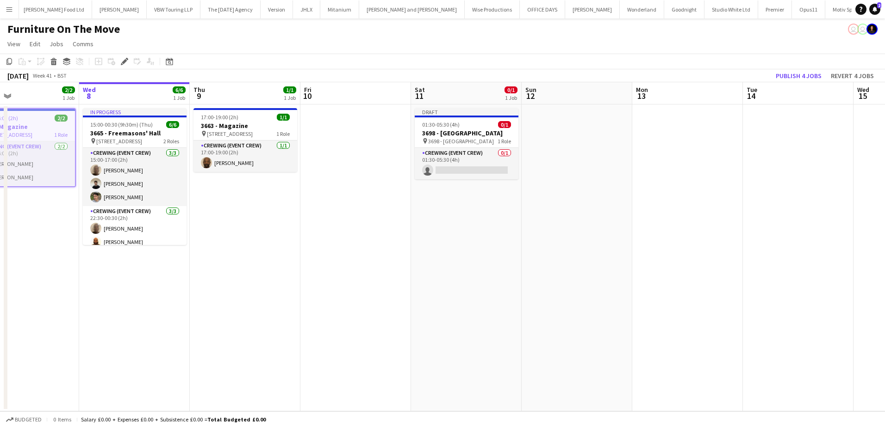
drag, startPoint x: 674, startPoint y: 226, endPoint x: 297, endPoint y: 208, distance: 377.0
click at [297, 208] on app-calendar-viewport "Sat 4 Sun 5 Mon 6 Tue 7 2/2 1 Job Wed 8 6/6 1 Job Thu 9 1/1 1 Job Fri 10 Sat 11…" at bounding box center [442, 246] width 885 height 329
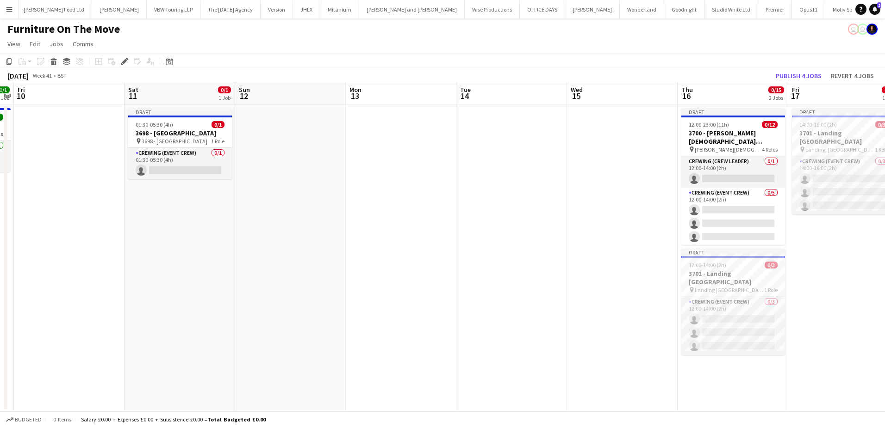
drag, startPoint x: 515, startPoint y: 225, endPoint x: 231, endPoint y: 209, distance: 284.5
click at [229, 209] on app-calendar-viewport "Tue 7 2/2 1 Job Wed 8 6/6 1 Job Thu 9 1/1 1 Job Fri 10 Sat 11 0/1 1 Job Sun 12 …" at bounding box center [442, 246] width 885 height 329
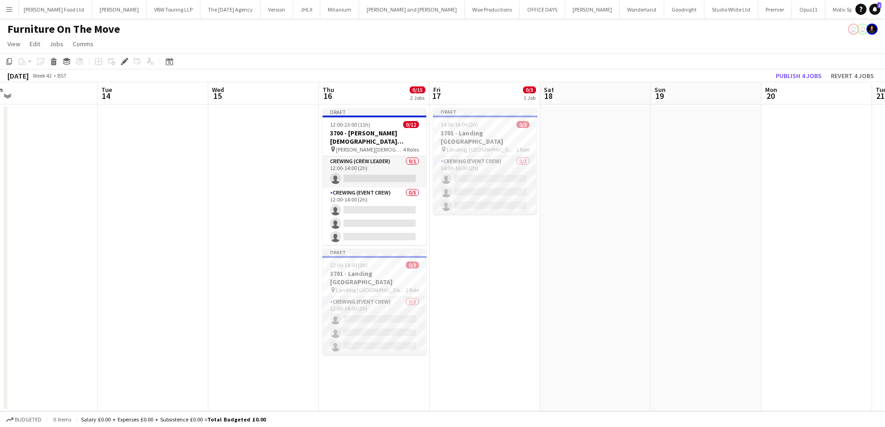
scroll to position [0, 359]
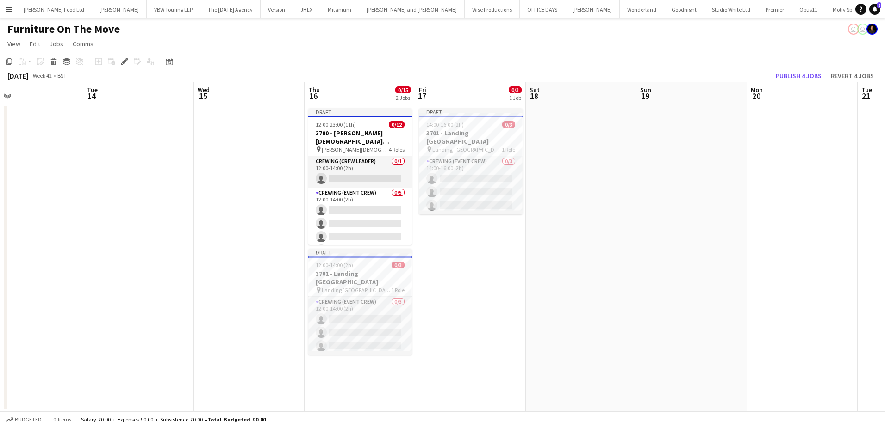
drag, startPoint x: 563, startPoint y: 239, endPoint x: 191, endPoint y: 219, distance: 372.9
click at [191, 219] on app-calendar-viewport "Fri 10 Sat 11 0/1 1 Job Sun 12 Mon 13 Tue 14 Wed 15 Thu 16 0/15 2 Jobs Fri 17 0…" at bounding box center [442, 246] width 885 height 329
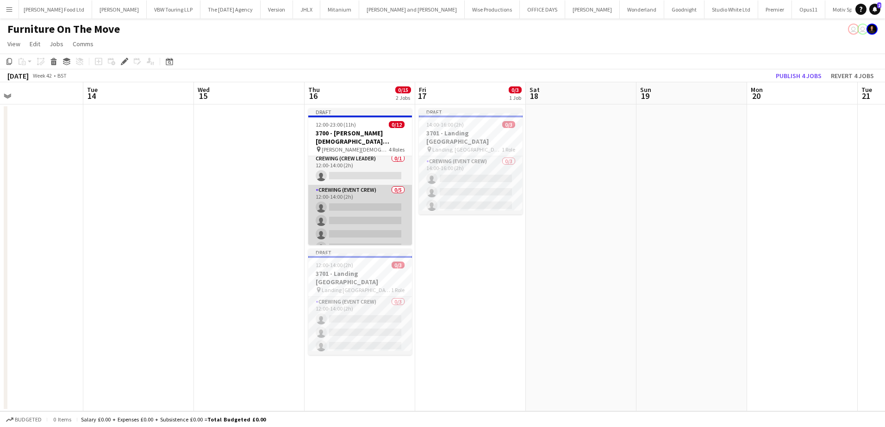
scroll to position [0, 0]
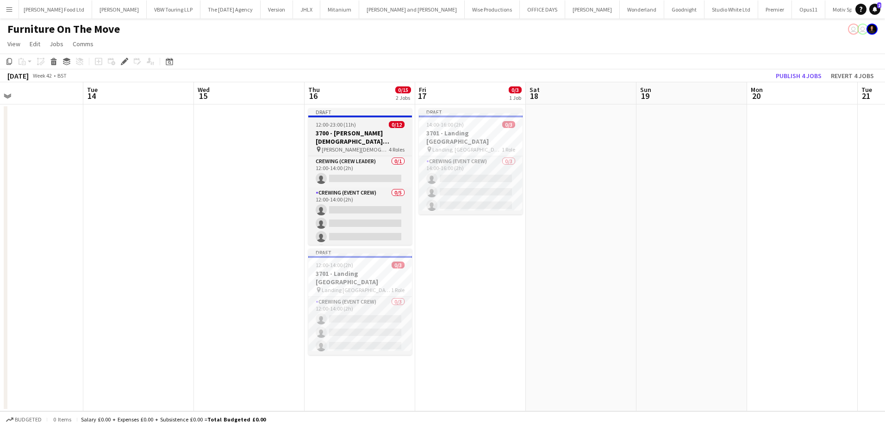
click at [353, 129] on h3 "3700 - [PERSON_NAME][DEMOGRAPHIC_DATA][GEOGRAPHIC_DATA]" at bounding box center [360, 137] width 104 height 17
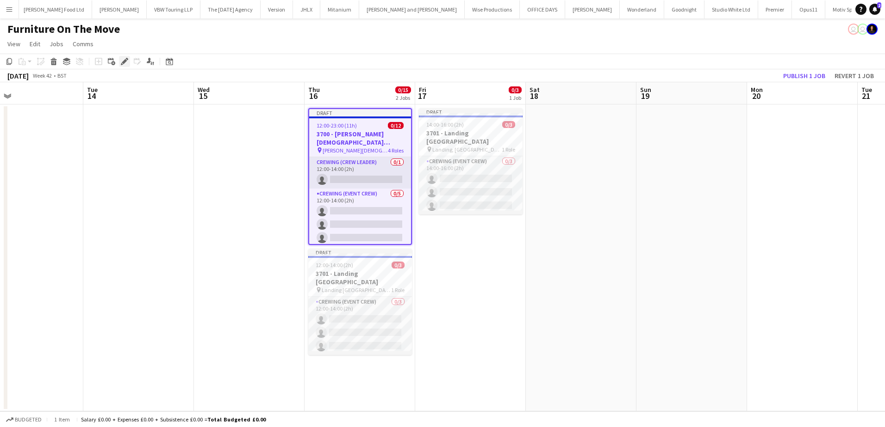
click at [124, 59] on icon "Edit" at bounding box center [124, 61] width 7 height 7
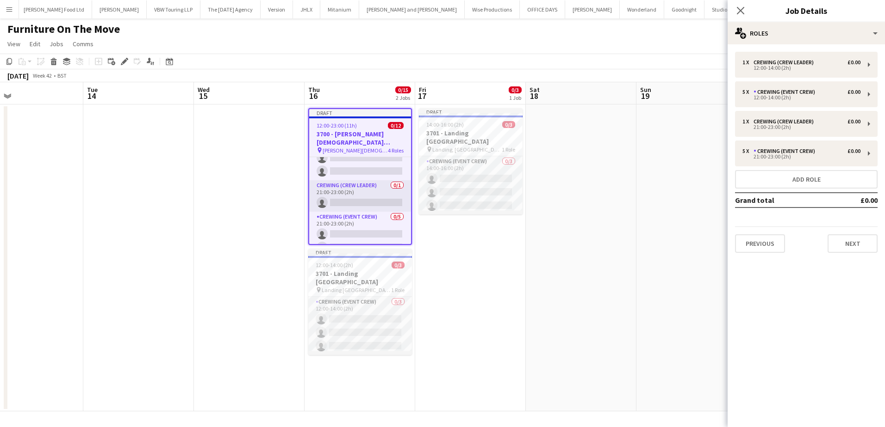
scroll to position [93, 0]
click at [849, 244] on button "Next" at bounding box center [852, 244] width 50 height 19
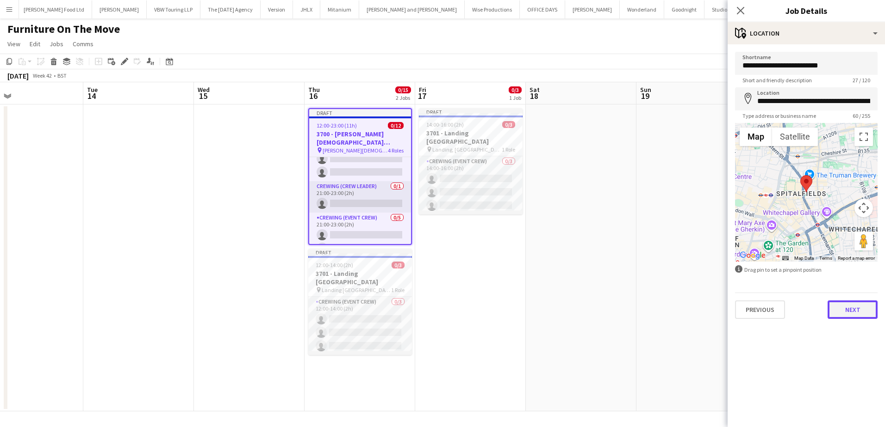
click at [858, 307] on button "Next" at bounding box center [852, 310] width 50 height 19
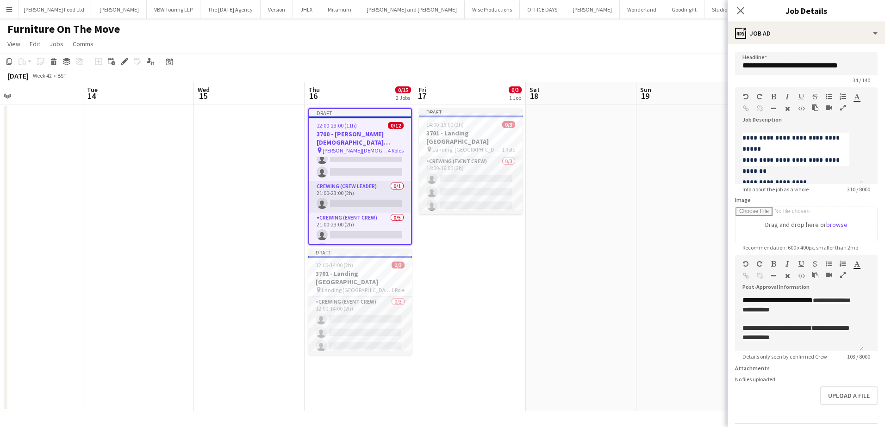
scroll to position [97, 0]
click at [693, 190] on app-date-cell at bounding box center [691, 258] width 111 height 307
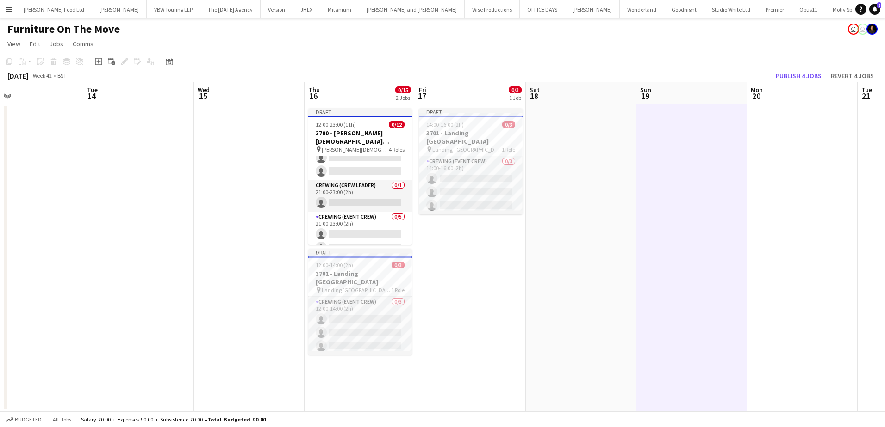
drag, startPoint x: 356, startPoint y: 134, endPoint x: 300, endPoint y: 124, distance: 56.9
click at [356, 134] on h3 "3700 - [PERSON_NAME][DEMOGRAPHIC_DATA][GEOGRAPHIC_DATA]" at bounding box center [360, 137] width 104 height 17
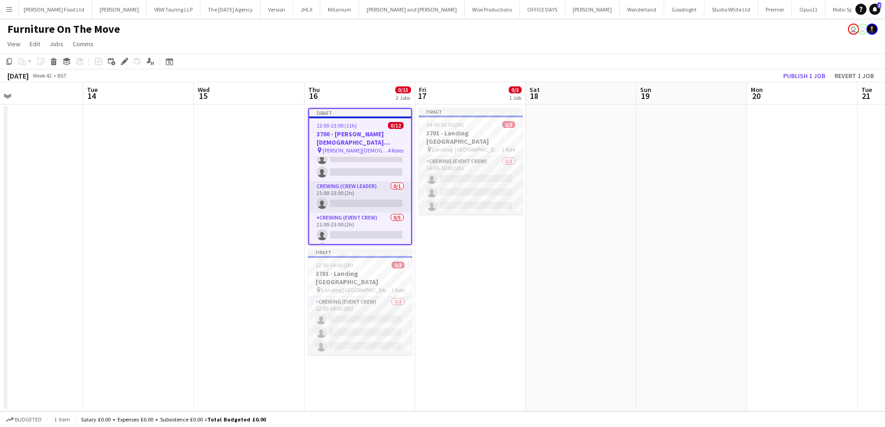
click at [130, 63] on div "Add job Add linked Job Edit Edit linked Job Applicants" at bounding box center [120, 61] width 71 height 11
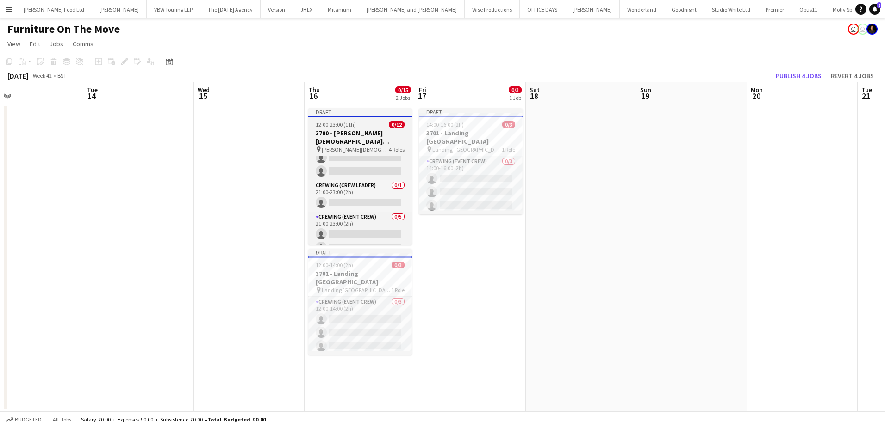
click at [365, 144] on h3 "3700 - [PERSON_NAME][DEMOGRAPHIC_DATA][GEOGRAPHIC_DATA]" at bounding box center [360, 137] width 104 height 17
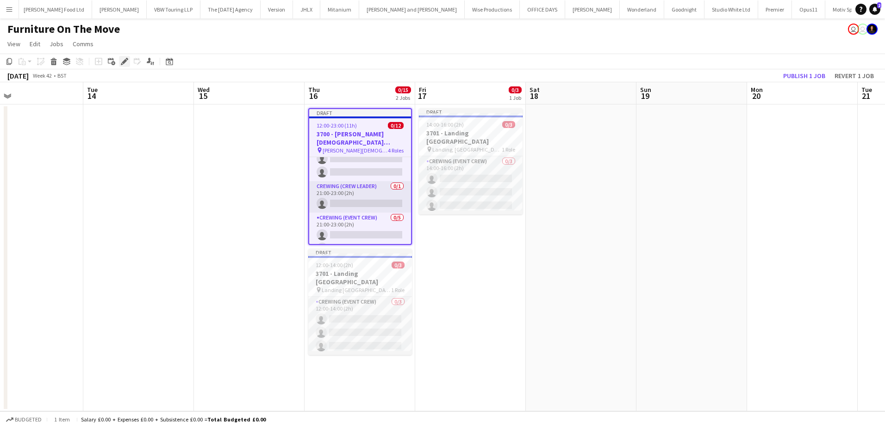
click at [123, 61] on icon "Edit" at bounding box center [124, 61] width 7 height 7
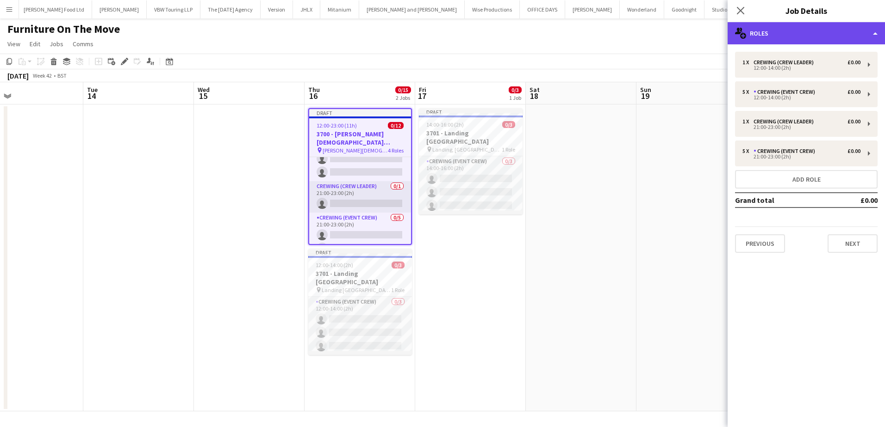
click at [798, 37] on div "multiple-users-add Roles" at bounding box center [805, 33] width 157 height 22
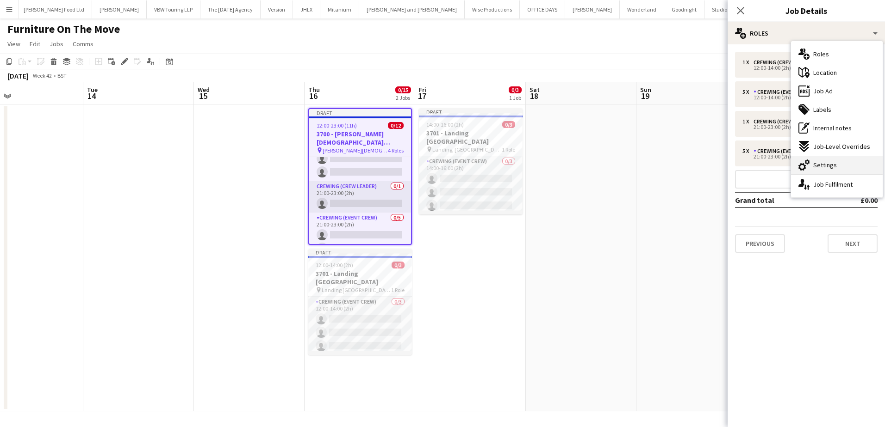
click at [839, 161] on div "cog-double-3 Settings" at bounding box center [837, 165] width 92 height 19
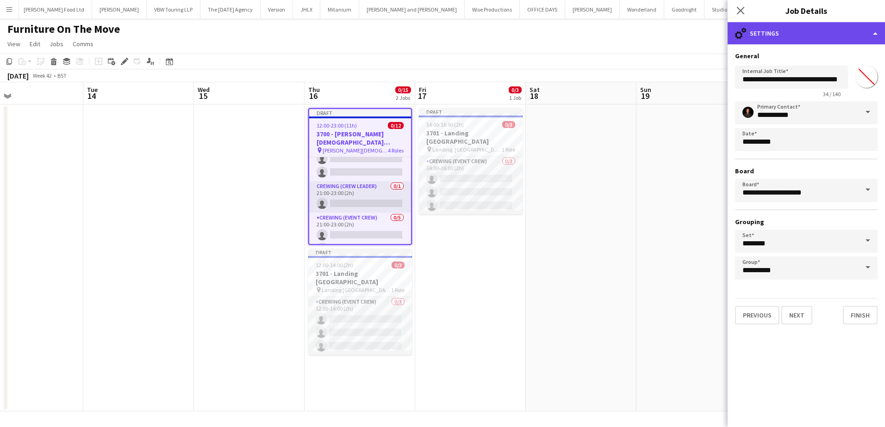
click at [816, 26] on div "cog-double-3 Settings" at bounding box center [805, 33] width 157 height 22
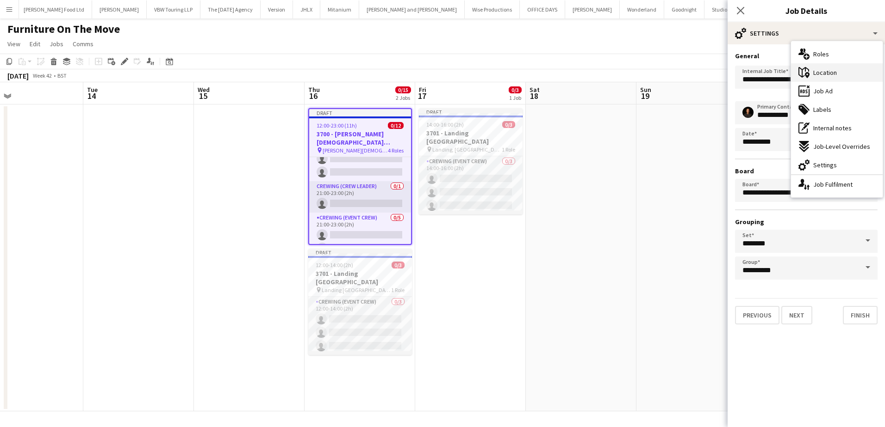
click at [839, 74] on div "maps-pin-1 Location" at bounding box center [837, 72] width 92 height 19
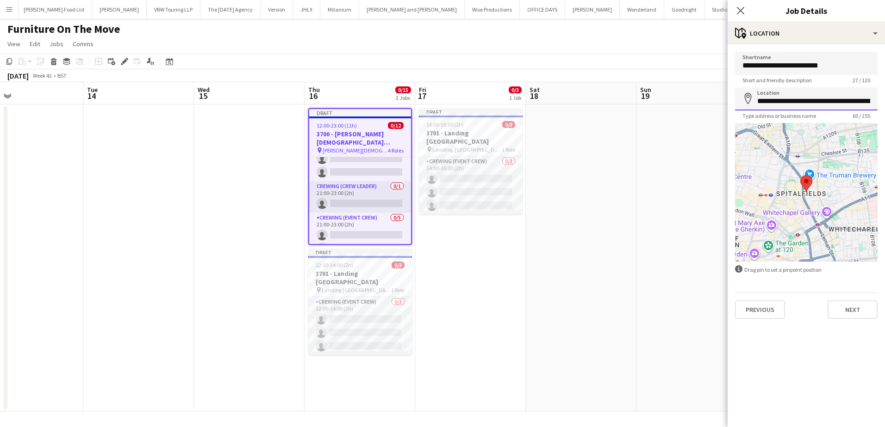
click at [786, 98] on input "**********" at bounding box center [806, 98] width 142 height 23
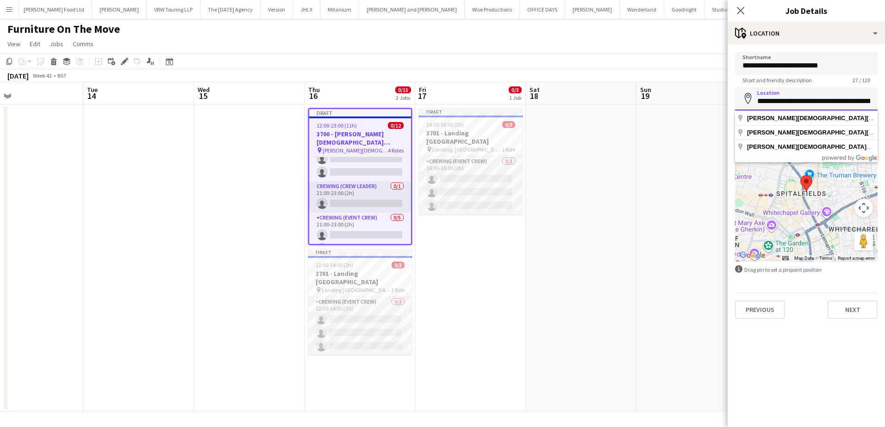
click at [786, 98] on input "**********" at bounding box center [806, 98] width 142 height 23
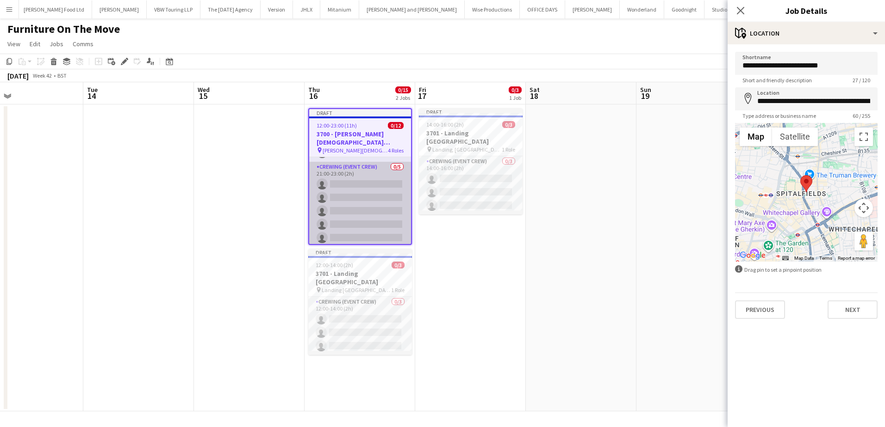
scroll to position [146, 0]
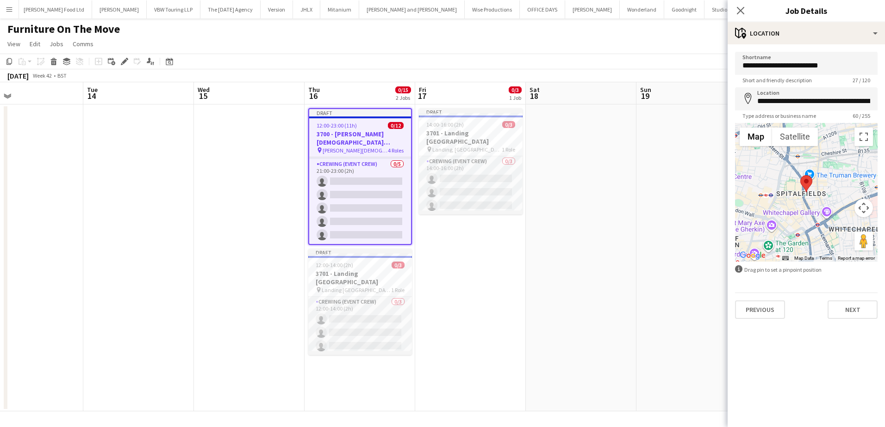
click at [445, 238] on app-date-cell "Draft 14:00-16:00 (2h) 0/3 3701 - Landing Canary Wharf pin Landing, Canary Whar…" at bounding box center [470, 258] width 111 height 307
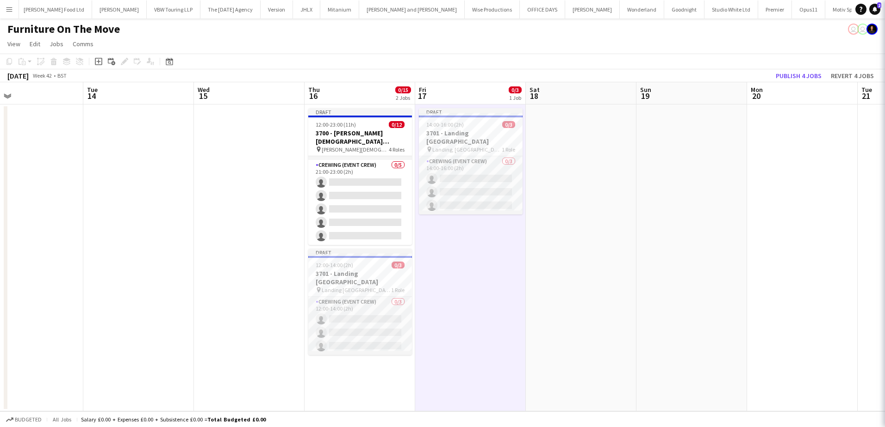
scroll to position [144, 0]
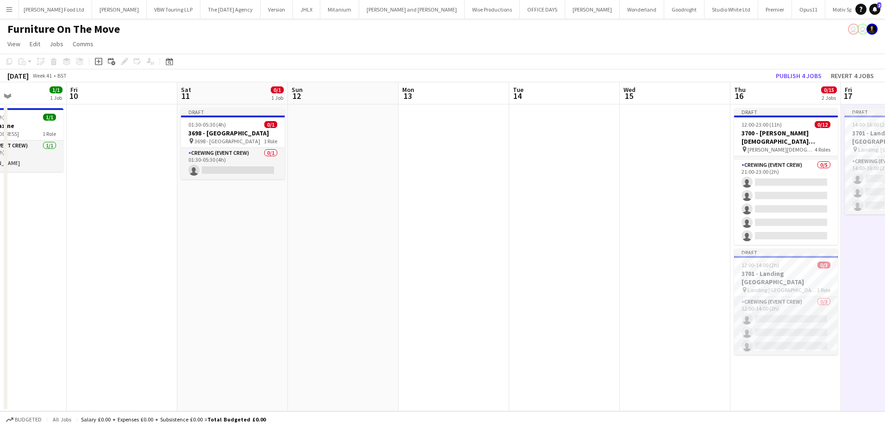
drag, startPoint x: 185, startPoint y: 231, endPoint x: 607, endPoint y: 224, distance: 422.4
click at [613, 226] on app-calendar-viewport "Tue 7 2/2 1 Job Wed 8 6/6 1 Job Thu 9 1/1 1 Job Fri 10 Sat 11 0/1 1 Job Sun 12 …" at bounding box center [442, 246] width 885 height 329
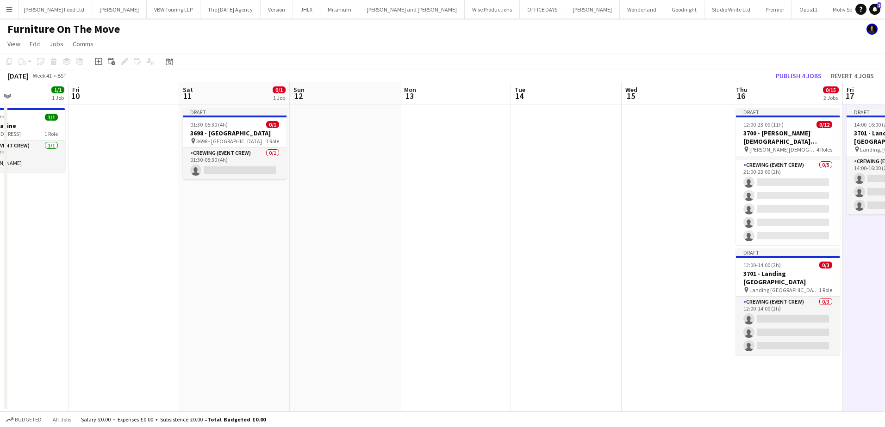
drag, startPoint x: 212, startPoint y: 122, endPoint x: 150, endPoint y: 89, distance: 70.4
click at [212, 122] on span "01:30-05:30 (4h)" at bounding box center [208, 124] width 37 height 7
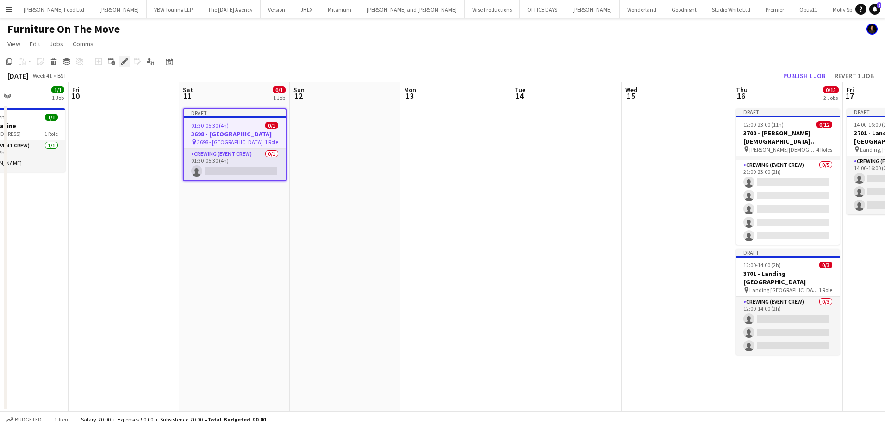
click at [124, 62] on icon at bounding box center [124, 61] width 5 height 5
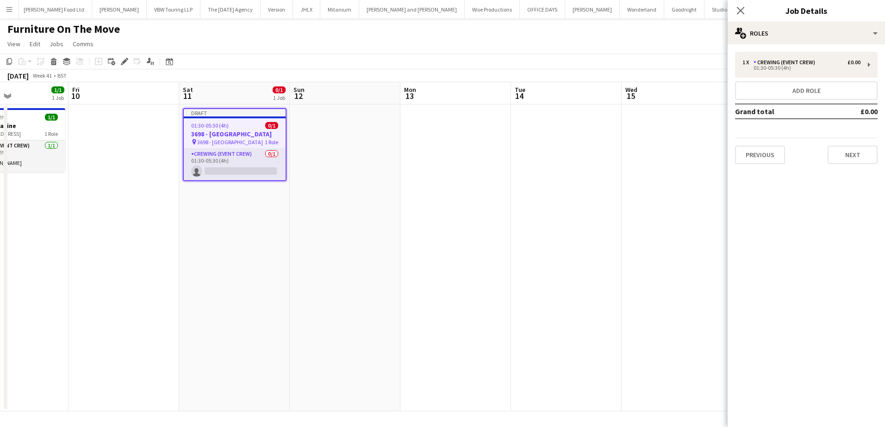
click at [839, 167] on div "1 x Crewing (Event Crew) £0.00 01:30-05:30 (4h) Add role Grand total £0.00 Prev…" at bounding box center [805, 107] width 157 height 127
click at [840, 163] on button "Next" at bounding box center [852, 155] width 50 height 19
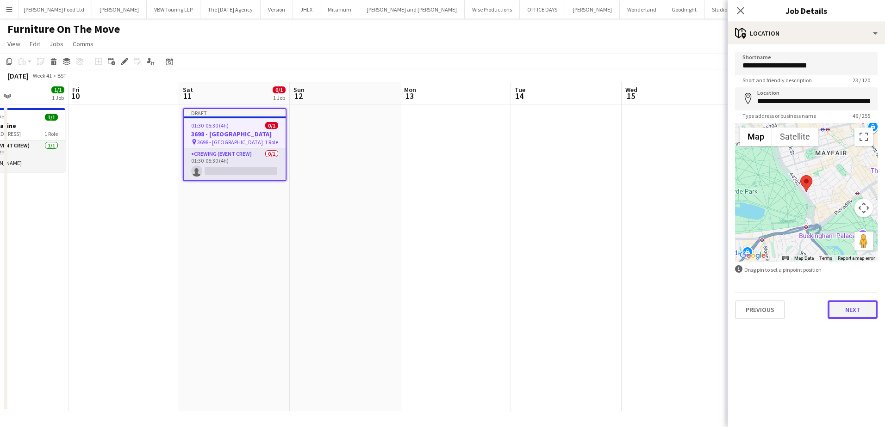
click at [848, 308] on button "Next" at bounding box center [852, 310] width 50 height 19
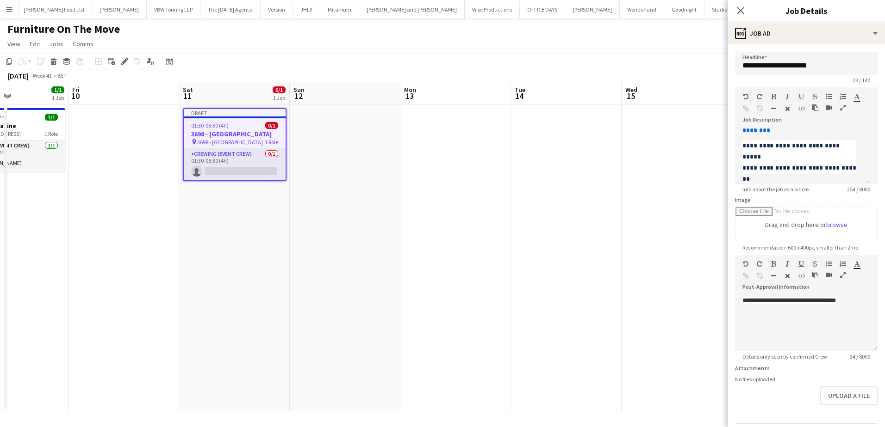
scroll to position [88, 0]
click at [609, 173] on app-date-cell at bounding box center [566, 258] width 111 height 307
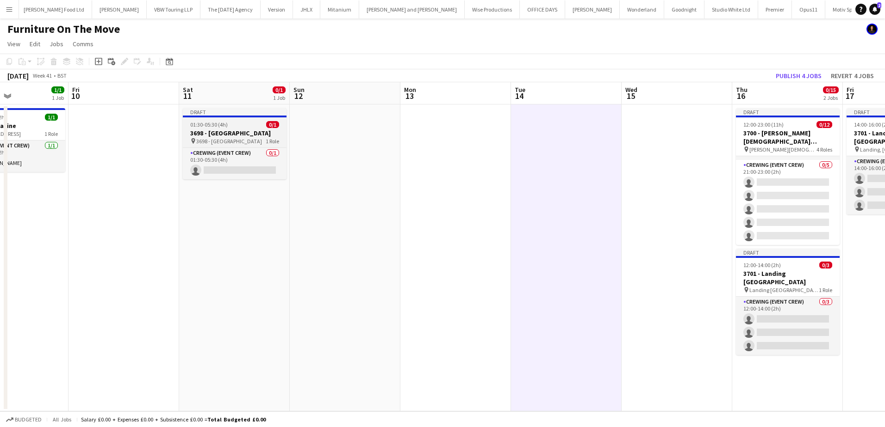
click at [198, 124] on span "01:30-05:30 (4h)" at bounding box center [208, 124] width 37 height 7
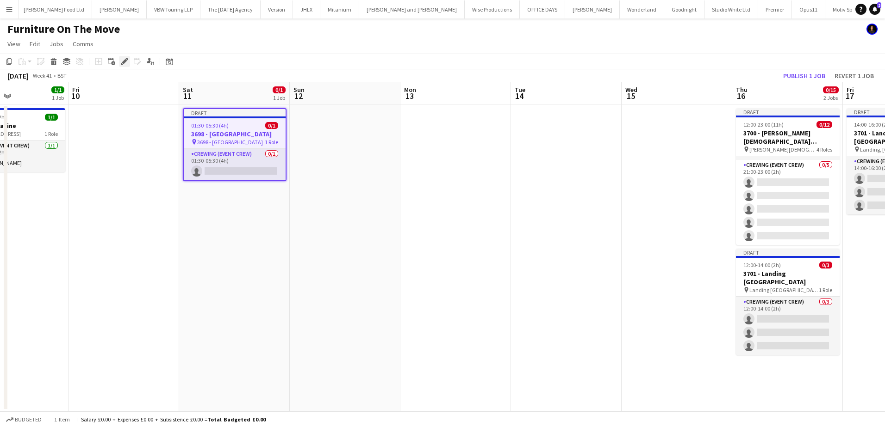
click at [124, 63] on icon at bounding box center [124, 61] width 5 height 5
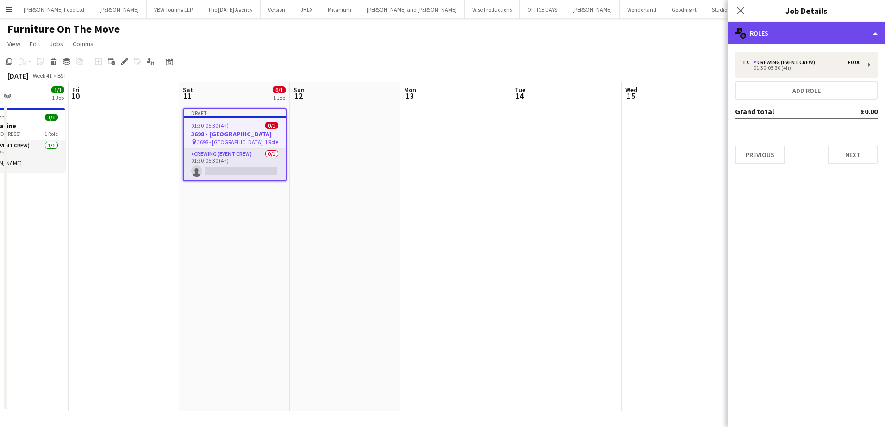
click at [814, 33] on div "multiple-users-add Roles" at bounding box center [805, 33] width 157 height 22
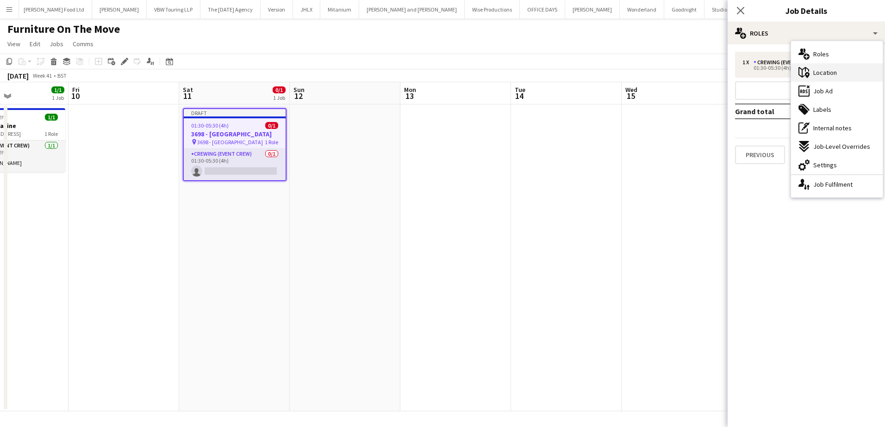
click at [830, 76] on span "Location" at bounding box center [825, 72] width 24 height 8
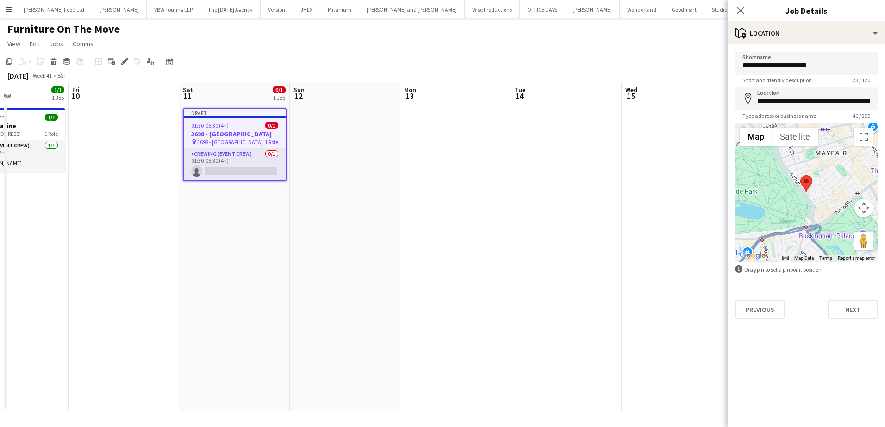
click at [784, 99] on input "**********" at bounding box center [806, 98] width 142 height 23
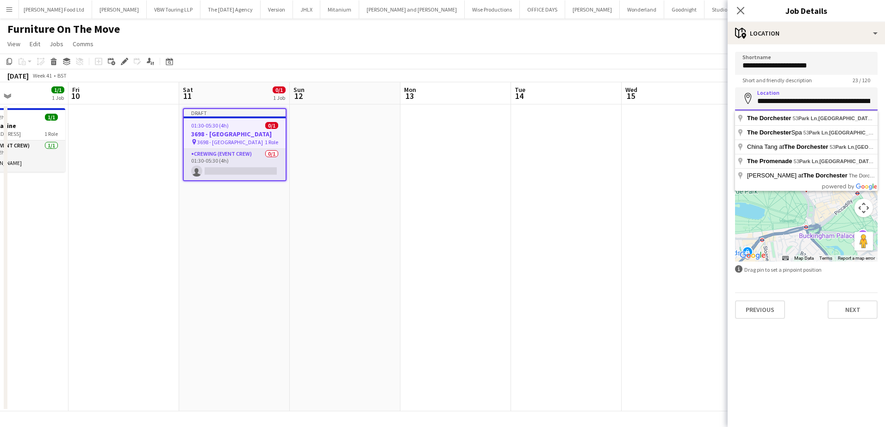
click at [784, 99] on input "**********" at bounding box center [806, 98] width 142 height 23
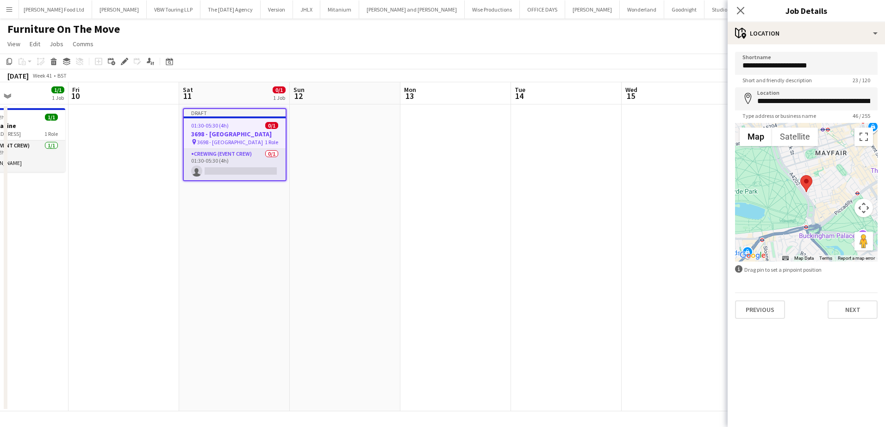
click at [493, 203] on app-date-cell at bounding box center [455, 258] width 111 height 307
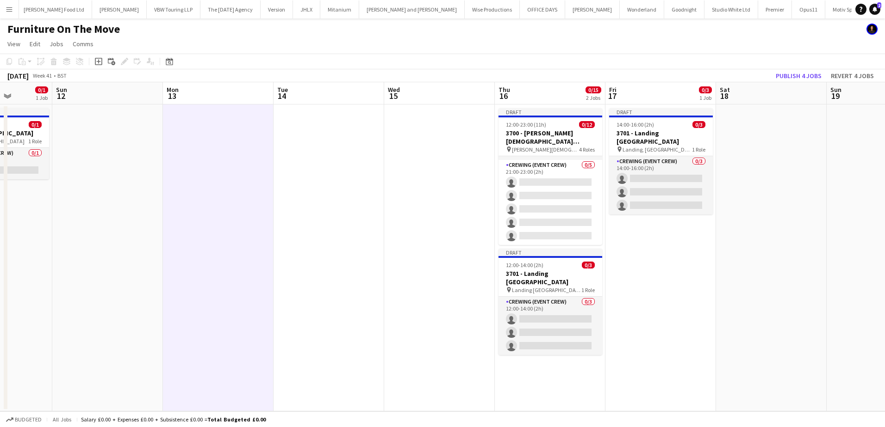
scroll to position [0, 318]
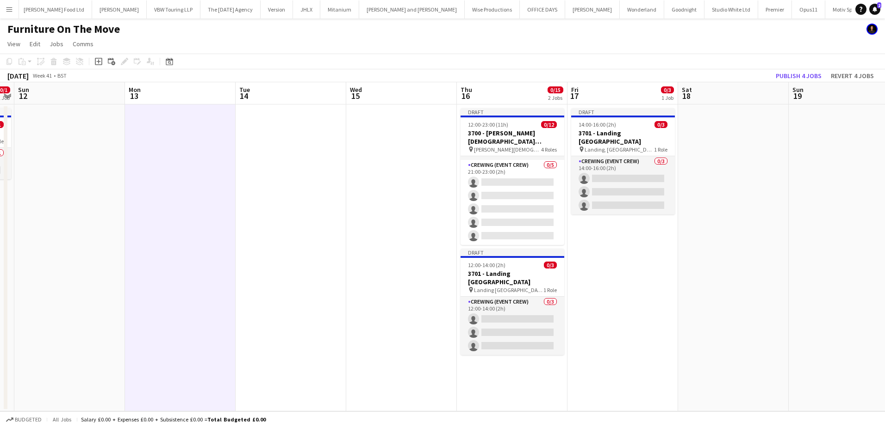
drag, startPoint x: 594, startPoint y: 209, endPoint x: 192, endPoint y: 213, distance: 401.6
click at [210, 209] on app-calendar-viewport "Thu 9 1/1 1 Job Fri 10 Sat 11 0/1 1 Job Sun 12 Mon 13 Tue 14 Wed 15 Thu 16 0/15…" at bounding box center [442, 246] width 885 height 329
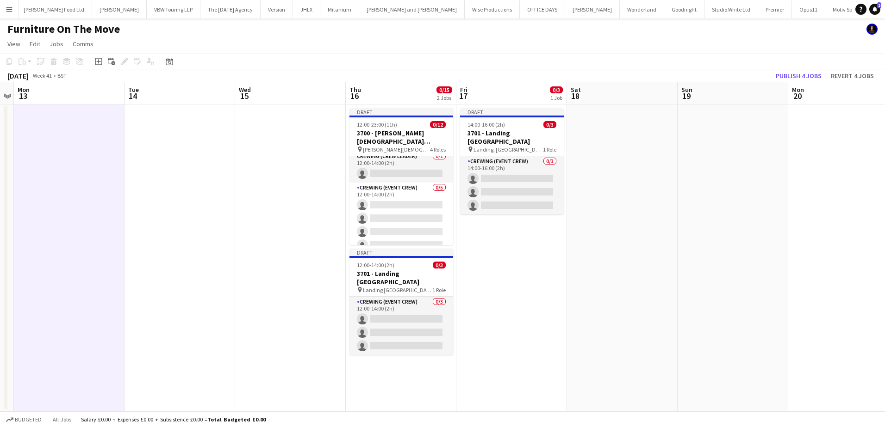
scroll to position [0, 0]
click at [382, 269] on app-job-card "Draft 12:00-14:00 (2h) 0/3 3701 - Landing Canary Wharf pin Landing Canary Wharf…" at bounding box center [401, 302] width 104 height 106
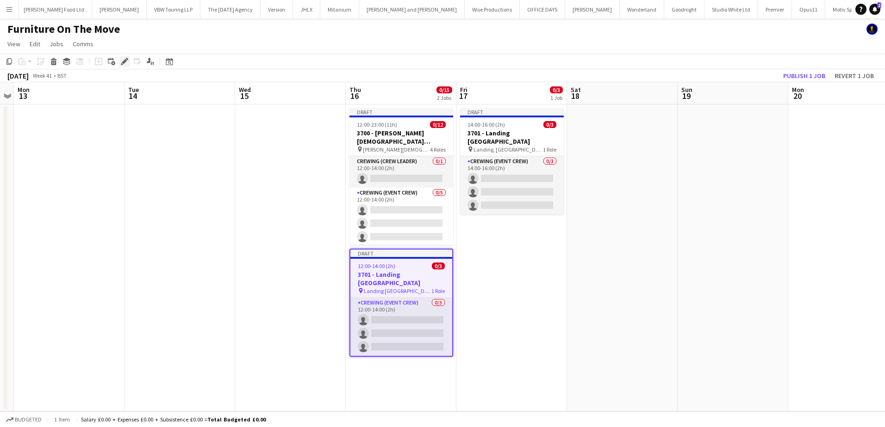
click at [125, 66] on div "Edit" at bounding box center [124, 61] width 11 height 11
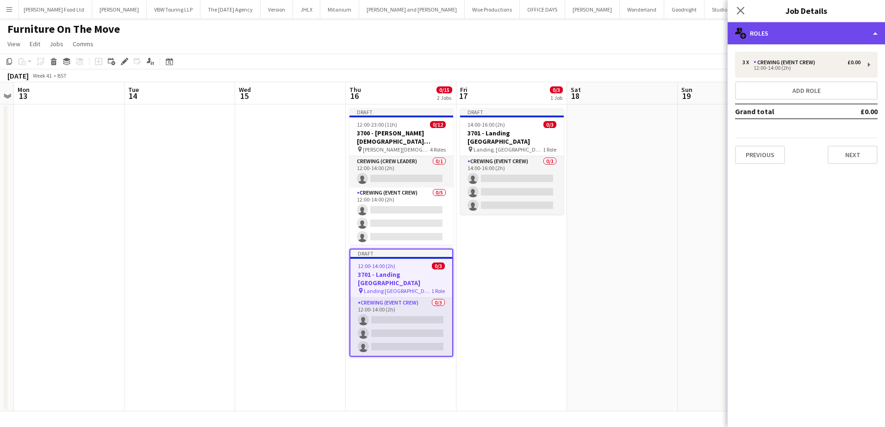
click at [842, 38] on div "multiple-users-add Roles" at bounding box center [805, 33] width 157 height 22
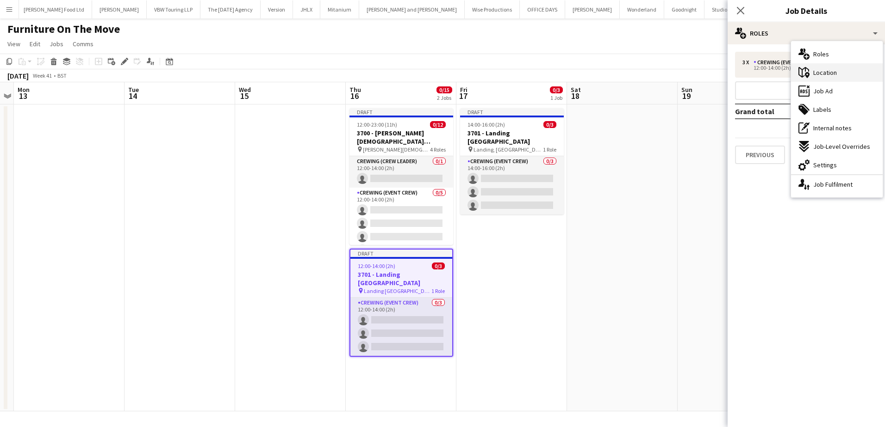
click at [839, 75] on div "maps-pin-1 Location" at bounding box center [837, 72] width 92 height 19
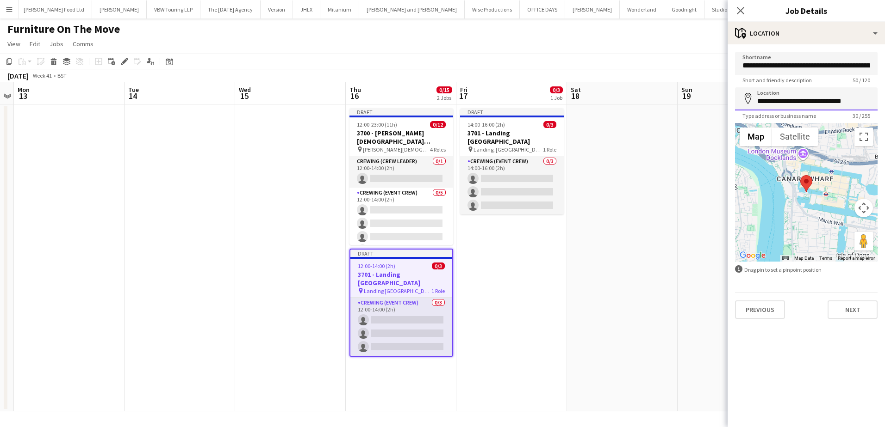
click at [792, 101] on input "**********" at bounding box center [806, 98] width 142 height 23
drag, startPoint x: 586, startPoint y: 249, endPoint x: 593, endPoint y: 248, distance: 7.5
click at [586, 249] on app-date-cell at bounding box center [622, 258] width 111 height 307
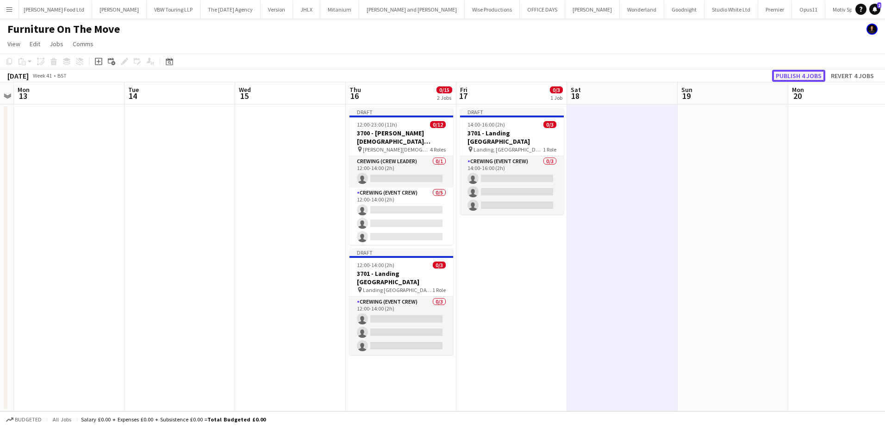
click at [801, 78] on button "Publish 4 jobs" at bounding box center [798, 76] width 53 height 12
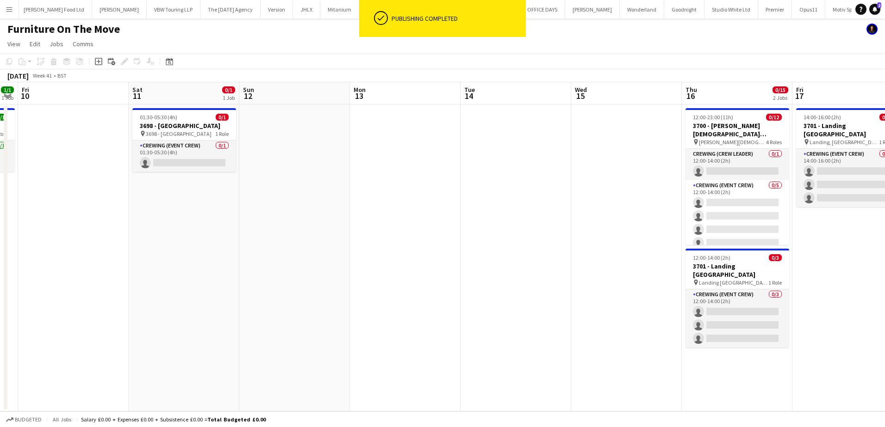
scroll to position [0, 203]
drag, startPoint x: 290, startPoint y: 202, endPoint x: 626, endPoint y: 202, distance: 336.3
click at [626, 202] on app-calendar-viewport "Wed 8 6/6 1 Job Thu 9 1/1 1 Job Fri 10 Sat 11 0/1 1 Job Sun 12 Mon 13 Tue 14 We…" at bounding box center [442, 246] width 885 height 329
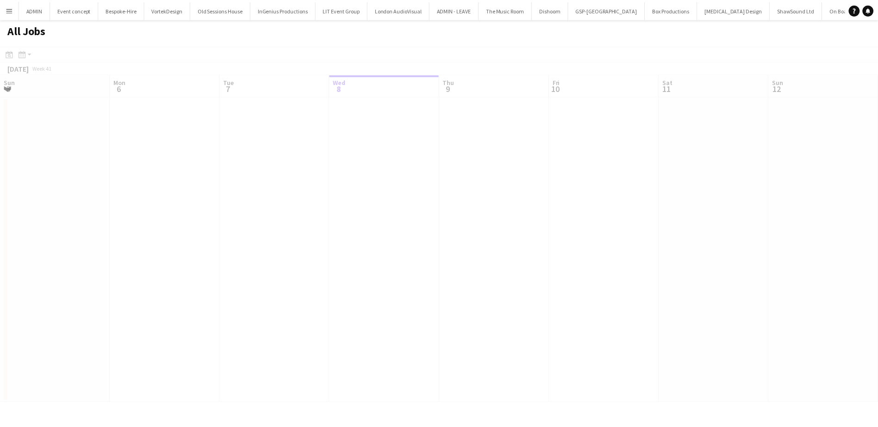
scroll to position [0, 221]
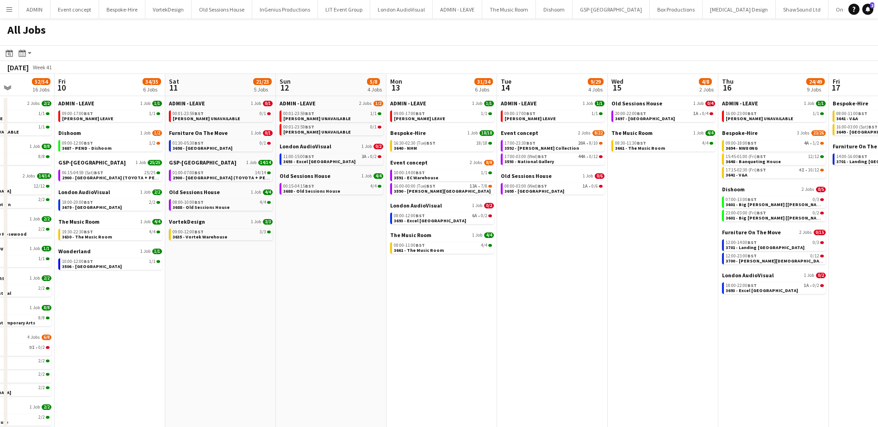
drag, startPoint x: 546, startPoint y: 328, endPoint x: 226, endPoint y: 319, distance: 320.3
click at [226, 319] on app-calendar-viewport "Tue 7 23/25 8 Jobs Wed 8 87/90 12 Jobs Thu 9 52/54 16 Jobs Fri 10 34/35 6 Jobs …" at bounding box center [439, 293] width 878 height 439
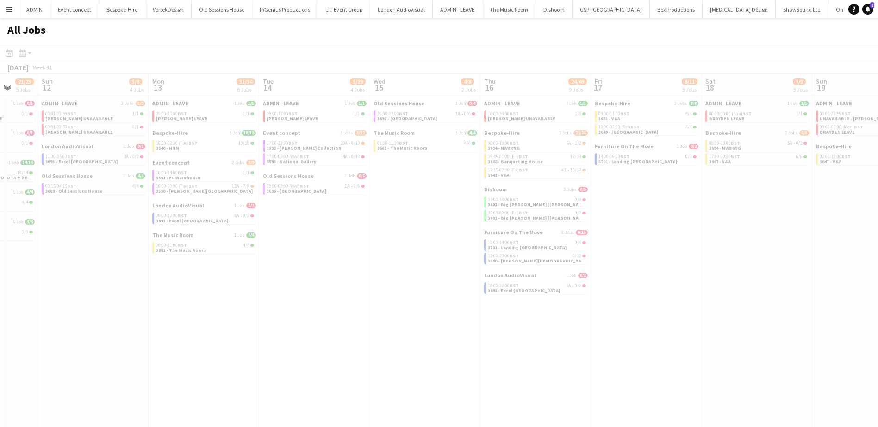
drag, startPoint x: 503, startPoint y: 322, endPoint x: 528, endPoint y: 353, distance: 40.1
click at [240, 322] on app-all-jobs "All Jobs Date picker [DATE] [DATE] [DATE] M [DATE] T [DATE] W [DATE] T [DATE] F…" at bounding box center [439, 266] width 878 height 495
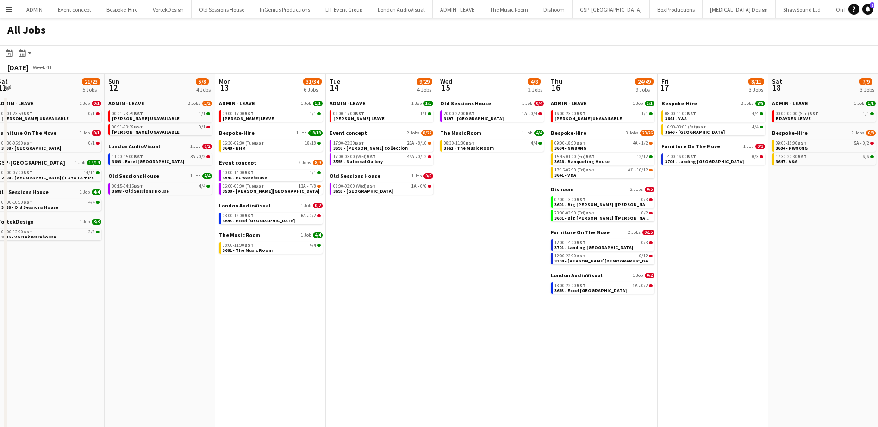
drag, startPoint x: 535, startPoint y: 359, endPoint x: 961, endPoint y: 352, distance: 426.1
click at [878, 352] on html "Menu Boards Boards Boards All jobs Status Workforce Workforce My Workforce Recr…" at bounding box center [439, 256] width 878 height 513
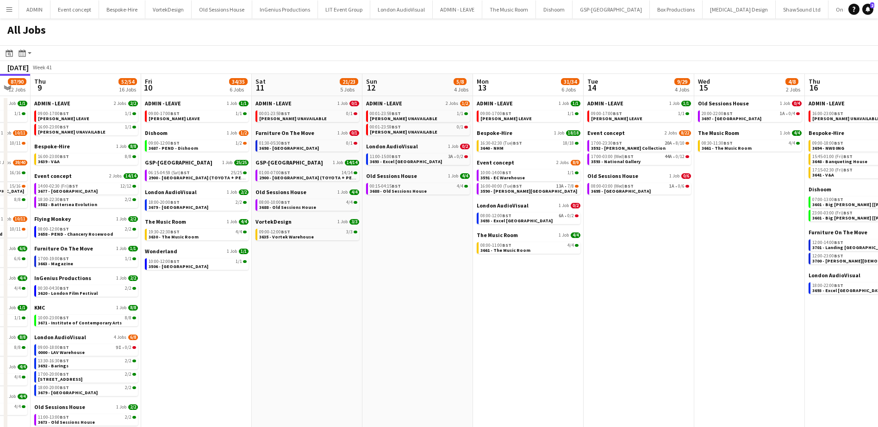
scroll to position [0, 285]
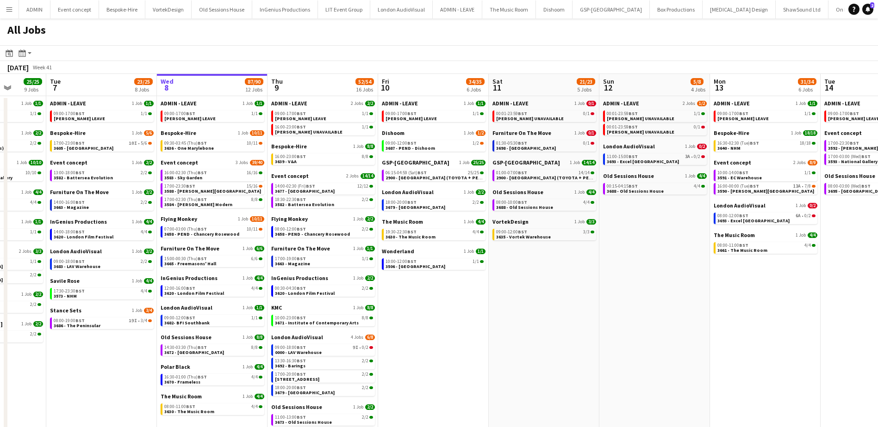
drag, startPoint x: 578, startPoint y: 349, endPoint x: 937, endPoint y: 329, distance: 359.1
click at [878, 329] on html "Menu Boards Boards Boards All jobs Status Workforce Workforce My Workforce Recr…" at bounding box center [439, 256] width 878 height 513
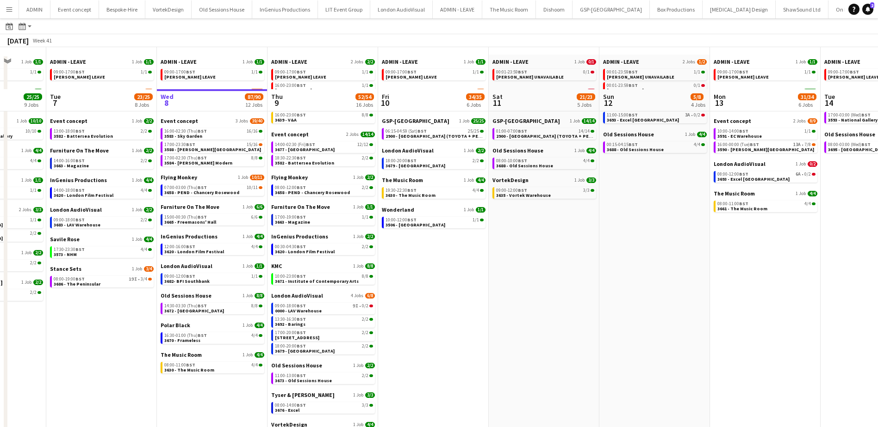
scroll to position [38, 0]
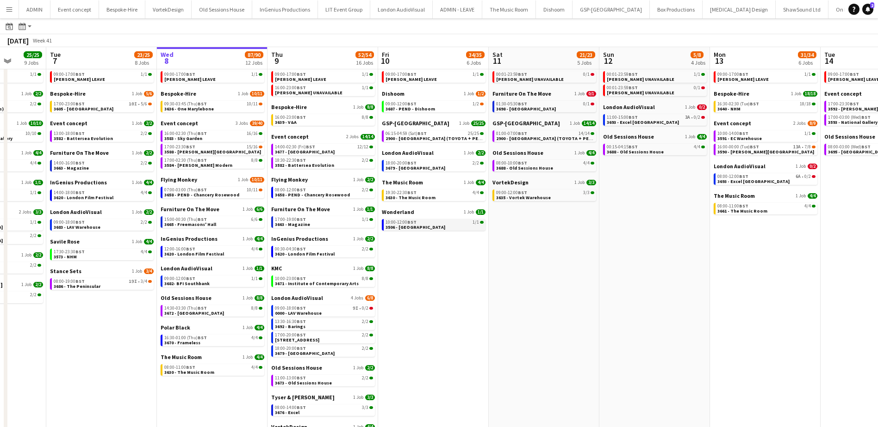
click at [410, 227] on span "3506 - [GEOGRAPHIC_DATA]" at bounding box center [415, 227] width 60 height 6
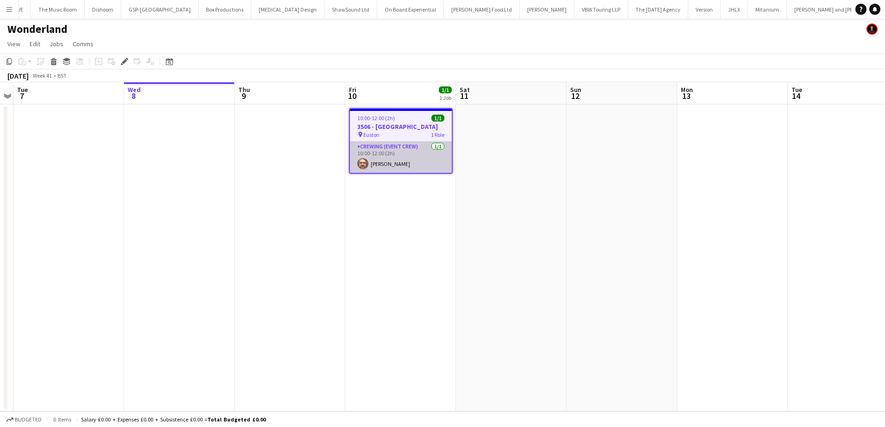
scroll to position [0, 563]
click at [122, 61] on icon "Edit" at bounding box center [124, 61] width 7 height 7
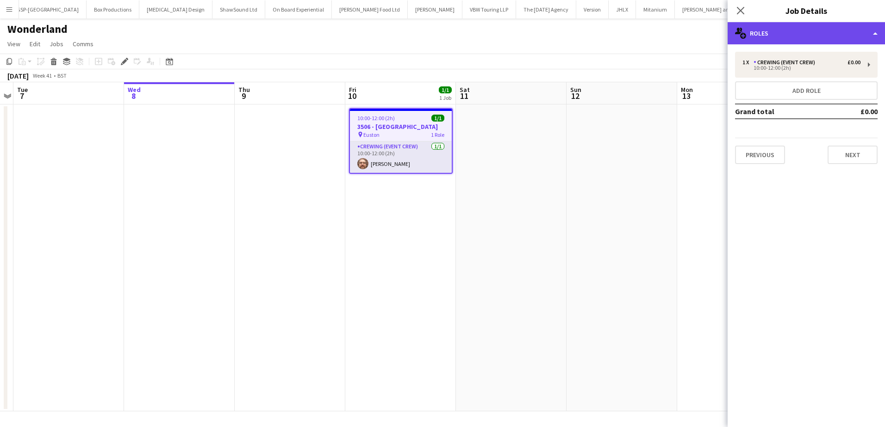
click at [808, 34] on div "multiple-users-add Roles" at bounding box center [805, 33] width 157 height 22
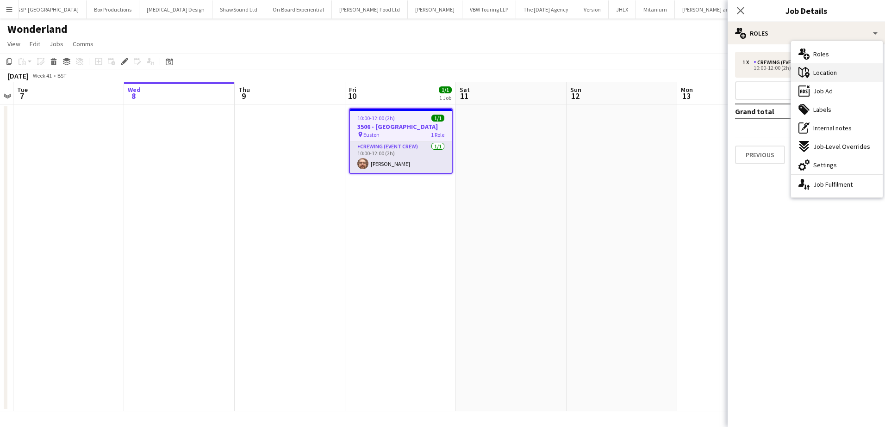
click at [834, 76] on span "Location" at bounding box center [825, 72] width 24 height 8
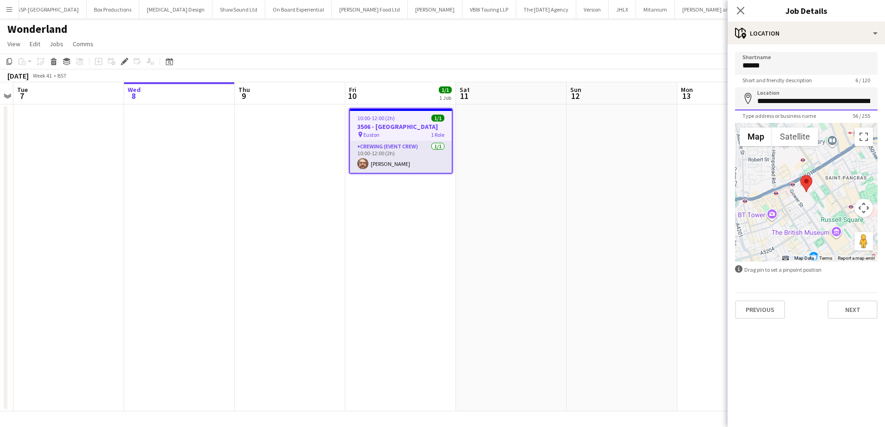
click at [784, 100] on input "**********" at bounding box center [806, 98] width 142 height 23
click at [401, 164] on app-card-role "Crewing (Event Crew) 1/1 10:00-12:00 (2h) Corey Arnold" at bounding box center [401, 157] width 102 height 31
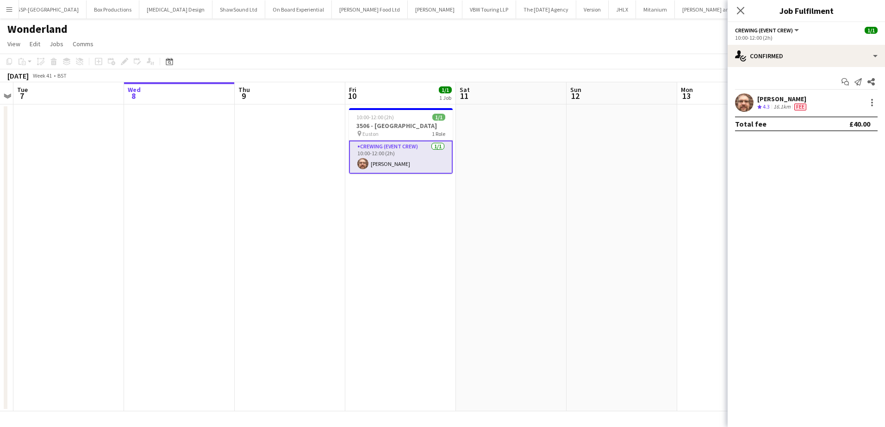
click at [758, 105] on icon "Crew rating" at bounding box center [759, 107] width 5 height 5
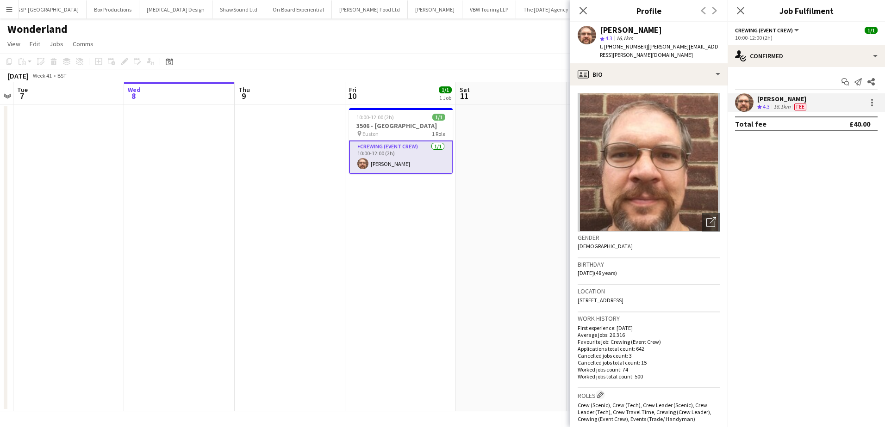
click at [627, 46] on span "t. +447305480906" at bounding box center [624, 46] width 48 height 7
copy span "447305480906"
click at [277, 181] on app-date-cell at bounding box center [290, 258] width 111 height 307
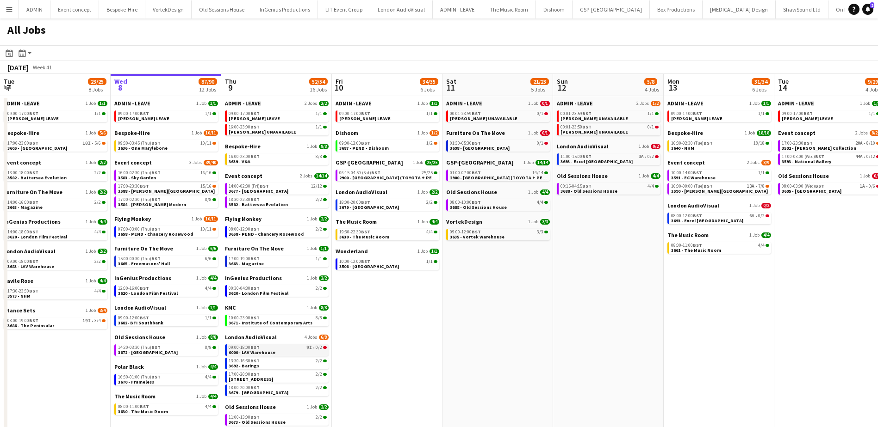
click at [260, 347] on span "BST" at bounding box center [254, 348] width 9 height 6
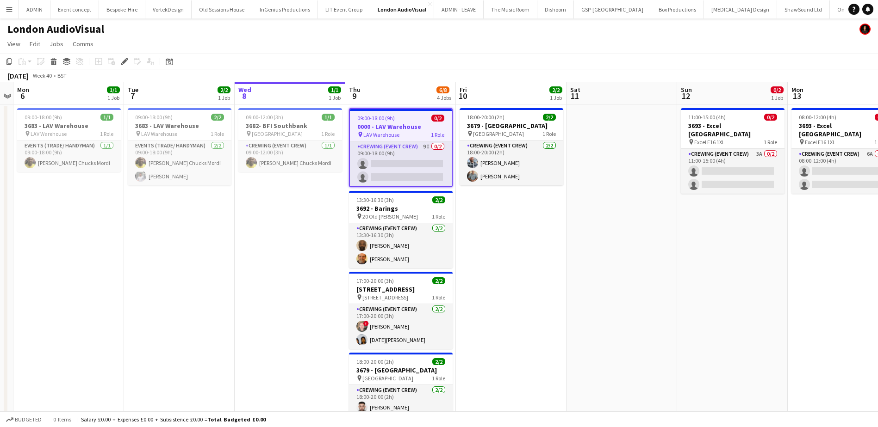
click at [379, 113] on app-job-card "09:00-18:00 (9h) 0/2 0000 - LAV Warehouse pin LAV Warehouse 1 Role Crewing (Eve…" at bounding box center [401, 147] width 104 height 79
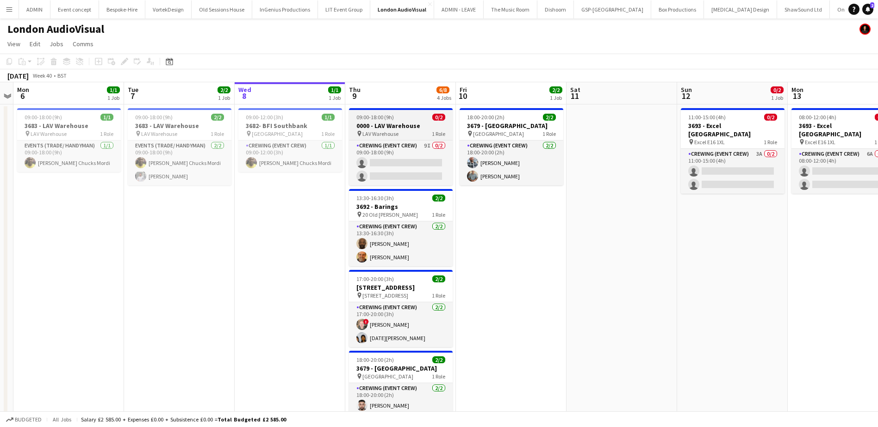
click at [409, 120] on div "09:00-18:00 (9h) 0/2" at bounding box center [401, 117] width 104 height 7
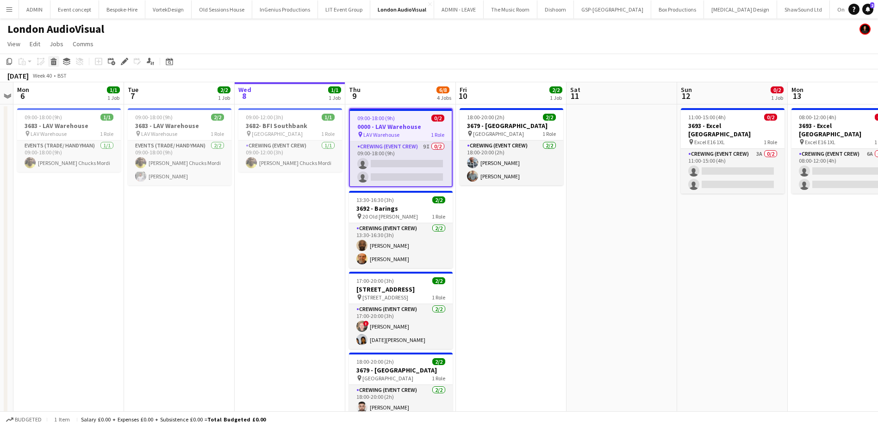
click at [51, 61] on icon "Delete" at bounding box center [53, 61] width 7 height 7
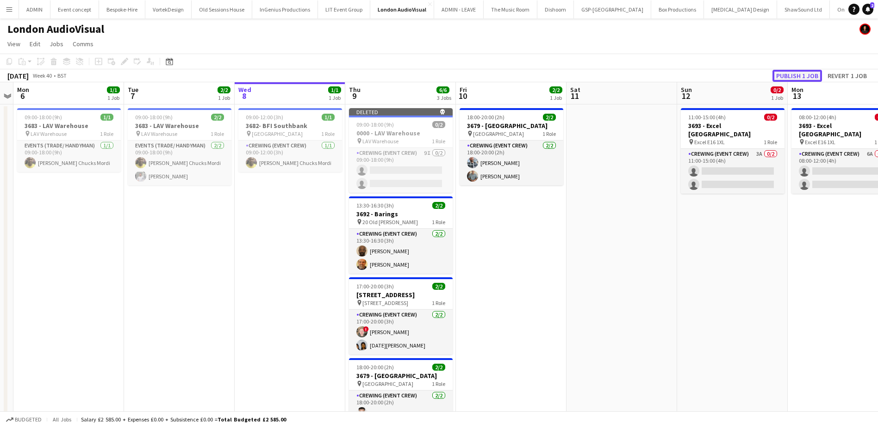
click at [809, 79] on button "Publish 1 job" at bounding box center [797, 76] width 50 height 12
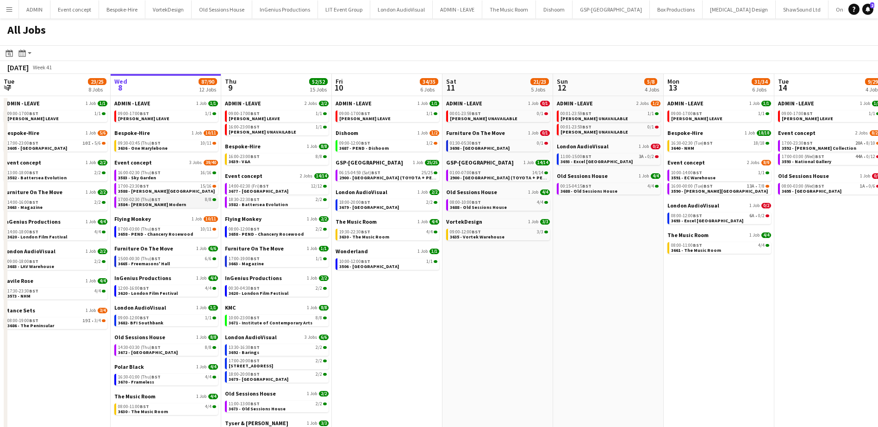
click at [171, 198] on div "17:00-02:30 (Thu) BST 8/8" at bounding box center [167, 200] width 98 height 5
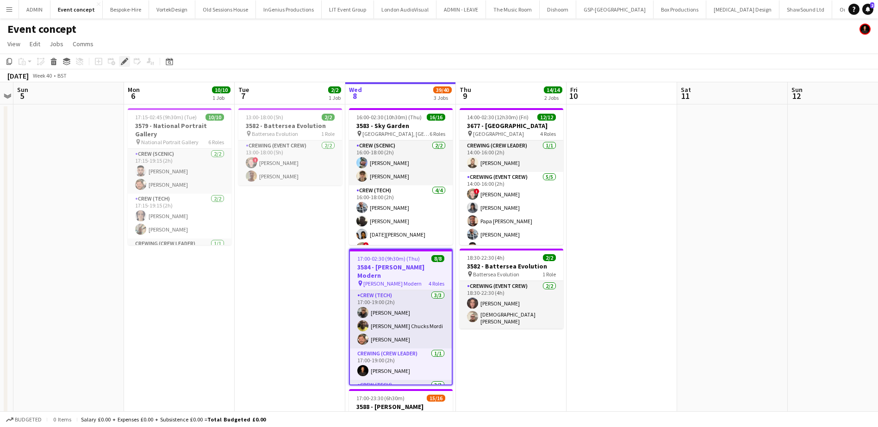
click at [124, 64] on icon at bounding box center [124, 61] width 5 height 5
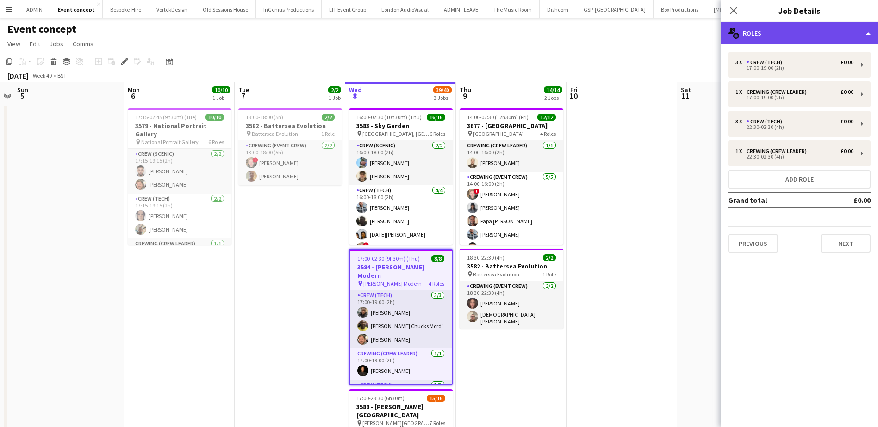
click at [845, 38] on div "multiple-users-add Roles" at bounding box center [798, 33] width 157 height 22
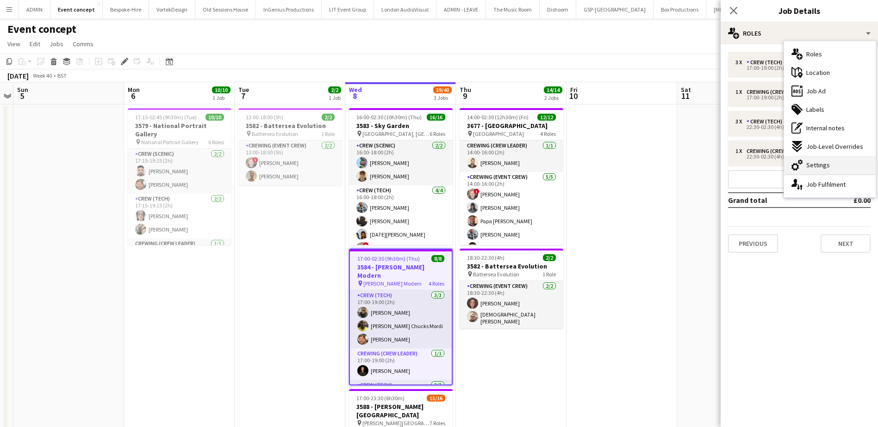
click at [842, 167] on div "cog-double-3 Settings" at bounding box center [830, 165] width 92 height 19
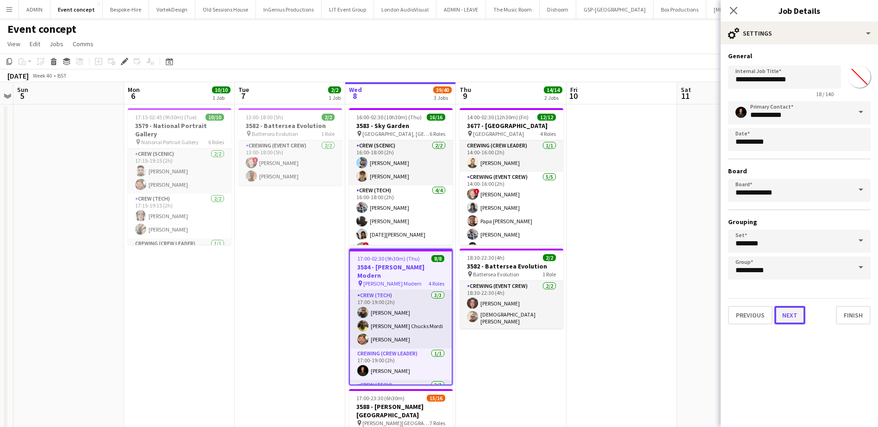
click at [801, 316] on button "Next" at bounding box center [789, 315] width 31 height 19
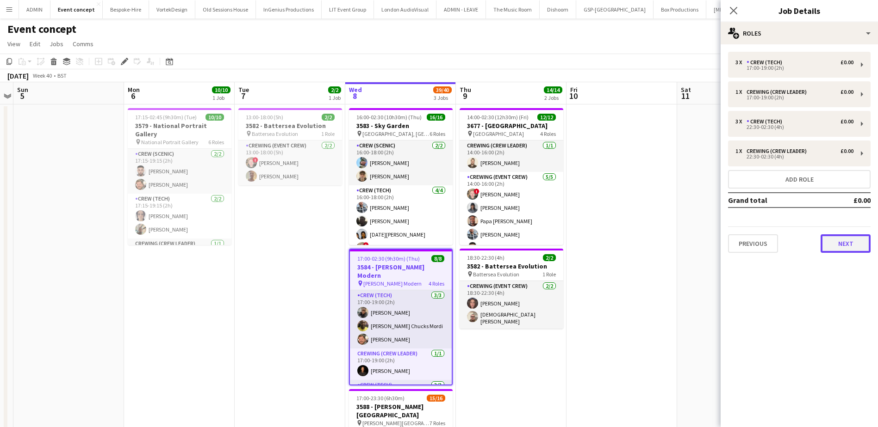
click at [838, 239] on button "Next" at bounding box center [845, 244] width 50 height 19
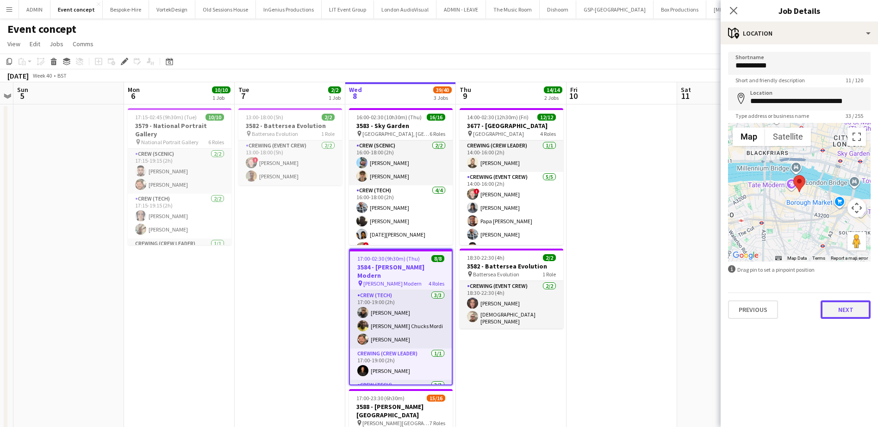
click at [831, 316] on button "Next" at bounding box center [845, 310] width 50 height 19
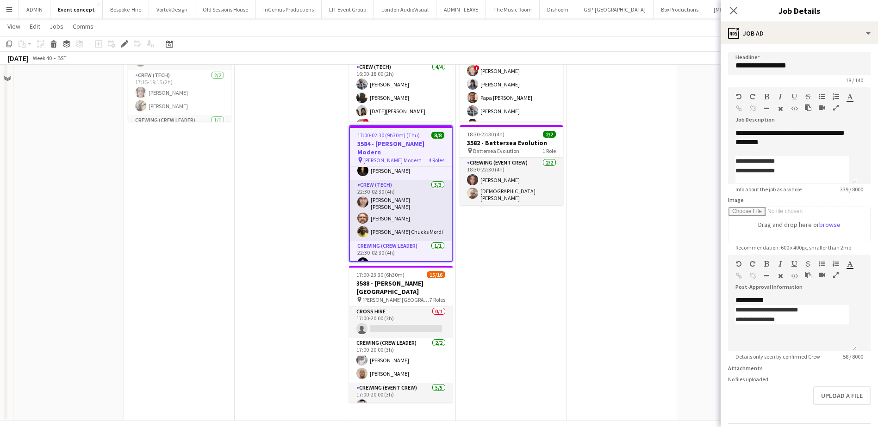
scroll to position [132, 0]
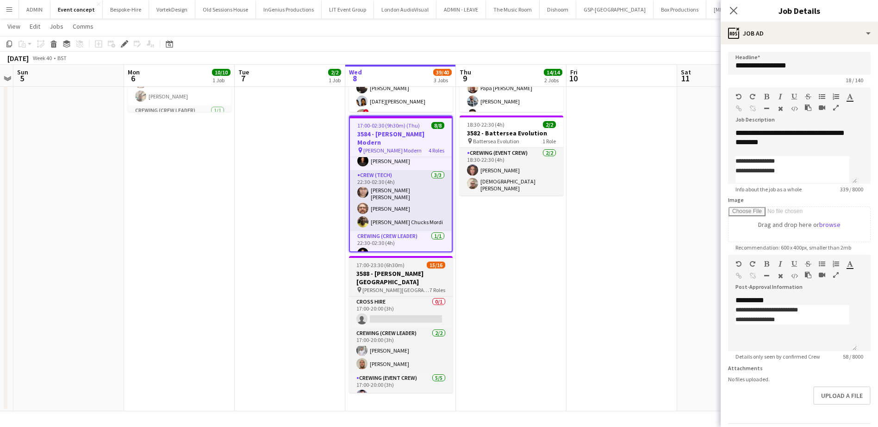
click at [387, 273] on h3 "3588 - [PERSON_NAME][GEOGRAPHIC_DATA]" at bounding box center [401, 278] width 104 height 17
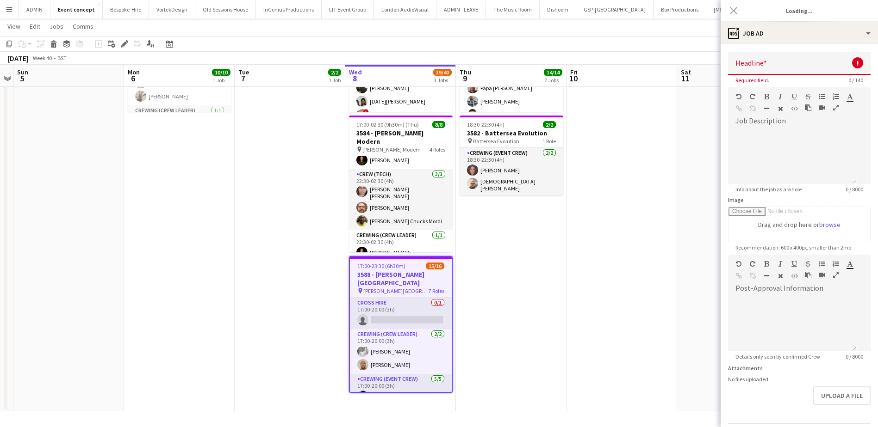
scroll to position [75, 0]
type input "**********"
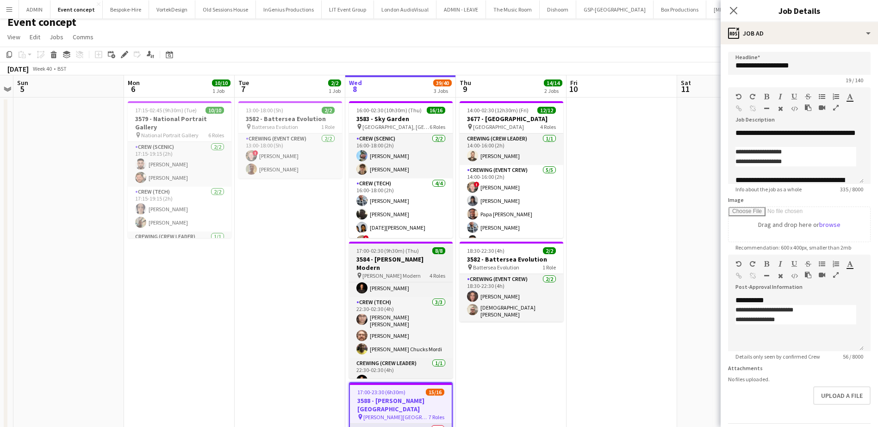
scroll to position [0, 0]
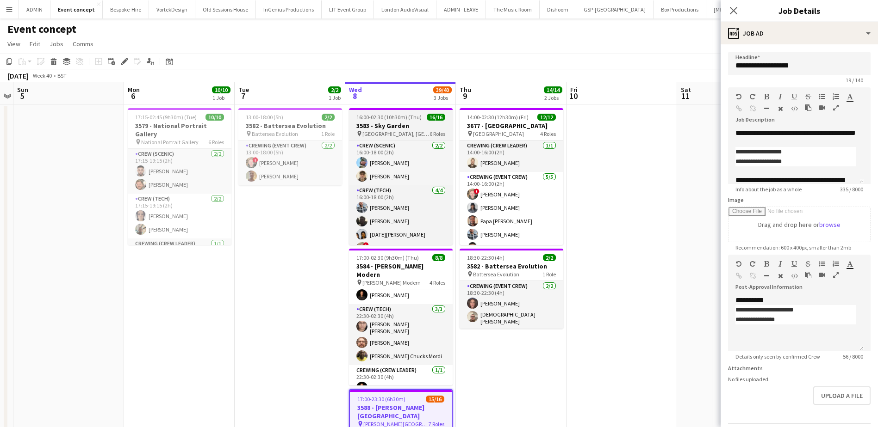
click at [382, 126] on h3 "3583 - Sky Garden" at bounding box center [401, 126] width 104 height 8
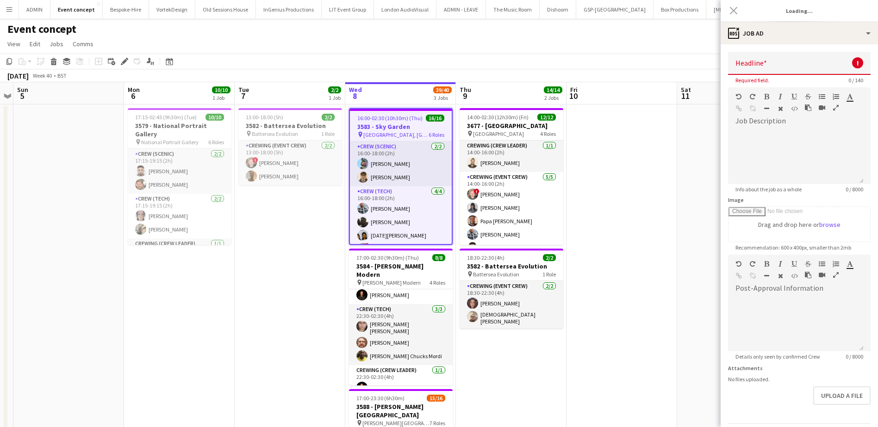
type input "**********"
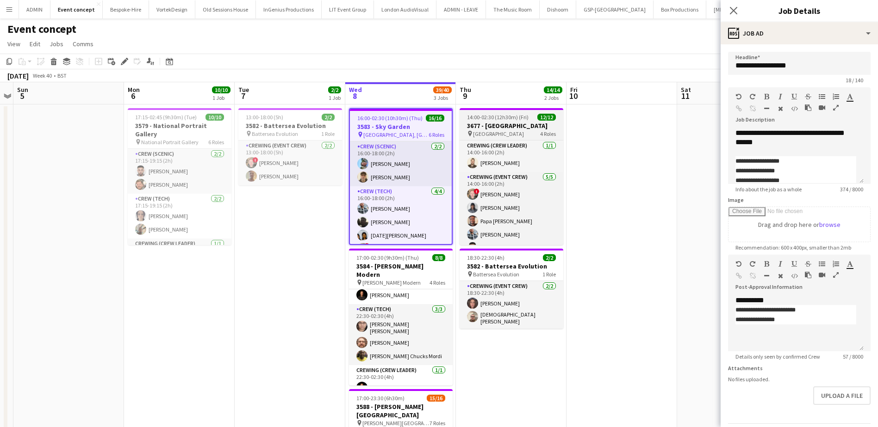
click at [500, 124] on h3 "3677 - [GEOGRAPHIC_DATA]" at bounding box center [511, 126] width 104 height 8
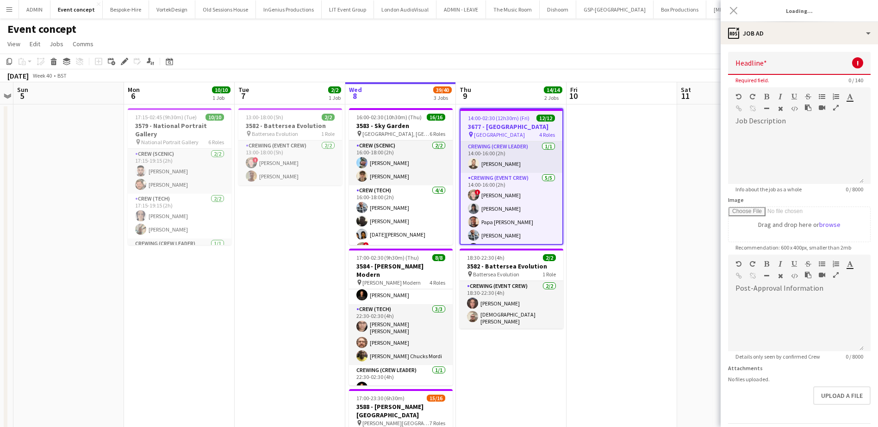
type input "**********"
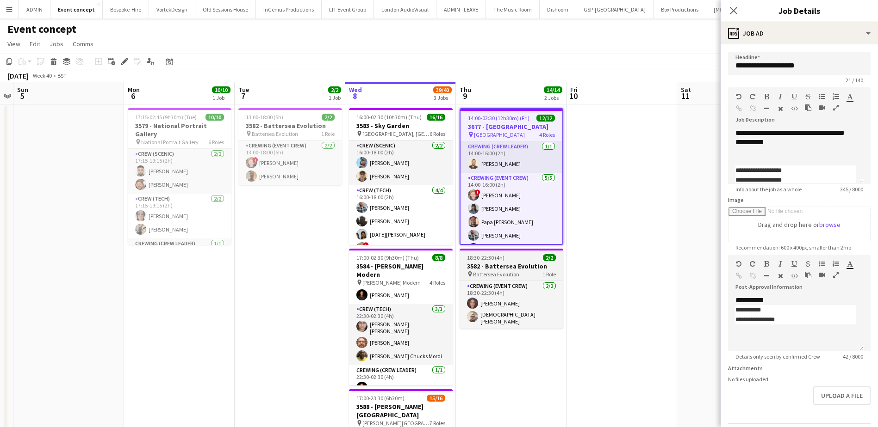
click at [502, 263] on h3 "3582 - Battersea Evolution" at bounding box center [511, 266] width 104 height 8
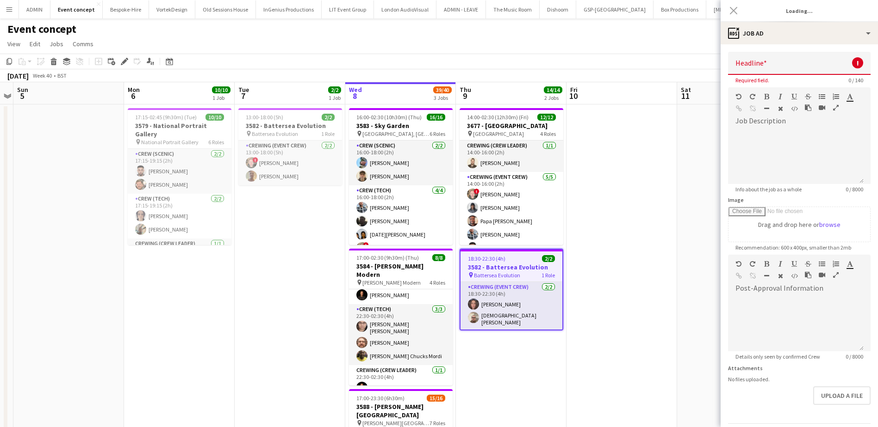
type input "**********"
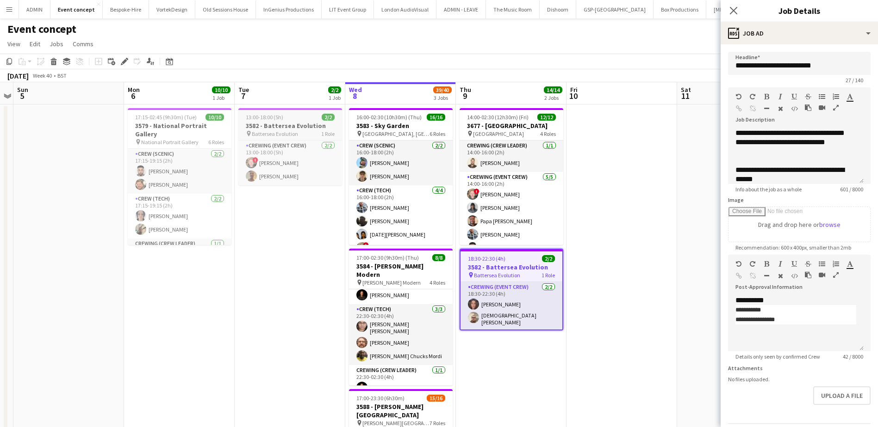
click at [274, 120] on span "13:00-18:00 (5h)" at bounding box center [264, 117] width 37 height 7
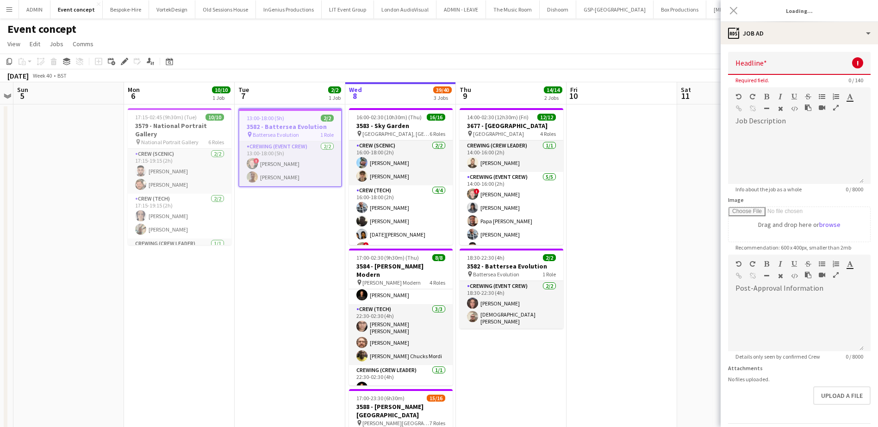
type input "**********"
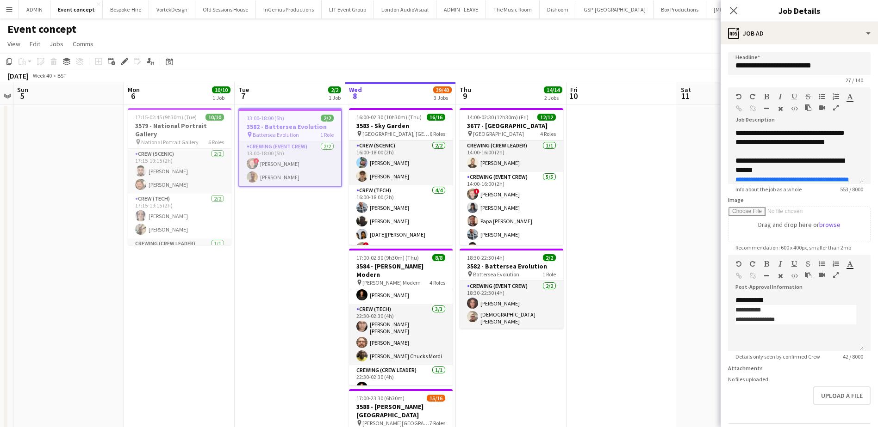
click at [283, 203] on app-date-cell "13:00-18:00 (5h) 2/2 3582 - Battersea Evolution pin Battersea Evolution 1 Role …" at bounding box center [290, 325] width 111 height 440
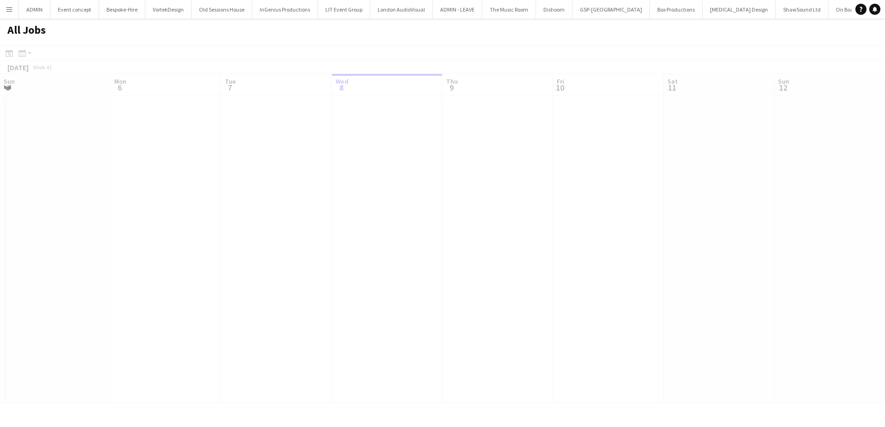
scroll to position [0, 221]
